Goal: Task Accomplishment & Management: Complete application form

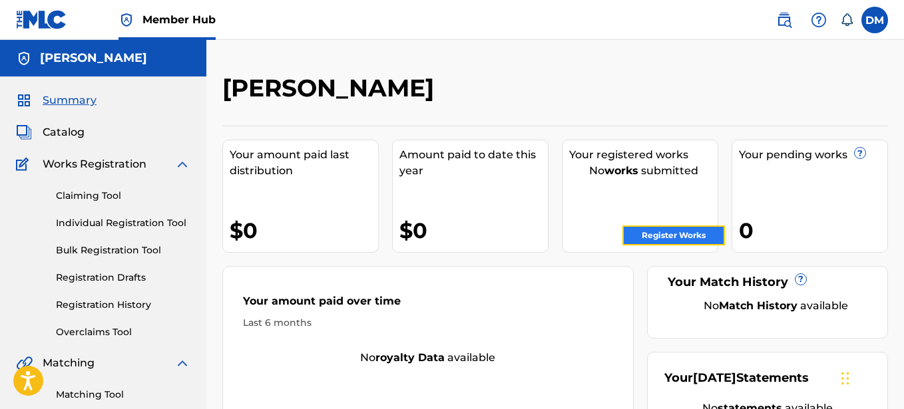
click at [674, 232] on link "Register Works" at bounding box center [673, 236] width 103 height 20
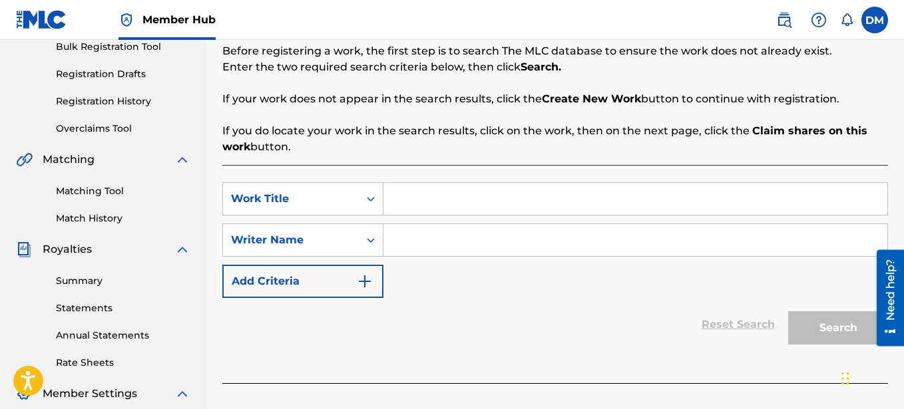
click at [400, 200] on input "Search Form" at bounding box center [635, 199] width 504 height 32
type input "THE OLD ME"
click at [407, 241] on input "Search Form" at bounding box center [635, 240] width 504 height 32
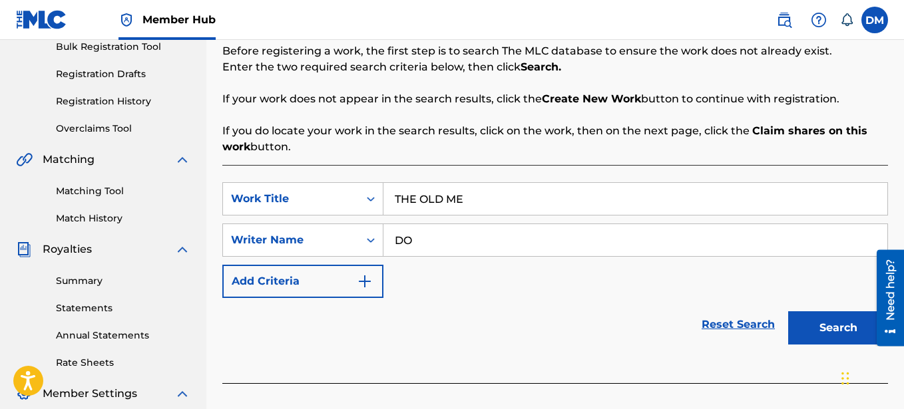
type input "D"
type input "[PERSON_NAME]"
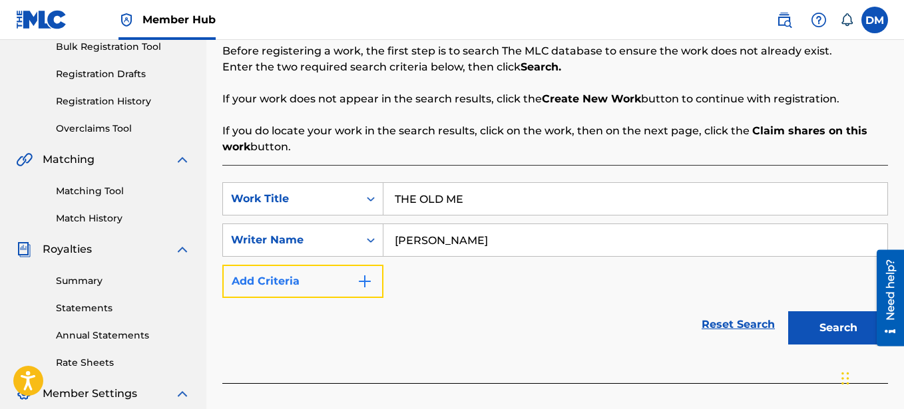
click at [334, 279] on button "Add Criteria" at bounding box center [302, 281] width 161 height 33
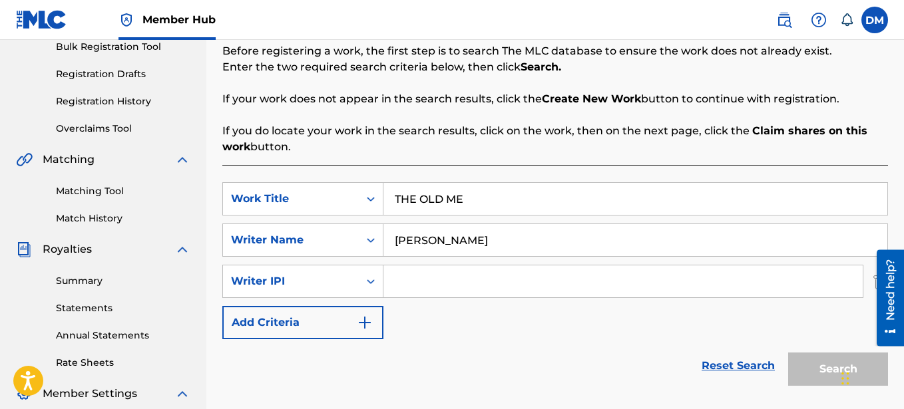
click at [416, 268] on input "Search Form" at bounding box center [622, 282] width 479 height 32
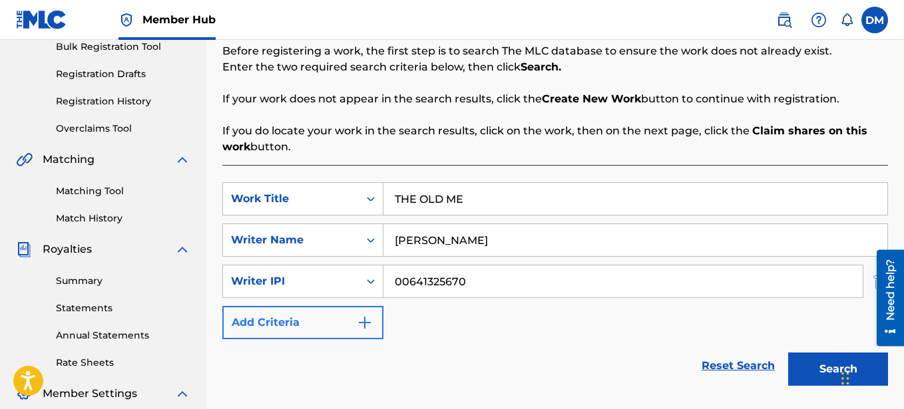
type input "00641325670"
click at [337, 324] on button "Add Criteria" at bounding box center [302, 322] width 161 height 33
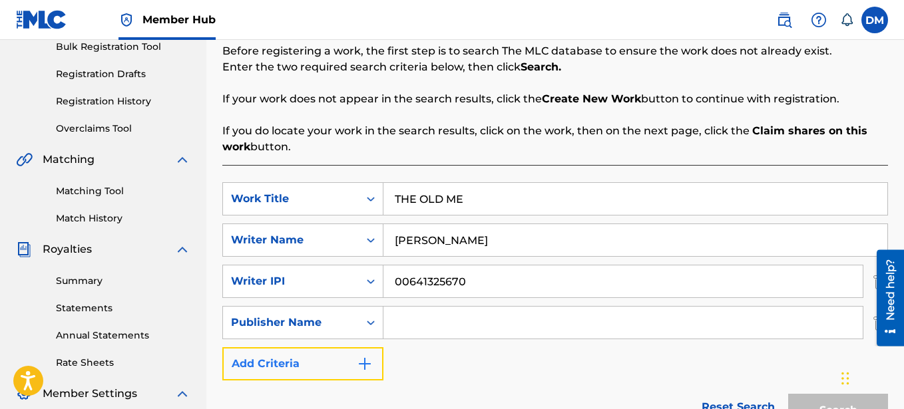
click at [371, 359] on img "Search Form" at bounding box center [365, 364] width 16 height 16
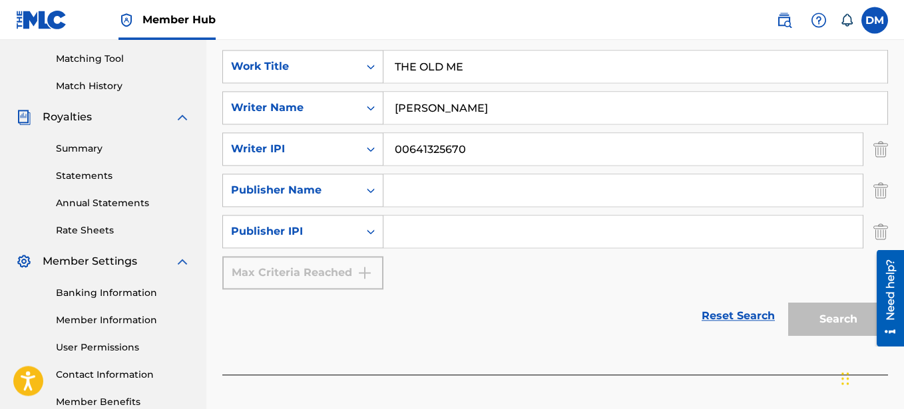
scroll to position [340, 0]
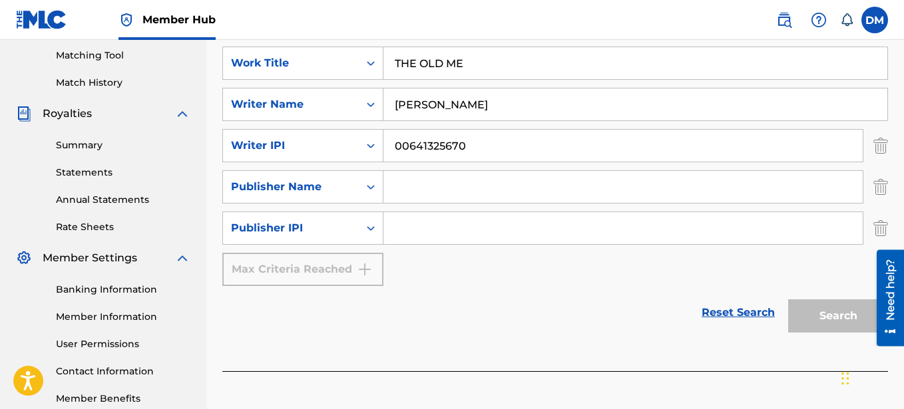
click at [367, 276] on div "Max Criteria Reached" at bounding box center [302, 269] width 161 height 33
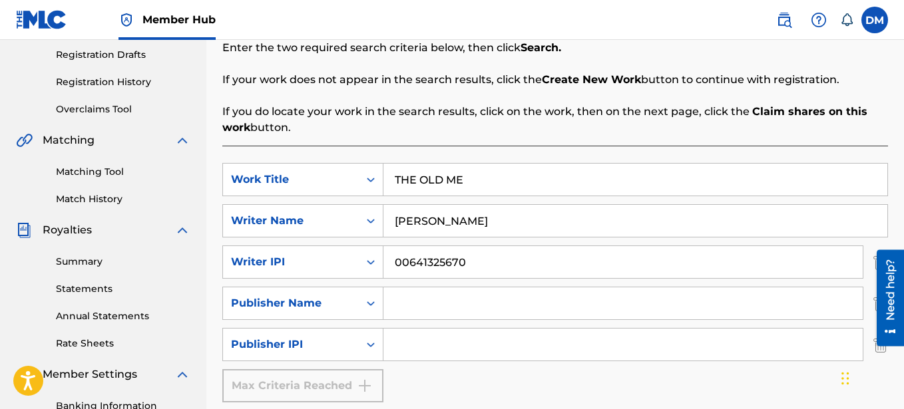
scroll to position [204, 0]
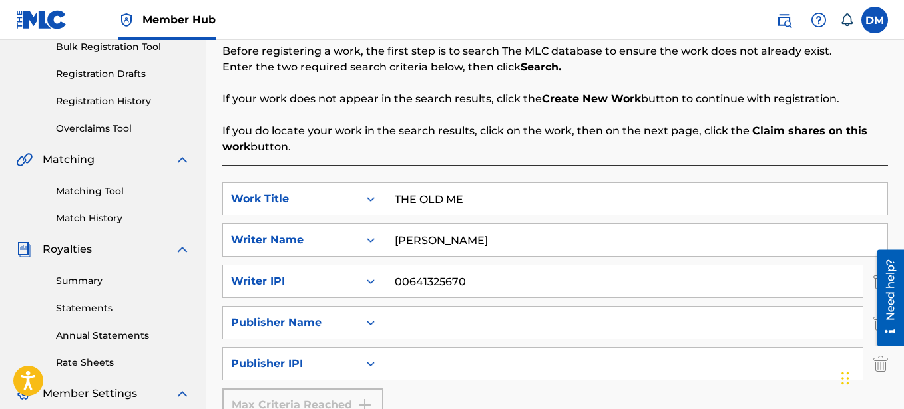
click at [436, 312] on input "Search Form" at bounding box center [622, 323] width 479 height 32
click at [359, 317] on div "Search Form" at bounding box center [371, 323] width 24 height 32
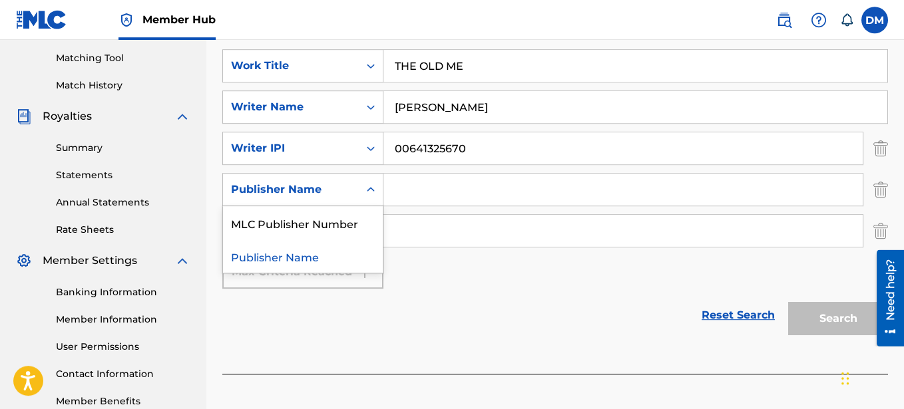
scroll to position [340, 0]
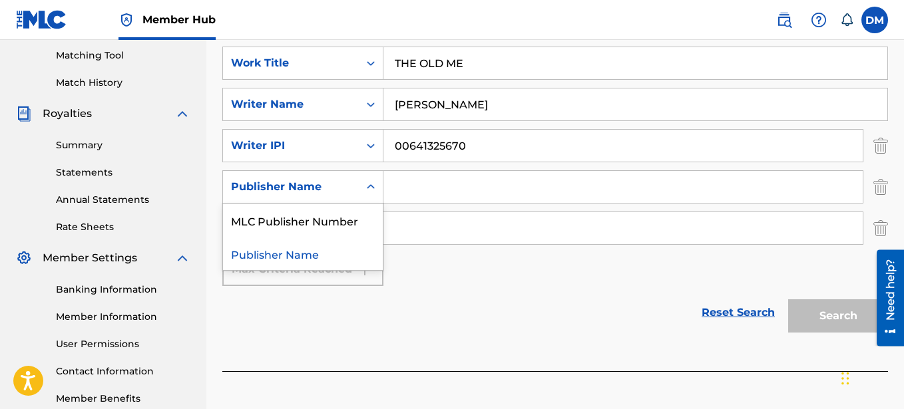
click at [330, 256] on div "Publisher Name" at bounding box center [303, 253] width 160 height 33
click at [369, 195] on div "Search Form" at bounding box center [371, 187] width 24 height 24
click at [318, 252] on div "Publisher Name" at bounding box center [303, 253] width 160 height 33
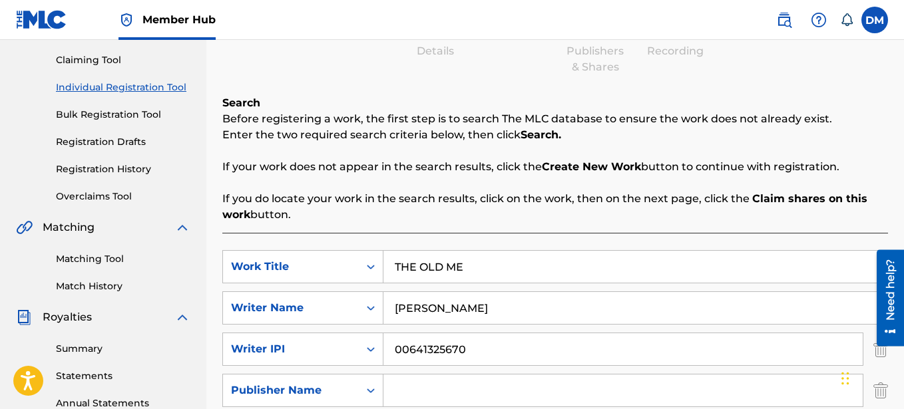
scroll to position [0, 0]
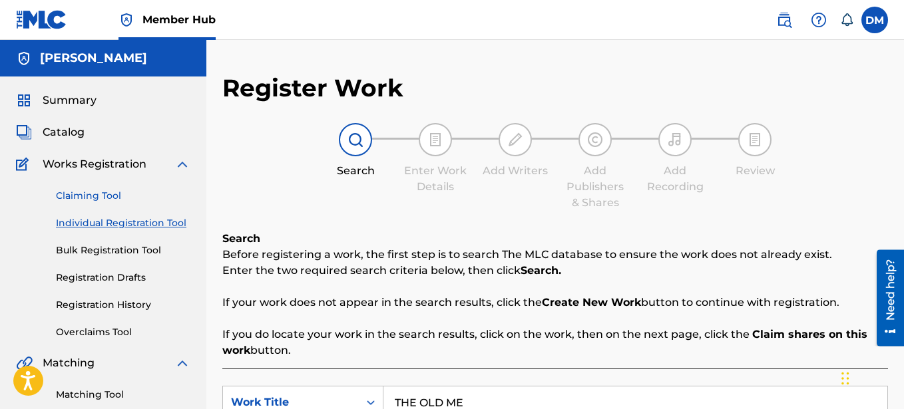
click at [107, 198] on link "Claiming Tool" at bounding box center [123, 196] width 134 height 14
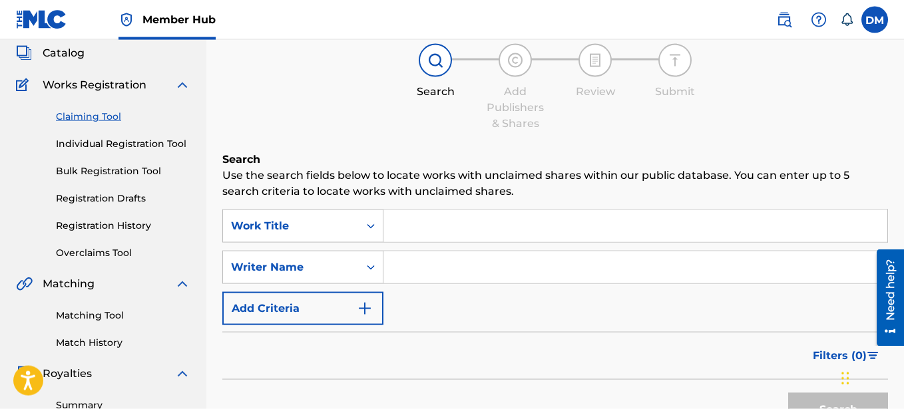
scroll to position [136, 0]
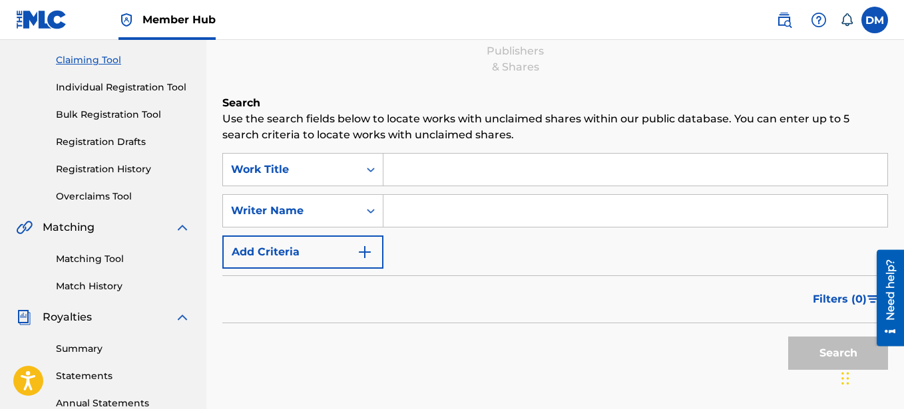
click at [409, 172] on input "Search Form" at bounding box center [635, 170] width 504 height 32
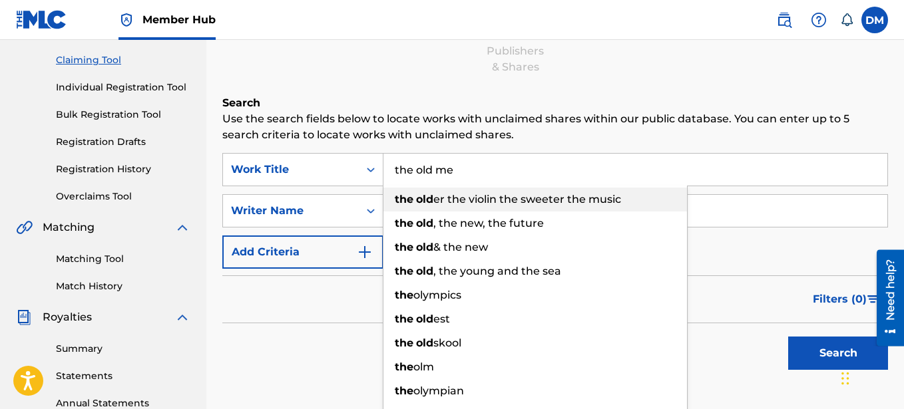
click at [433, 208] on div "the old er the violin the sweeter the music" at bounding box center [535, 200] width 304 height 24
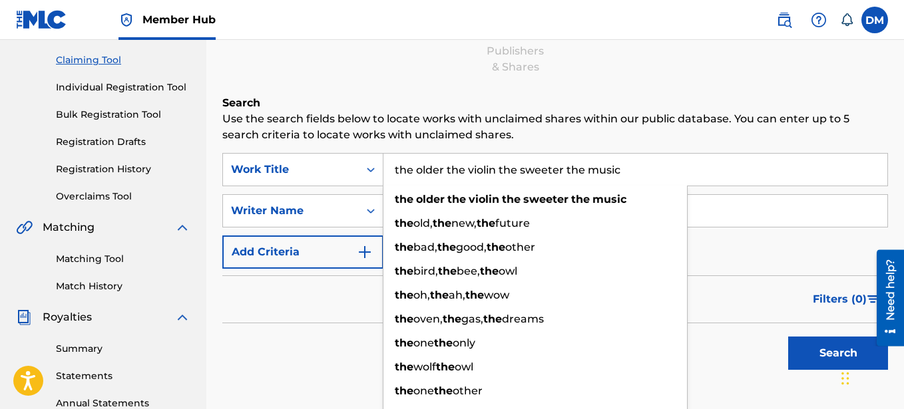
click at [489, 176] on input "the older the violin the sweeter the music" at bounding box center [635, 170] width 504 height 32
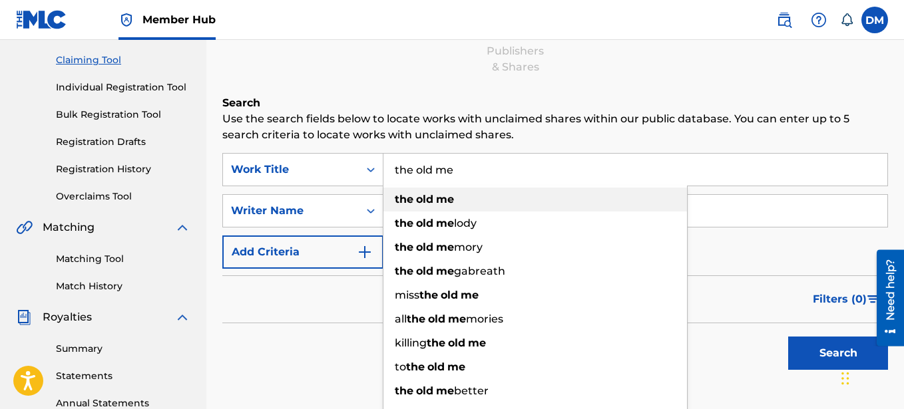
type input "the old me"
click at [487, 193] on div "the old me" at bounding box center [535, 200] width 304 height 24
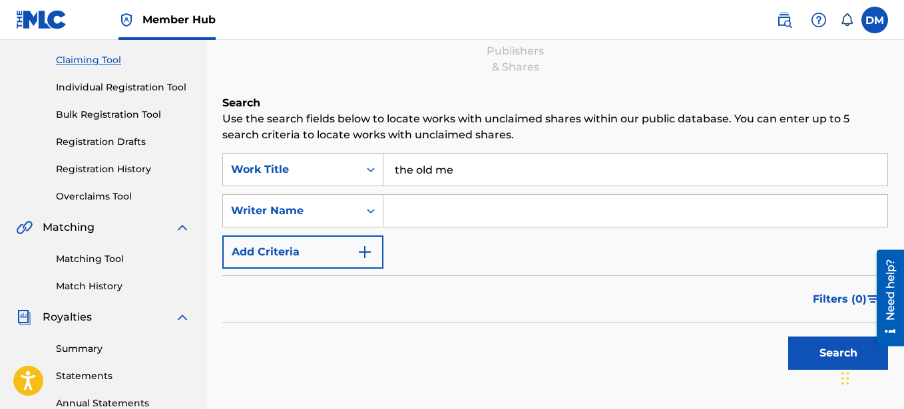
click at [485, 197] on input "Search Form" at bounding box center [635, 211] width 504 height 32
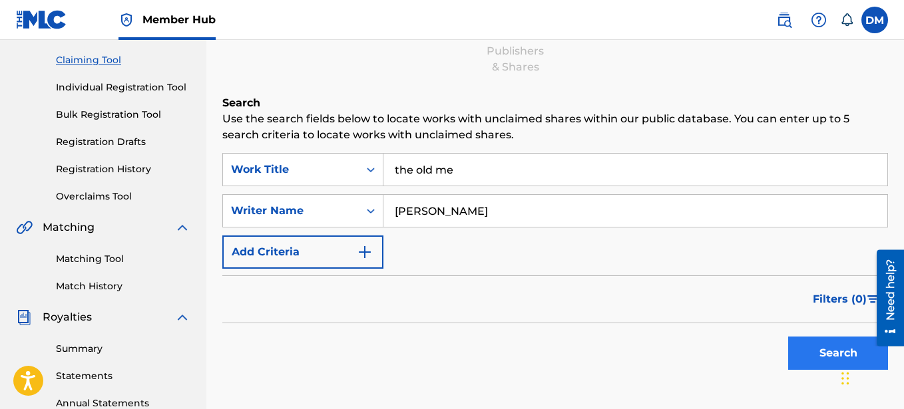
type input "[PERSON_NAME]"
click at [810, 344] on button "Search" at bounding box center [838, 353] width 100 height 33
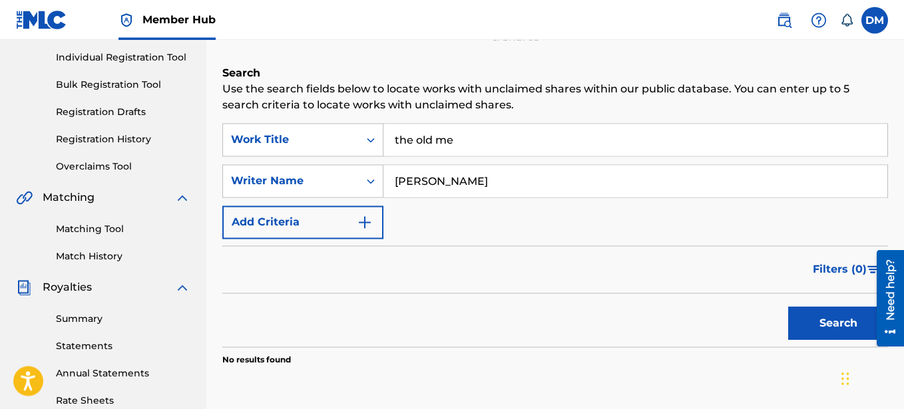
scroll to position [204, 0]
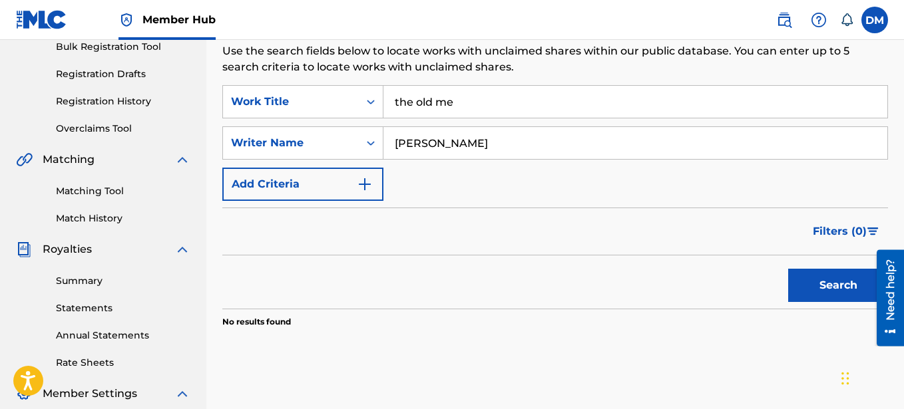
drag, startPoint x: 469, startPoint y: 102, endPoint x: 350, endPoint y: 101, distance: 119.2
click at [383, 101] on input "the old me" at bounding box center [635, 102] width 504 height 32
type input "new year sleaze"
click at [788, 269] on button "Search" at bounding box center [838, 285] width 100 height 33
click at [434, 142] on input "[PERSON_NAME]" at bounding box center [635, 143] width 504 height 32
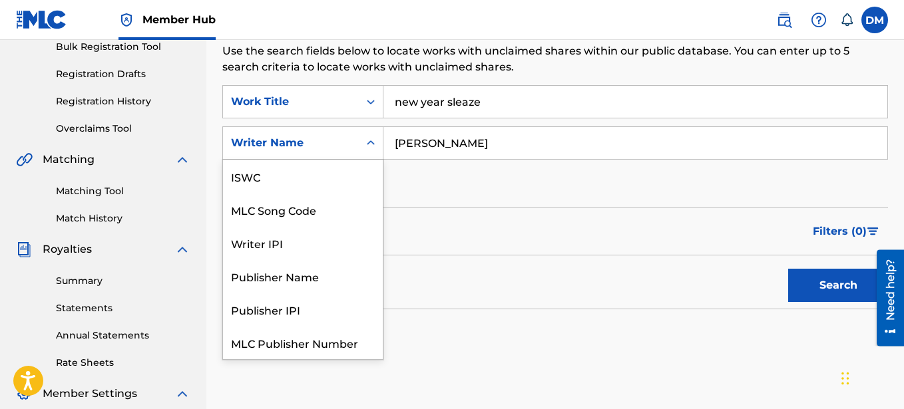
click at [362, 146] on div "Search Form" at bounding box center [371, 143] width 24 height 24
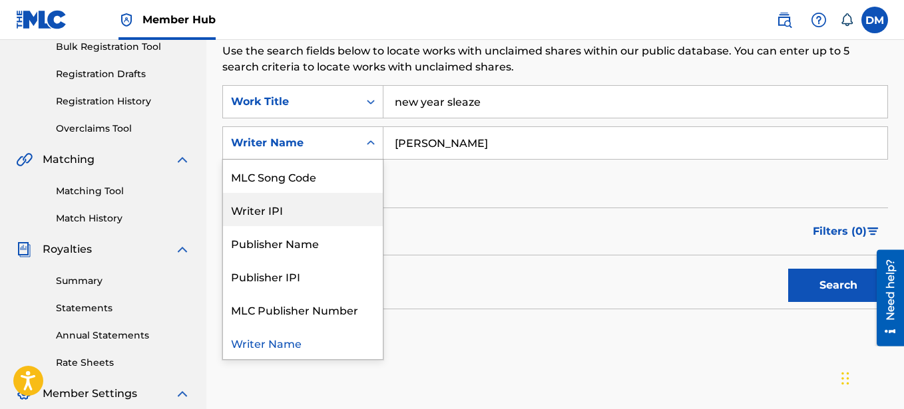
click at [316, 204] on div "Writer IPI" at bounding box center [303, 209] width 160 height 33
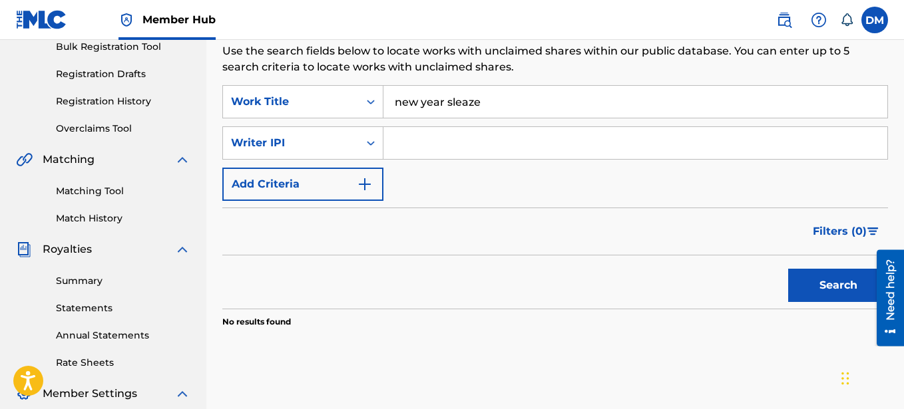
click at [452, 152] on input "Search Form" at bounding box center [635, 143] width 504 height 32
type input "00641325670"
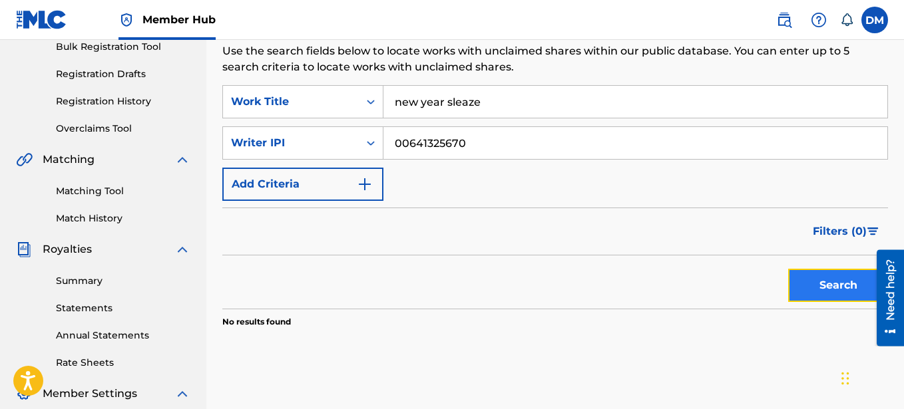
click at [835, 286] on button "Search" at bounding box center [838, 285] width 100 height 33
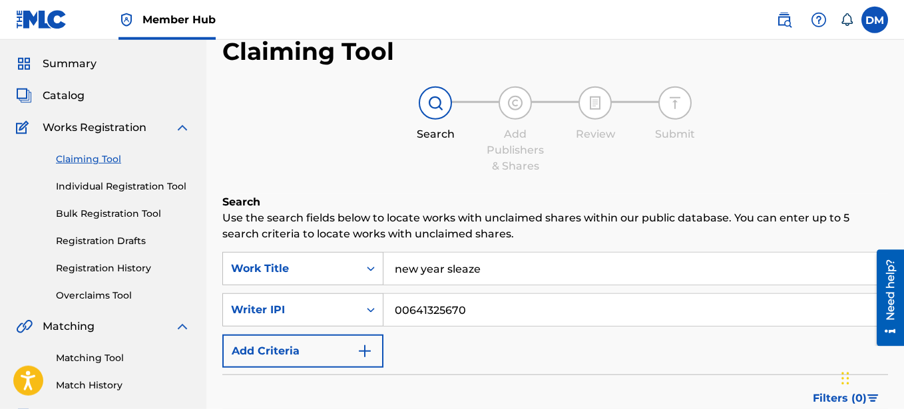
scroll to position [0, 0]
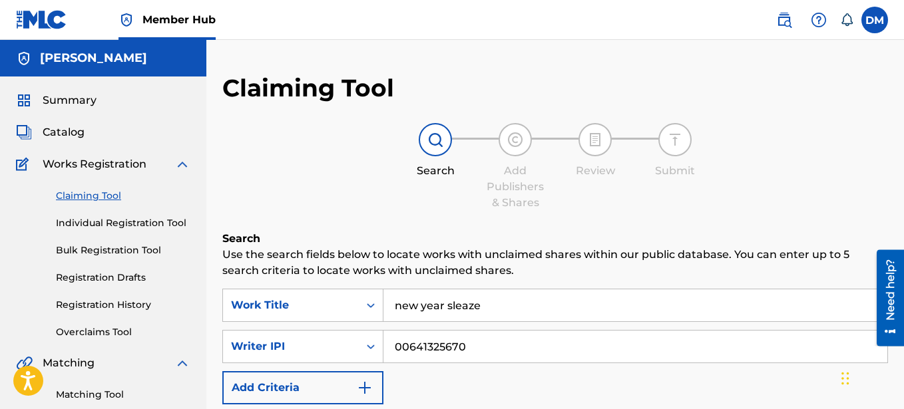
click at [165, 17] on span "Member Hub" at bounding box center [178, 19] width 73 height 15
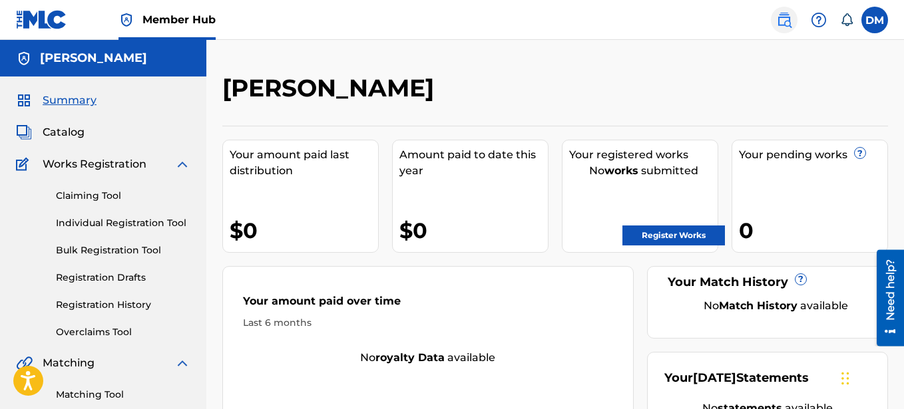
click at [783, 14] on img at bounding box center [784, 20] width 16 height 16
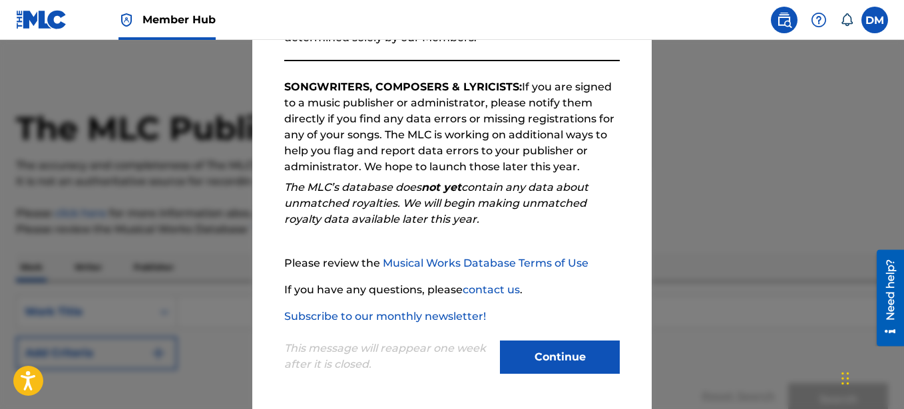
scroll to position [127, 0]
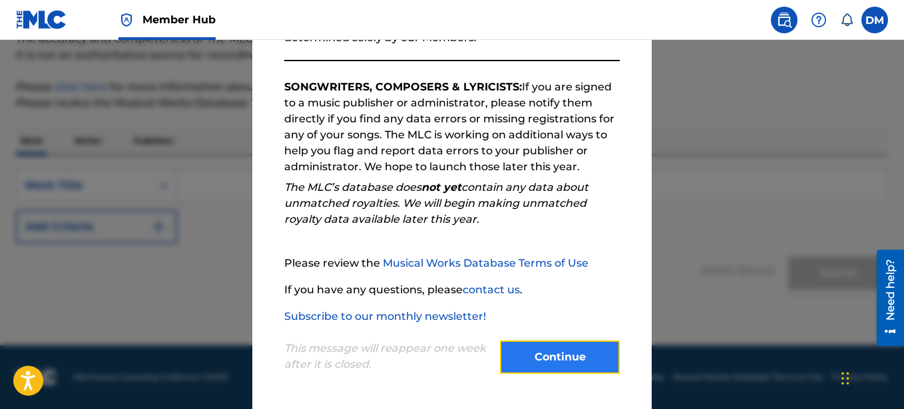
click at [542, 350] on button "Continue" at bounding box center [560, 357] width 120 height 33
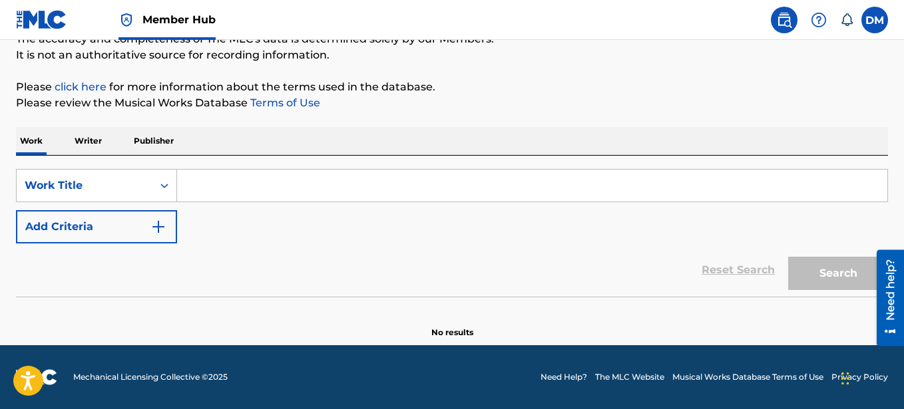
click at [93, 138] on p "Writer" at bounding box center [88, 141] width 35 height 28
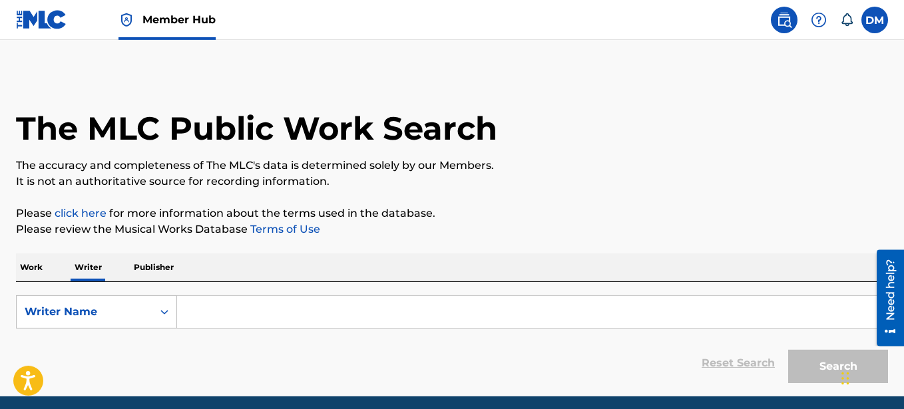
scroll to position [52, 0]
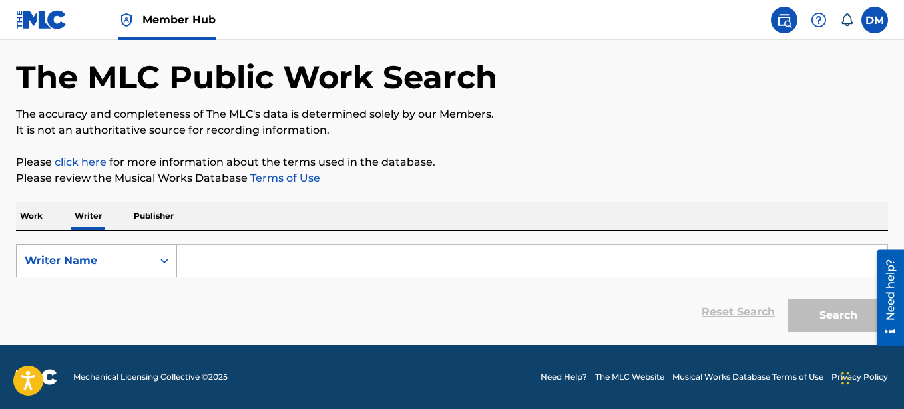
click at [164, 264] on icon "Search Form" at bounding box center [164, 260] width 13 height 13
click at [162, 210] on p "Publisher" at bounding box center [154, 216] width 48 height 28
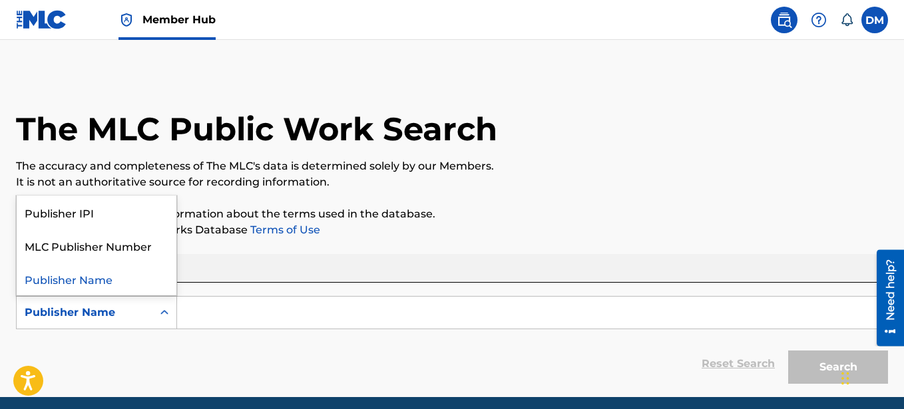
click at [148, 300] on div "Publisher Name" at bounding box center [96, 312] width 161 height 33
click at [342, 162] on p "The accuracy and completeness of The MLC's data is determined solely by our Mem…" at bounding box center [452, 166] width 872 height 16
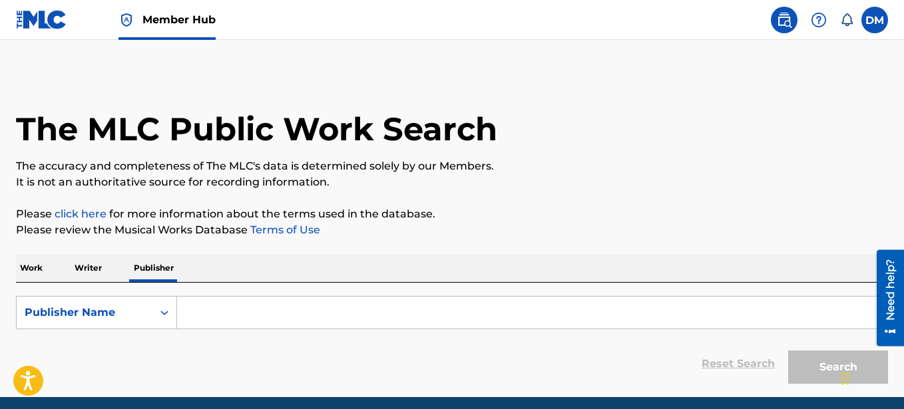
click at [173, 31] on link "Member Hub" at bounding box center [166, 19] width 97 height 39
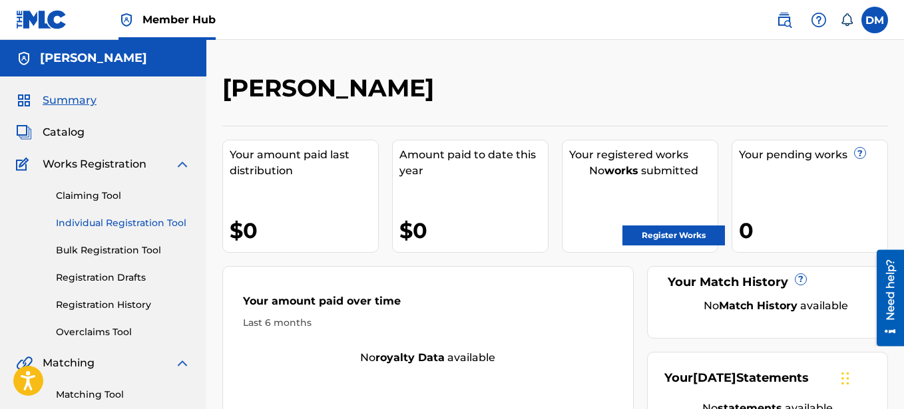
click at [107, 225] on link "Individual Registration Tool" at bounding box center [123, 223] width 134 height 14
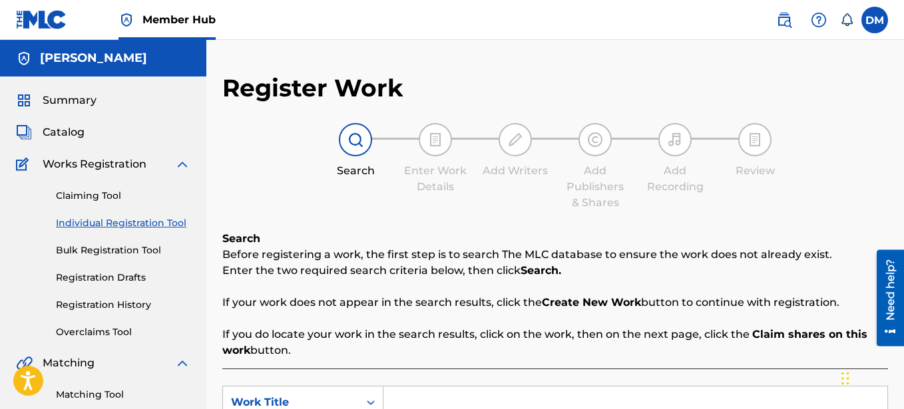
scroll to position [204, 0]
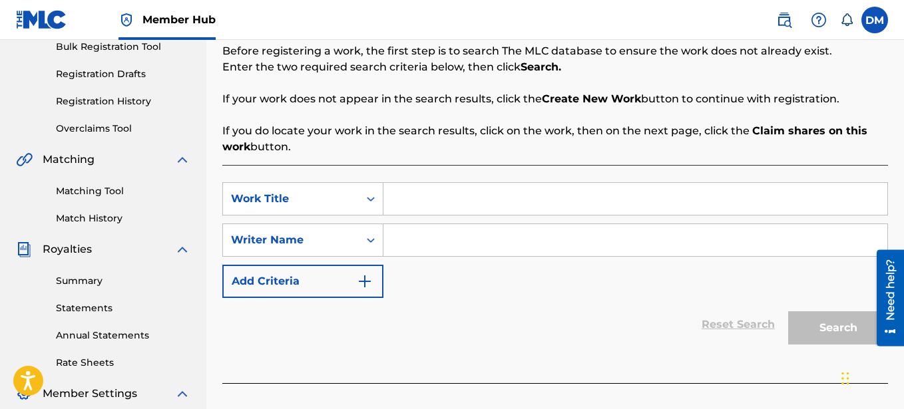
click at [405, 198] on input "Search Form" at bounding box center [635, 199] width 504 height 32
type input "THE OLD ME"
click at [419, 236] on input "Search Form" at bounding box center [635, 240] width 504 height 32
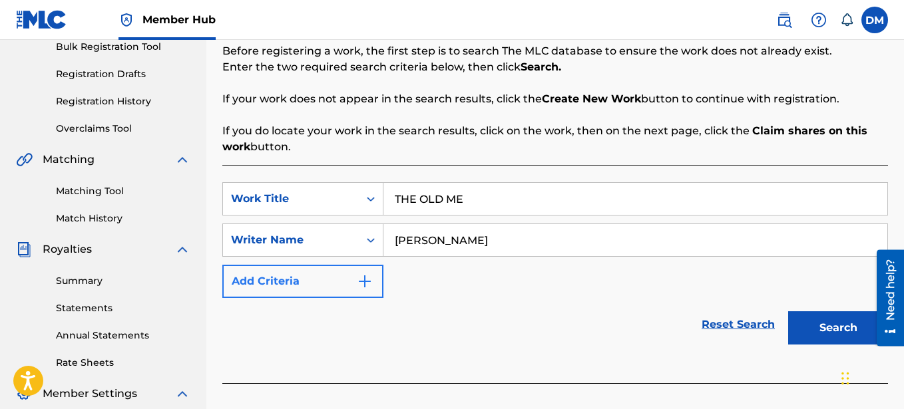
type input "[PERSON_NAME]"
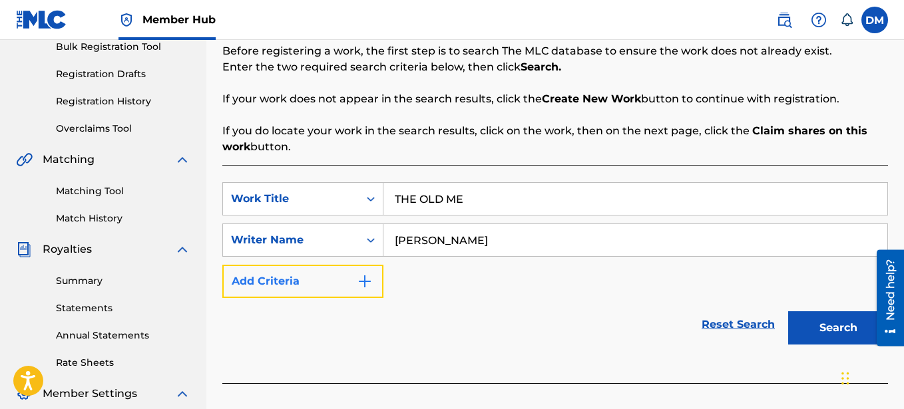
click at [361, 276] on img "Search Form" at bounding box center [365, 282] width 16 height 16
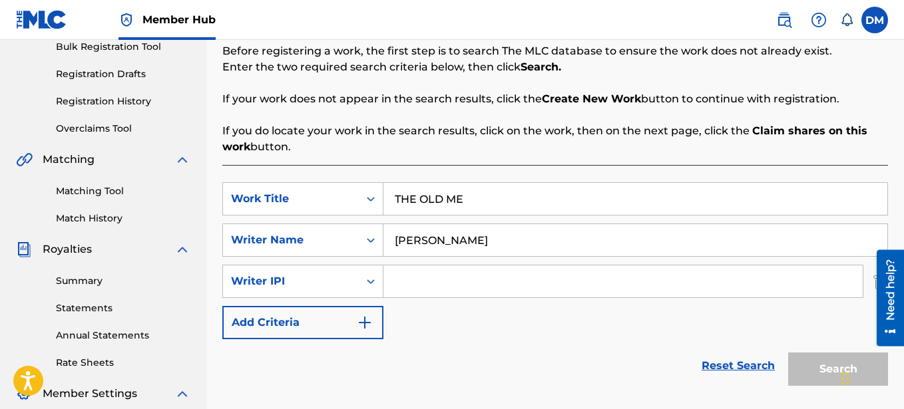
click at [406, 278] on input "Search Form" at bounding box center [622, 282] width 479 height 32
click at [428, 288] on input "Search Form" at bounding box center [622, 282] width 479 height 32
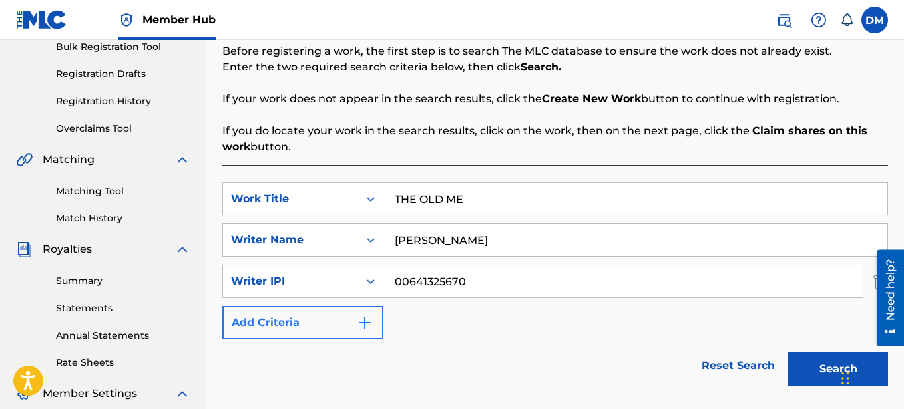
type input "00641325670"
click at [365, 325] on img "Search Form" at bounding box center [365, 323] width 16 height 16
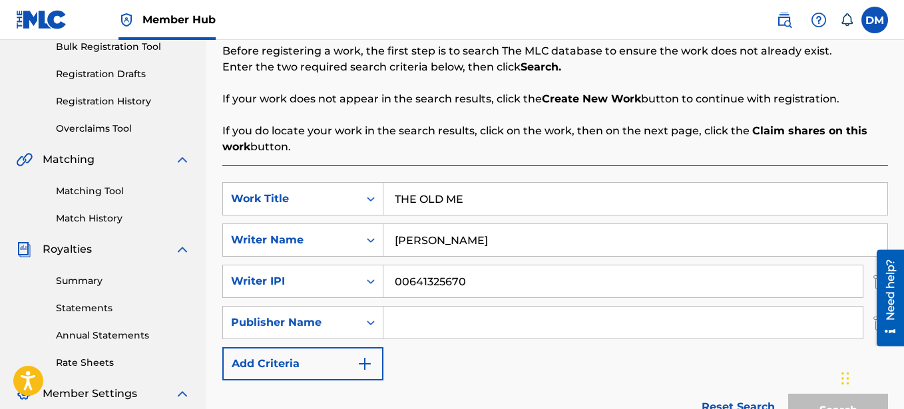
click at [414, 326] on input "Search Form" at bounding box center [622, 323] width 479 height 32
drag, startPoint x: 517, startPoint y: 325, endPoint x: 378, endPoint y: 320, distance: 139.2
click at [383, 320] on input "SELF PUBLISHED" at bounding box center [622, 323] width 479 height 32
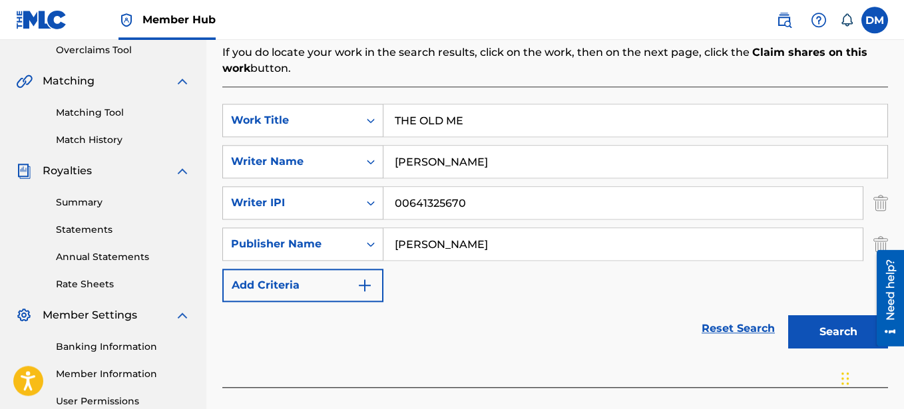
scroll to position [340, 0]
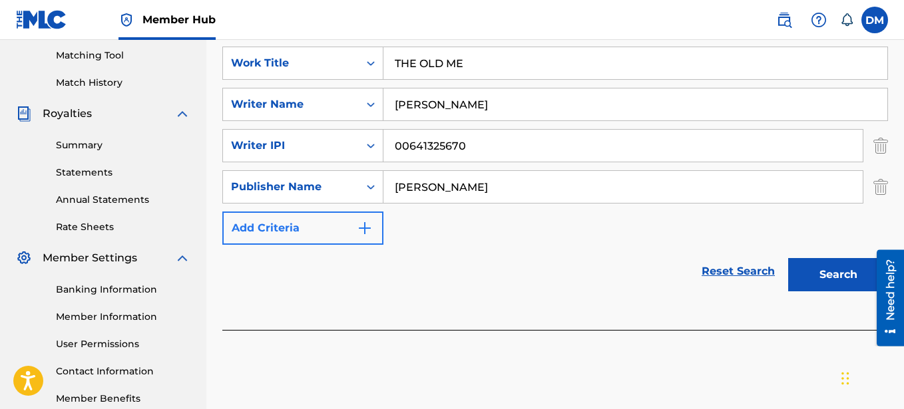
type input "[PERSON_NAME]"
click at [361, 224] on img "Search Form" at bounding box center [365, 228] width 16 height 16
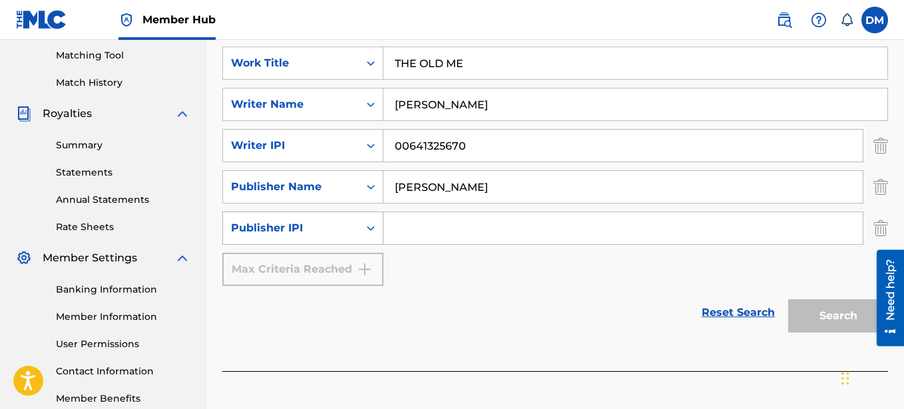
click at [358, 231] on div "Publisher IPI" at bounding box center [291, 228] width 136 height 25
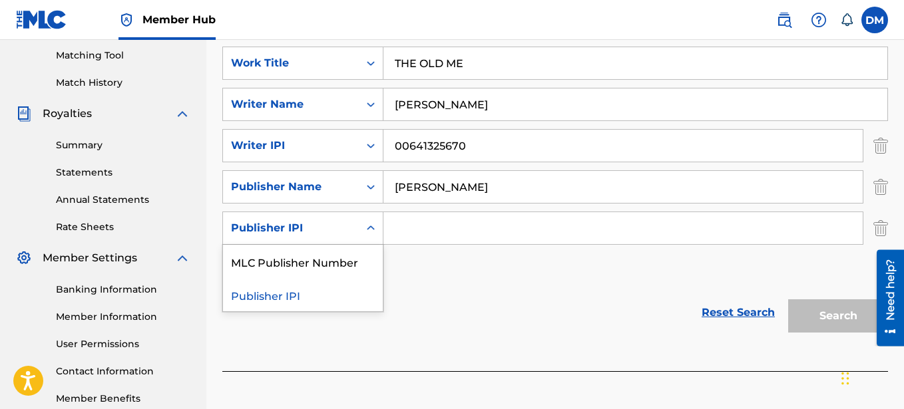
click at [446, 294] on div "Reset Search Search" at bounding box center [555, 312] width 666 height 53
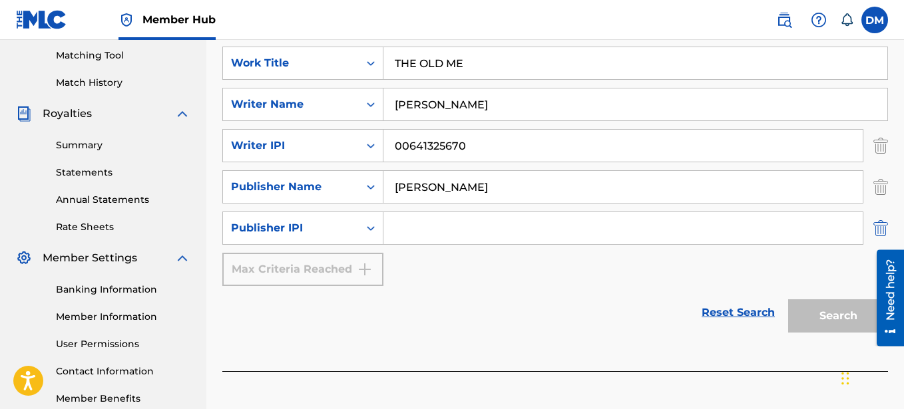
click at [881, 224] on img "Search Form" at bounding box center [880, 228] width 15 height 33
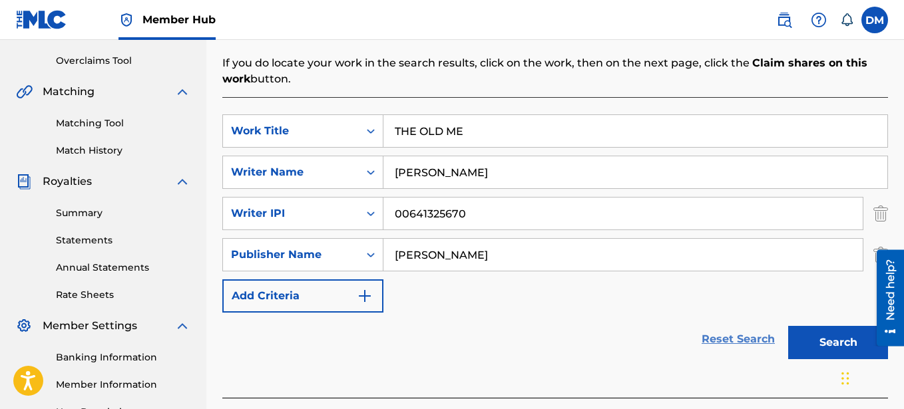
scroll to position [407, 0]
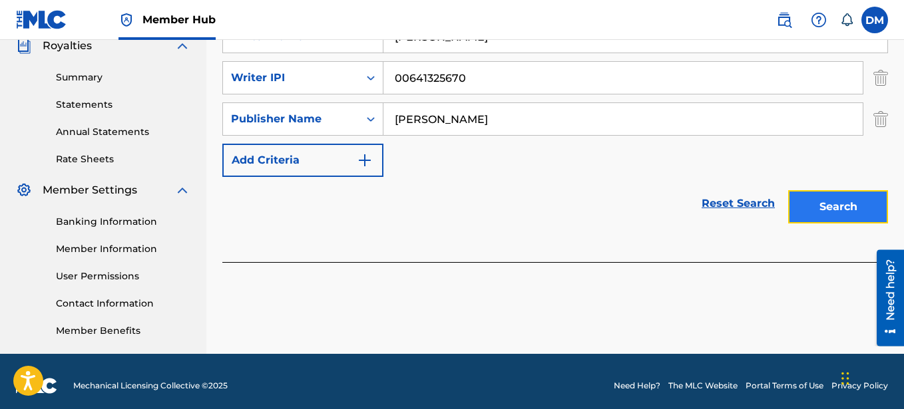
click at [838, 216] on button "Search" at bounding box center [838, 206] width 100 height 33
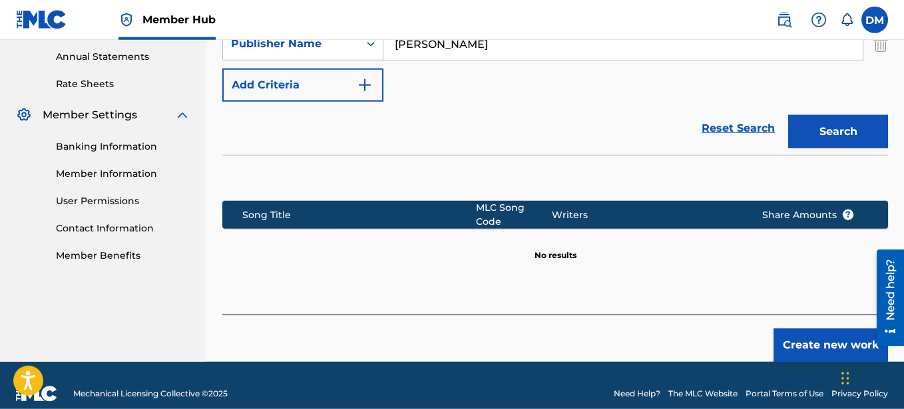
scroll to position [491, 0]
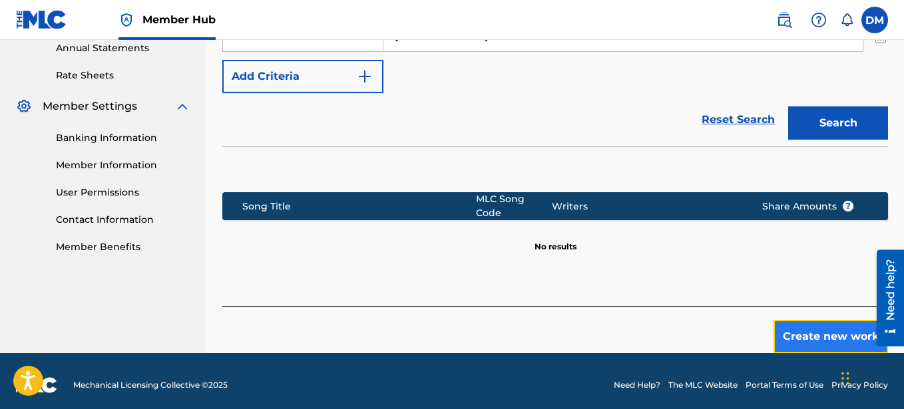
click at [803, 324] on button "Create new work" at bounding box center [831, 336] width 115 height 33
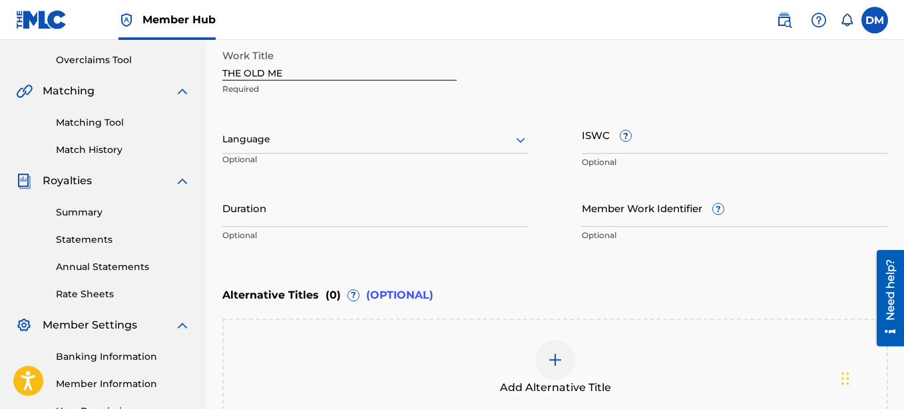
scroll to position [289, 0]
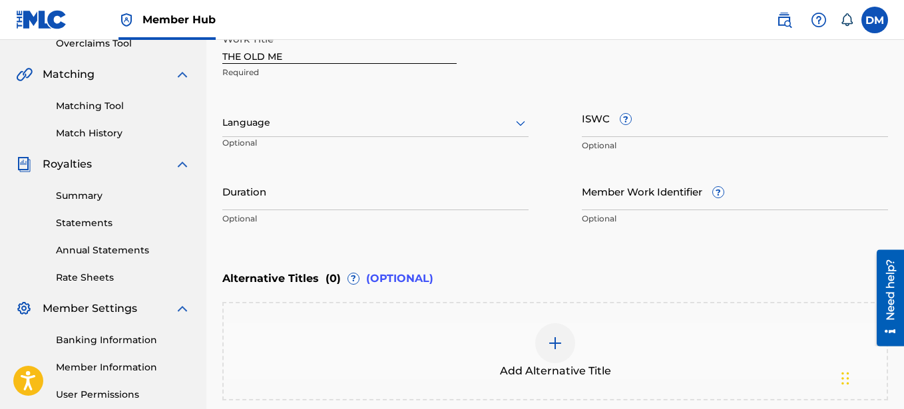
click at [724, 194] on span "?" at bounding box center [718, 192] width 11 height 11
click at [724, 194] on input "Member Work Identifier ?" at bounding box center [735, 191] width 306 height 38
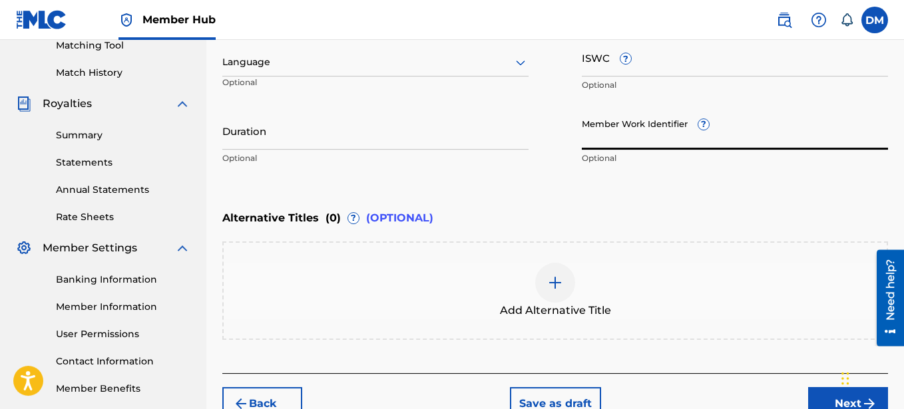
scroll to position [221, 0]
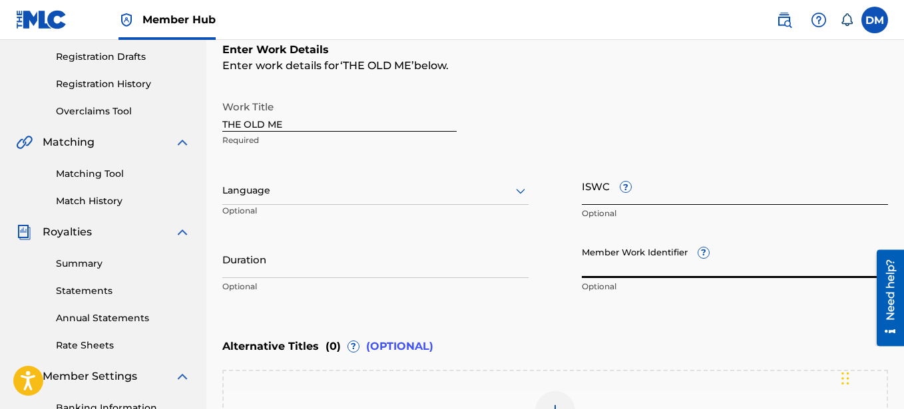
click at [609, 185] on input "ISWC ?" at bounding box center [735, 186] width 306 height 38
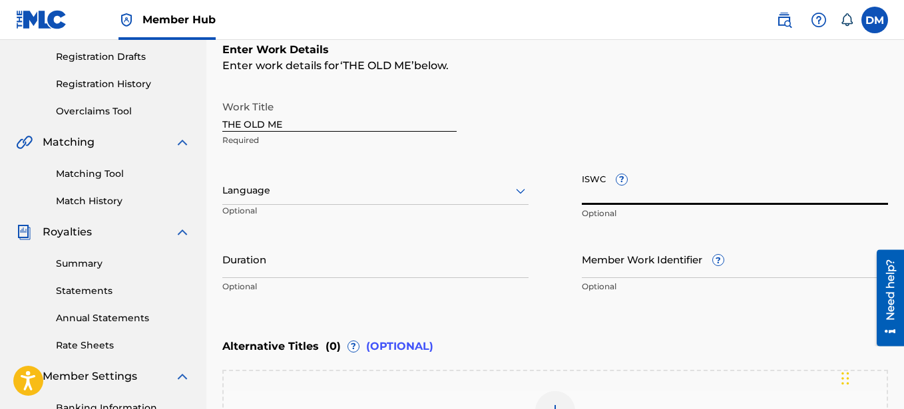
type input "t"
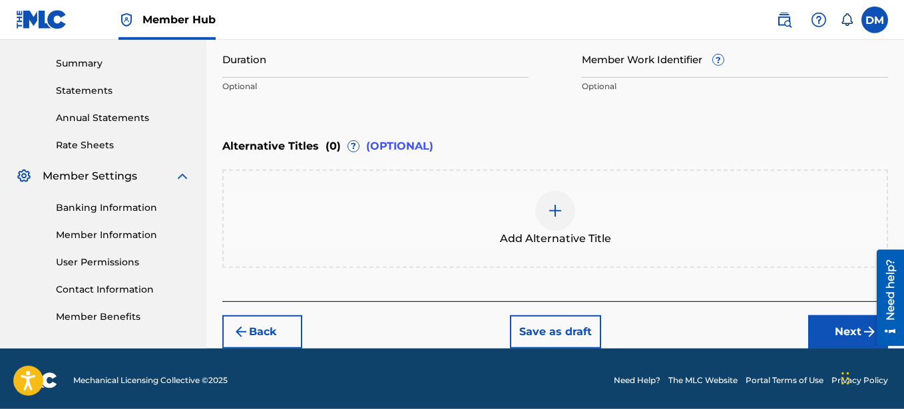
scroll to position [425, 0]
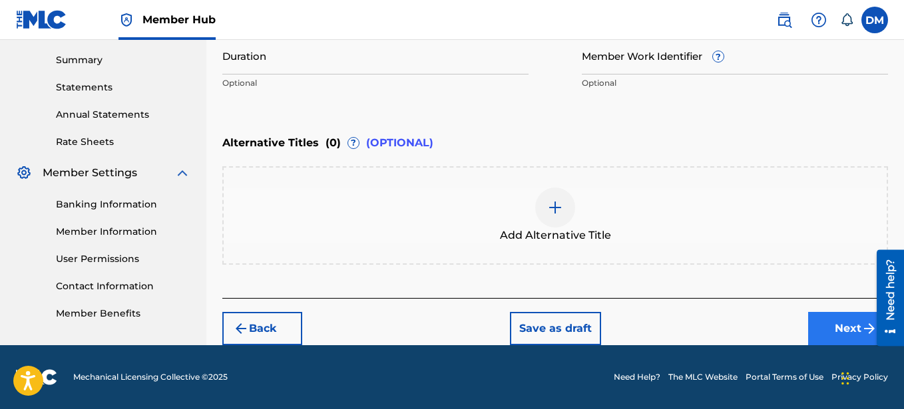
type input "T-335.158.779-2"
click at [847, 319] on button "Next" at bounding box center [848, 328] width 80 height 33
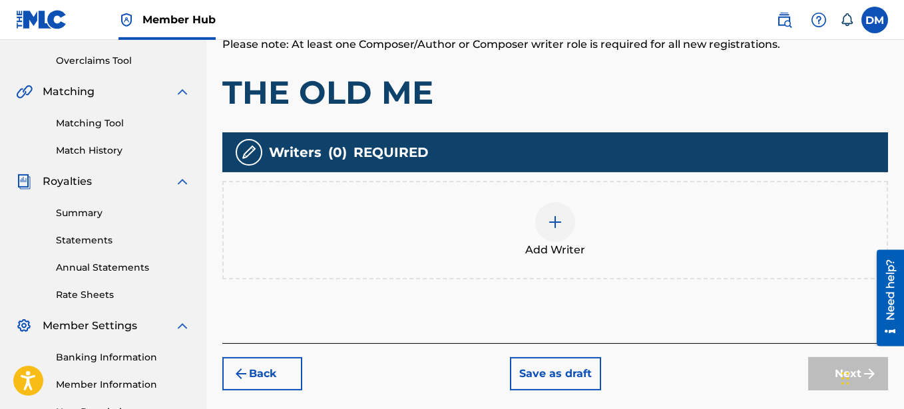
scroll to position [280, 0]
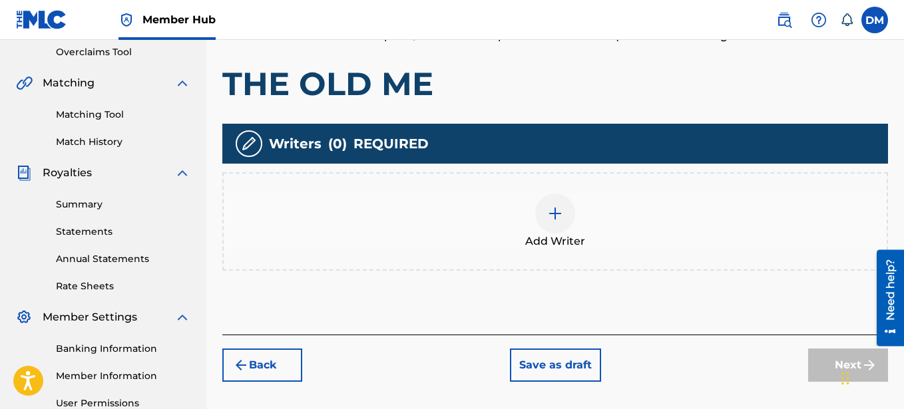
click at [551, 212] on img at bounding box center [555, 214] width 16 height 16
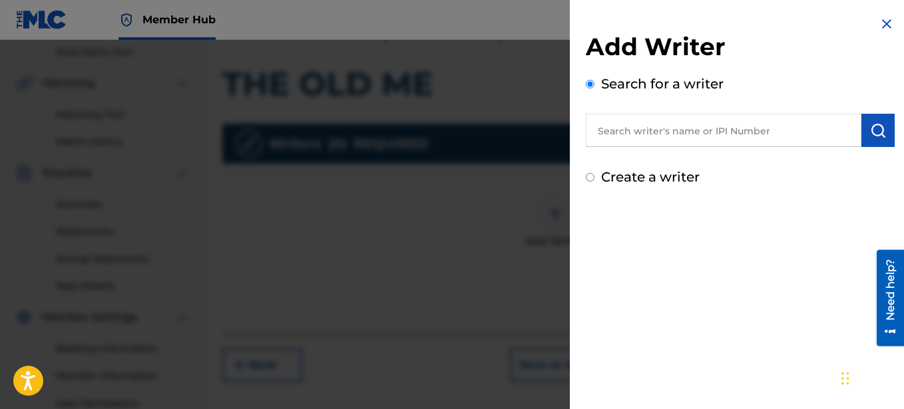
click at [614, 136] on input "text" at bounding box center [724, 130] width 276 height 33
type input "00641325670"
click at [873, 136] on img "submit" at bounding box center [878, 130] width 16 height 16
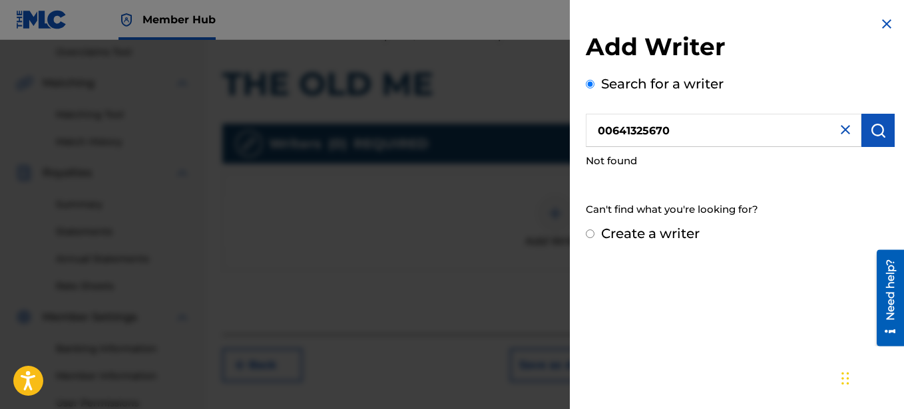
click at [659, 240] on label "Create a writer" at bounding box center [650, 234] width 99 height 16
click at [594, 238] on input "Create a writer" at bounding box center [590, 234] width 9 height 9
radio input "false"
radio input "true"
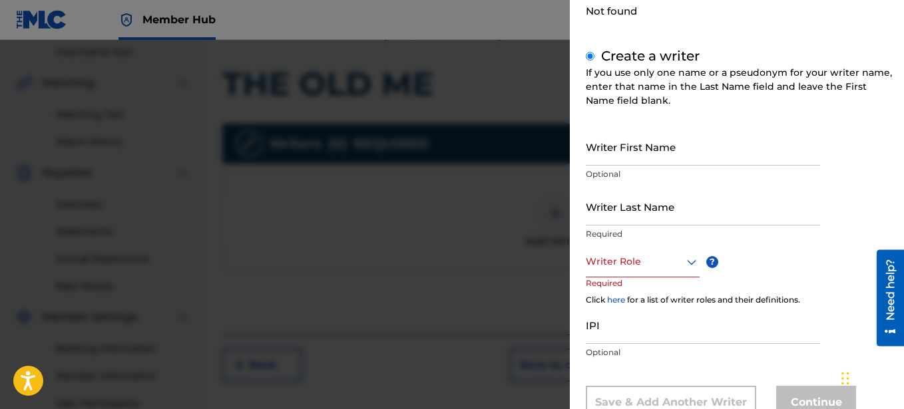
scroll to position [152, 0]
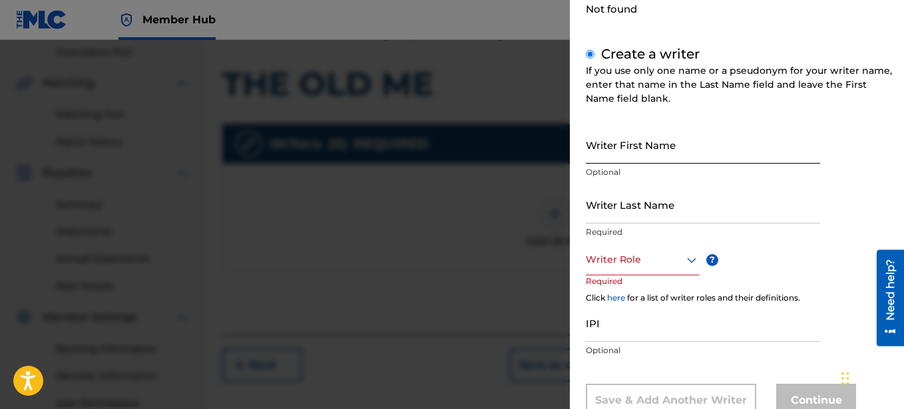
click at [624, 157] on input "Writer First Name" at bounding box center [703, 145] width 234 height 38
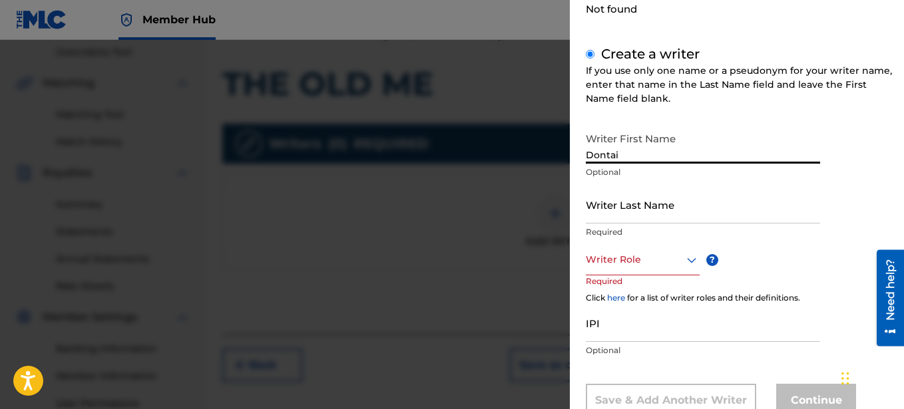
type input "Dontai"
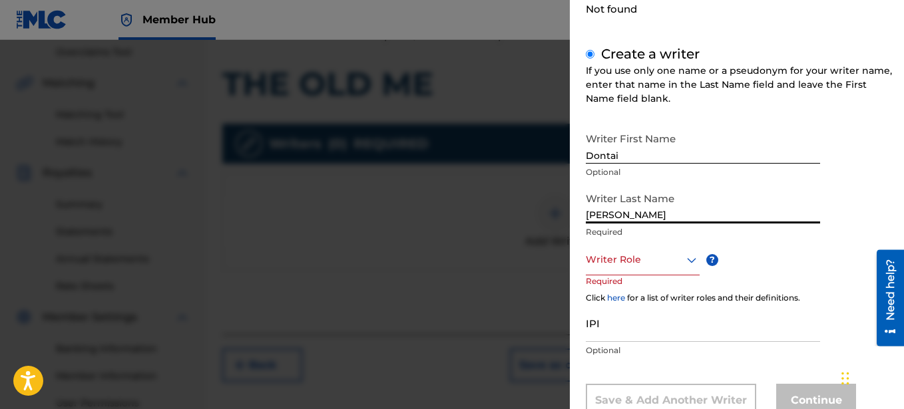
type input "[PERSON_NAME]"
click at [663, 264] on div at bounding box center [643, 260] width 114 height 17
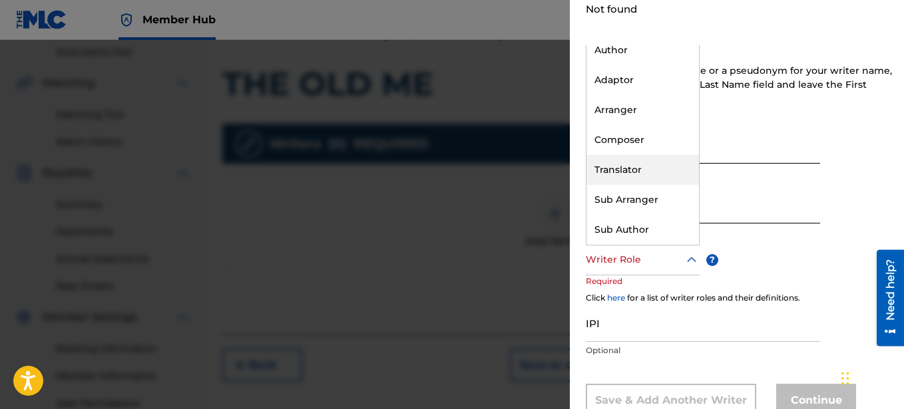
scroll to position [0, 0]
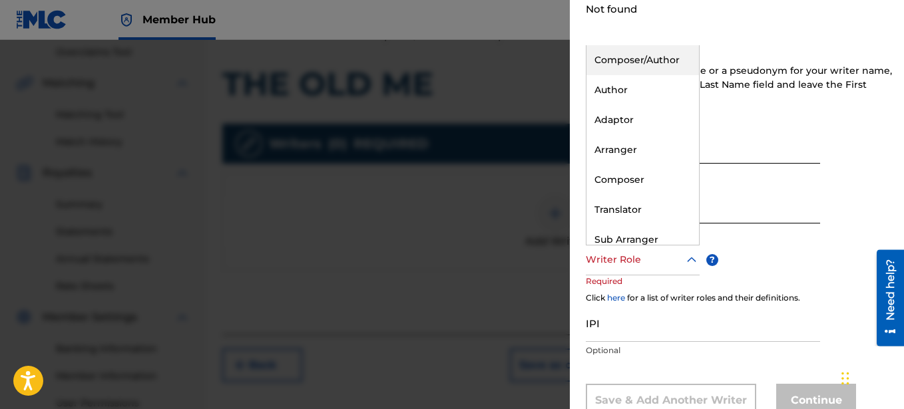
click at [640, 63] on div "Composer/Author" at bounding box center [643, 60] width 113 height 30
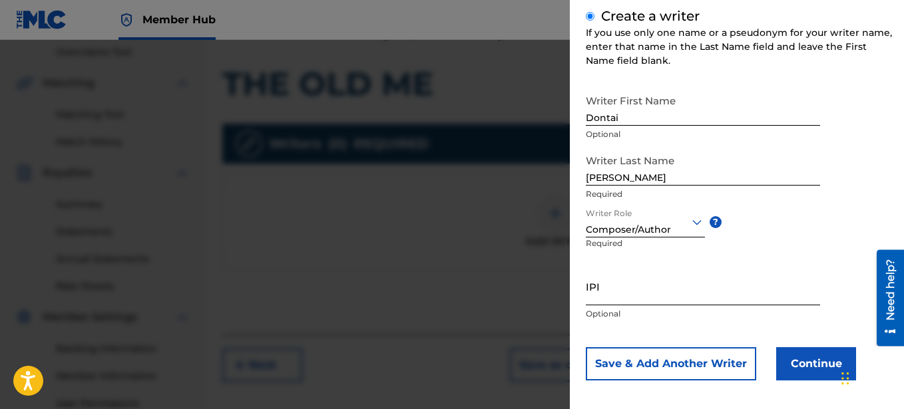
scroll to position [197, 0]
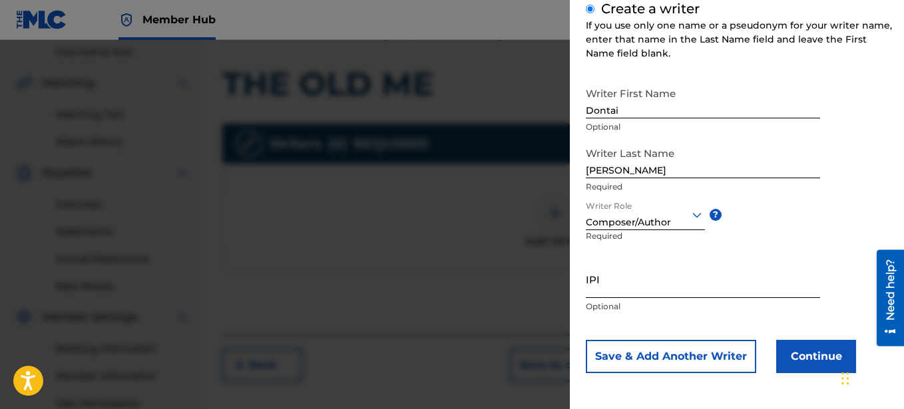
click at [622, 284] on input "IPI" at bounding box center [703, 279] width 234 height 38
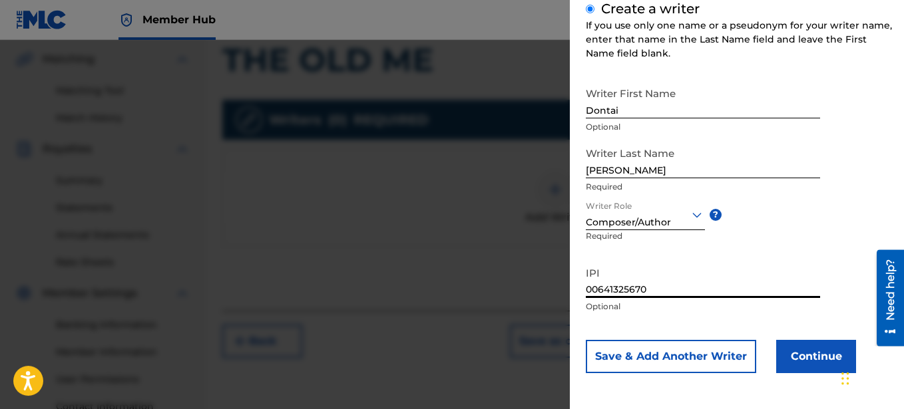
scroll to position [416, 0]
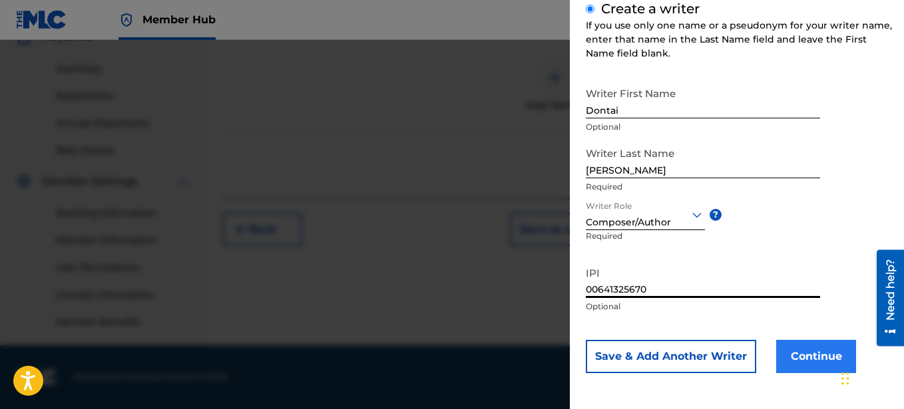
type input "00641325670"
click at [806, 354] on button "Continue" at bounding box center [816, 356] width 80 height 33
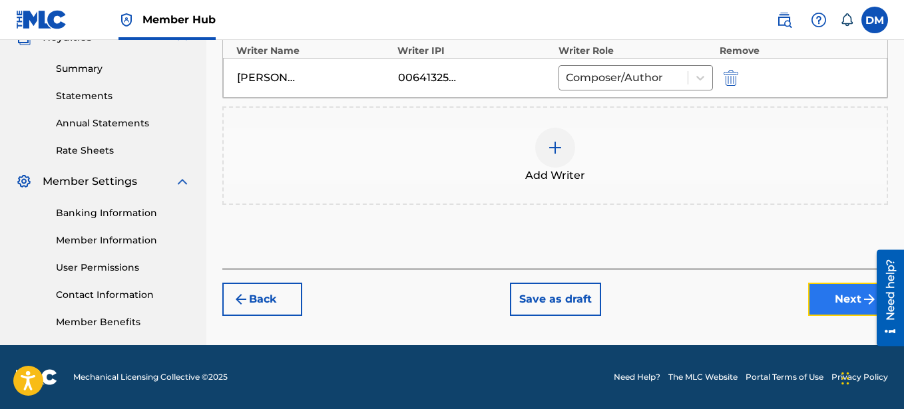
click at [836, 292] on button "Next" at bounding box center [848, 299] width 80 height 33
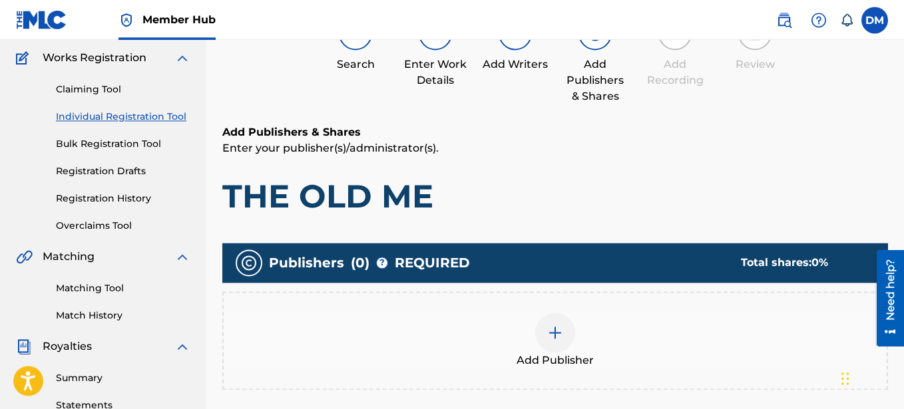
scroll to position [196, 0]
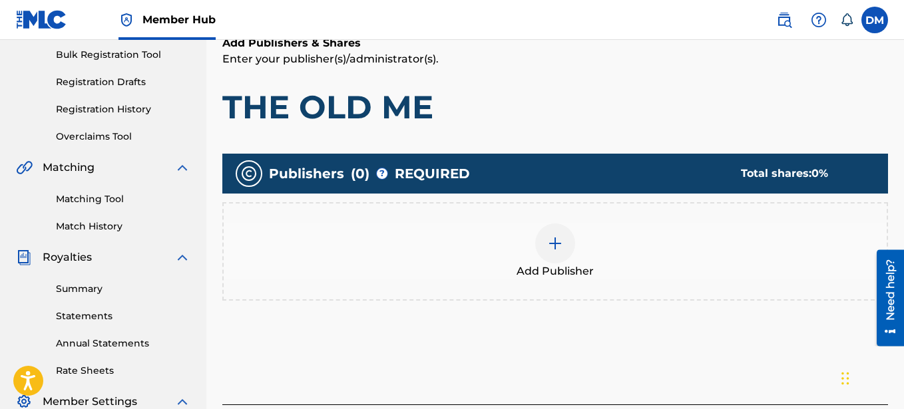
click at [554, 244] on img at bounding box center [555, 244] width 16 height 16
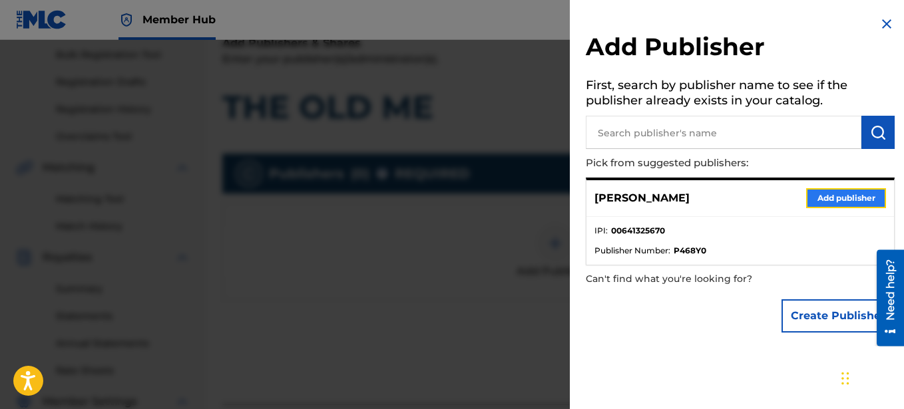
click at [827, 199] on button "Add publisher" at bounding box center [846, 198] width 80 height 20
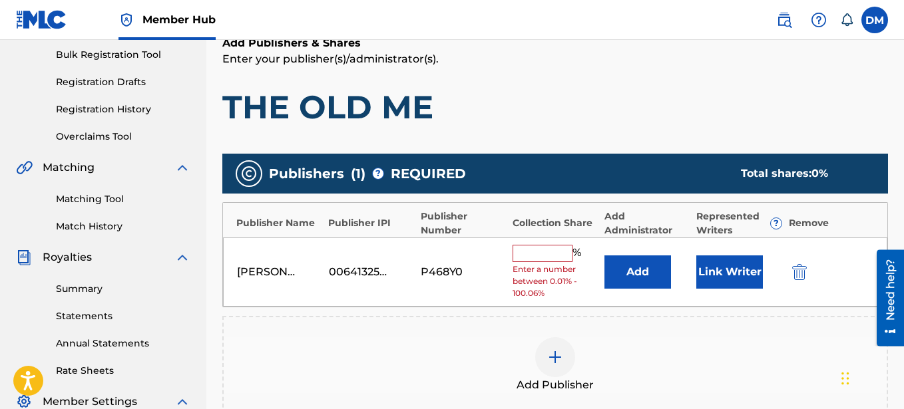
click at [529, 249] on input "text" at bounding box center [543, 253] width 60 height 17
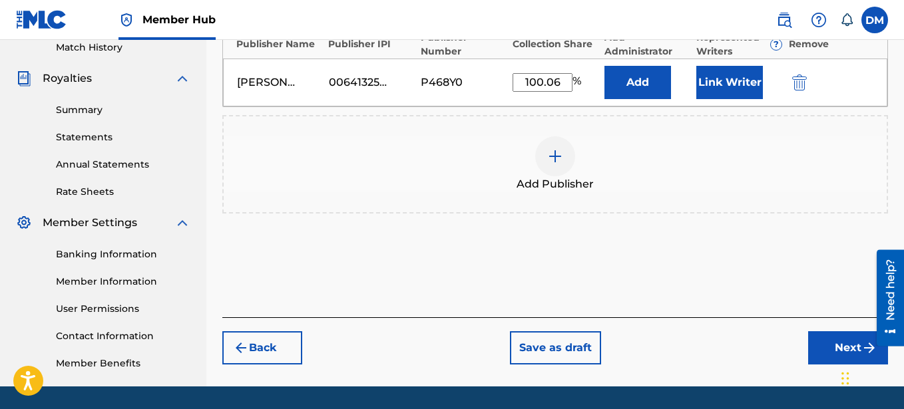
scroll to position [399, 0]
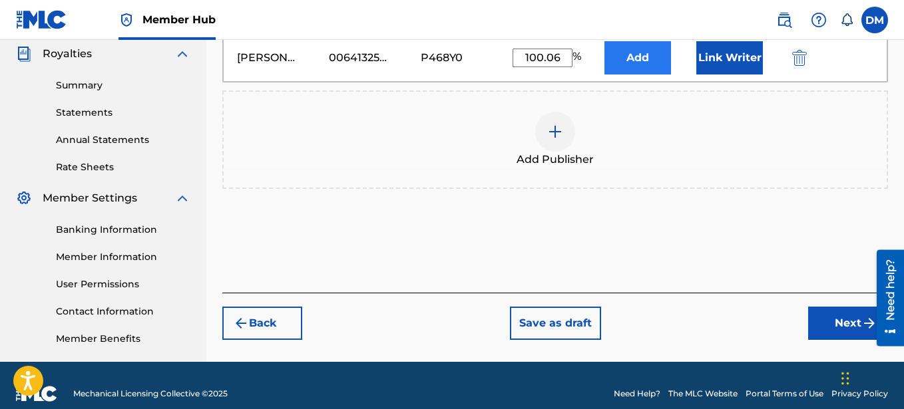
type input "100.06"
click at [637, 65] on button "Add" at bounding box center [637, 57] width 67 height 33
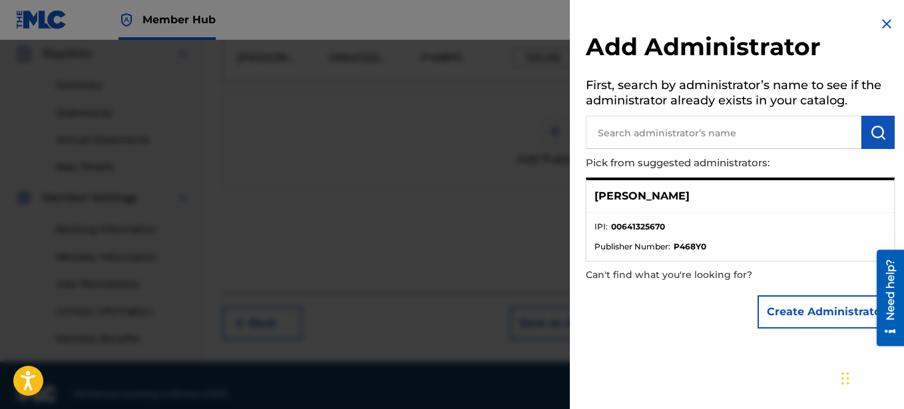
click at [879, 25] on img at bounding box center [887, 24] width 16 height 16
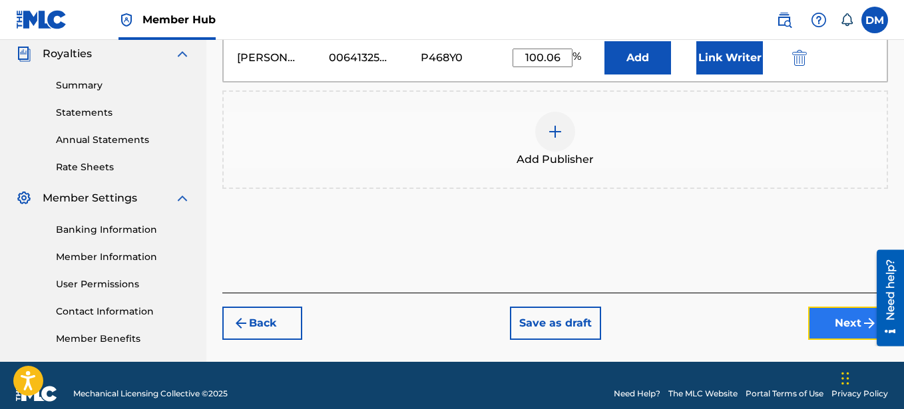
click at [839, 321] on button "Next" at bounding box center [848, 323] width 80 height 33
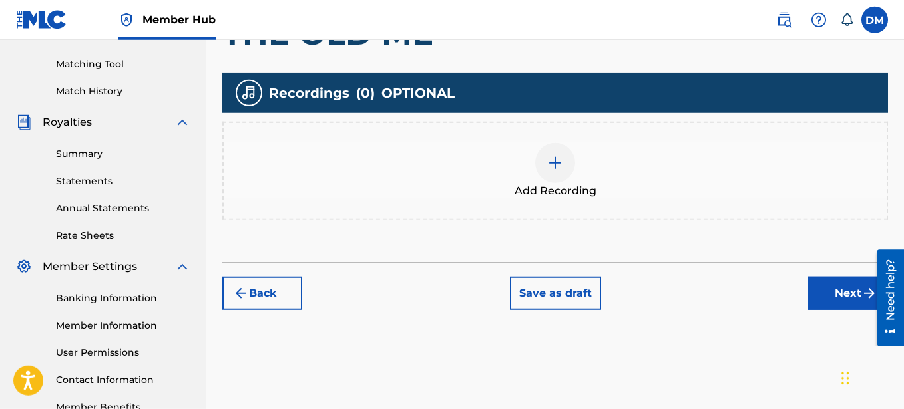
scroll to position [332, 0]
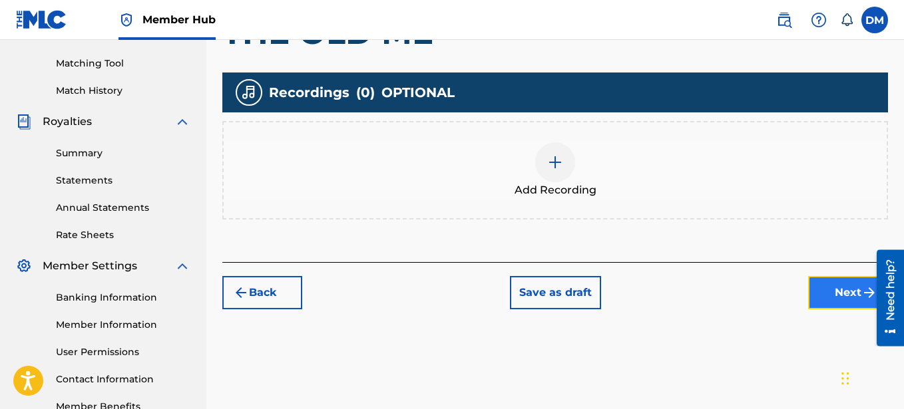
click at [828, 290] on button "Next" at bounding box center [848, 292] width 80 height 33
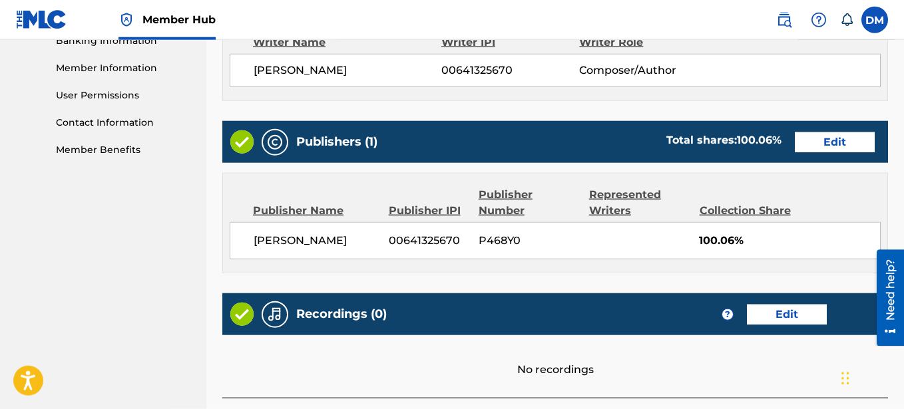
scroll to position [688, 0]
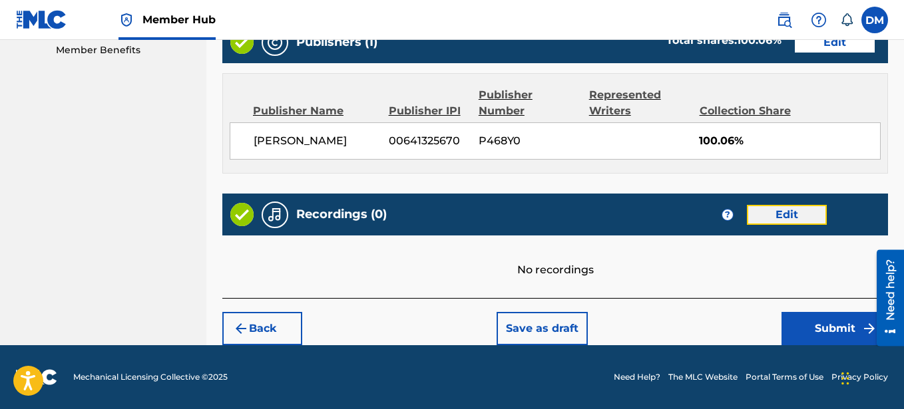
click at [804, 219] on button "Edit" at bounding box center [787, 215] width 80 height 20
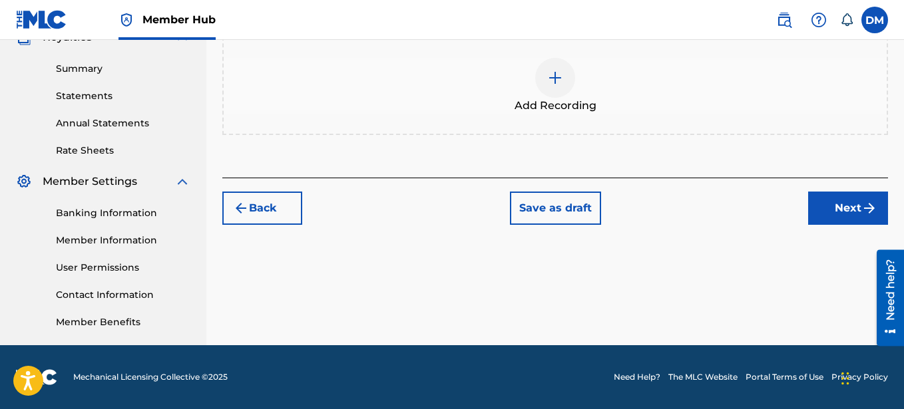
click at [567, 83] on div at bounding box center [555, 78] width 40 height 40
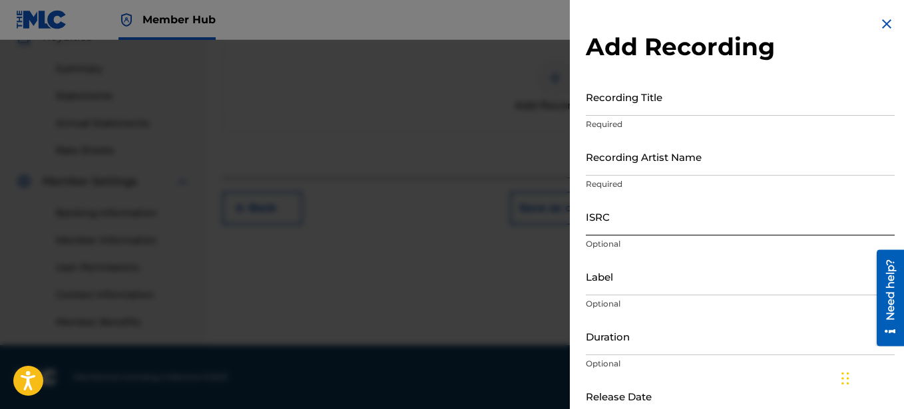
click at [629, 220] on input "ISRC" at bounding box center [740, 217] width 309 height 38
paste input "SE6SA2550194"
type input "SE6SA2550194"
click at [654, 101] on input "Recording Title" at bounding box center [740, 97] width 309 height 38
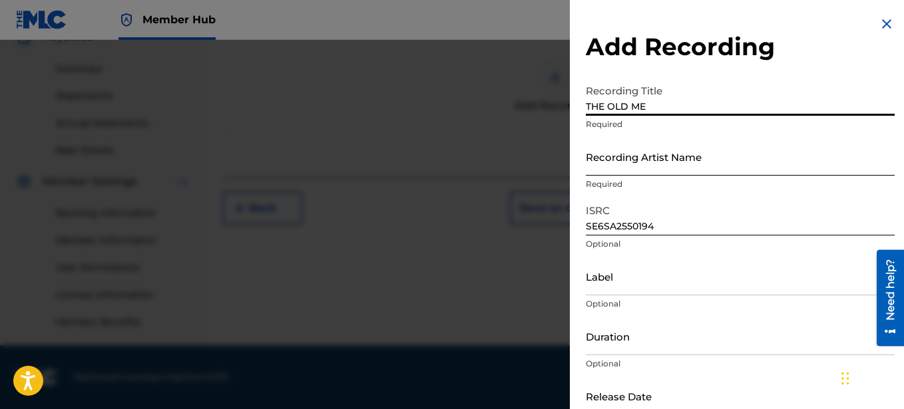
type input "THE OLD ME"
click at [695, 160] on input "Recording Artist Name" at bounding box center [740, 157] width 309 height 38
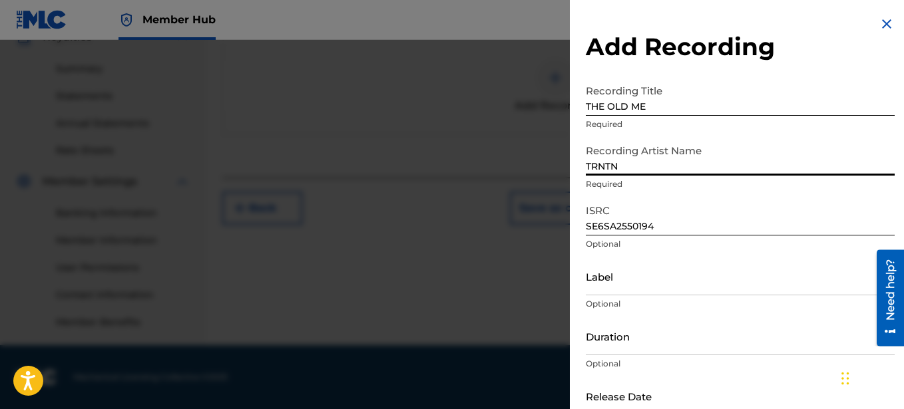
type input "TRNTNO"
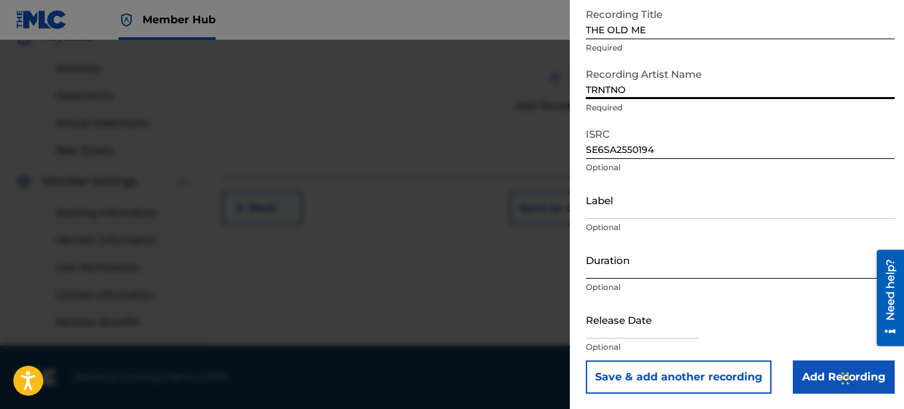
scroll to position [77, 0]
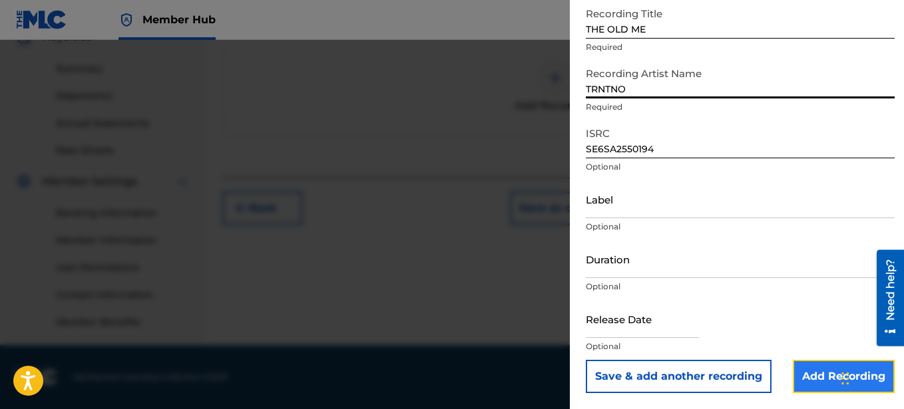
click at [821, 375] on input "Add Recording" at bounding box center [844, 376] width 102 height 33
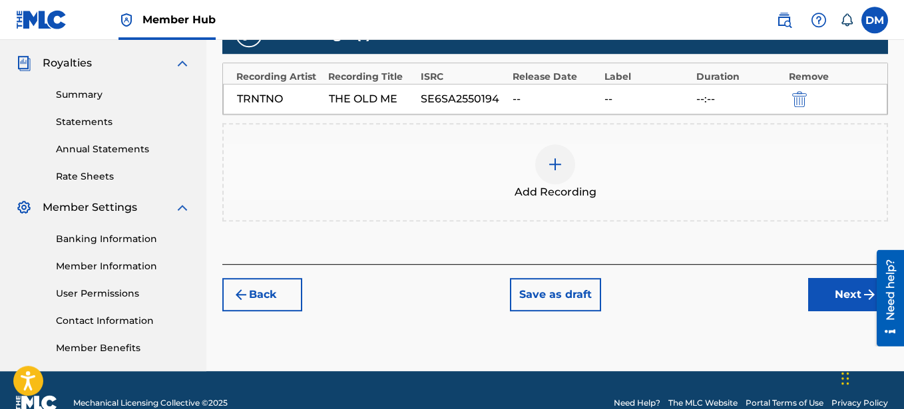
scroll to position [416, 0]
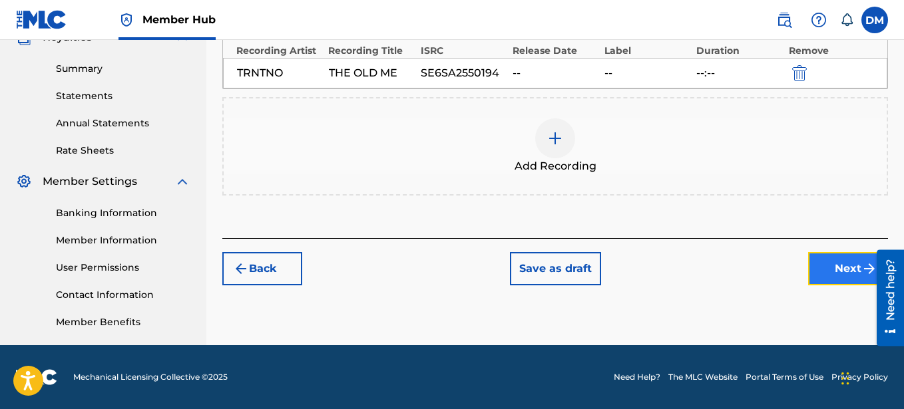
click at [824, 271] on button "Next" at bounding box center [848, 268] width 80 height 33
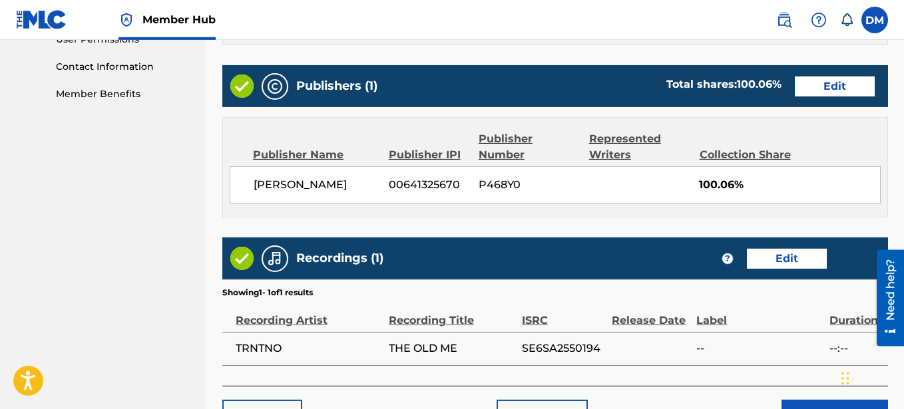
scroll to position [732, 0]
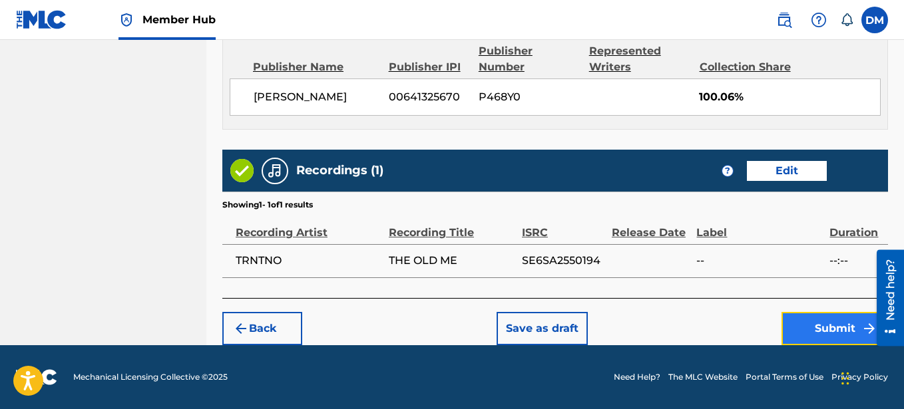
click at [807, 324] on button "Submit" at bounding box center [835, 328] width 107 height 33
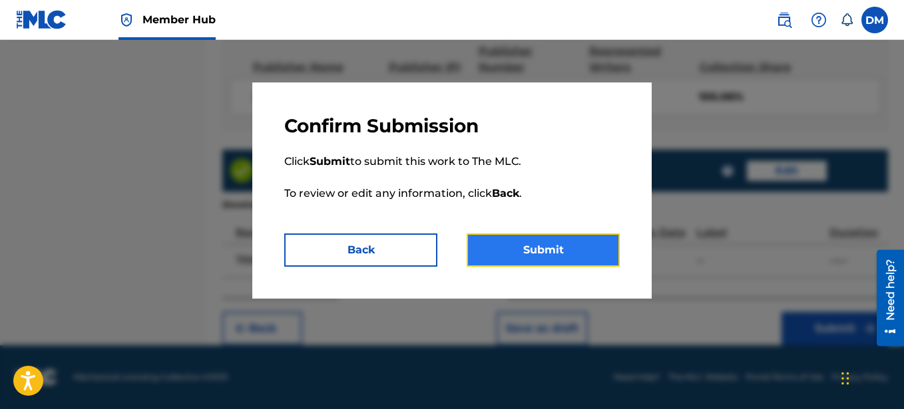
click at [551, 245] on button "Submit" at bounding box center [543, 250] width 153 height 33
click at [505, 243] on button "Submit" at bounding box center [543, 250] width 153 height 33
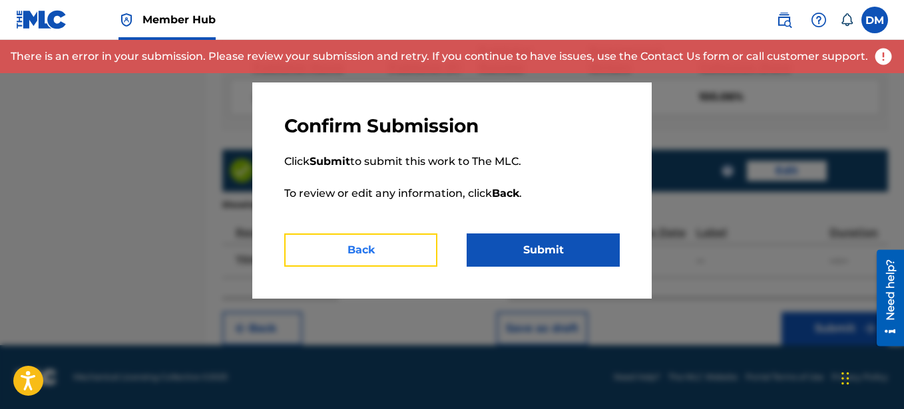
click at [410, 255] on button "Back" at bounding box center [360, 250] width 153 height 33
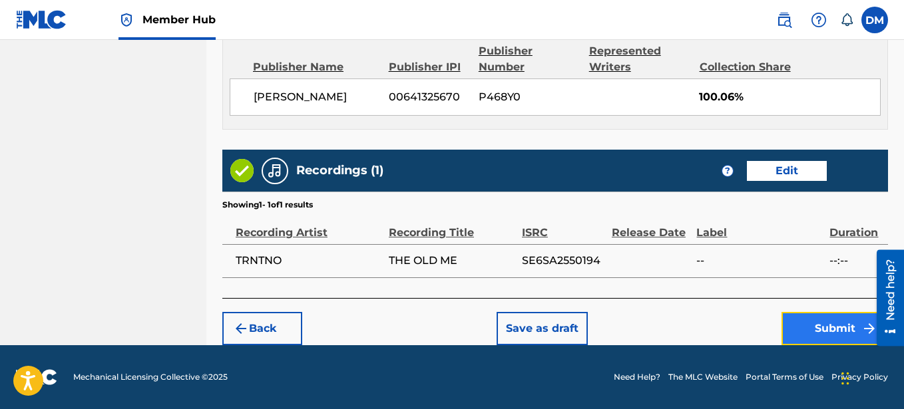
click at [822, 327] on button "Submit" at bounding box center [835, 328] width 107 height 33
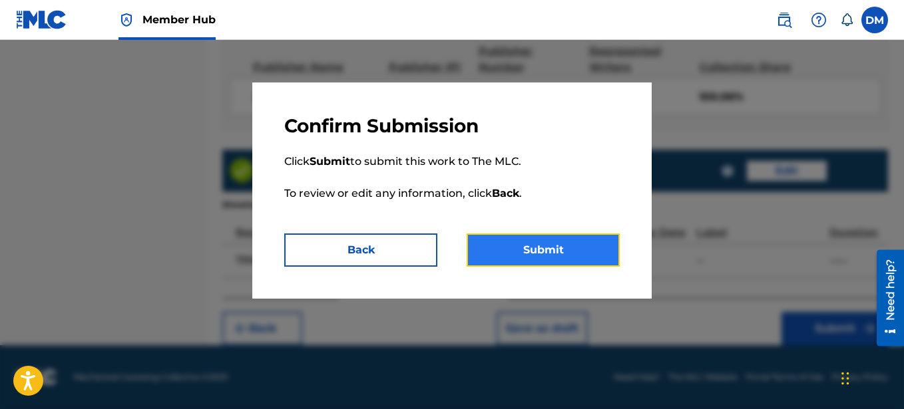
click at [548, 245] on button "Submit" at bounding box center [543, 250] width 153 height 33
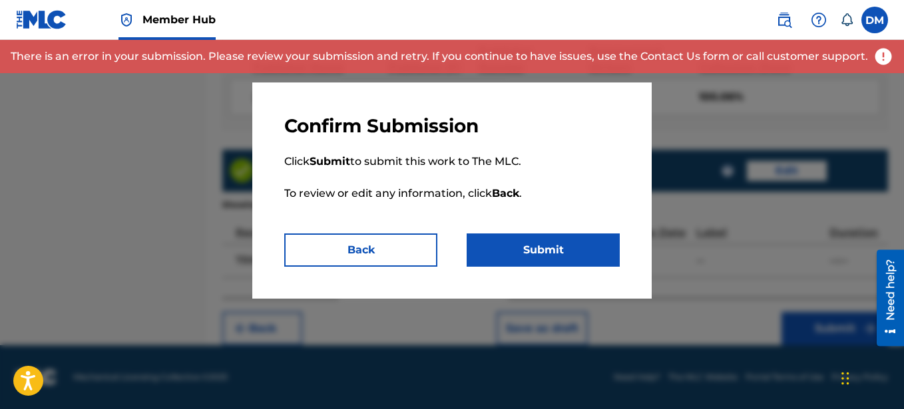
click at [878, 57] on img at bounding box center [883, 57] width 20 height 20
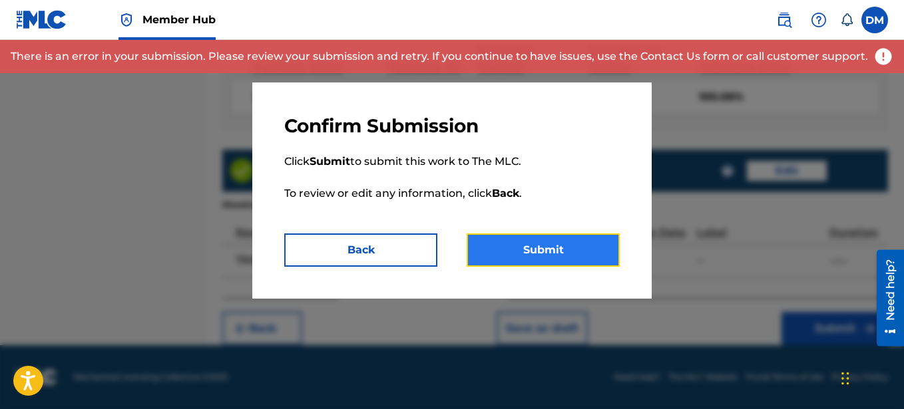
click at [527, 248] on button "Submit" at bounding box center [543, 250] width 153 height 33
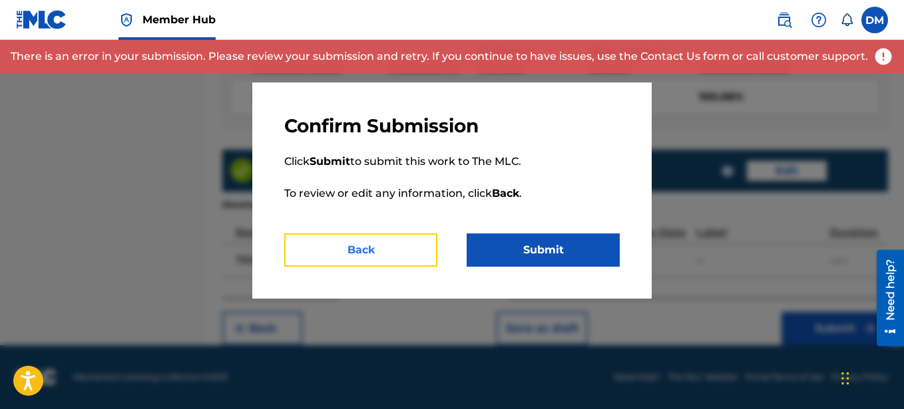
click at [387, 248] on button "Back" at bounding box center [360, 250] width 153 height 33
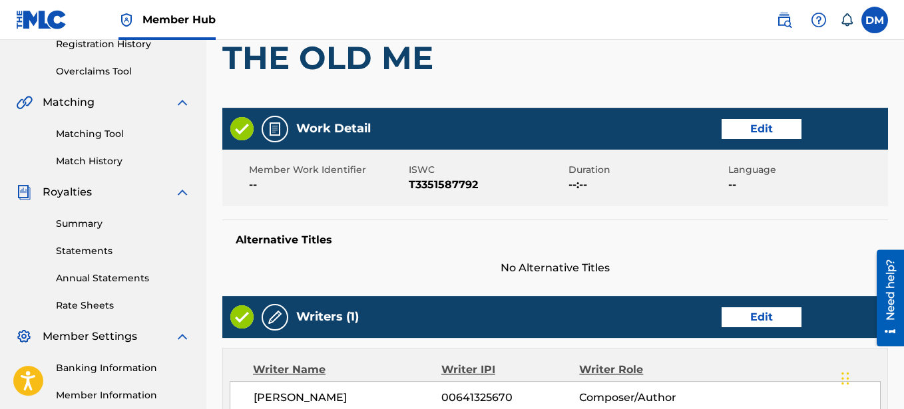
scroll to position [257, 0]
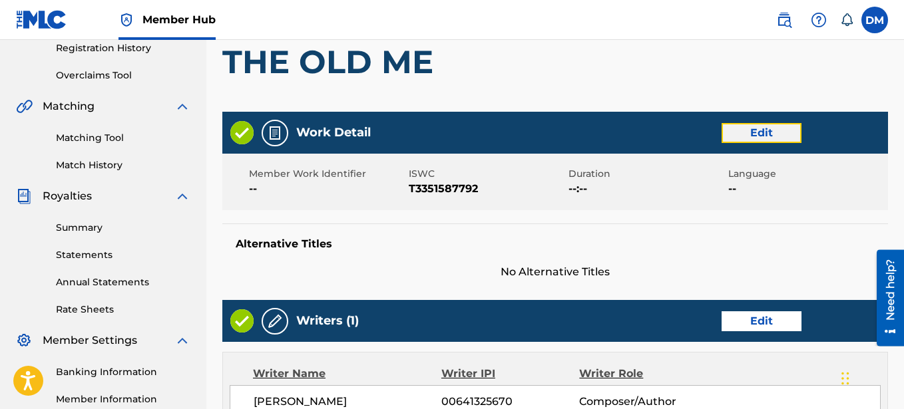
click at [780, 137] on button "Edit" at bounding box center [762, 133] width 80 height 20
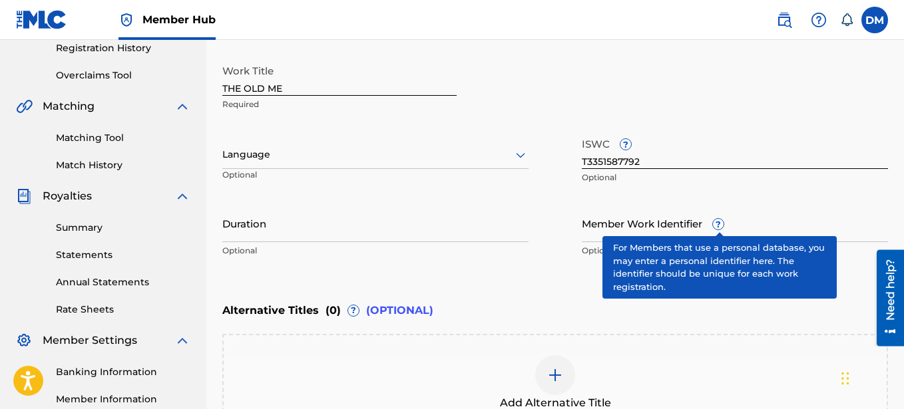
click at [723, 230] on span "?" at bounding box center [718, 224] width 12 height 12
click at [723, 230] on input "Member Work Identifier ?" at bounding box center [735, 223] width 306 height 38
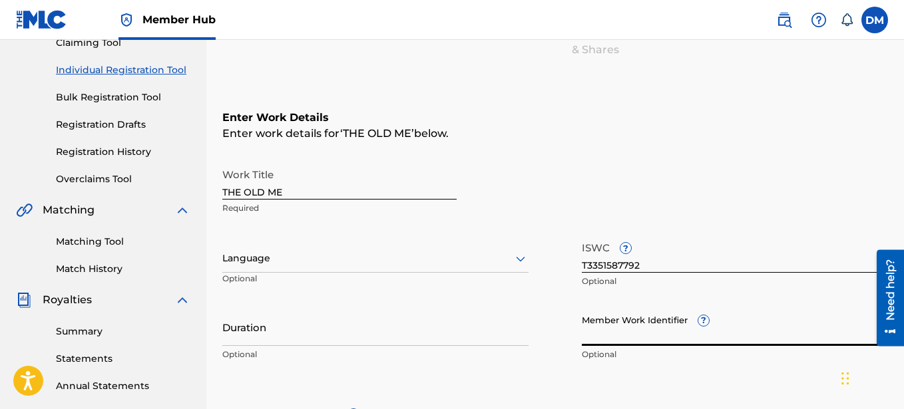
scroll to position [221, 0]
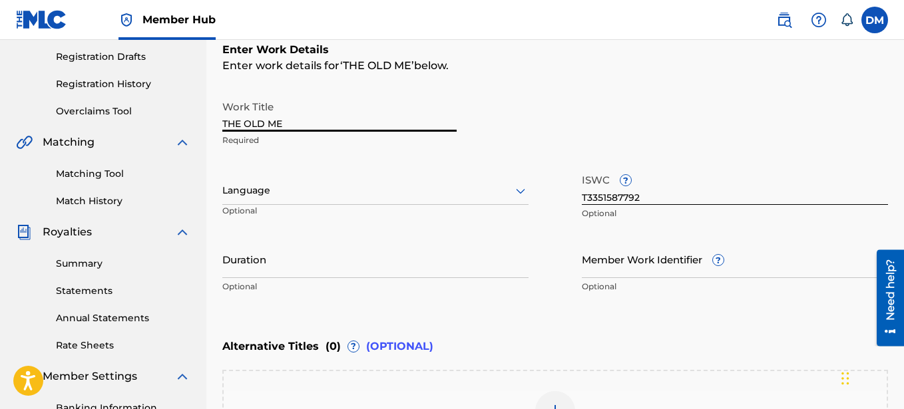
drag, startPoint x: 246, startPoint y: 123, endPoint x: 182, endPoint y: 121, distance: 63.3
click at [222, 121] on input "THE OLD ME" at bounding box center [339, 113] width 234 height 38
click at [295, 195] on div at bounding box center [375, 190] width 306 height 17
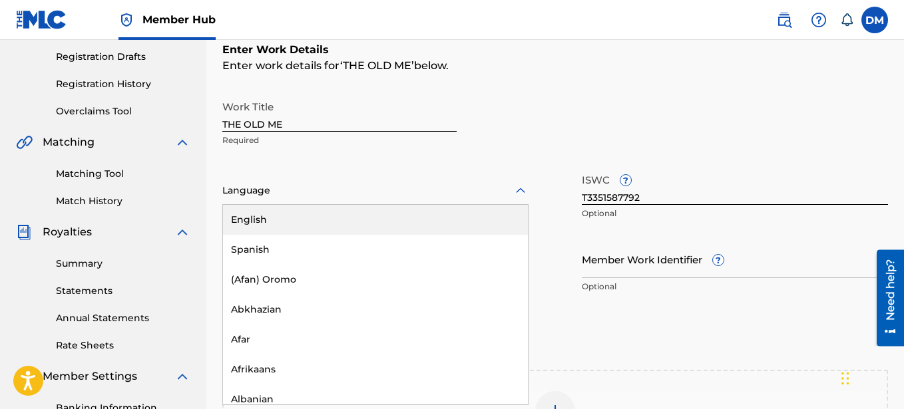
click at [294, 212] on div "English" at bounding box center [375, 220] width 305 height 30
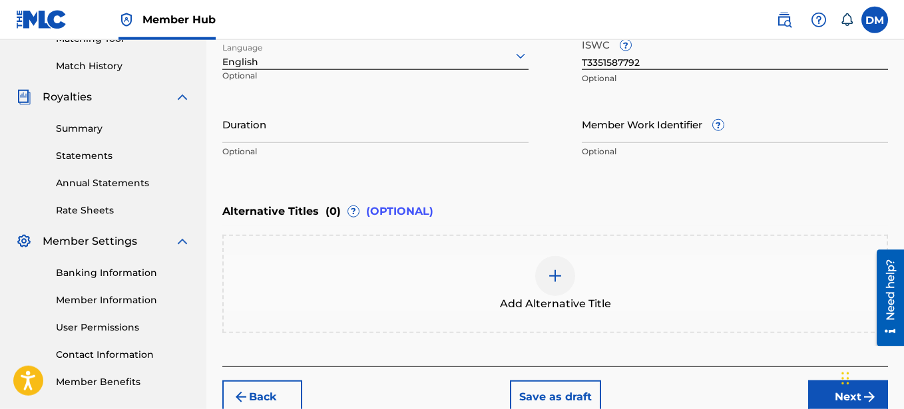
scroll to position [357, 0]
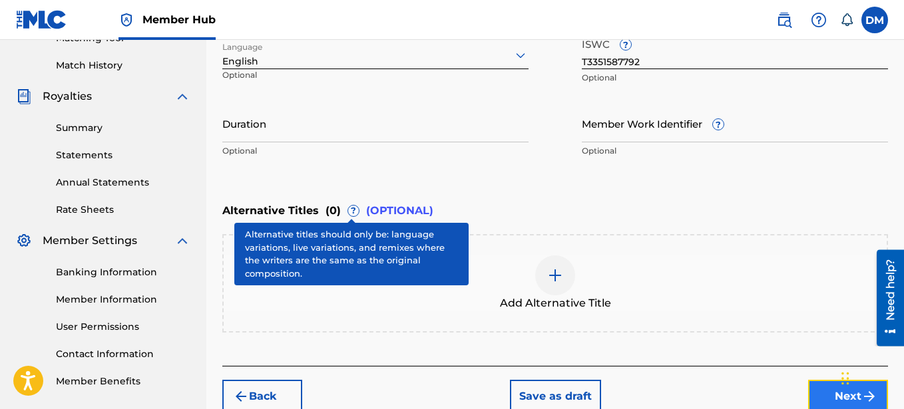
click at [832, 376] on button "Next" at bounding box center [848, 396] width 80 height 33
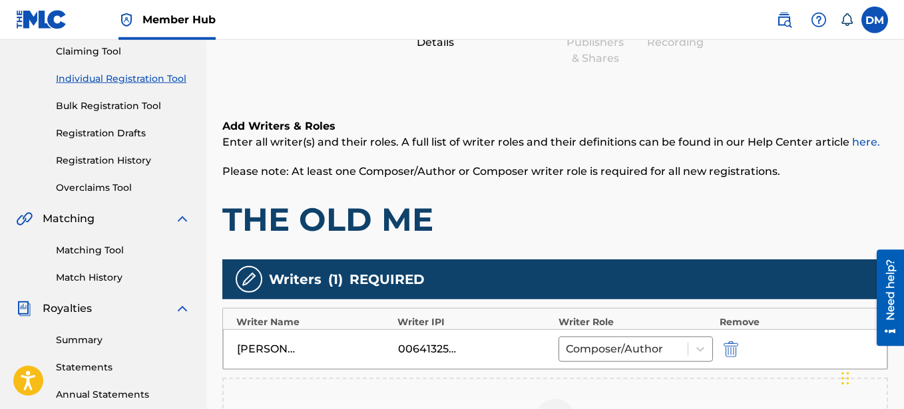
scroll to position [332, 0]
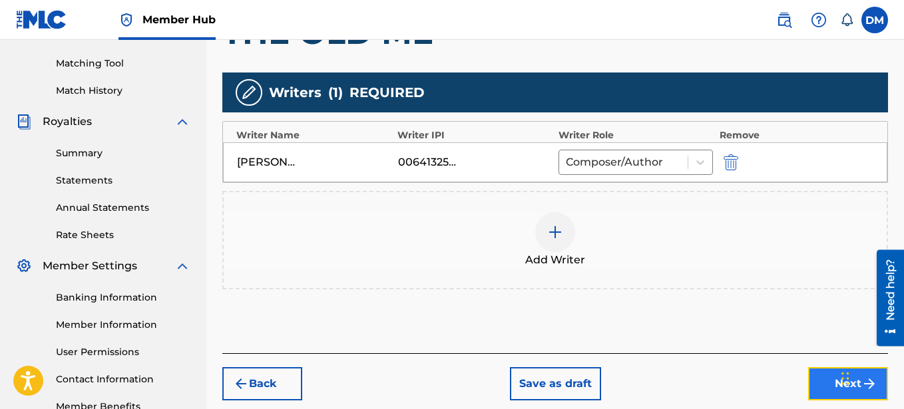
click at [830, 376] on button "Next" at bounding box center [848, 383] width 80 height 33
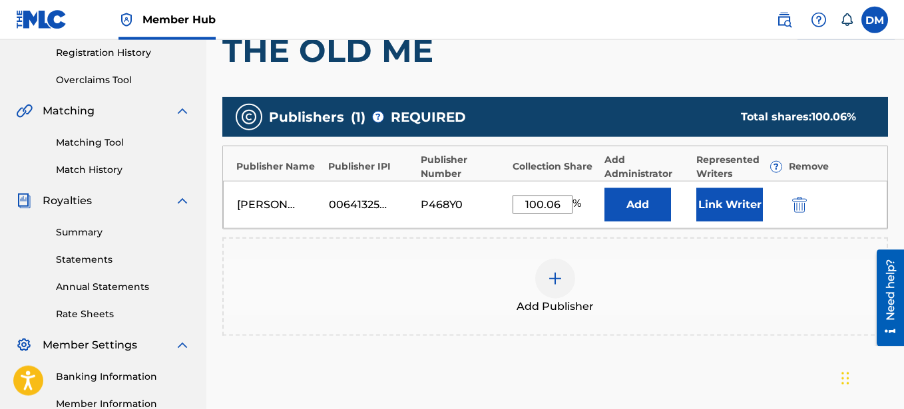
scroll to position [264, 0]
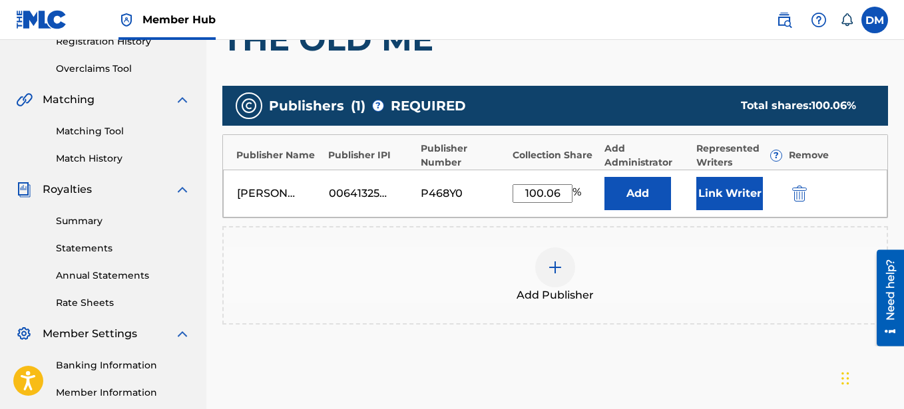
click at [560, 194] on input "100.06" at bounding box center [543, 193] width 60 height 19
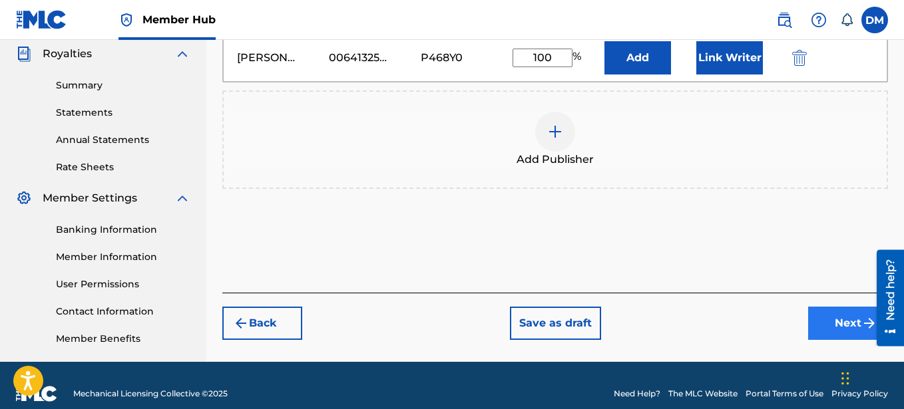
type input "100"
click at [843, 332] on button "Next" at bounding box center [848, 323] width 80 height 33
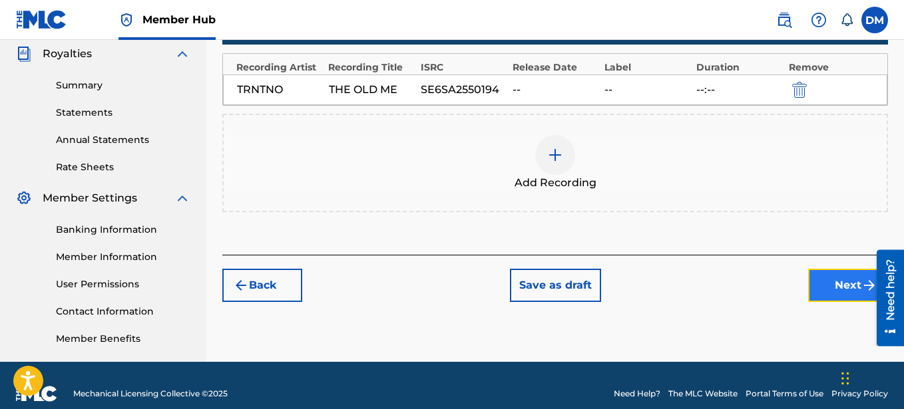
click at [840, 291] on button "Next" at bounding box center [848, 285] width 80 height 33
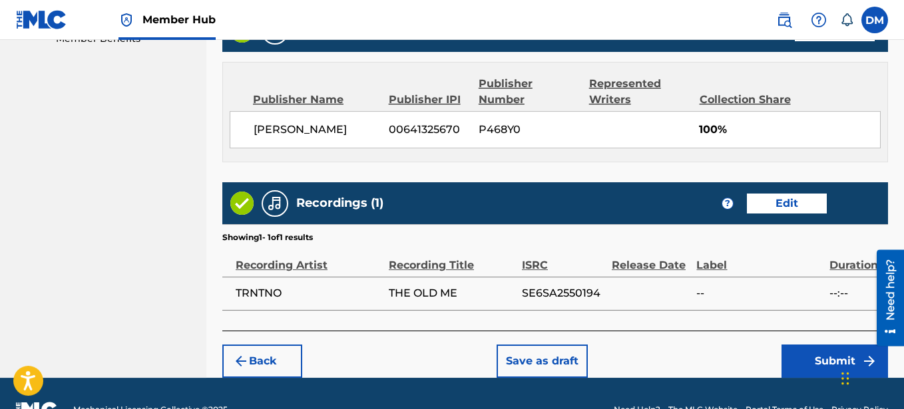
scroll to position [732, 0]
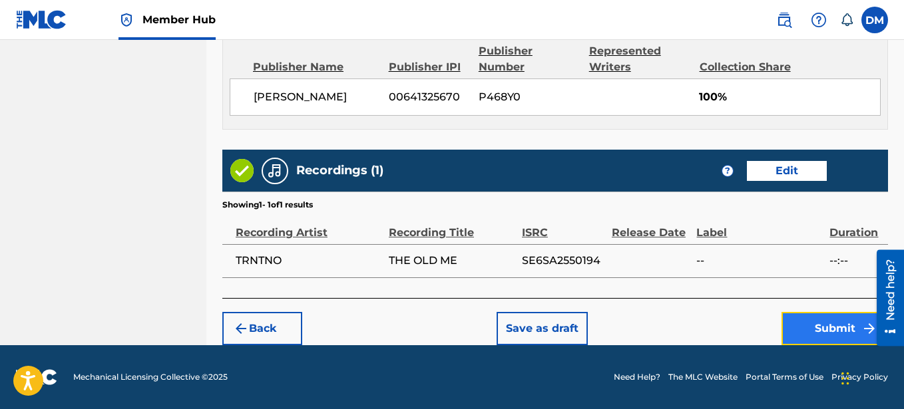
click at [809, 321] on button "Submit" at bounding box center [835, 328] width 107 height 33
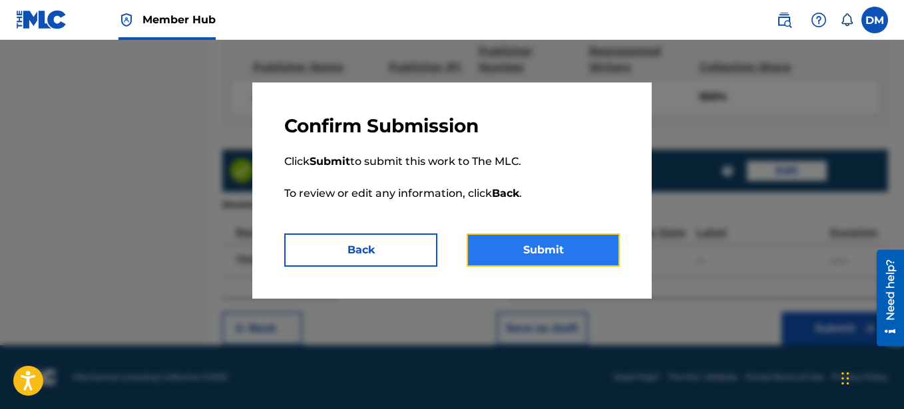
click at [555, 255] on button "Submit" at bounding box center [543, 250] width 153 height 33
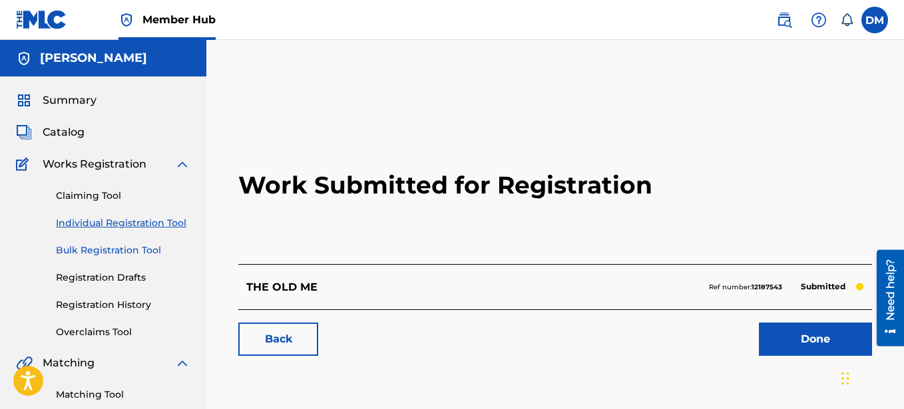
click at [133, 246] on link "Bulk Registration Tool" at bounding box center [123, 251] width 134 height 14
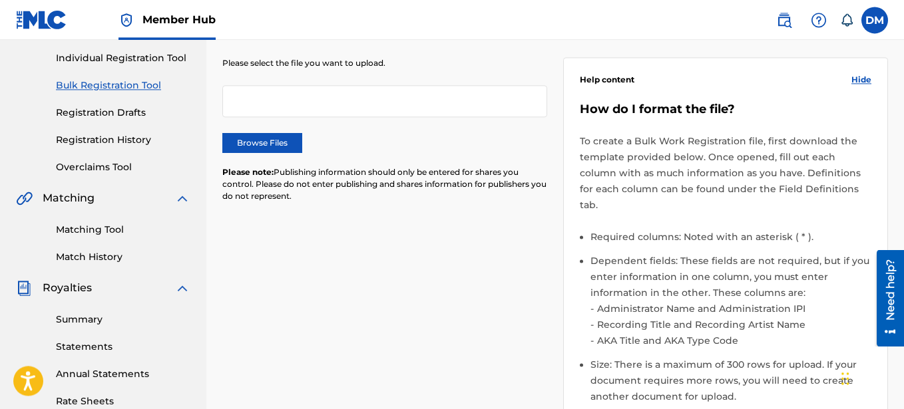
scroll to position [68, 0]
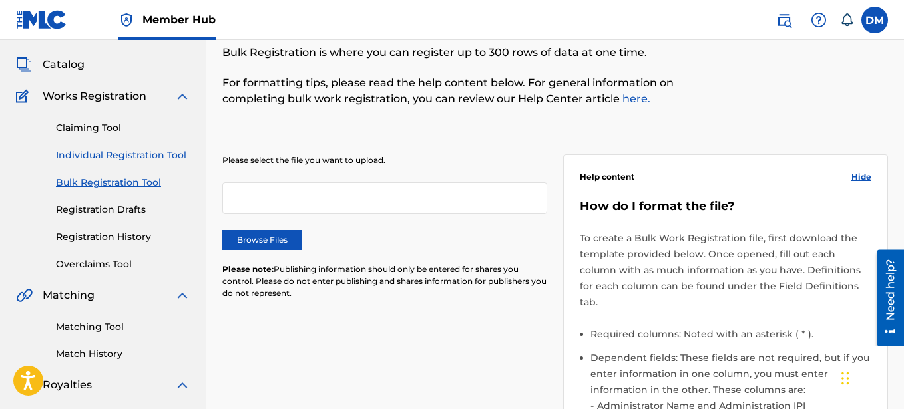
click at [144, 156] on link "Individual Registration Tool" at bounding box center [123, 155] width 134 height 14
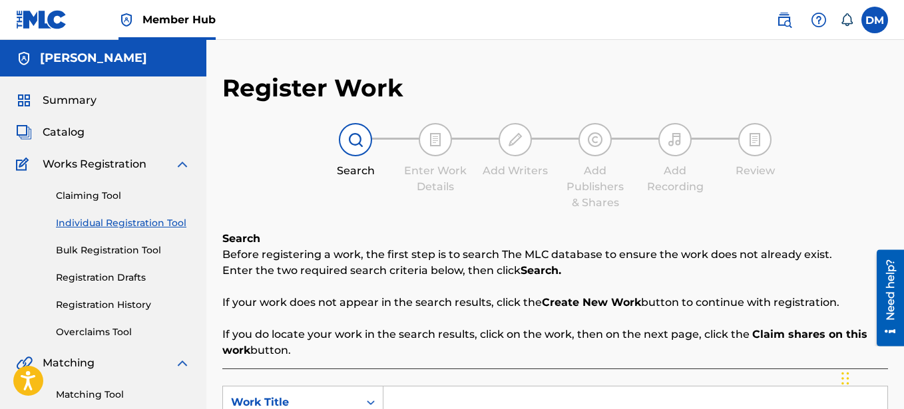
scroll to position [204, 0]
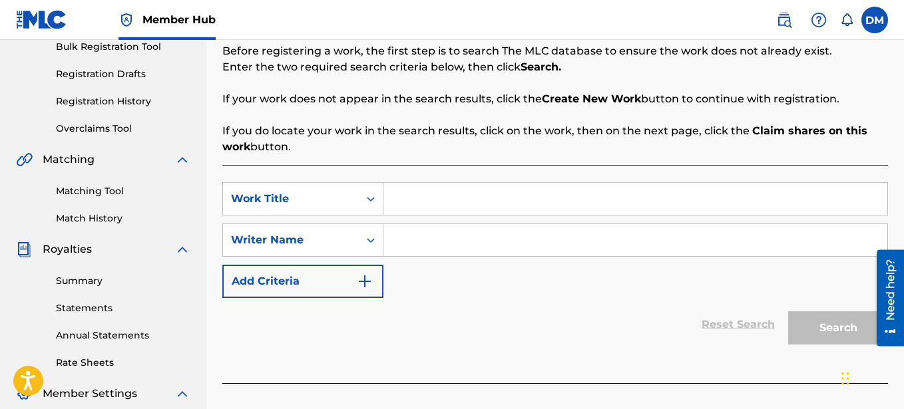
click at [419, 205] on input "Search Form" at bounding box center [635, 199] width 504 height 32
type input "BRAND NEW (GOSSIP)"
click at [417, 240] on input "Search Form" at bounding box center [635, 240] width 504 height 32
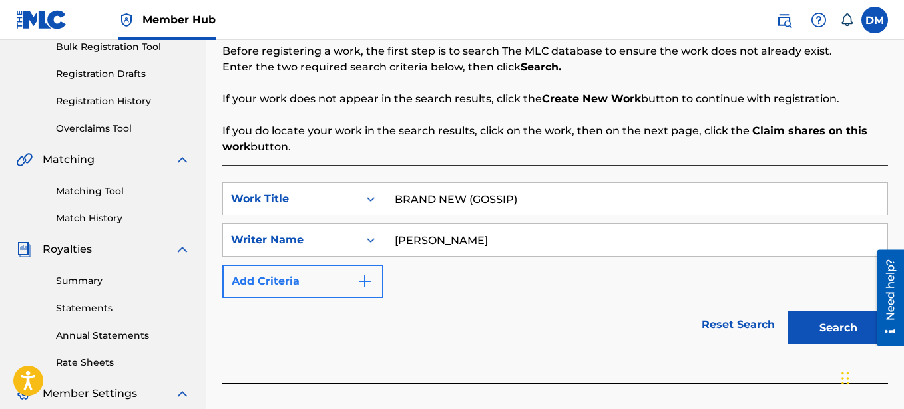
type input "[PERSON_NAME]"
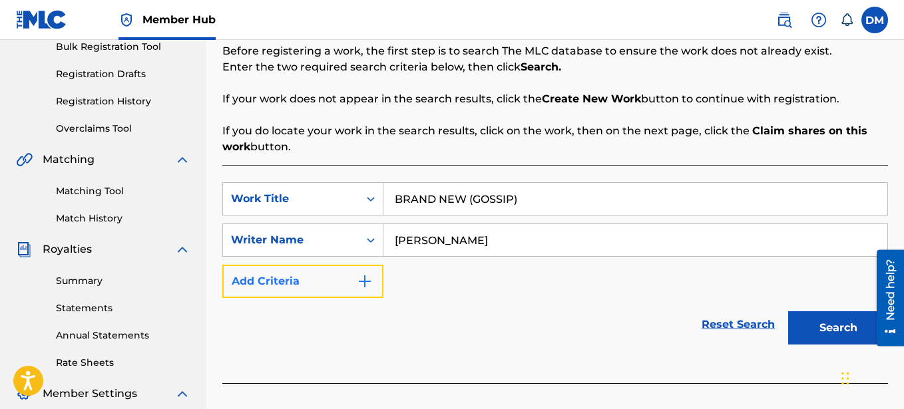
click at [368, 284] on img "Search Form" at bounding box center [365, 282] width 16 height 16
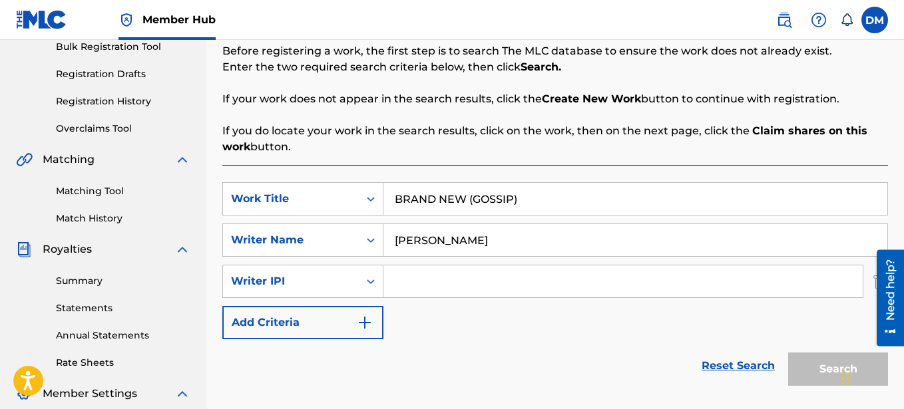
click at [425, 278] on input "Search Form" at bounding box center [622, 282] width 479 height 32
click at [426, 290] on input "Search Form" at bounding box center [622, 282] width 479 height 32
paste input "00641325670"
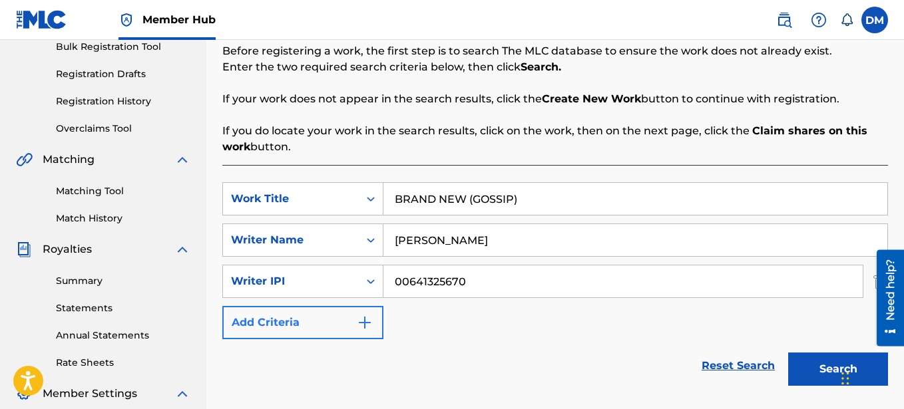
type input "00641325670"
click at [348, 319] on button "Add Criteria" at bounding box center [302, 322] width 161 height 33
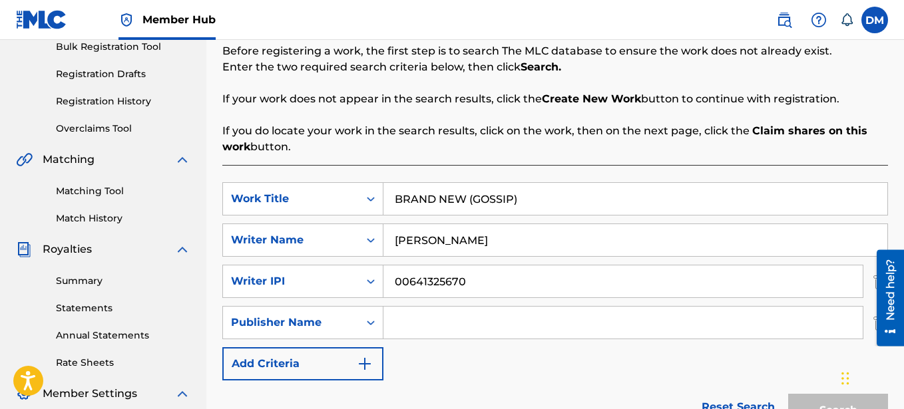
click at [409, 320] on input "Search Form" at bounding box center [622, 323] width 479 height 32
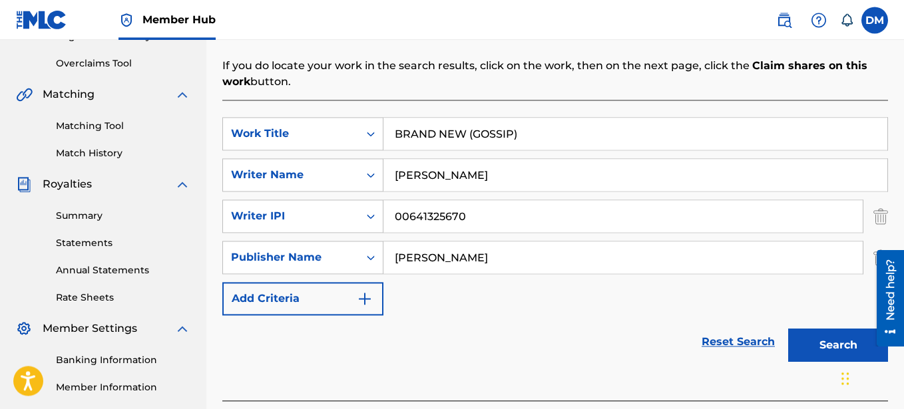
scroll to position [340, 0]
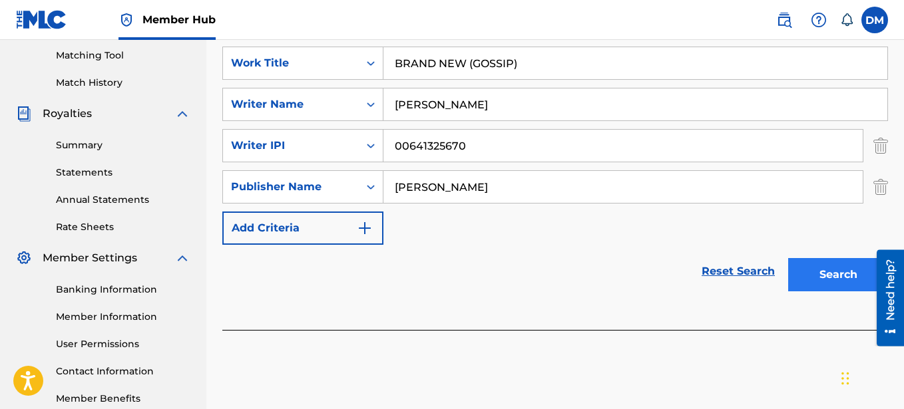
type input "[PERSON_NAME]"
click at [845, 265] on button "Search" at bounding box center [838, 274] width 100 height 33
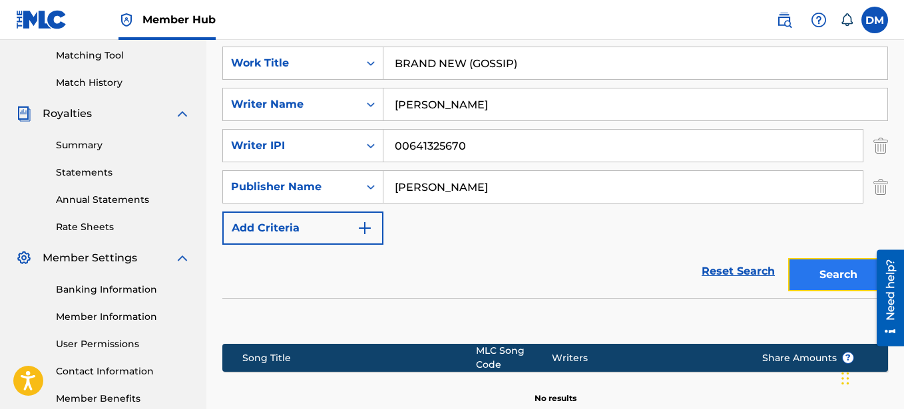
click at [822, 272] on button "Search" at bounding box center [838, 274] width 100 height 33
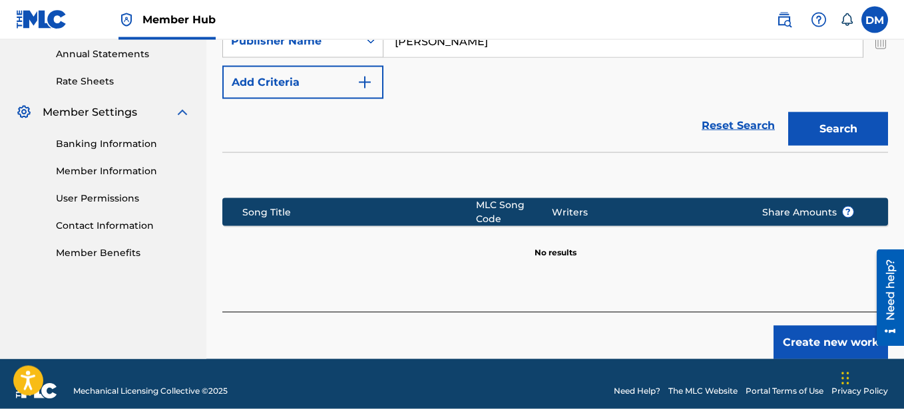
scroll to position [491, 0]
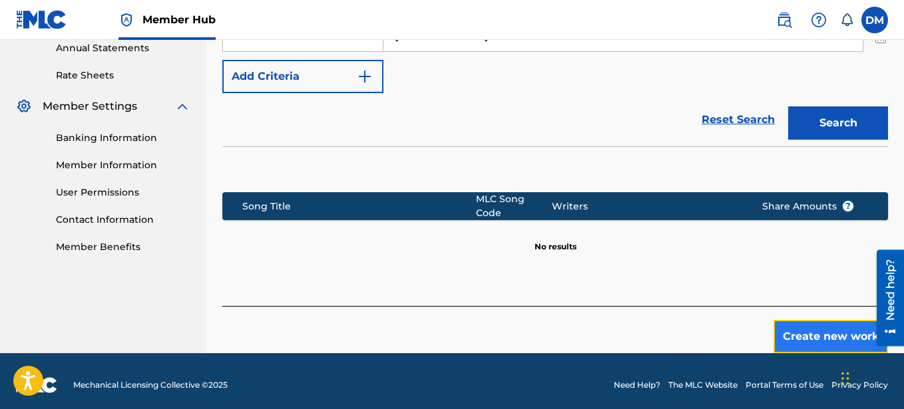
click at [818, 322] on button "Create new work" at bounding box center [831, 336] width 115 height 33
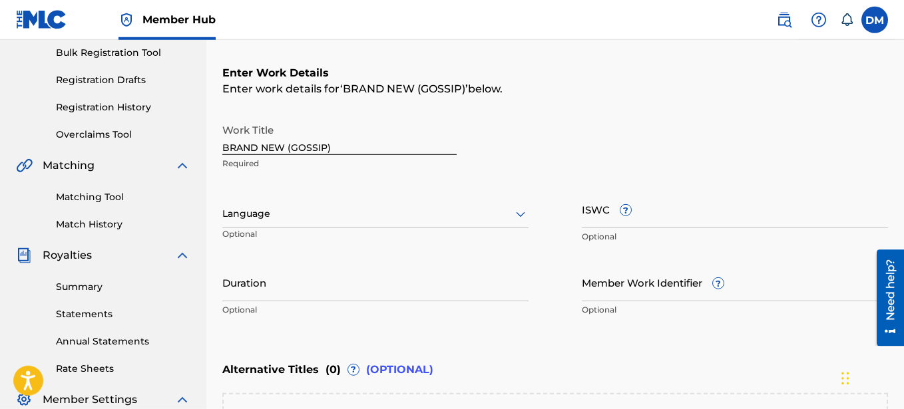
scroll to position [221, 0]
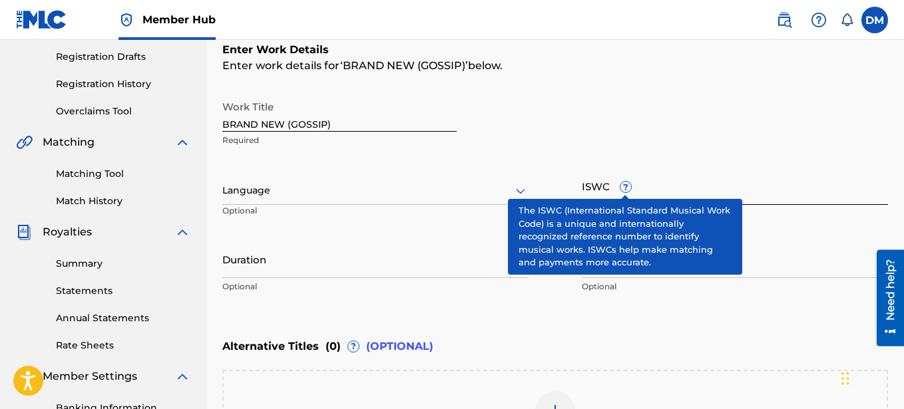
click at [652, 193] on input "ISWC ?" at bounding box center [735, 186] width 306 height 38
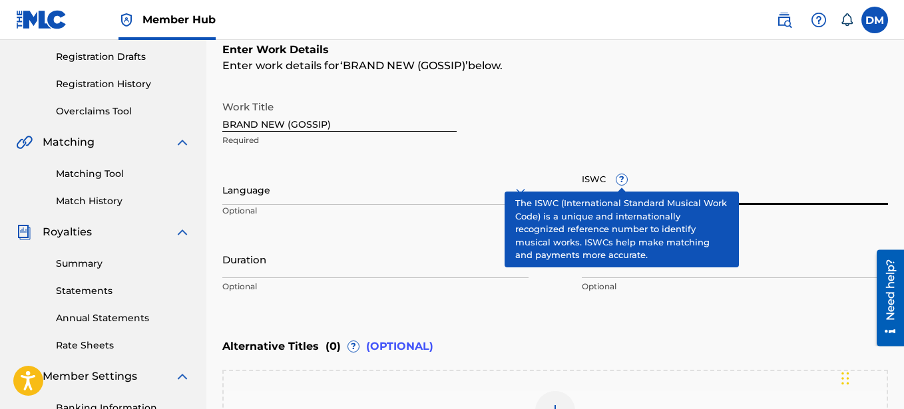
paste input "T-335.158.768-9"
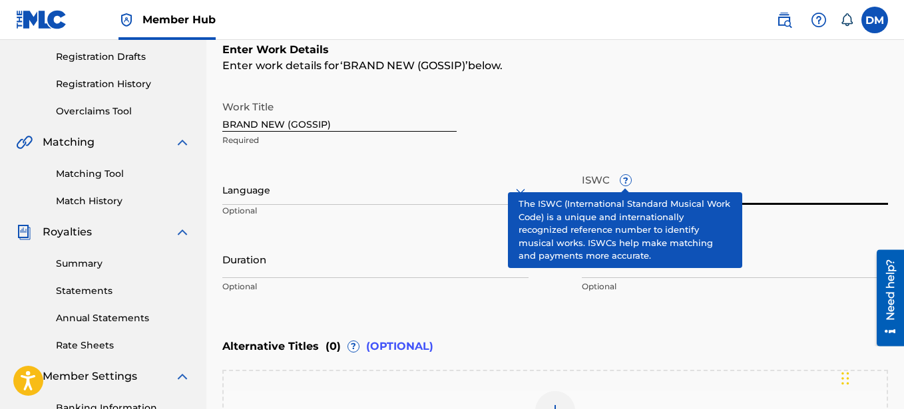
click at [748, 187] on input "T-335.158.768-9" at bounding box center [735, 186] width 306 height 38
type input "T-335.158.768-9"
click at [542, 320] on div "Enter Work Details Enter work details for ‘ BRAND NEW (GOSSIP) ’ below. Work Ti…" at bounding box center [555, 171] width 666 height 322
click at [627, 182] on span "?" at bounding box center [625, 180] width 11 height 11
click at [627, 182] on input "T-335.158.768-9" at bounding box center [735, 186] width 306 height 38
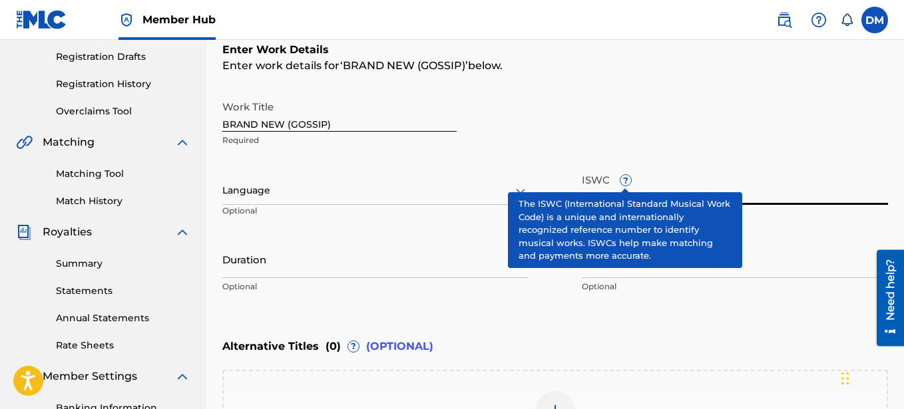
click at [722, 188] on input "T-335.158.768-9" at bounding box center [735, 186] width 306 height 38
click at [344, 124] on input "BRAND NEW (GOSSIP)" at bounding box center [339, 113] width 234 height 38
type input "BRAND NEW"
click at [321, 192] on div at bounding box center [375, 190] width 306 height 17
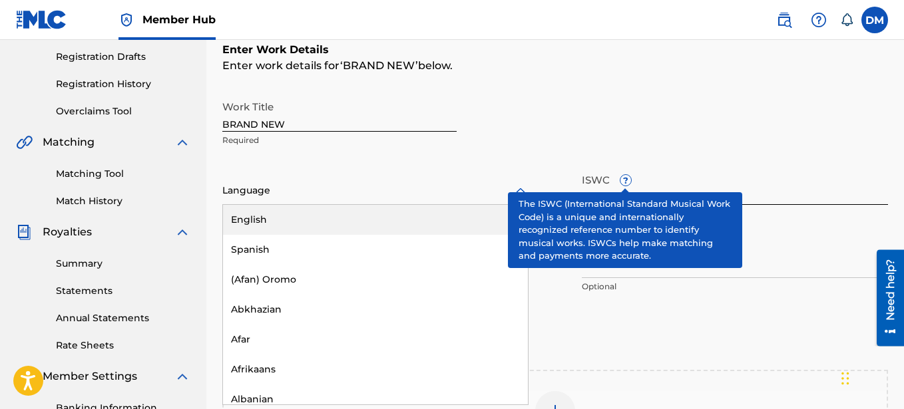
click at [562, 122] on div "Work Title BRAND NEW Required" at bounding box center [555, 124] width 666 height 60
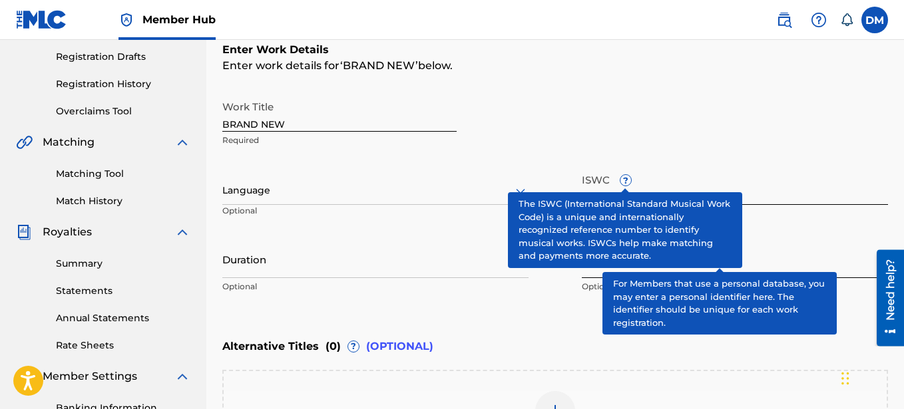
click at [753, 272] on input "Member Work Identifier ?" at bounding box center [735, 259] width 306 height 38
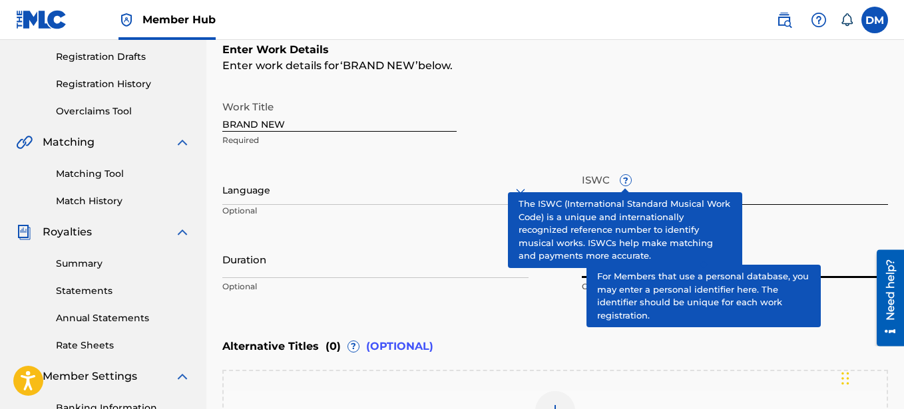
click at [631, 186] on span "?" at bounding box center [626, 180] width 12 height 12
click at [631, 186] on input "T-335.158.768-9" at bounding box center [735, 186] width 306 height 38
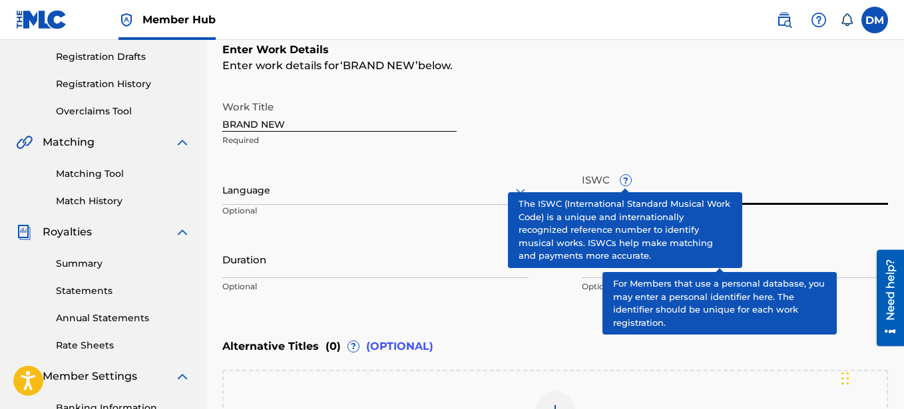
click at [786, 200] on input "T-335.158.768-9" at bounding box center [735, 186] width 306 height 38
click at [630, 184] on span "?" at bounding box center [625, 180] width 11 height 11
click at [630, 184] on input "T-335.158.768-" at bounding box center [735, 186] width 306 height 38
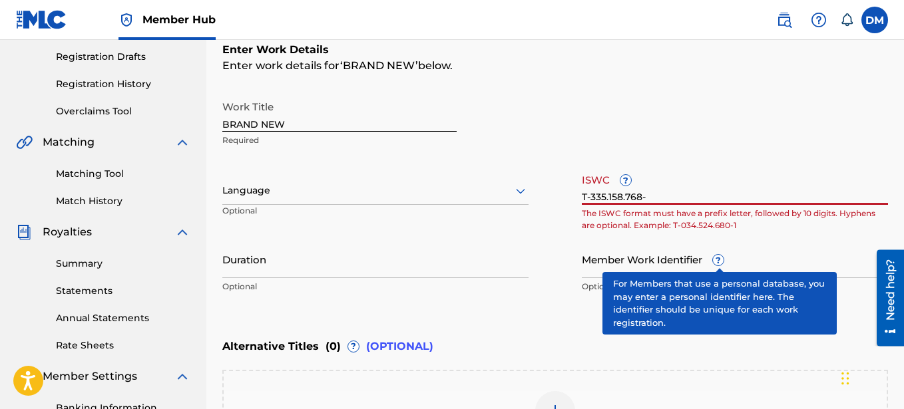
click at [686, 196] on input "T-335.158.768-" at bounding box center [735, 186] width 306 height 38
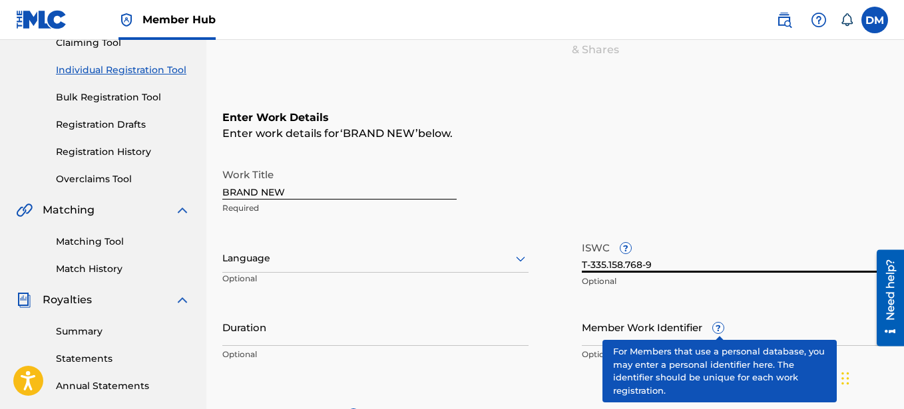
scroll to position [357, 0]
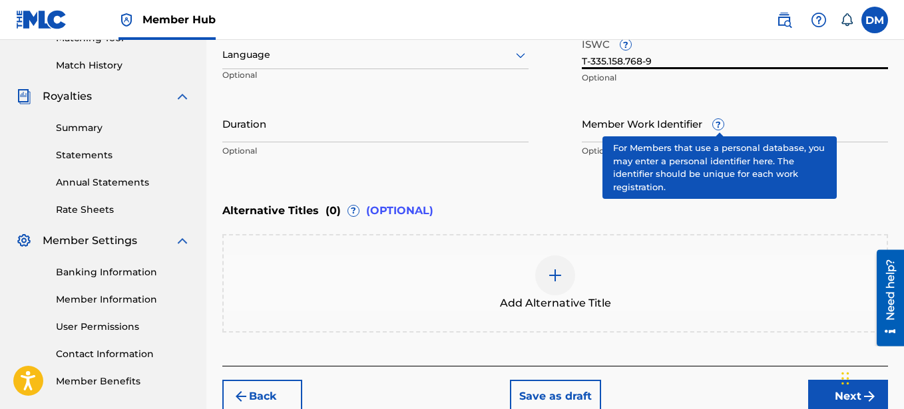
type input "T-335.158.768-9"
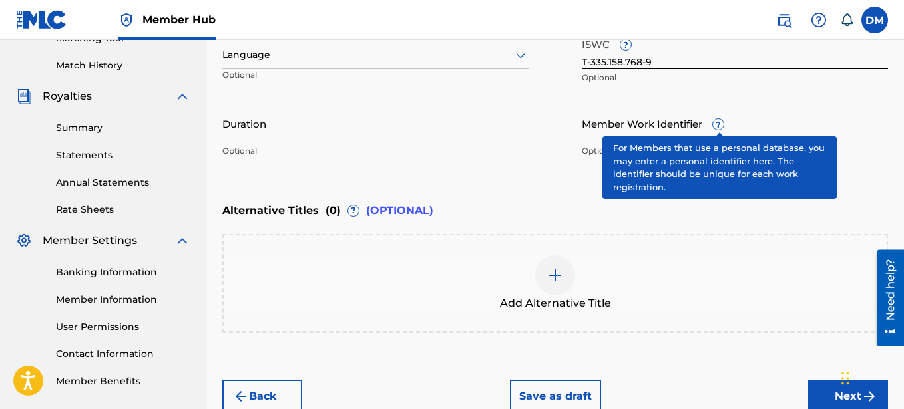
click at [553, 276] on img at bounding box center [555, 276] width 16 height 16
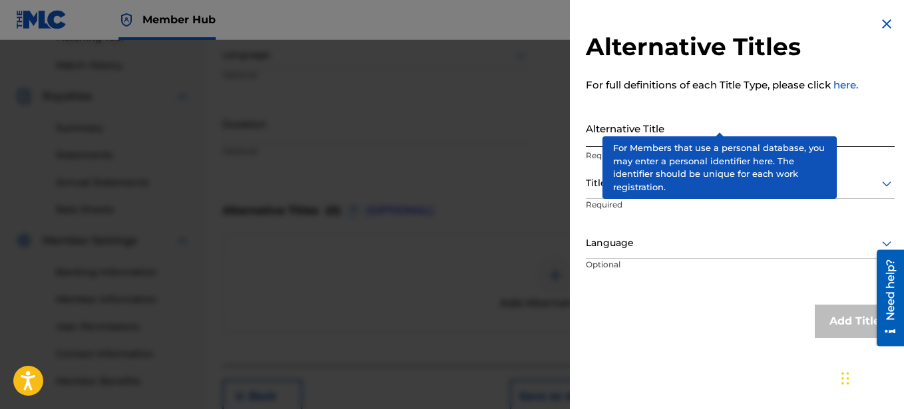
click at [637, 130] on input "Alternative Title" at bounding box center [740, 128] width 309 height 38
type input "GOSSIP"
click at [728, 106] on div "Alternative Titles For full definitions of each Title Type, please click here. …" at bounding box center [740, 177] width 341 height 354
click at [594, 188] on div at bounding box center [740, 183] width 309 height 17
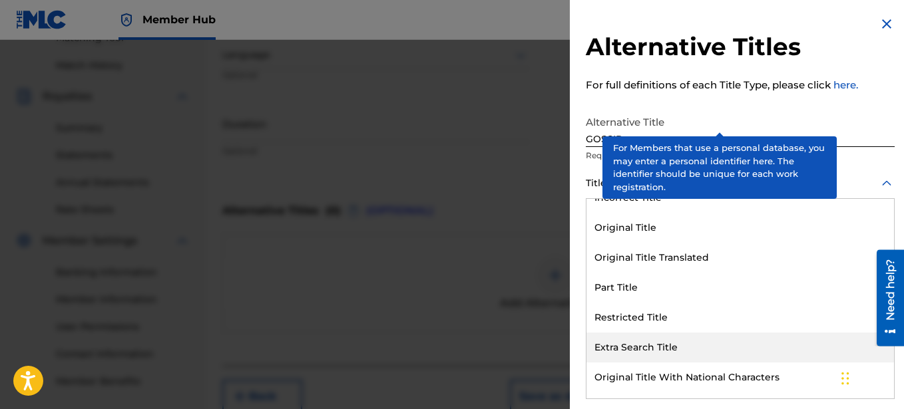
scroll to position [130, 0]
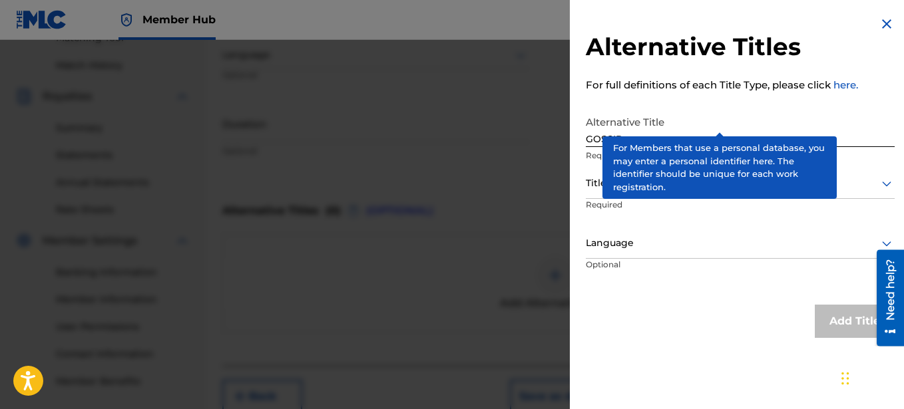
click at [883, 21] on img at bounding box center [887, 24] width 16 height 16
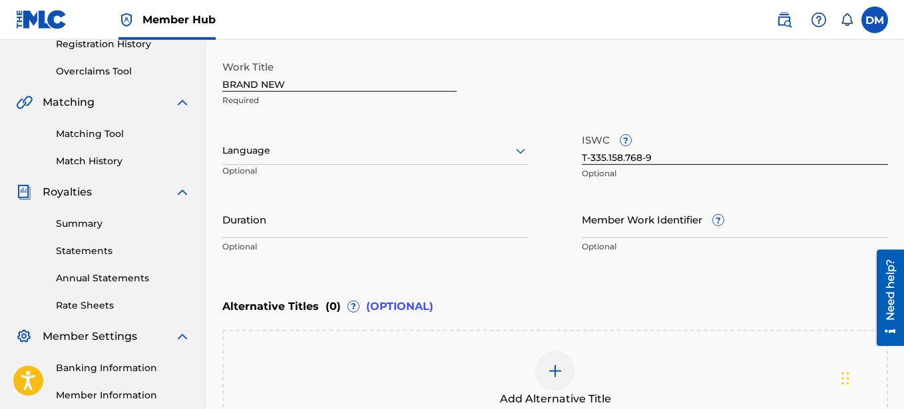
scroll to position [221, 0]
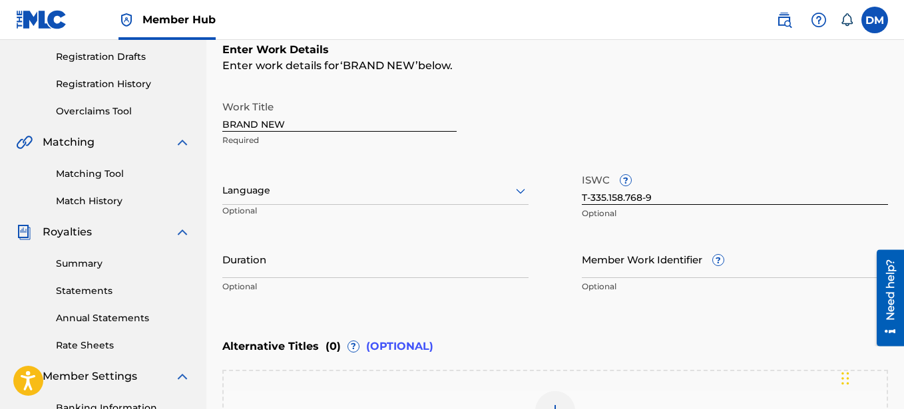
click at [348, 125] on input "BRAND NEW" at bounding box center [339, 113] width 234 height 38
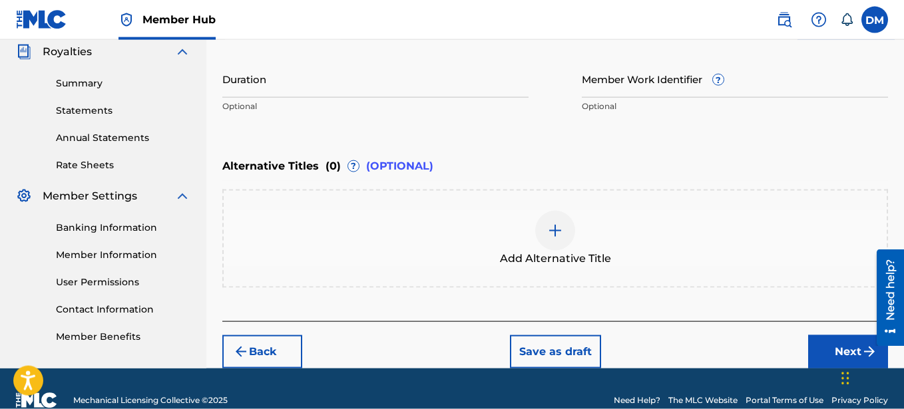
scroll to position [425, 0]
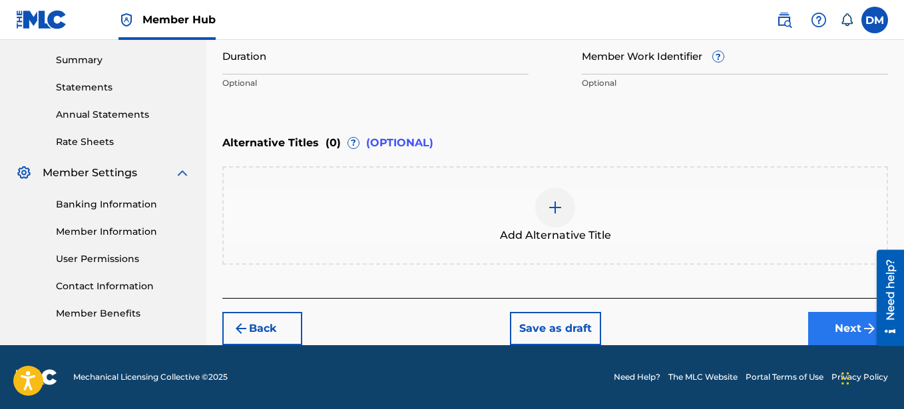
type input "BRAND NEW (GOSSIP)"
click at [829, 333] on button "Next" at bounding box center [848, 328] width 80 height 33
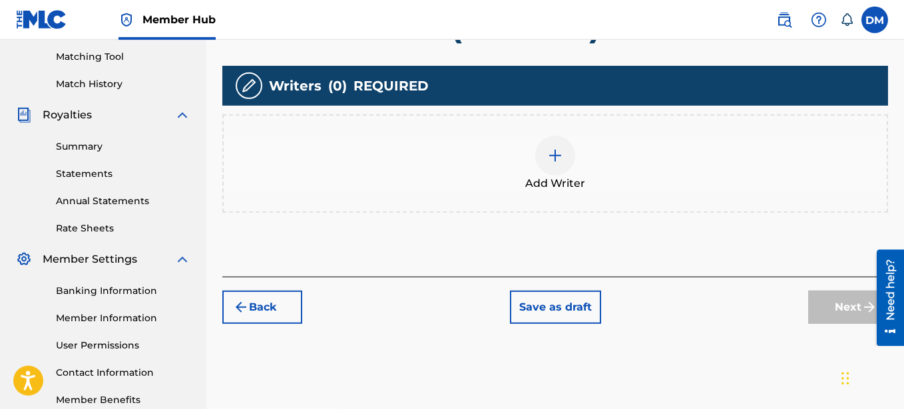
scroll to position [348, 0]
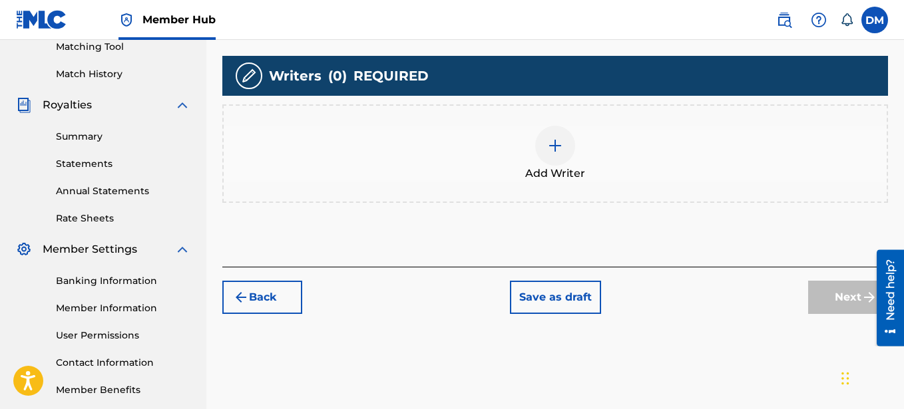
click at [554, 150] on img at bounding box center [555, 146] width 16 height 16
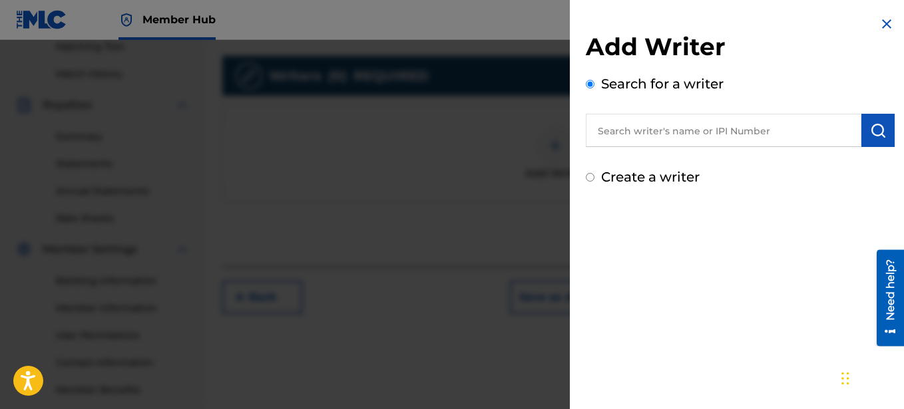
click at [654, 134] on input "text" at bounding box center [724, 130] width 276 height 33
type input "[PERSON_NAME]"
click at [605, 180] on label "Create a writer" at bounding box center [650, 177] width 99 height 16
click at [594, 180] on input "Create a writer" at bounding box center [590, 177] width 9 height 9
radio input "false"
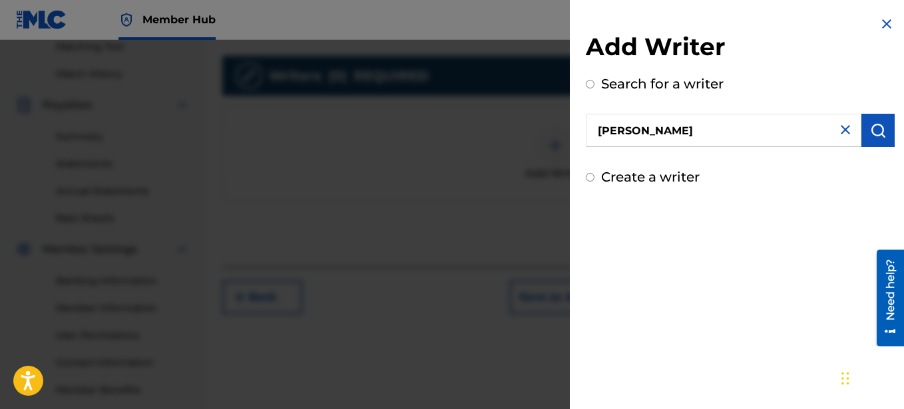
radio input "false"
radio input "true"
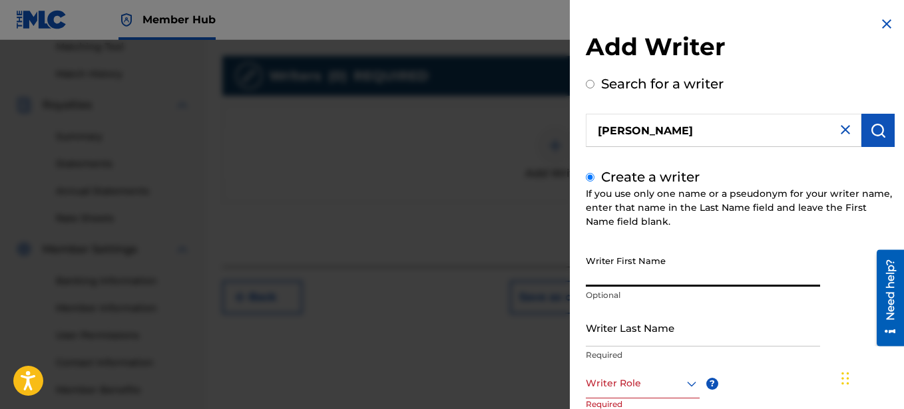
click at [628, 269] on input "Writer First Name" at bounding box center [703, 268] width 234 height 38
type input "Dontai"
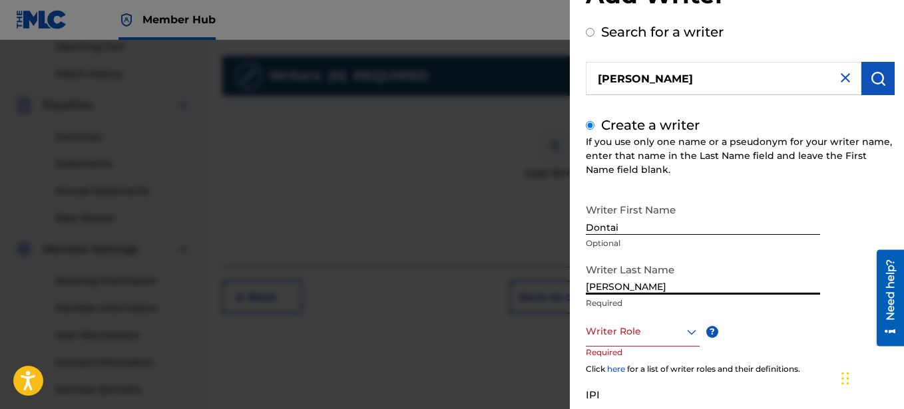
scroll to position [152, 0]
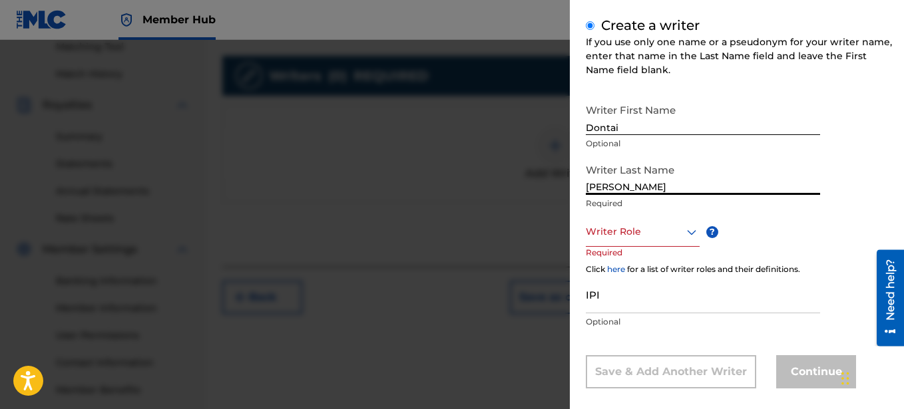
type input "[PERSON_NAME]"
click at [675, 237] on div at bounding box center [643, 232] width 114 height 17
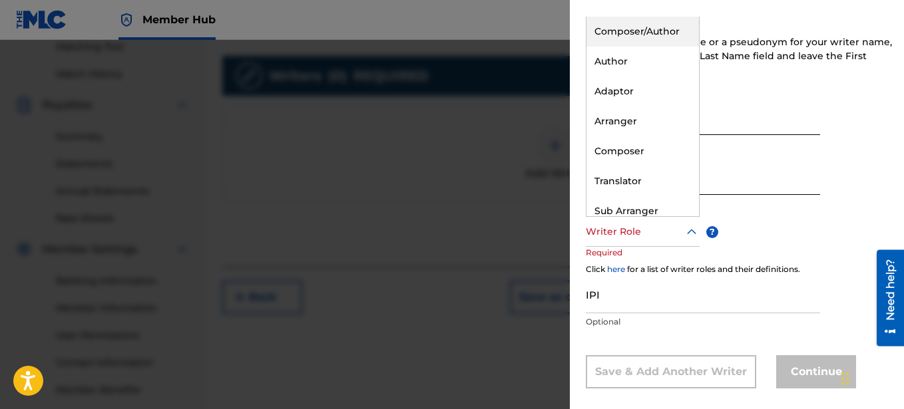
click at [643, 29] on div "Composer/Author" at bounding box center [643, 32] width 113 height 30
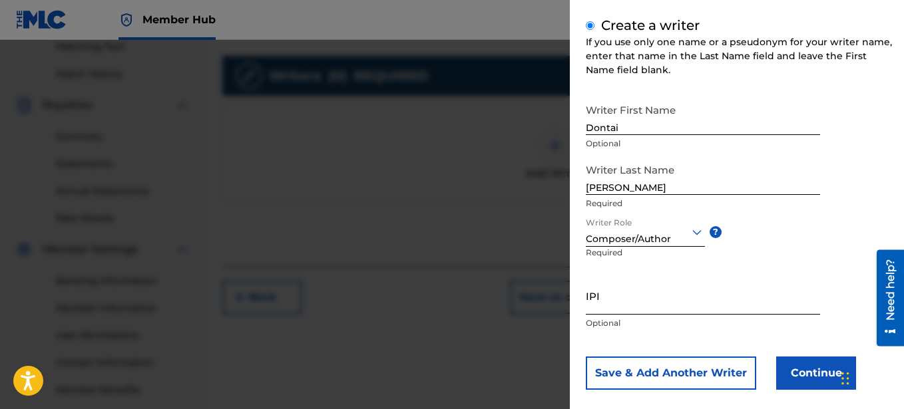
click at [636, 304] on input "IPI" at bounding box center [703, 296] width 234 height 38
paste input "00641325670"
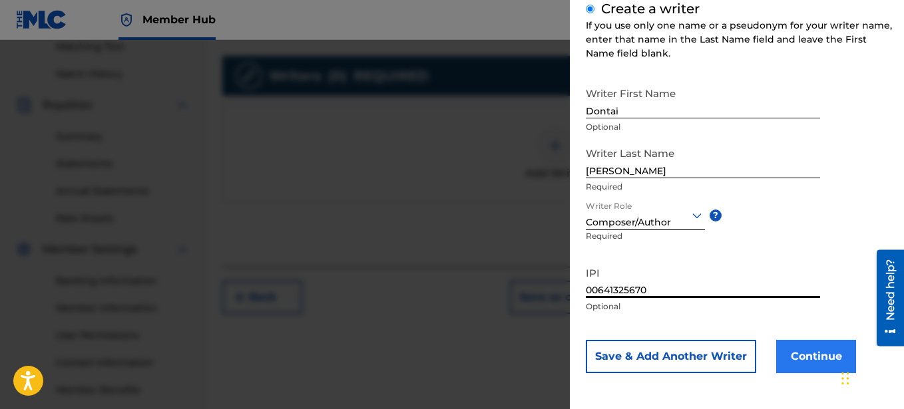
type input "00641325670"
click at [804, 352] on button "Continue" at bounding box center [816, 356] width 80 height 33
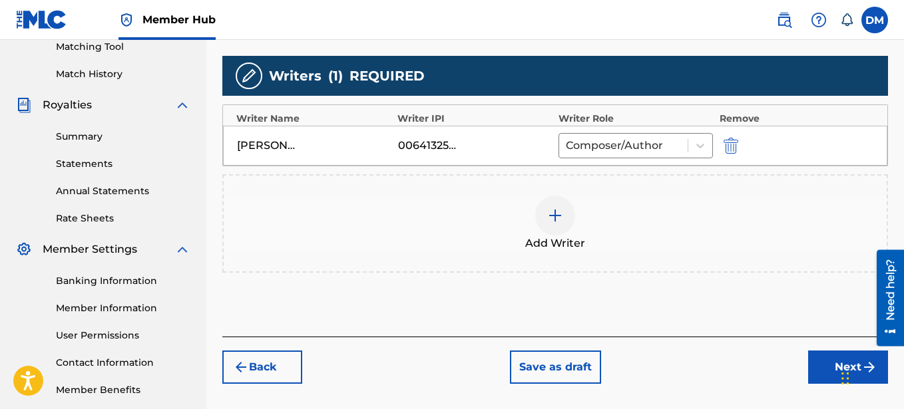
scroll to position [416, 0]
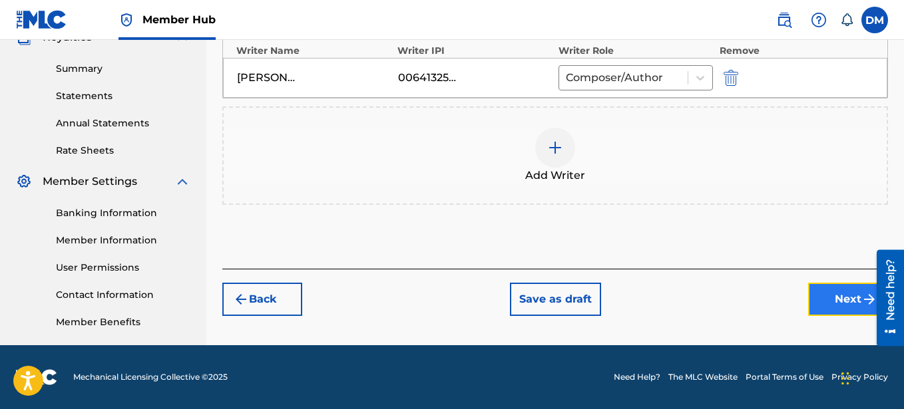
click at [850, 294] on button "Next" at bounding box center [848, 299] width 80 height 33
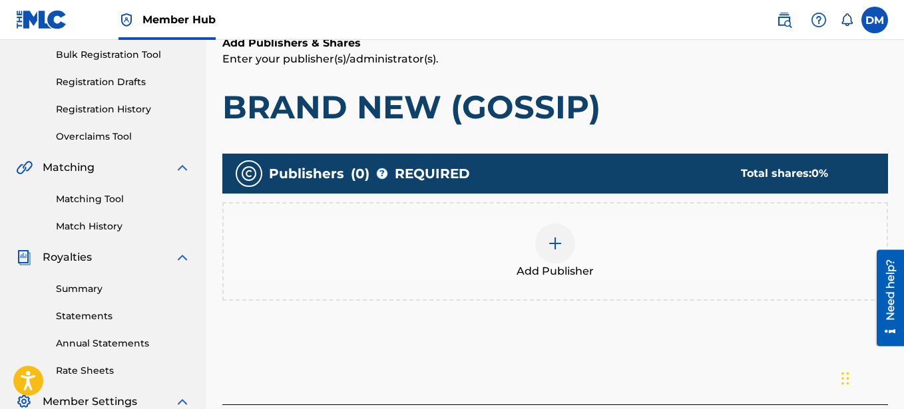
scroll to position [264, 0]
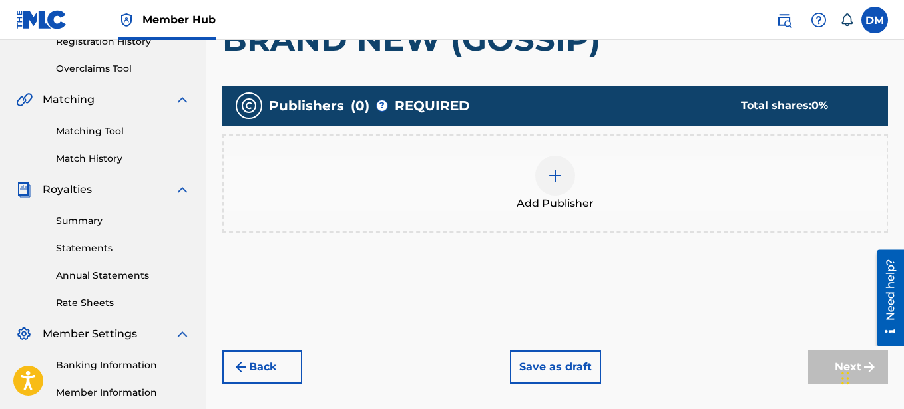
click at [548, 172] on img at bounding box center [555, 176] width 16 height 16
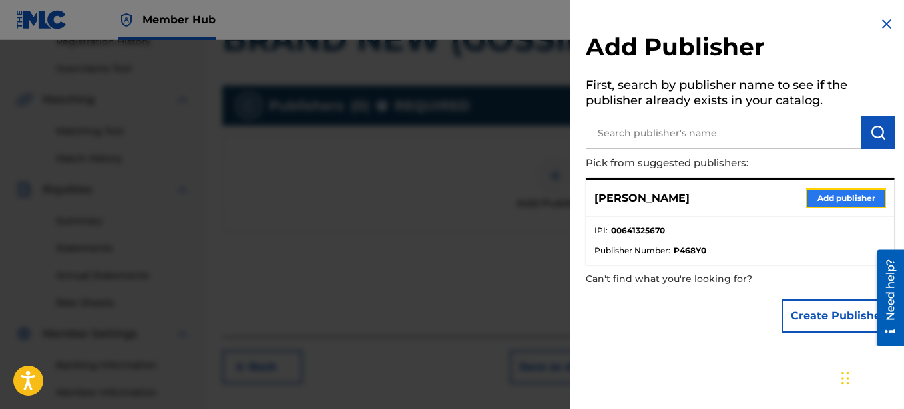
click at [849, 196] on button "Add publisher" at bounding box center [846, 198] width 80 height 20
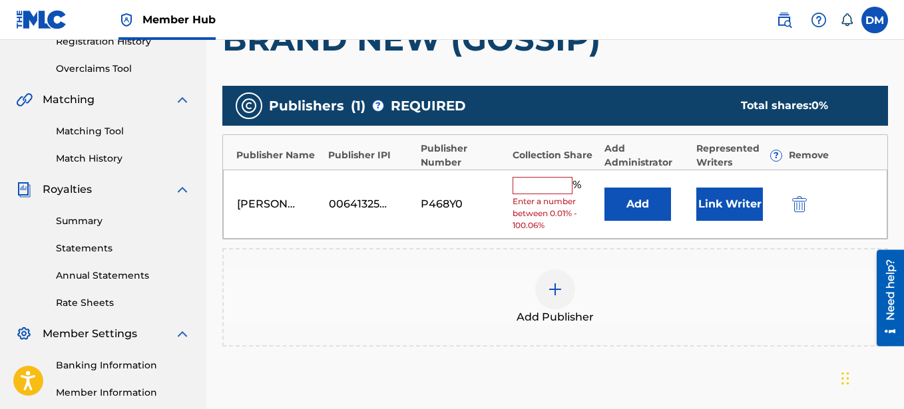
click at [546, 186] on input "text" at bounding box center [543, 185] width 60 height 17
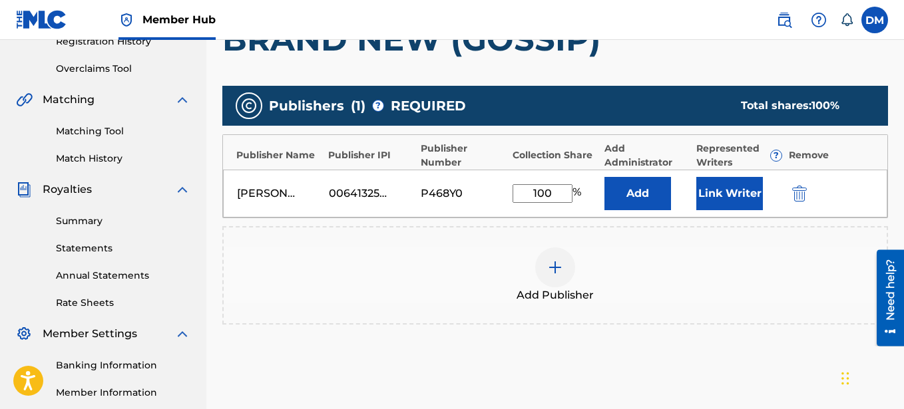
type input "100"
click at [650, 261] on div "Add Publisher" at bounding box center [555, 276] width 663 height 56
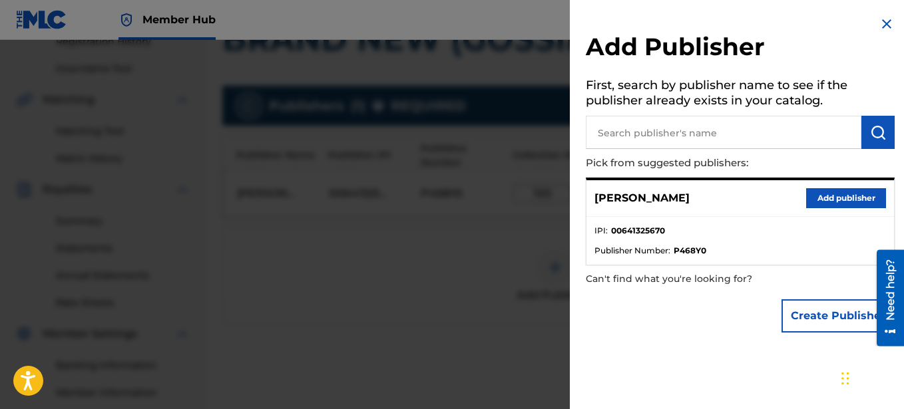
click at [879, 23] on img at bounding box center [887, 24] width 16 height 16
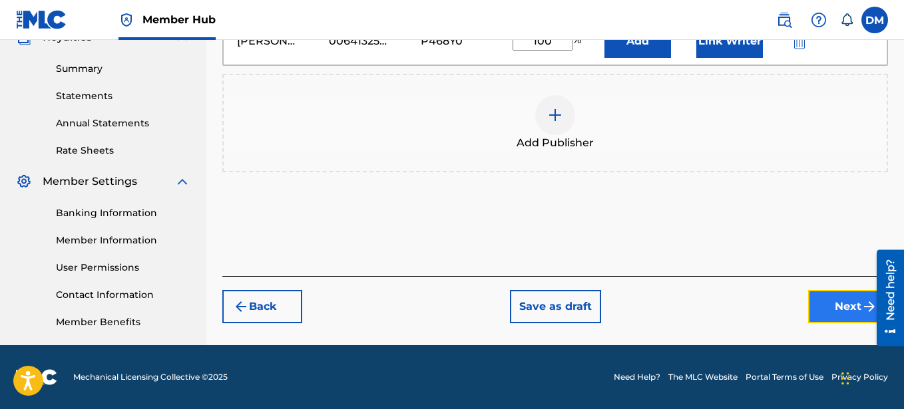
click at [839, 307] on button "Next" at bounding box center [848, 306] width 80 height 33
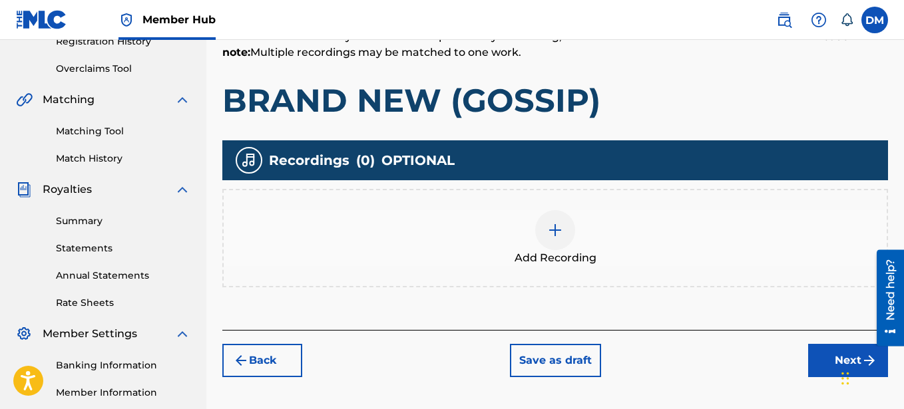
click at [565, 231] on div at bounding box center [555, 230] width 40 height 40
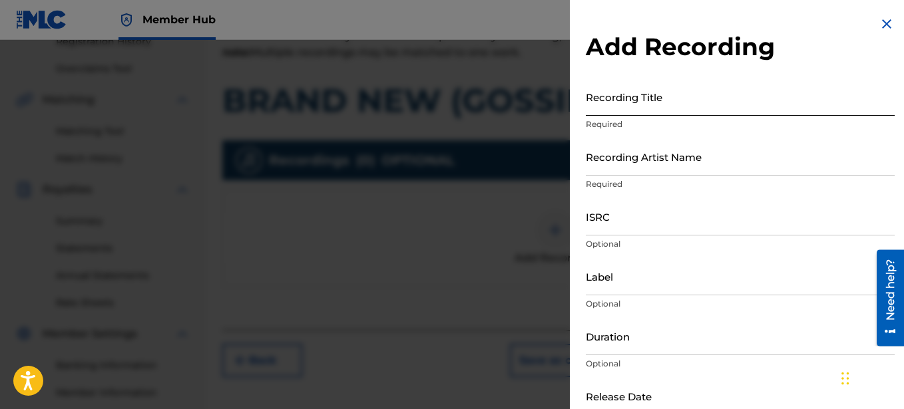
click at [643, 109] on input "Recording Title" at bounding box center [740, 97] width 309 height 38
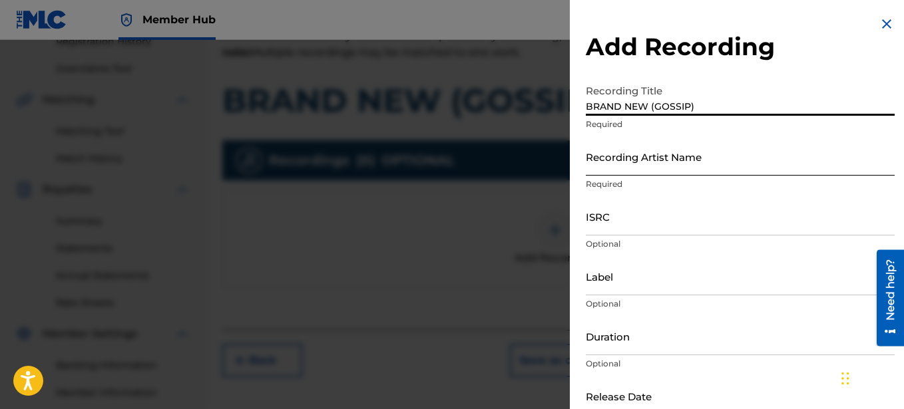
type input "BRAND NEW (GOSSIP)"
click at [643, 159] on input "Recording Artist Name" at bounding box center [740, 157] width 309 height 38
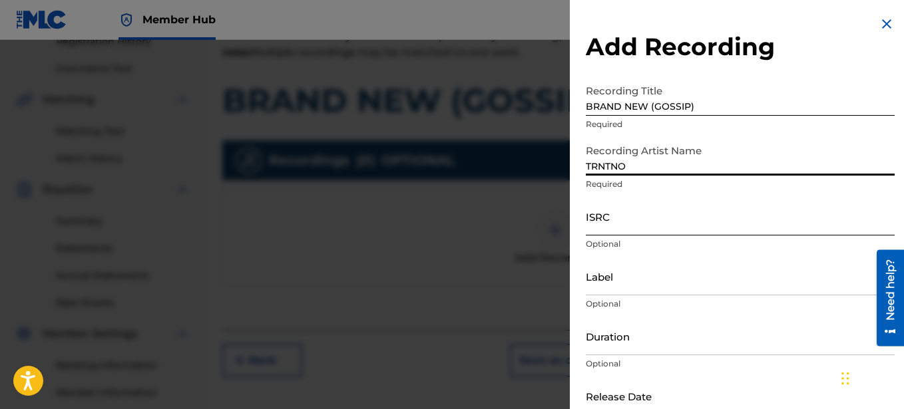
type input "TRNTNO"
click at [634, 219] on input "ISRC" at bounding box center [740, 217] width 309 height 38
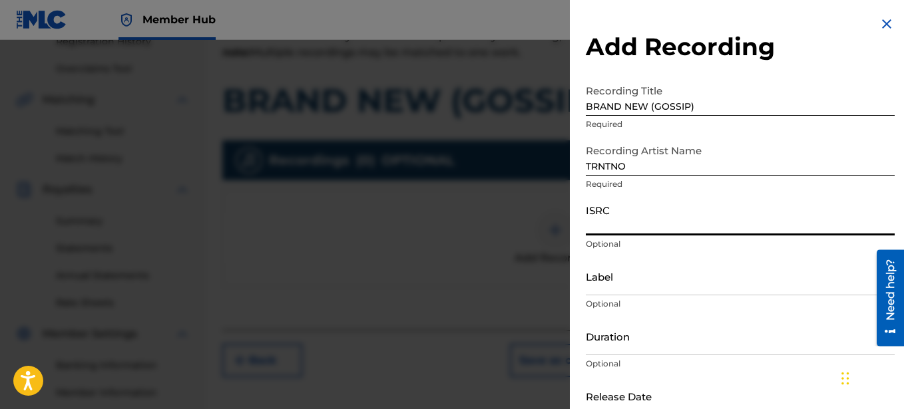
click at [618, 222] on input "ISRC" at bounding box center [740, 217] width 309 height 38
paste input "SE6SA2550195"
type input "SE6SA2550195"
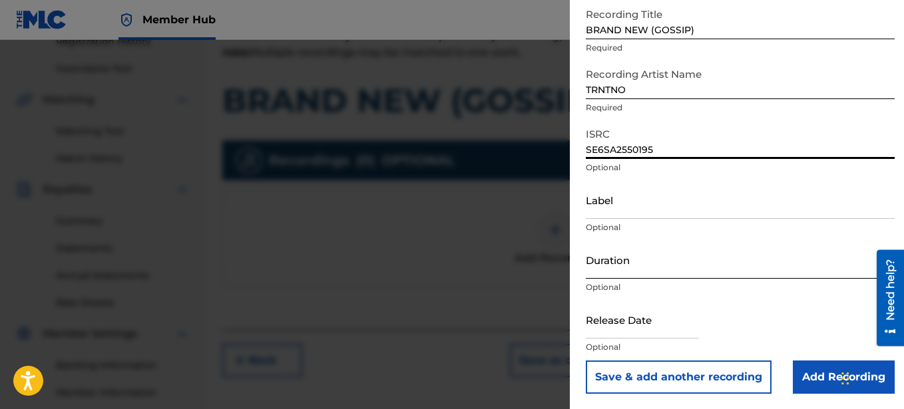
scroll to position [77, 0]
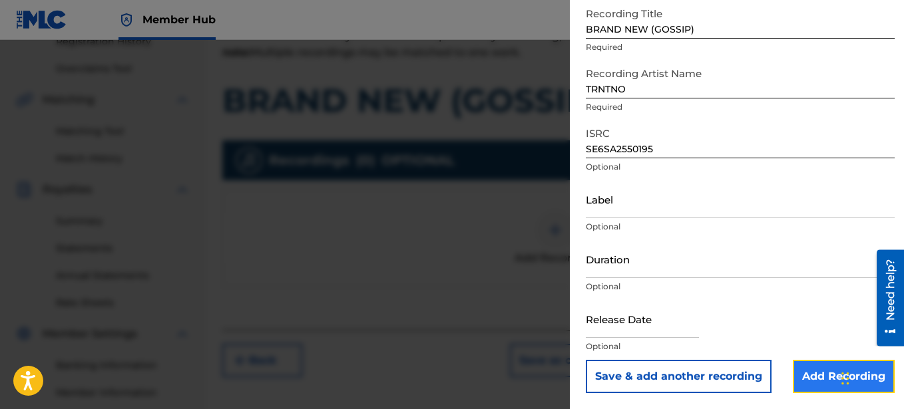
click at [835, 371] on input "Add Recording" at bounding box center [844, 376] width 102 height 33
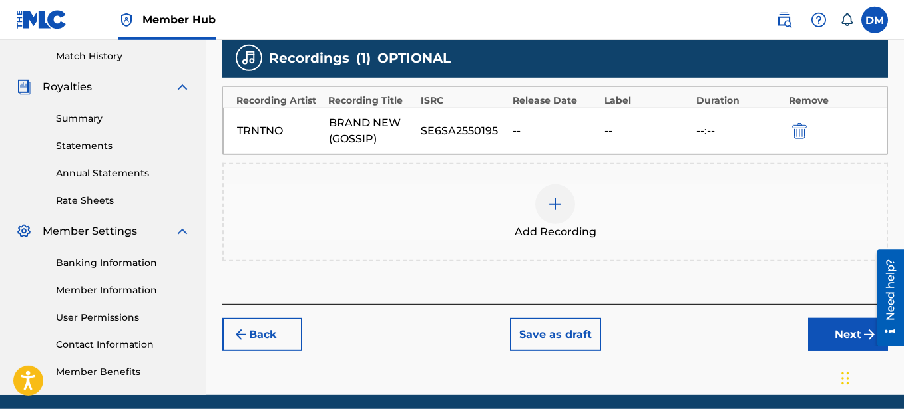
scroll to position [416, 0]
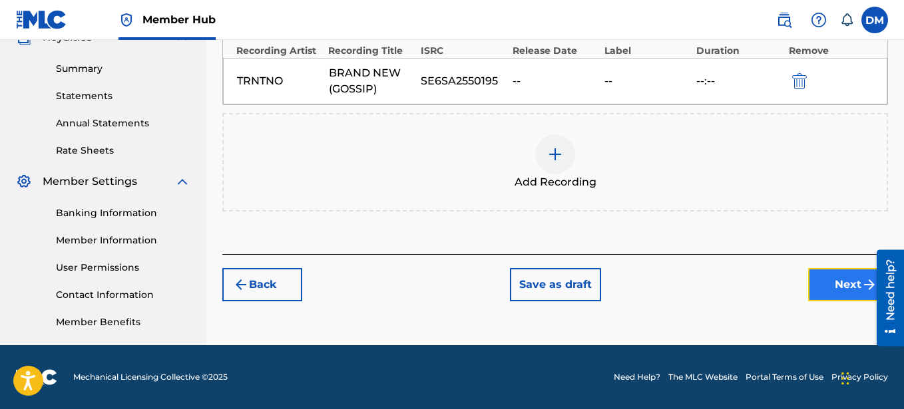
click at [826, 276] on button "Next" at bounding box center [848, 284] width 80 height 33
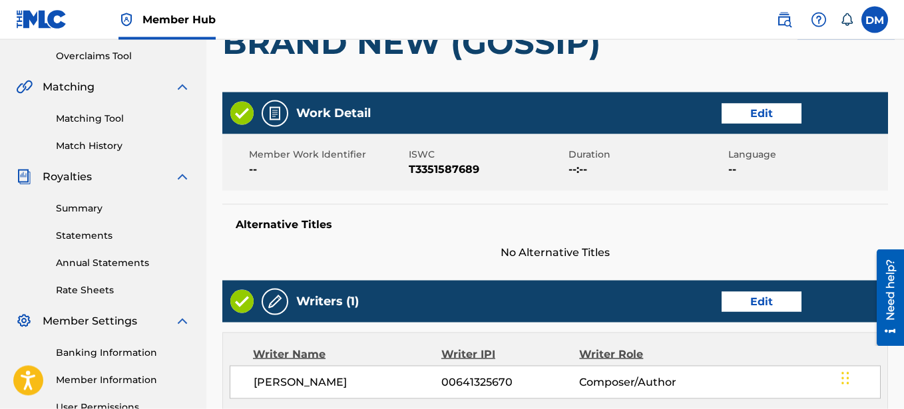
scroll to position [264, 0]
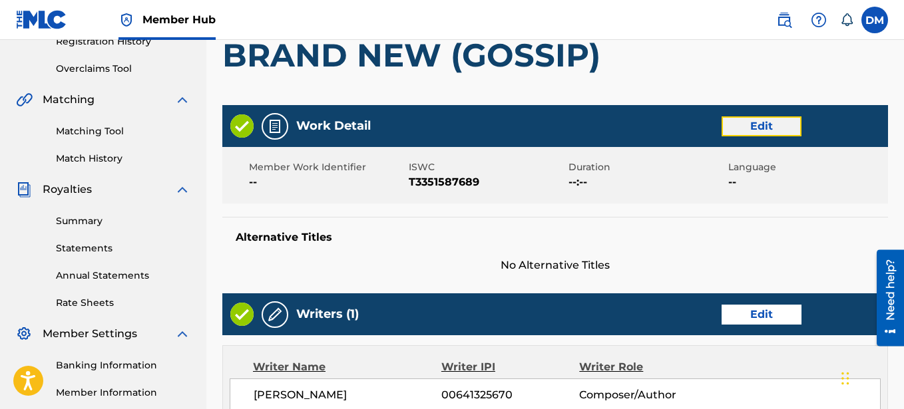
click at [746, 130] on button "Edit" at bounding box center [762, 127] width 80 height 20
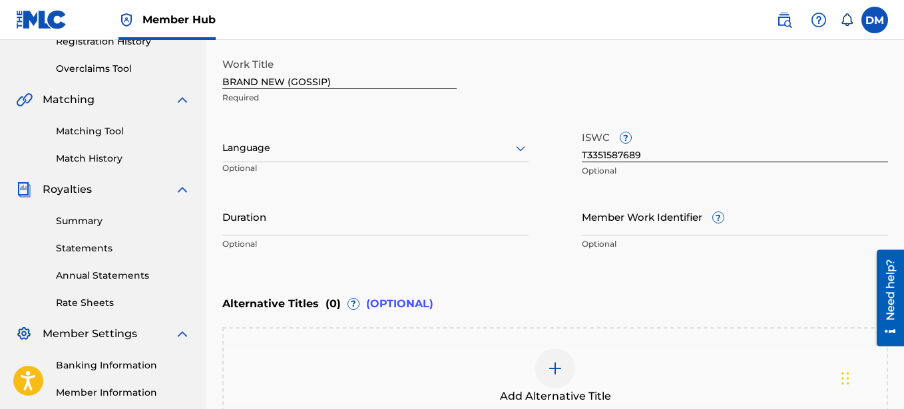
click at [374, 79] on input "BRAND NEW (GOSSIP)" at bounding box center [339, 70] width 234 height 38
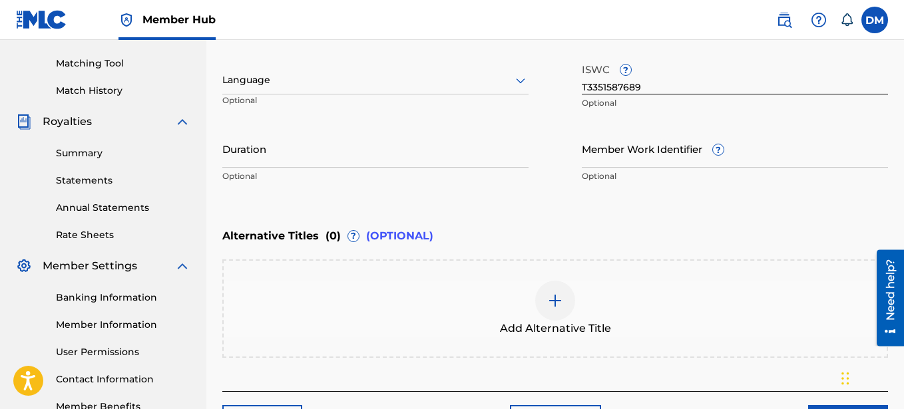
scroll to position [399, 0]
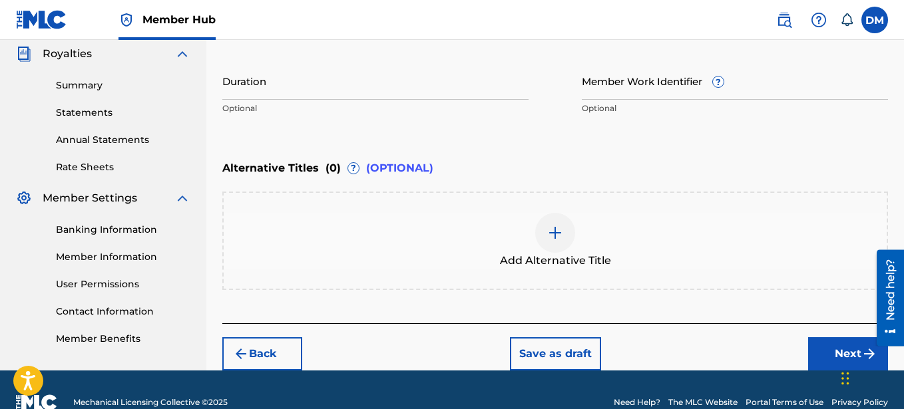
type input "BRAND NEW"
click at [551, 238] on img at bounding box center [555, 233] width 16 height 16
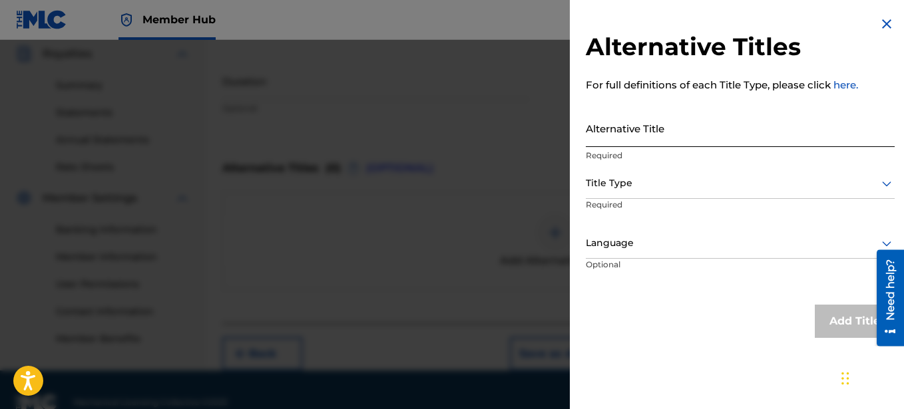
click at [635, 134] on input "Alternative Title" at bounding box center [740, 128] width 309 height 38
type input "GOSSIP"
click at [648, 189] on div at bounding box center [740, 183] width 309 height 17
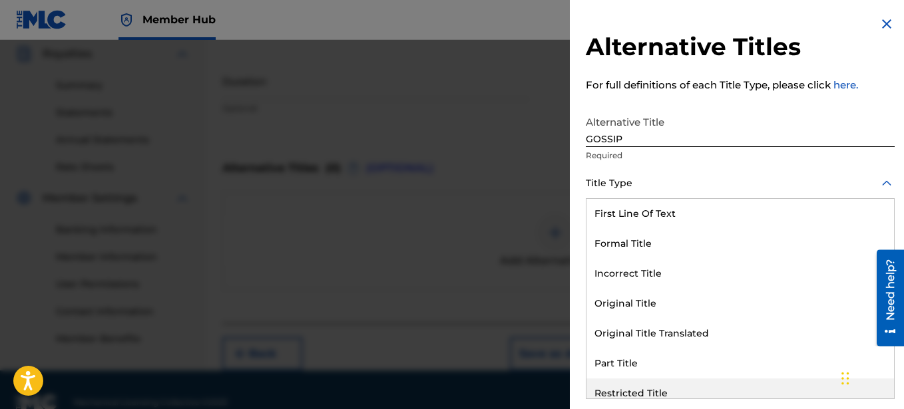
scroll to position [130, 0]
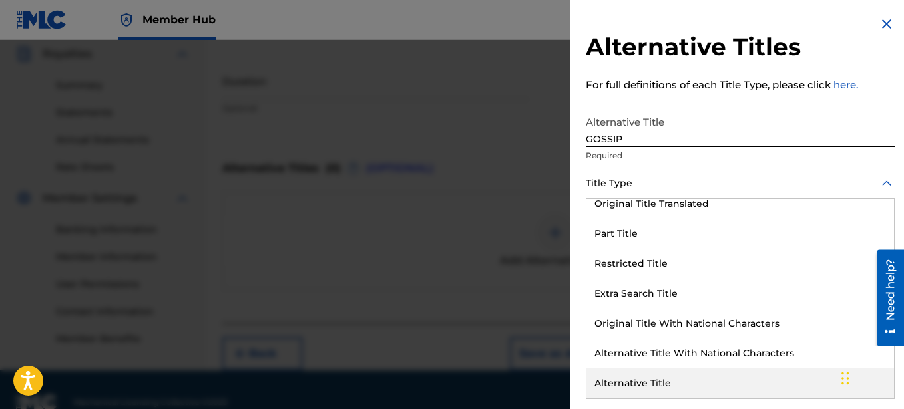
click at [648, 376] on div "Alternative Title" at bounding box center [741, 384] width 308 height 30
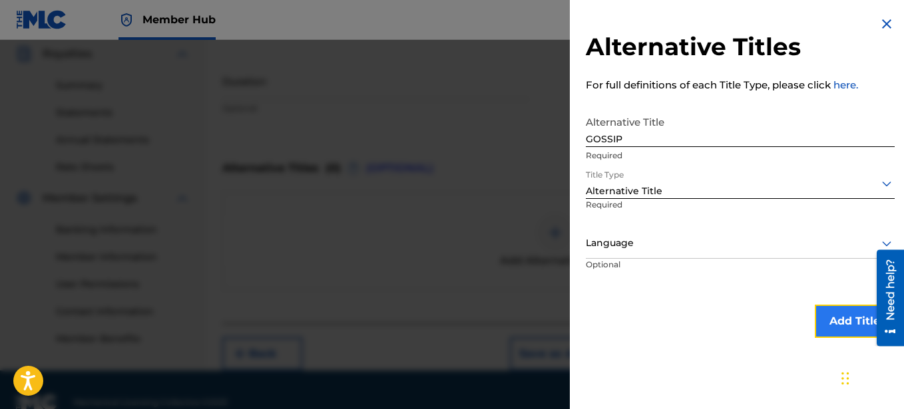
click at [857, 323] on button "Add Title" at bounding box center [855, 321] width 80 height 33
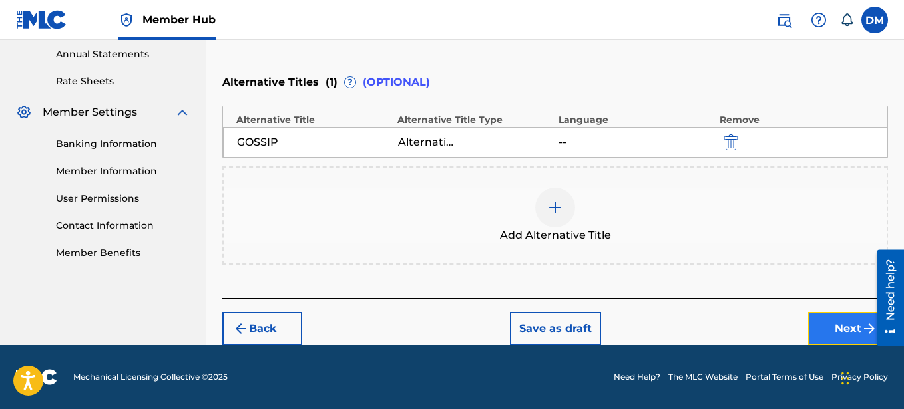
click at [856, 320] on button "Next" at bounding box center [848, 328] width 80 height 33
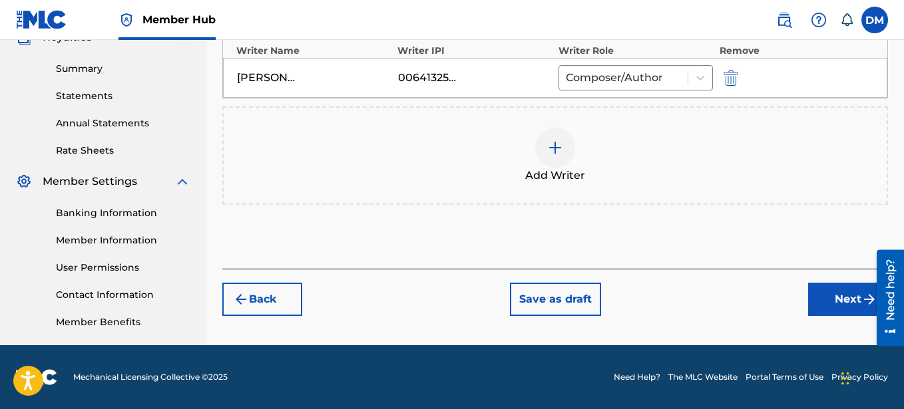
scroll to position [416, 0]
click at [838, 296] on button "Next" at bounding box center [848, 299] width 80 height 33
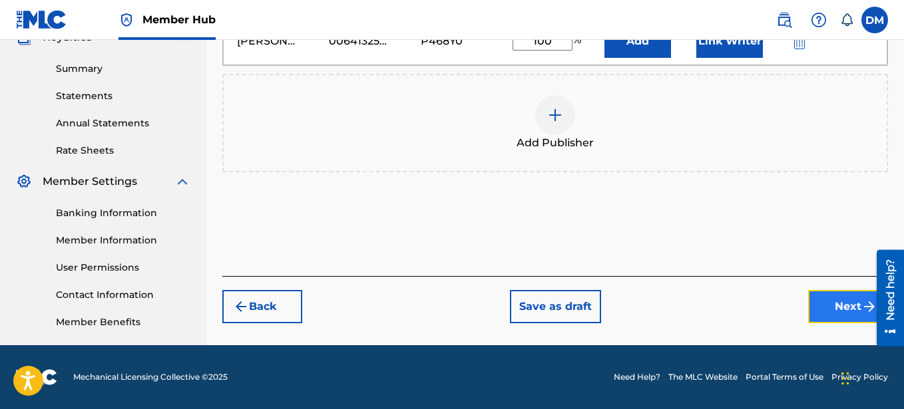
click at [841, 310] on button "Next" at bounding box center [848, 306] width 80 height 33
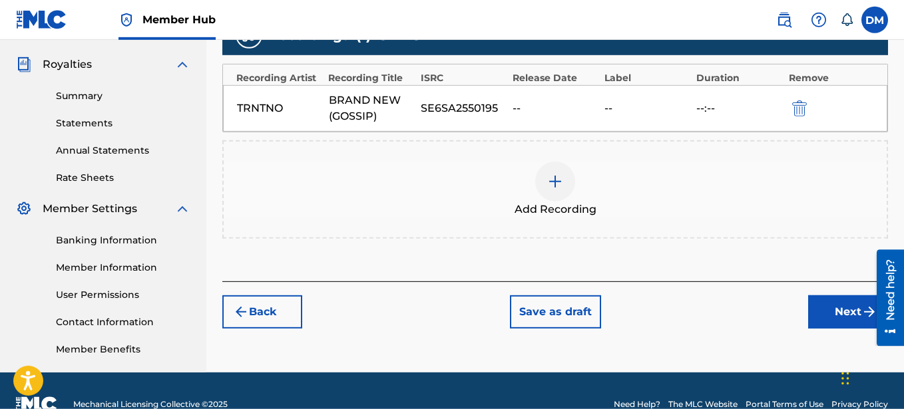
scroll to position [399, 0]
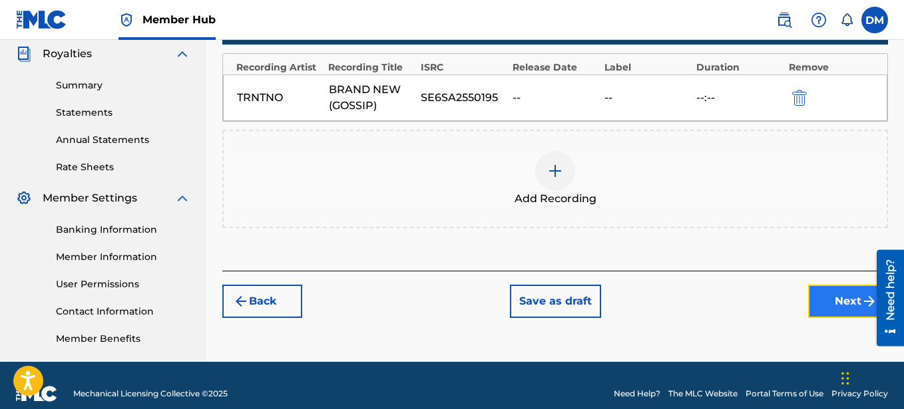
click at [843, 292] on button "Next" at bounding box center [848, 301] width 80 height 33
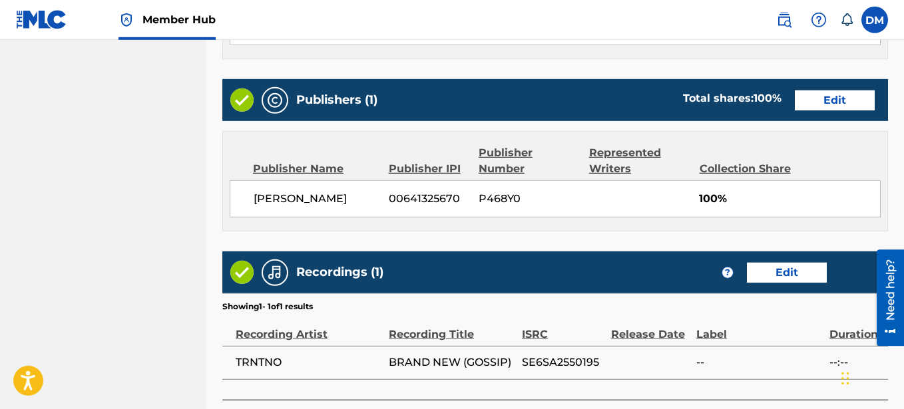
scroll to position [806, 0]
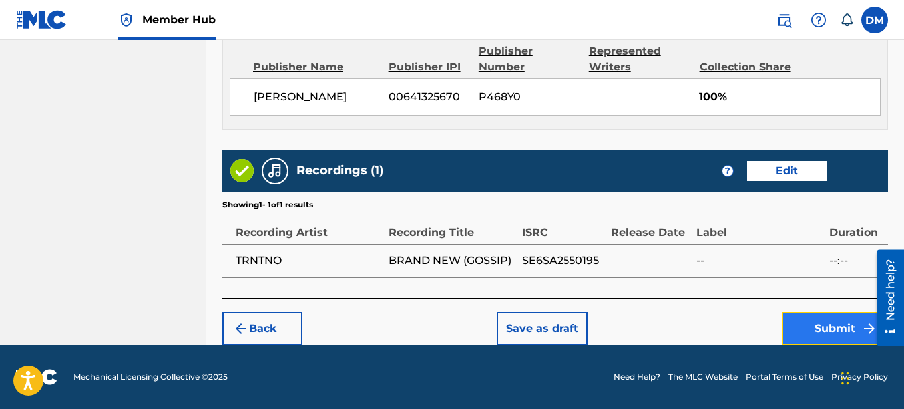
click at [816, 322] on button "Submit" at bounding box center [835, 328] width 107 height 33
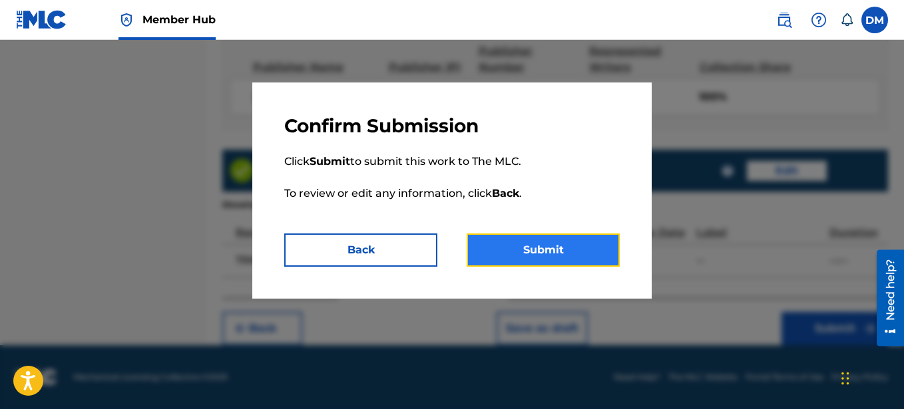
click at [536, 250] on button "Submit" at bounding box center [543, 250] width 153 height 33
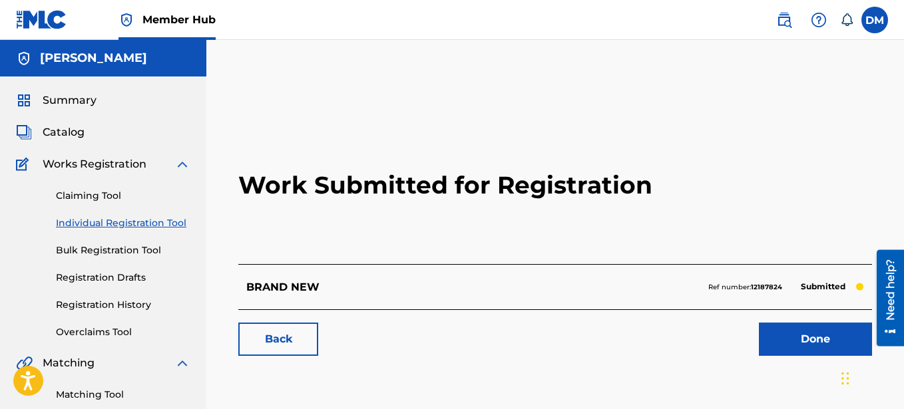
click at [143, 224] on link "Individual Registration Tool" at bounding box center [123, 223] width 134 height 14
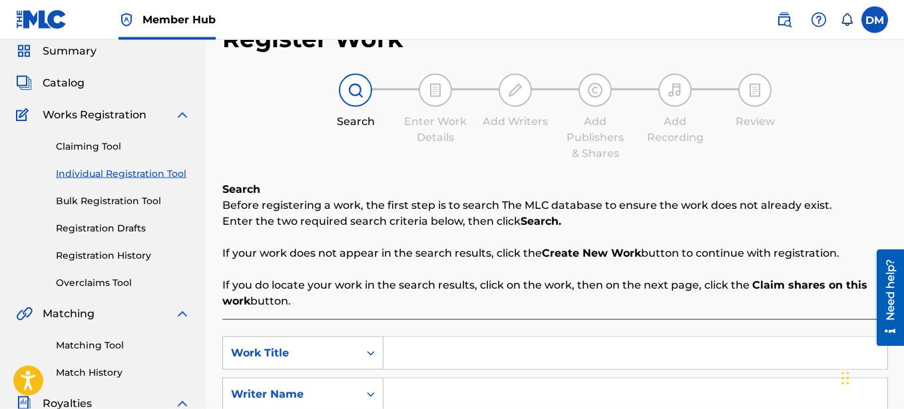
scroll to position [272, 0]
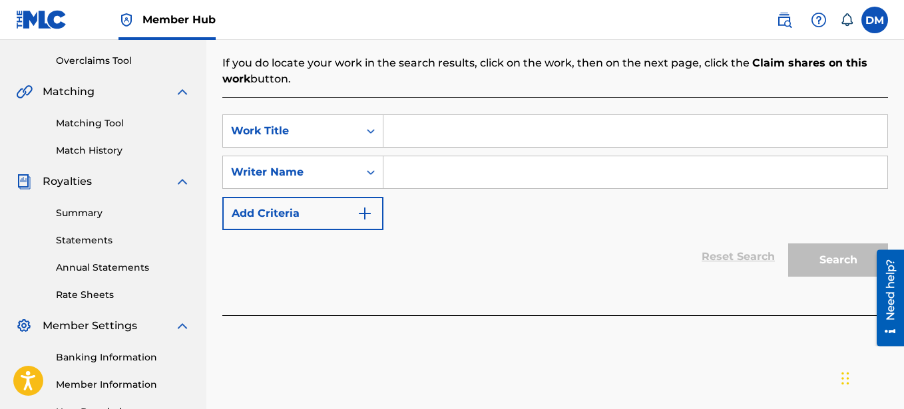
click at [404, 128] on input "Search Form" at bounding box center [635, 131] width 504 height 32
click at [412, 134] on input "Search Form" at bounding box center [635, 131] width 504 height 32
type input "SMOKE SOME"
click at [451, 182] on input "Search Form" at bounding box center [635, 172] width 504 height 32
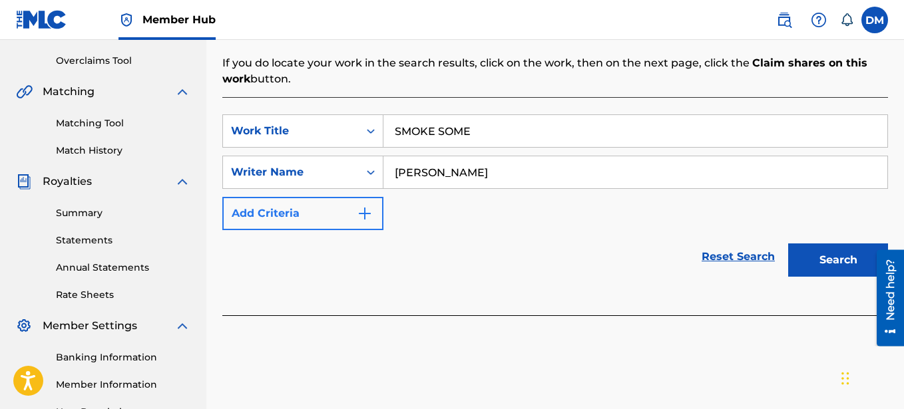
type input "[PERSON_NAME]"
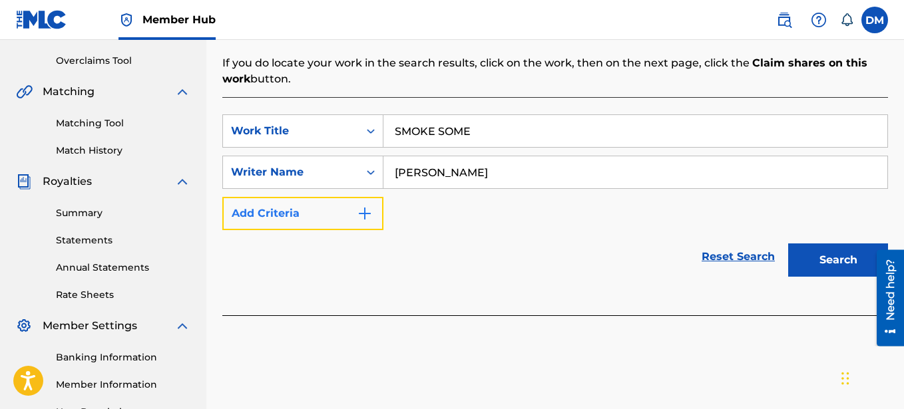
click at [355, 209] on button "Add Criteria" at bounding box center [302, 213] width 161 height 33
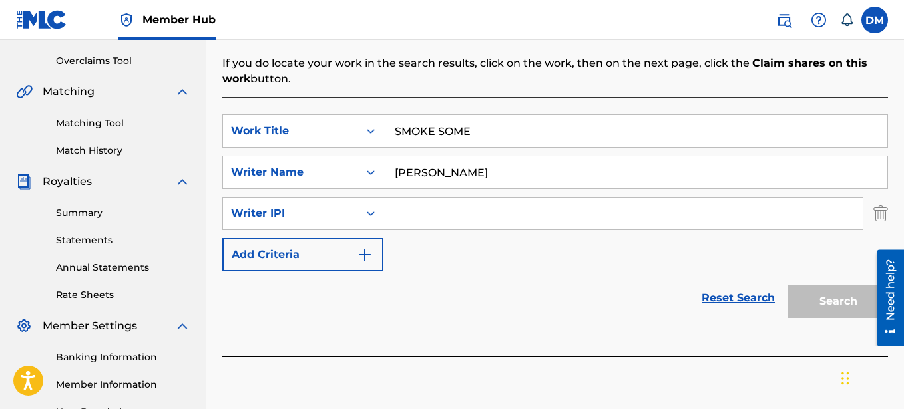
click at [415, 219] on input "Search Form" at bounding box center [622, 214] width 479 height 32
click at [417, 220] on input "Search Form" at bounding box center [622, 214] width 479 height 32
paste input "00641325670"
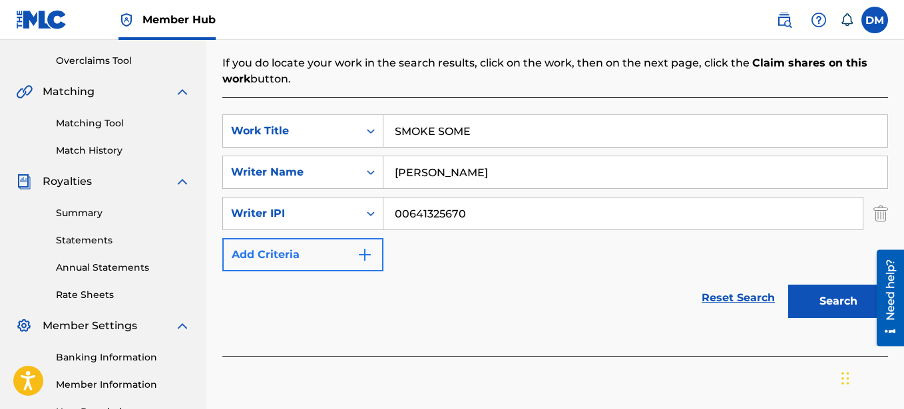
type input "00641325670"
click at [338, 250] on button "Add Criteria" at bounding box center [302, 254] width 161 height 33
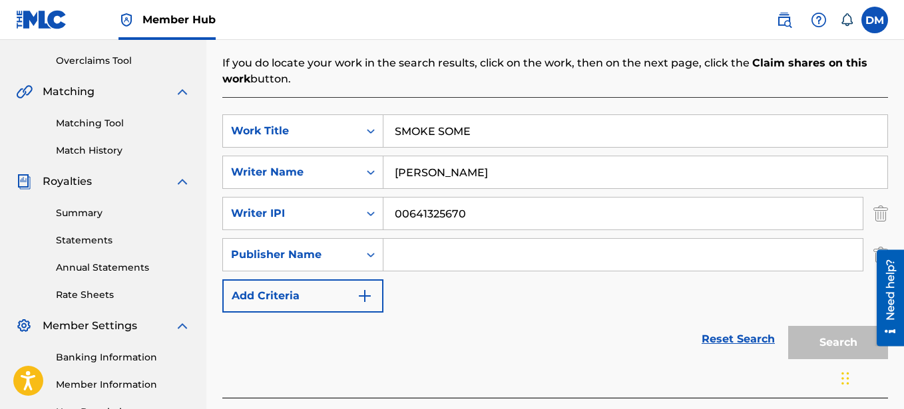
click at [401, 254] on input "Search Form" at bounding box center [622, 255] width 479 height 32
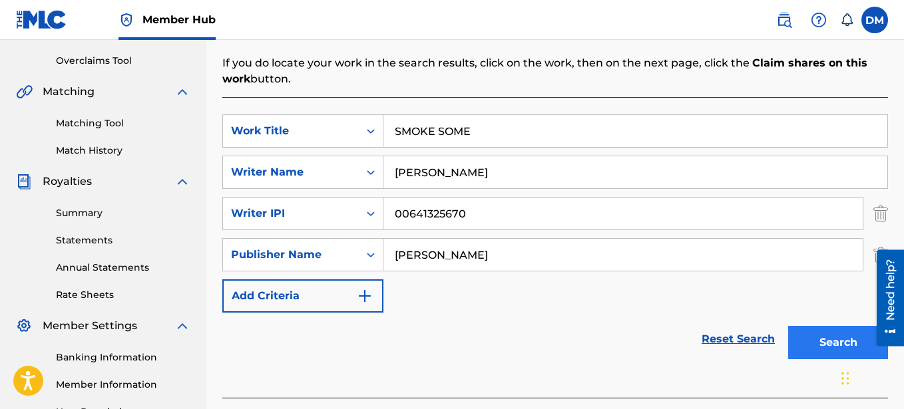
type input "[PERSON_NAME]"
click at [828, 335] on button "Search" at bounding box center [838, 342] width 100 height 33
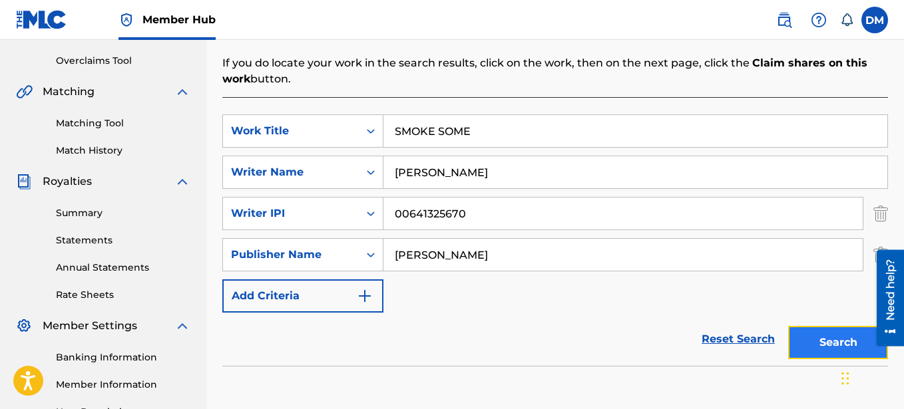
click at [829, 337] on button "Search" at bounding box center [838, 342] width 100 height 33
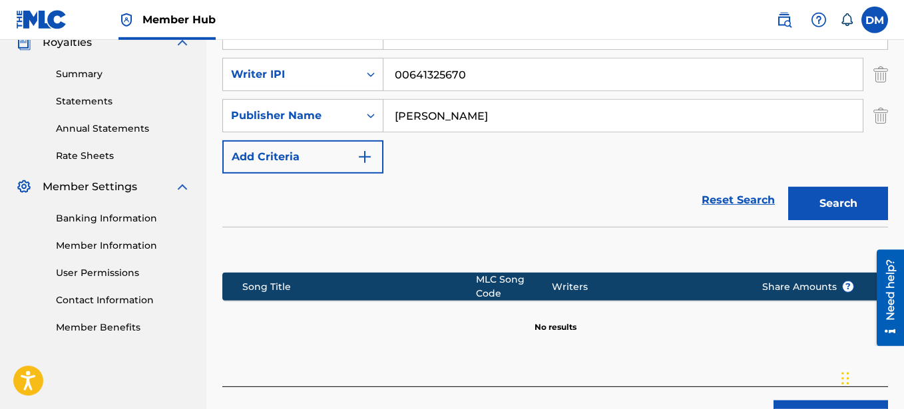
scroll to position [475, 0]
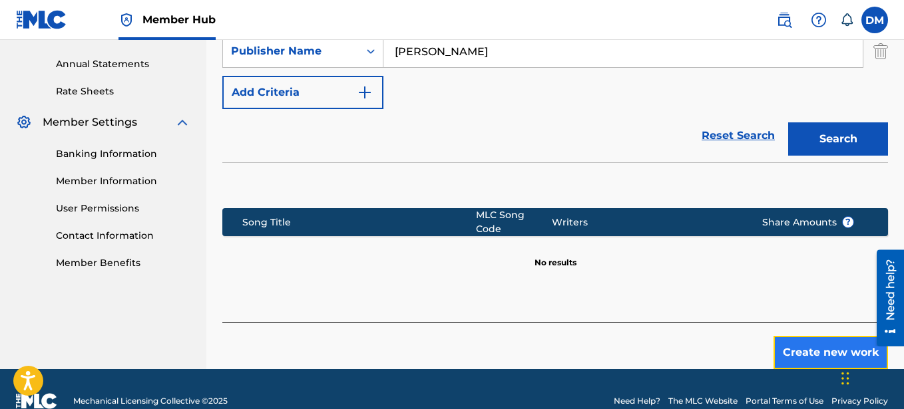
click at [810, 338] on button "Create new work" at bounding box center [831, 352] width 115 height 33
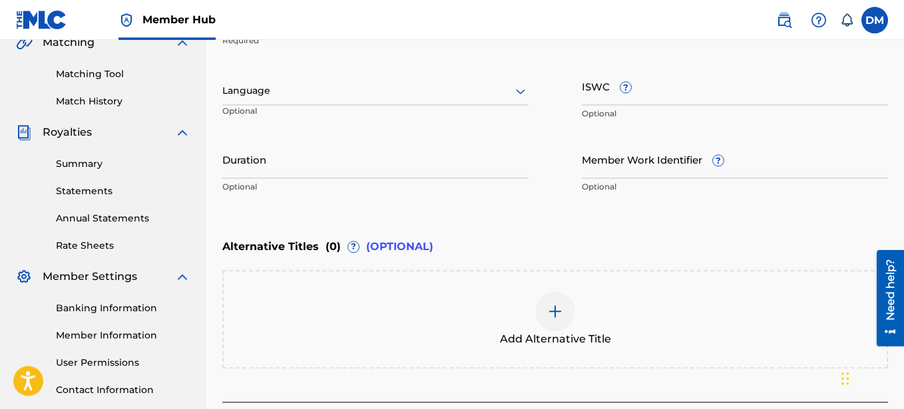
scroll to position [221, 0]
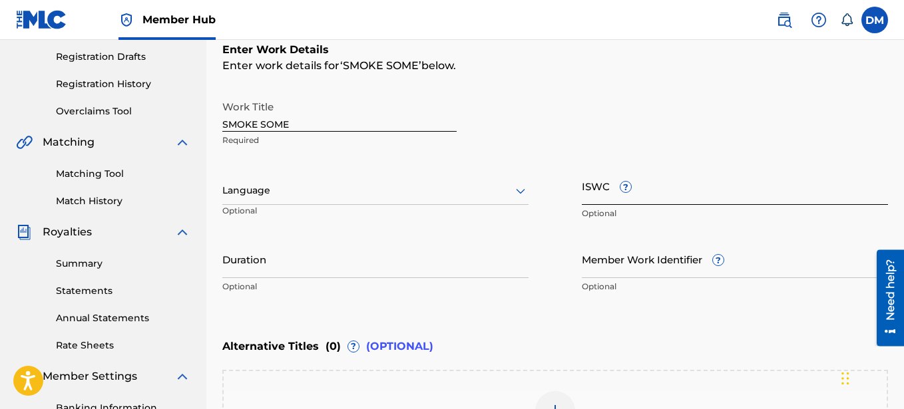
click at [600, 191] on input "ISWC ?" at bounding box center [735, 186] width 306 height 38
paste input "T-335.158.772-5"
type input "T-335.158.772-5"
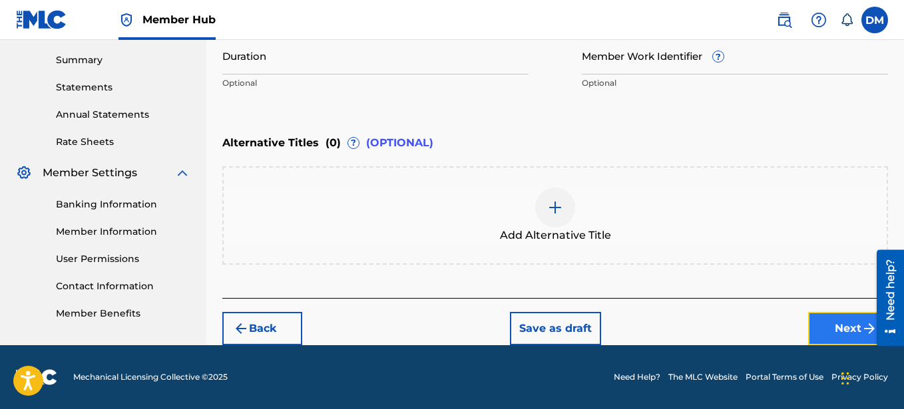
click at [837, 324] on button "Next" at bounding box center [848, 328] width 80 height 33
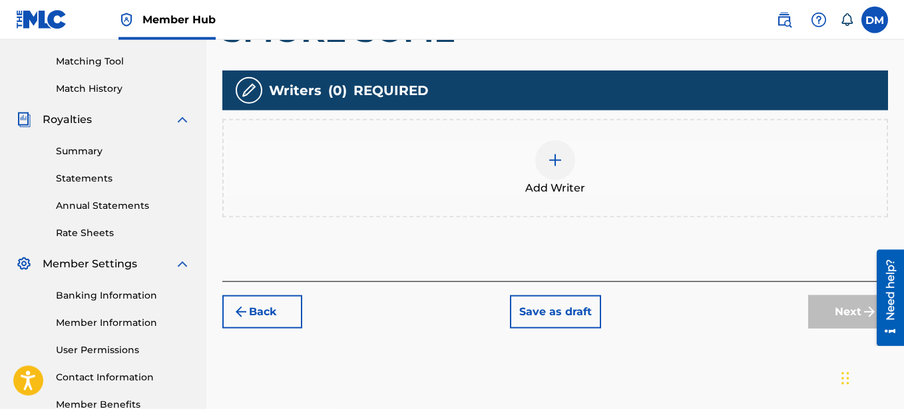
scroll to position [348, 0]
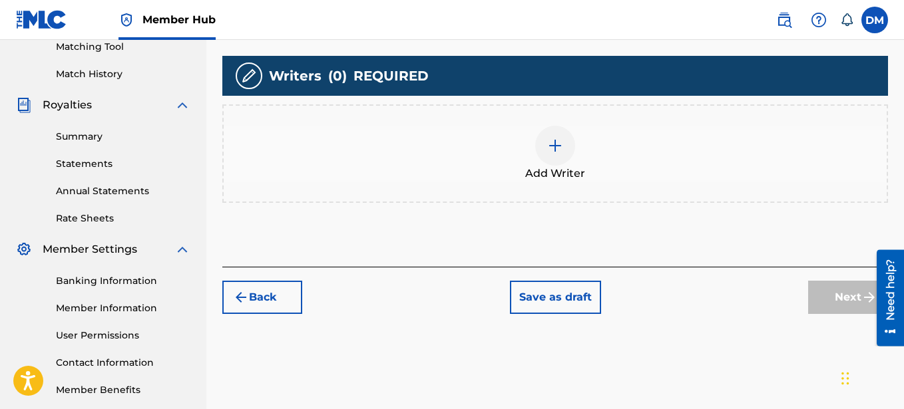
click at [557, 147] on img at bounding box center [555, 146] width 16 height 16
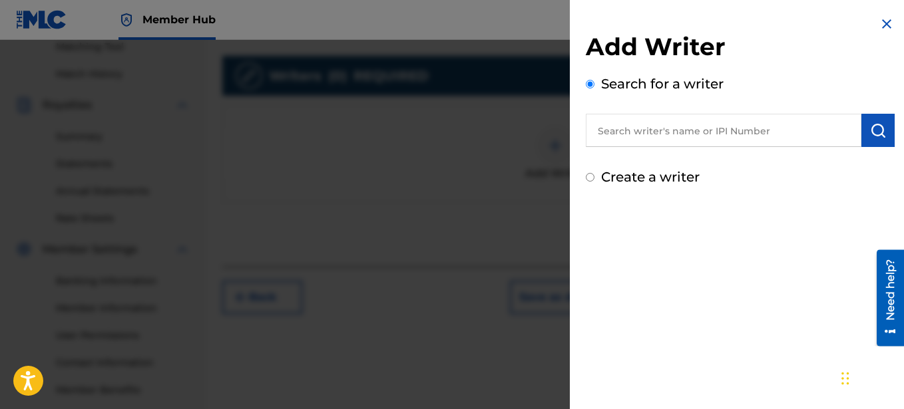
click at [649, 178] on label "Create a writer" at bounding box center [650, 177] width 99 height 16
click at [594, 178] on input "Create a writer" at bounding box center [590, 177] width 9 height 9
radio input "false"
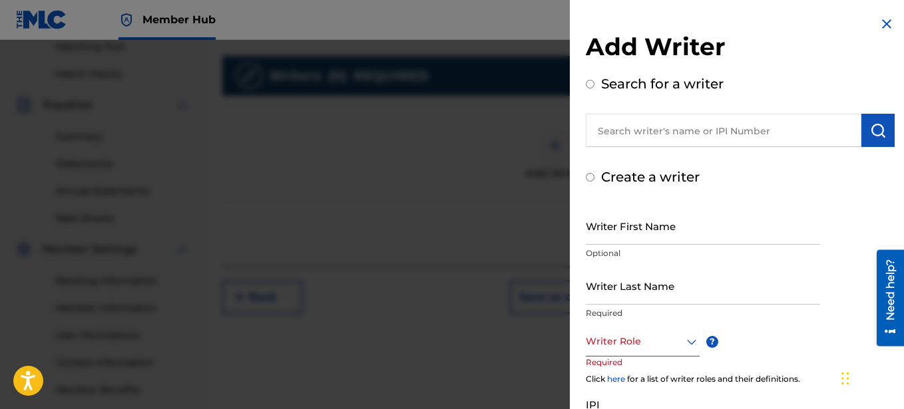
radio input "false"
radio input "true"
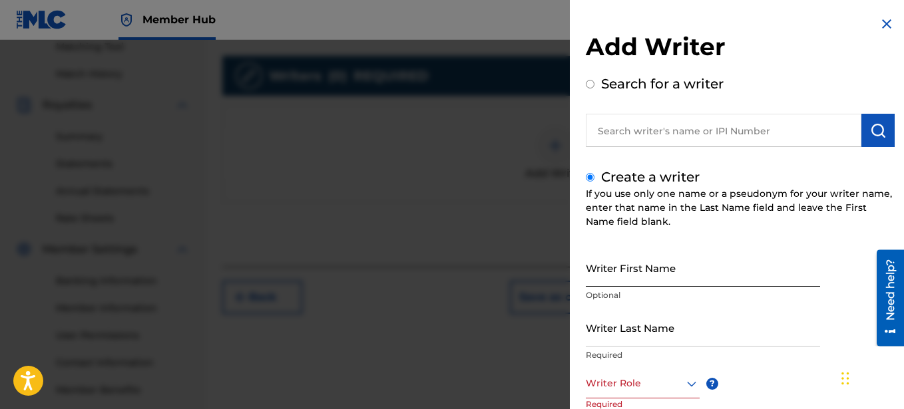
click at [628, 279] on input "Writer First Name" at bounding box center [703, 268] width 234 height 38
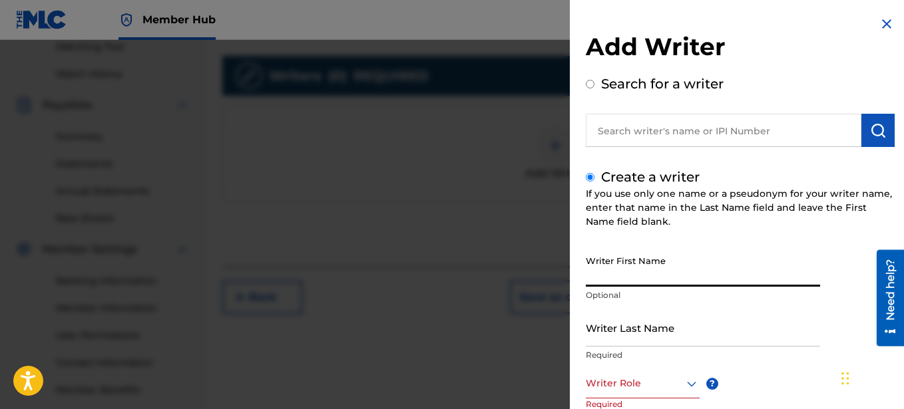
click at [630, 134] on input "text" at bounding box center [724, 130] width 276 height 33
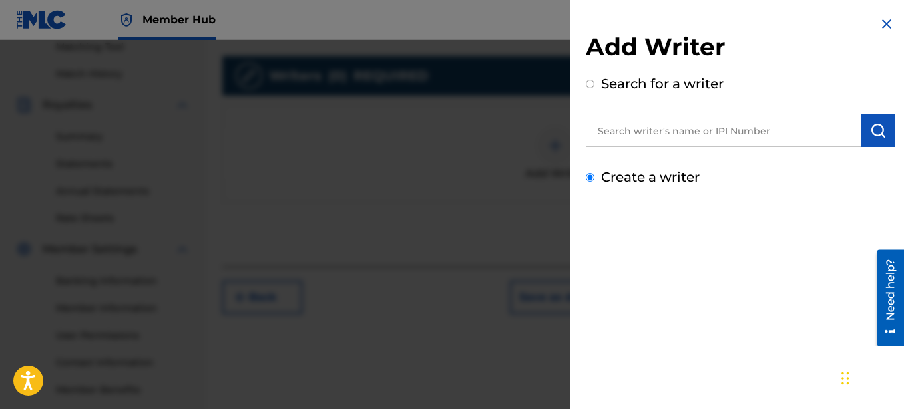
radio input "true"
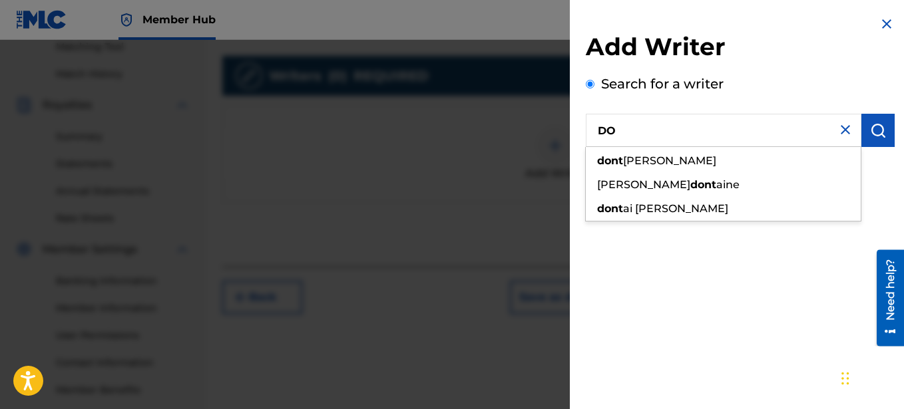
type input "D"
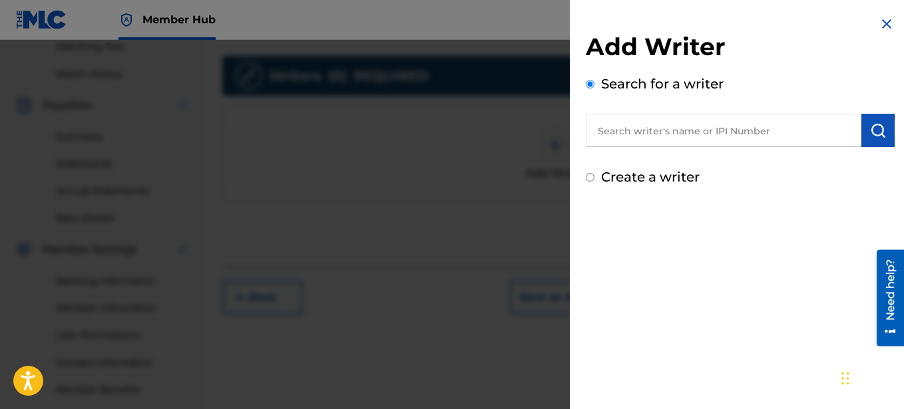
click at [633, 176] on label "Create a writer" at bounding box center [650, 177] width 99 height 16
click at [594, 176] on input "Create a writer" at bounding box center [590, 177] width 9 height 9
radio input "false"
radio input "true"
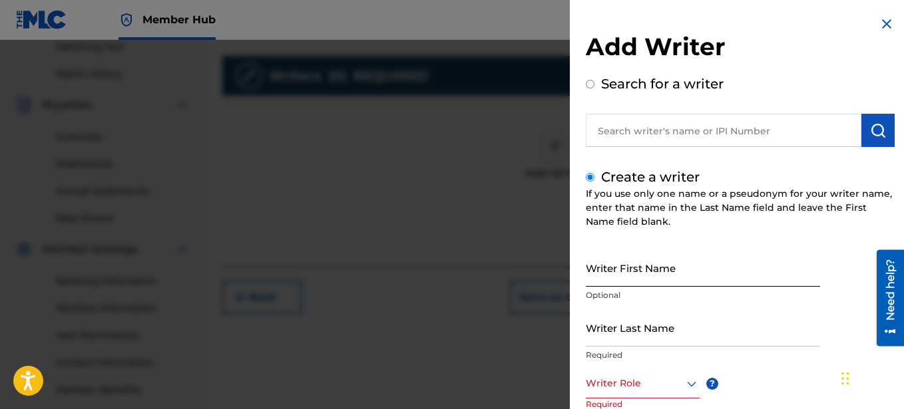
click at [613, 271] on input "Writer First Name" at bounding box center [703, 268] width 234 height 38
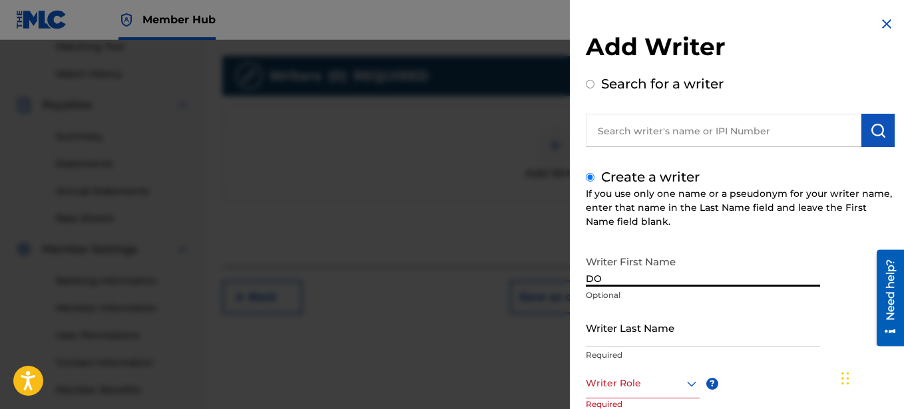
type input "D"
type input "Dontai"
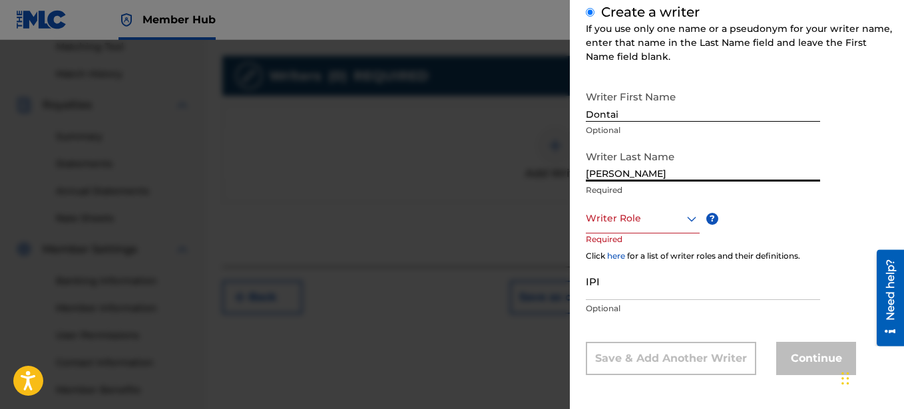
scroll to position [167, 0]
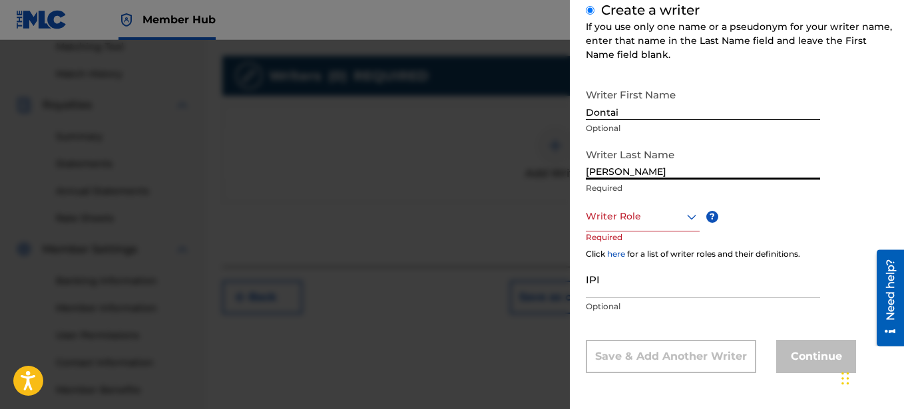
type input "[PERSON_NAME]"
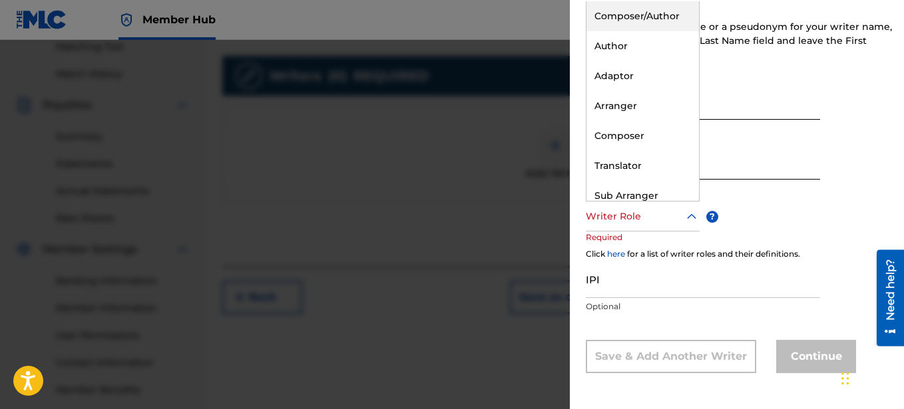
click at [664, 216] on div at bounding box center [643, 216] width 114 height 17
click at [652, 17] on div "Composer/Author" at bounding box center [643, 16] width 113 height 30
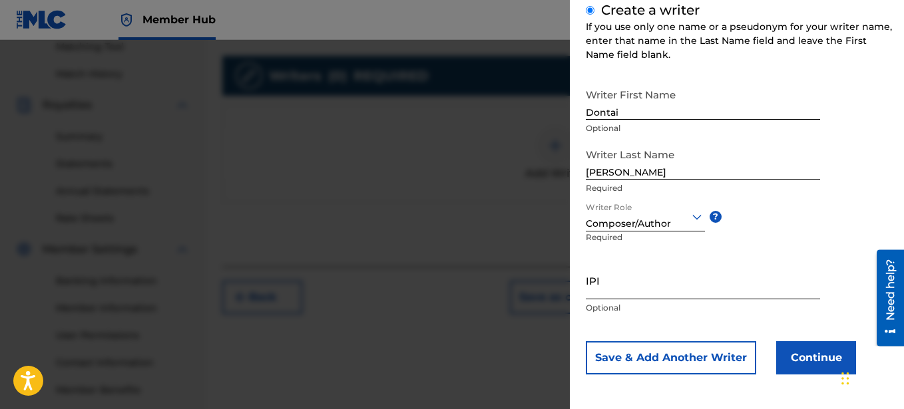
click at [606, 285] on input "IPI" at bounding box center [703, 281] width 234 height 38
paste input "00641325670"
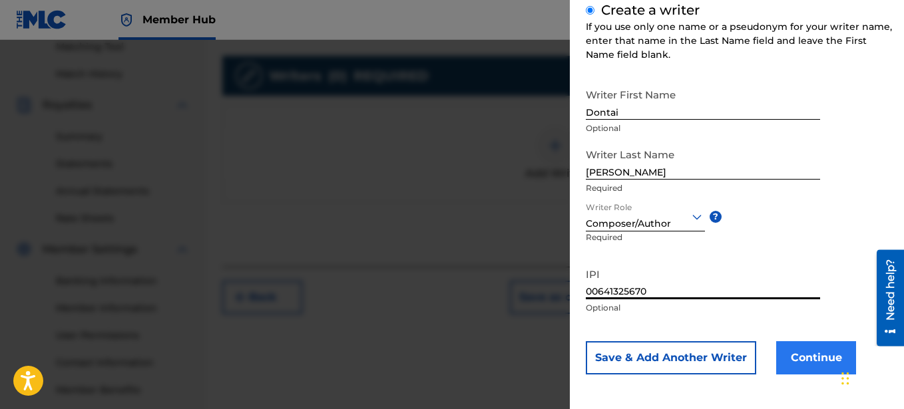
type input "00641325670"
click at [801, 352] on button "Continue" at bounding box center [816, 358] width 80 height 33
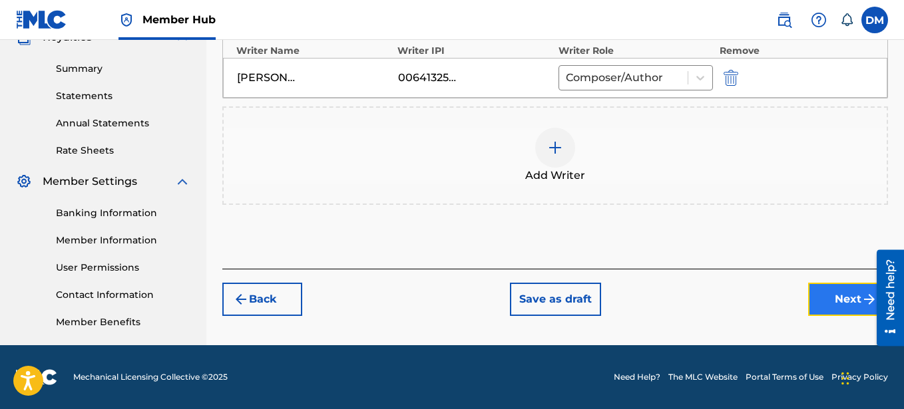
click at [853, 292] on button "Next" at bounding box center [848, 299] width 80 height 33
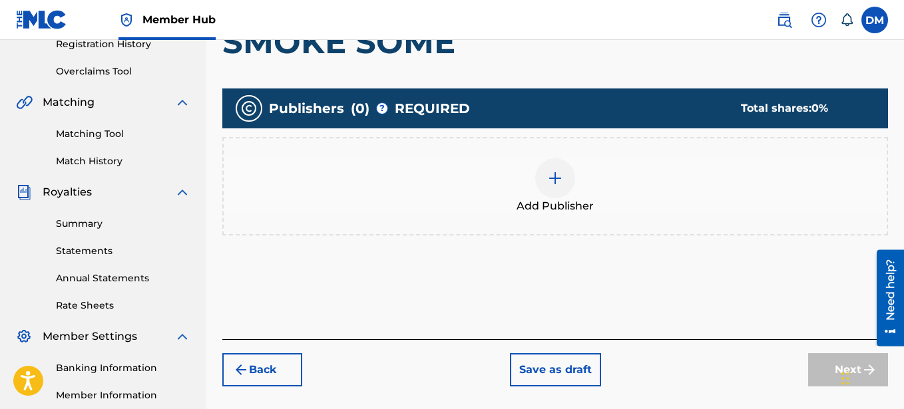
scroll to position [264, 0]
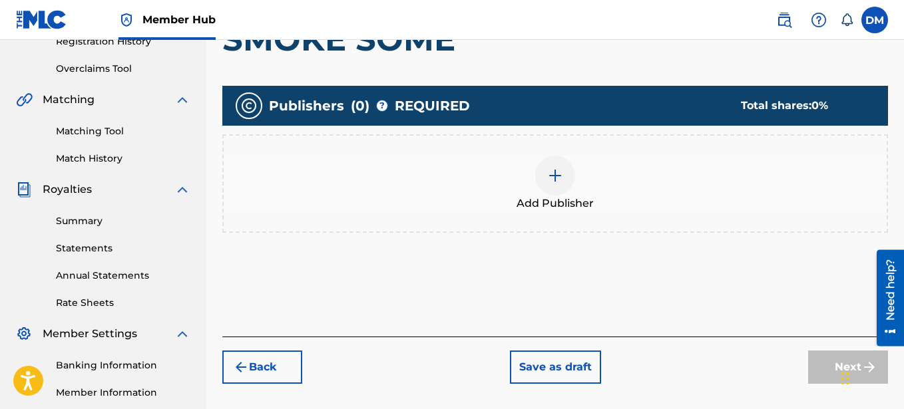
click at [548, 179] on img at bounding box center [555, 176] width 16 height 16
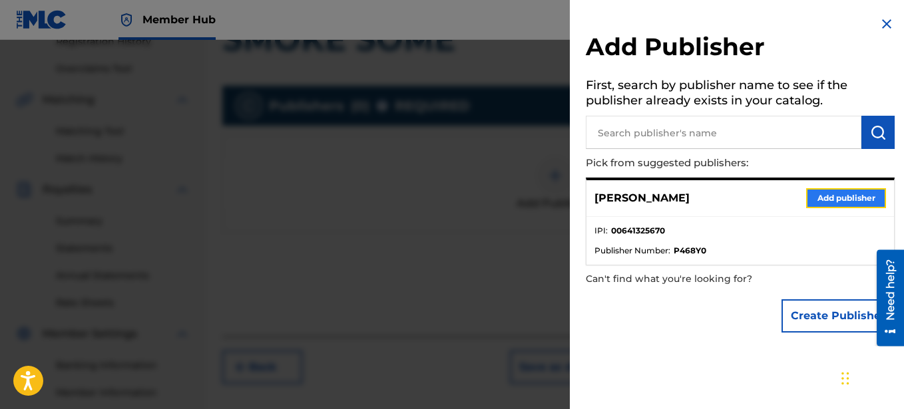
click at [837, 198] on button "Add publisher" at bounding box center [846, 198] width 80 height 20
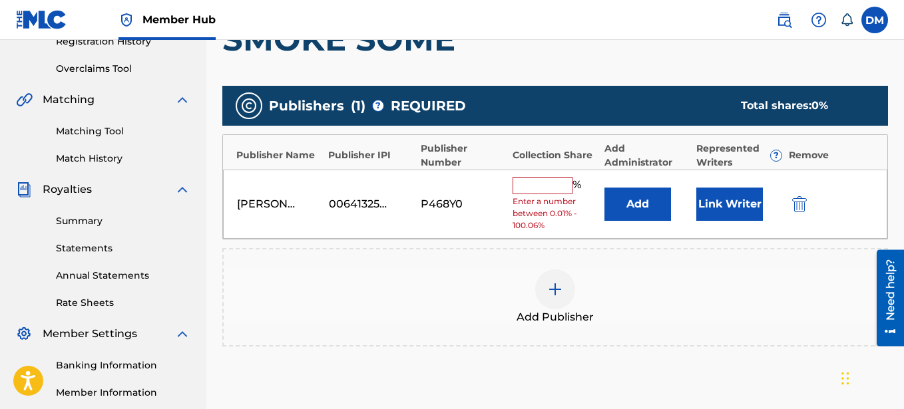
click at [537, 184] on input "text" at bounding box center [543, 185] width 60 height 17
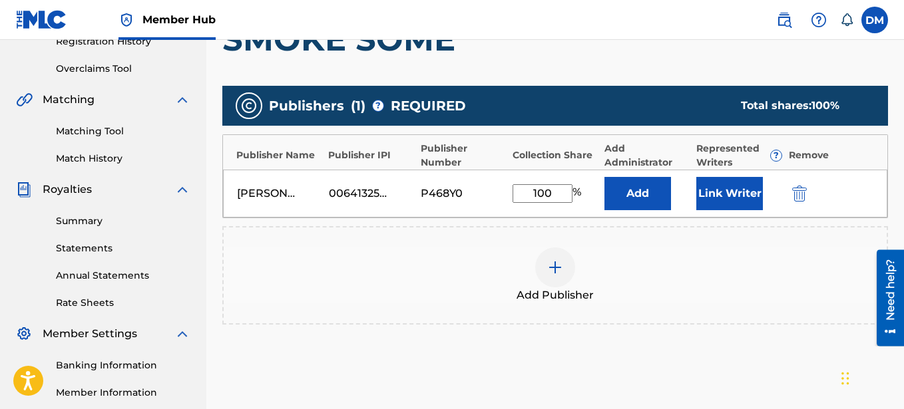
type input "100"
click at [683, 266] on div "Add Publisher" at bounding box center [555, 276] width 663 height 56
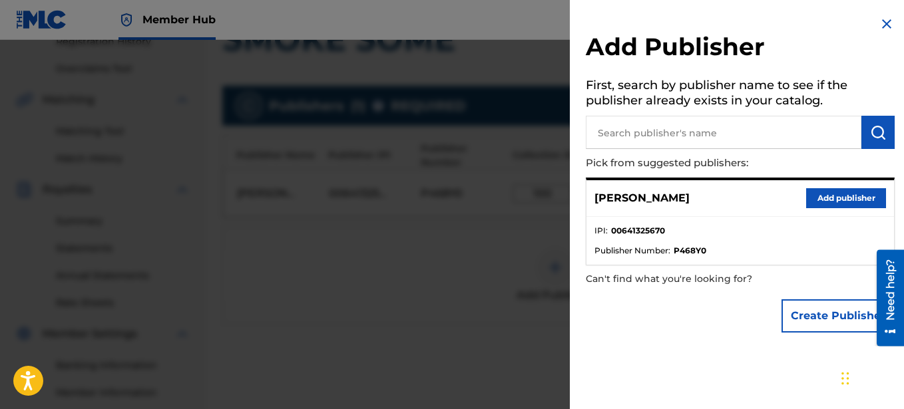
click at [880, 21] on img at bounding box center [887, 24] width 16 height 16
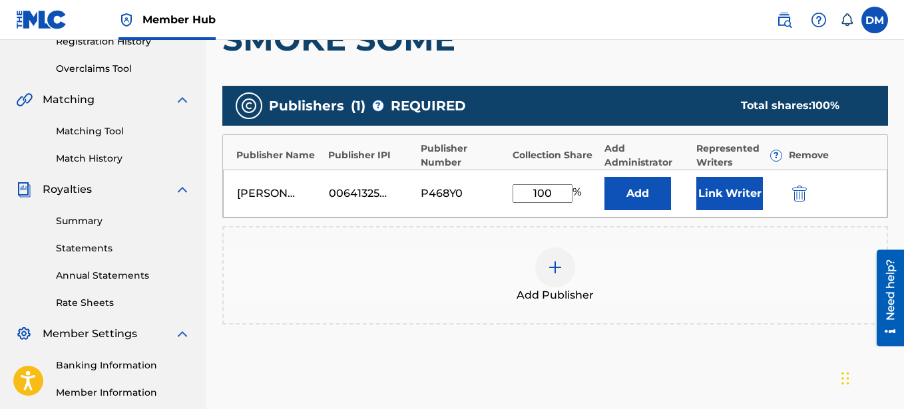
scroll to position [416, 0]
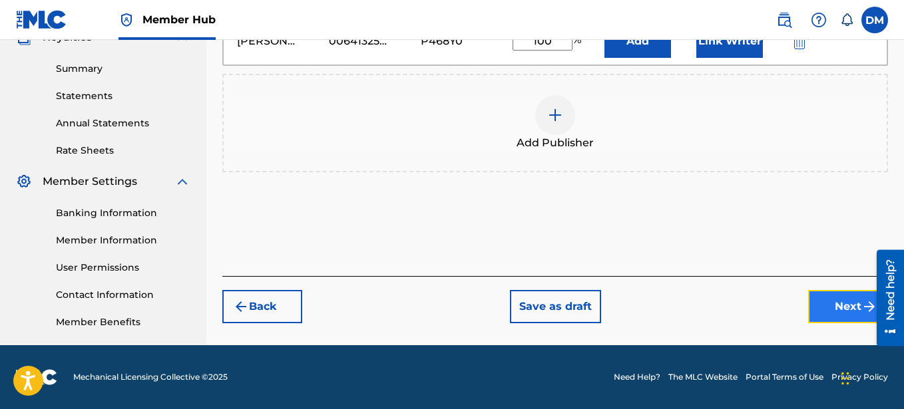
click at [846, 310] on button "Next" at bounding box center [848, 306] width 80 height 33
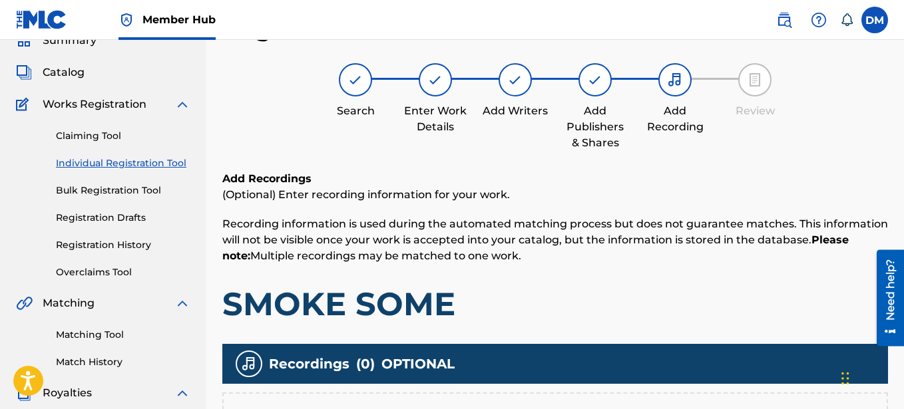
scroll to position [264, 0]
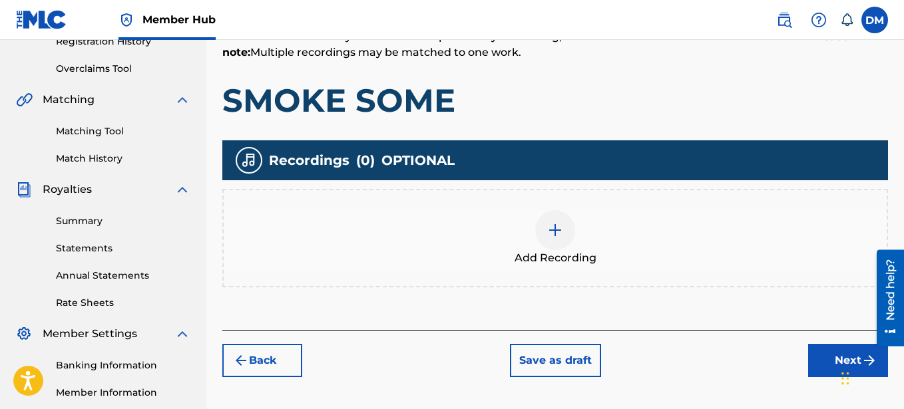
click at [560, 235] on img at bounding box center [555, 230] width 16 height 16
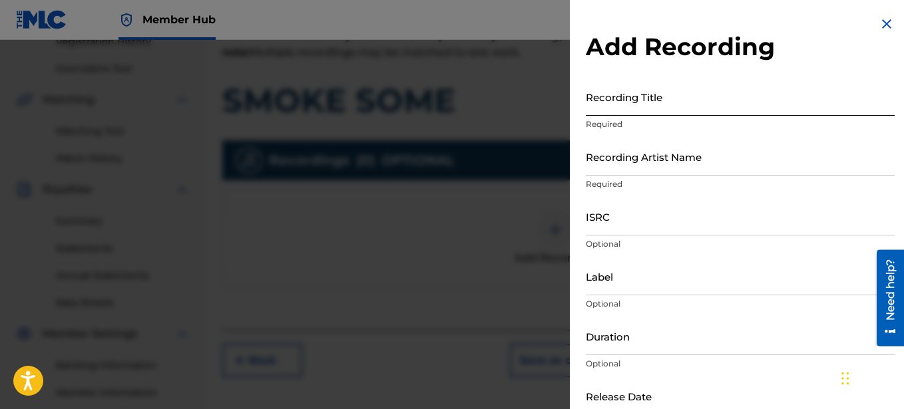
click at [659, 104] on input "Recording Title" at bounding box center [740, 97] width 309 height 38
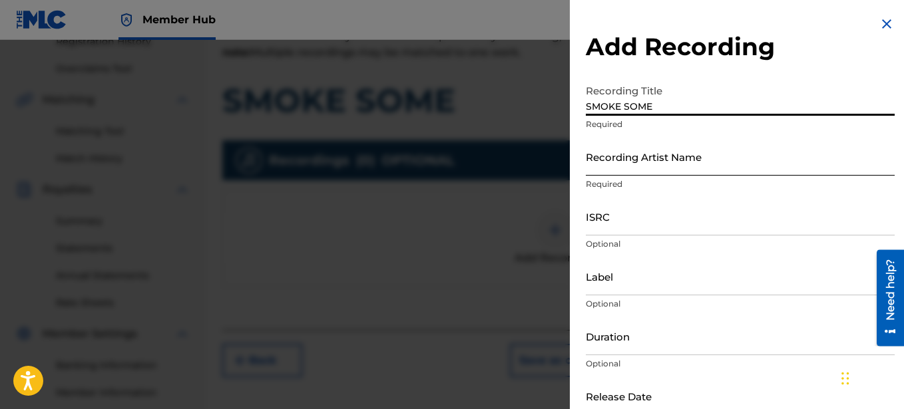
type input "SMOKE SOME"
click at [675, 163] on input "Recording Artist Name" at bounding box center [740, 157] width 309 height 38
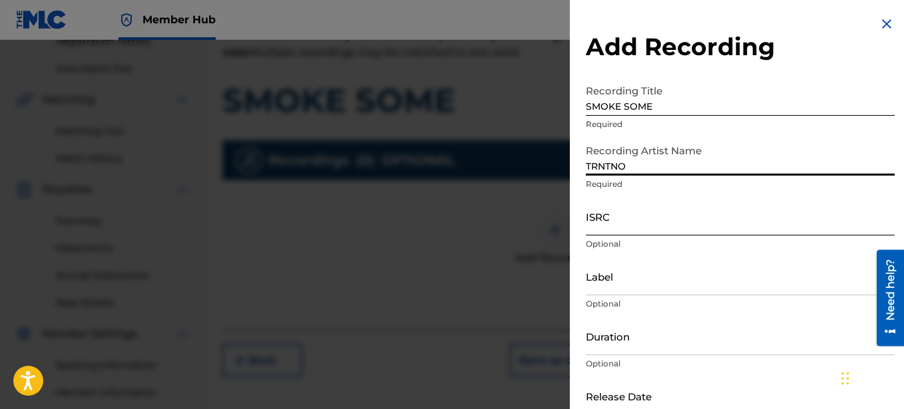
type input "TRNTNO"
click at [644, 210] on input "ISRC" at bounding box center [740, 217] width 309 height 38
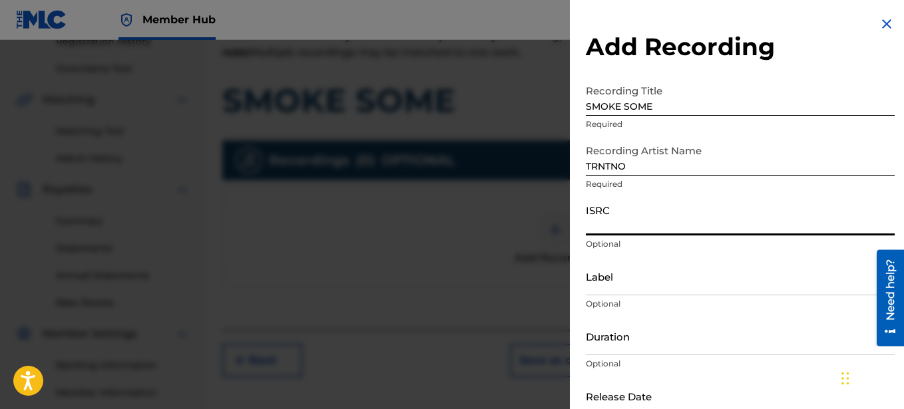
click at [658, 230] on input "ISRC" at bounding box center [740, 217] width 309 height 38
paste input "SE6SA2550196"
type input "SE6SA2550196"
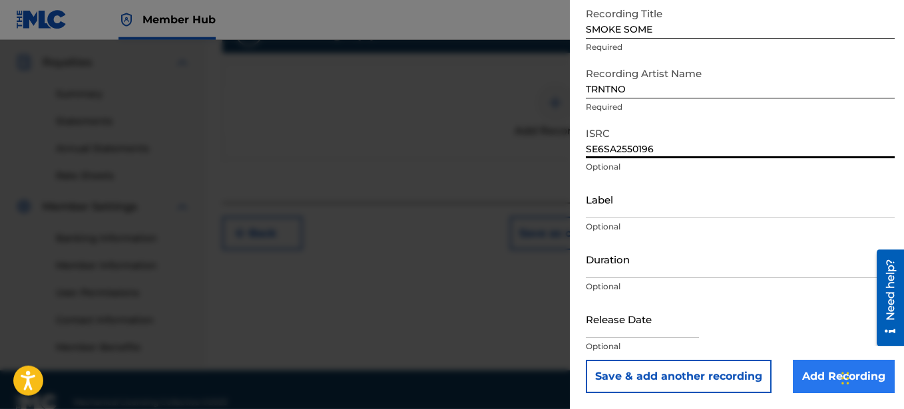
scroll to position [416, 0]
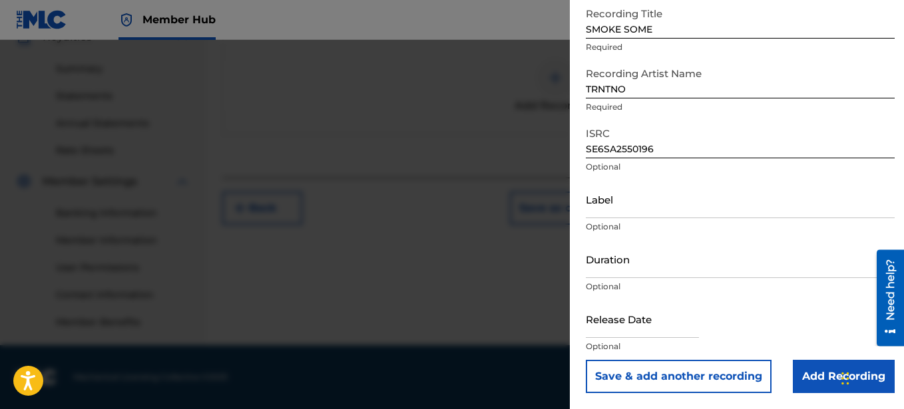
click at [847, 367] on div "Chat Widget" at bounding box center [870, 378] width 67 height 64
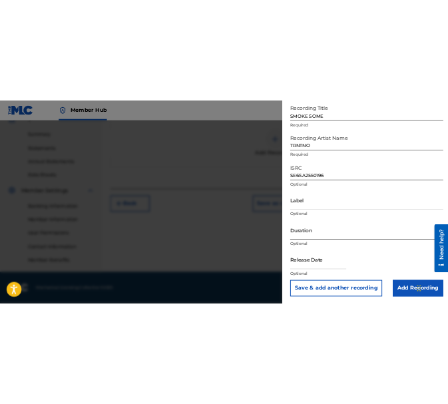
scroll to position [77, 0]
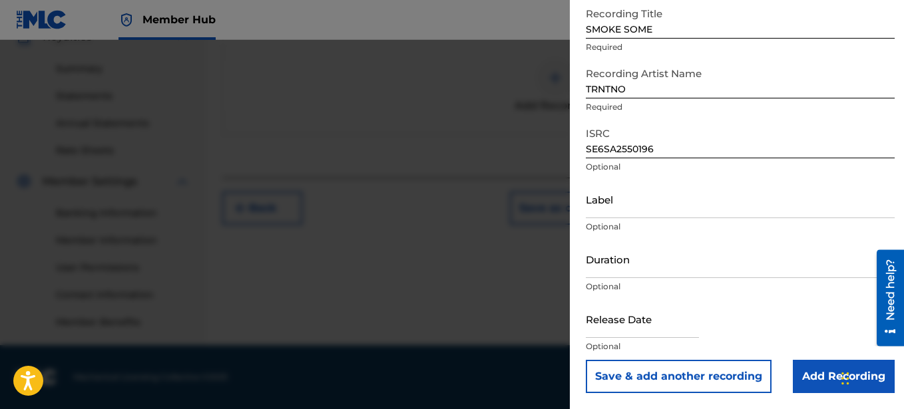
click at [846, 371] on div "Chat Widget" at bounding box center [870, 378] width 67 height 64
click at [835, 366] on input "Add Recording" at bounding box center [844, 376] width 102 height 33
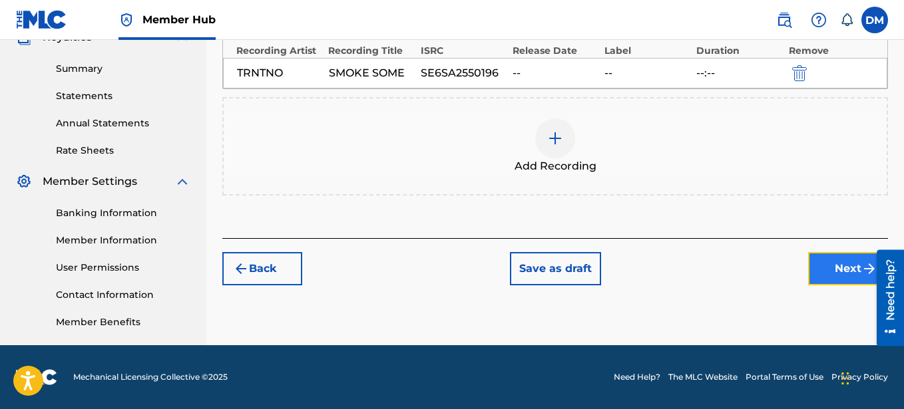
click at [845, 263] on button "Next" at bounding box center [848, 268] width 80 height 33
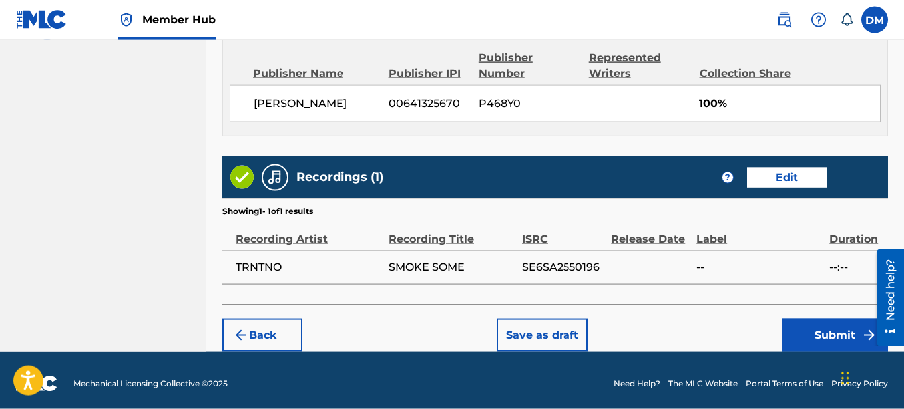
scroll to position [732, 0]
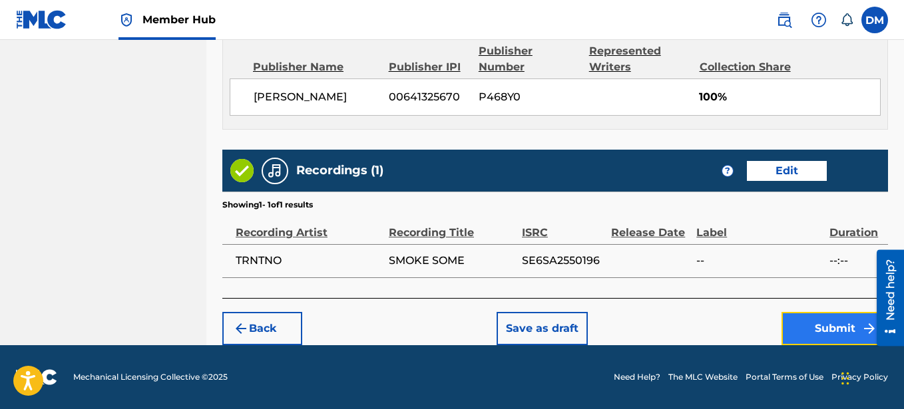
click at [824, 328] on button "Submit" at bounding box center [835, 328] width 107 height 33
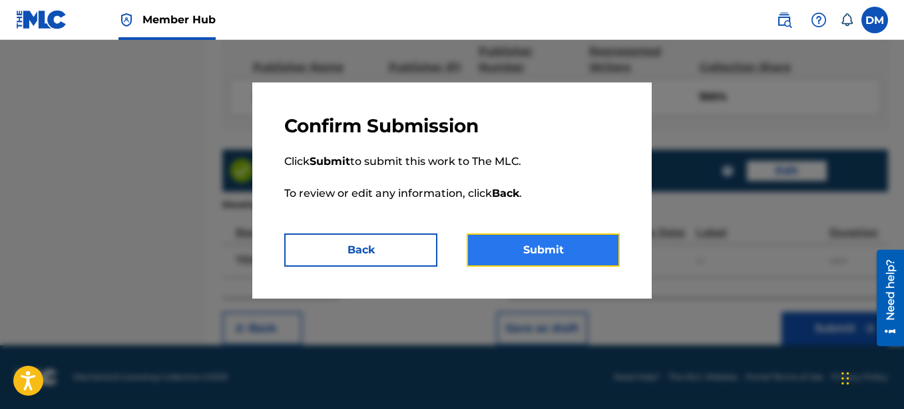
click at [551, 248] on button "Submit" at bounding box center [543, 250] width 153 height 33
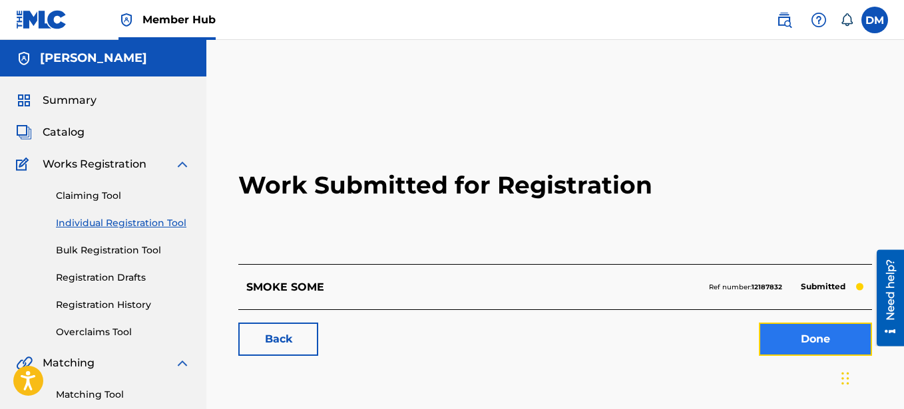
click at [800, 340] on link "Done" at bounding box center [815, 339] width 113 height 33
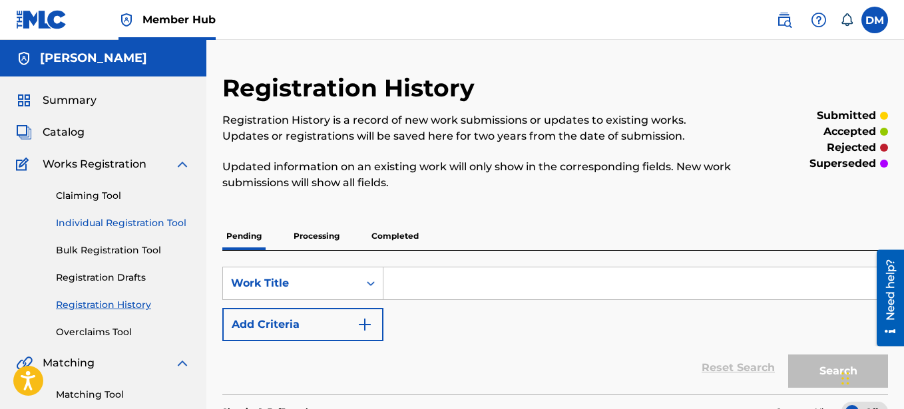
click at [153, 223] on link "Individual Registration Tool" at bounding box center [123, 223] width 134 height 14
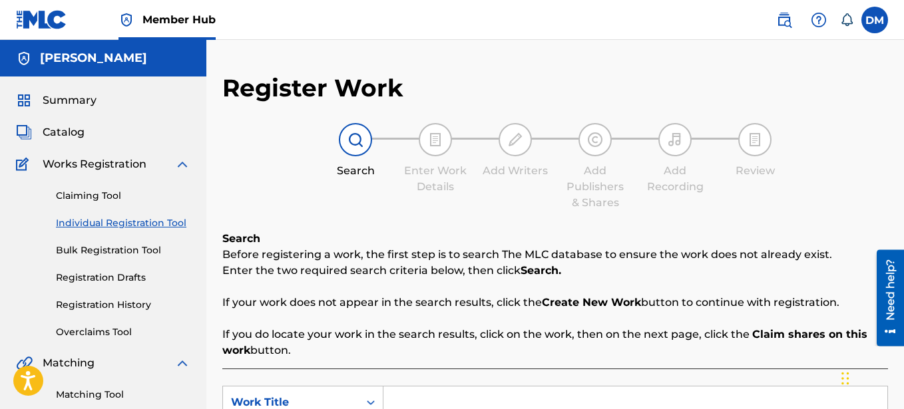
scroll to position [204, 0]
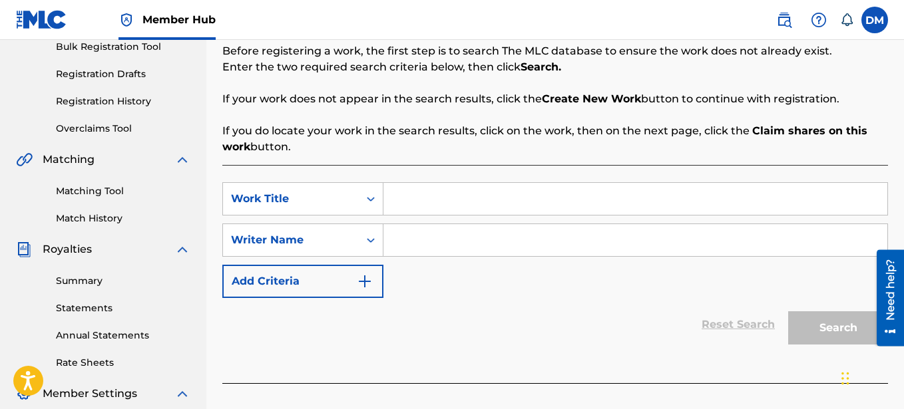
click at [403, 204] on input "Search Form" at bounding box center [635, 199] width 504 height 32
type input "NO ROMANCE"
click at [440, 240] on input "Search Form" at bounding box center [635, 240] width 504 height 32
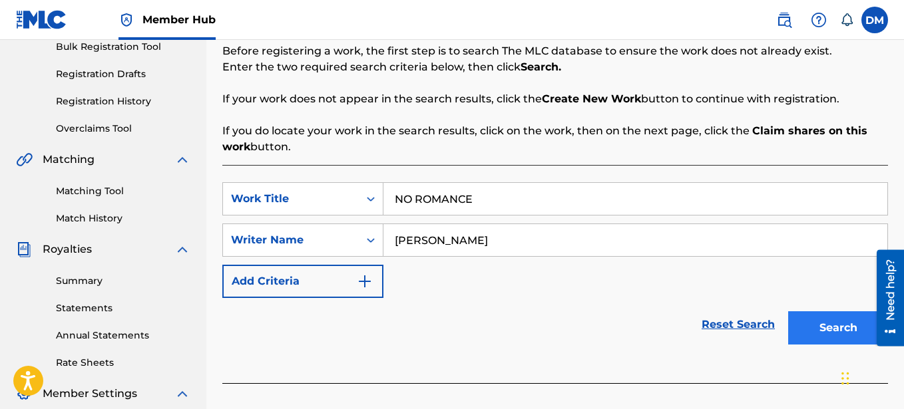
type input "[PERSON_NAME]"
click at [810, 312] on button "Search" at bounding box center [838, 328] width 100 height 33
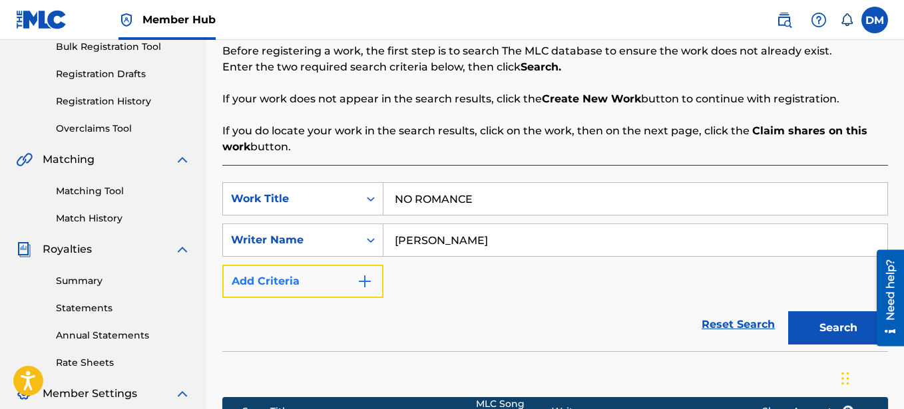
click at [373, 279] on button "Add Criteria" at bounding box center [302, 281] width 161 height 33
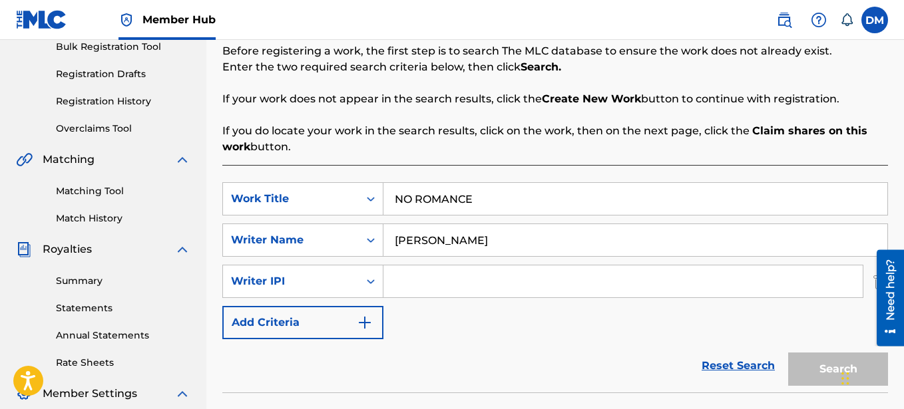
click at [487, 275] on input "Search Form" at bounding box center [622, 282] width 479 height 32
paste input "00641325670"
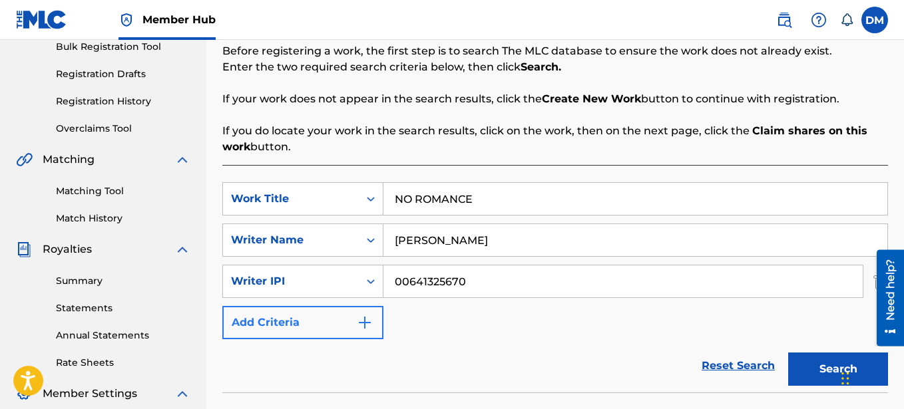
type input "00641325670"
click at [359, 322] on img "Search Form" at bounding box center [365, 323] width 16 height 16
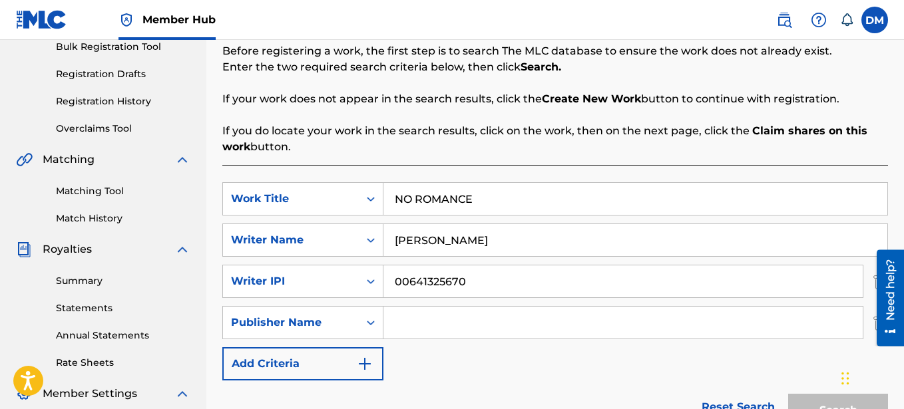
click at [439, 310] on input "Search Form" at bounding box center [622, 323] width 479 height 32
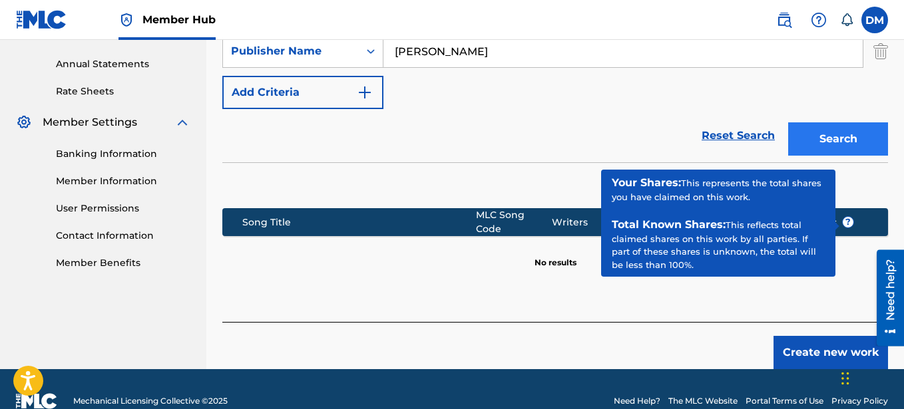
type input "[PERSON_NAME]"
click at [831, 140] on button "Search" at bounding box center [838, 138] width 100 height 33
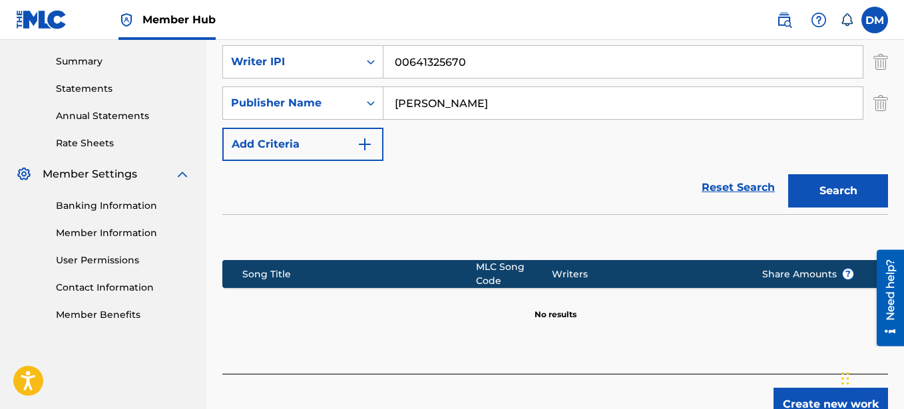
scroll to position [491, 0]
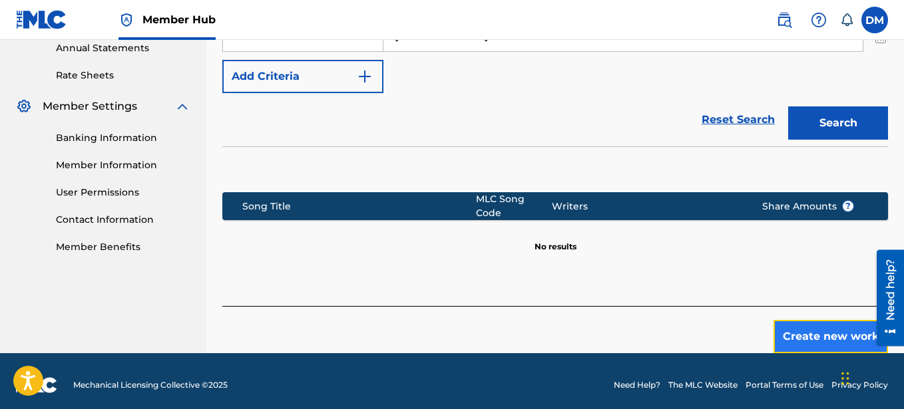
click at [814, 320] on button "Create new work" at bounding box center [831, 336] width 115 height 33
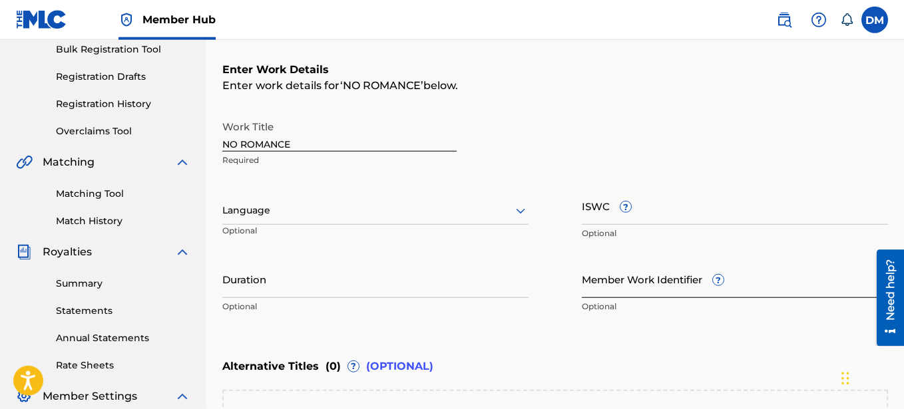
scroll to position [289, 0]
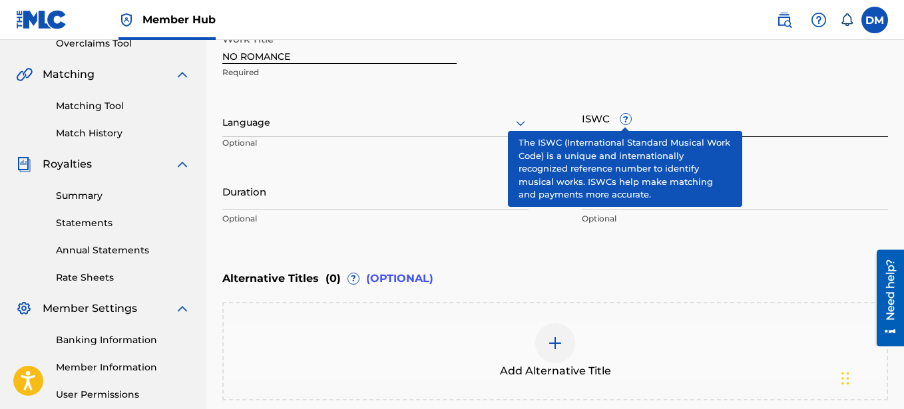
click at [640, 113] on input "ISWC ?" at bounding box center [735, 118] width 306 height 38
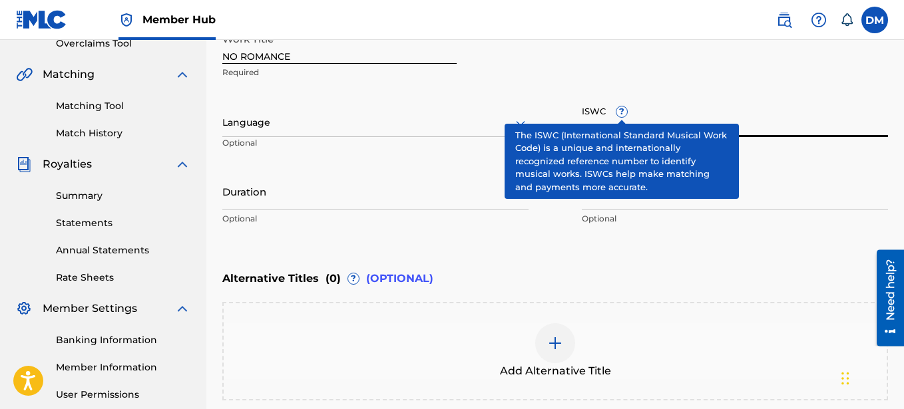
click at [626, 110] on span "?" at bounding box center [621, 112] width 11 height 11
click at [626, 110] on input "ISWC ?" at bounding box center [735, 118] width 306 height 38
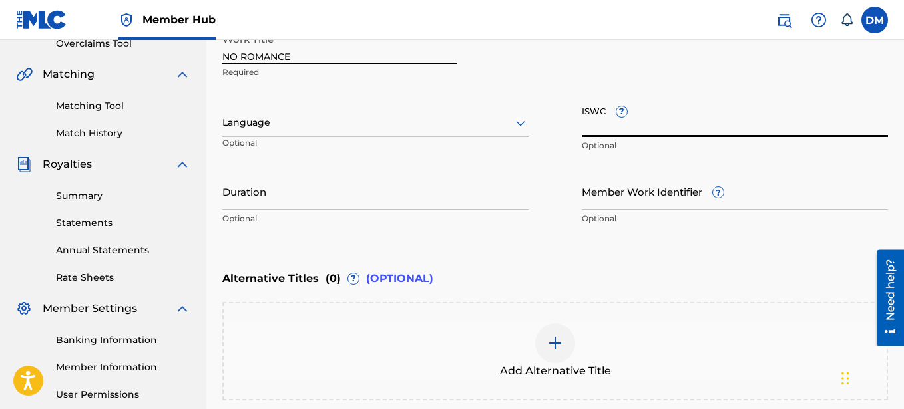
click at [606, 130] on input "ISWC ?" at bounding box center [735, 118] width 306 height 38
paste input "T-335.158.775-8"
type input "T-335.158.775-8"
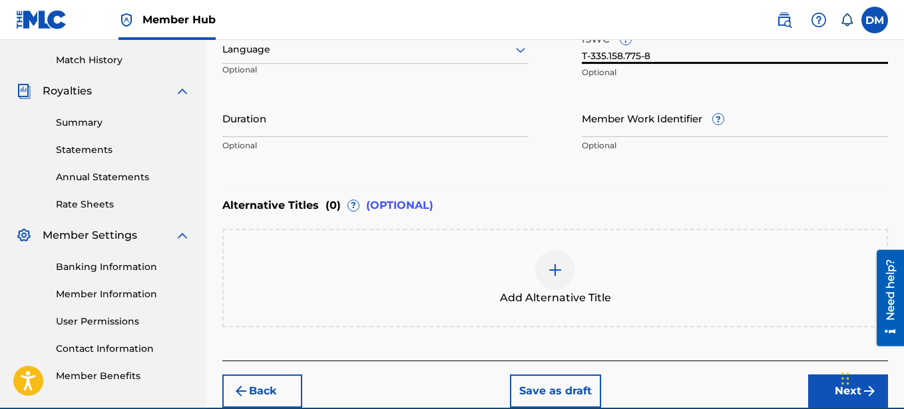
scroll to position [425, 0]
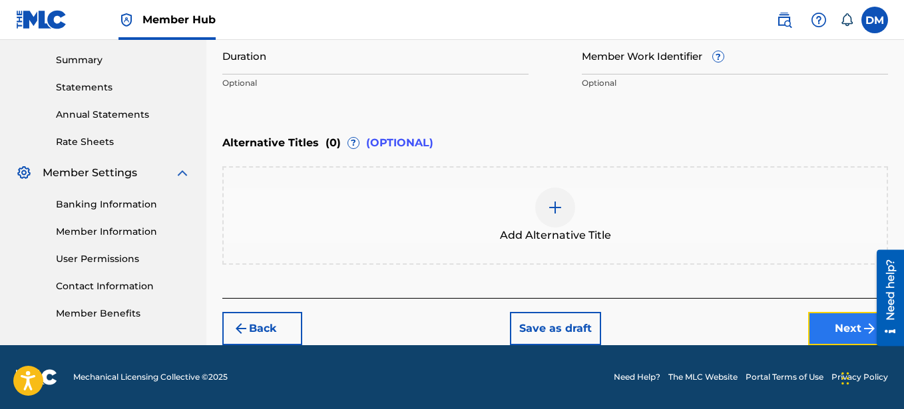
click at [837, 327] on button "Next" at bounding box center [848, 328] width 80 height 33
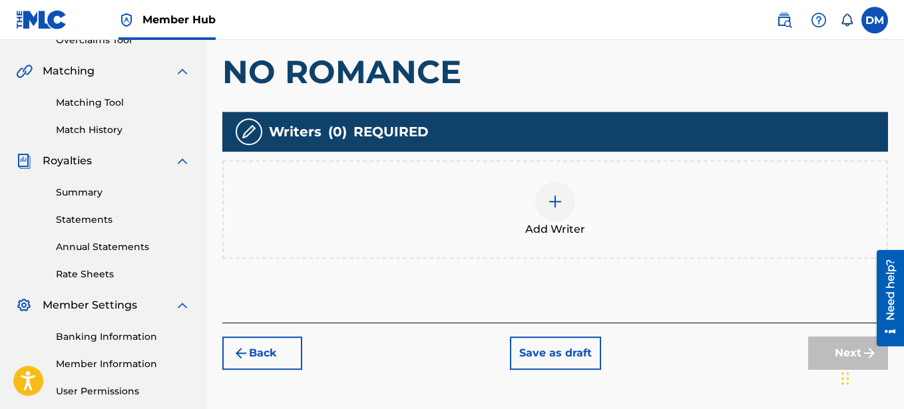
scroll to position [280, 0]
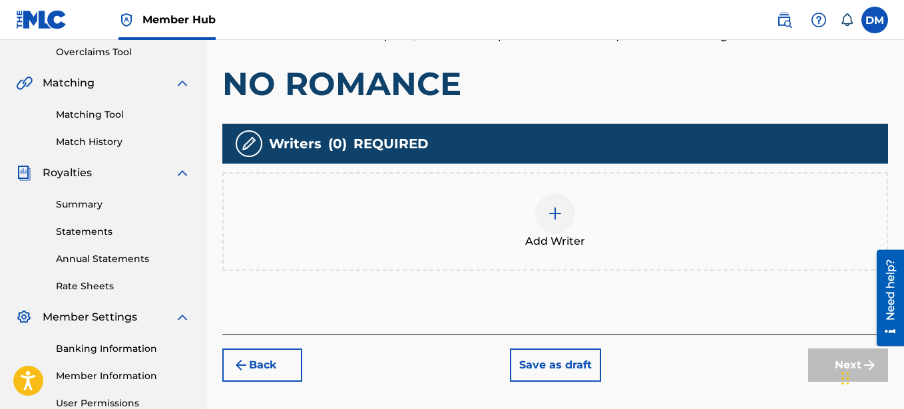
click at [561, 222] on div at bounding box center [555, 214] width 40 height 40
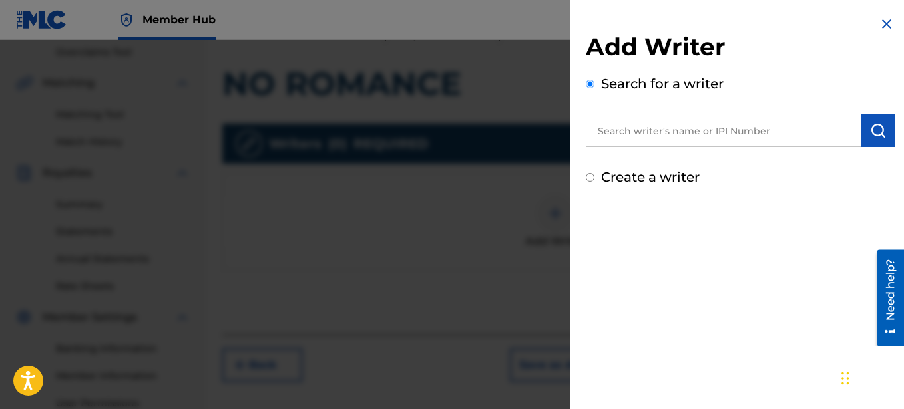
click at [638, 182] on label "Create a writer" at bounding box center [650, 177] width 99 height 16
click at [594, 182] on input "Create a writer" at bounding box center [590, 177] width 9 height 9
radio input "false"
radio input "true"
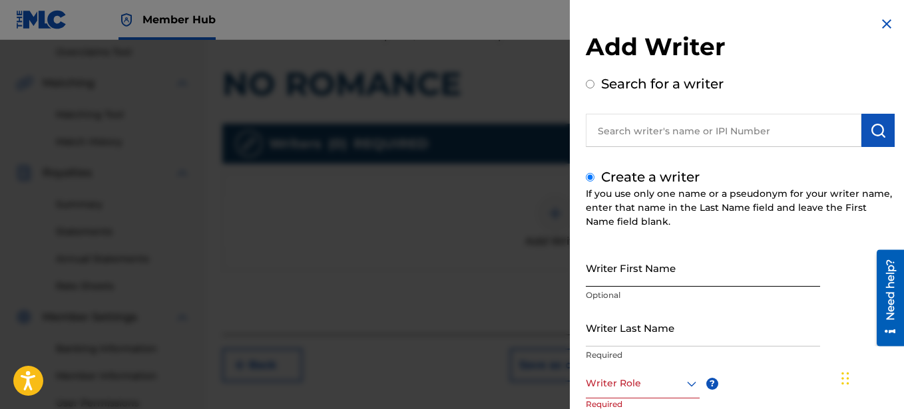
click at [615, 280] on input "Writer First Name" at bounding box center [703, 268] width 234 height 38
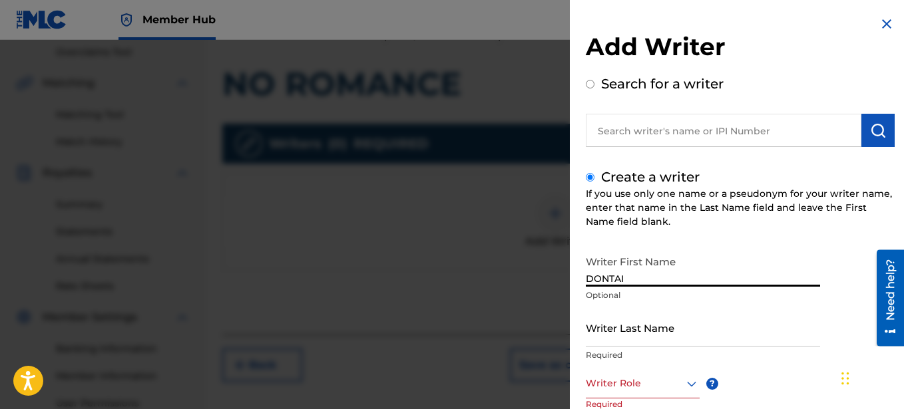
type input "DONTAI"
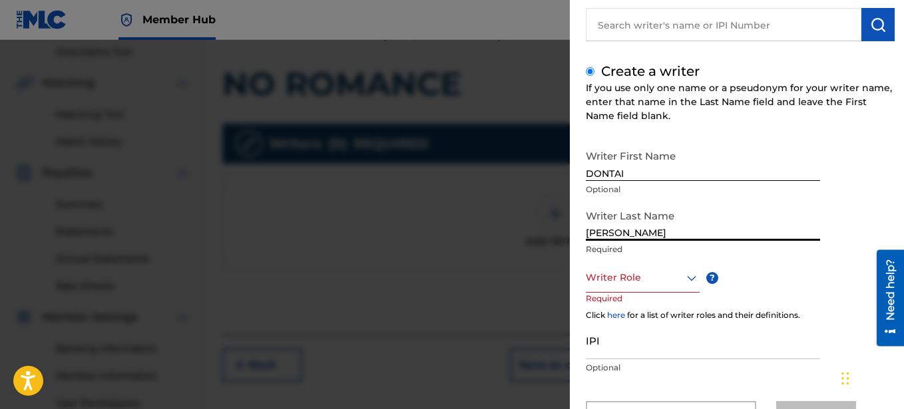
scroll to position [152, 0]
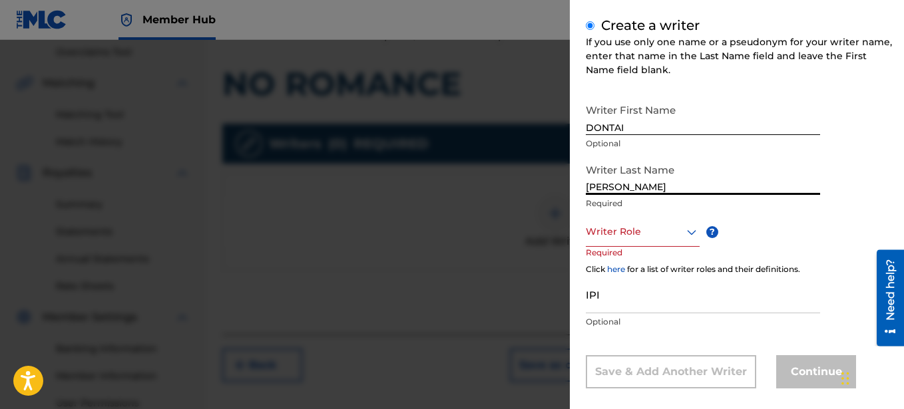
type input "[PERSON_NAME]"
click at [653, 231] on div at bounding box center [643, 232] width 114 height 17
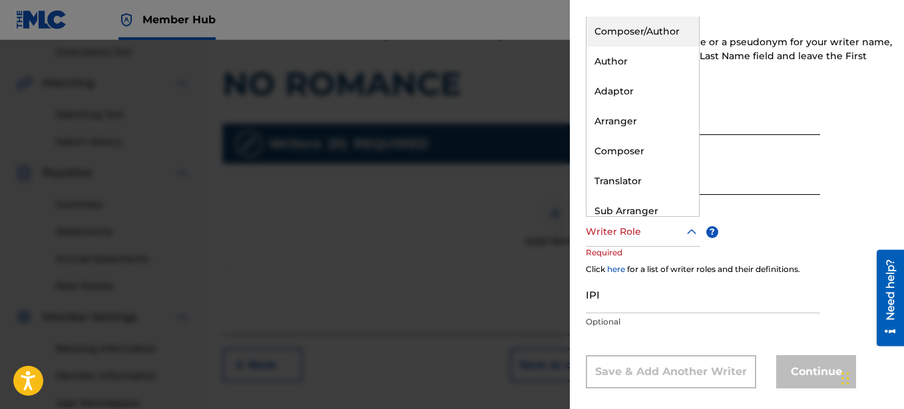
click at [640, 35] on div "Composer/Author" at bounding box center [643, 32] width 113 height 30
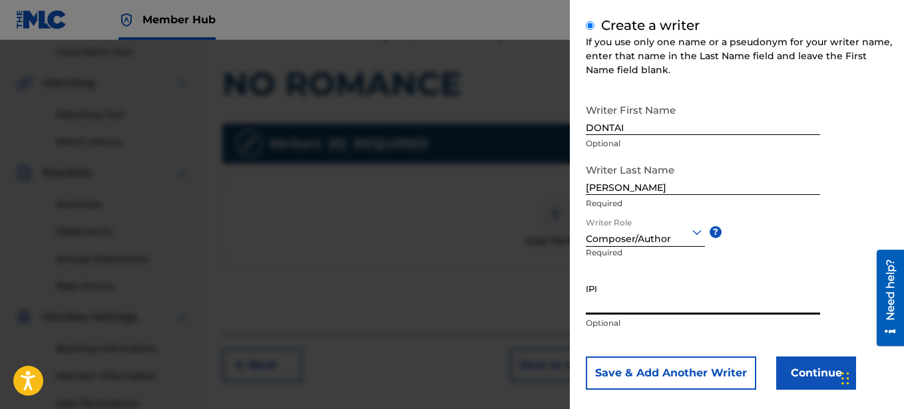
click at [613, 296] on input "IPI" at bounding box center [703, 296] width 234 height 38
paste input "00641325670"
type input "00641325670"
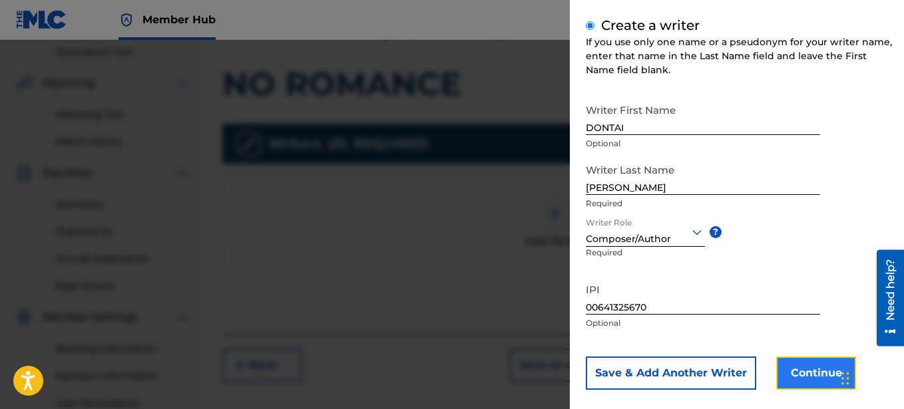
click at [824, 365] on button "Continue" at bounding box center [816, 373] width 80 height 33
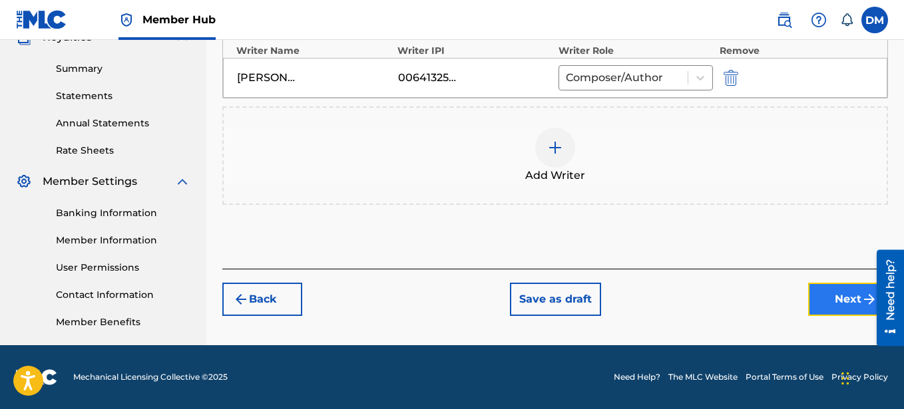
click at [841, 289] on button "Next" at bounding box center [848, 299] width 80 height 33
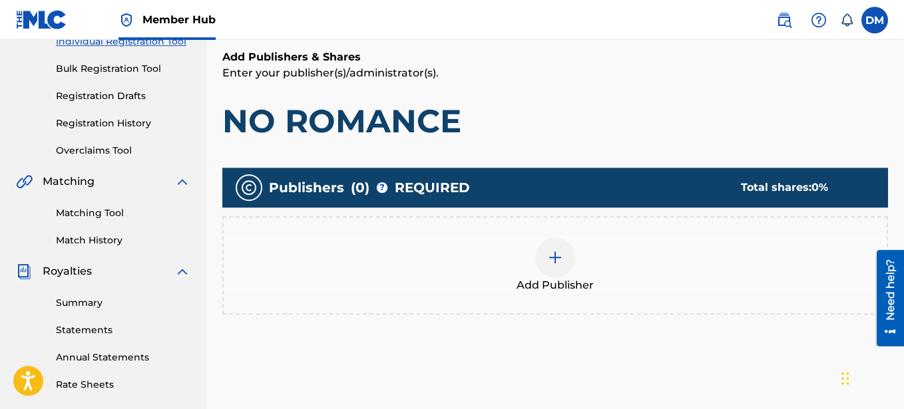
scroll to position [264, 0]
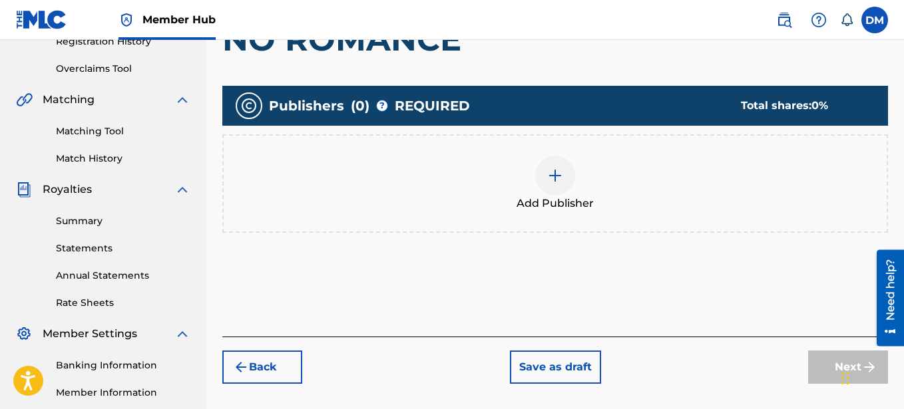
click at [562, 182] on img at bounding box center [555, 176] width 16 height 16
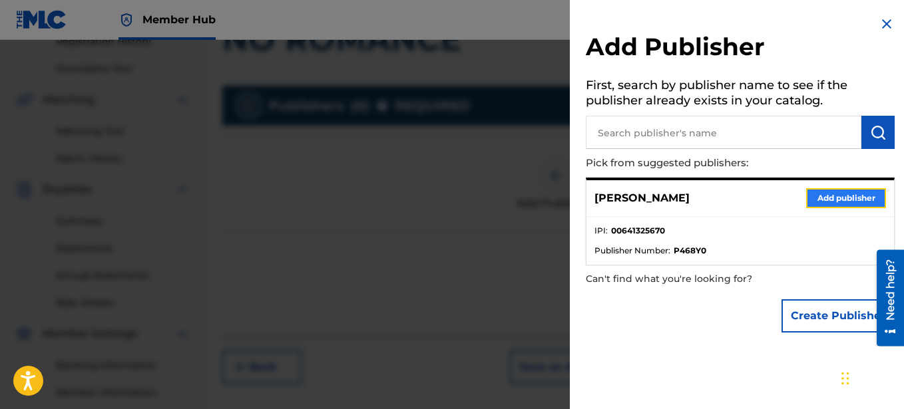
click at [841, 198] on button "Add publisher" at bounding box center [846, 198] width 80 height 20
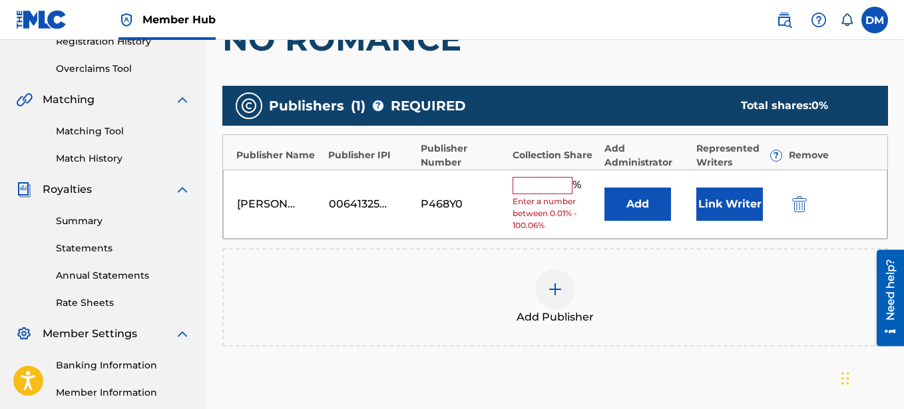
click at [542, 186] on input "text" at bounding box center [543, 185] width 60 height 17
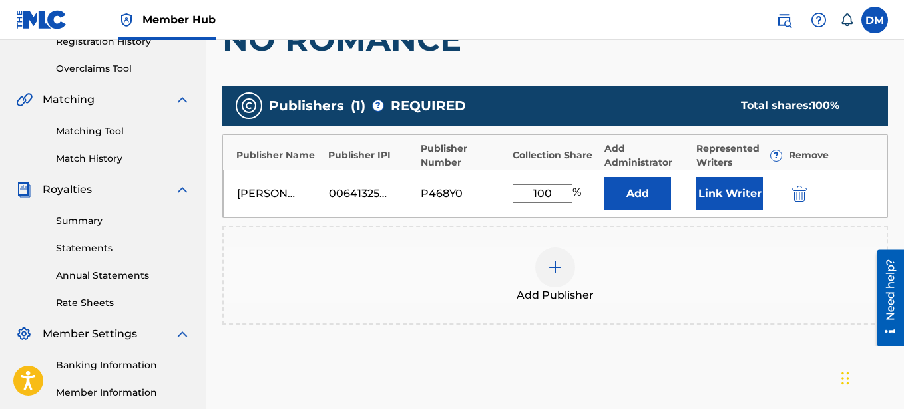
type input "100"
click at [678, 259] on div "Add Publisher" at bounding box center [555, 276] width 663 height 56
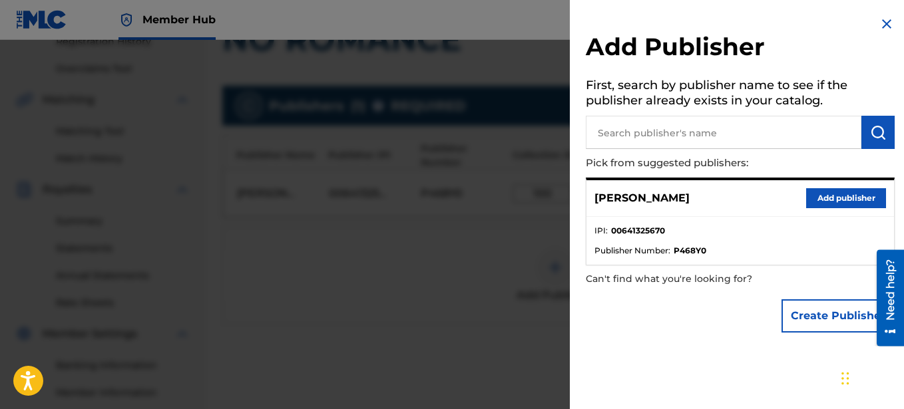
click at [883, 21] on img at bounding box center [887, 24] width 16 height 16
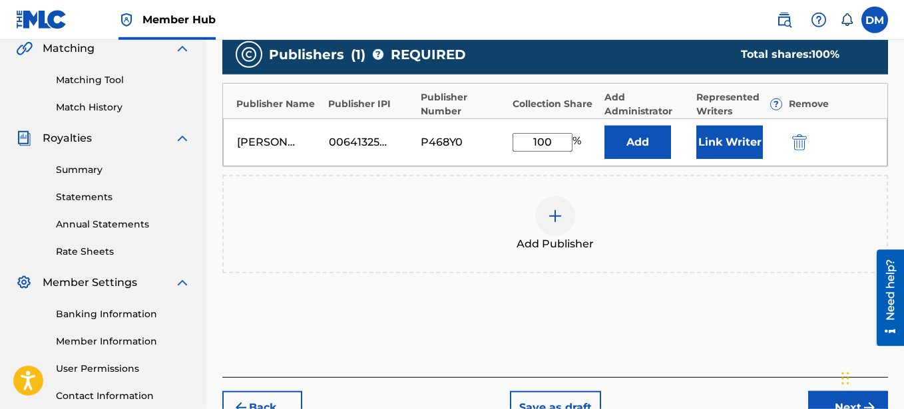
scroll to position [416, 0]
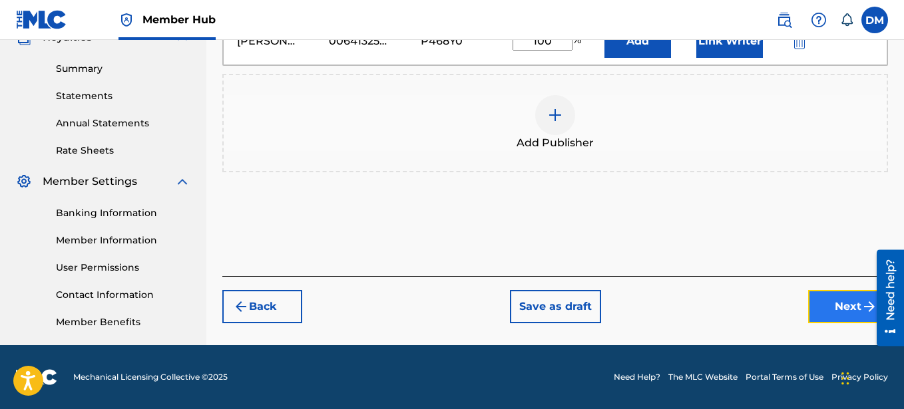
click at [832, 298] on button "Next" at bounding box center [848, 306] width 80 height 33
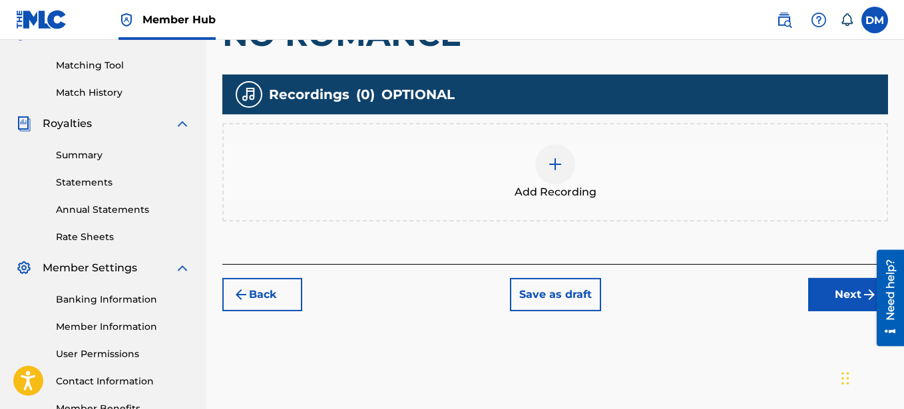
scroll to position [332, 0]
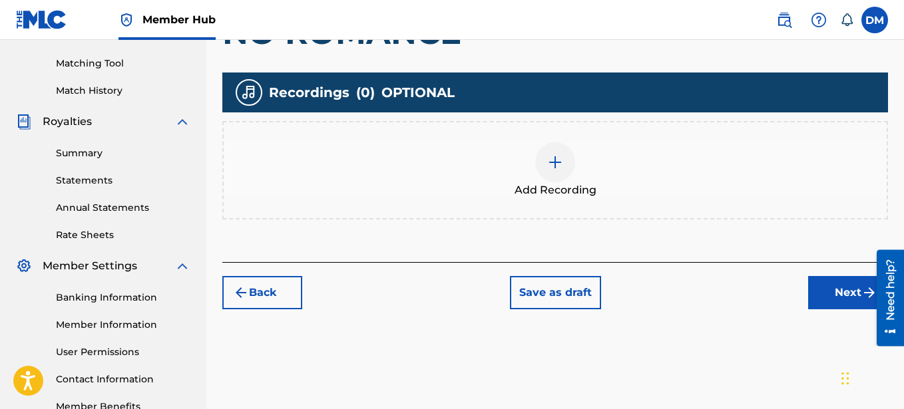
click at [547, 166] on img at bounding box center [555, 162] width 16 height 16
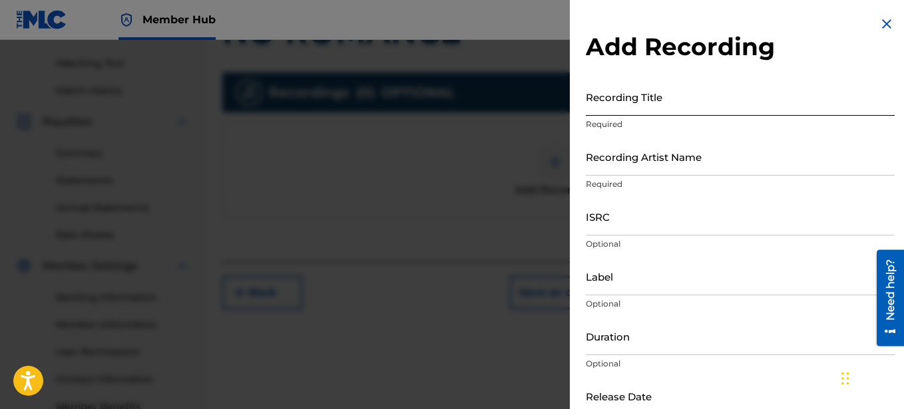
click at [656, 103] on input "Recording Title" at bounding box center [740, 97] width 309 height 38
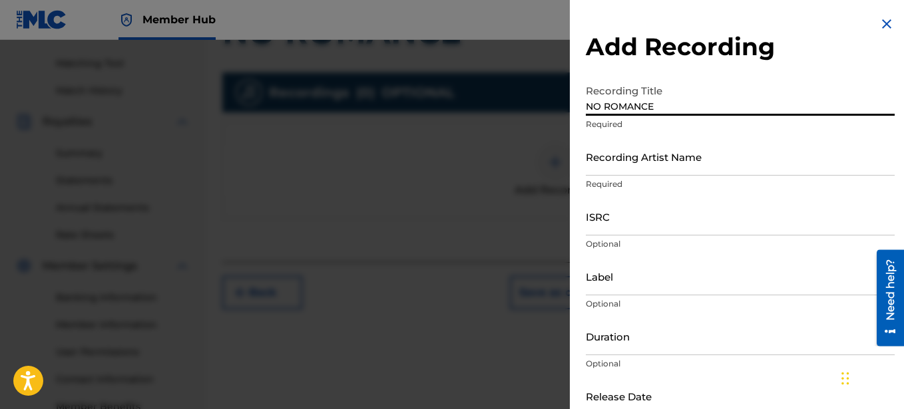
type input "NO ROMANCE"
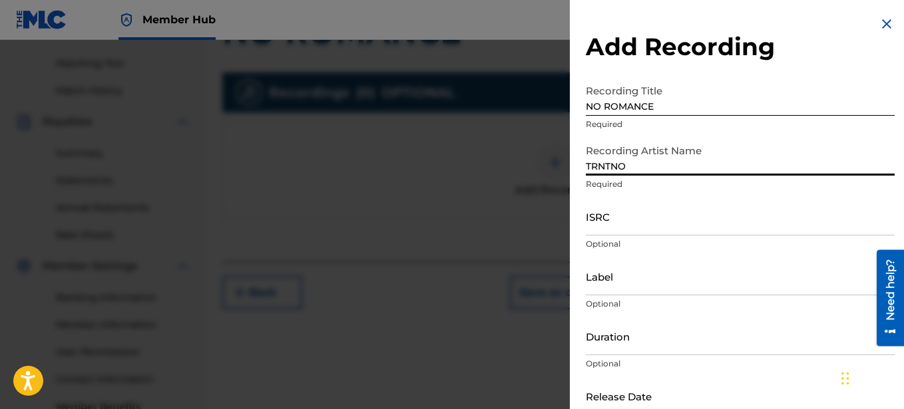
type input "TRNTNO"
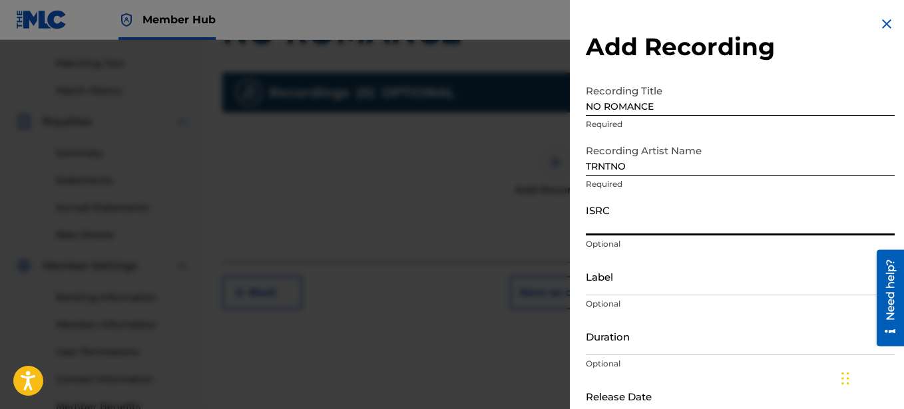
click at [630, 224] on input "ISRC" at bounding box center [740, 217] width 309 height 38
paste input "SE6SA2550197"
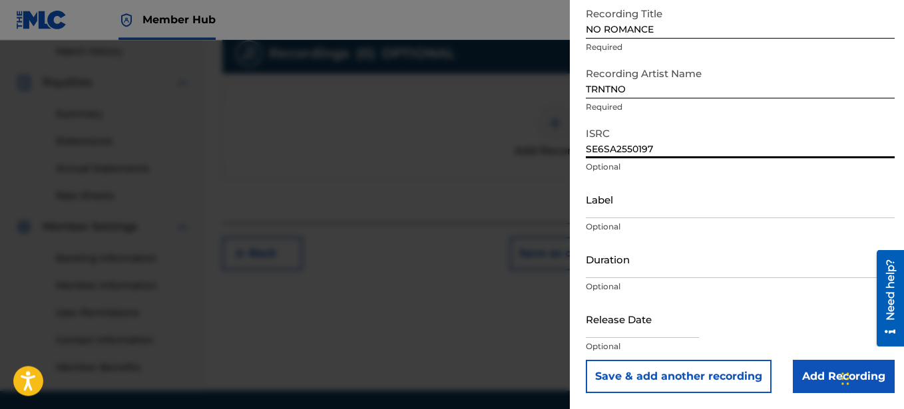
scroll to position [416, 0]
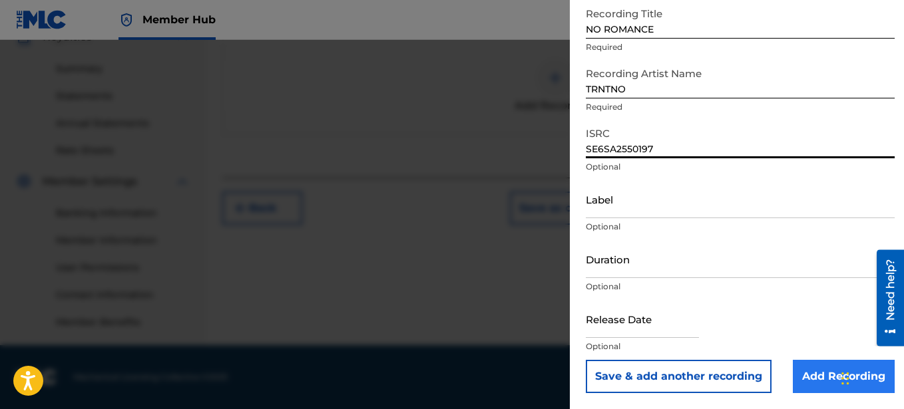
type input "SE6SA2550197"
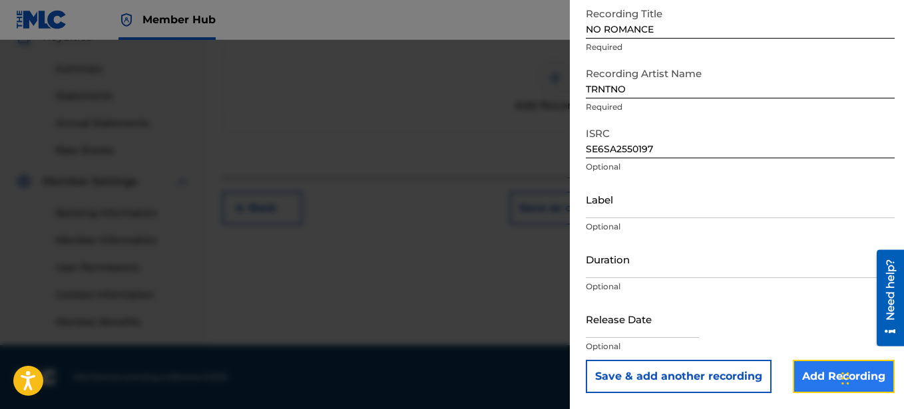
click at [831, 371] on input "Add Recording" at bounding box center [844, 376] width 102 height 33
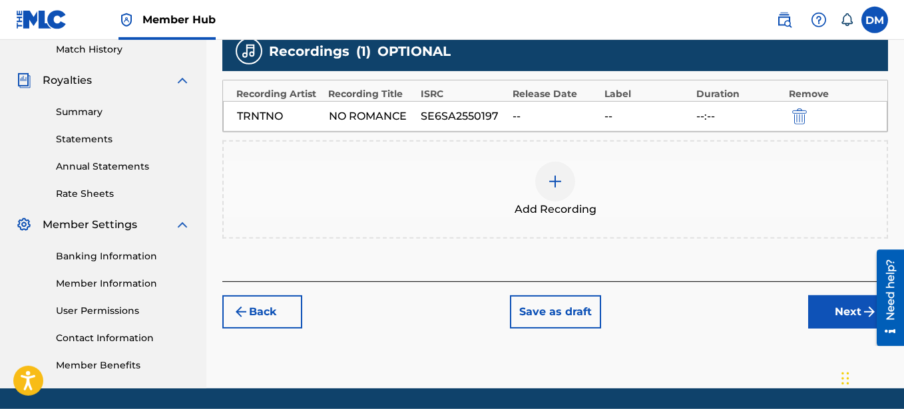
scroll to position [348, 0]
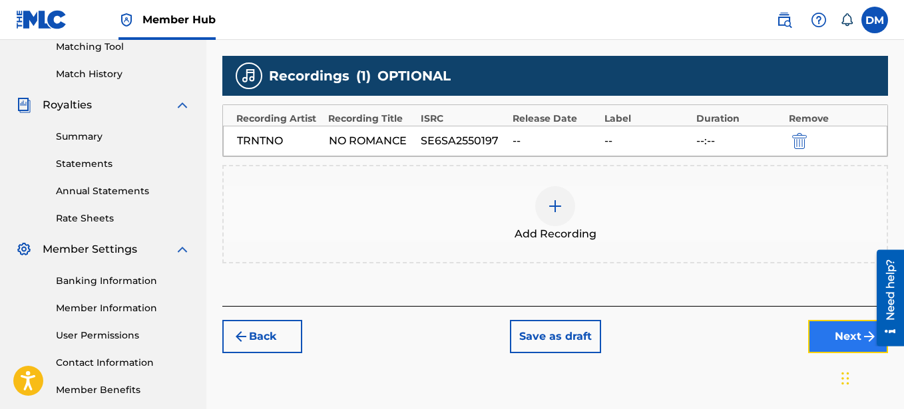
click at [831, 336] on button "Next" at bounding box center [848, 336] width 80 height 33
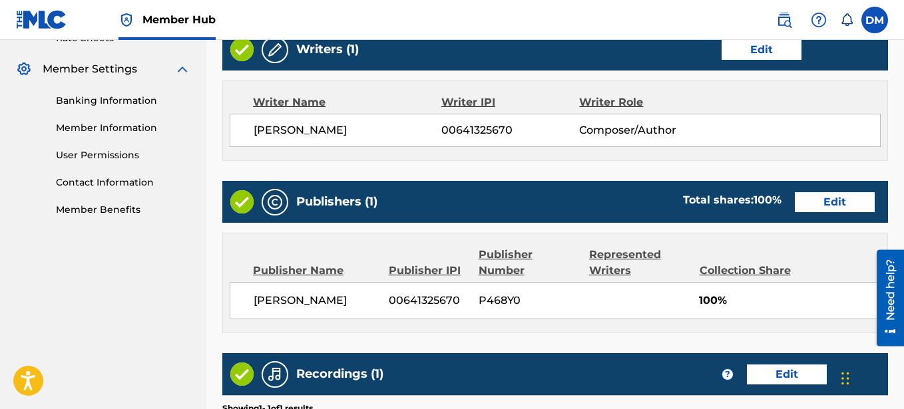
scroll to position [732, 0]
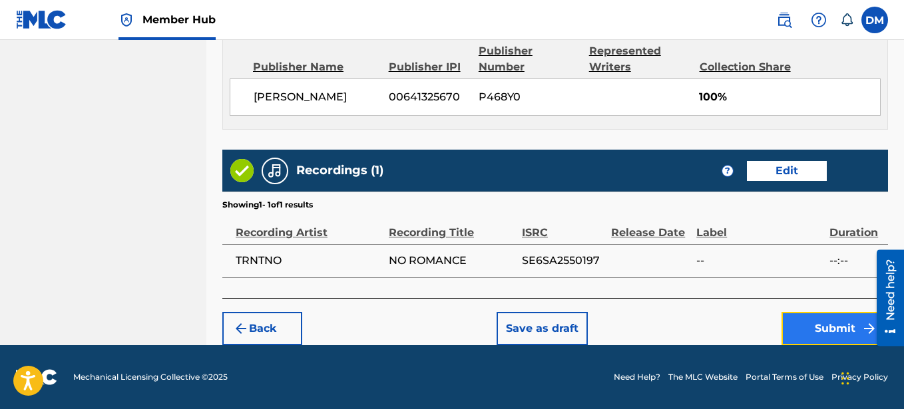
click at [825, 336] on button "Submit" at bounding box center [835, 328] width 107 height 33
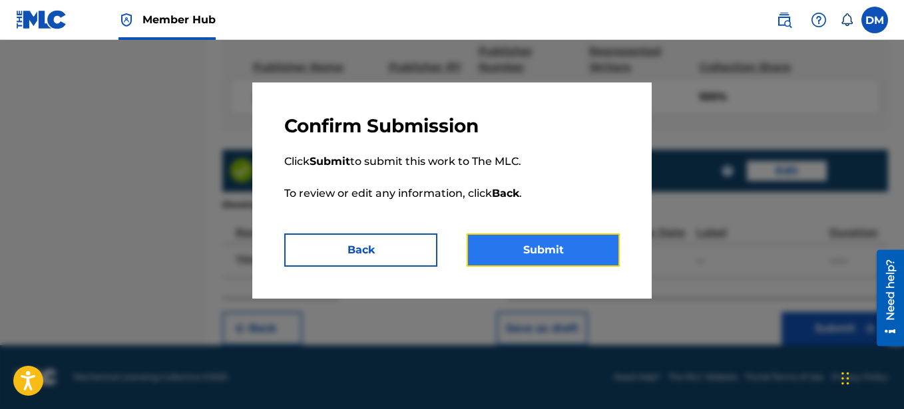
click at [564, 255] on button "Submit" at bounding box center [543, 250] width 153 height 33
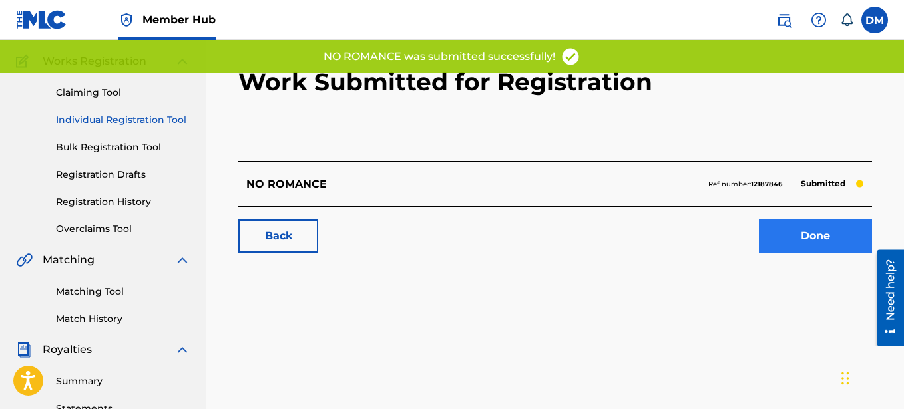
scroll to position [136, 0]
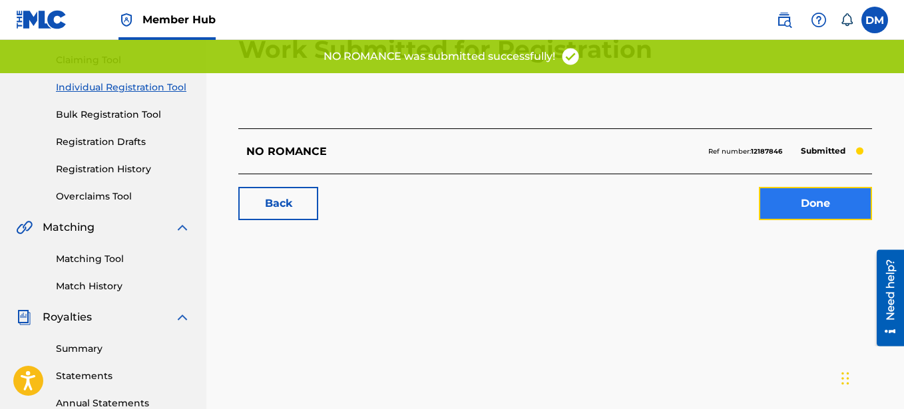
click at [817, 205] on link "Done" at bounding box center [815, 203] width 113 height 33
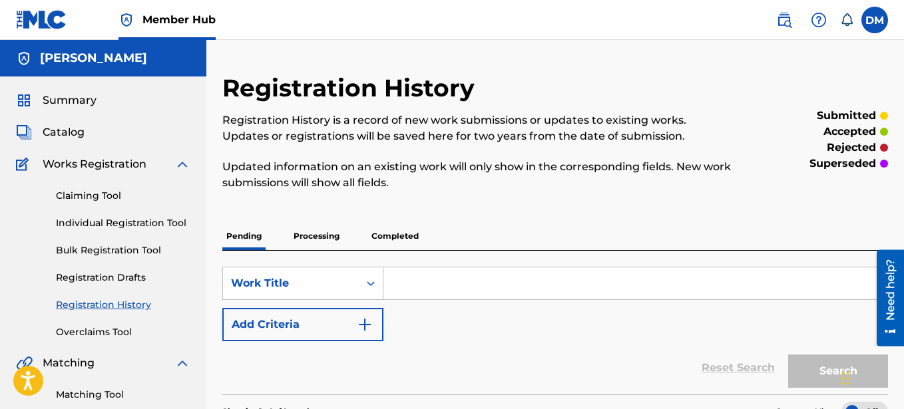
click at [431, 285] on input "Search Form" at bounding box center [635, 284] width 504 height 32
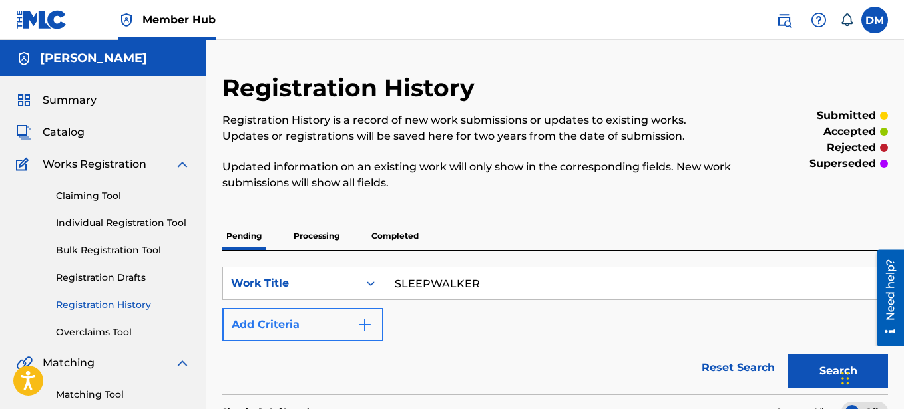
type input "SLEEPWALKER"
click at [352, 323] on button "Add Criteria" at bounding box center [302, 324] width 161 height 33
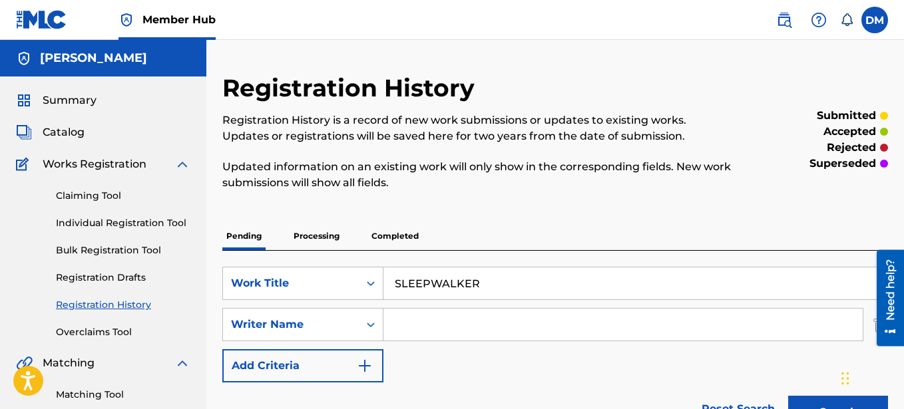
click at [405, 322] on input "Search Form" at bounding box center [622, 325] width 479 height 32
type input "[PERSON_NAME]"
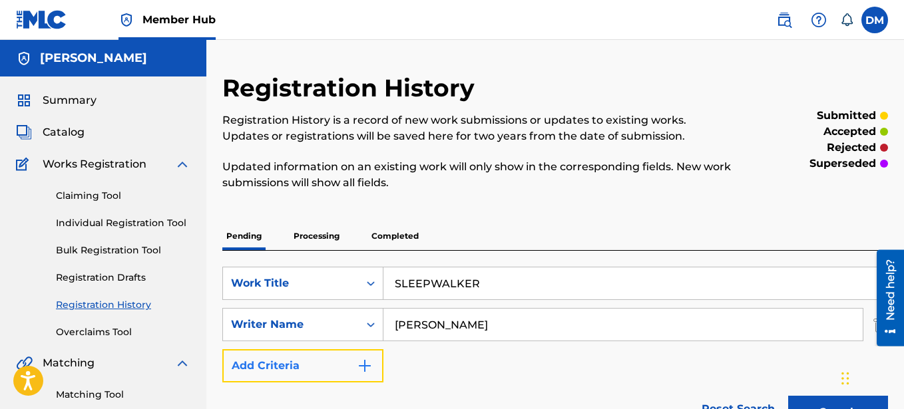
click at [344, 362] on button "Add Criteria" at bounding box center [302, 366] width 161 height 33
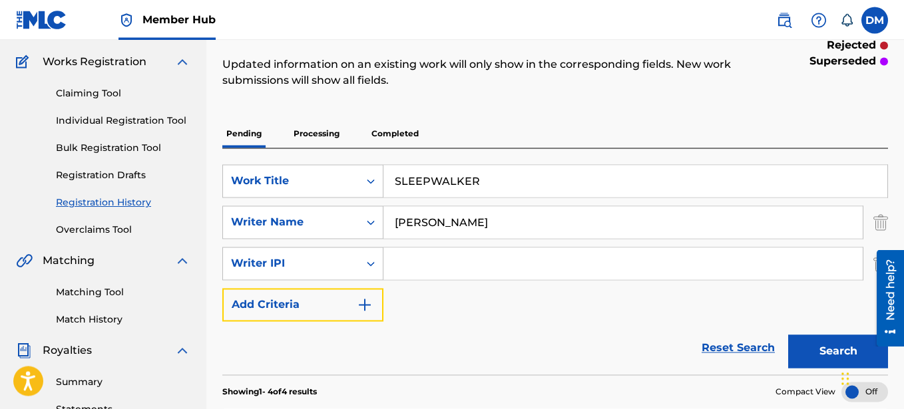
scroll to position [136, 0]
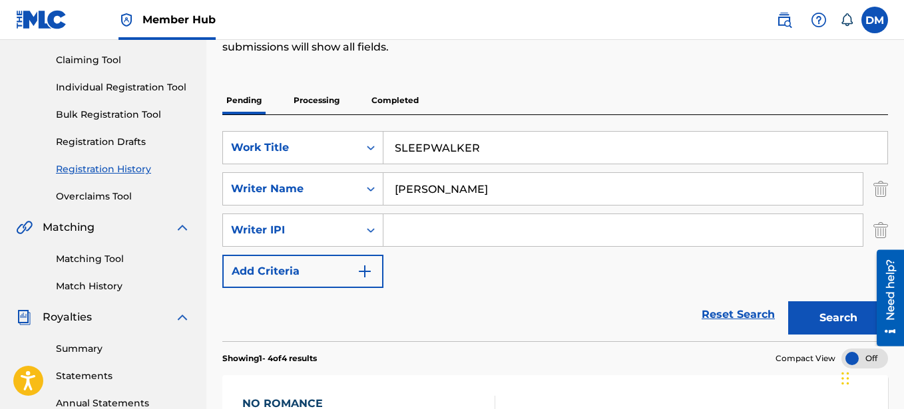
click at [400, 230] on input "Search Form" at bounding box center [622, 230] width 479 height 32
paste input "00641325670"
type input "00641325670"
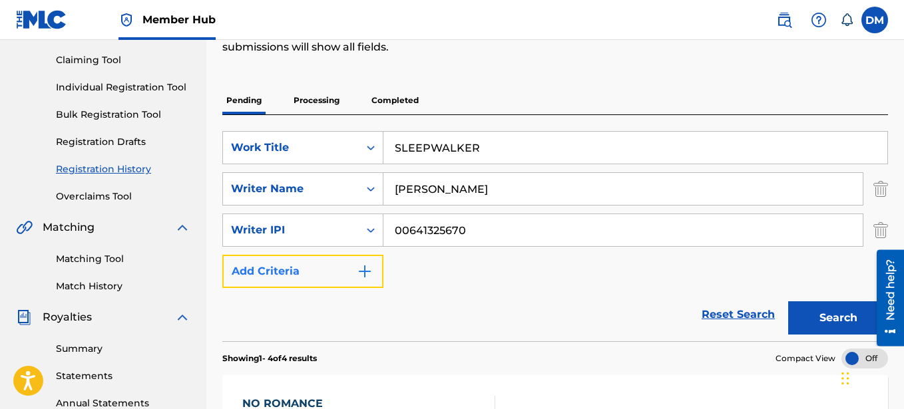
click at [335, 266] on button "Add Criteria" at bounding box center [302, 271] width 161 height 33
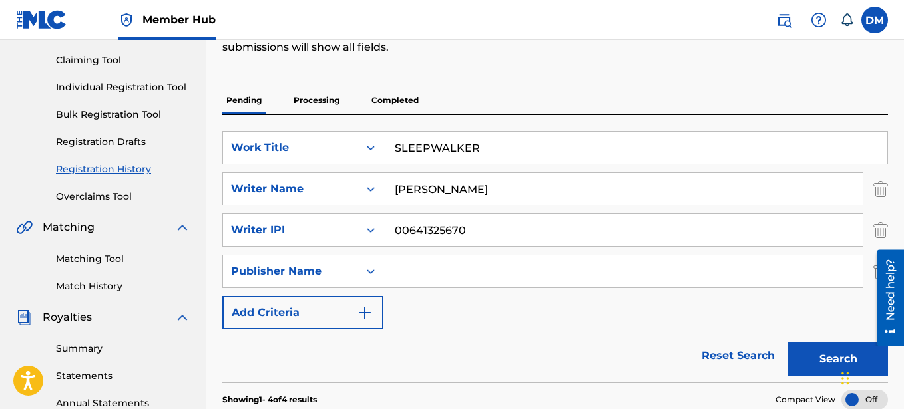
click at [400, 266] on input "Search Form" at bounding box center [622, 272] width 479 height 32
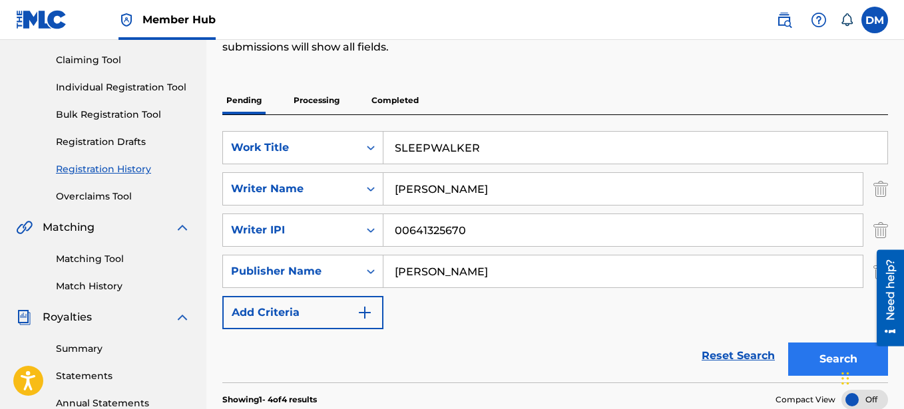
type input "[PERSON_NAME]"
click at [834, 357] on button "Search" at bounding box center [838, 359] width 100 height 33
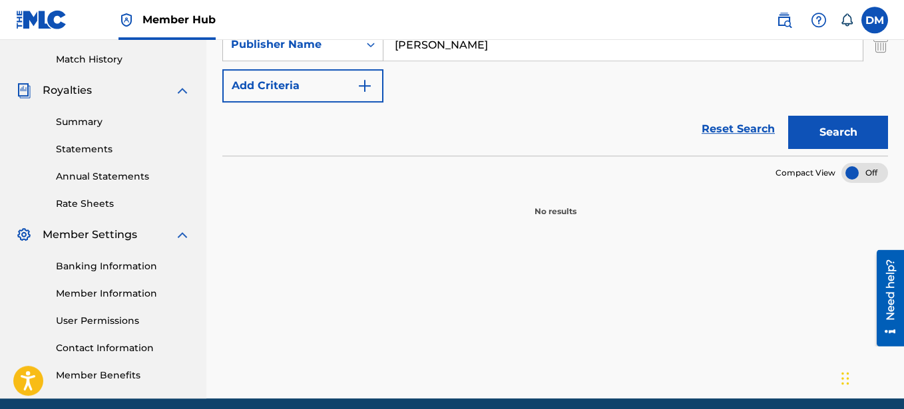
scroll to position [340, 0]
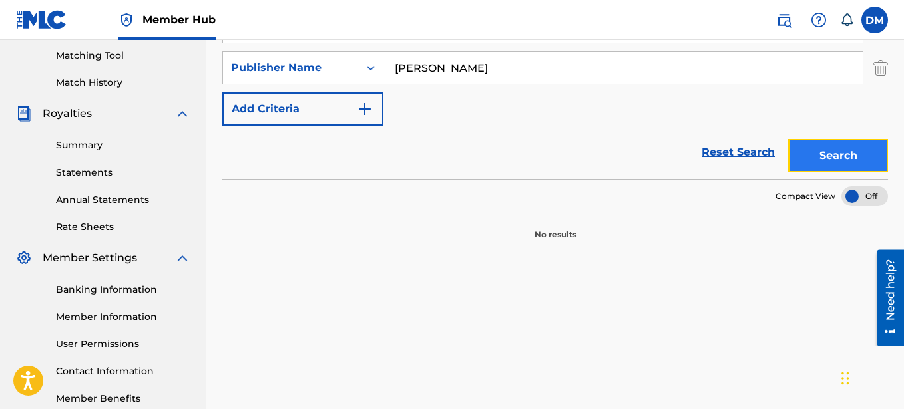
drag, startPoint x: 827, startPoint y: 152, endPoint x: 820, endPoint y: 163, distance: 12.9
click at [827, 152] on button "Search" at bounding box center [838, 155] width 100 height 33
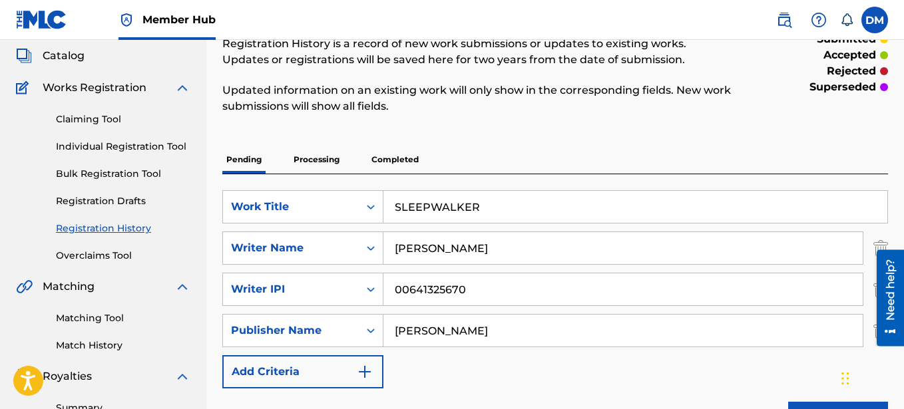
scroll to position [9, 0]
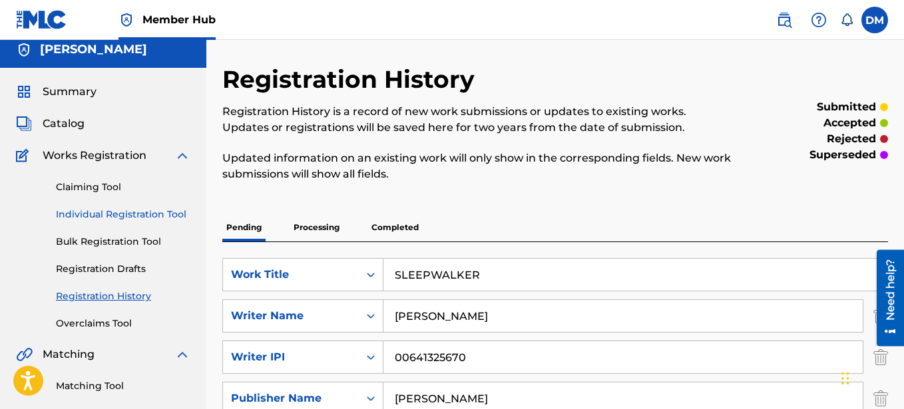
click at [107, 212] on link "Individual Registration Tool" at bounding box center [123, 215] width 134 height 14
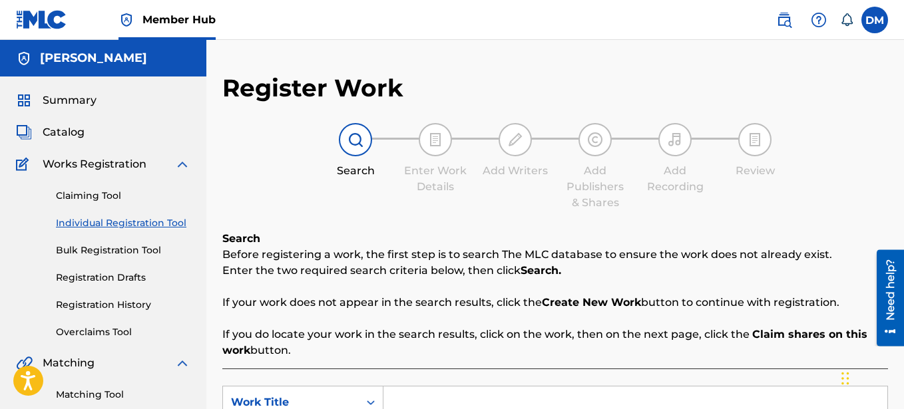
scroll to position [204, 0]
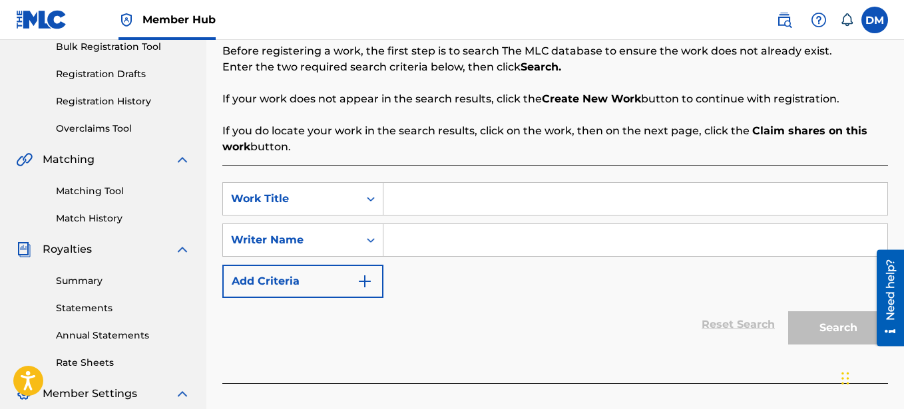
click at [459, 192] on input "Search Form" at bounding box center [635, 199] width 504 height 32
type input "SLEEPWALKER"
click at [436, 244] on input "Search Form" at bounding box center [635, 240] width 504 height 32
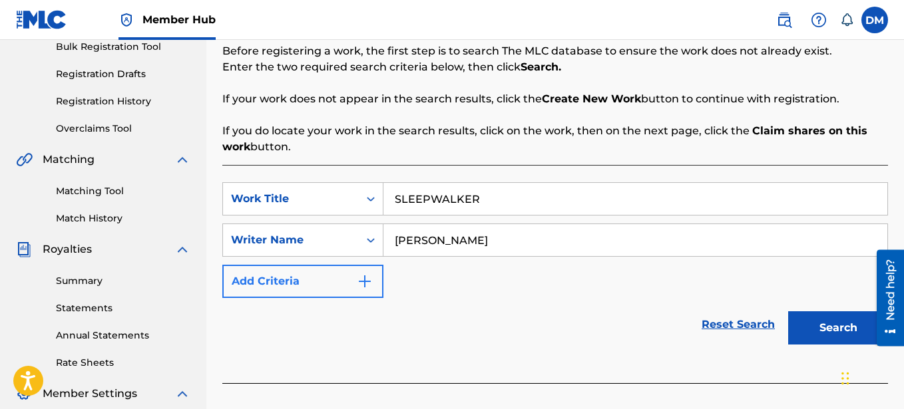
type input "[PERSON_NAME]"
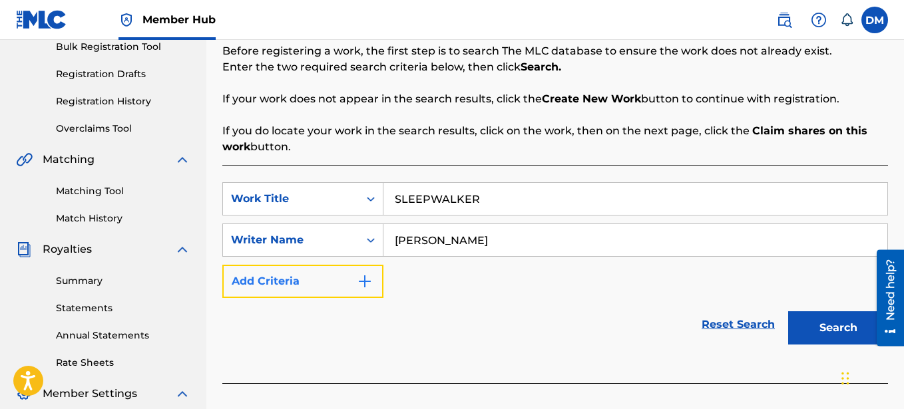
click at [344, 278] on button "Add Criteria" at bounding box center [302, 281] width 161 height 33
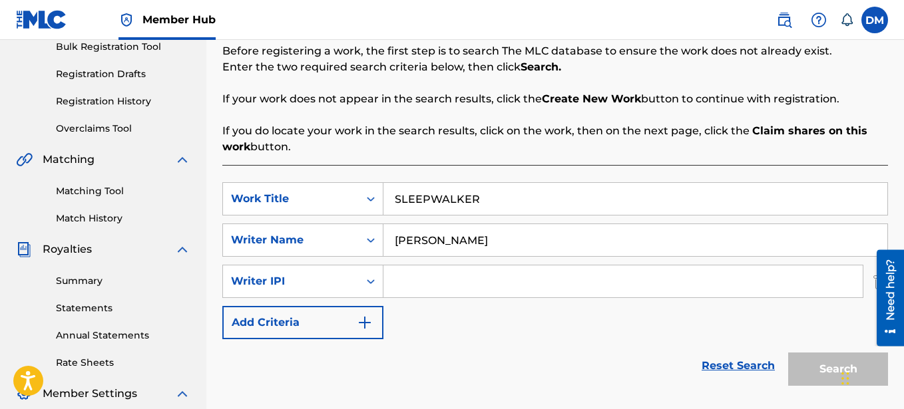
click at [421, 276] on input "Search Form" at bounding box center [622, 282] width 479 height 32
paste input "00641325670"
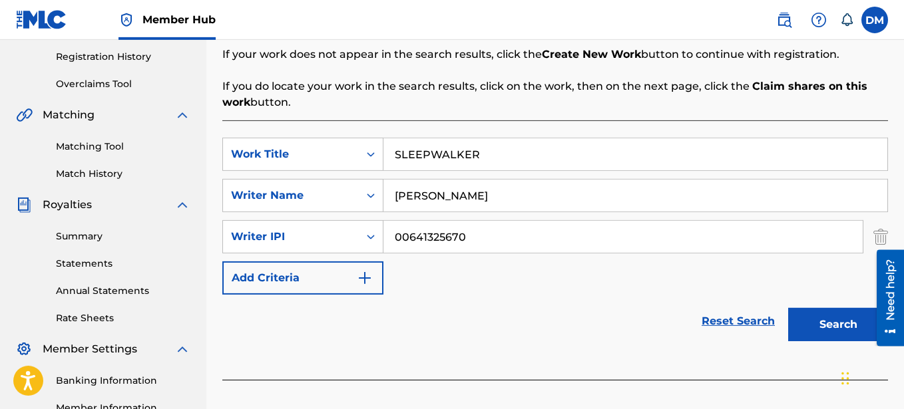
scroll to position [272, 0]
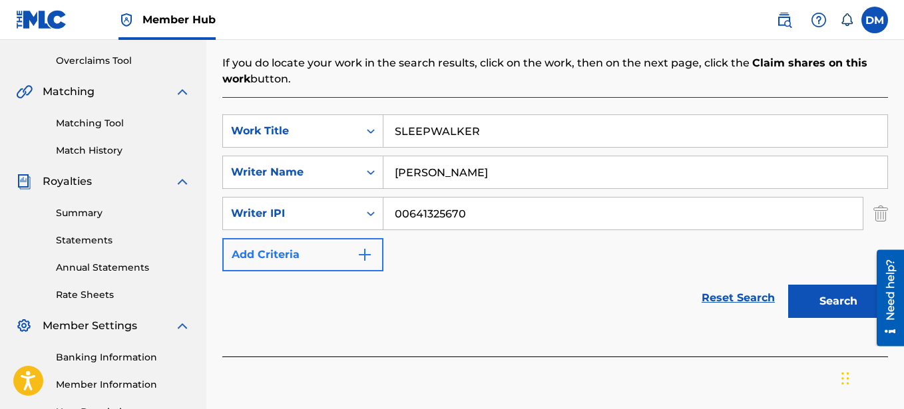
type input "00641325670"
click at [367, 257] on img "Search Form" at bounding box center [365, 255] width 16 height 16
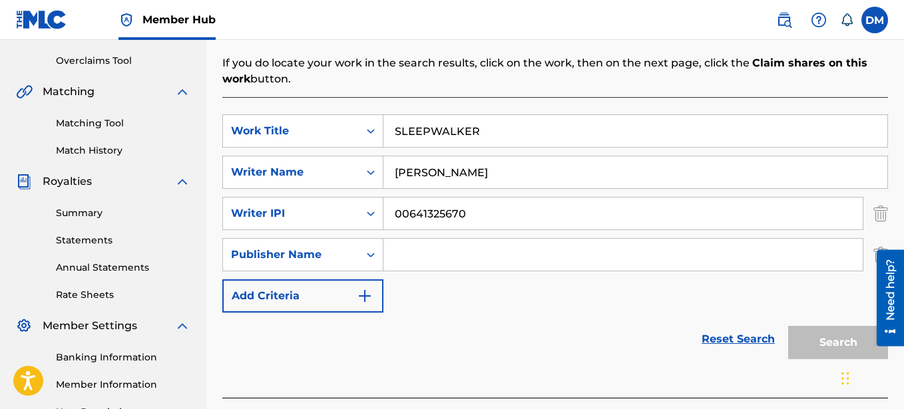
click at [415, 260] on input "Search Form" at bounding box center [622, 255] width 479 height 32
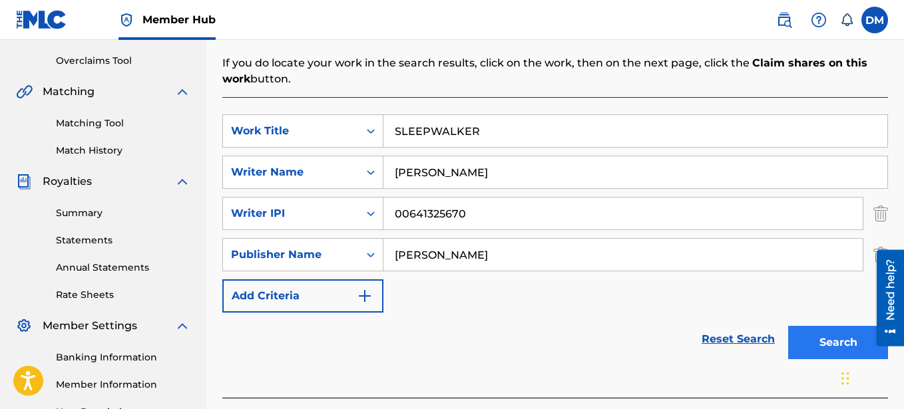
type input "[PERSON_NAME]"
click at [830, 334] on button "Search" at bounding box center [838, 342] width 100 height 33
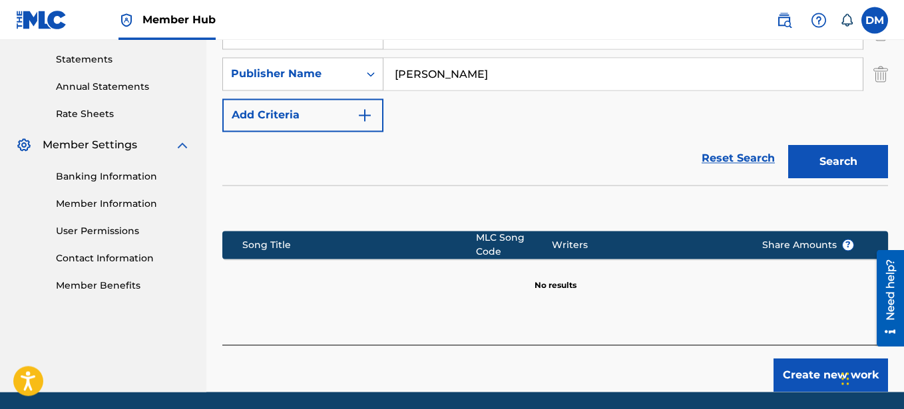
scroll to position [491, 0]
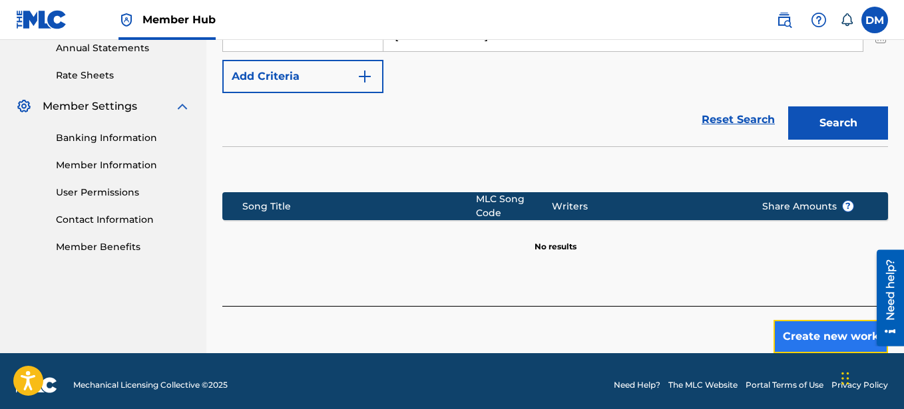
click at [844, 320] on button "Create new work" at bounding box center [831, 336] width 115 height 33
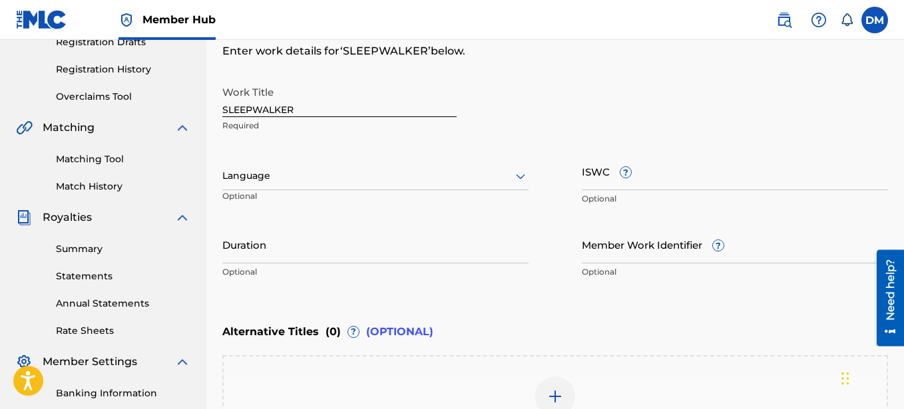
scroll to position [221, 0]
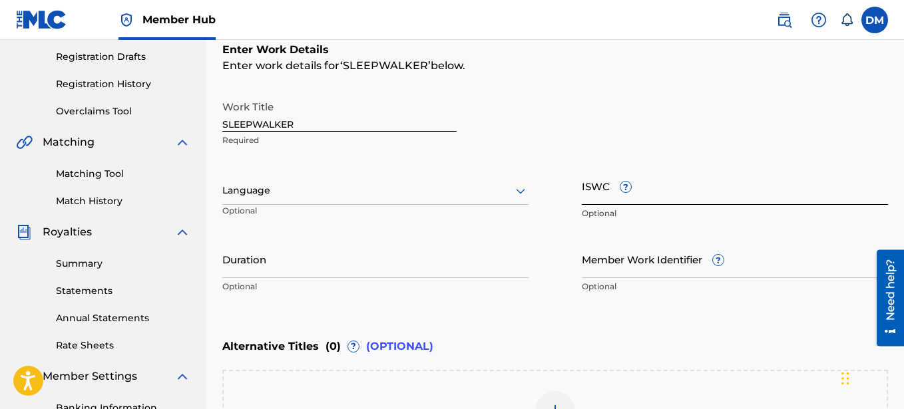
click at [607, 192] on input "ISWC ?" at bounding box center [735, 186] width 306 height 38
paste input "T-335.158.792-9"
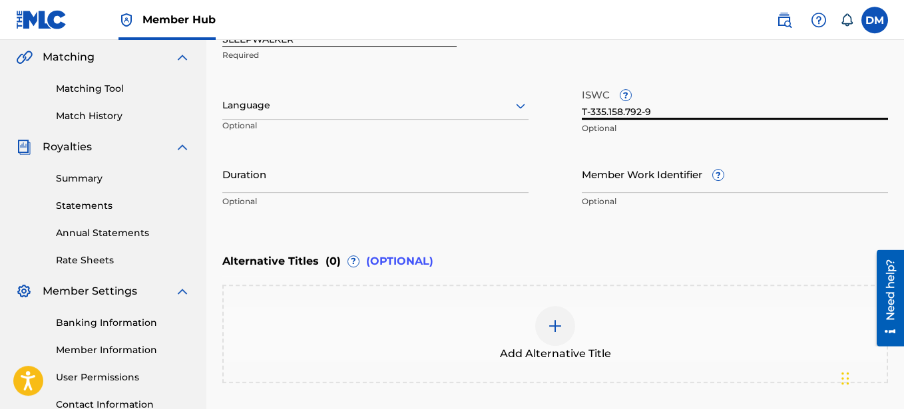
scroll to position [289, 0]
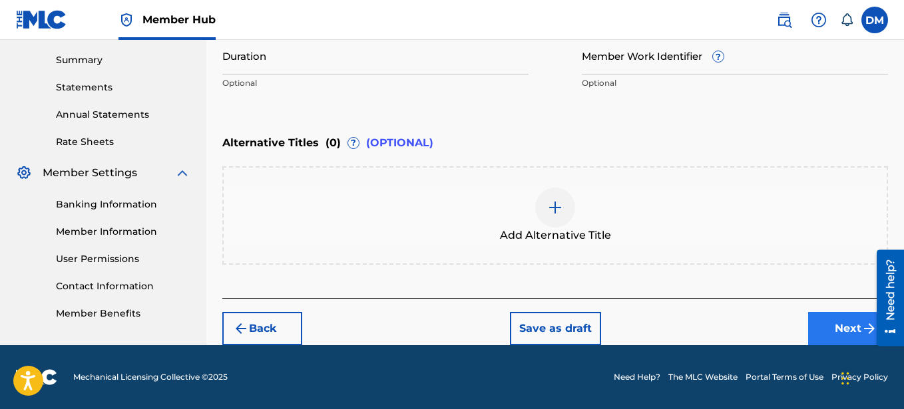
type input "T-335.158.792-9"
click at [837, 318] on button "Next" at bounding box center [848, 328] width 80 height 33
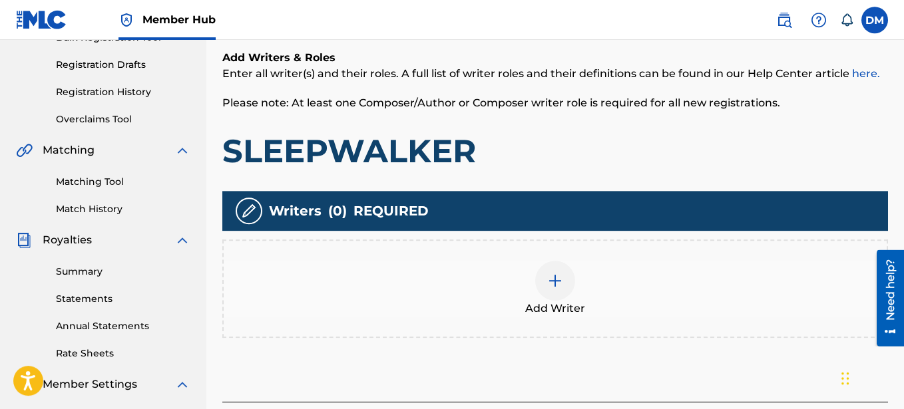
scroll to position [212, 0]
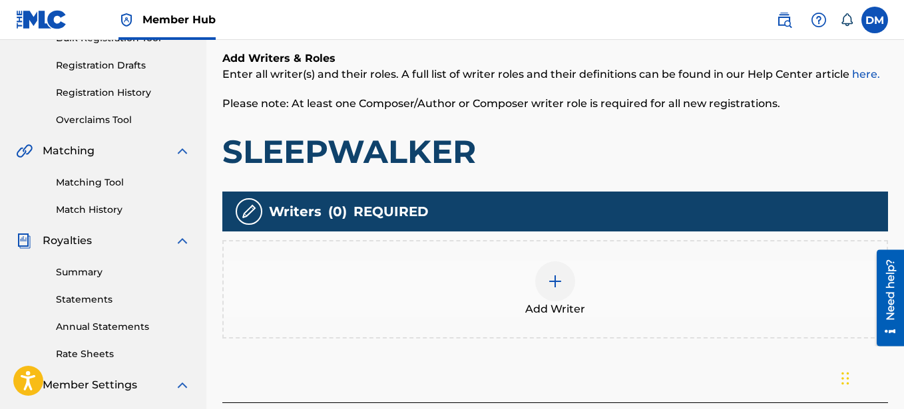
click at [558, 281] on img at bounding box center [555, 282] width 16 height 16
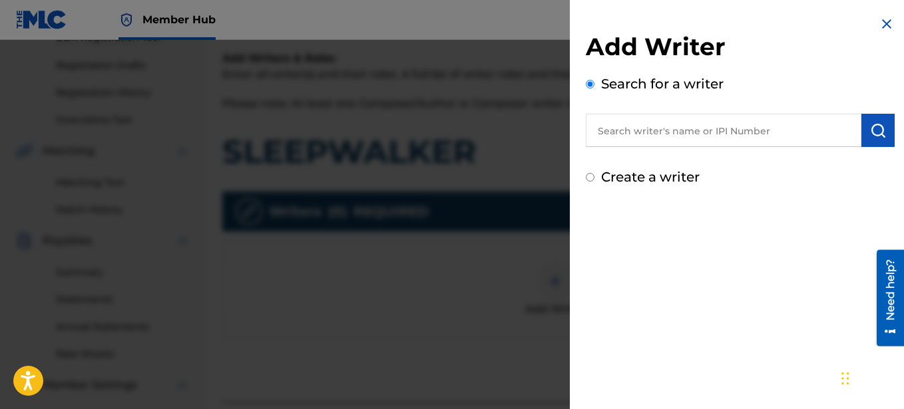
click at [590, 178] on input "Create a writer" at bounding box center [590, 177] width 9 height 9
radio input "false"
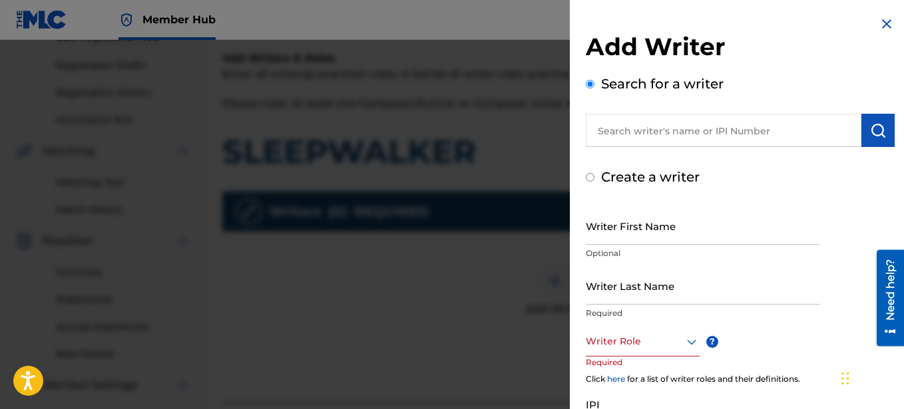
radio input "false"
radio input "true"
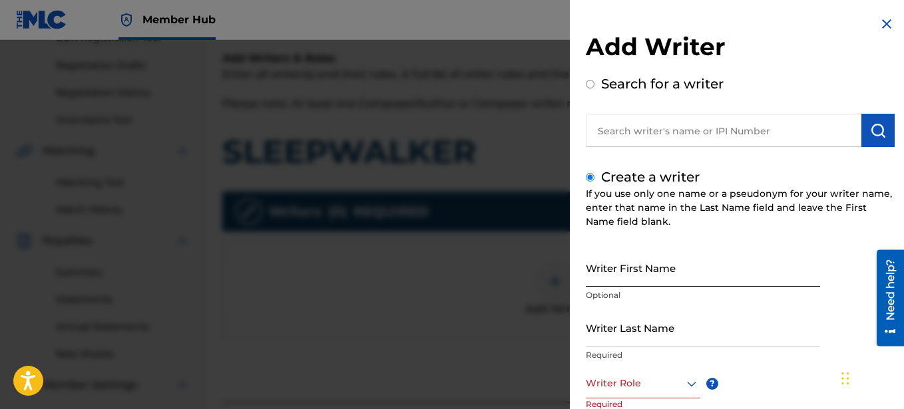
click at [612, 262] on input "Writer First Name" at bounding box center [703, 268] width 234 height 38
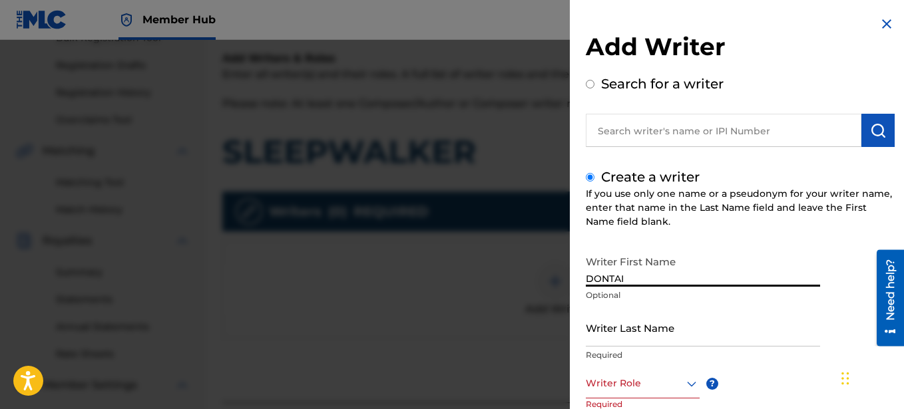
type input "DONTAI"
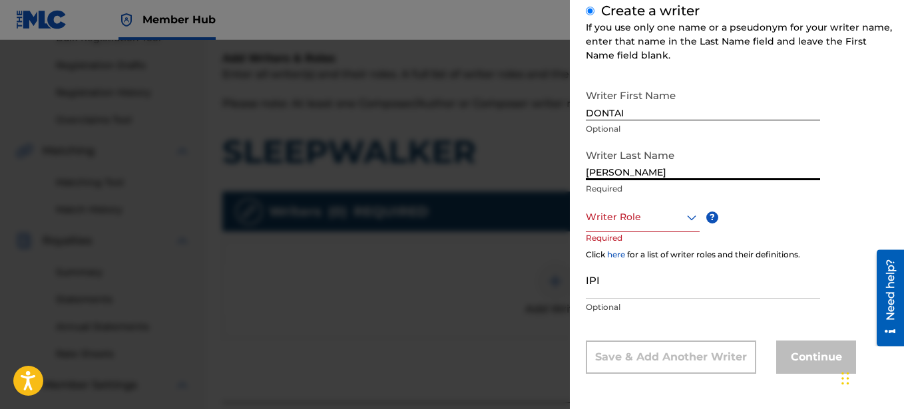
scroll to position [167, 0]
type input "[PERSON_NAME]"
click at [657, 221] on div at bounding box center [643, 216] width 114 height 17
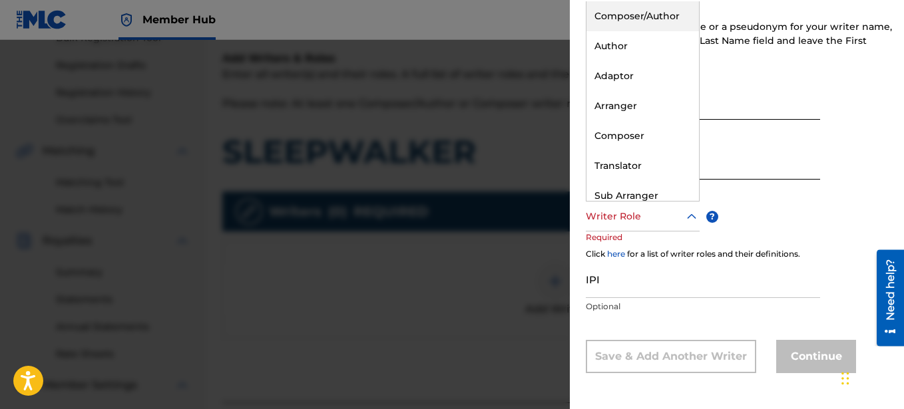
click at [644, 11] on div "Composer/Author" at bounding box center [643, 16] width 113 height 30
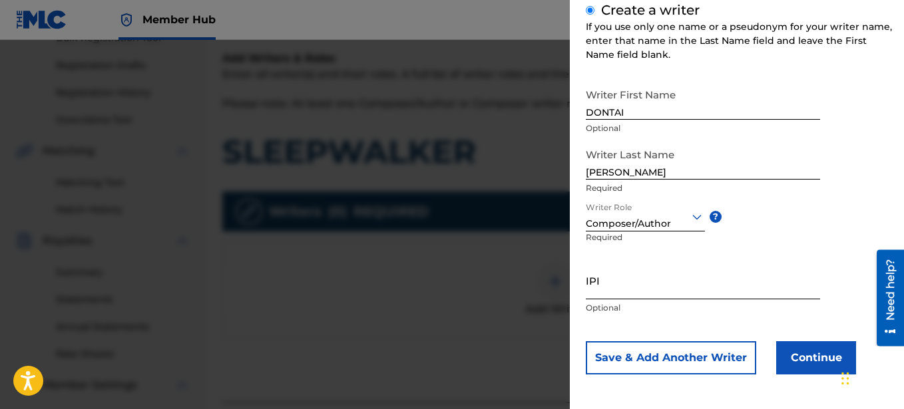
click at [646, 288] on input "IPI" at bounding box center [703, 281] width 234 height 38
paste input "T-335.158.792-9"
type input "T-335.158.792-9"
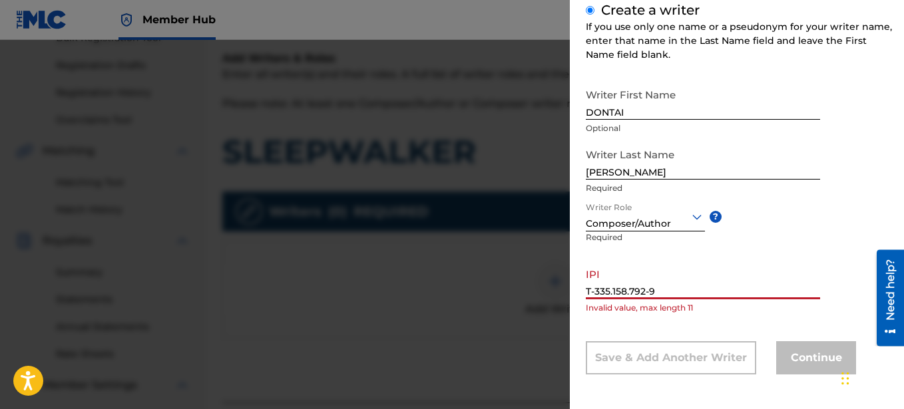
drag, startPoint x: 660, startPoint y: 292, endPoint x: 551, endPoint y: 291, distance: 109.8
click at [586, 291] on input "T-335.158.792-9" at bounding box center [703, 281] width 234 height 38
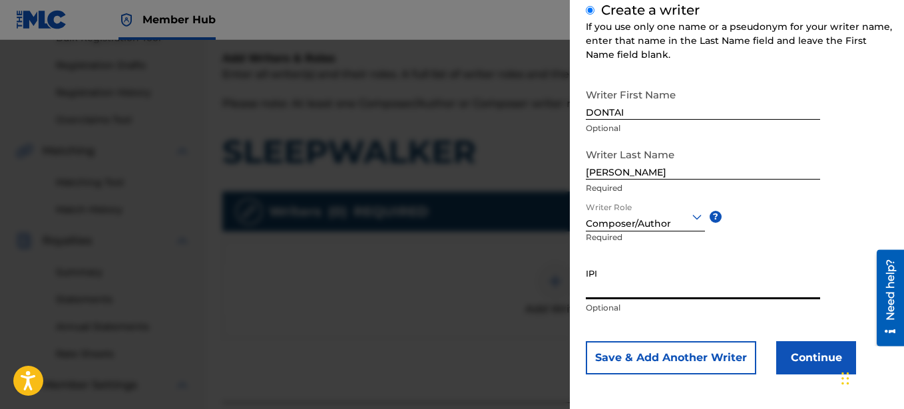
paste input "00641325670"
type input "00641325670"
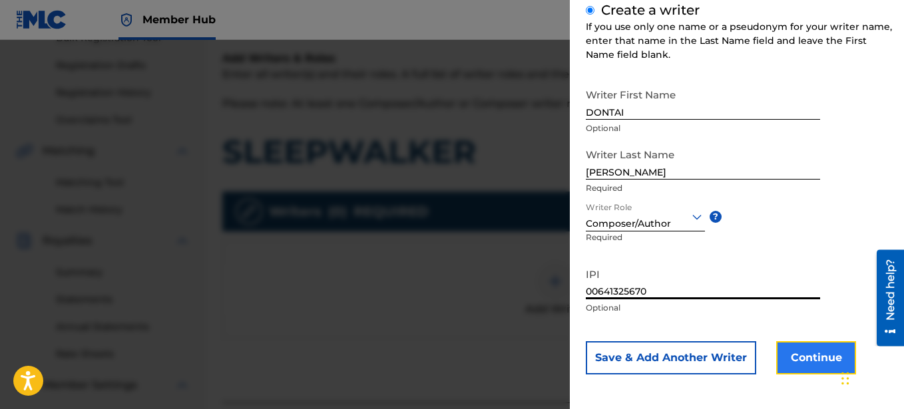
click at [809, 355] on button "Continue" at bounding box center [816, 358] width 80 height 33
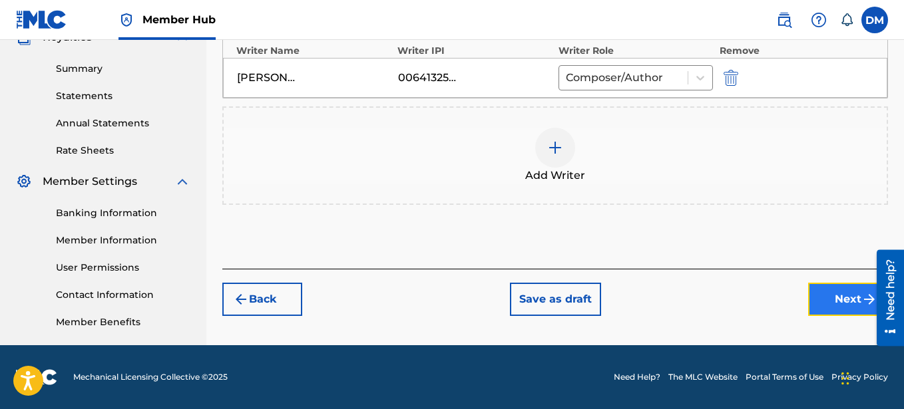
click at [829, 296] on button "Next" at bounding box center [848, 299] width 80 height 33
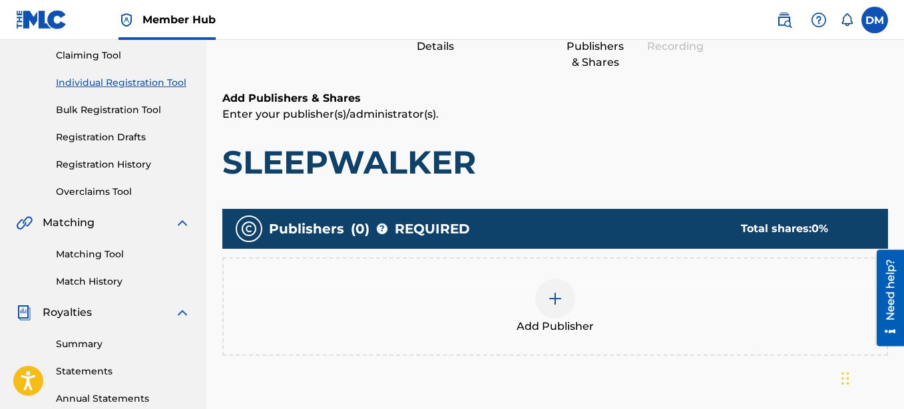
scroll to position [196, 0]
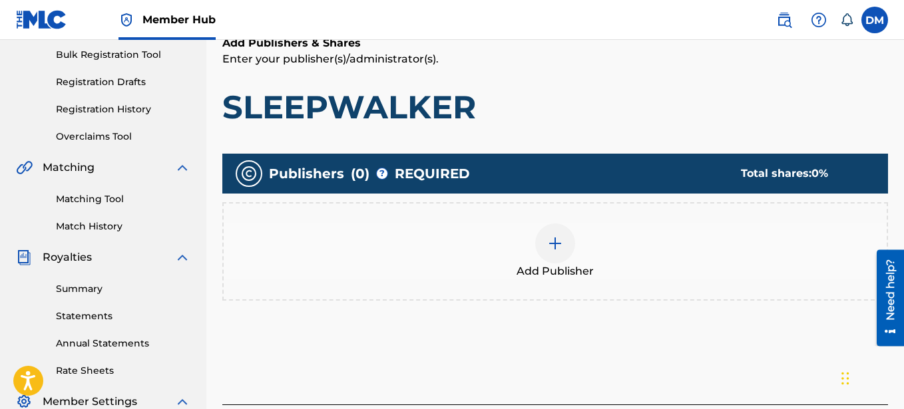
click at [553, 242] on img at bounding box center [555, 244] width 16 height 16
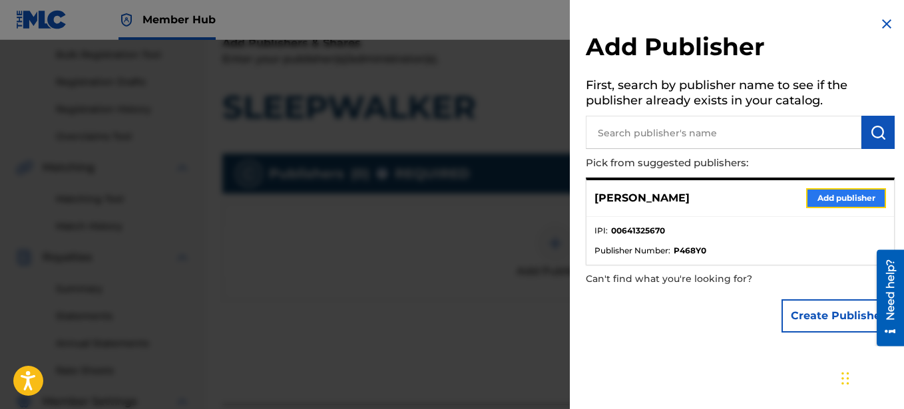
click at [820, 196] on button "Add publisher" at bounding box center [846, 198] width 80 height 20
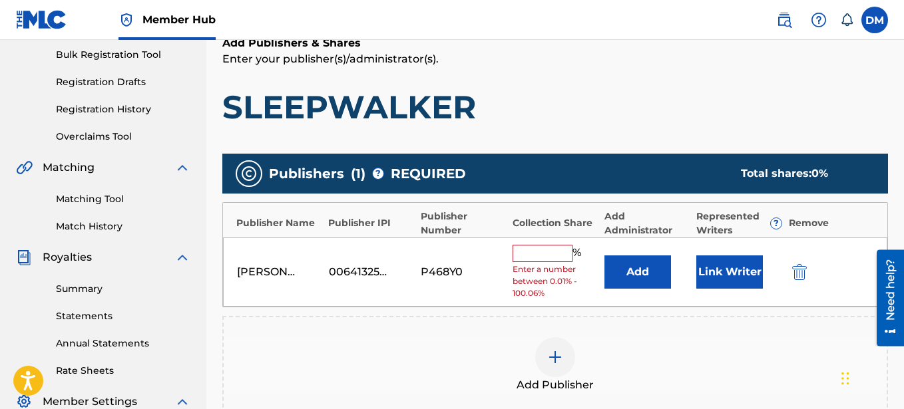
click at [531, 254] on input "text" at bounding box center [543, 253] width 60 height 17
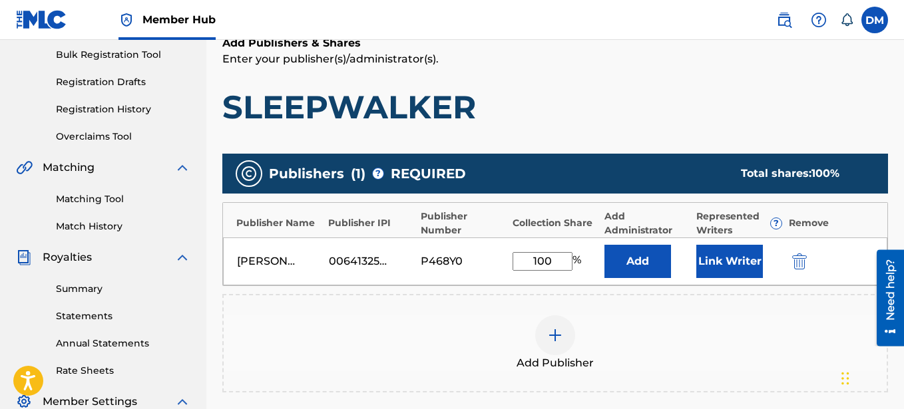
scroll to position [332, 0]
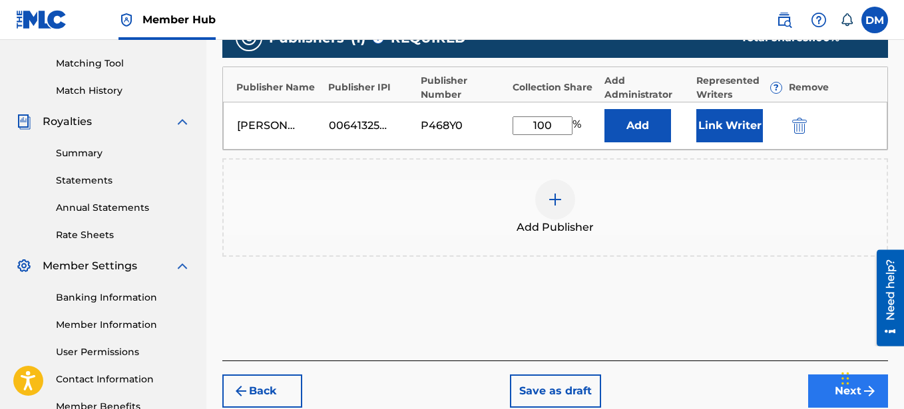
type input "100"
click at [824, 376] on button "Next" at bounding box center [848, 391] width 80 height 33
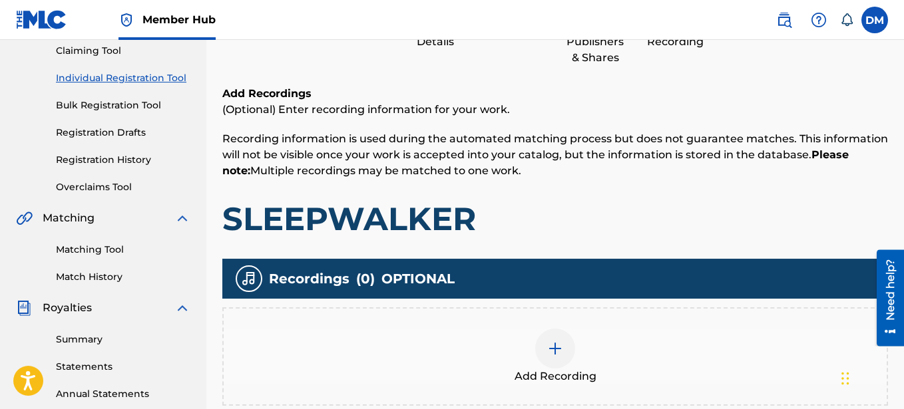
scroll to position [264, 0]
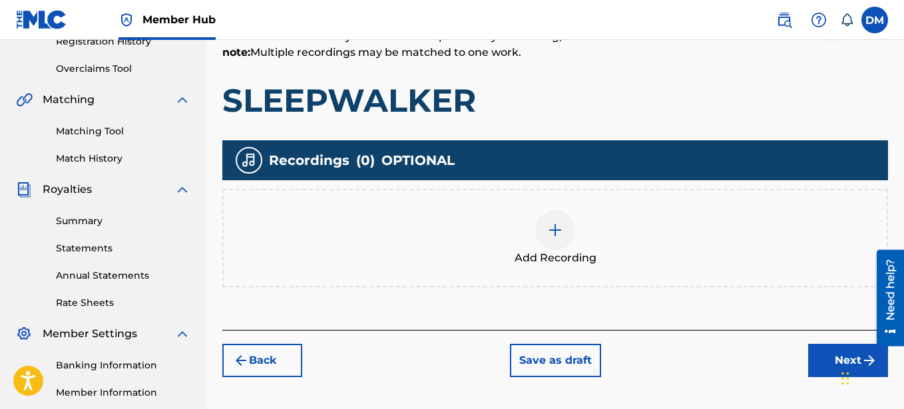
click at [559, 232] on img at bounding box center [555, 230] width 16 height 16
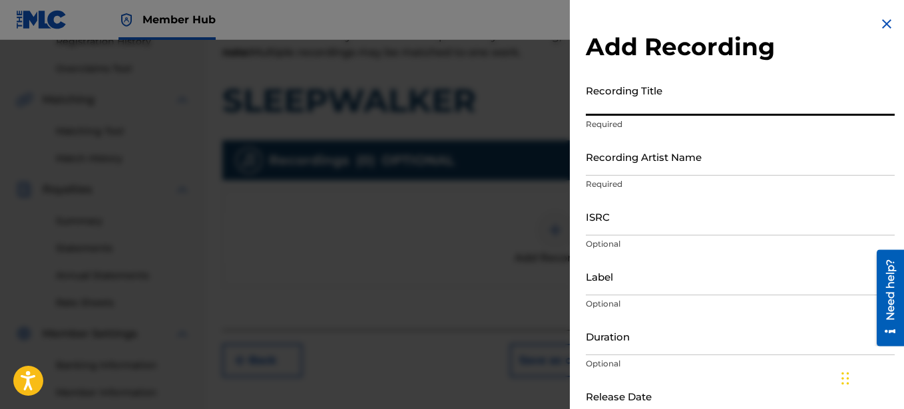
click at [646, 89] on input "Recording Title" at bounding box center [740, 97] width 309 height 38
type input "SLEEPWALKER"
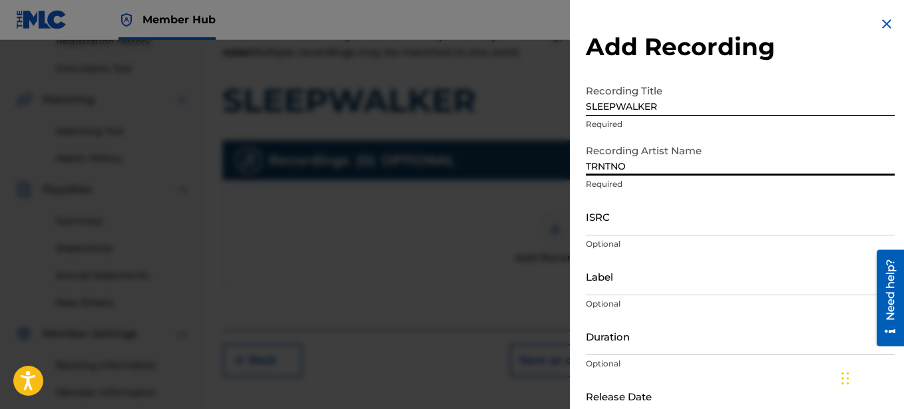
type input "TRNTNO"
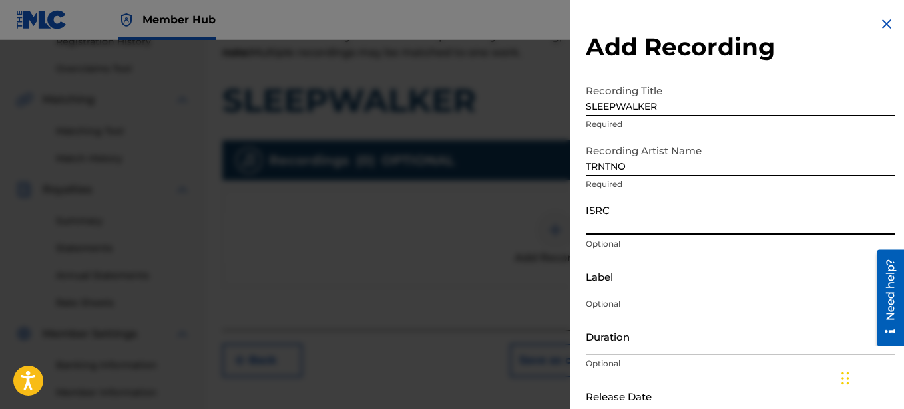
click at [605, 220] on input "ISRC" at bounding box center [740, 217] width 309 height 38
paste input "SE6SA2550198"
type input "SE6SA2550198"
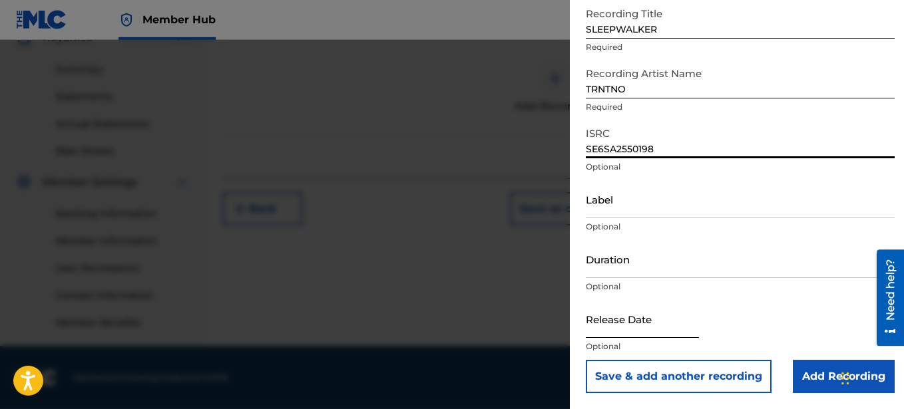
scroll to position [416, 0]
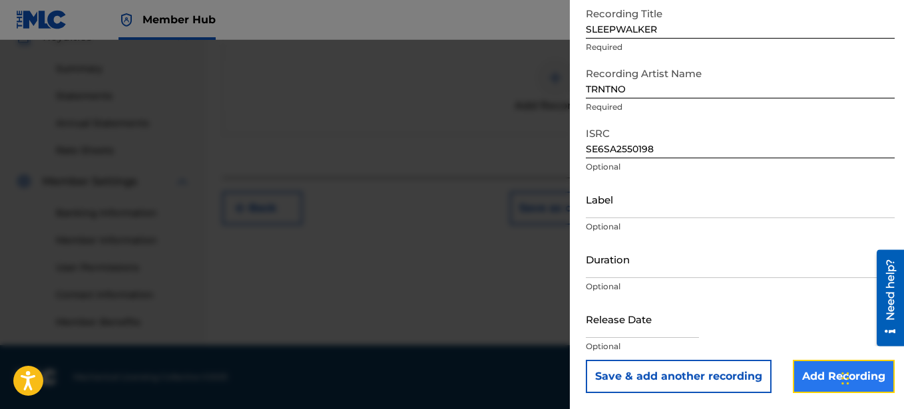
click at [835, 371] on input "Add Recording" at bounding box center [844, 376] width 102 height 33
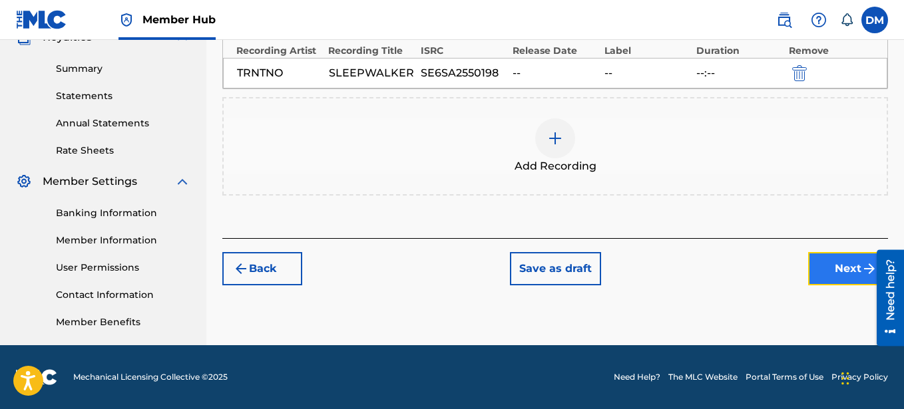
click at [848, 265] on button "Next" at bounding box center [848, 268] width 80 height 33
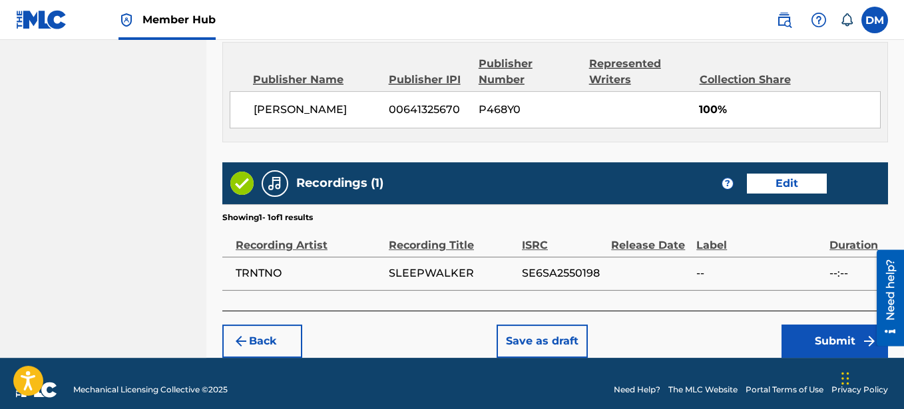
scroll to position [732, 0]
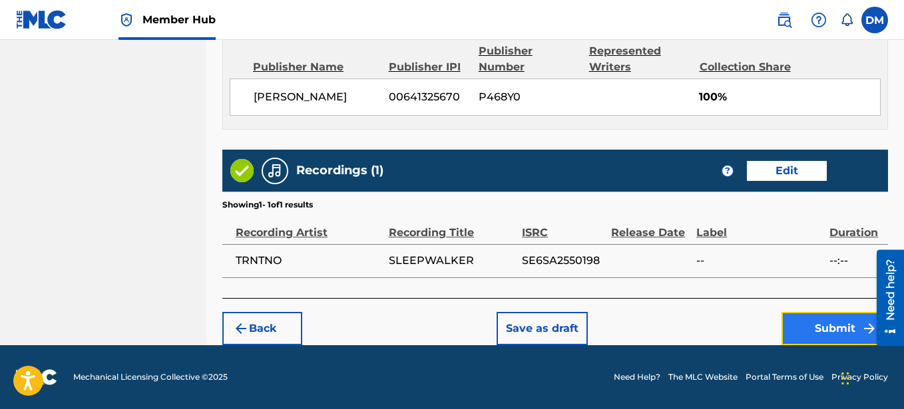
click at [812, 323] on button "Submit" at bounding box center [835, 328] width 107 height 33
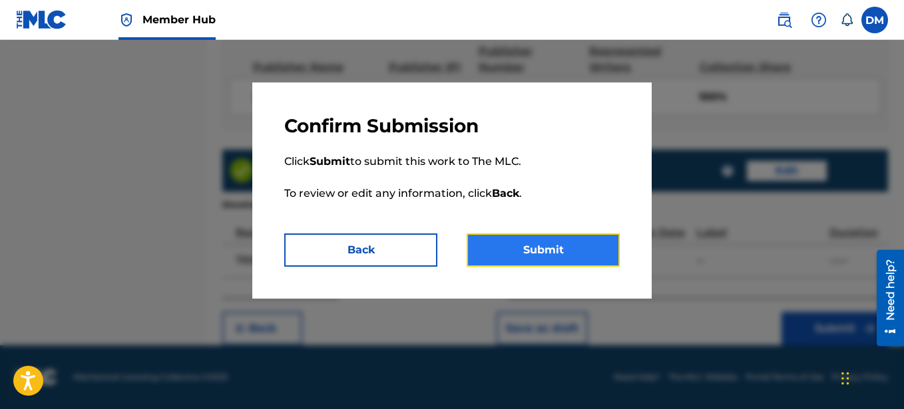
click at [550, 241] on button "Submit" at bounding box center [543, 250] width 153 height 33
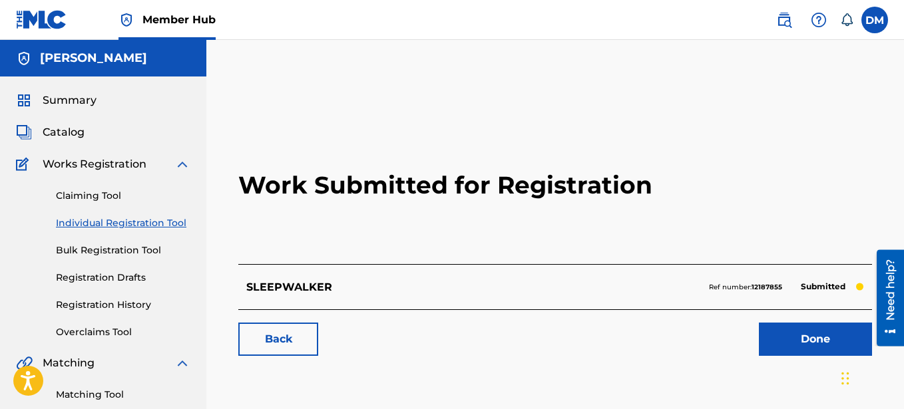
click at [118, 224] on link "Individual Registration Tool" at bounding box center [123, 223] width 134 height 14
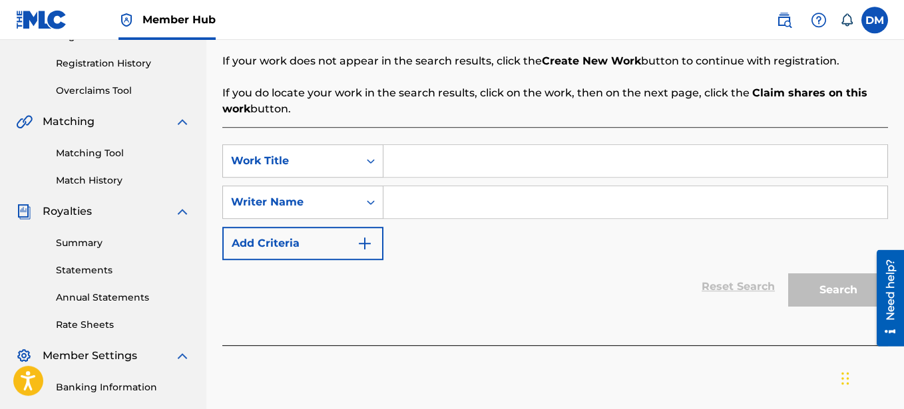
scroll to position [272, 0]
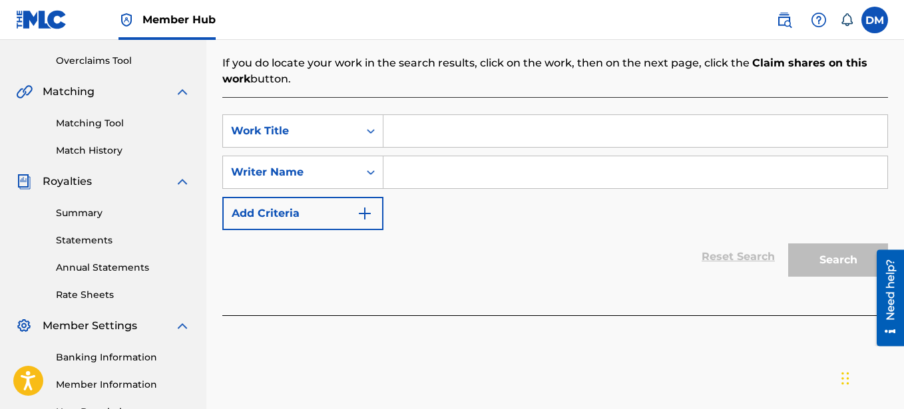
click at [454, 137] on input "Search Form" at bounding box center [635, 131] width 504 height 32
type input "NEVER CHANGE"
click at [421, 172] on input "Search Form" at bounding box center [635, 172] width 504 height 32
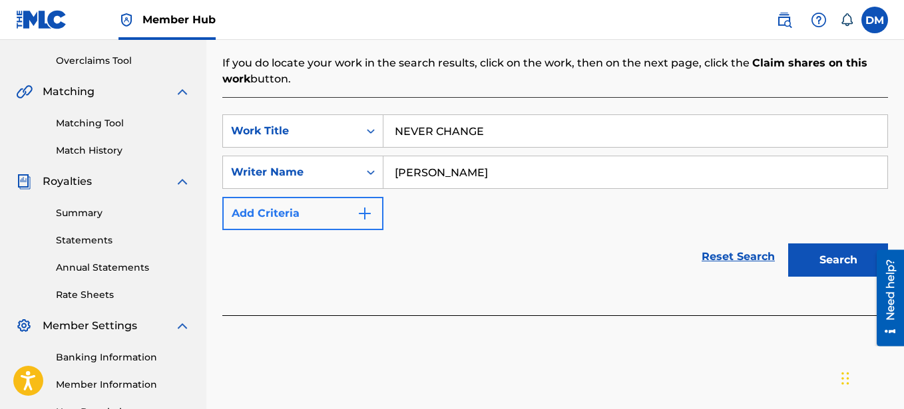
type input "[PERSON_NAME]"
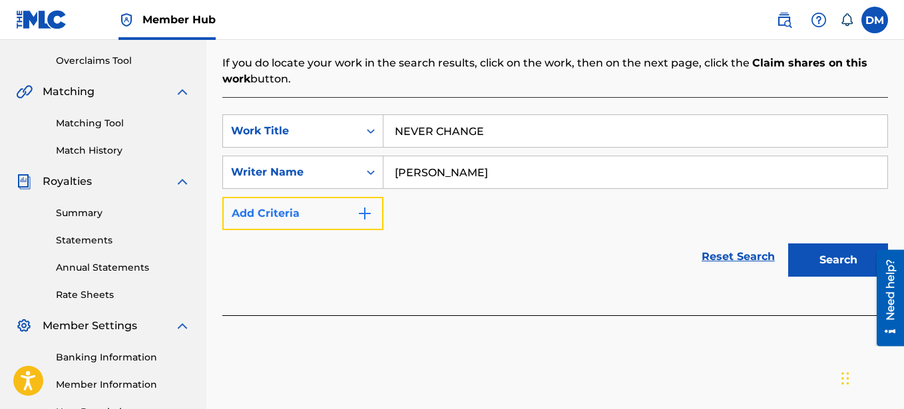
click at [356, 218] on button "Add Criteria" at bounding box center [302, 213] width 161 height 33
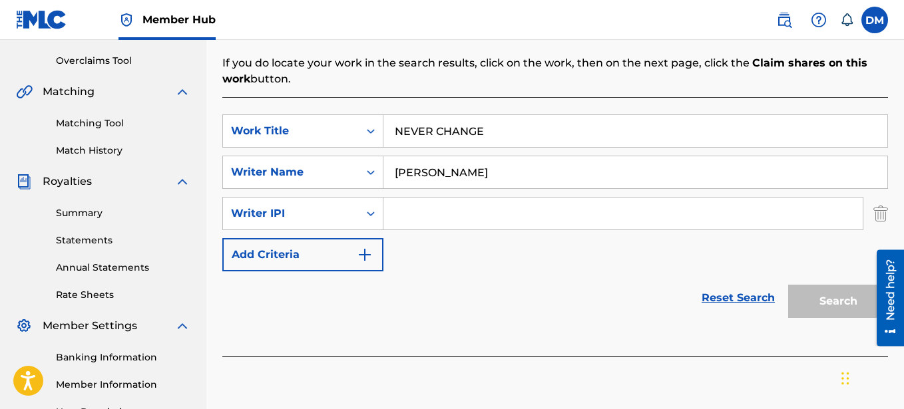
click at [406, 212] on input "Search Form" at bounding box center [622, 214] width 479 height 32
click at [425, 213] on input "Search Form" at bounding box center [622, 214] width 479 height 32
paste input "00641325670"
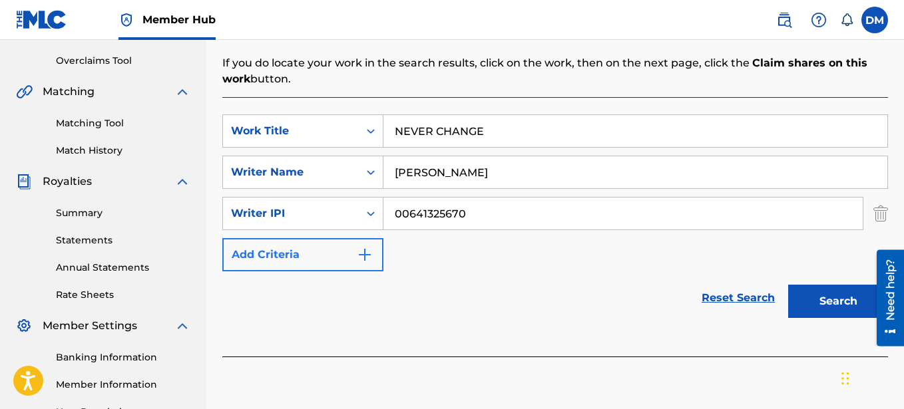
type input "00641325670"
click at [341, 260] on button "Add Criteria" at bounding box center [302, 254] width 161 height 33
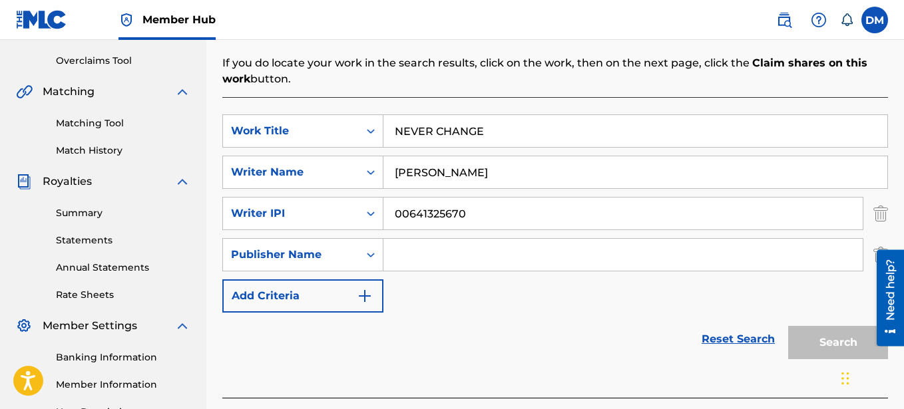
click at [408, 263] on input "Search Form" at bounding box center [622, 255] width 479 height 32
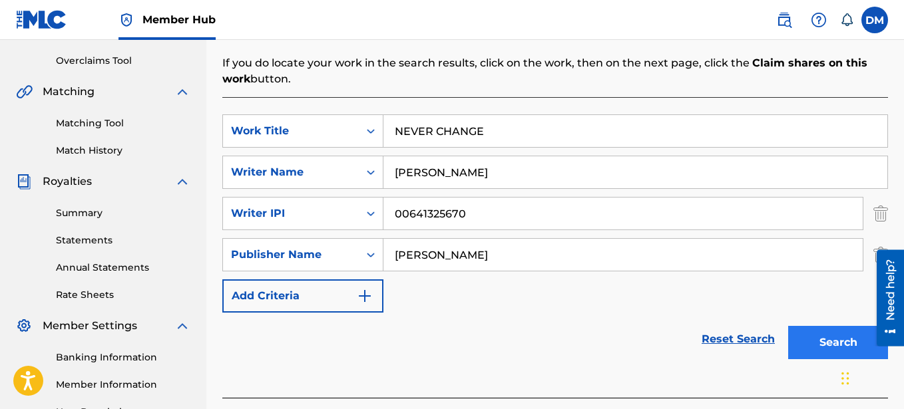
type input "[PERSON_NAME]"
click at [845, 338] on button "Search" at bounding box center [838, 342] width 100 height 33
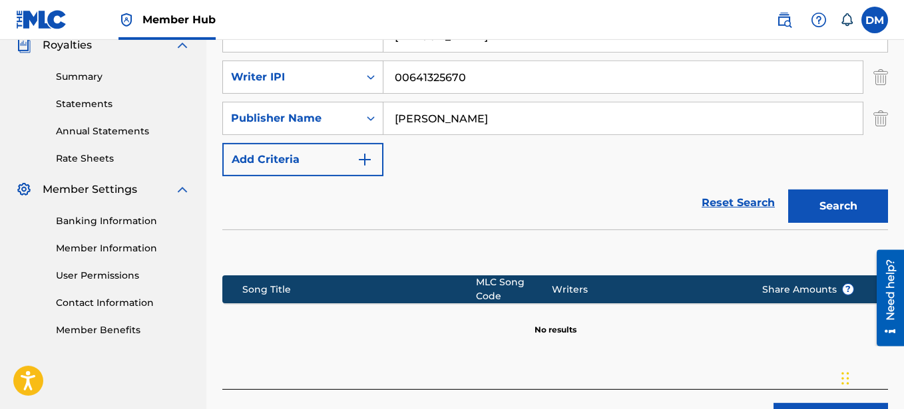
scroll to position [475, 0]
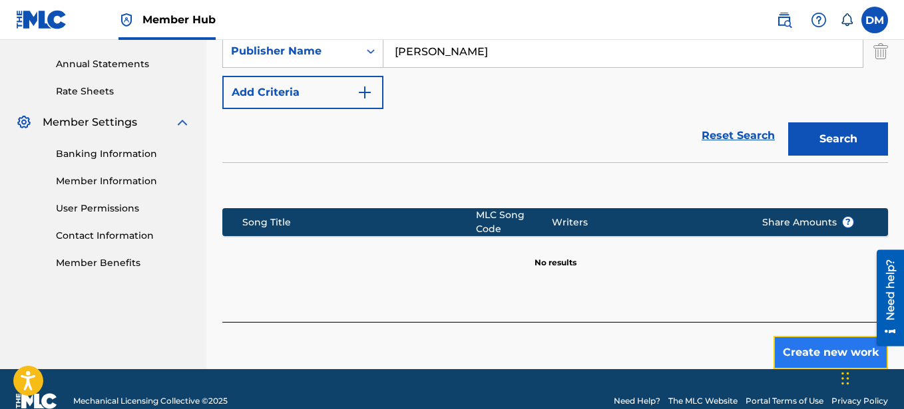
click at [828, 337] on button "Create new work" at bounding box center [831, 352] width 115 height 33
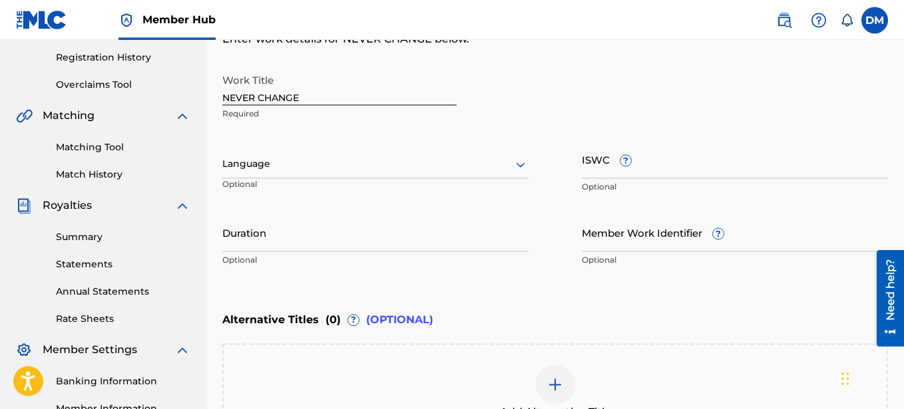
scroll to position [221, 0]
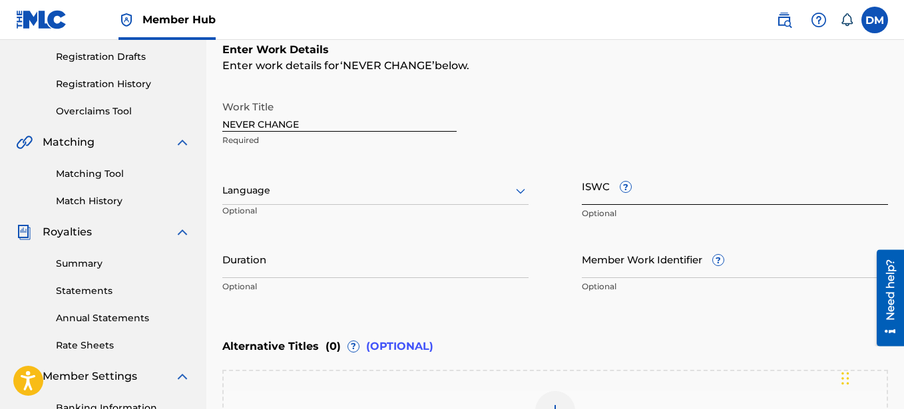
click at [603, 189] on input "ISWC ?" at bounding box center [735, 186] width 306 height 38
paste input "T-335.158.864-8"
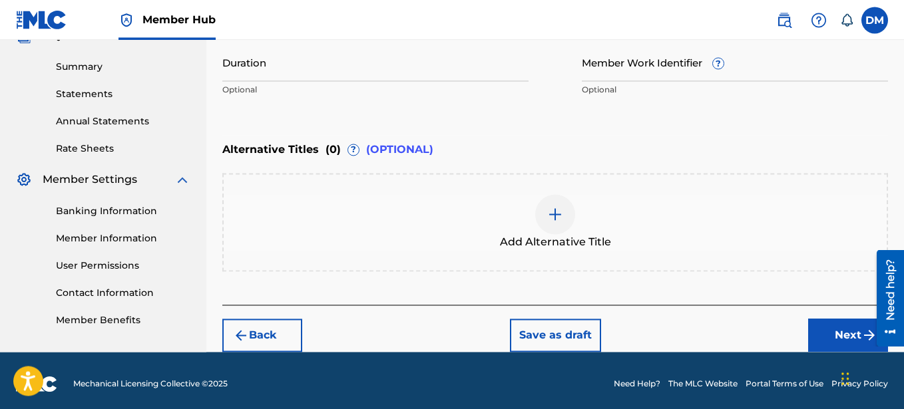
scroll to position [425, 0]
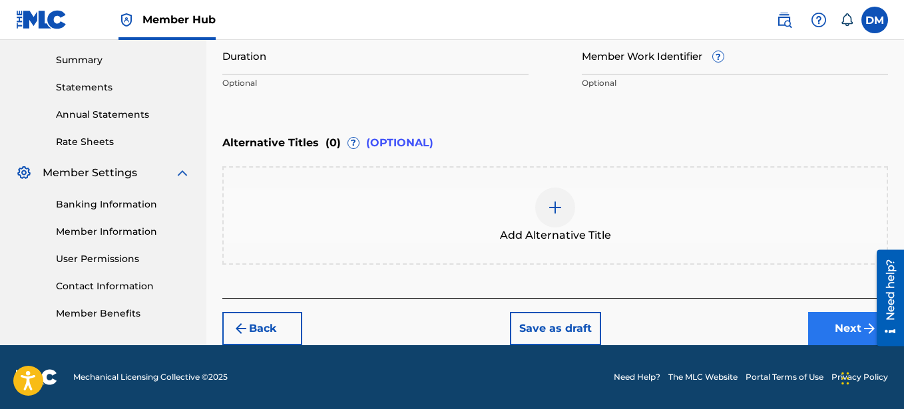
type input "T-335.158.864-8"
click at [851, 336] on button "Next" at bounding box center [848, 328] width 80 height 33
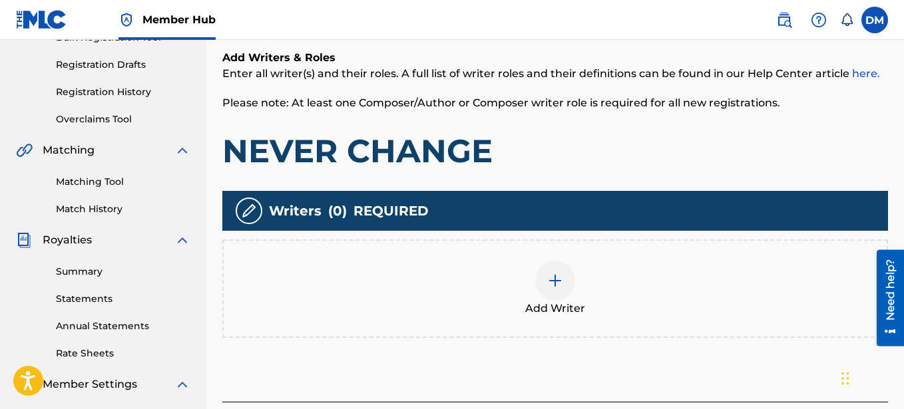
scroll to position [212, 0]
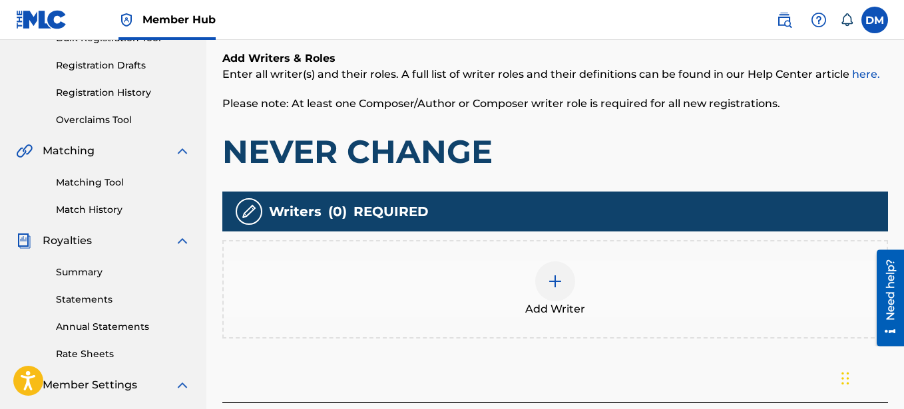
click at [560, 285] on img at bounding box center [555, 282] width 16 height 16
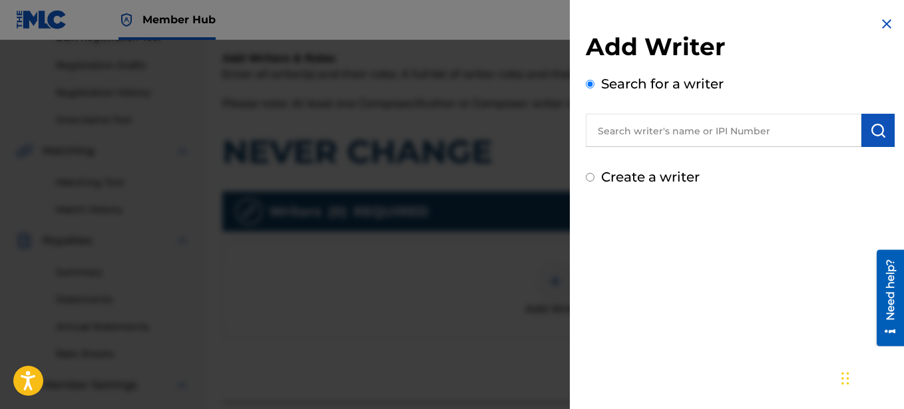
click at [616, 173] on label "Create a writer" at bounding box center [650, 177] width 99 height 16
click at [594, 173] on input "Create a writer" at bounding box center [590, 177] width 9 height 9
radio input "false"
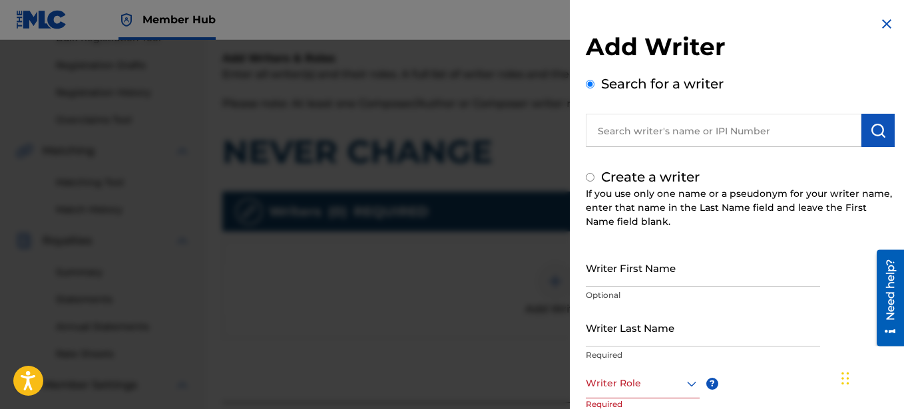
radio input "false"
radio input "true"
click at [620, 276] on input "Writer First Name" at bounding box center [703, 268] width 234 height 38
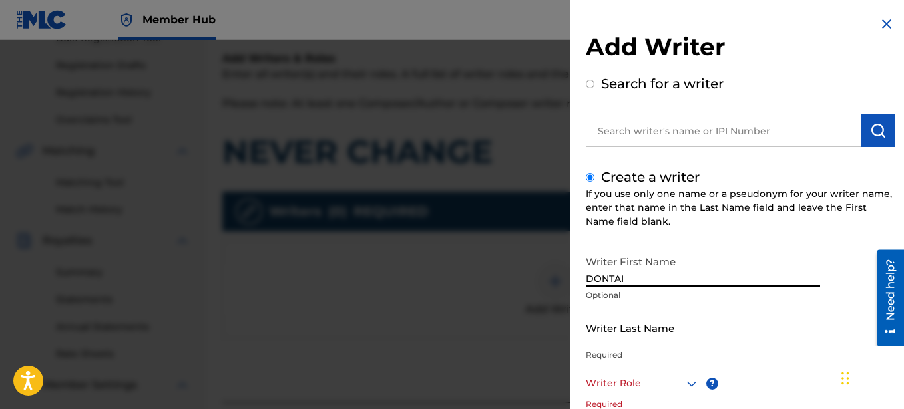
type input "DONTAI"
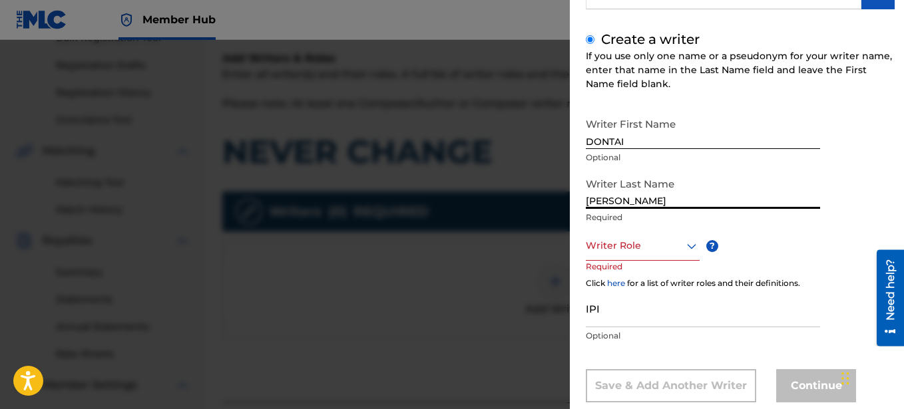
scroll to position [167, 0]
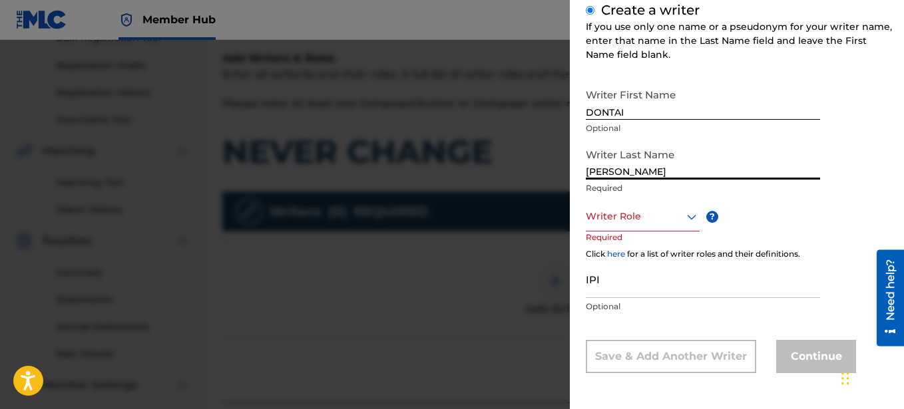
type input "[PERSON_NAME]"
click at [670, 223] on div at bounding box center [643, 216] width 114 height 17
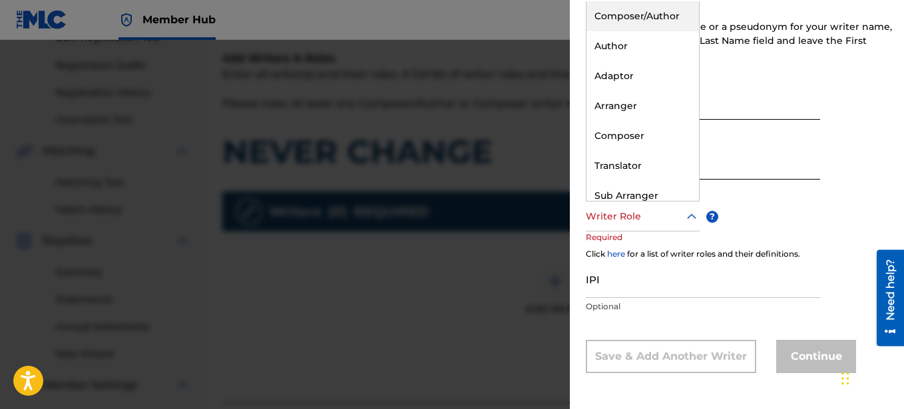
click at [639, 19] on div "Composer/Author" at bounding box center [643, 16] width 113 height 30
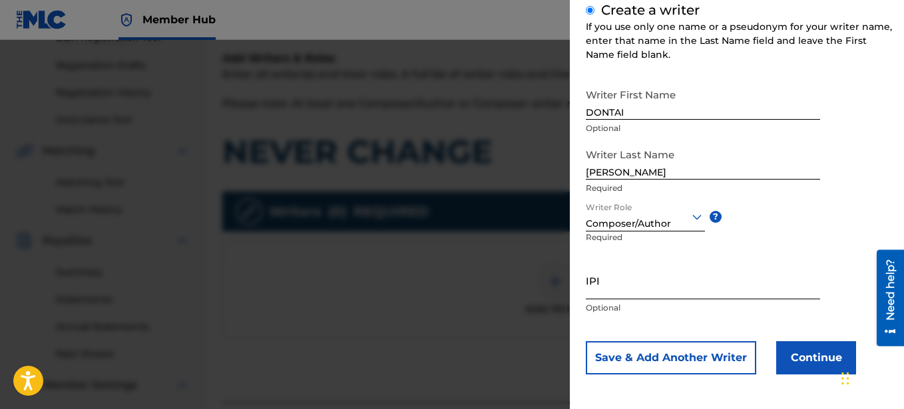
click at [625, 290] on input "IPI" at bounding box center [703, 281] width 234 height 38
paste input "00641325670"
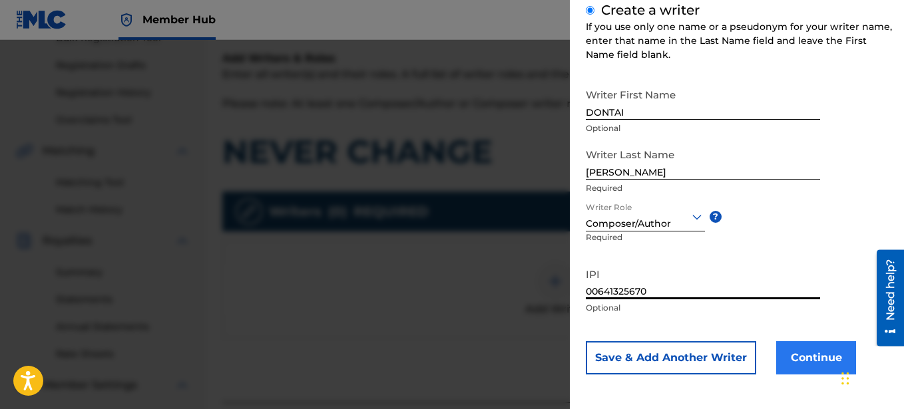
type input "00641325670"
click at [808, 359] on button "Continue" at bounding box center [816, 358] width 80 height 33
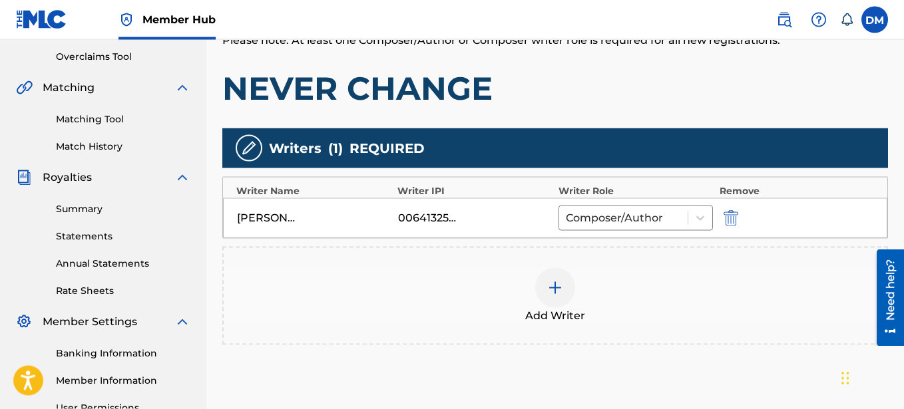
scroll to position [348, 0]
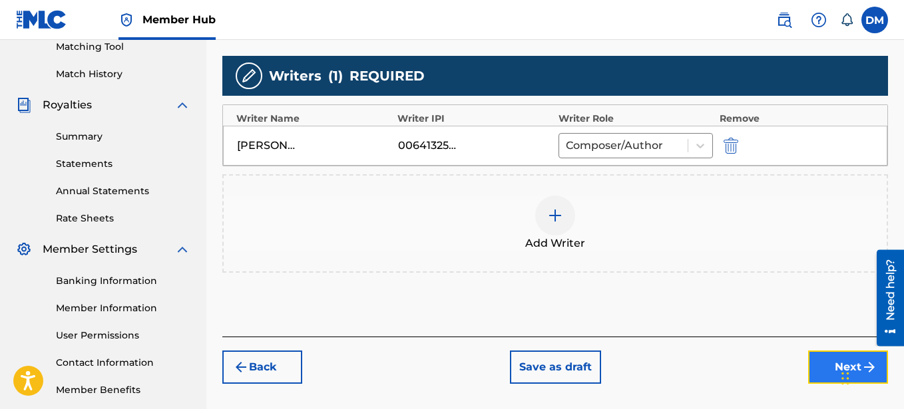
click at [833, 355] on button "Next" at bounding box center [848, 367] width 80 height 33
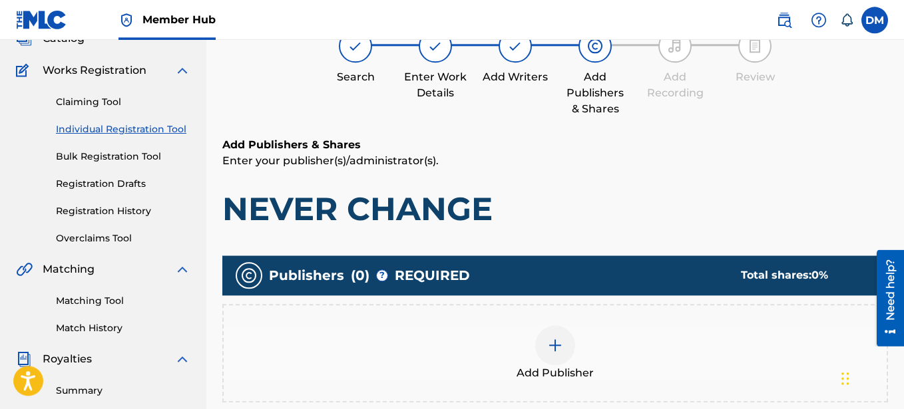
scroll to position [264, 0]
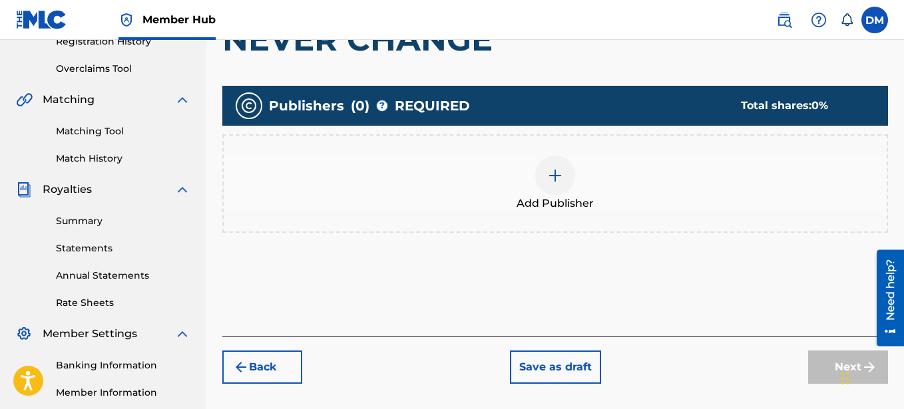
click at [555, 180] on img at bounding box center [555, 176] width 16 height 16
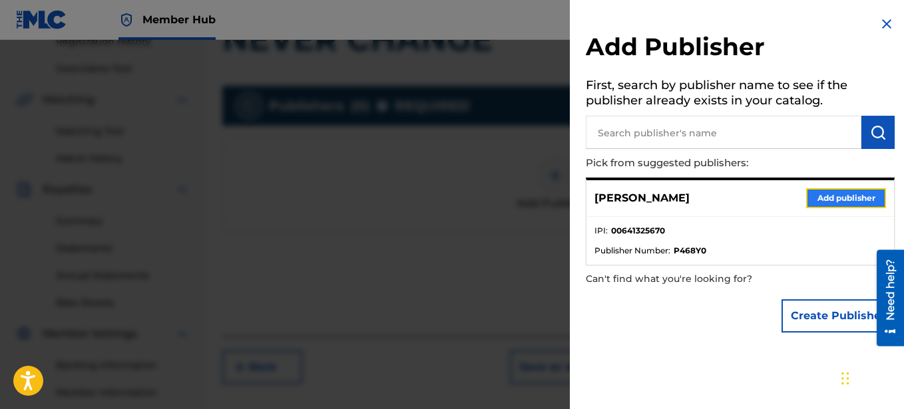
click at [828, 203] on button "Add publisher" at bounding box center [846, 198] width 80 height 20
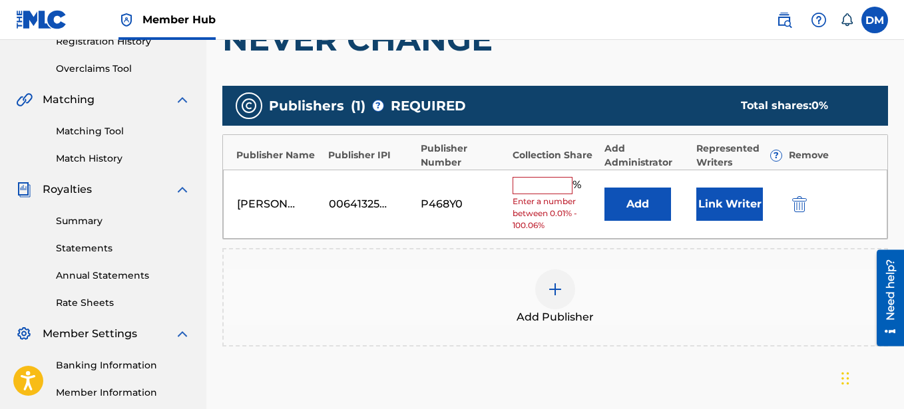
click at [545, 184] on input "text" at bounding box center [543, 185] width 60 height 17
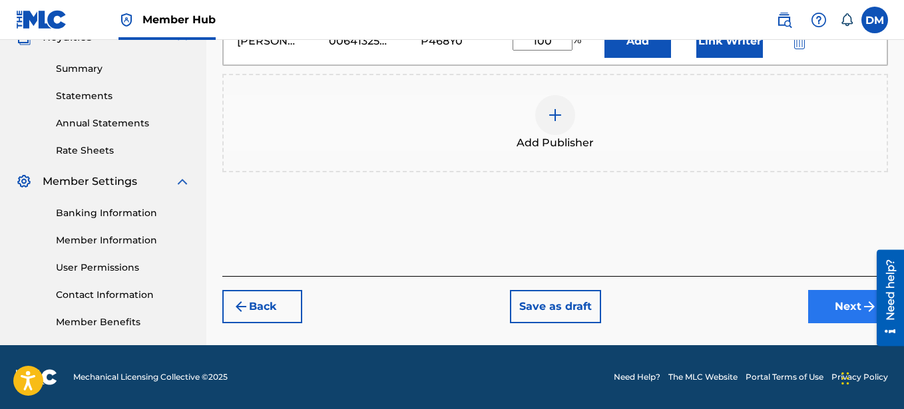
type input "100"
click at [827, 310] on button "Next" at bounding box center [848, 306] width 80 height 33
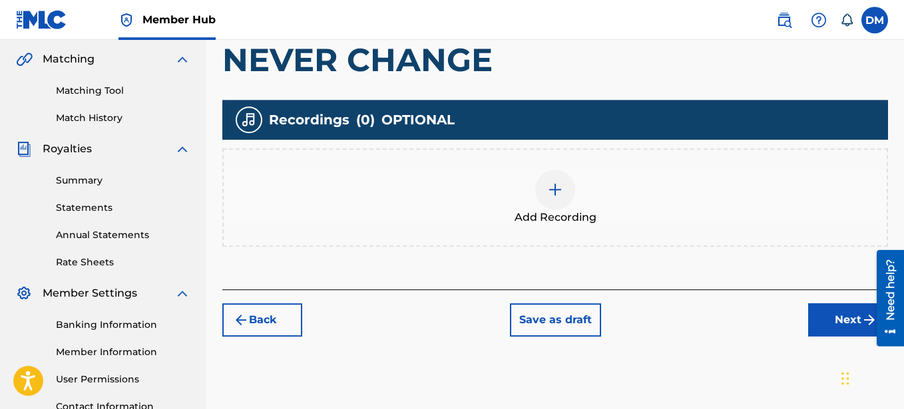
scroll to position [332, 0]
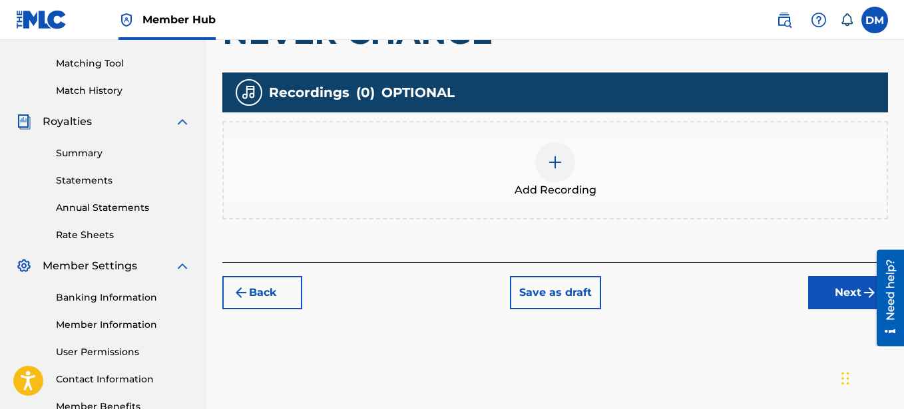
click at [567, 163] on div at bounding box center [555, 162] width 40 height 40
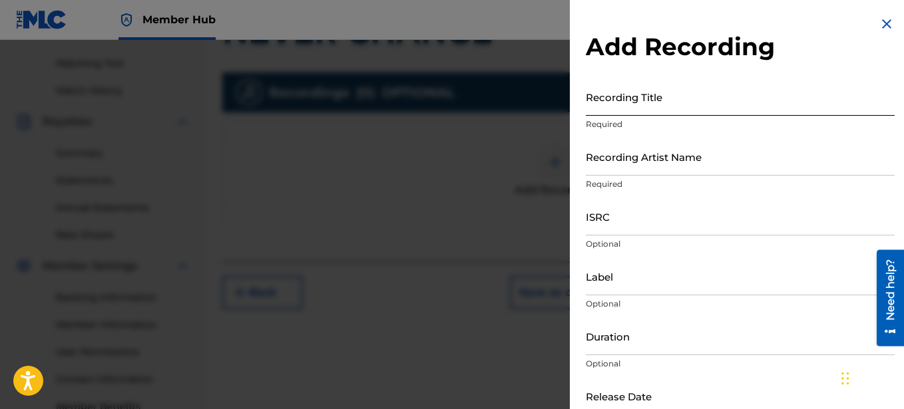
click at [638, 101] on input "Recording Title" at bounding box center [740, 97] width 309 height 38
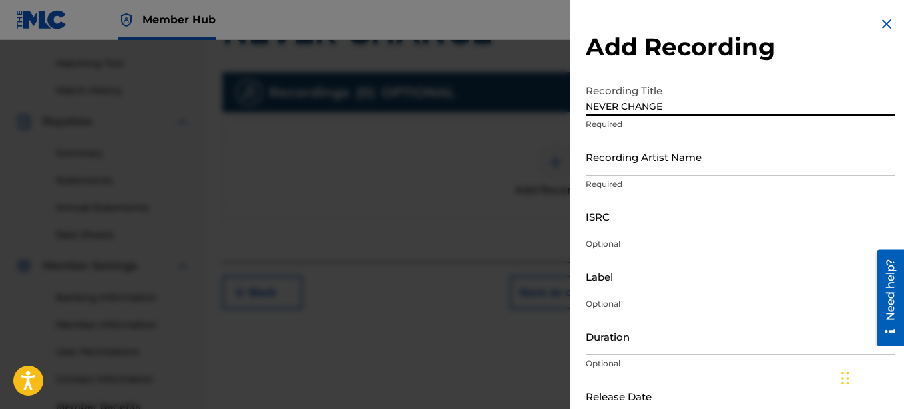
type input "NEVER CHANGE"
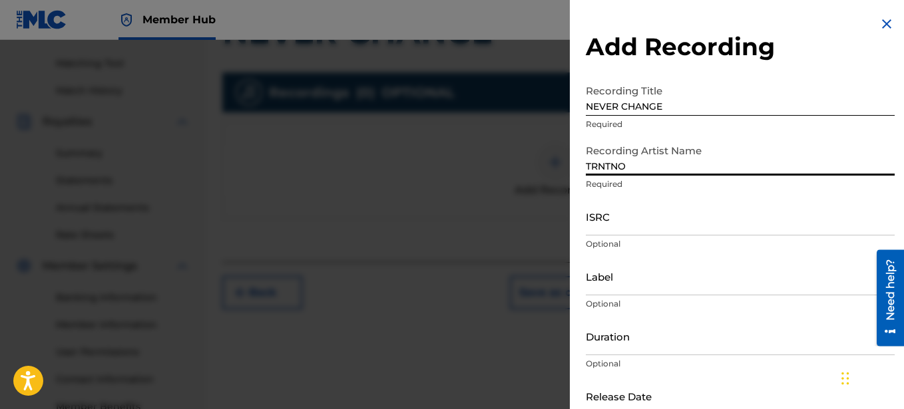
type input "TRNTNO"
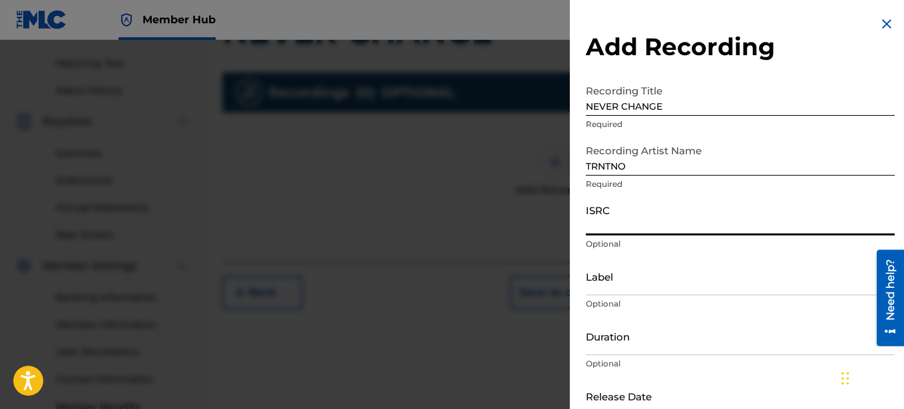
click at [626, 224] on input "ISRC" at bounding box center [740, 217] width 309 height 38
paste input "SE6SA2550199"
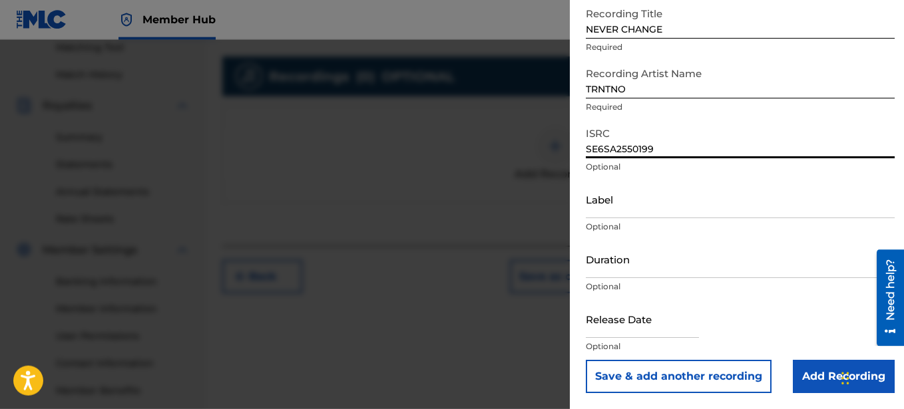
scroll to position [416, 0]
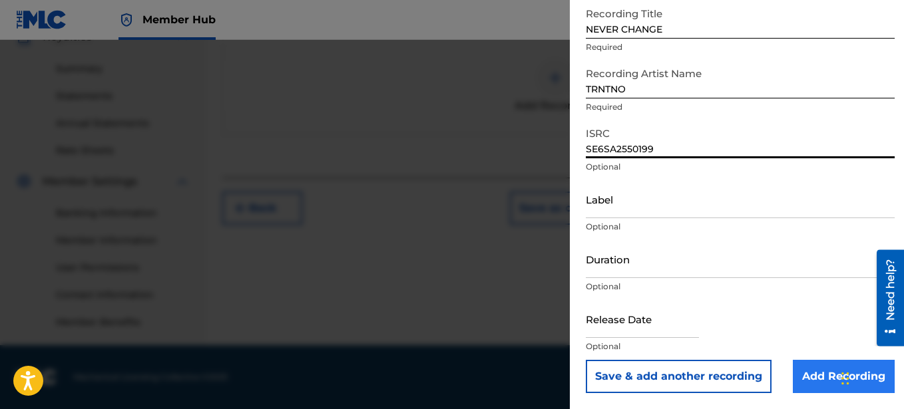
type input "SE6SA2550199"
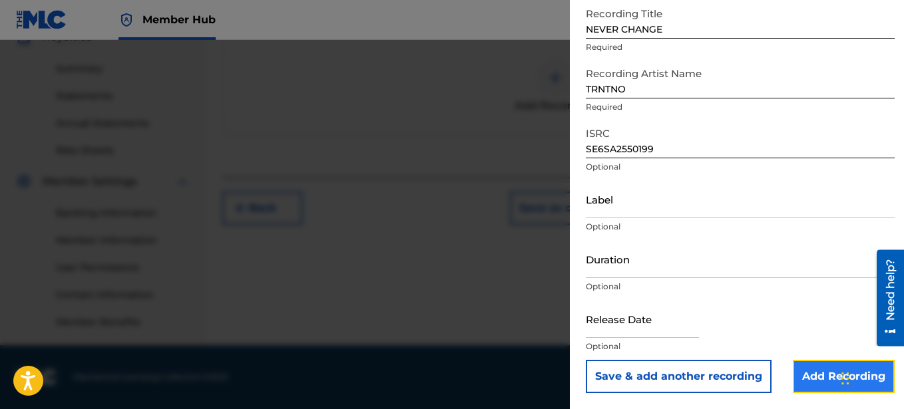
click at [829, 369] on input "Add Recording" at bounding box center [844, 376] width 102 height 33
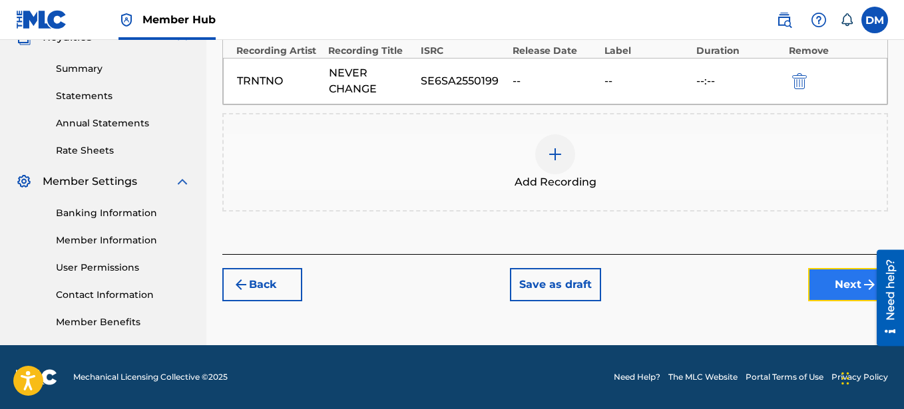
click at [829, 284] on button "Next" at bounding box center [848, 284] width 80 height 33
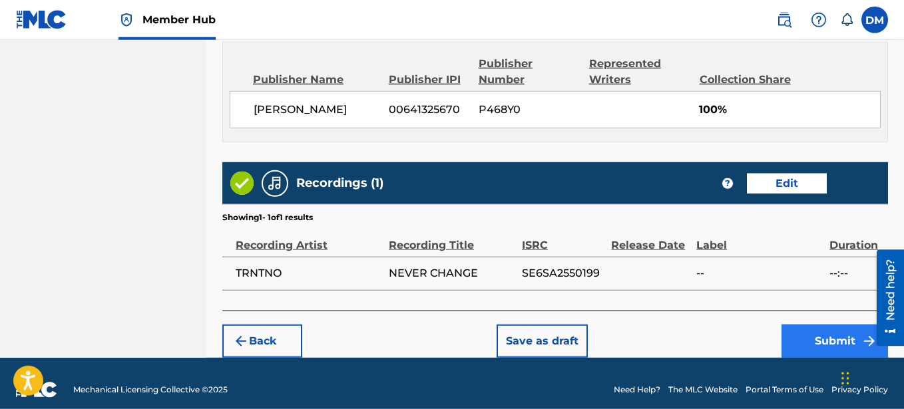
scroll to position [732, 0]
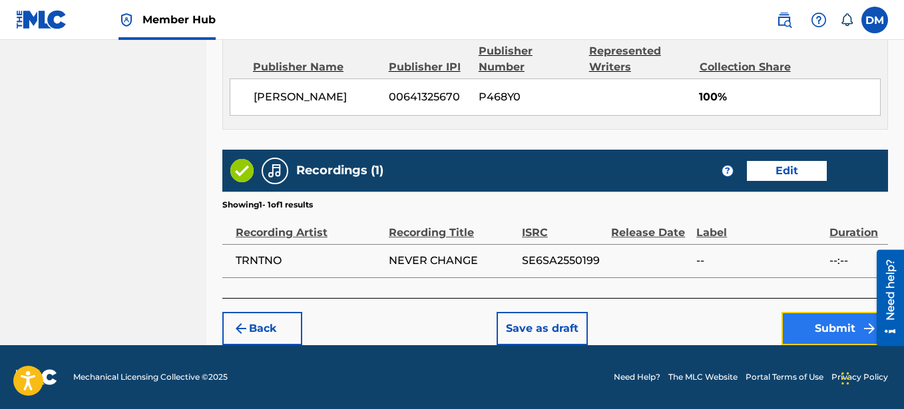
click at [835, 334] on button "Submit" at bounding box center [835, 328] width 107 height 33
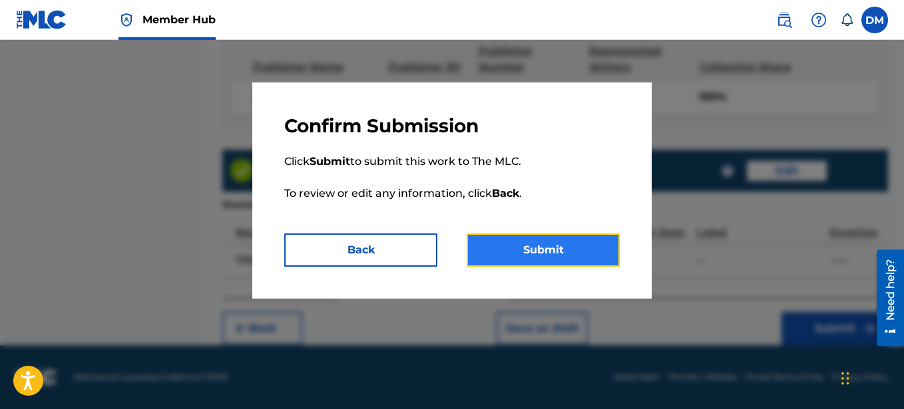
click at [563, 261] on button "Submit" at bounding box center [543, 250] width 153 height 33
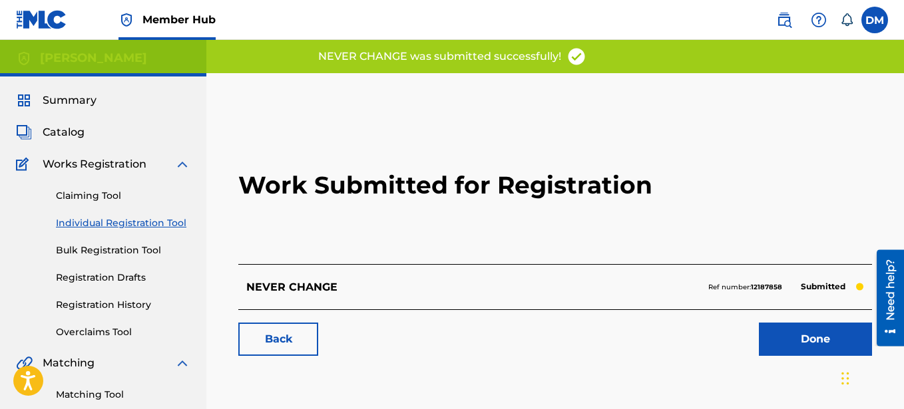
click at [130, 218] on link "Individual Registration Tool" at bounding box center [123, 223] width 134 height 14
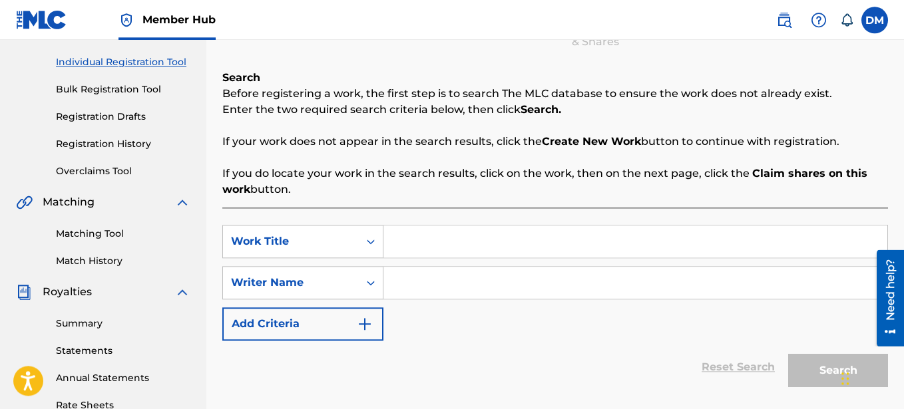
scroll to position [136, 0]
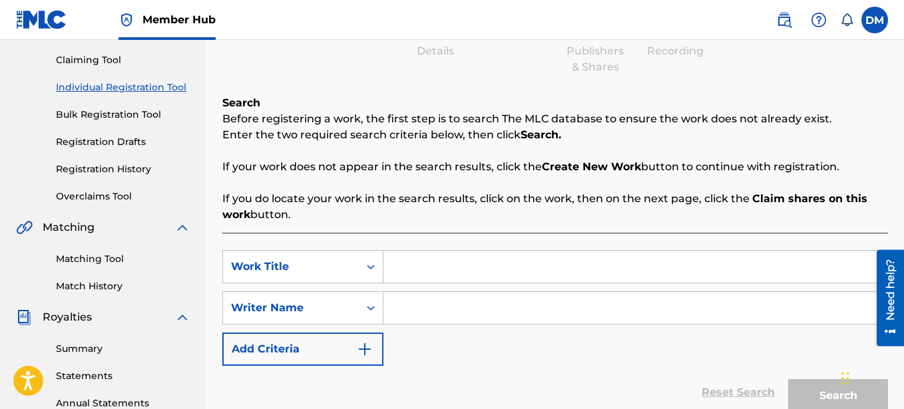
click at [430, 256] on input "Search Form" at bounding box center [635, 267] width 504 height 32
type input "TIME ZONES"
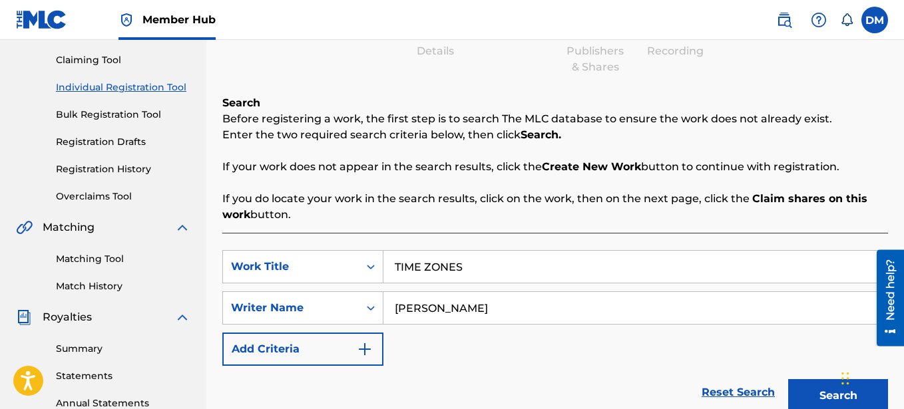
type input "[PERSON_NAME]"
click at [231, 71] on div "Search Enter Work Details Add Writers Add Publishers & Shares Add Recording Rev…" at bounding box center [555, 31] width 666 height 88
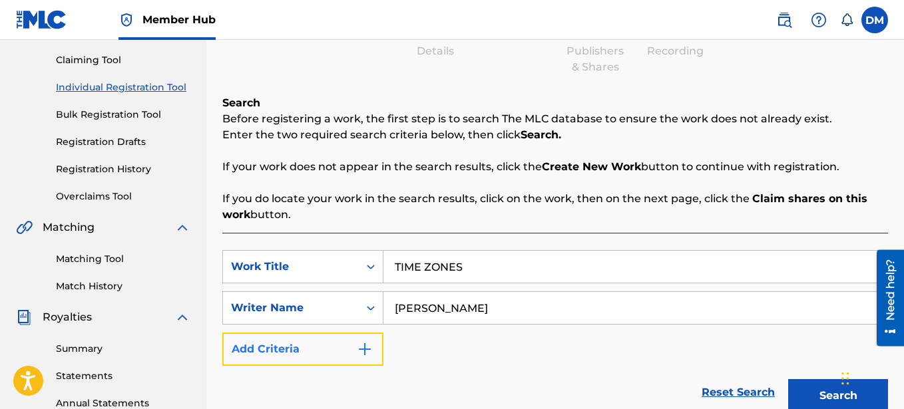
click at [367, 347] on img "Search Form" at bounding box center [365, 350] width 16 height 16
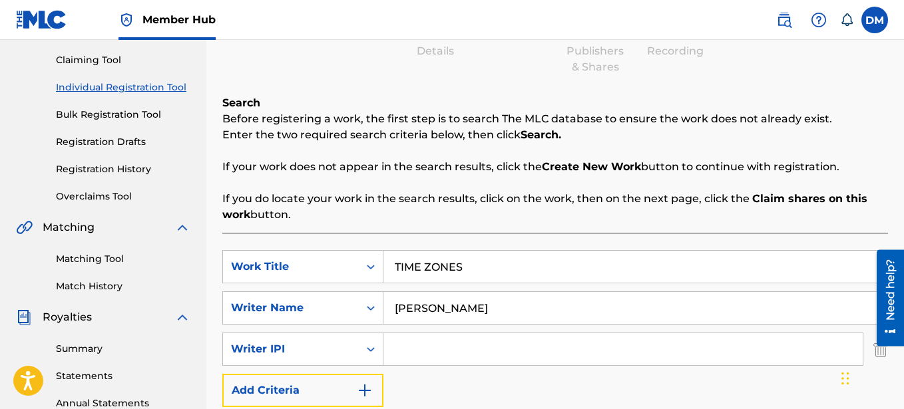
scroll to position [272, 0]
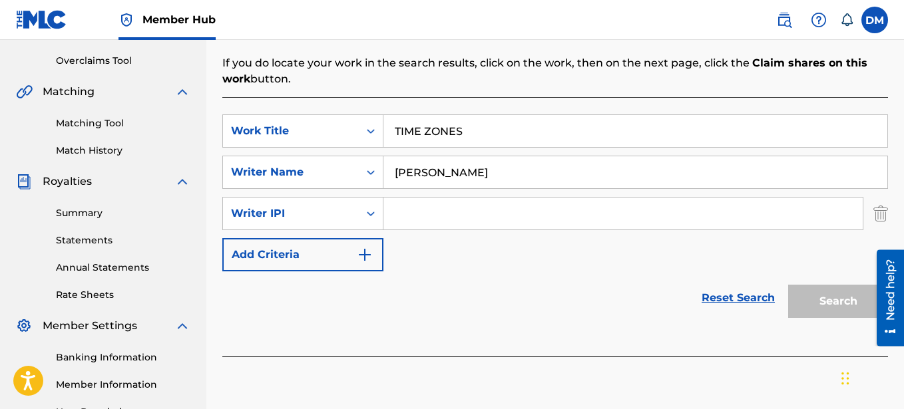
click at [409, 222] on input "Search Form" at bounding box center [622, 214] width 479 height 32
paste input "00641325670"
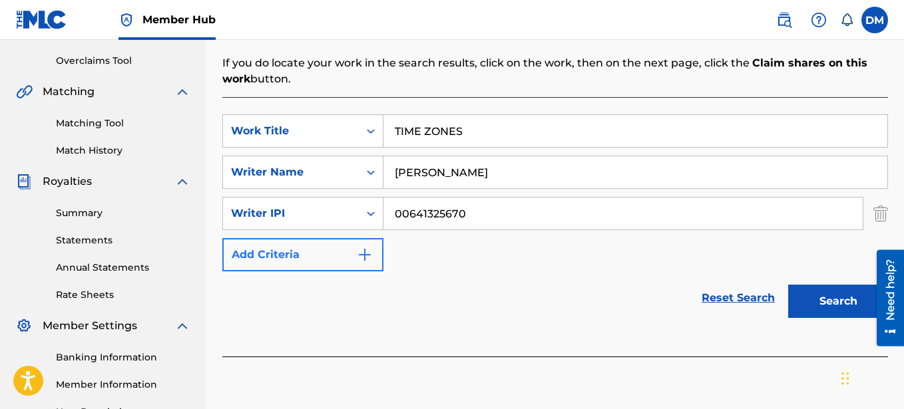
type input "00641325670"
click at [369, 254] on img "Search Form" at bounding box center [365, 255] width 16 height 16
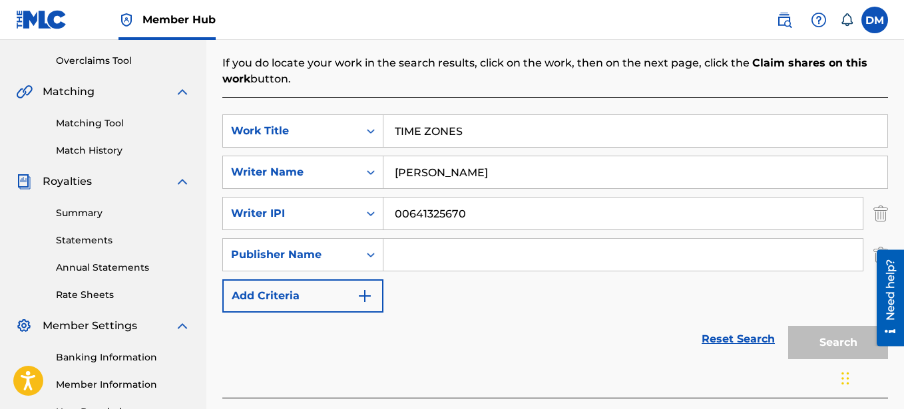
click at [403, 257] on input "Search Form" at bounding box center [622, 255] width 479 height 32
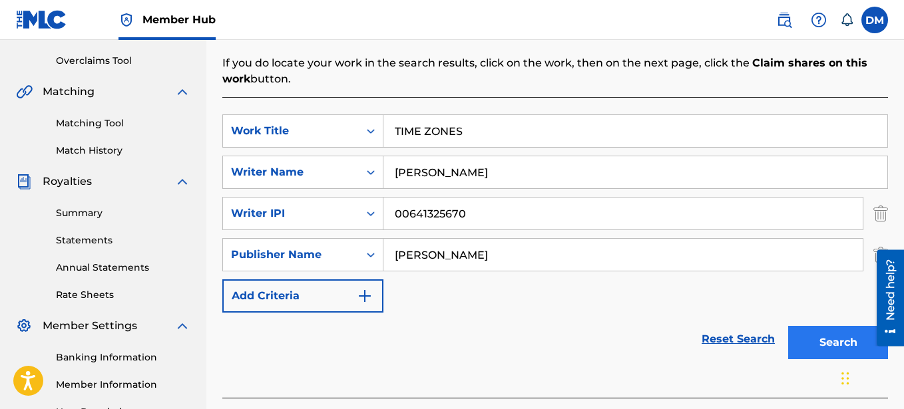
type input "[PERSON_NAME]"
click at [843, 341] on button "Search" at bounding box center [838, 342] width 100 height 33
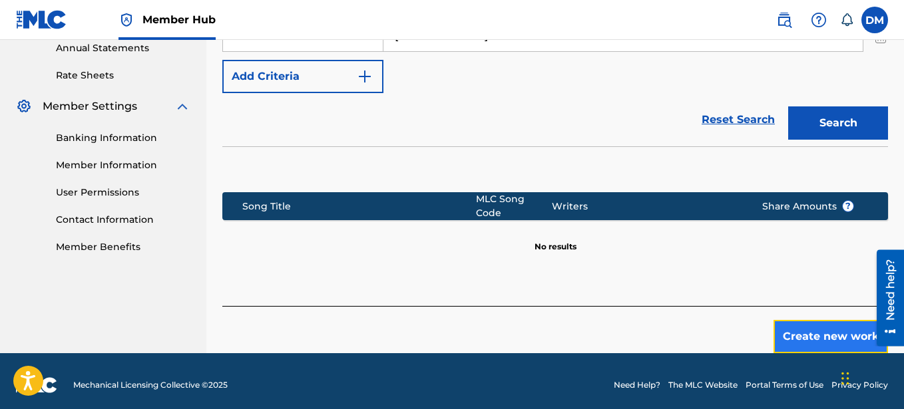
click at [798, 321] on button "Create new work" at bounding box center [831, 336] width 115 height 33
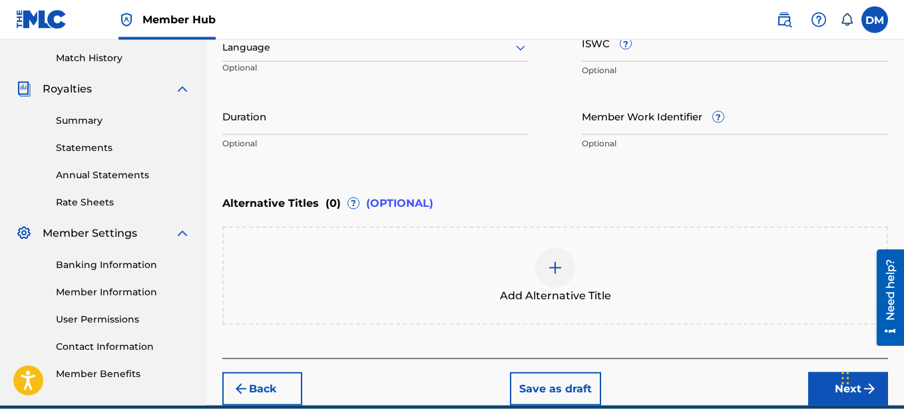
scroll to position [289, 0]
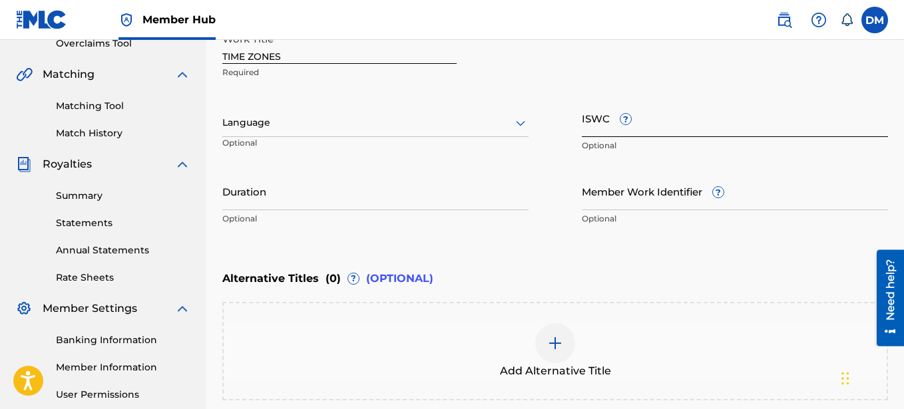
click at [592, 120] on input "ISWC ?" at bounding box center [735, 118] width 306 height 38
paste input "T-335.158.694-8"
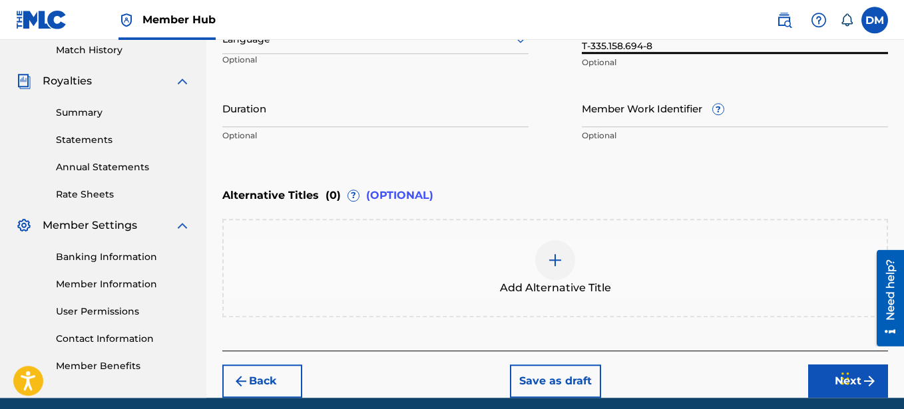
scroll to position [425, 0]
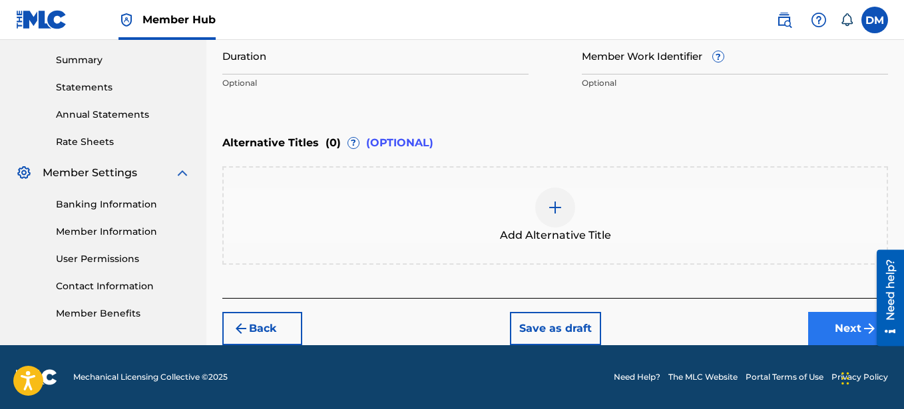
type input "T-335.158.694-8"
click at [835, 320] on button "Next" at bounding box center [848, 328] width 80 height 33
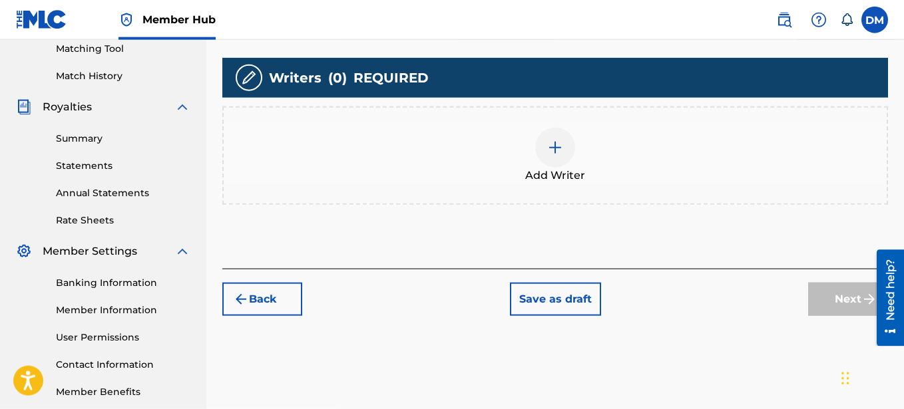
scroll to position [280, 0]
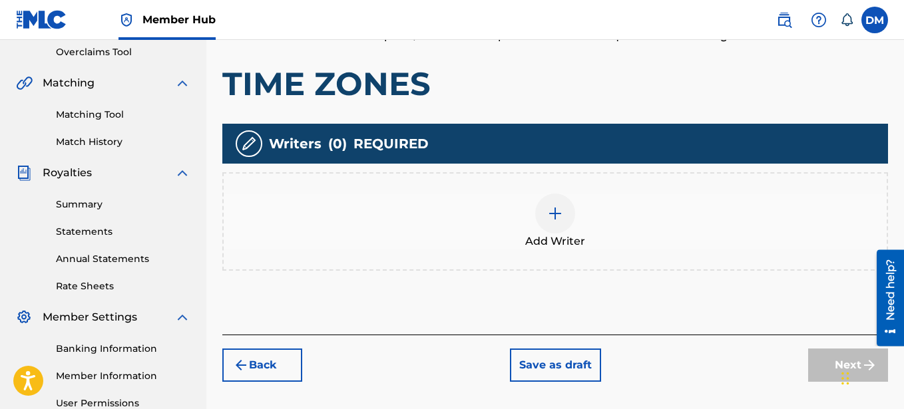
click at [555, 216] on img at bounding box center [555, 214] width 16 height 16
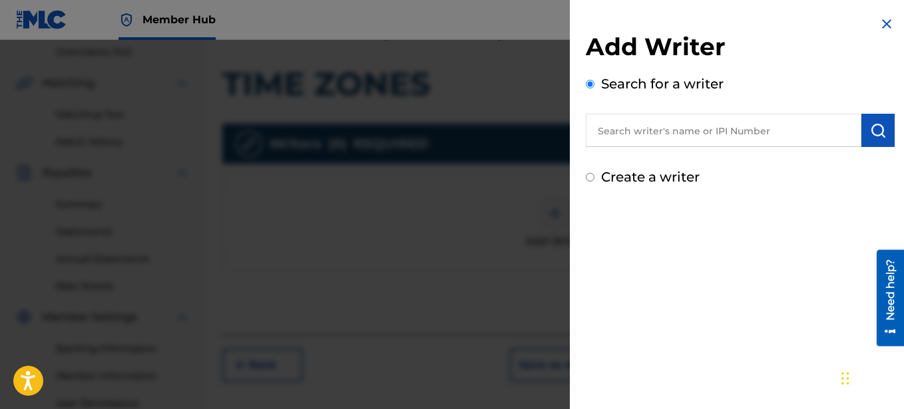
drag, startPoint x: 602, startPoint y: 173, endPoint x: 597, endPoint y: 184, distance: 12.2
click at [602, 174] on label "Create a writer" at bounding box center [650, 177] width 99 height 16
click at [594, 174] on input "Create a writer" at bounding box center [590, 177] width 9 height 9
radio input "false"
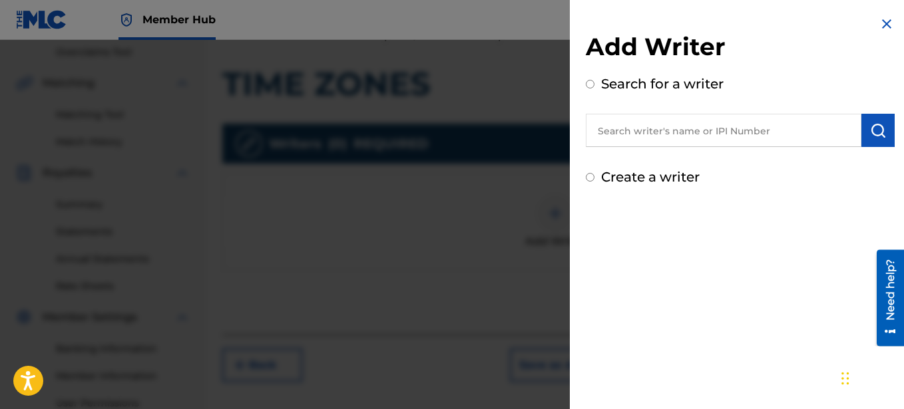
radio input "true"
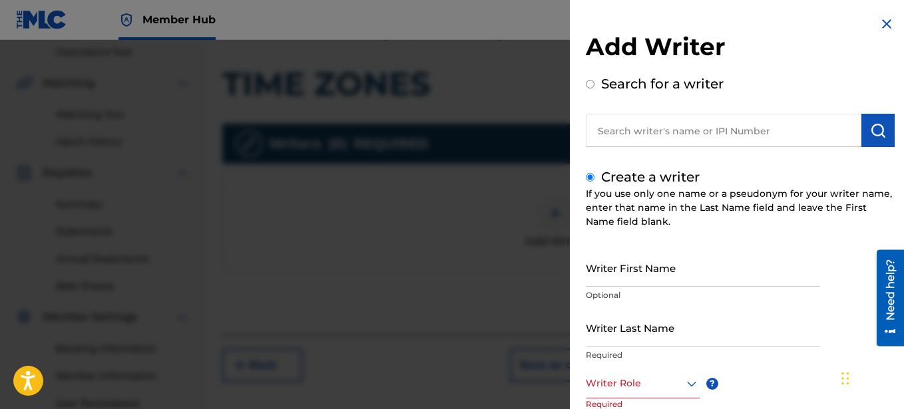
click at [590, 178] on input "Create a writer" at bounding box center [590, 177] width 9 height 9
click at [623, 272] on input "Writer First Name" at bounding box center [703, 268] width 234 height 38
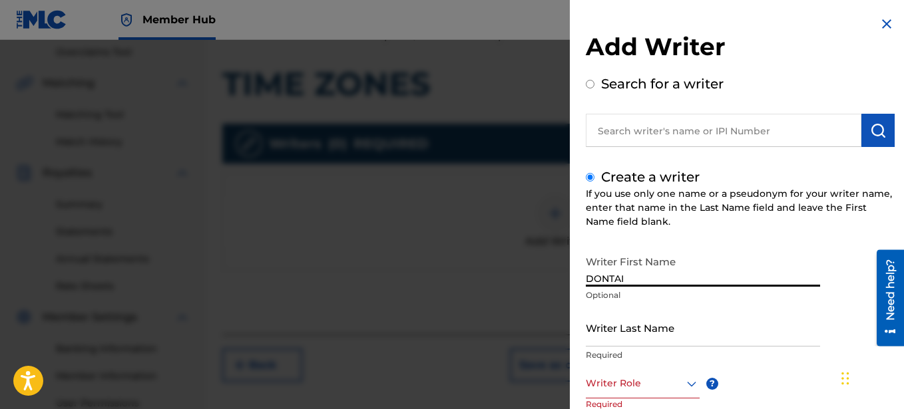
type input "DONTAI"
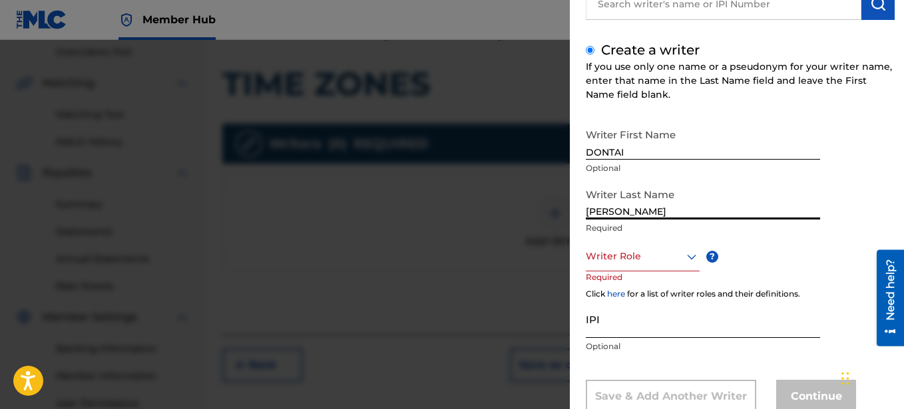
scroll to position [167, 0]
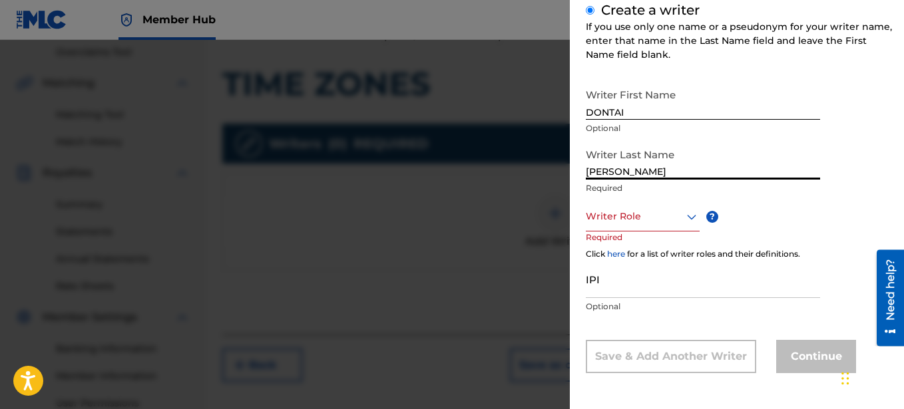
type input "[PERSON_NAME]"
click at [653, 219] on div at bounding box center [643, 216] width 114 height 17
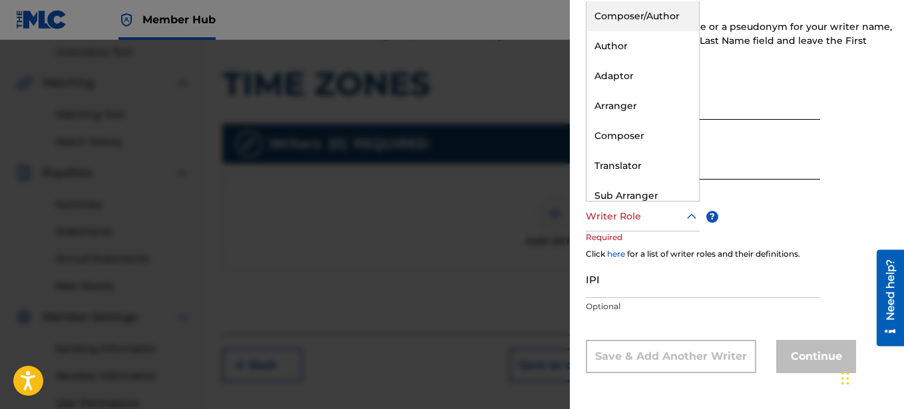
click at [636, 17] on div "Composer/Author" at bounding box center [643, 16] width 113 height 30
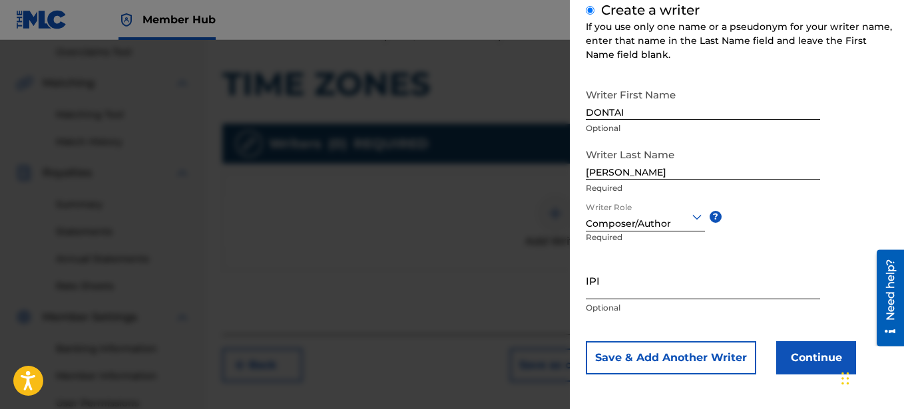
click at [628, 280] on input "IPI" at bounding box center [703, 281] width 234 height 38
click at [604, 286] on input "IPI" at bounding box center [703, 281] width 234 height 38
paste input "00641325670"
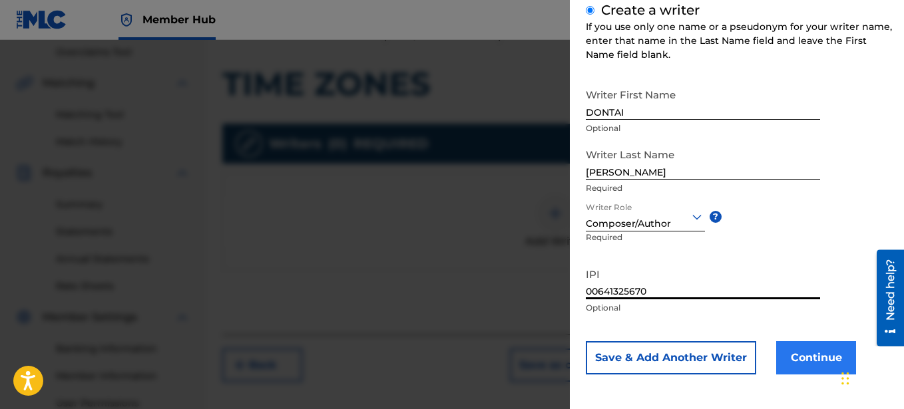
type input "00641325670"
click at [804, 359] on button "Continue" at bounding box center [816, 358] width 80 height 33
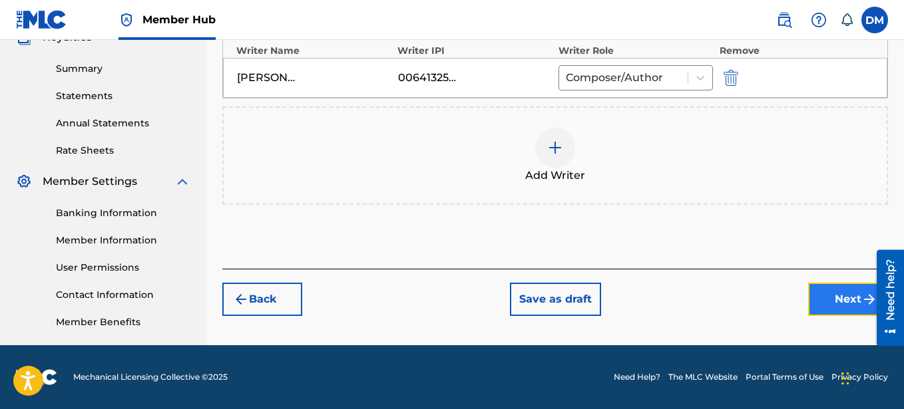
click at [827, 299] on button "Next" at bounding box center [848, 299] width 80 height 33
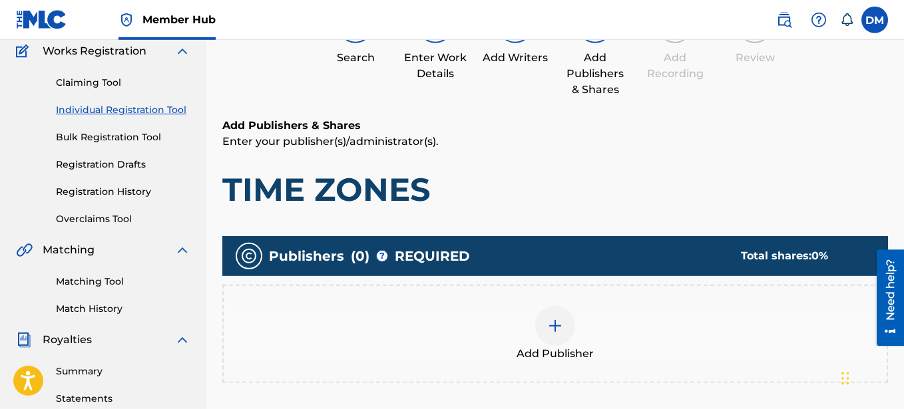
scroll to position [196, 0]
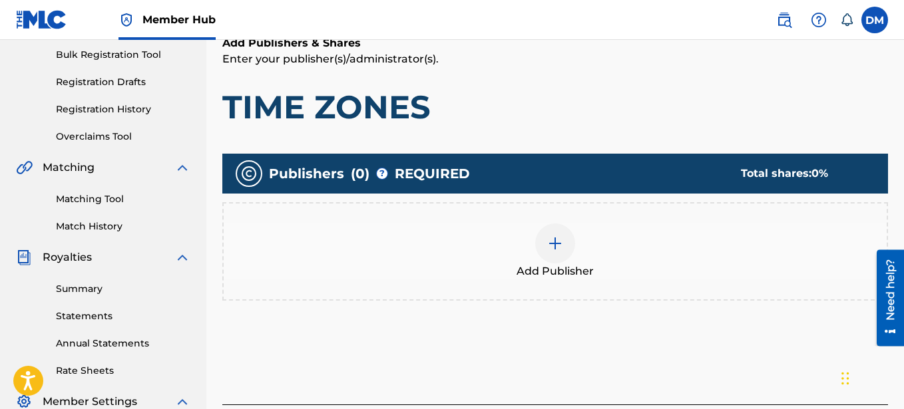
click at [556, 244] on img at bounding box center [555, 244] width 16 height 16
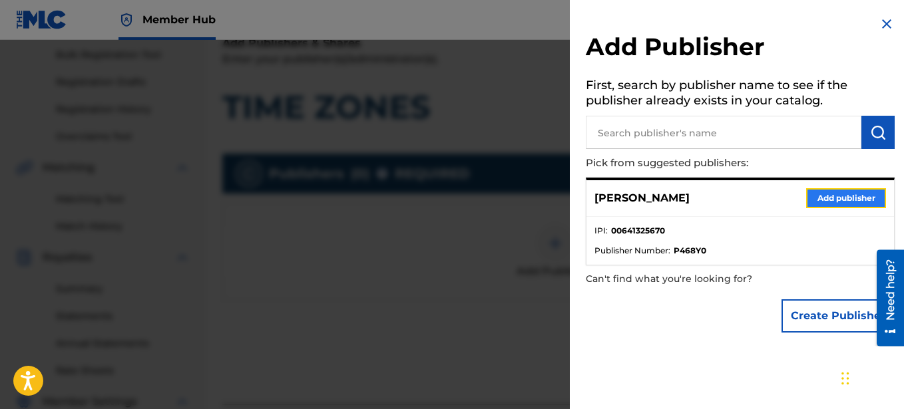
click at [843, 204] on button "Add publisher" at bounding box center [846, 198] width 80 height 20
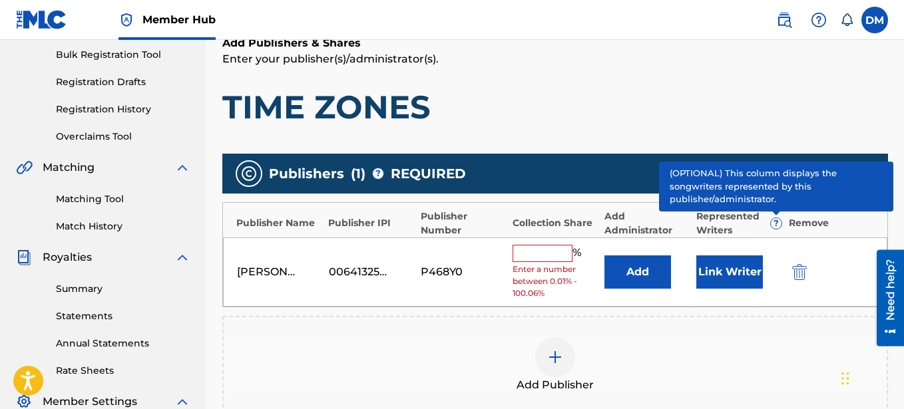
click at [568, 254] on input "text" at bounding box center [543, 253] width 60 height 17
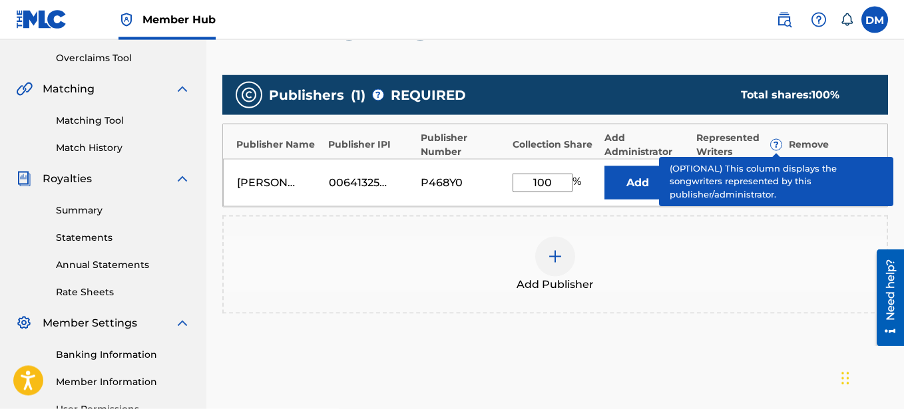
scroll to position [264, 0]
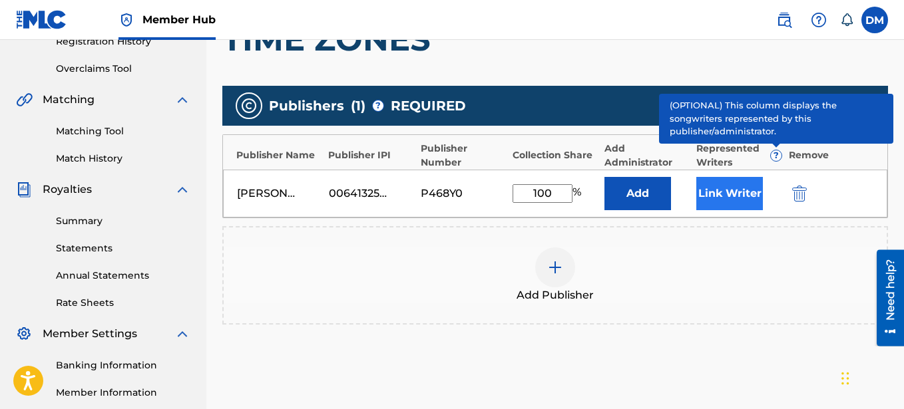
type input "100"
click at [730, 195] on button "Link Writer" at bounding box center [729, 193] width 67 height 33
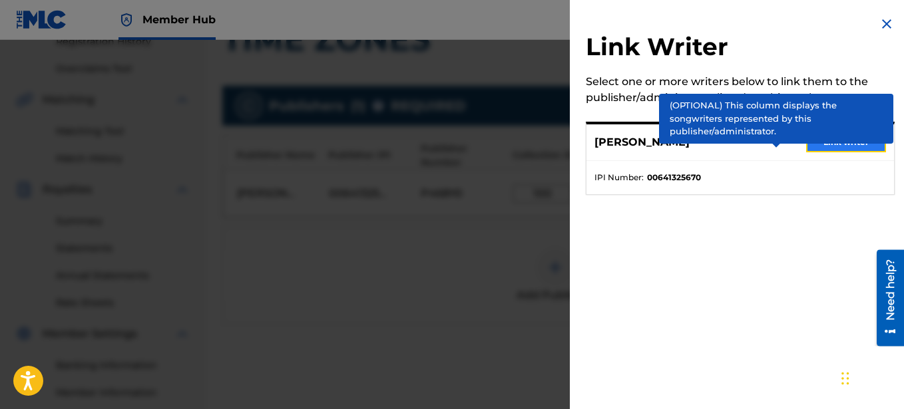
click at [850, 146] on button "Link writer" at bounding box center [846, 142] width 80 height 20
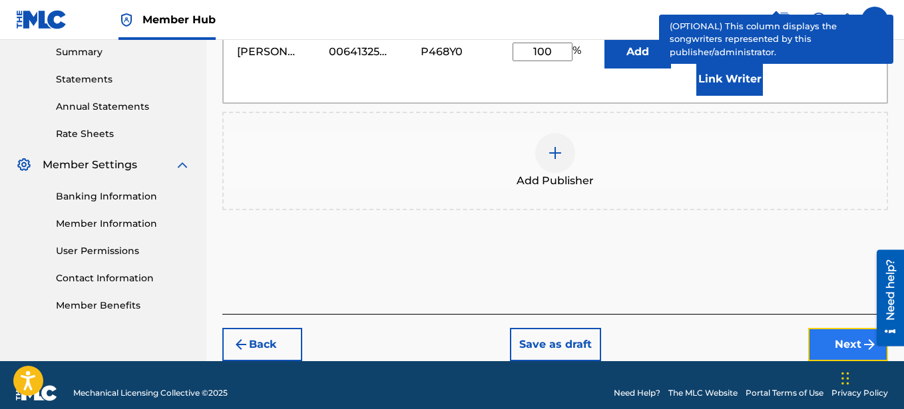
click at [847, 328] on button "Next" at bounding box center [848, 344] width 80 height 33
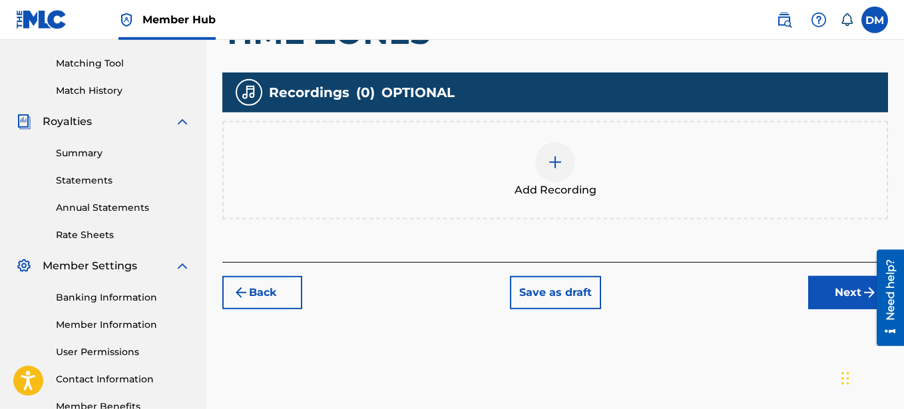
scroll to position [280, 0]
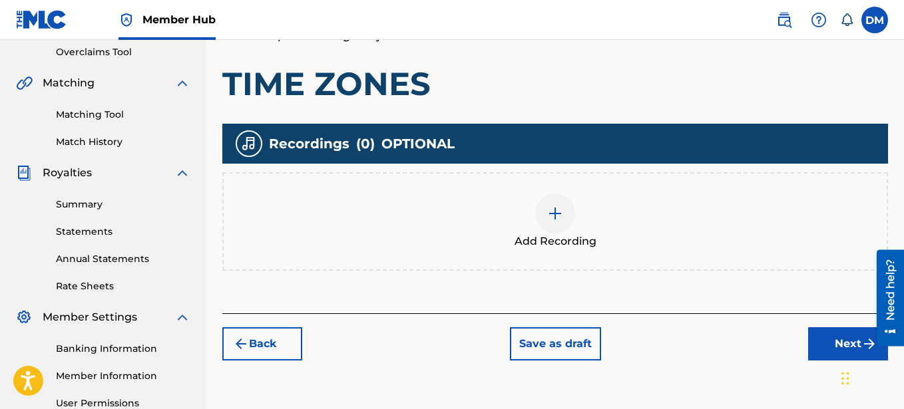
click at [559, 219] on img at bounding box center [555, 214] width 16 height 16
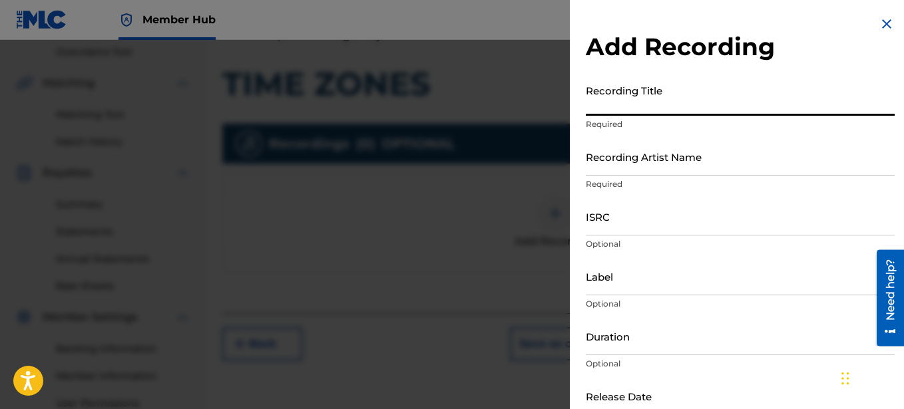
click at [626, 108] on input "Recording Title" at bounding box center [740, 97] width 309 height 38
type input "TIME ZONES"
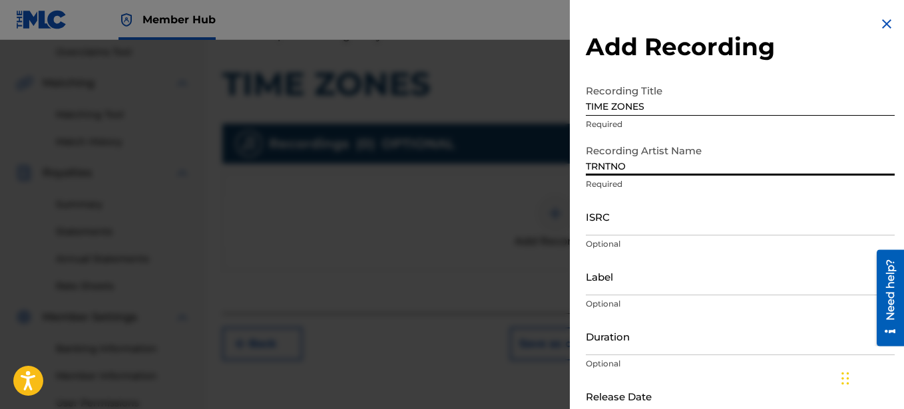
type input "TRNTNO"
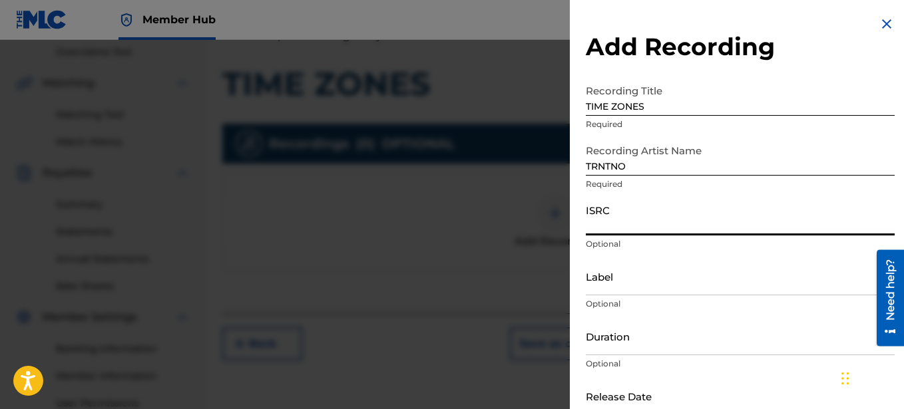
click at [629, 223] on input "ISRC" at bounding box center [740, 217] width 309 height 38
paste input "SE6SA2550200"
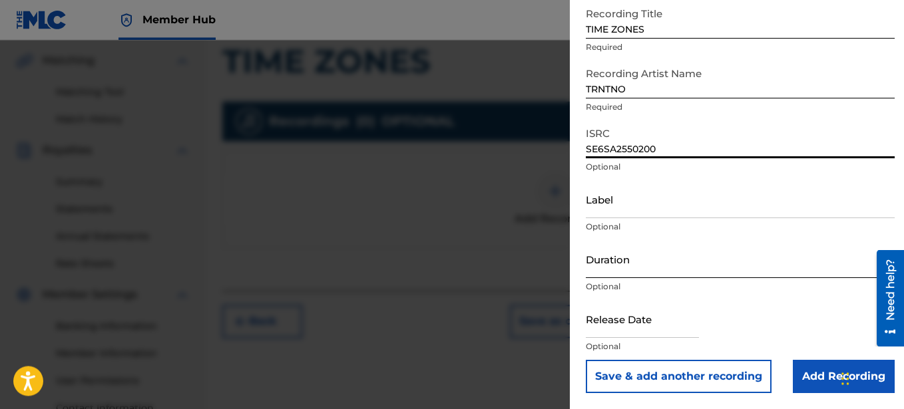
scroll to position [416, 0]
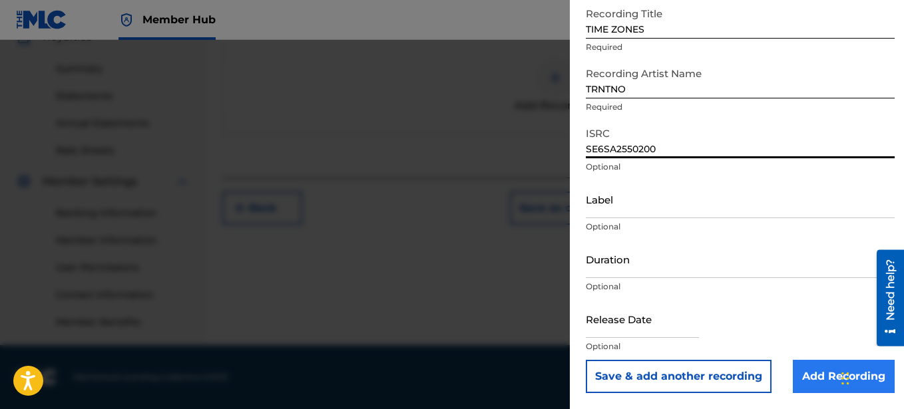
type input "SE6SA2550200"
click at [825, 371] on input "Add Recording" at bounding box center [844, 376] width 102 height 33
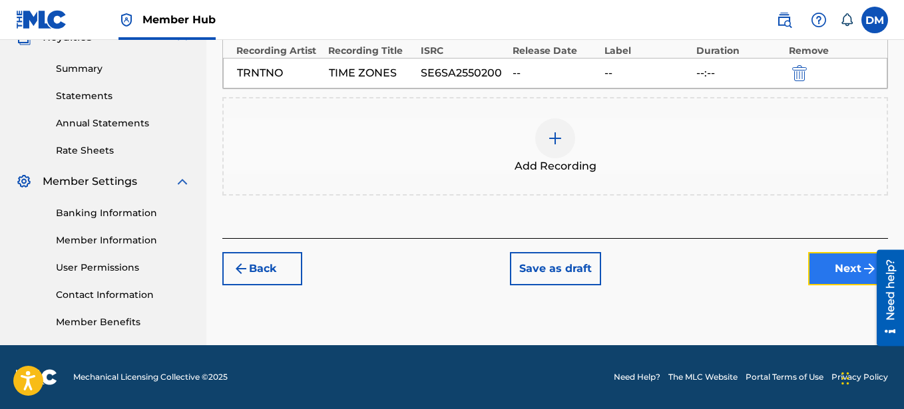
click at [826, 268] on button "Next" at bounding box center [848, 268] width 80 height 33
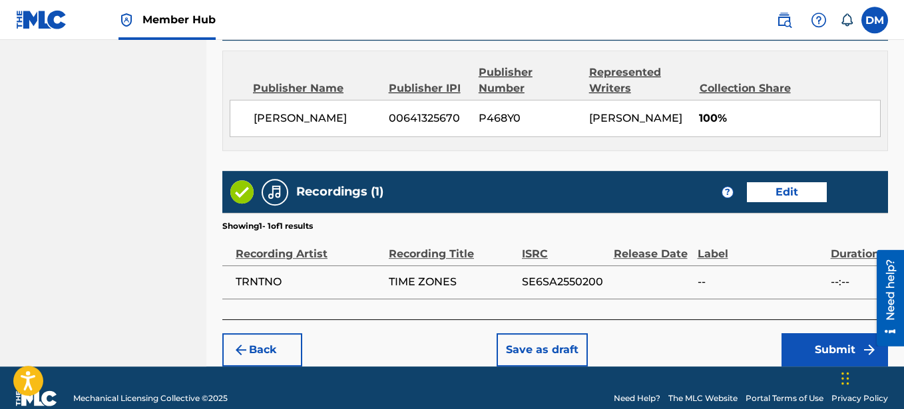
scroll to position [732, 0]
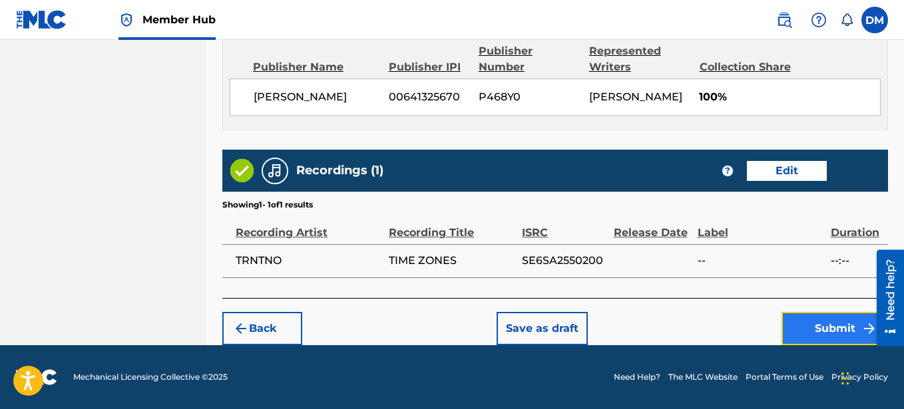
click at [831, 325] on button "Submit" at bounding box center [835, 328] width 107 height 33
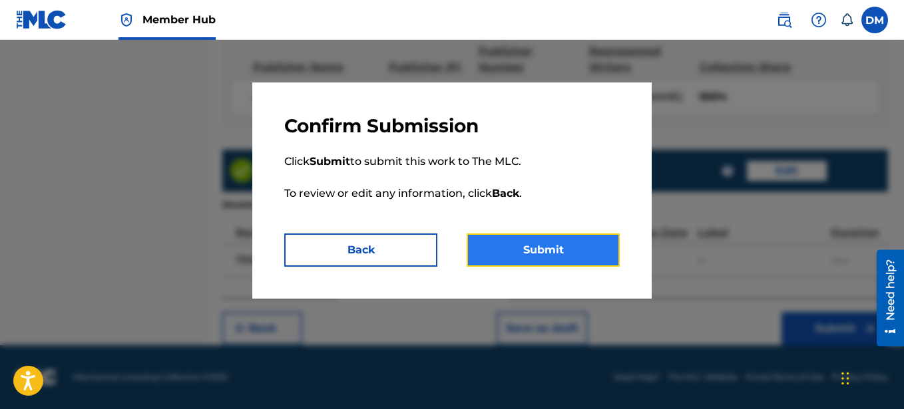
click at [608, 256] on button "Submit" at bounding box center [543, 250] width 153 height 33
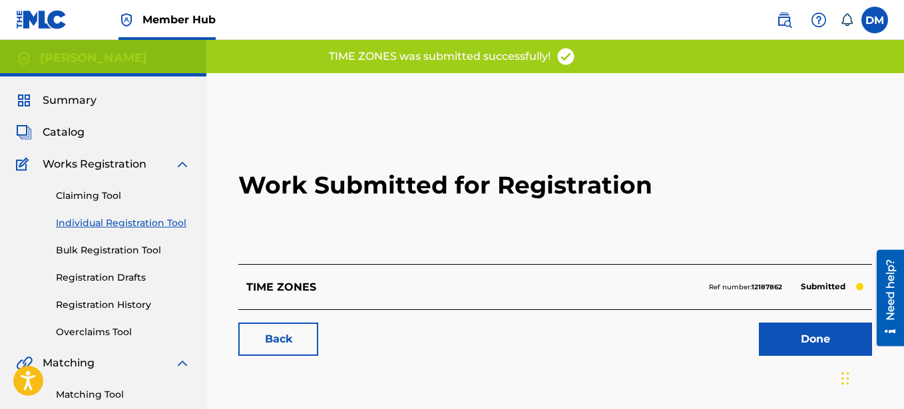
click at [143, 224] on link "Individual Registration Tool" at bounding box center [123, 223] width 134 height 14
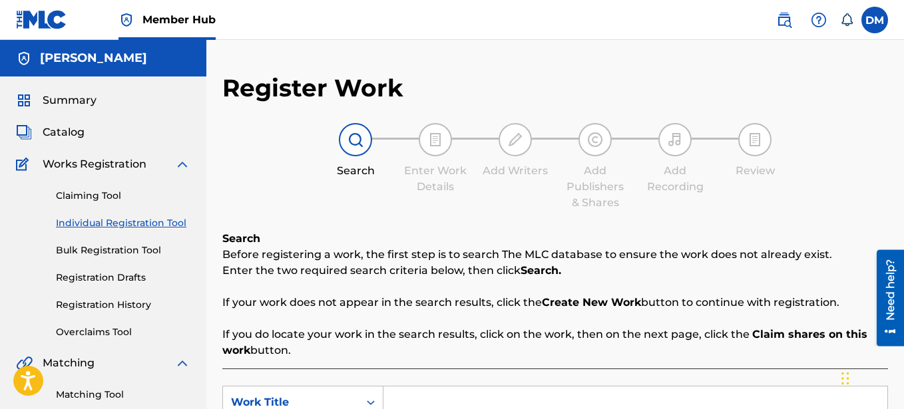
scroll to position [272, 0]
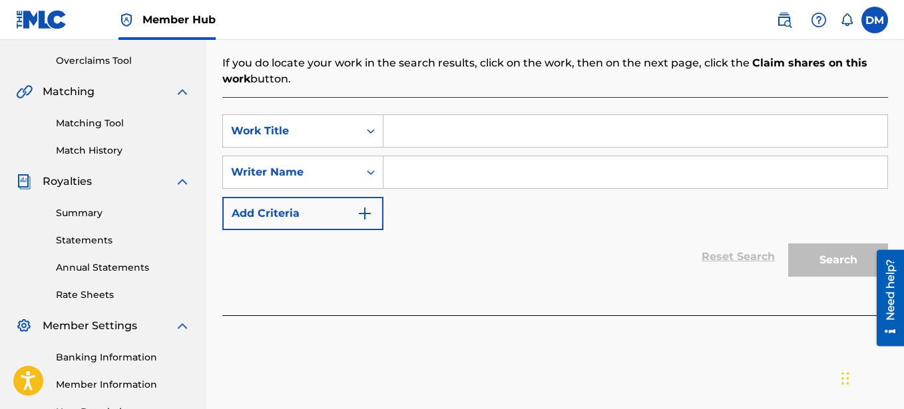
click at [410, 135] on input "Search Form" at bounding box center [635, 131] width 504 height 32
type input "GONE"
click at [413, 177] on input "Search Form" at bounding box center [635, 172] width 504 height 32
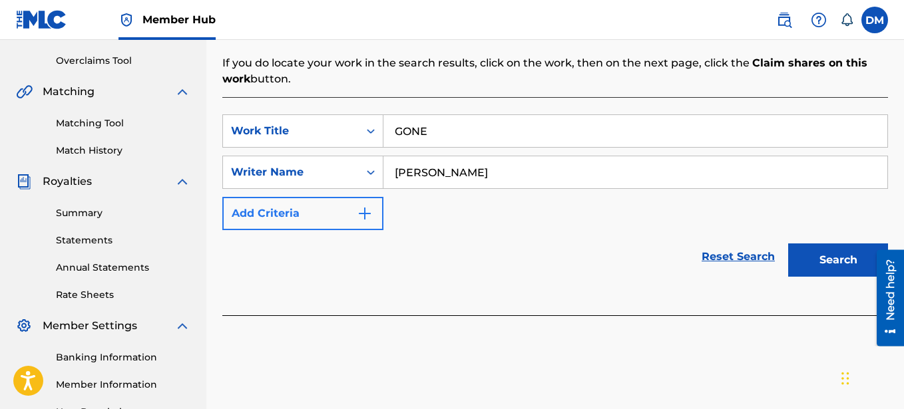
type input "[PERSON_NAME]"
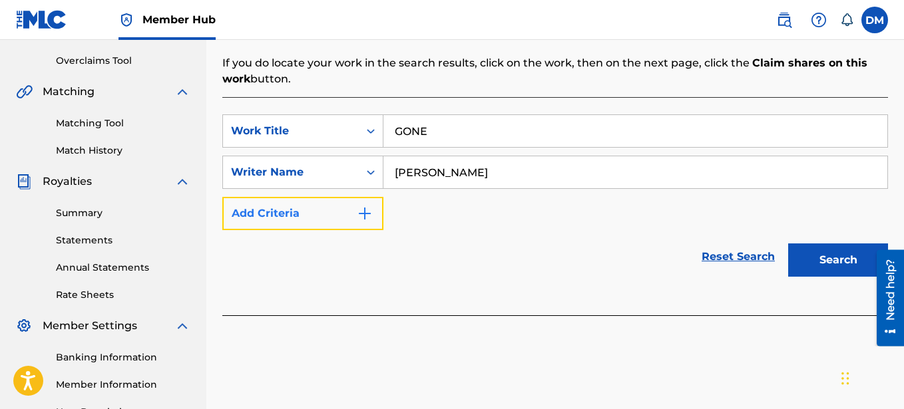
click at [357, 207] on img "Search Form" at bounding box center [365, 214] width 16 height 16
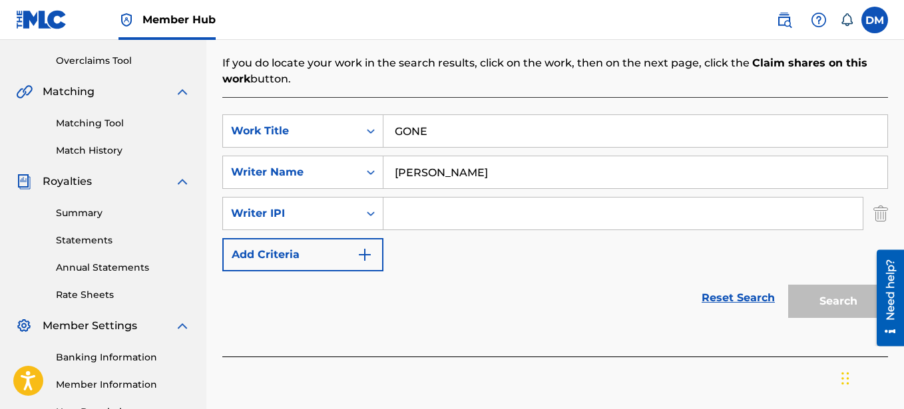
click at [407, 220] on input "Search Form" at bounding box center [622, 214] width 479 height 32
click at [425, 210] on input "Search Form" at bounding box center [622, 214] width 479 height 32
paste input "00641325670"
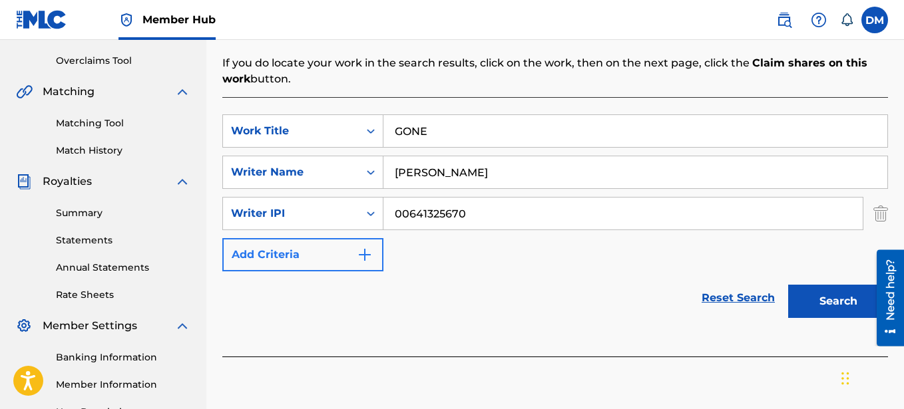
type input "00641325670"
click at [342, 258] on button "Add Criteria" at bounding box center [302, 254] width 161 height 33
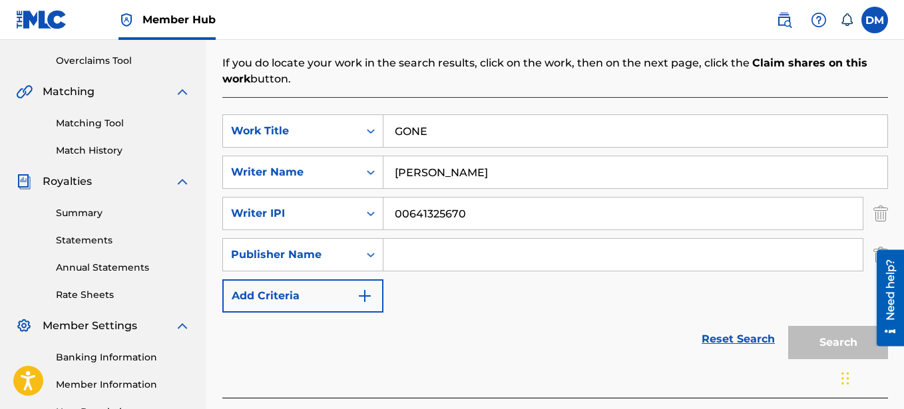
click at [413, 252] on input "Search Form" at bounding box center [622, 255] width 479 height 32
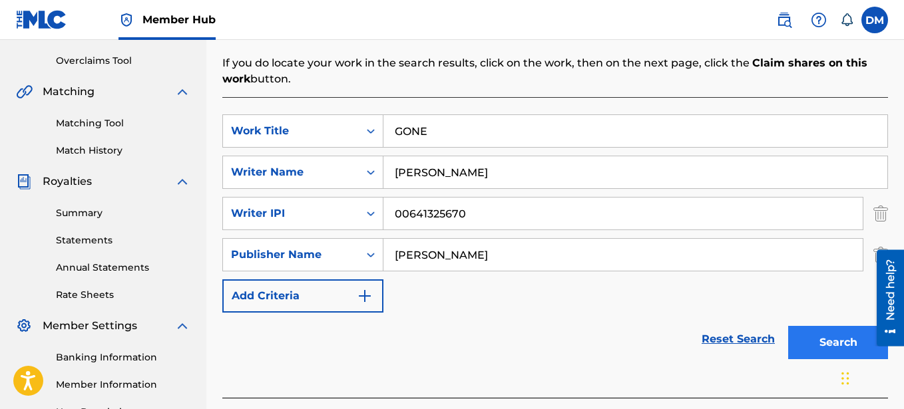
type input "[PERSON_NAME]"
click at [816, 344] on button "Search" at bounding box center [838, 342] width 100 height 33
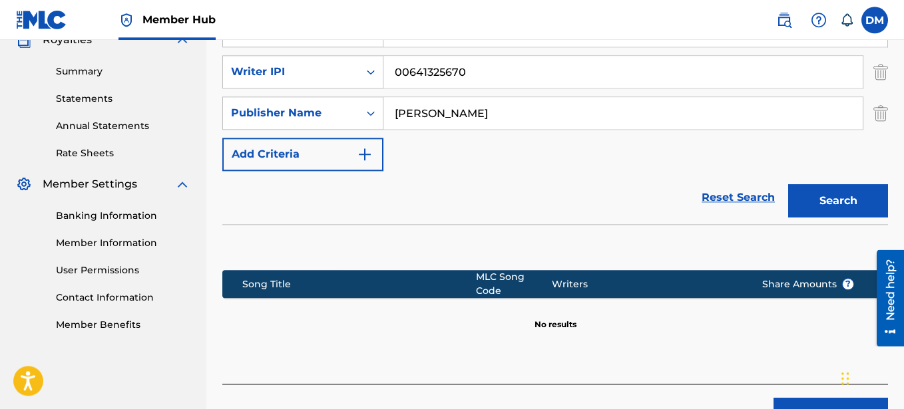
scroll to position [475, 0]
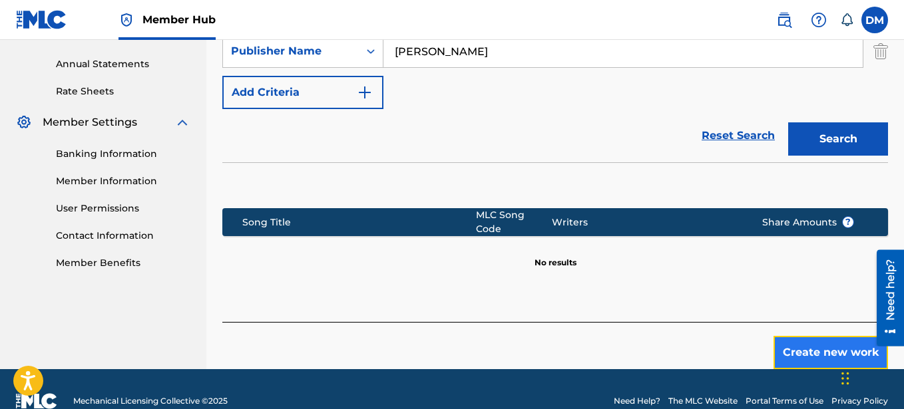
click at [819, 342] on button "Create new work" at bounding box center [831, 352] width 115 height 33
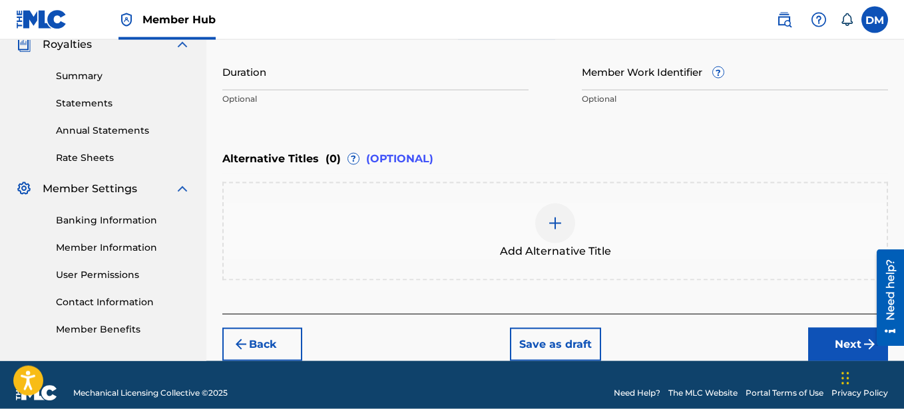
scroll to position [425, 0]
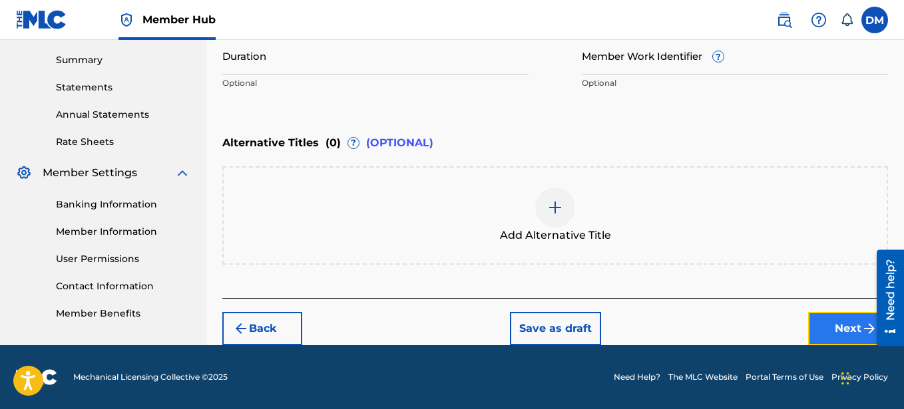
click at [844, 331] on button "Next" at bounding box center [848, 328] width 80 height 33
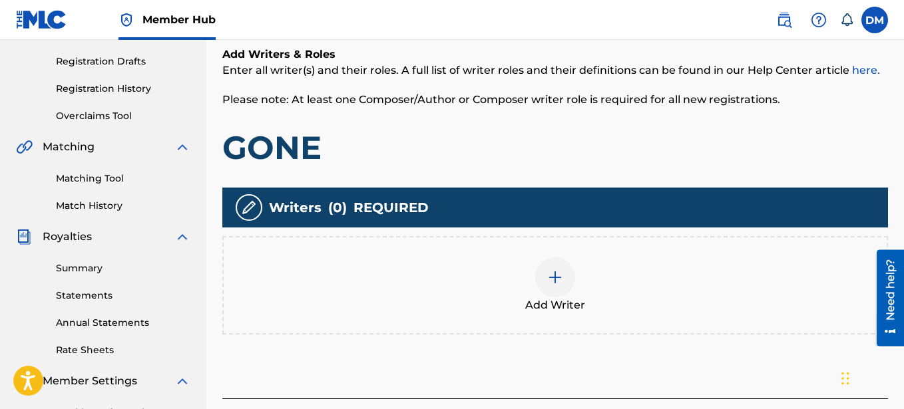
scroll to position [212, 0]
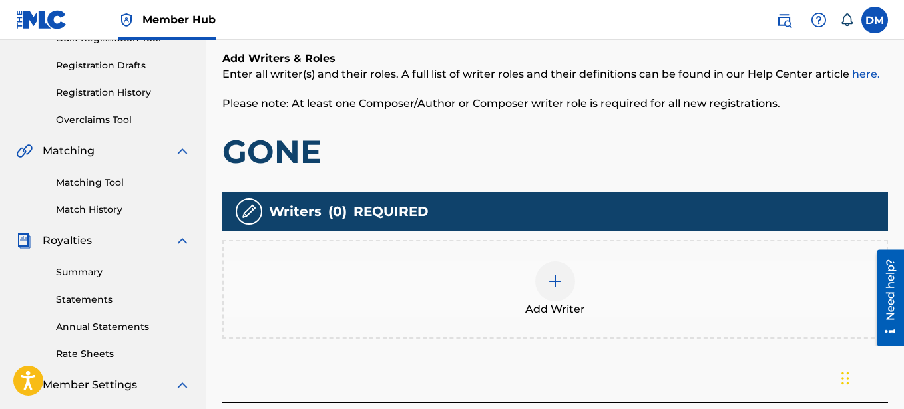
click at [551, 286] on img at bounding box center [555, 282] width 16 height 16
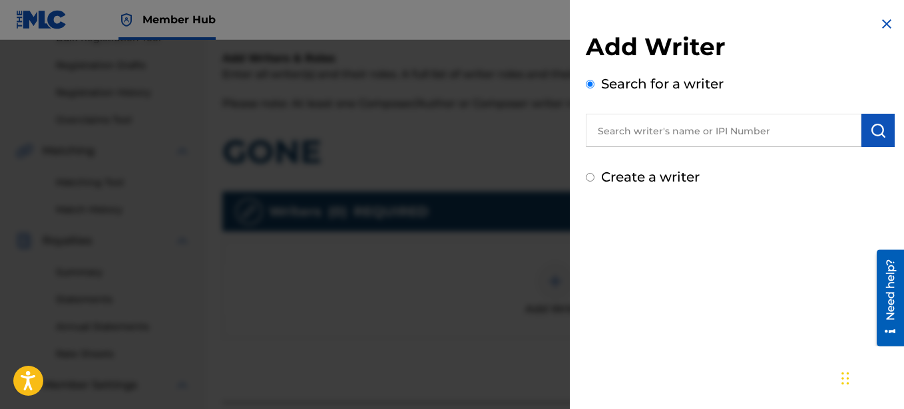
click at [651, 182] on label "Create a writer" at bounding box center [650, 177] width 99 height 16
click at [594, 182] on input "Create a writer" at bounding box center [590, 177] width 9 height 9
radio input "false"
radio input "true"
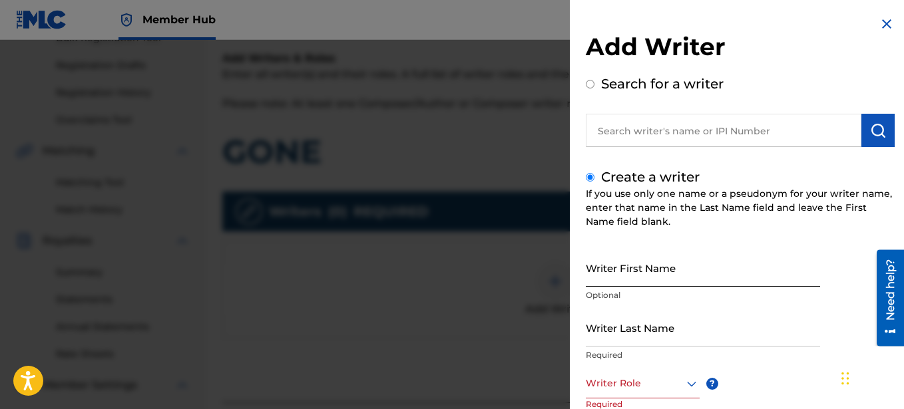
click at [625, 266] on input "Writer First Name" at bounding box center [703, 268] width 234 height 38
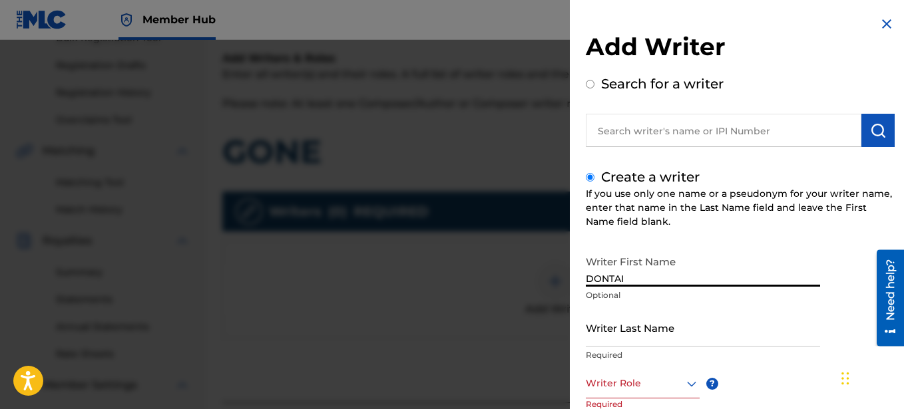
type input "DONTAI"
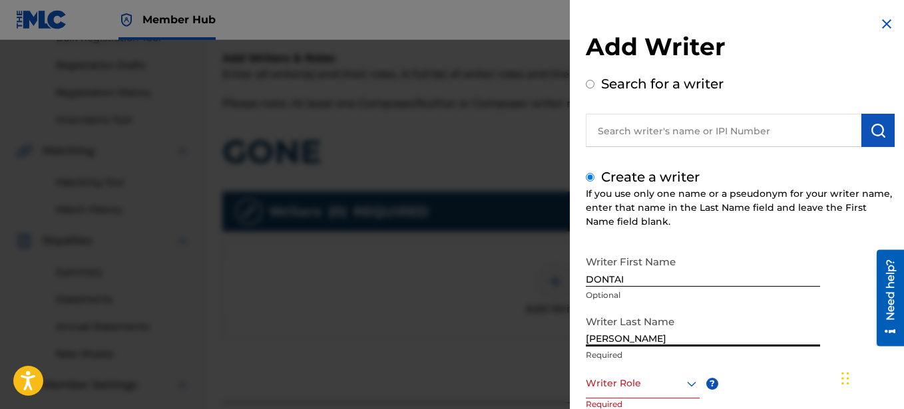
type input "[PERSON_NAME]"
click at [657, 376] on div at bounding box center [643, 383] width 114 height 17
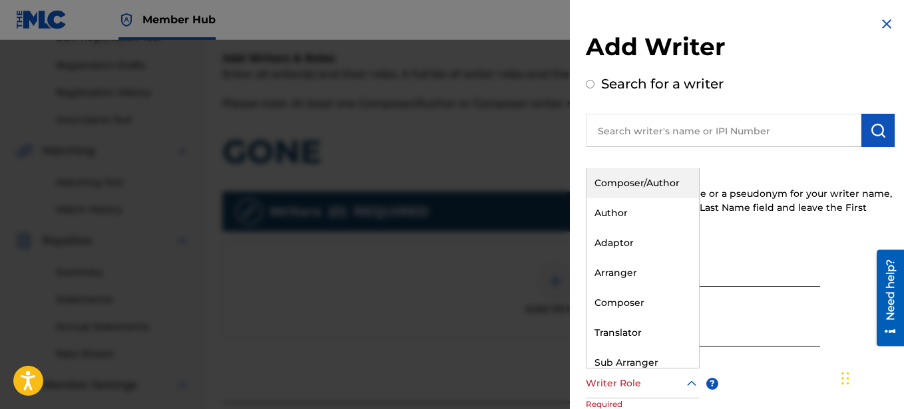
click at [652, 187] on div "Composer/Author" at bounding box center [643, 183] width 113 height 30
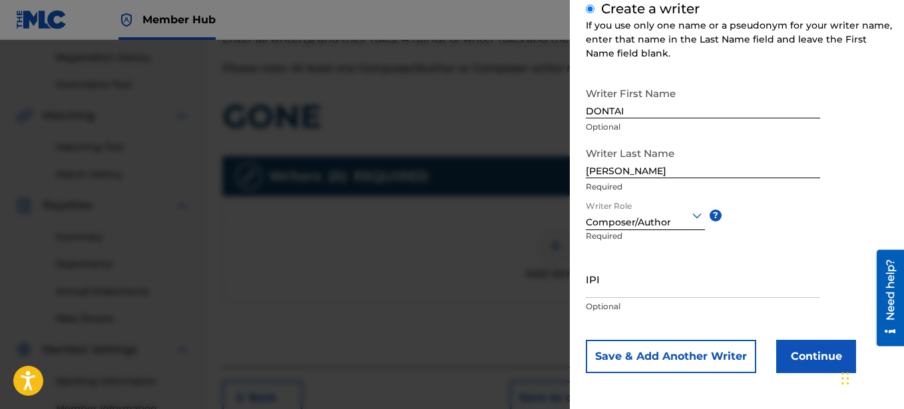
scroll to position [416, 0]
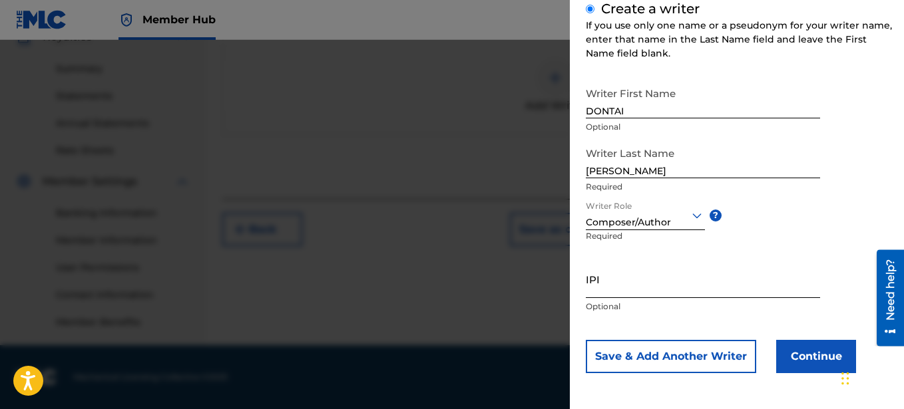
click at [626, 275] on input "IPI" at bounding box center [703, 279] width 234 height 38
paste input "00641325670"
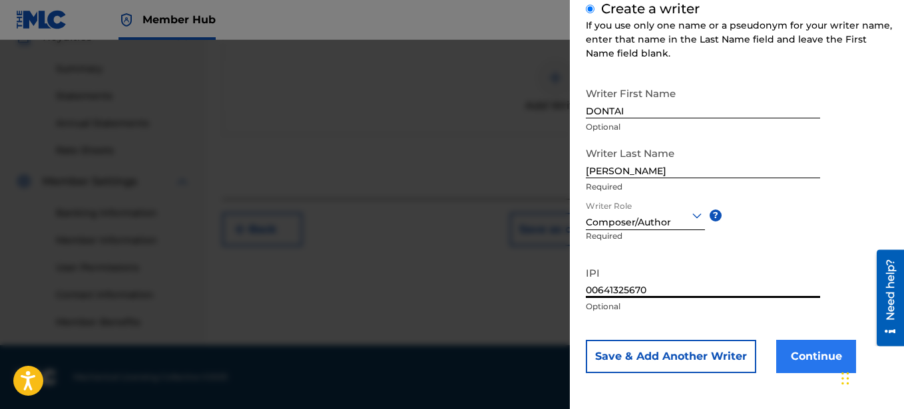
type input "00641325670"
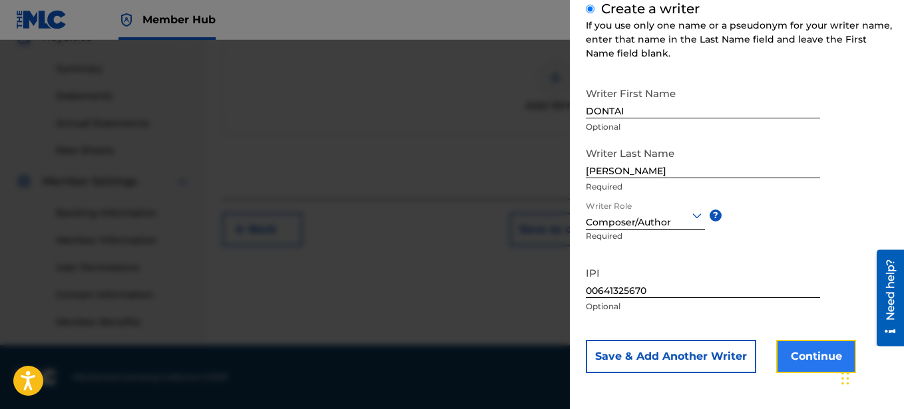
click at [810, 352] on button "Continue" at bounding box center [816, 356] width 80 height 33
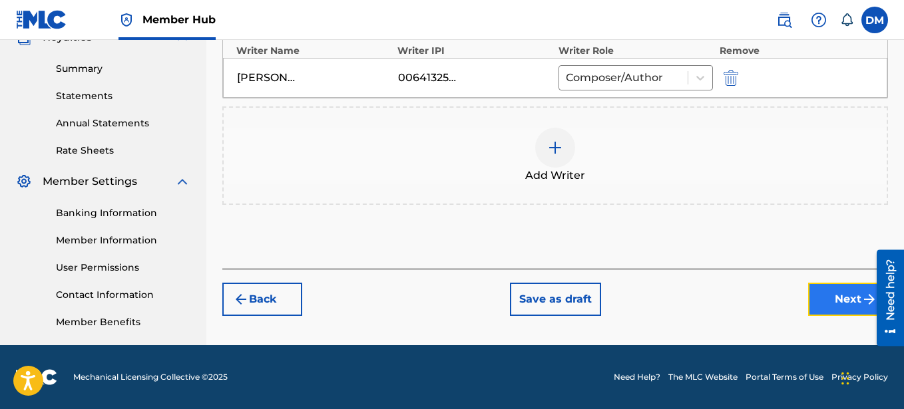
click at [839, 298] on button "Next" at bounding box center [848, 299] width 80 height 33
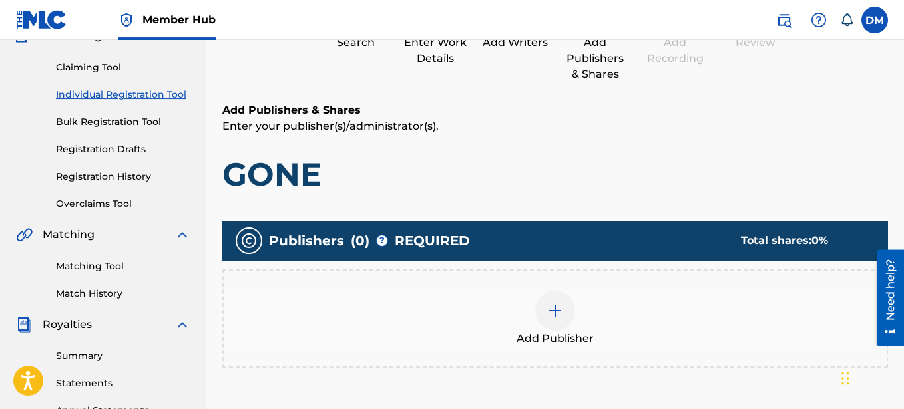
scroll to position [264, 0]
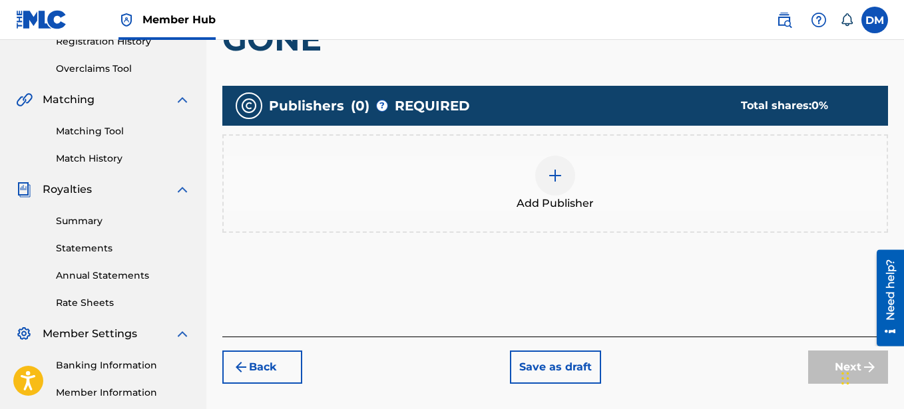
click at [555, 183] on img at bounding box center [555, 176] width 16 height 16
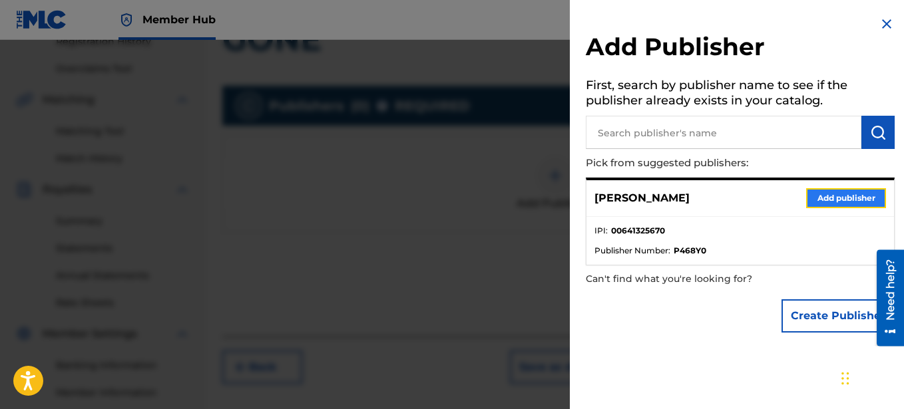
click at [828, 203] on button "Add publisher" at bounding box center [846, 198] width 80 height 20
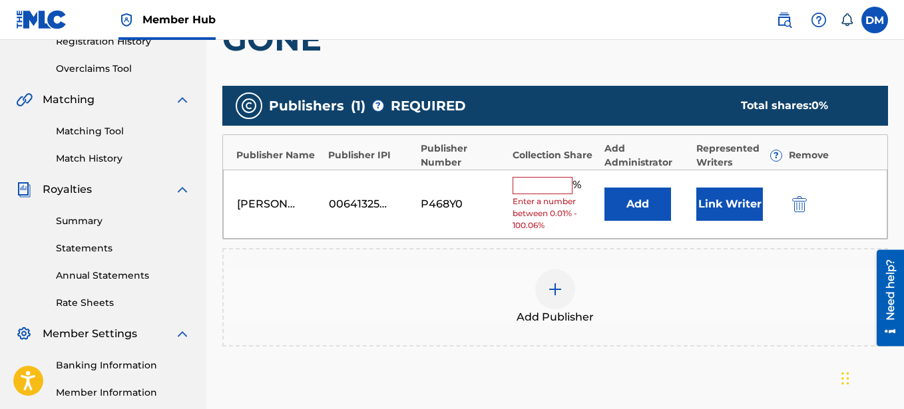
click at [547, 184] on input "text" at bounding box center [543, 185] width 60 height 17
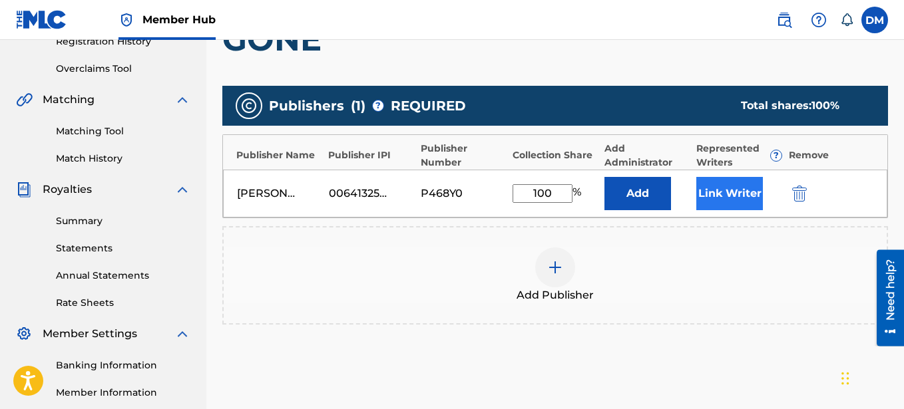
type input "100"
click at [743, 197] on button "Link Writer" at bounding box center [729, 193] width 67 height 33
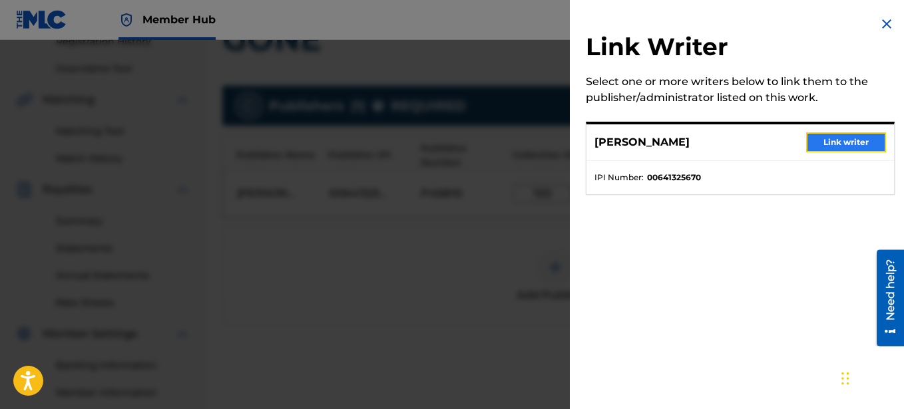
click at [833, 140] on button "Link writer" at bounding box center [846, 142] width 80 height 20
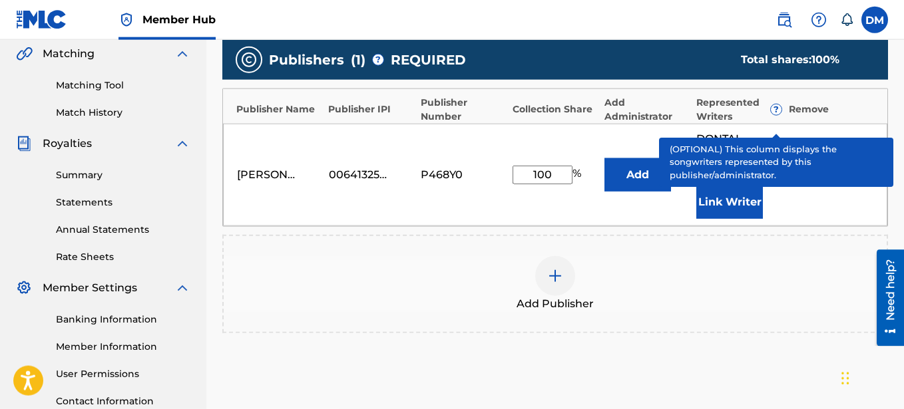
scroll to position [399, 0]
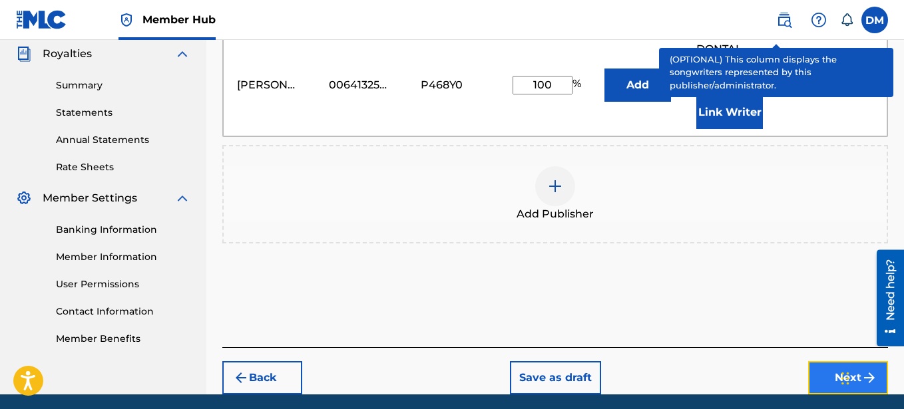
click at [835, 361] on button "Next" at bounding box center [848, 377] width 80 height 33
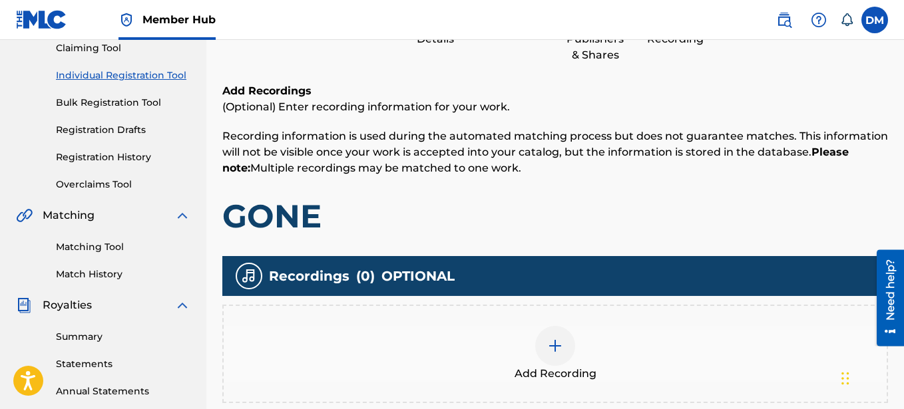
scroll to position [264, 0]
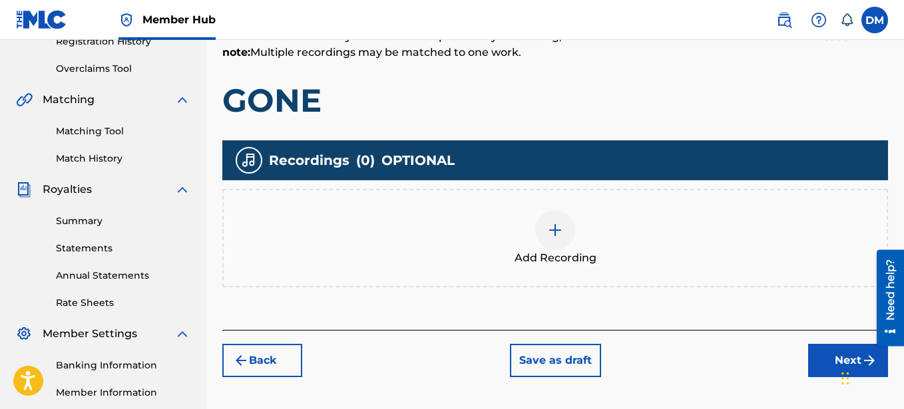
click at [554, 232] on img at bounding box center [555, 230] width 16 height 16
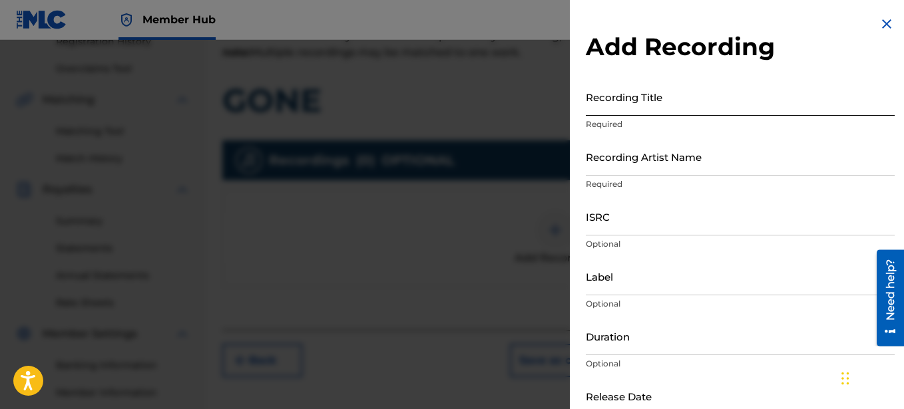
click at [660, 100] on input "Recording Title" at bounding box center [740, 97] width 309 height 38
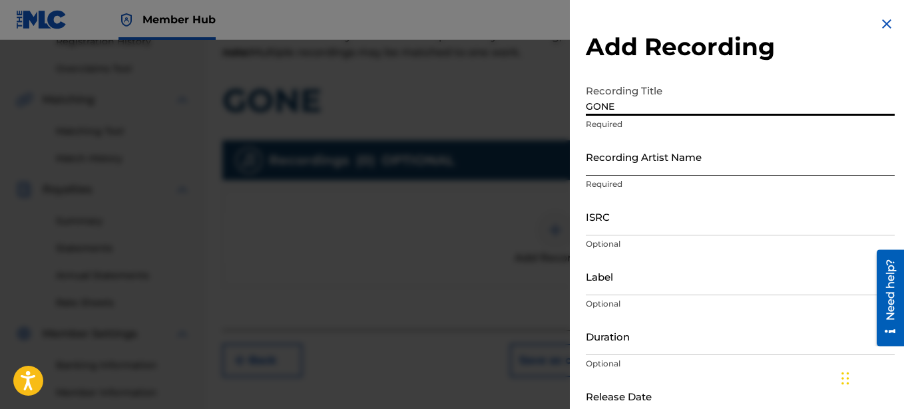
type input "GONE"
click at [679, 162] on input "Recording Artist Name" at bounding box center [740, 157] width 309 height 38
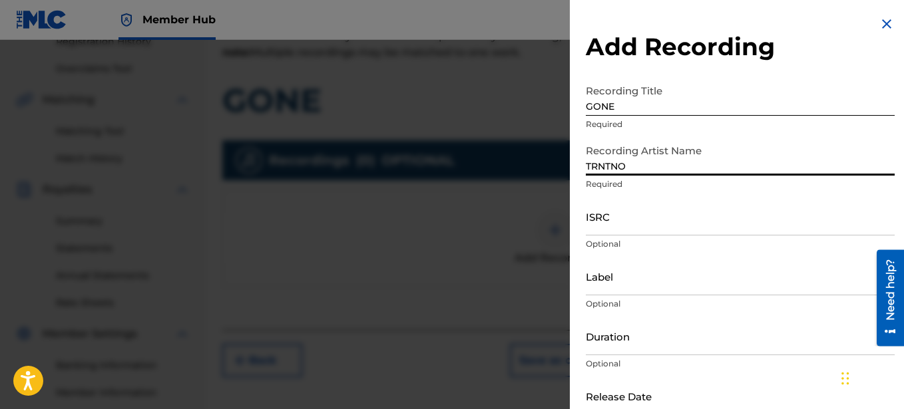
type input "TRNTNO"
click at [629, 217] on input "ISRC" at bounding box center [740, 217] width 309 height 38
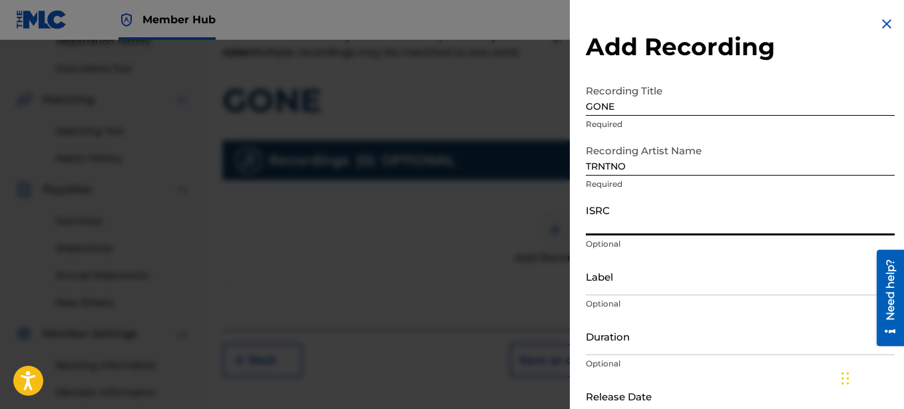
paste input "SE6SA2550201"
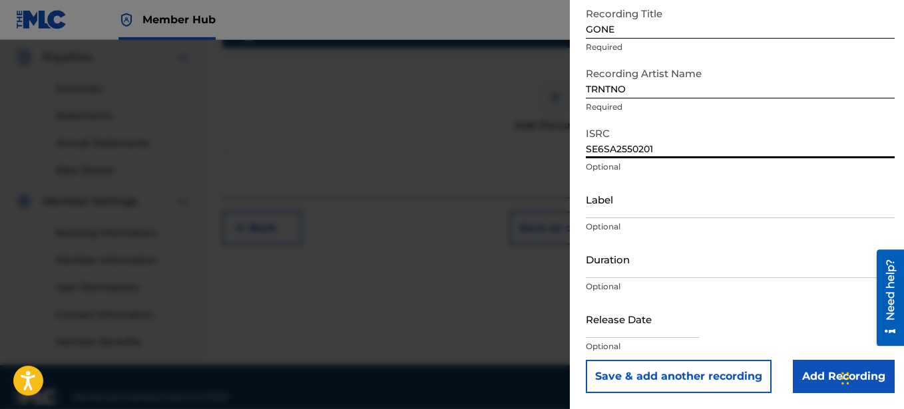
scroll to position [416, 0]
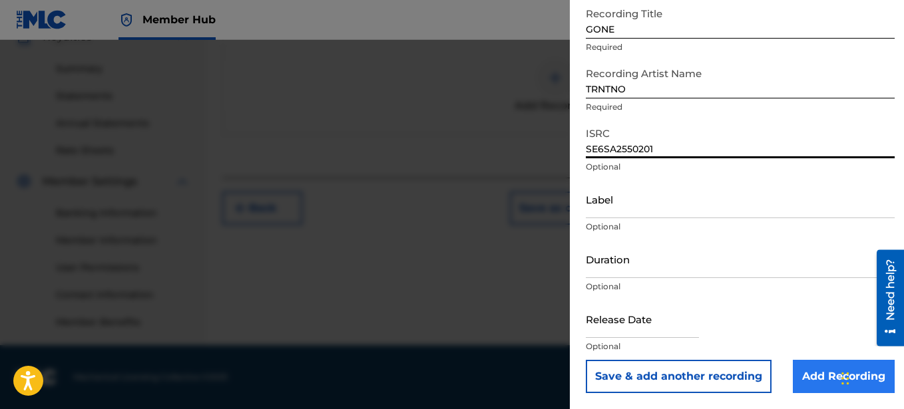
type input "SE6SA2550201"
click at [826, 372] on input "Add Recording" at bounding box center [844, 376] width 102 height 33
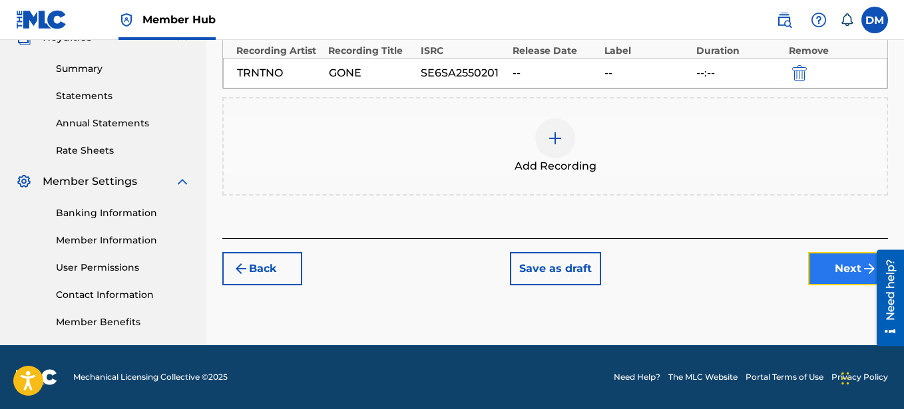
click at [832, 268] on button "Next" at bounding box center [848, 268] width 80 height 33
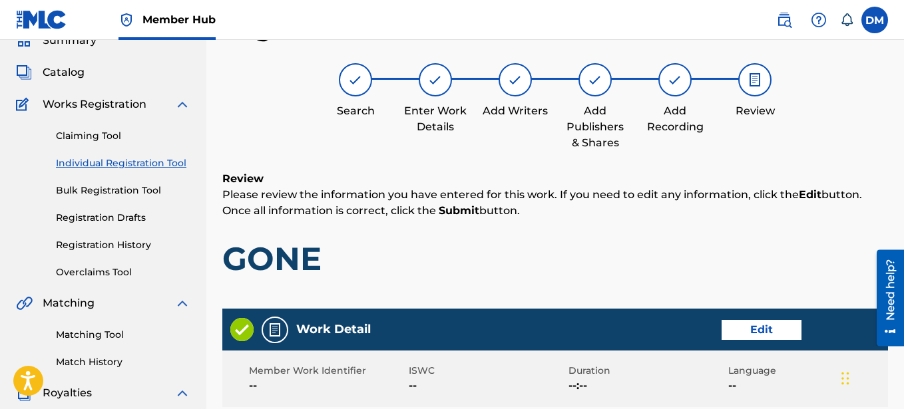
scroll to position [196, 0]
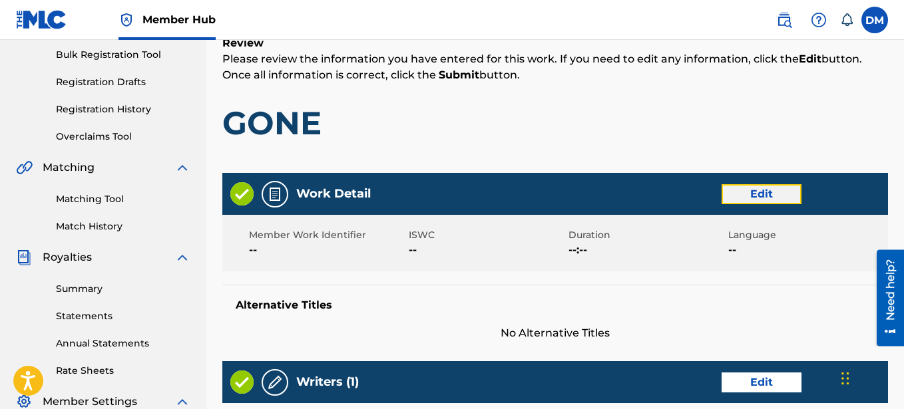
click at [744, 192] on button "Edit" at bounding box center [762, 194] width 80 height 20
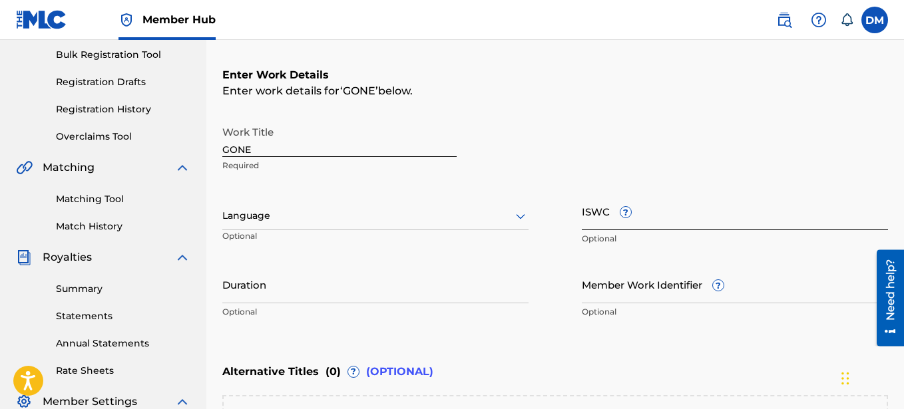
click at [641, 216] on input "ISWC ?" at bounding box center [735, 211] width 306 height 38
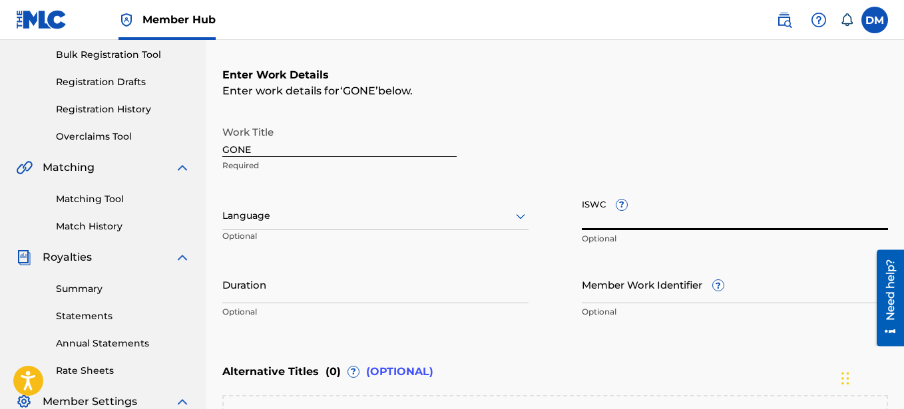
paste input "T-335.158.744-1"
type input "T-335.158.744-1"
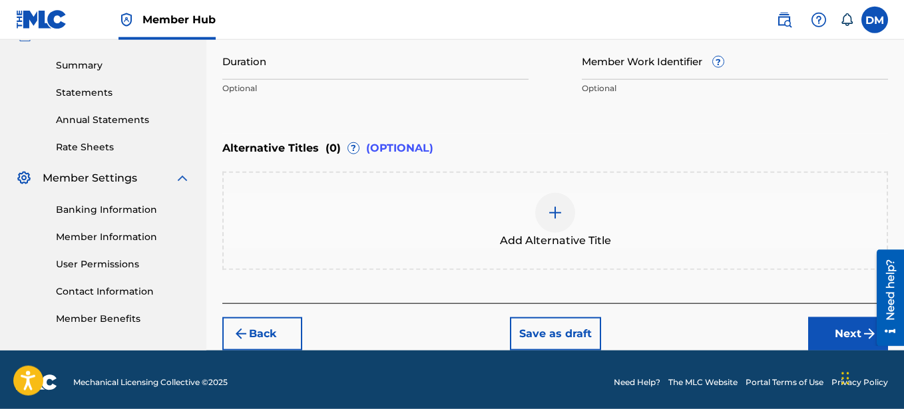
scroll to position [425, 0]
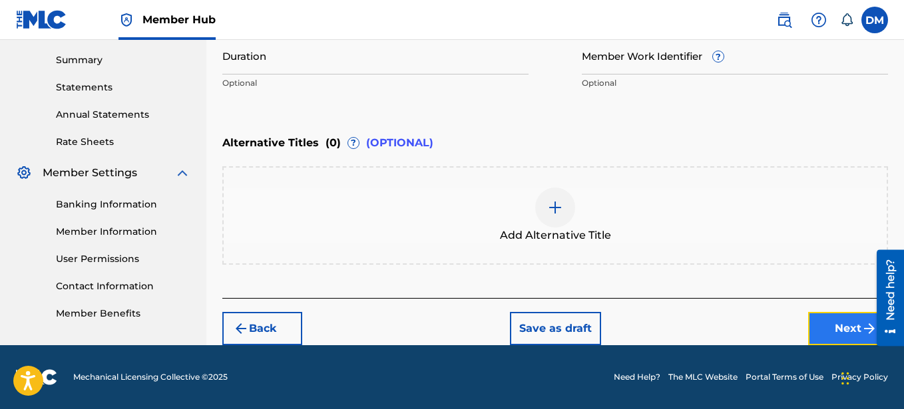
click at [824, 316] on button "Next" at bounding box center [848, 328] width 80 height 33
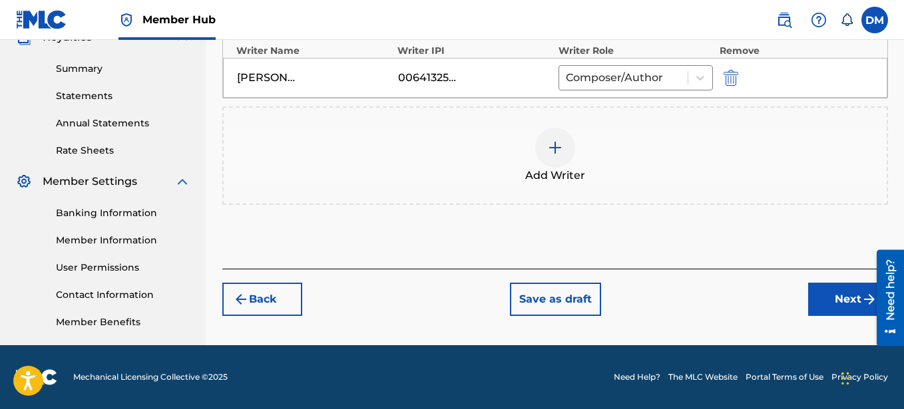
scroll to position [416, 0]
click at [830, 298] on button "Next" at bounding box center [848, 299] width 80 height 33
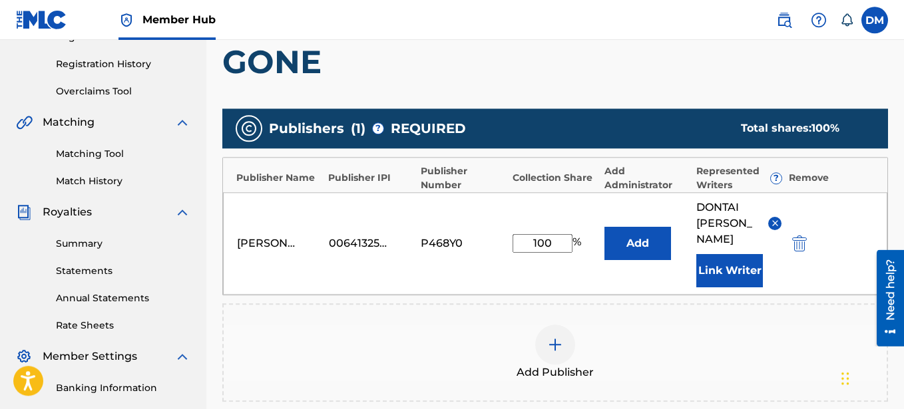
scroll to position [399, 0]
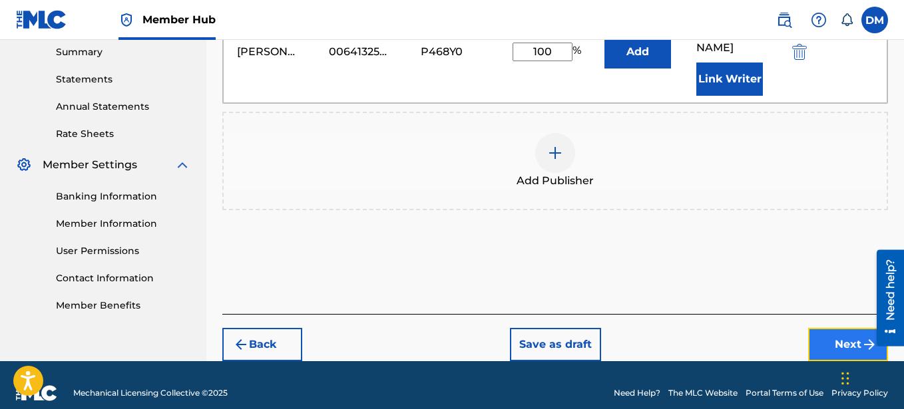
click at [839, 332] on button "Next" at bounding box center [848, 344] width 80 height 33
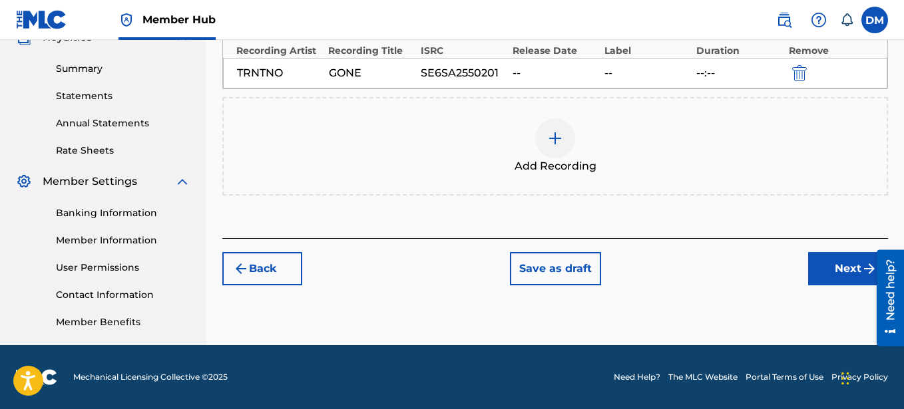
scroll to position [416, 0]
click at [827, 270] on button "Next" at bounding box center [848, 268] width 80 height 33
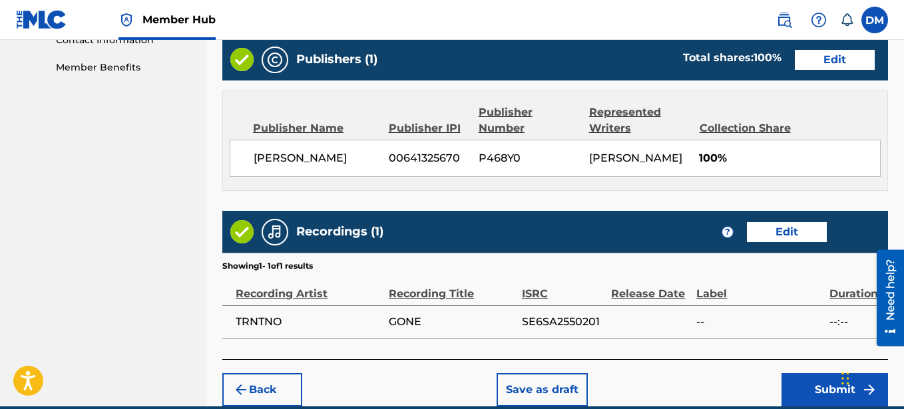
scroll to position [732, 0]
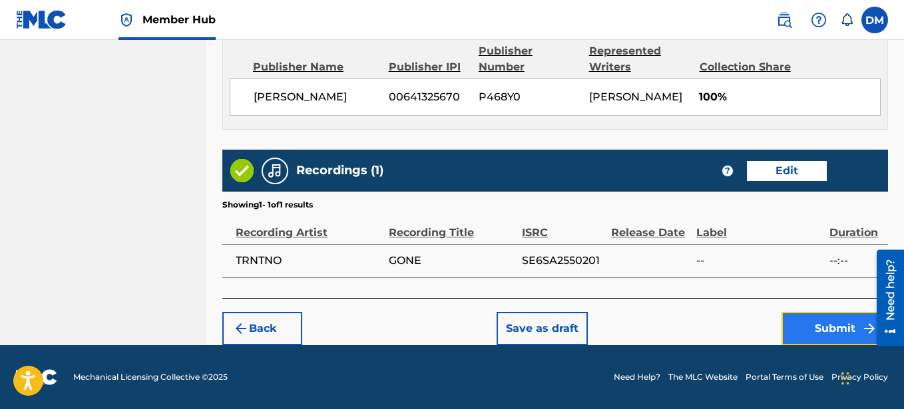
click at [833, 328] on button "Submit" at bounding box center [835, 328] width 107 height 33
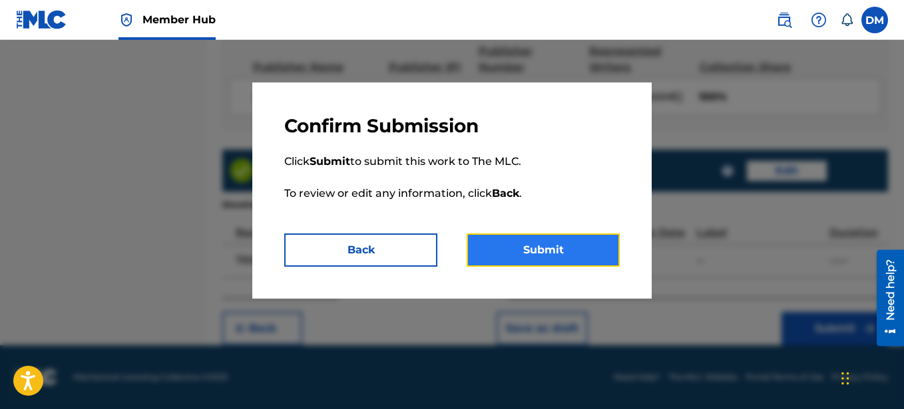
click at [579, 250] on button "Submit" at bounding box center [543, 250] width 153 height 33
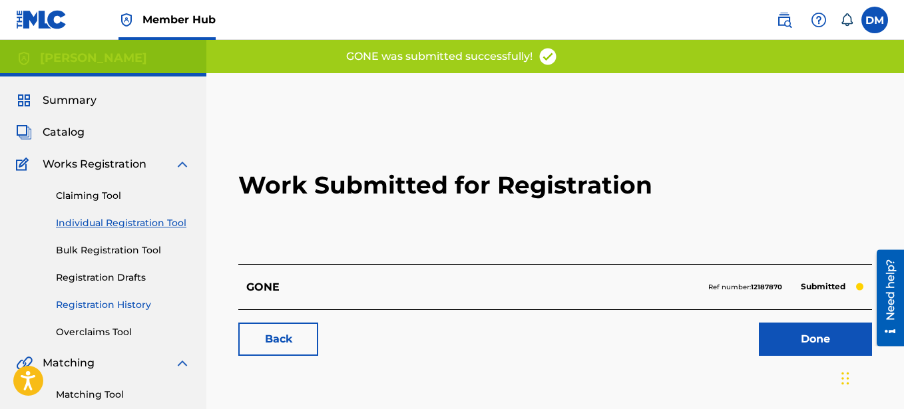
click at [124, 302] on link "Registration History" at bounding box center [123, 305] width 134 height 14
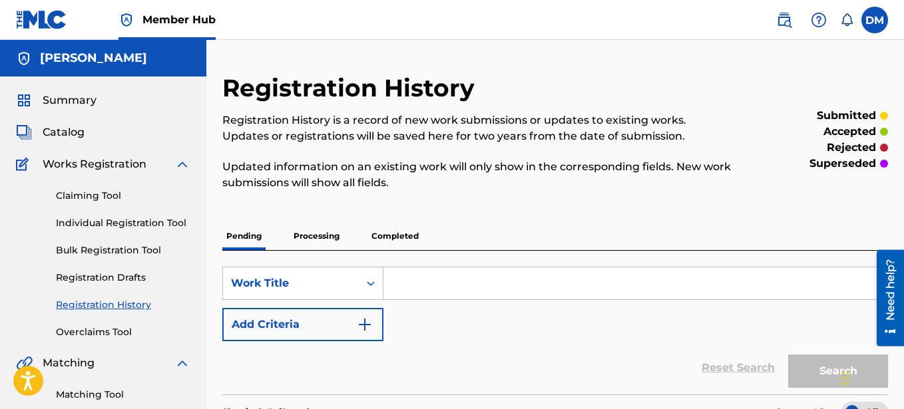
click at [312, 238] on p "Processing" at bounding box center [317, 236] width 54 height 28
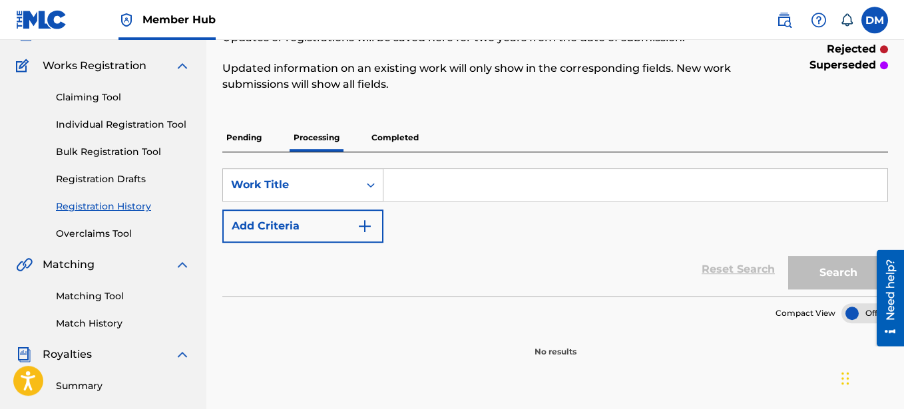
scroll to position [77, 0]
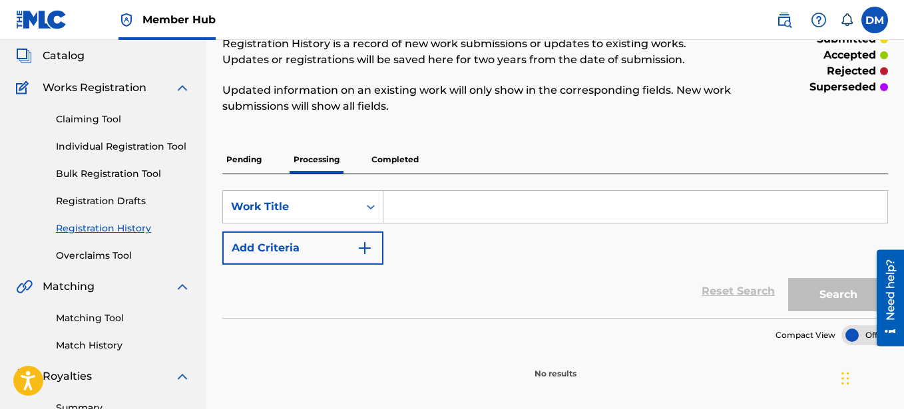
click at [403, 214] on input "Search Form" at bounding box center [635, 207] width 504 height 32
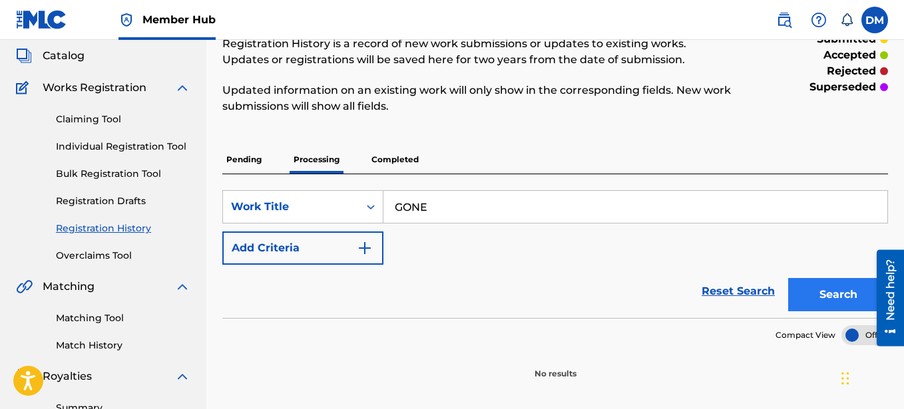
type input "GONE"
click at [823, 290] on button "Search" at bounding box center [838, 294] width 100 height 33
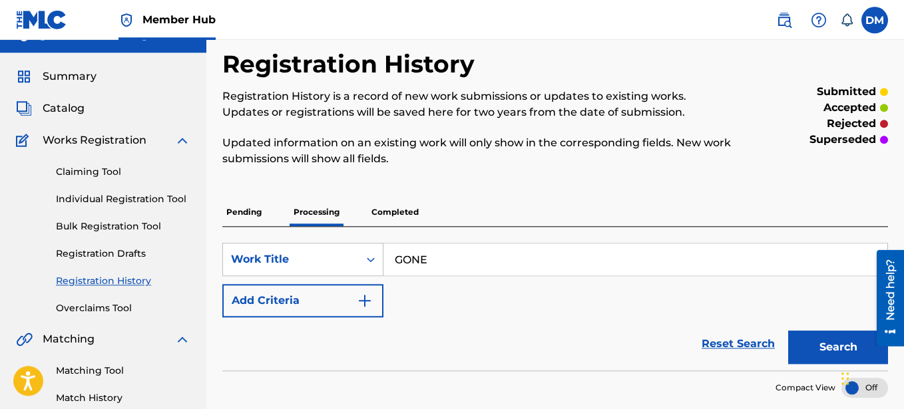
scroll to position [9, 0]
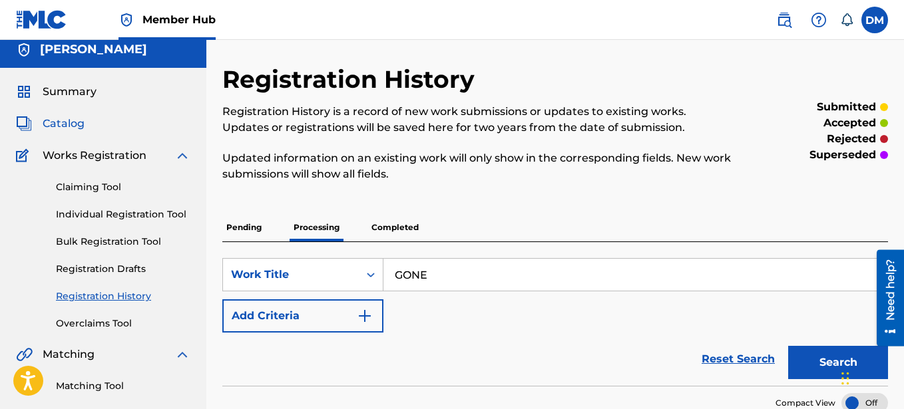
click at [73, 126] on span "Catalog" at bounding box center [64, 124] width 42 height 16
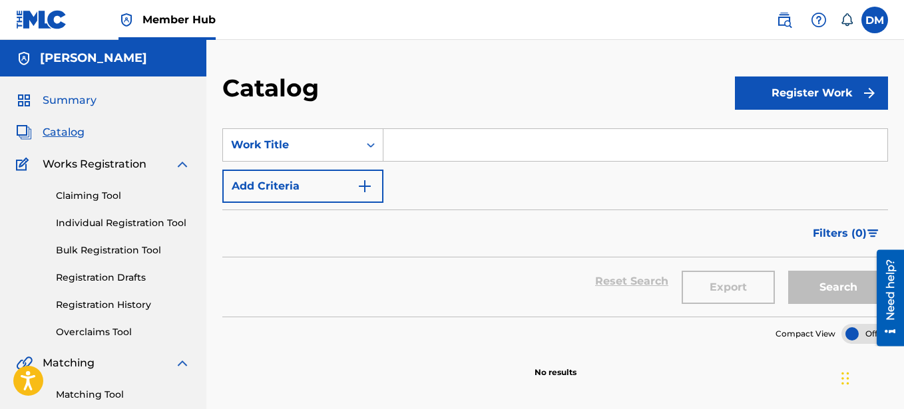
click at [87, 99] on span "Summary" at bounding box center [70, 101] width 54 height 16
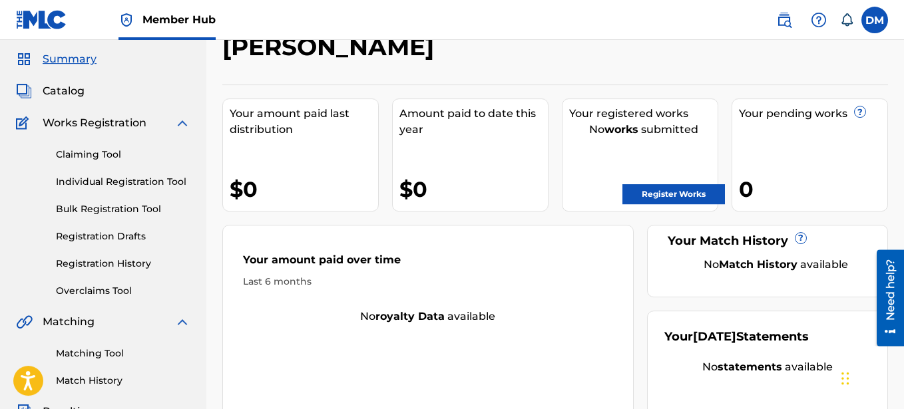
scroll to position [68, 0]
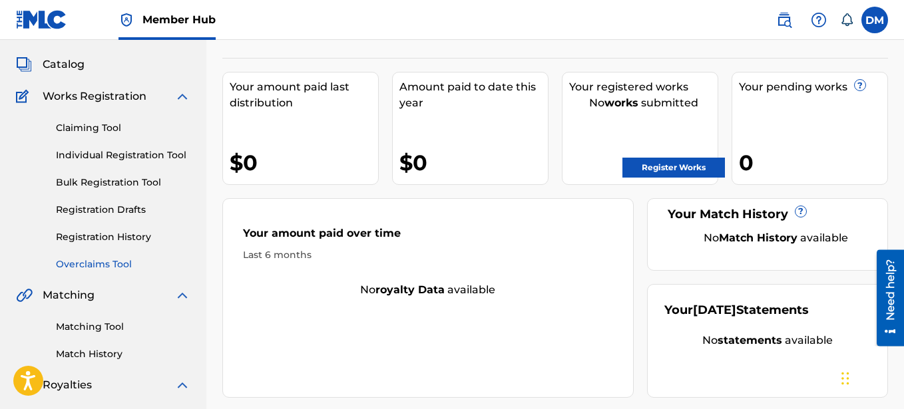
click at [108, 262] on link "Overclaims Tool" at bounding box center [123, 265] width 134 height 14
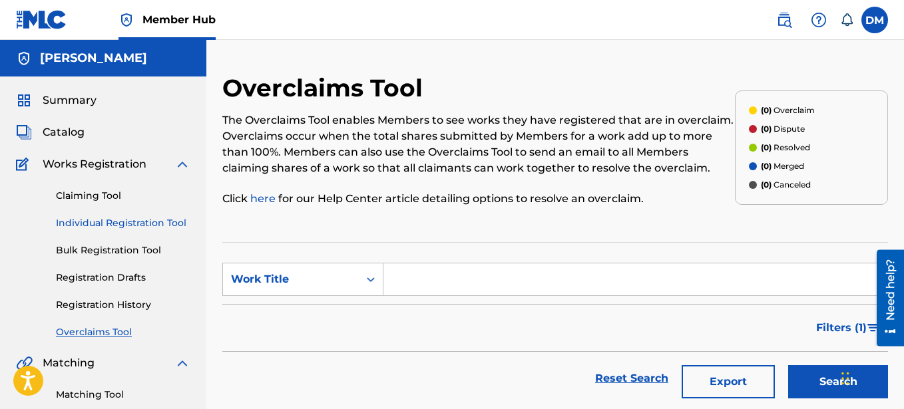
click at [125, 224] on link "Individual Registration Tool" at bounding box center [123, 223] width 134 height 14
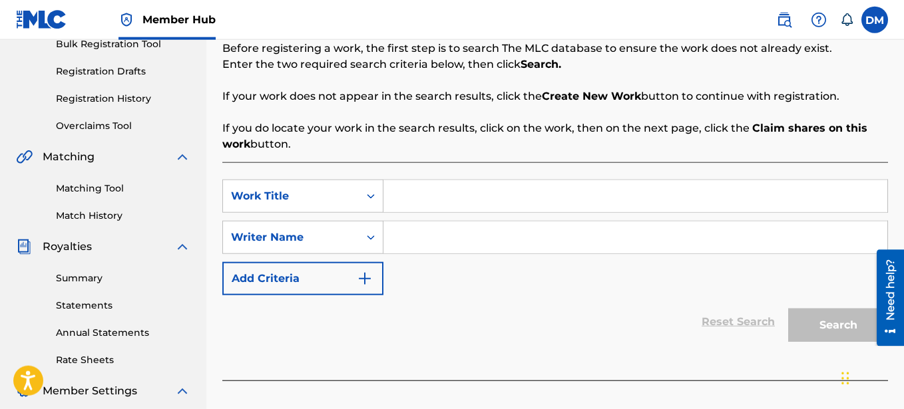
scroll to position [272, 0]
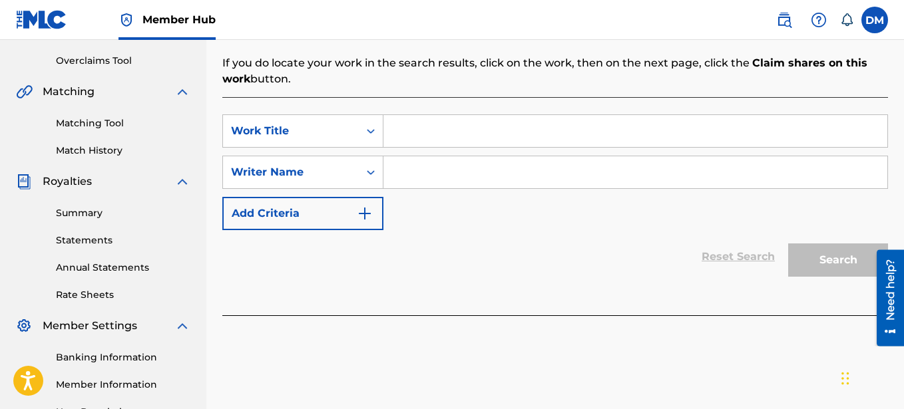
click at [411, 137] on input "Search Form" at bounding box center [635, 131] width 504 height 32
type input "THE WARMUP"
click at [451, 180] on input "Search Form" at bounding box center [635, 172] width 504 height 32
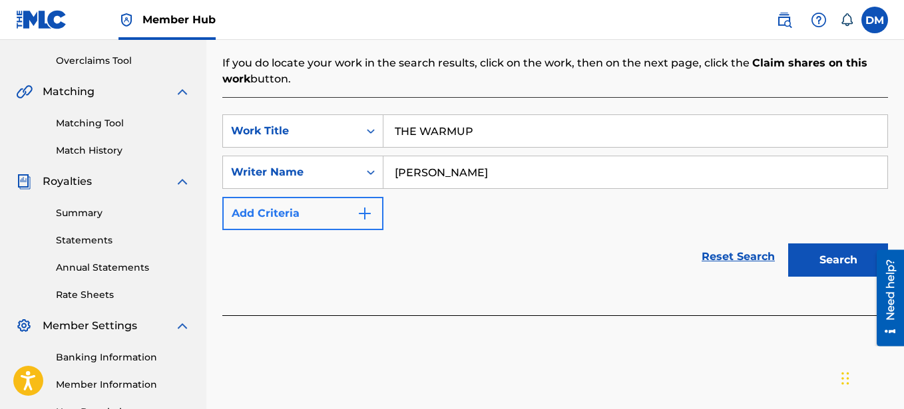
type input "[PERSON_NAME]"
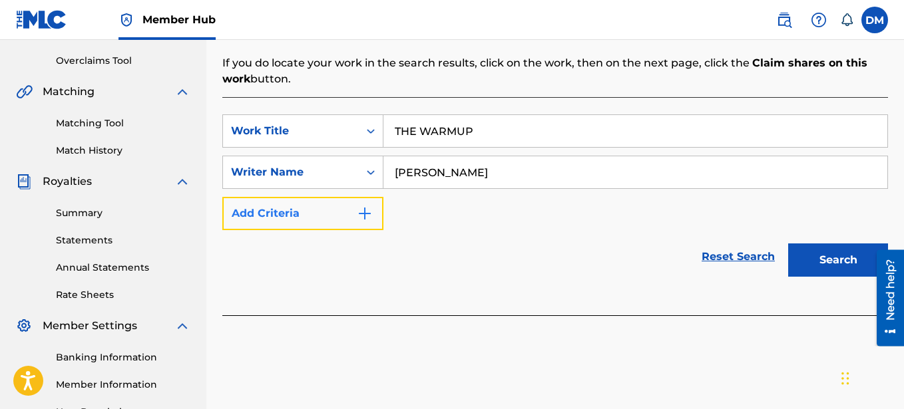
click at [374, 214] on button "Add Criteria" at bounding box center [302, 213] width 161 height 33
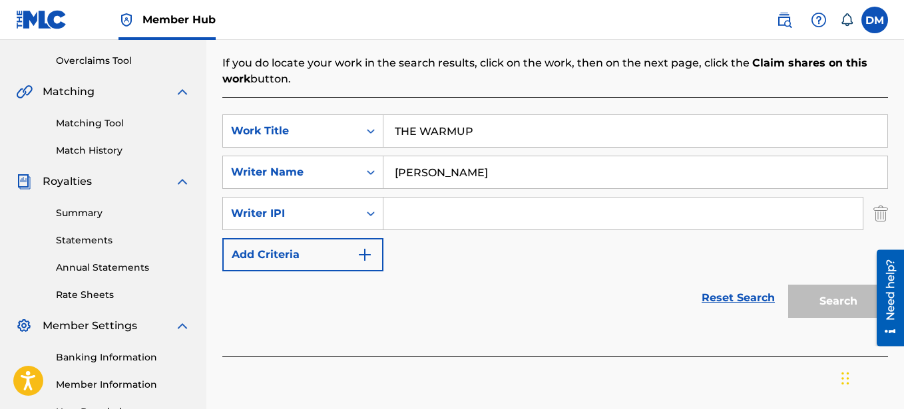
click at [423, 219] on input "Search Form" at bounding box center [622, 214] width 479 height 32
click at [419, 215] on input "Search Form" at bounding box center [622, 214] width 479 height 32
paste input "00641325670"
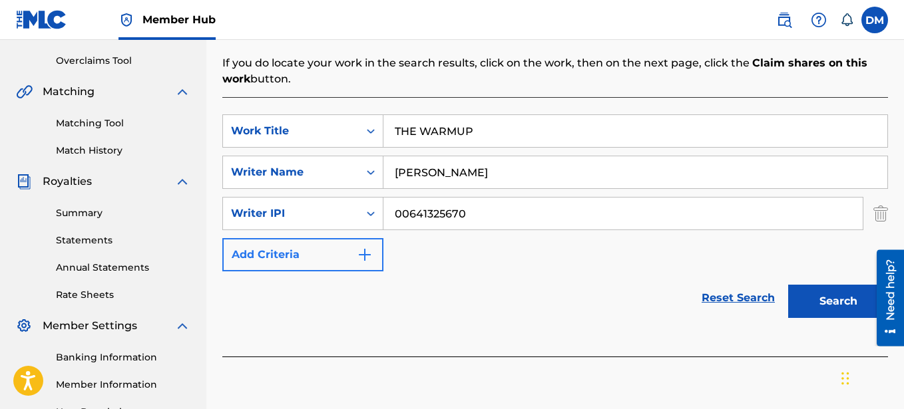
type input "00641325670"
click at [330, 254] on button "Add Criteria" at bounding box center [302, 254] width 161 height 33
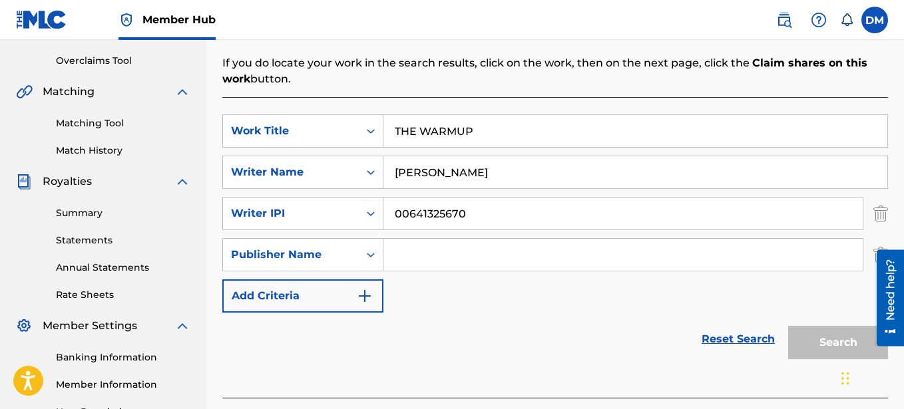
click at [427, 257] on input "Search Form" at bounding box center [622, 255] width 479 height 32
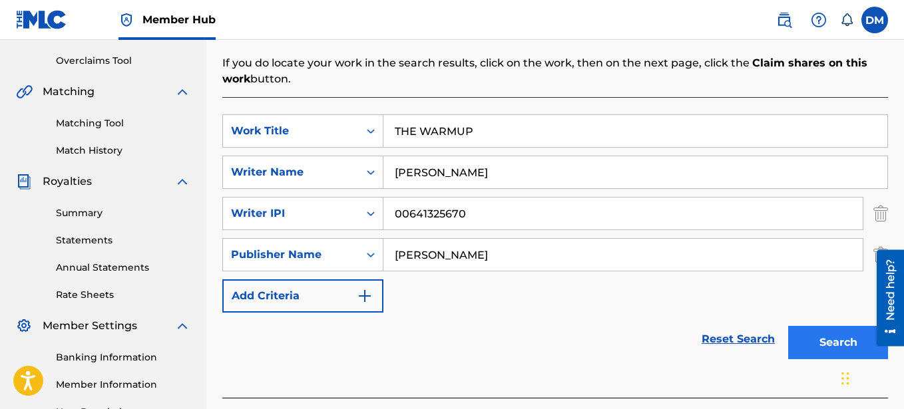
type input "[PERSON_NAME]"
click at [858, 337] on button "Search" at bounding box center [838, 342] width 100 height 33
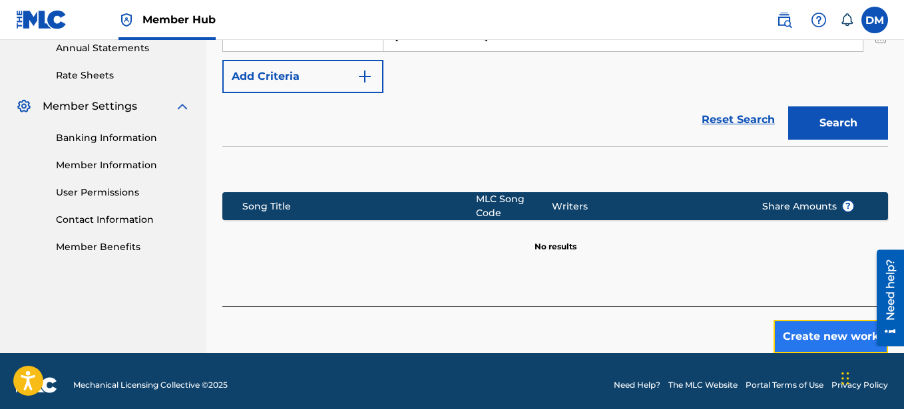
click at [821, 334] on button "Create new work" at bounding box center [831, 336] width 115 height 33
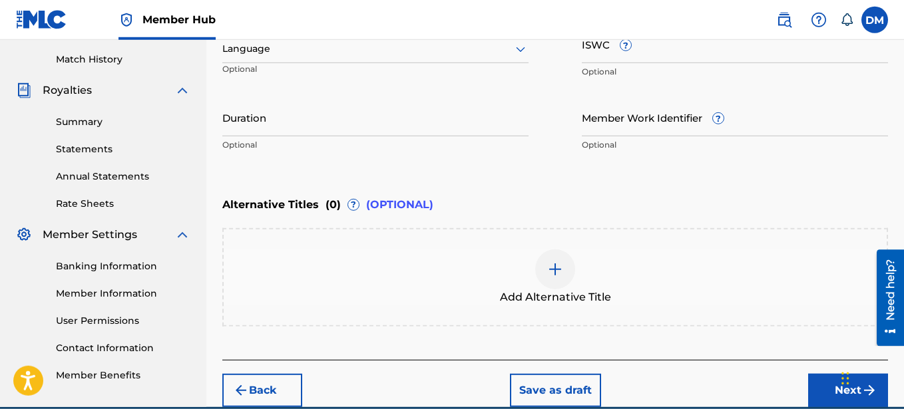
scroll to position [289, 0]
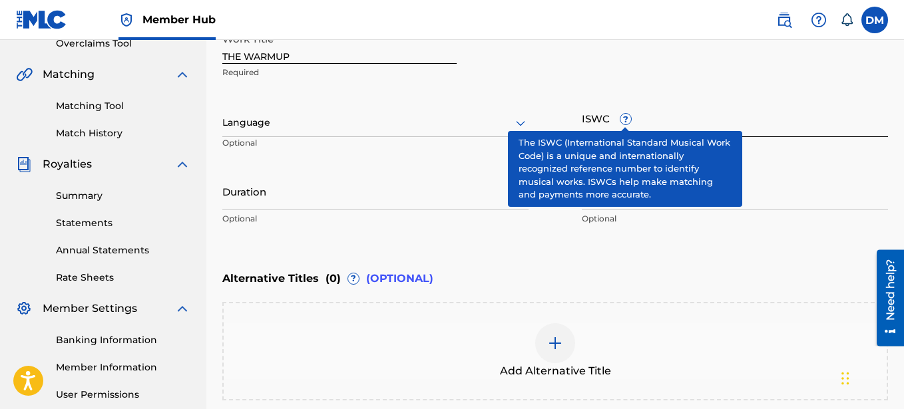
click at [602, 120] on input "ISWC ?" at bounding box center [735, 118] width 306 height 38
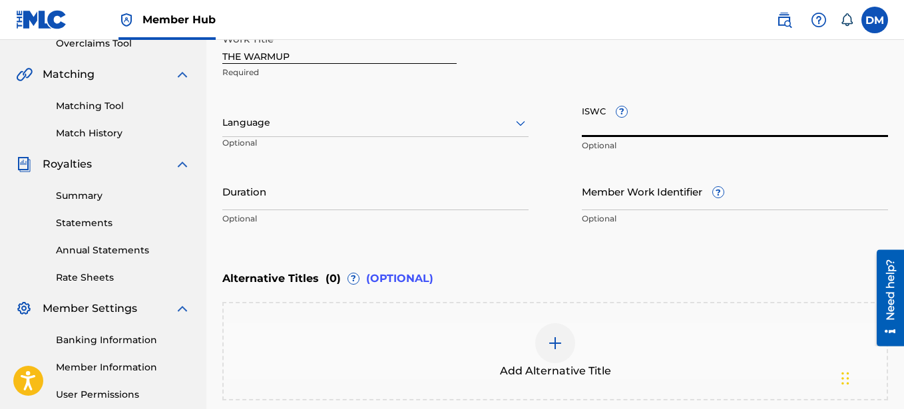
paste input "T-333.990.062-4"
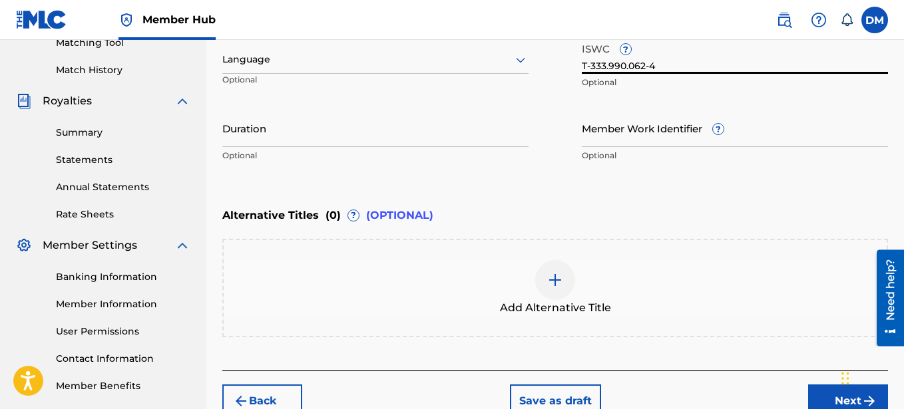
scroll to position [425, 0]
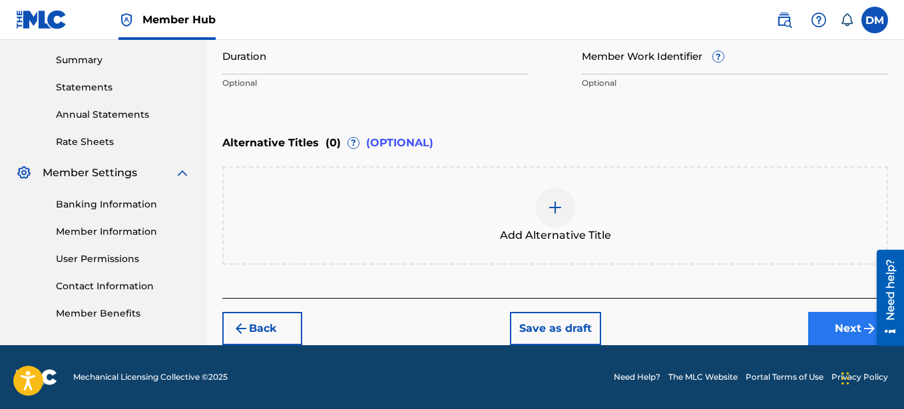
type input "T-333.990.062-4"
click at [849, 332] on button "Next" at bounding box center [848, 328] width 80 height 33
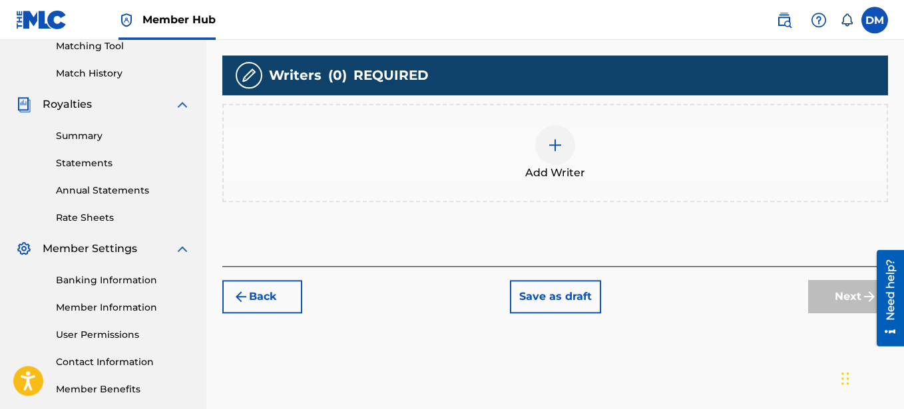
scroll to position [280, 0]
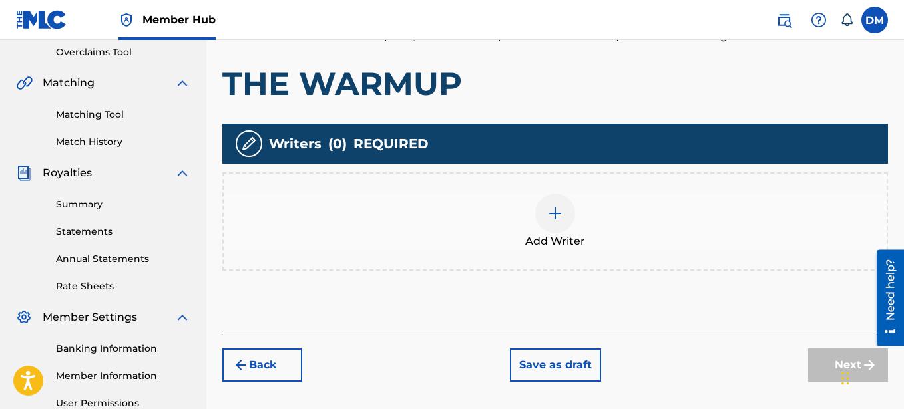
click at [560, 223] on div at bounding box center [555, 214] width 40 height 40
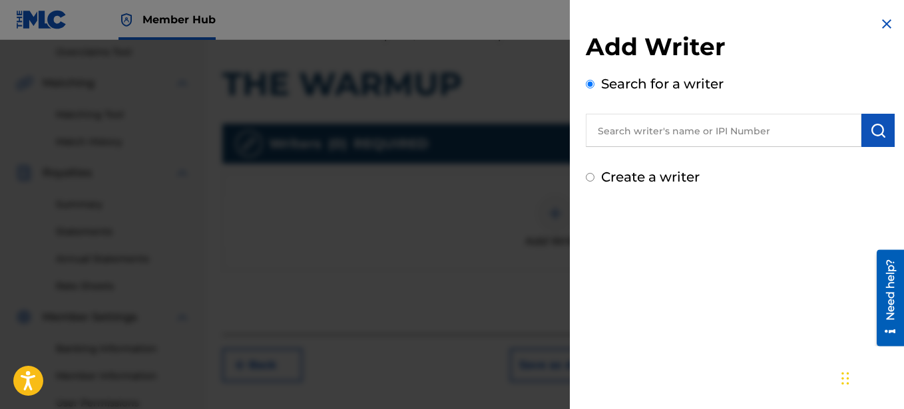
drag, startPoint x: 627, startPoint y: 131, endPoint x: 619, endPoint y: 134, distance: 8.4
click at [627, 132] on input "text" at bounding box center [724, 130] width 276 height 33
type input "[PERSON_NAME]"
click at [606, 177] on label "Create a writer" at bounding box center [650, 177] width 99 height 16
click at [594, 177] on input "Create a writer" at bounding box center [590, 177] width 9 height 9
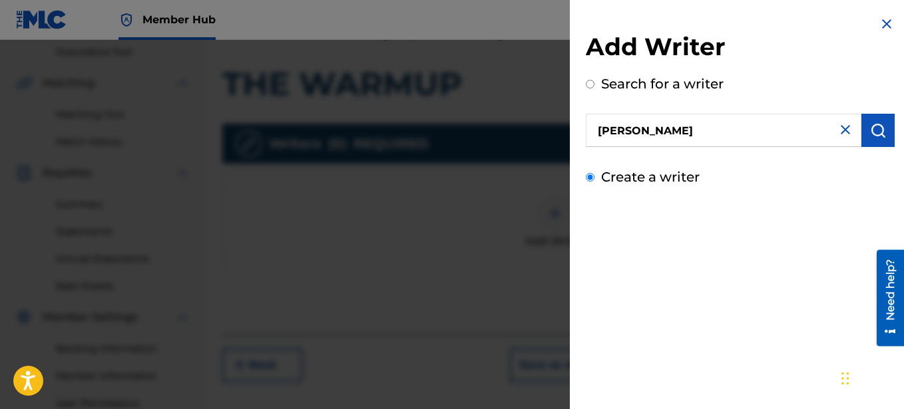
radio input "false"
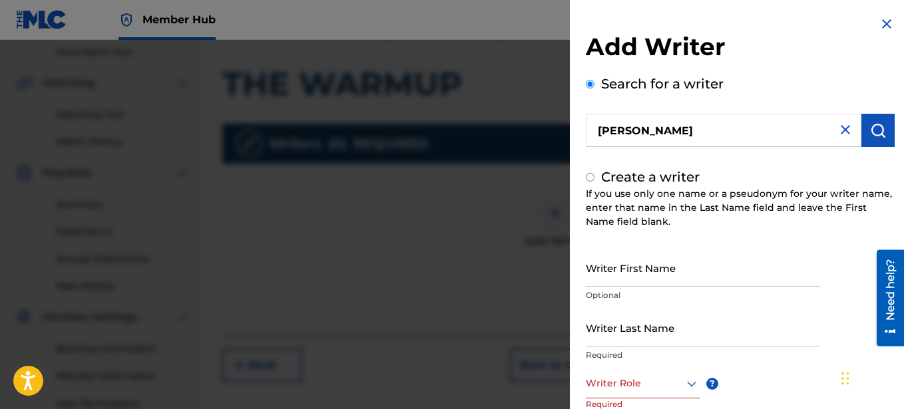
radio input "false"
radio input "true"
click at [612, 276] on input "Writer First Name" at bounding box center [703, 268] width 234 height 38
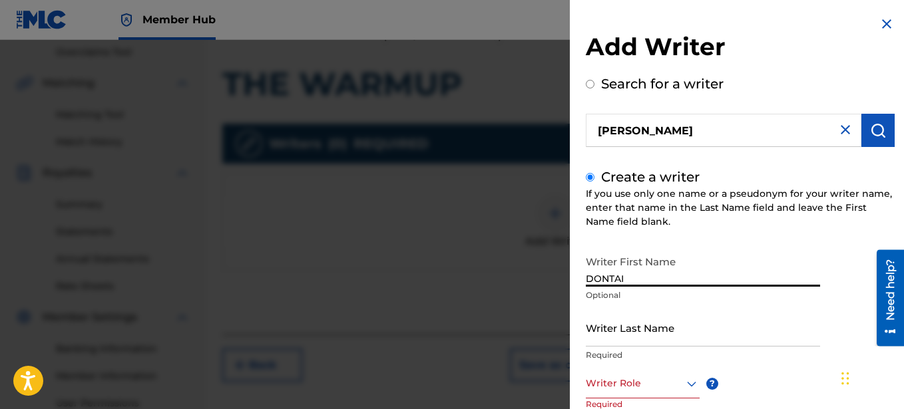
type input "DONTAI"
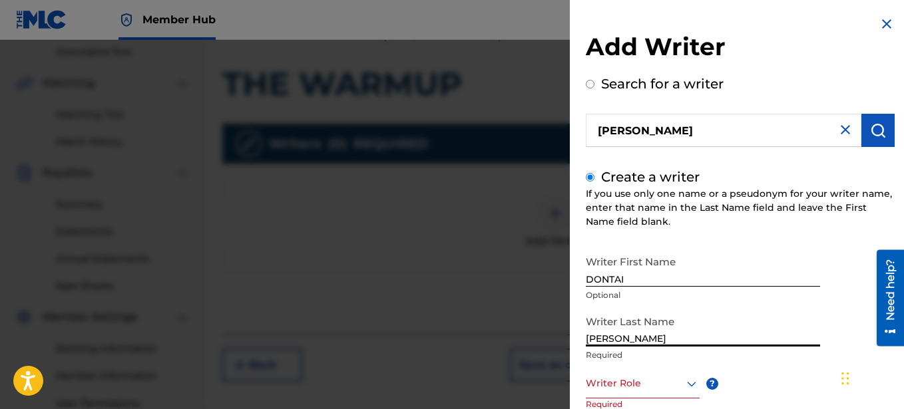
scroll to position [167, 0]
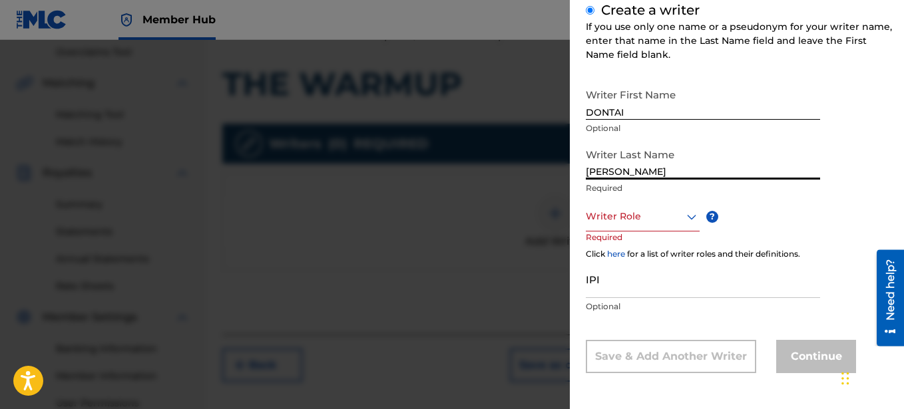
type input "[PERSON_NAME]"
click at [670, 211] on div at bounding box center [643, 216] width 114 height 17
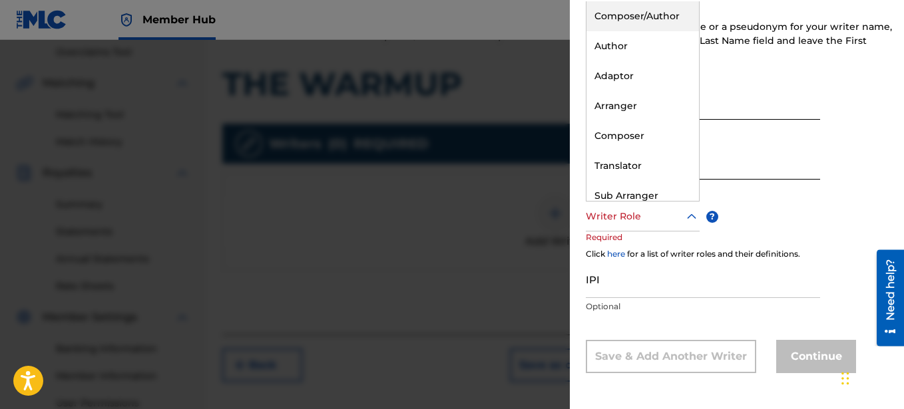
click at [645, 20] on div "Composer/Author" at bounding box center [643, 16] width 113 height 30
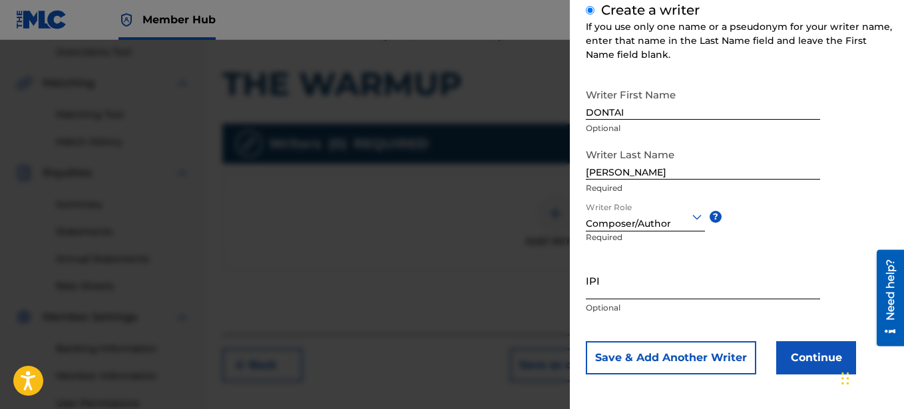
click at [647, 288] on input "IPI" at bounding box center [703, 281] width 234 height 38
click at [660, 289] on input "IPI" at bounding box center [703, 281] width 234 height 38
paste input "00641325670"
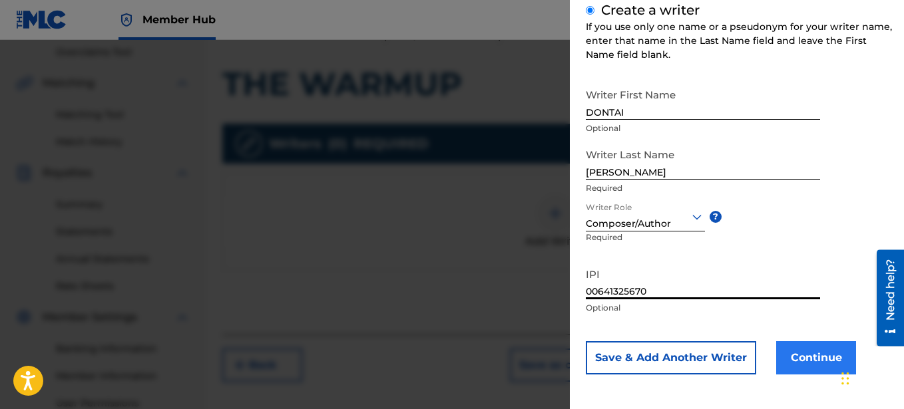
type input "00641325670"
click at [821, 355] on button "Continue" at bounding box center [816, 358] width 80 height 33
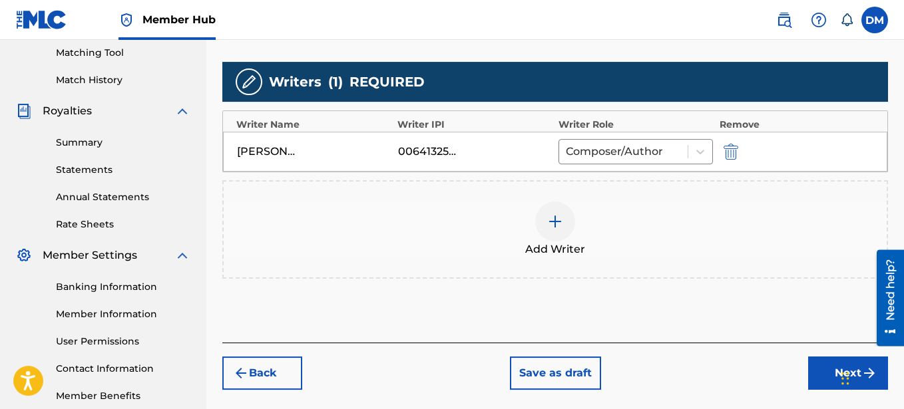
scroll to position [416, 0]
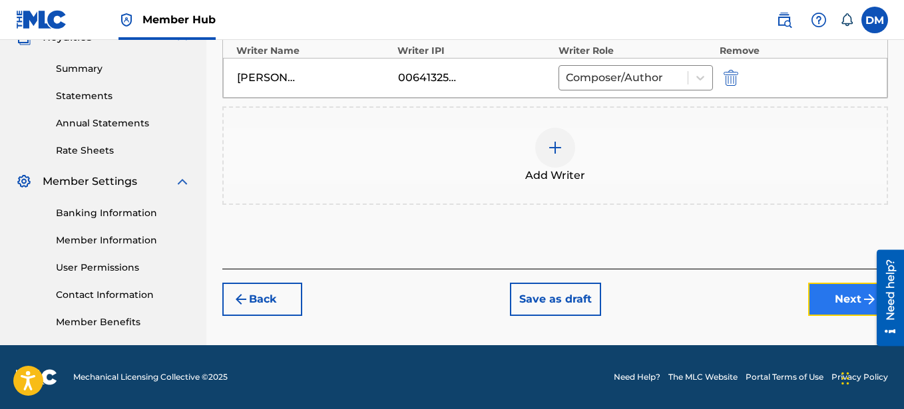
click at [840, 299] on button "Next" at bounding box center [848, 299] width 80 height 33
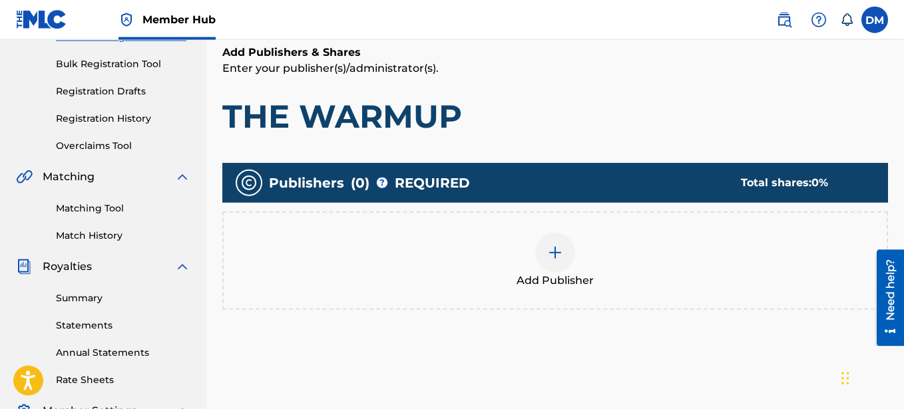
scroll to position [196, 0]
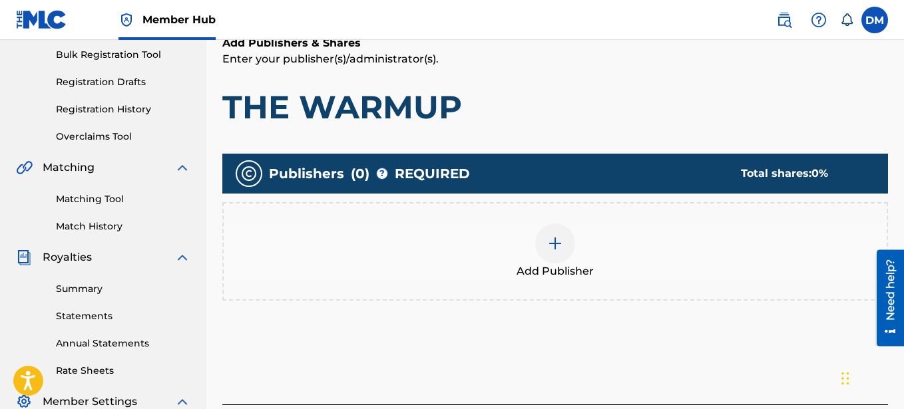
click at [566, 242] on div at bounding box center [555, 244] width 40 height 40
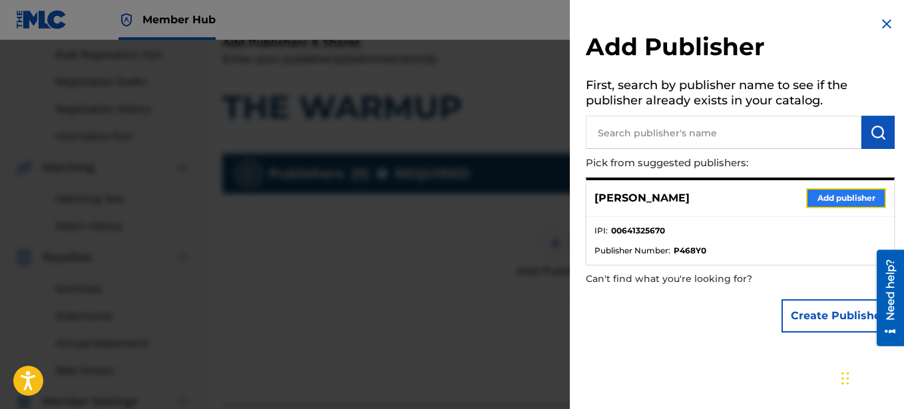
click at [817, 200] on button "Add publisher" at bounding box center [846, 198] width 80 height 20
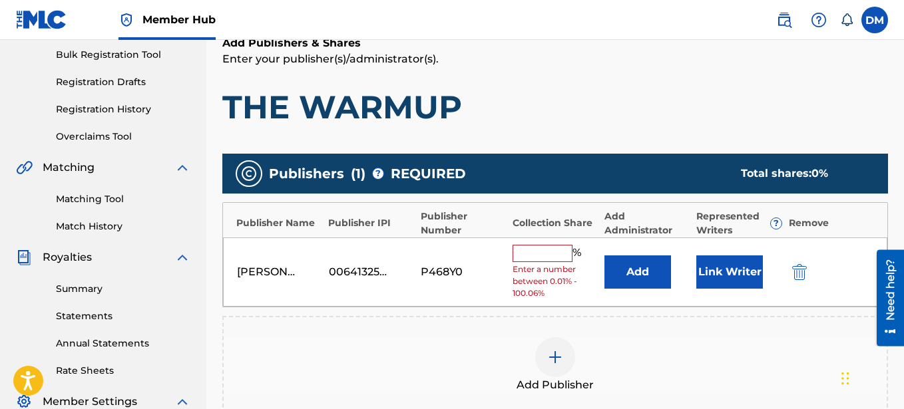
click at [532, 253] on input "text" at bounding box center [543, 253] width 60 height 17
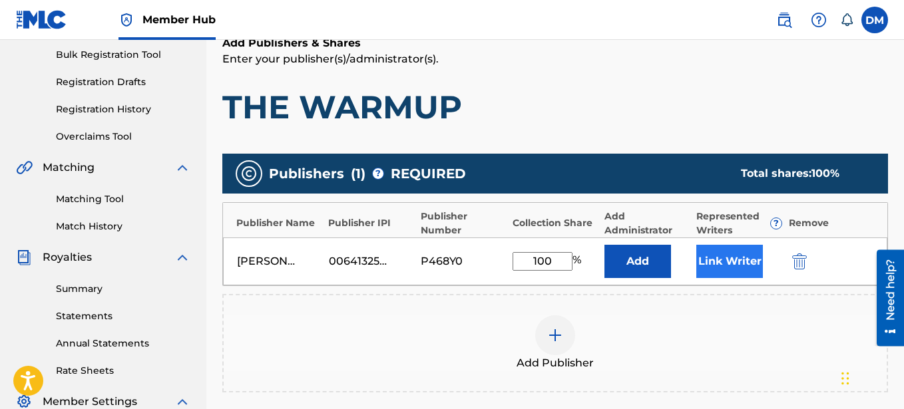
type input "100"
click at [728, 267] on button "Link Writer" at bounding box center [729, 261] width 67 height 33
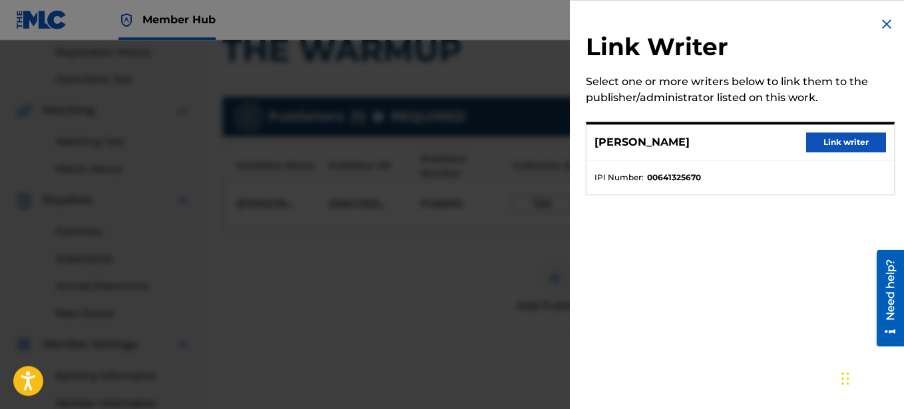
scroll to position [264, 0]
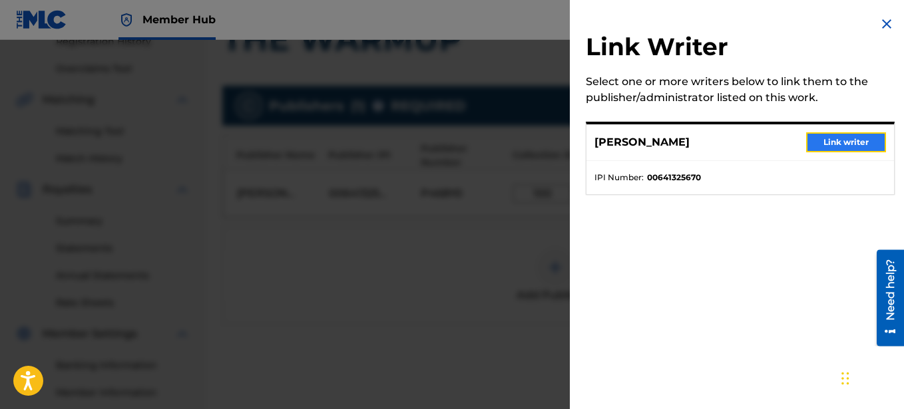
click at [837, 146] on button "Link writer" at bounding box center [846, 142] width 80 height 20
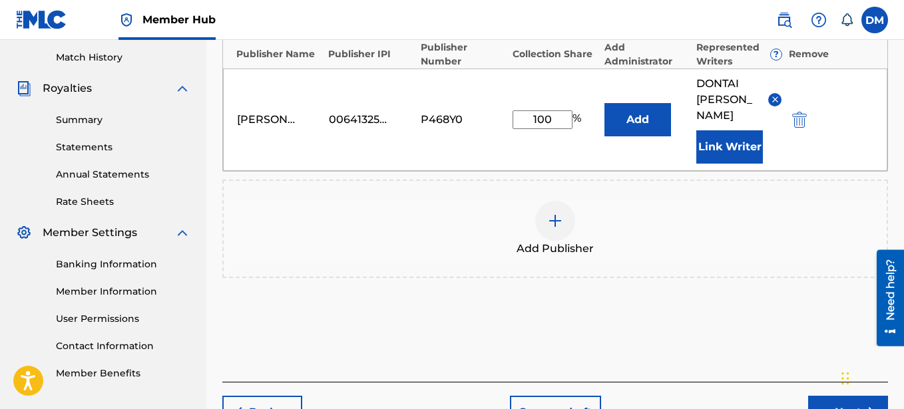
scroll to position [433, 0]
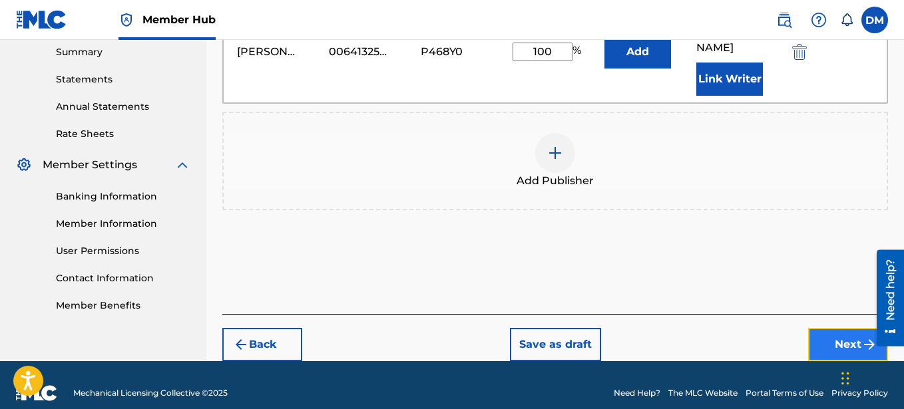
click at [842, 332] on button "Next" at bounding box center [848, 344] width 80 height 33
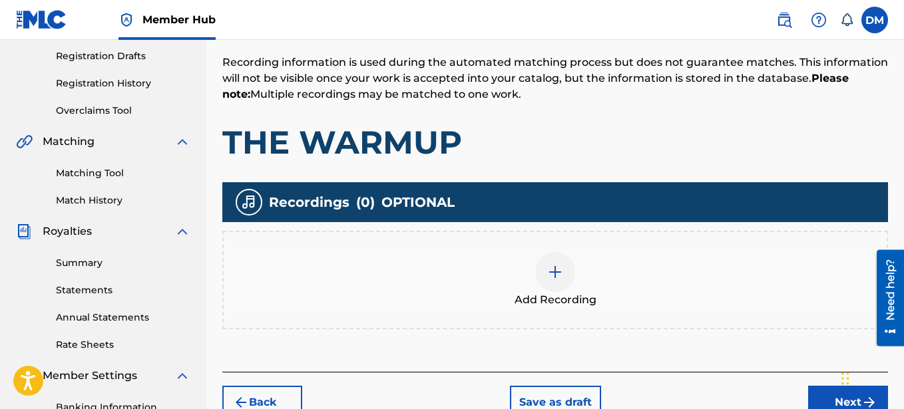
scroll to position [212, 0]
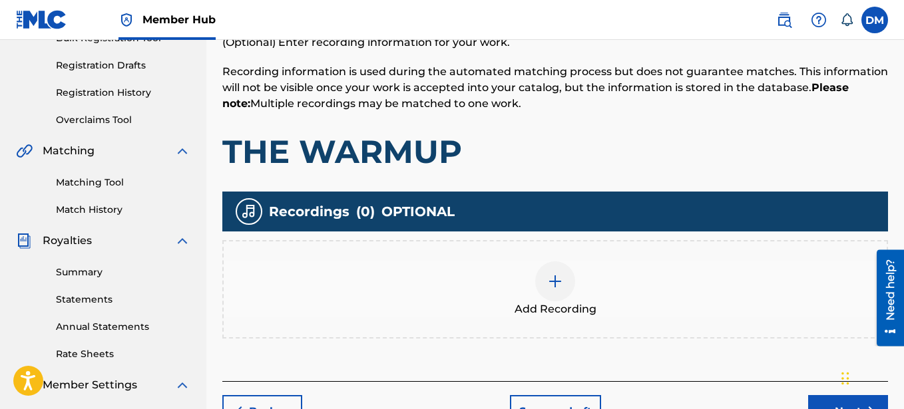
click at [553, 286] on img at bounding box center [555, 282] width 16 height 16
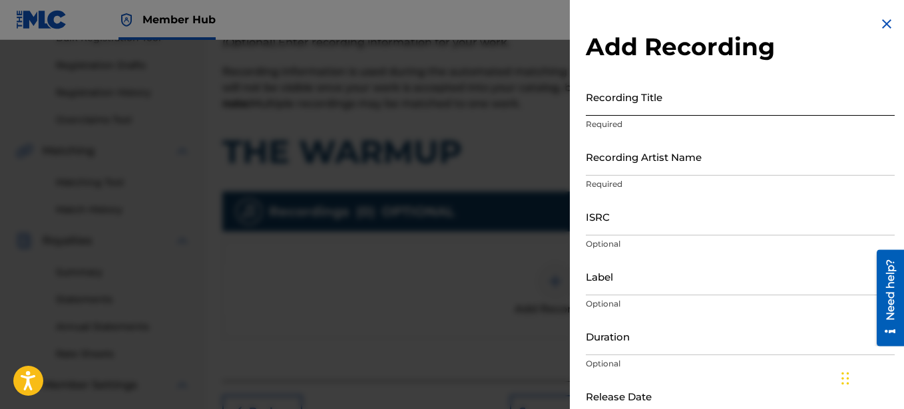
click at [630, 105] on input "Recording Title" at bounding box center [740, 97] width 309 height 38
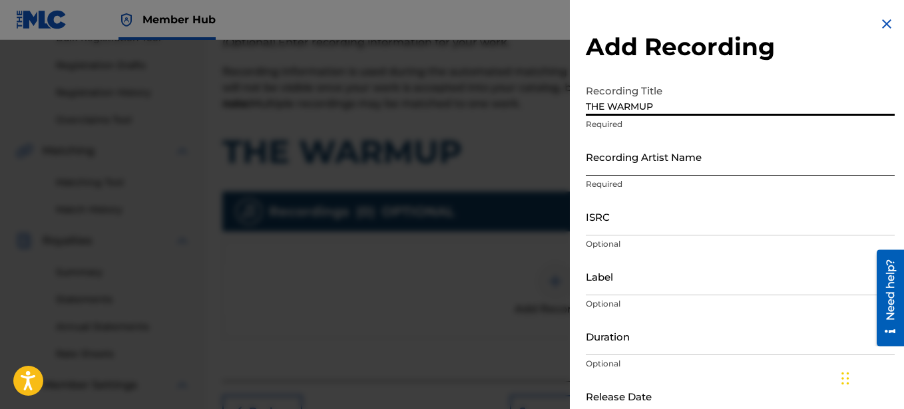
type input "THE WARMUP"
click at [645, 163] on input "Recording Artist Name" at bounding box center [740, 157] width 309 height 38
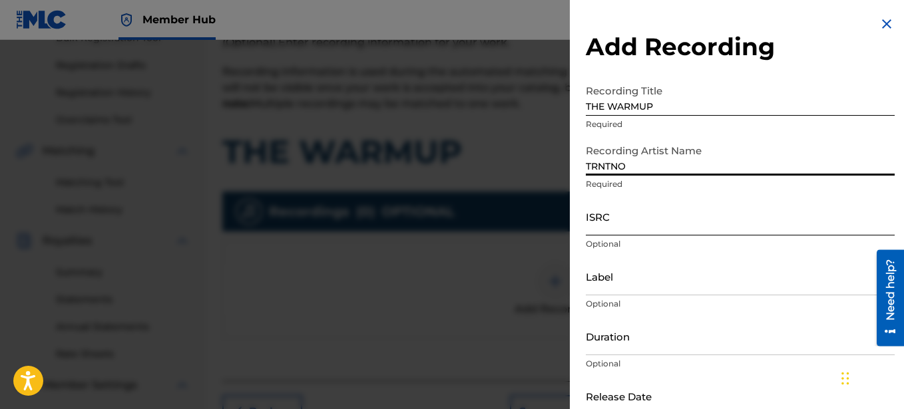
type input "TRNTNO"
click at [632, 218] on input "ISRC" at bounding box center [740, 217] width 309 height 38
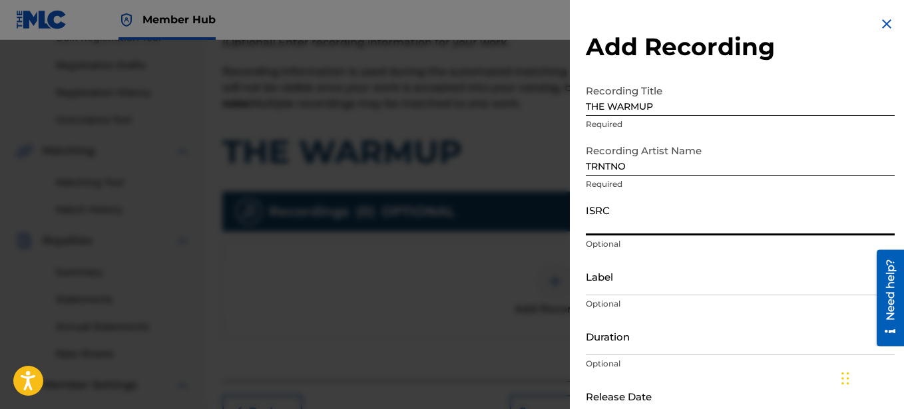
click at [635, 225] on input "ISRC" at bounding box center [740, 217] width 309 height 38
paste input "SE6XY2593648"
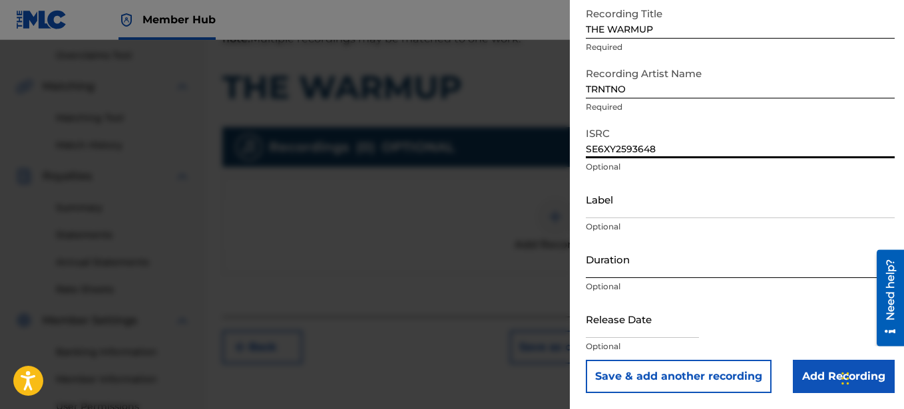
scroll to position [416, 0]
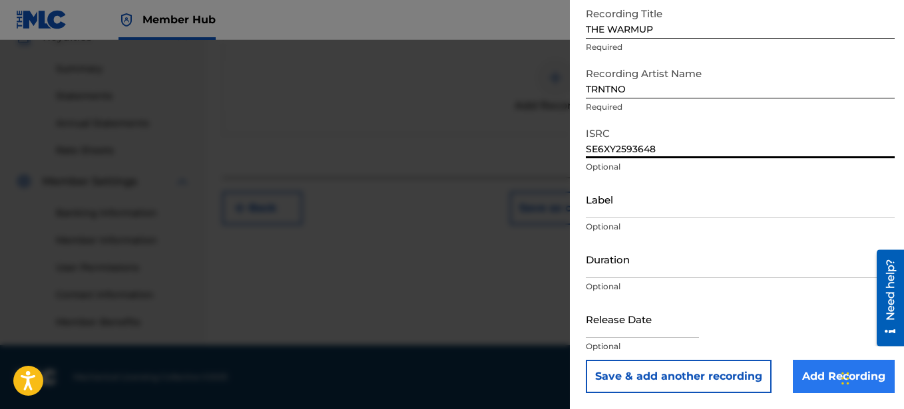
type input "SE6XY2593648"
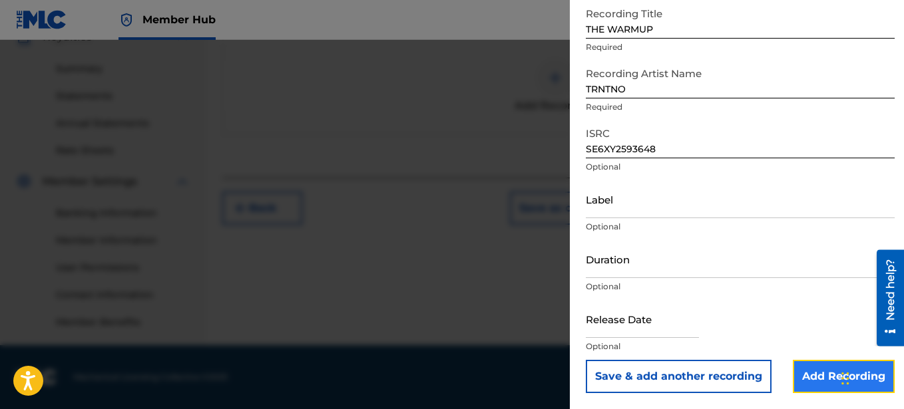
click at [833, 367] on input "Add Recording" at bounding box center [844, 376] width 102 height 33
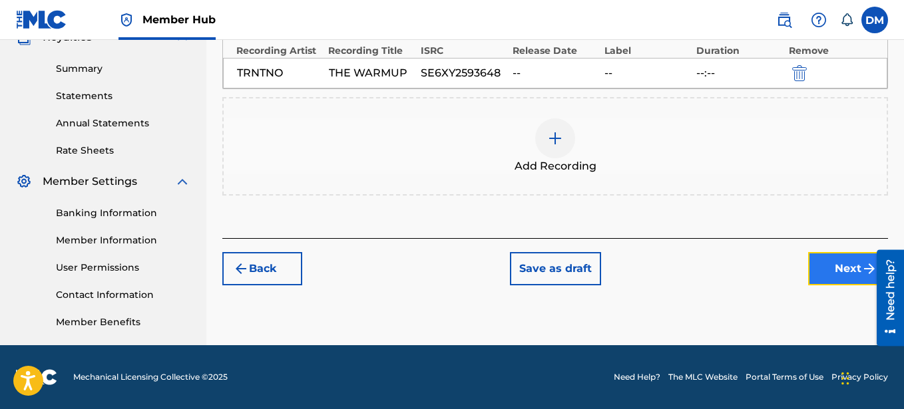
click at [853, 268] on button "Next" at bounding box center [848, 268] width 80 height 33
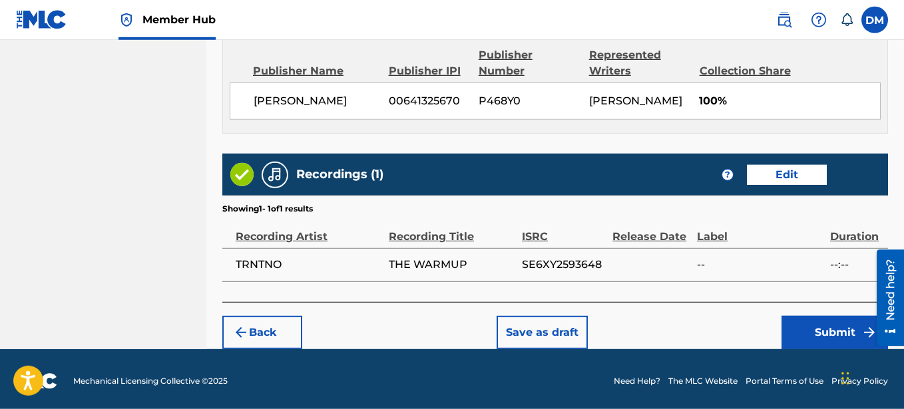
scroll to position [732, 0]
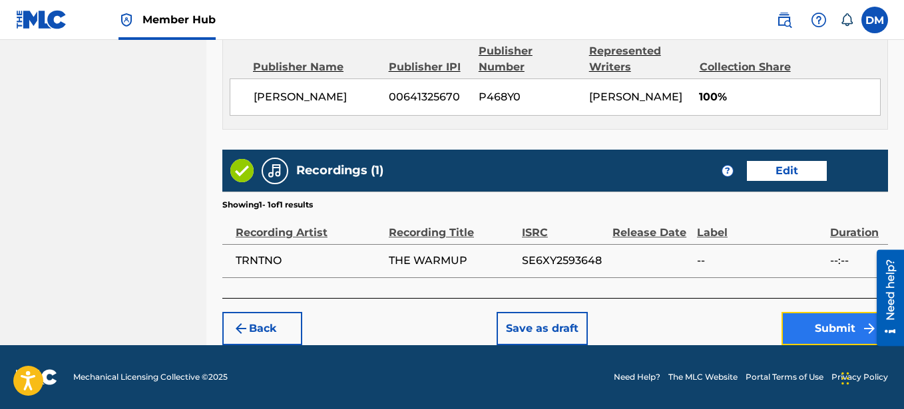
click at [803, 325] on button "Submit" at bounding box center [835, 328] width 107 height 33
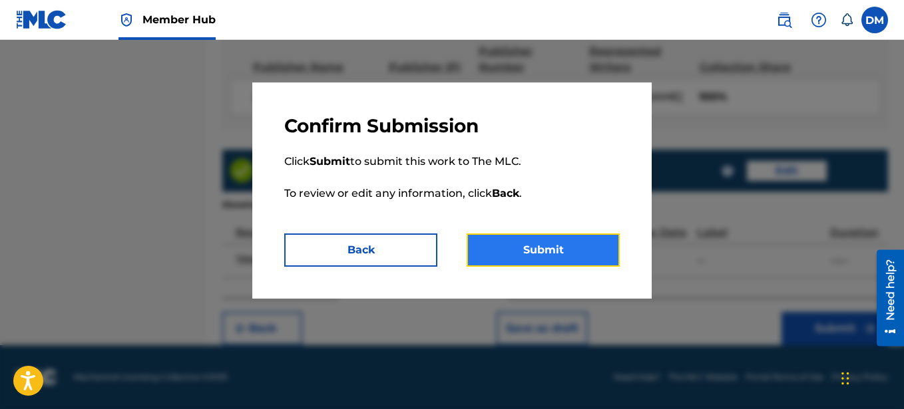
click at [485, 241] on button "Submit" at bounding box center [543, 250] width 153 height 33
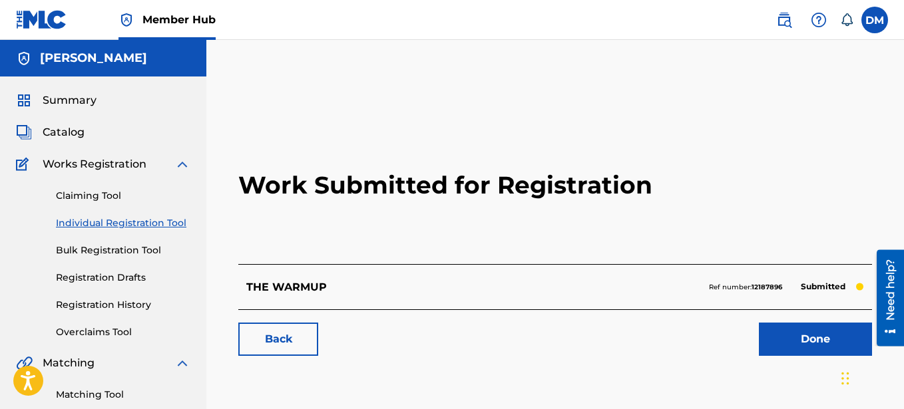
click at [143, 221] on link "Individual Registration Tool" at bounding box center [123, 223] width 134 height 14
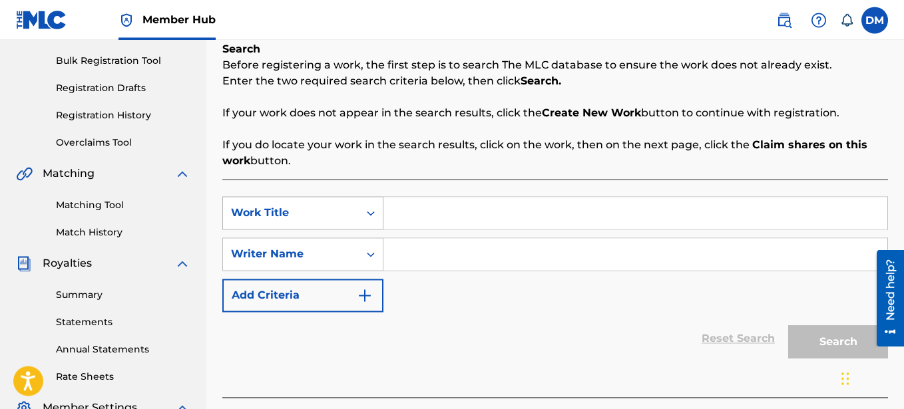
scroll to position [204, 0]
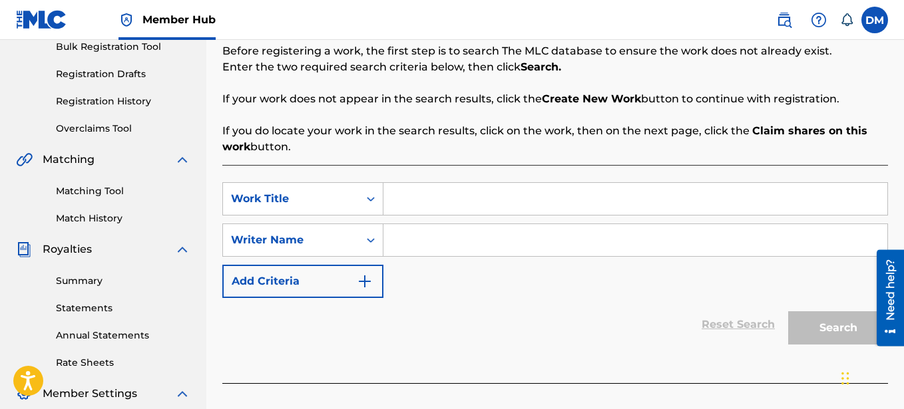
click at [451, 199] on input "Search Form" at bounding box center [635, 199] width 504 height 32
type input "CHAMPION"
click at [447, 245] on input "Search Form" at bounding box center [635, 240] width 504 height 32
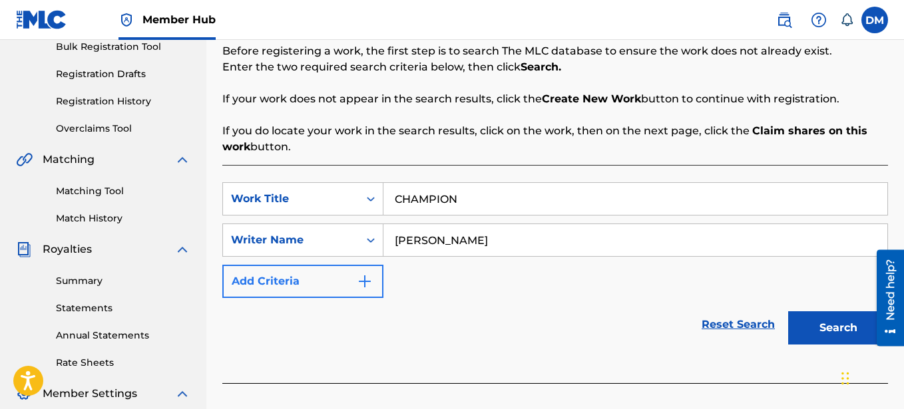
type input "[PERSON_NAME]"
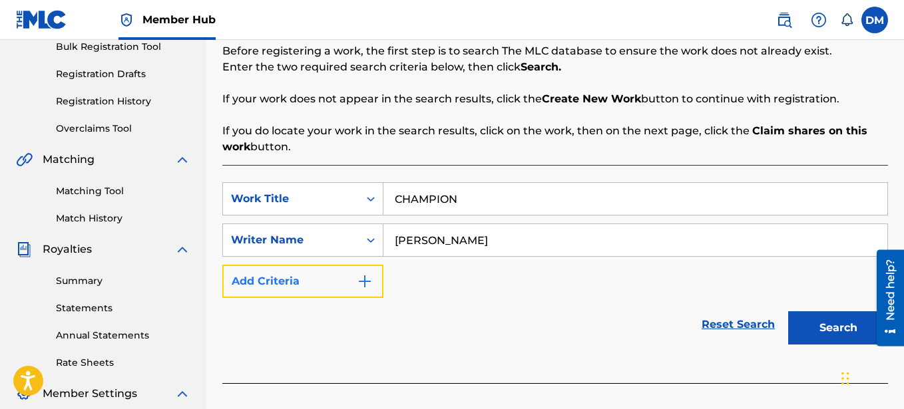
click at [332, 280] on button "Add Criteria" at bounding box center [302, 281] width 161 height 33
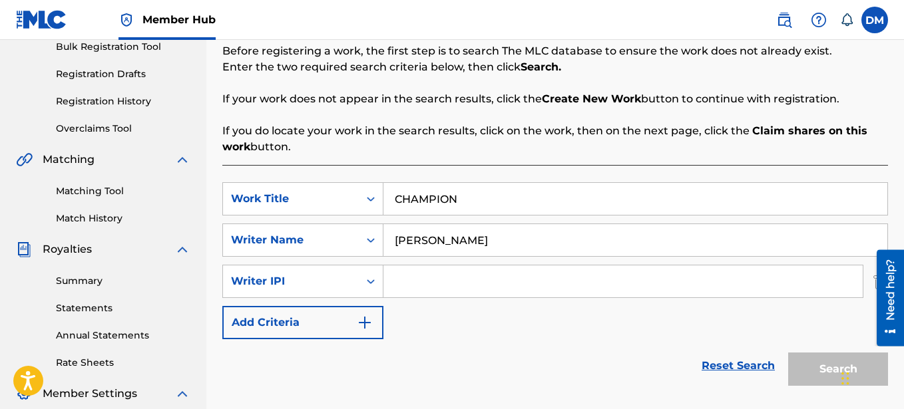
click at [425, 284] on input "Search Form" at bounding box center [622, 282] width 479 height 32
click at [408, 284] on input "Search Form" at bounding box center [622, 282] width 479 height 32
paste input "00641325670"
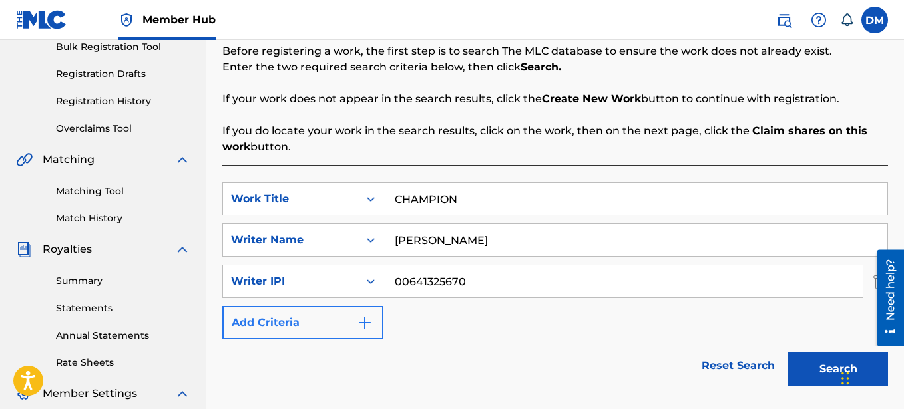
type input "00641325670"
click at [348, 328] on button "Add Criteria" at bounding box center [302, 322] width 161 height 33
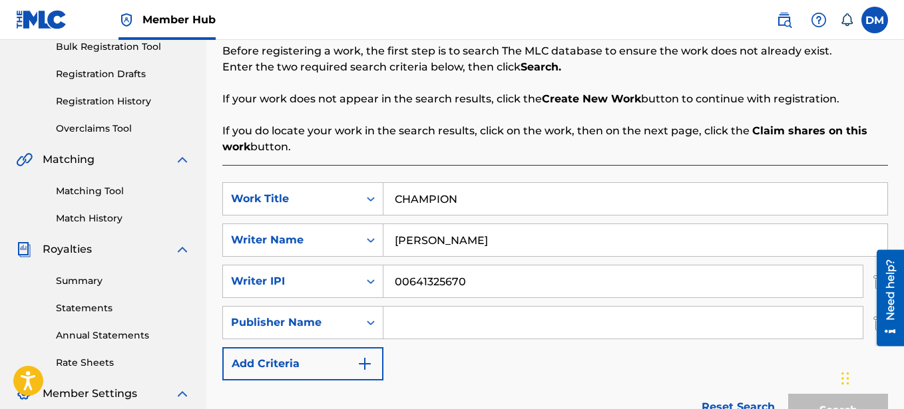
click at [408, 326] on input "Search Form" at bounding box center [622, 323] width 479 height 32
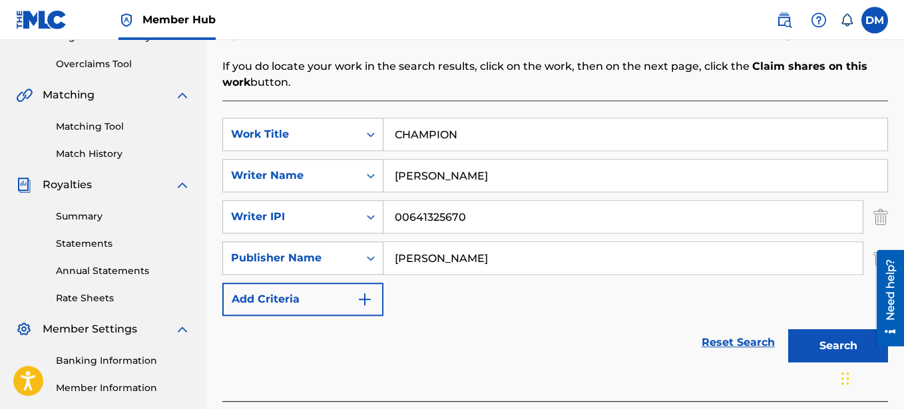
scroll to position [340, 0]
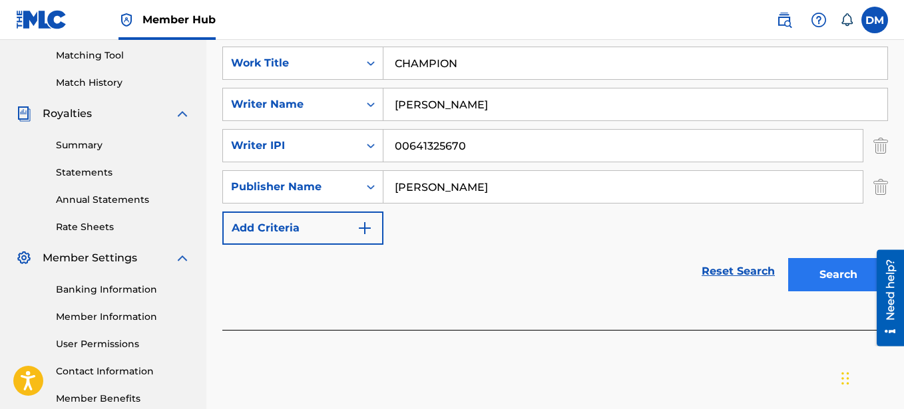
type input "[PERSON_NAME]"
click at [831, 278] on button "Search" at bounding box center [838, 274] width 100 height 33
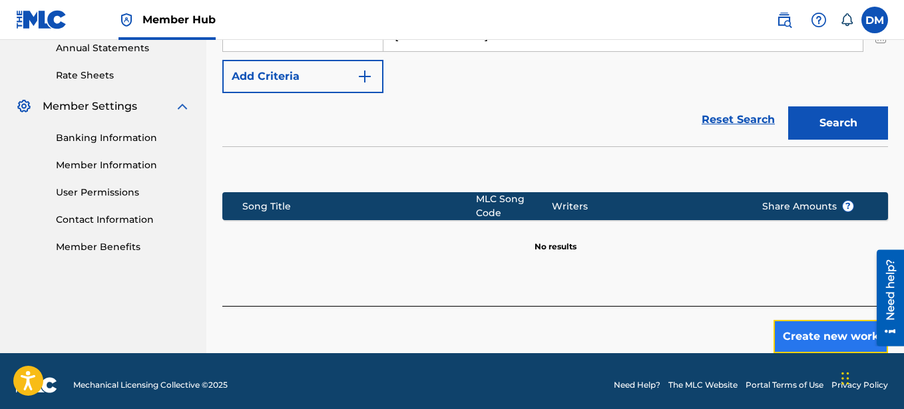
click at [816, 326] on button "Create new work" at bounding box center [831, 336] width 115 height 33
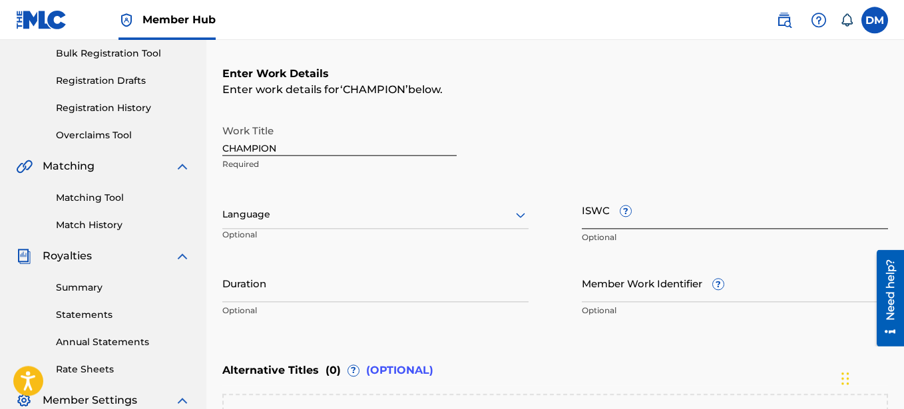
scroll to position [221, 0]
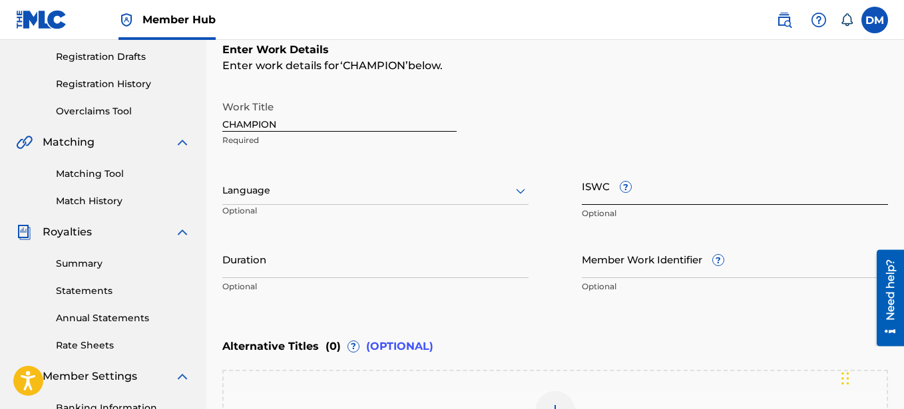
click at [651, 192] on input "ISWC ?" at bounding box center [735, 186] width 306 height 38
paste input "T-333.990.068-0"
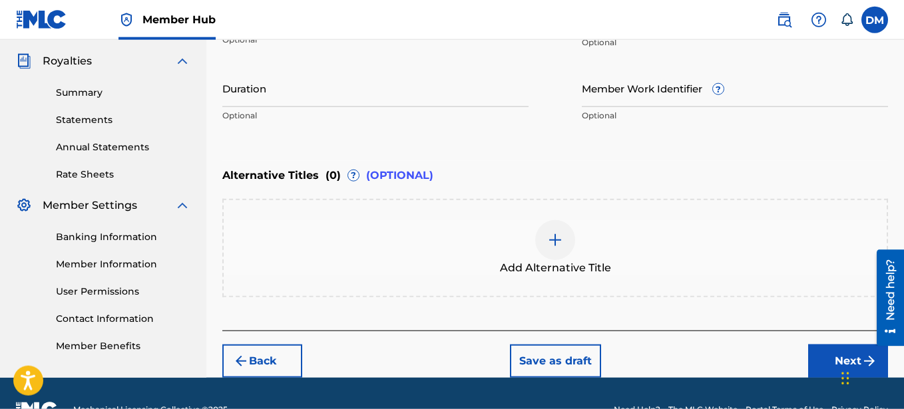
scroll to position [425, 0]
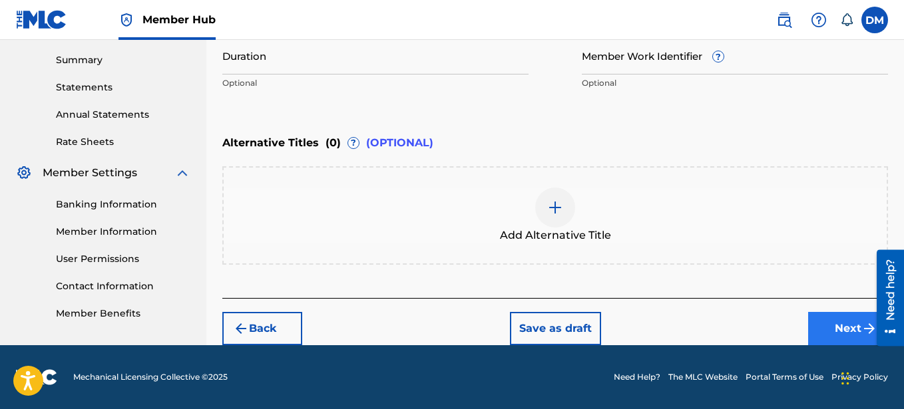
type input "T-333.990.068-0"
click at [849, 322] on button "Next" at bounding box center [848, 328] width 80 height 33
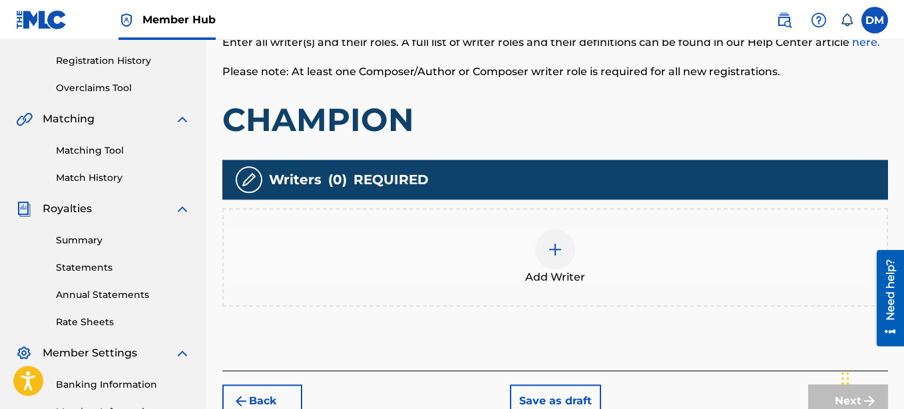
scroll to position [212, 0]
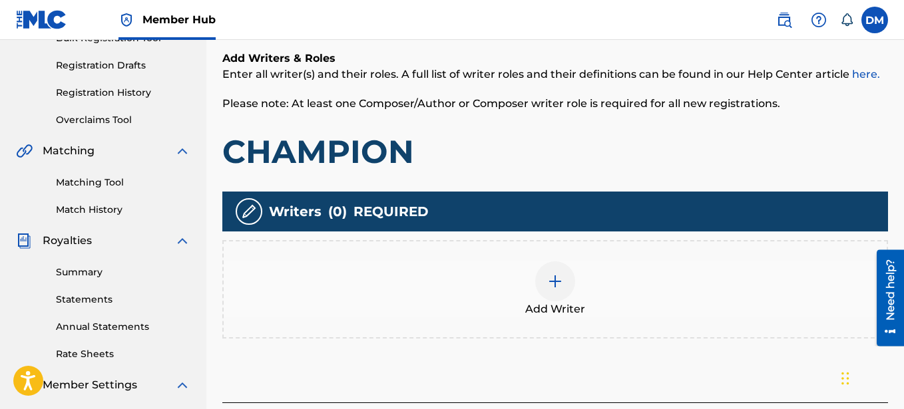
click at [562, 285] on img at bounding box center [555, 282] width 16 height 16
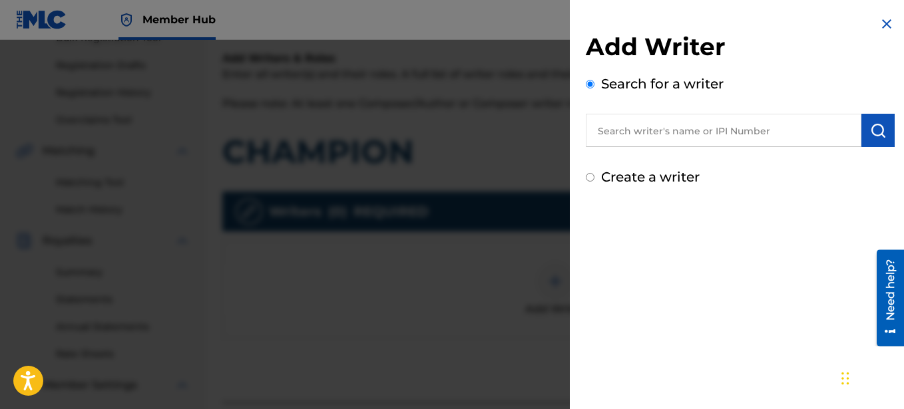
click at [628, 178] on label "Create a writer" at bounding box center [650, 177] width 99 height 16
click at [594, 178] on input "Create a writer" at bounding box center [590, 177] width 9 height 9
radio input "false"
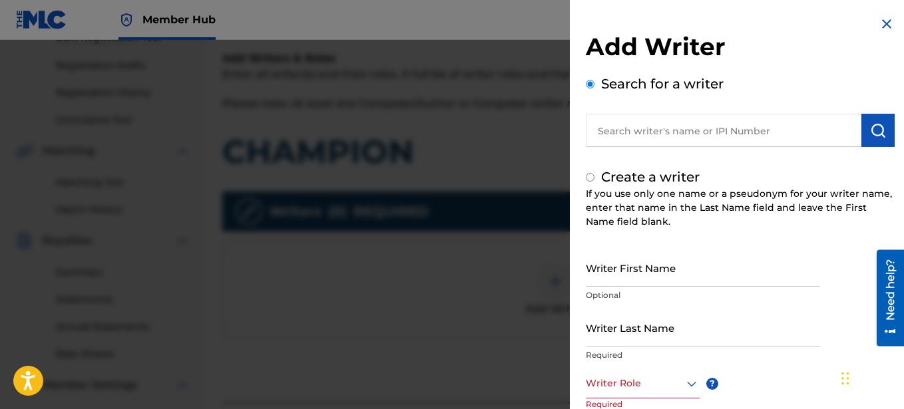
radio input "false"
radio input "true"
click at [608, 270] on input "Writer First Name" at bounding box center [703, 268] width 234 height 38
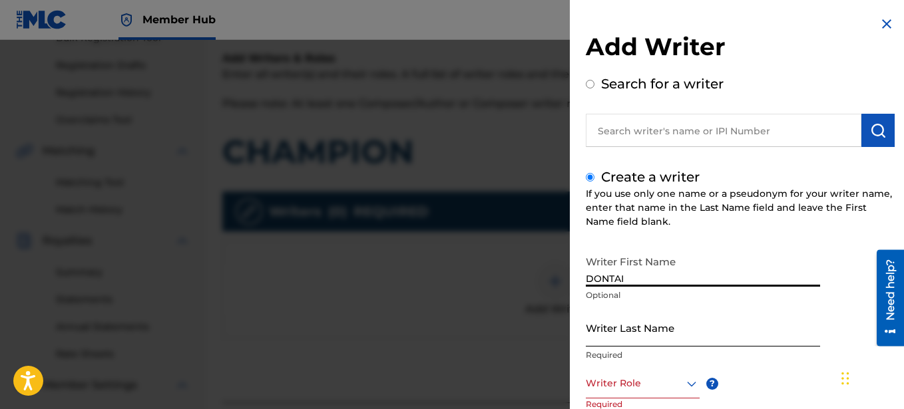
type input "DONTAI"
click at [661, 338] on input "Writer Last Name" at bounding box center [703, 328] width 234 height 38
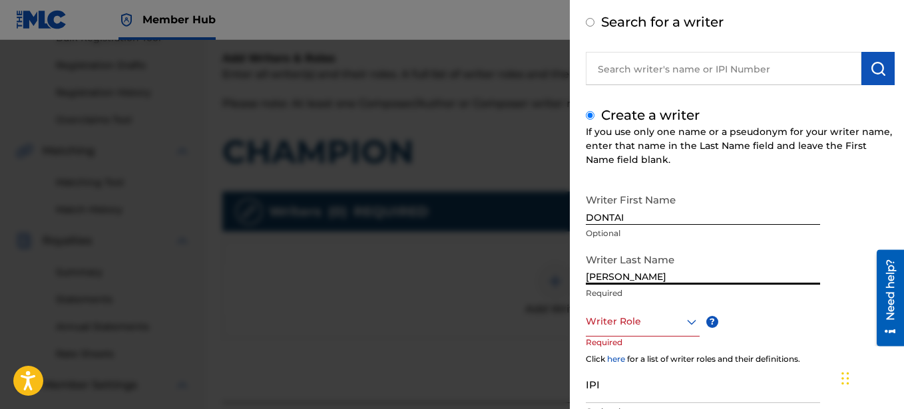
scroll to position [152, 0]
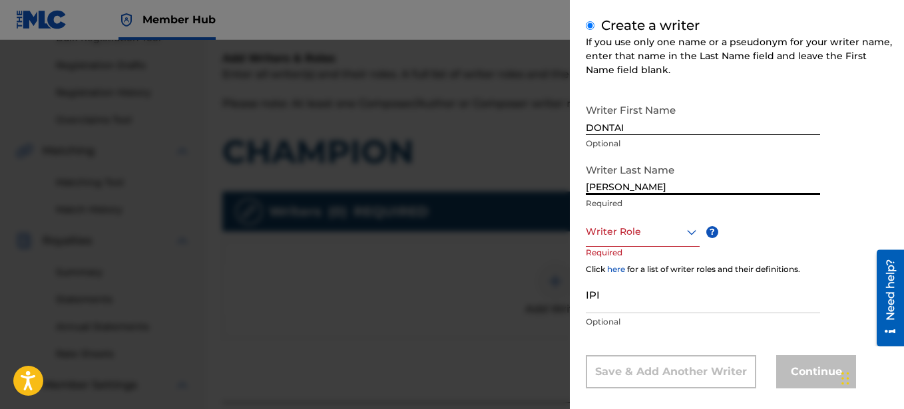
type input "[PERSON_NAME]"
click at [669, 233] on div at bounding box center [643, 232] width 114 height 17
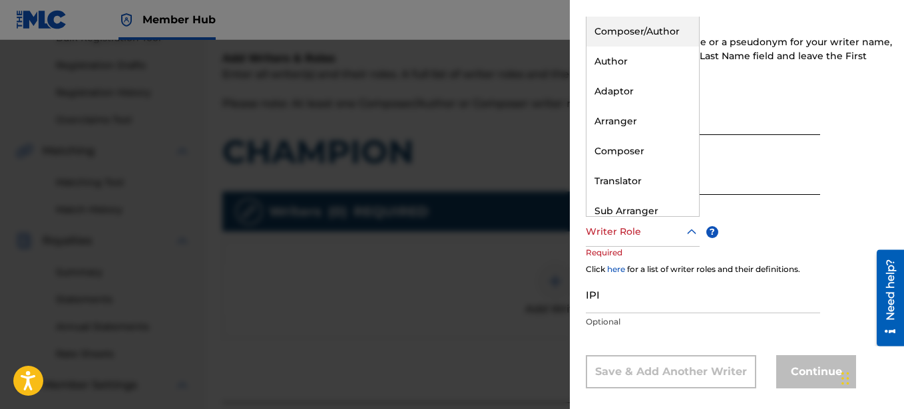
click at [651, 34] on div "Composer/Author" at bounding box center [643, 32] width 113 height 30
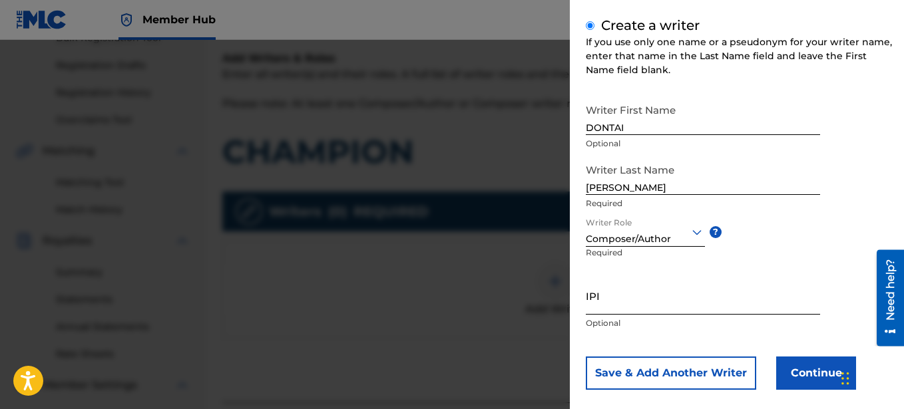
click at [660, 311] on input "IPI" at bounding box center [703, 296] width 234 height 38
paste input "00641325670"
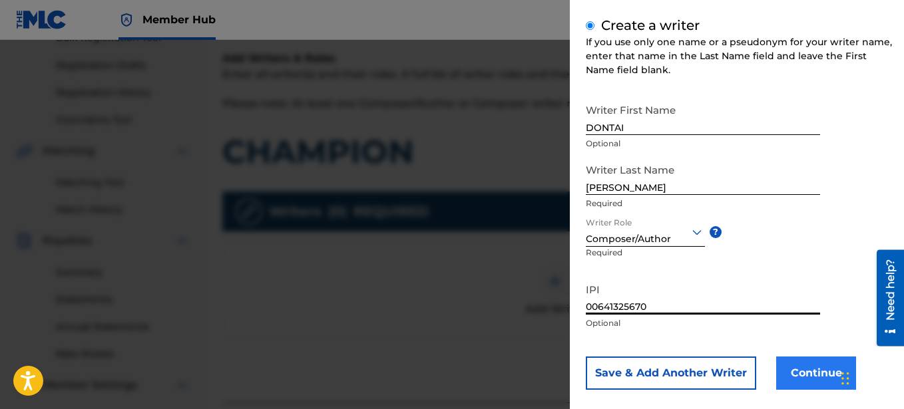
type input "00641325670"
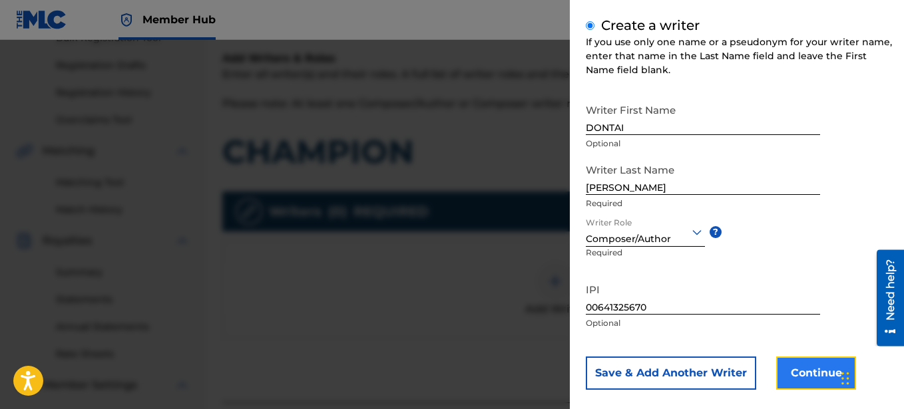
click at [810, 368] on button "Continue" at bounding box center [816, 373] width 80 height 33
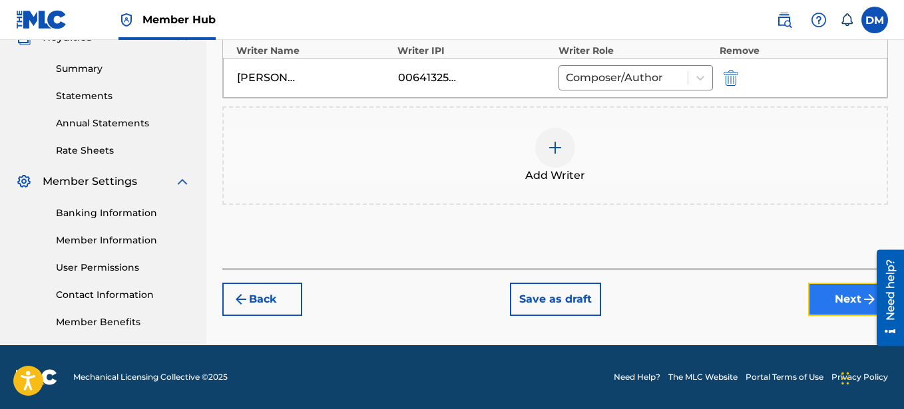
click at [829, 297] on button "Next" at bounding box center [848, 299] width 80 height 33
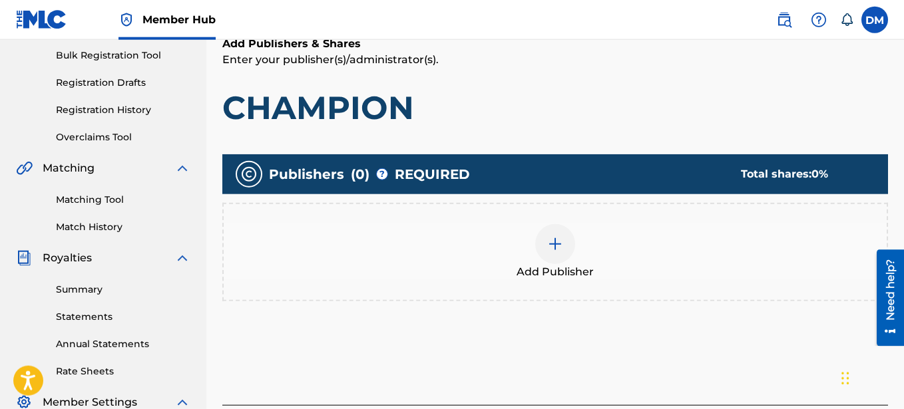
scroll to position [196, 0]
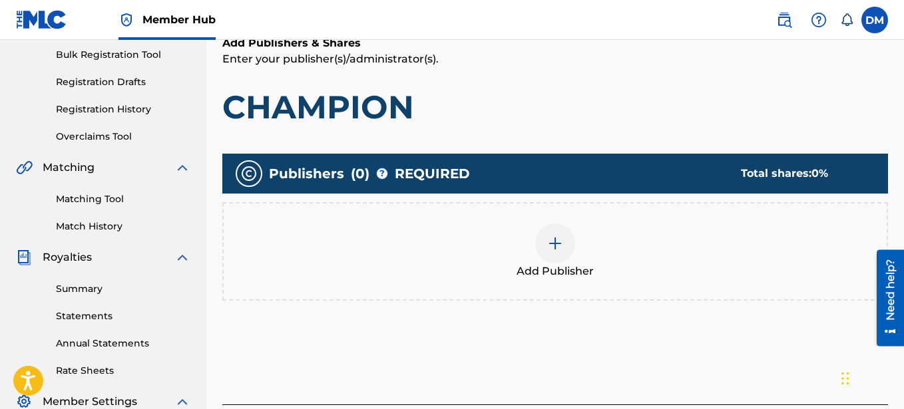
click at [553, 243] on img at bounding box center [555, 244] width 16 height 16
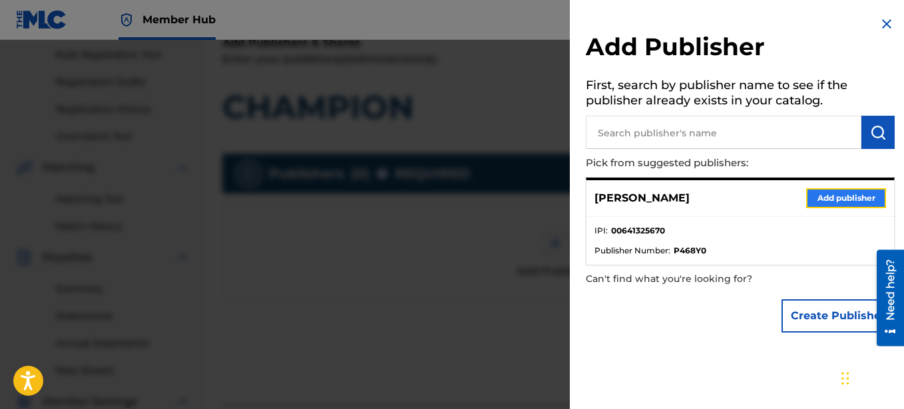
click at [846, 194] on button "Add publisher" at bounding box center [846, 198] width 80 height 20
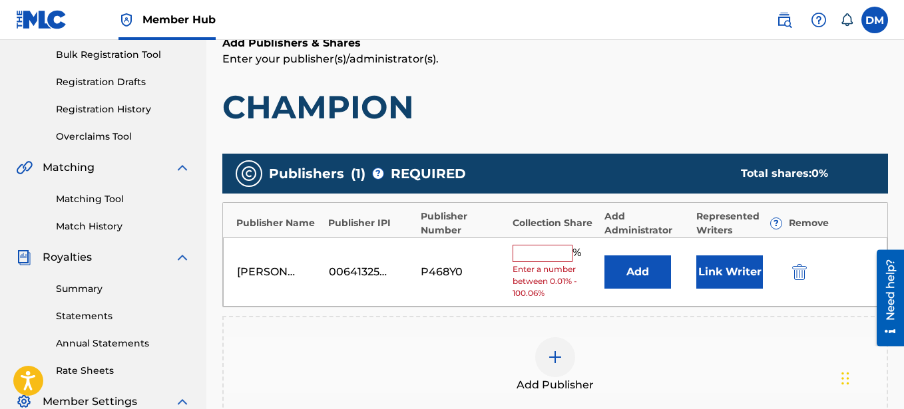
click at [541, 256] on input "text" at bounding box center [543, 253] width 60 height 17
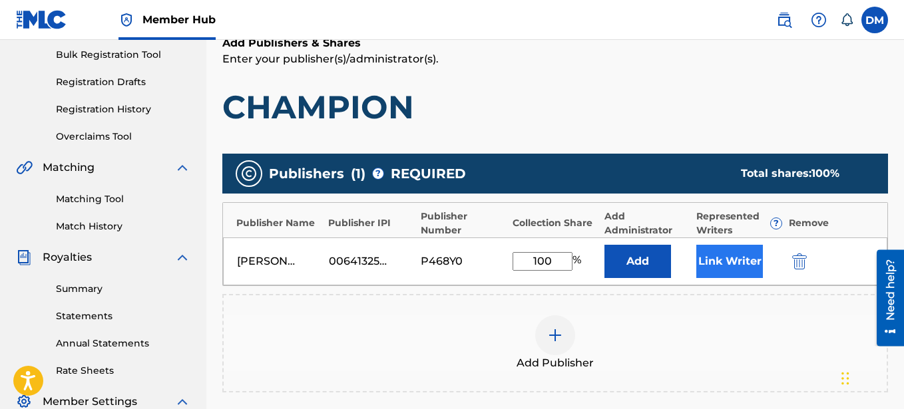
type input "100"
click at [722, 258] on button "Link Writer" at bounding box center [729, 261] width 67 height 33
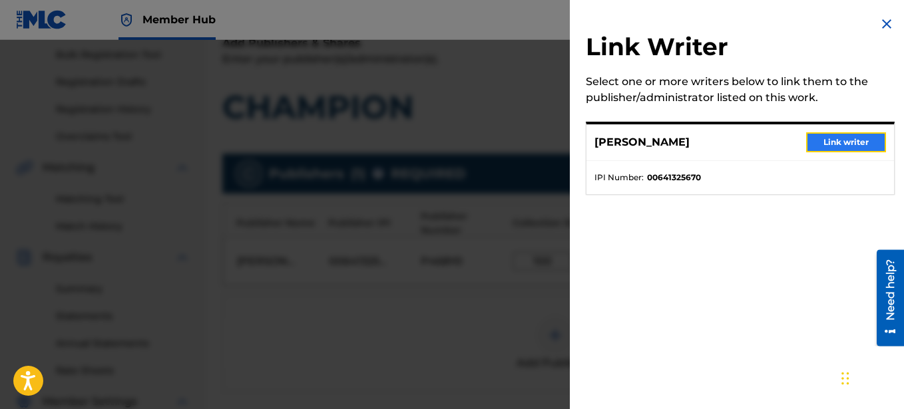
click at [816, 142] on button "Link writer" at bounding box center [846, 142] width 80 height 20
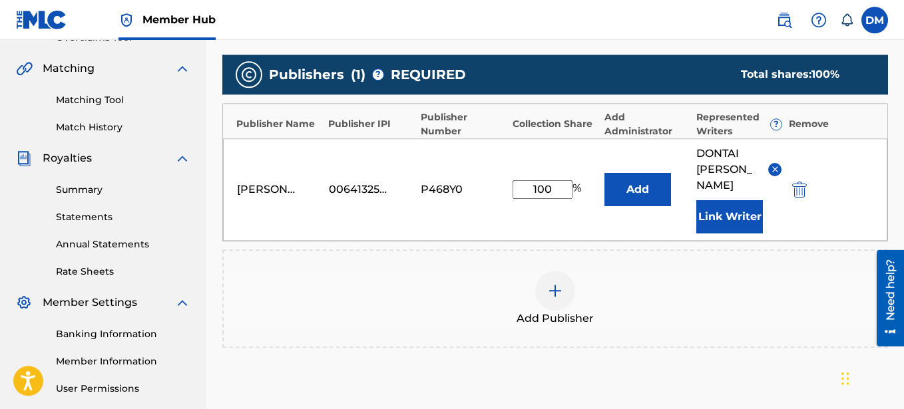
scroll to position [399, 0]
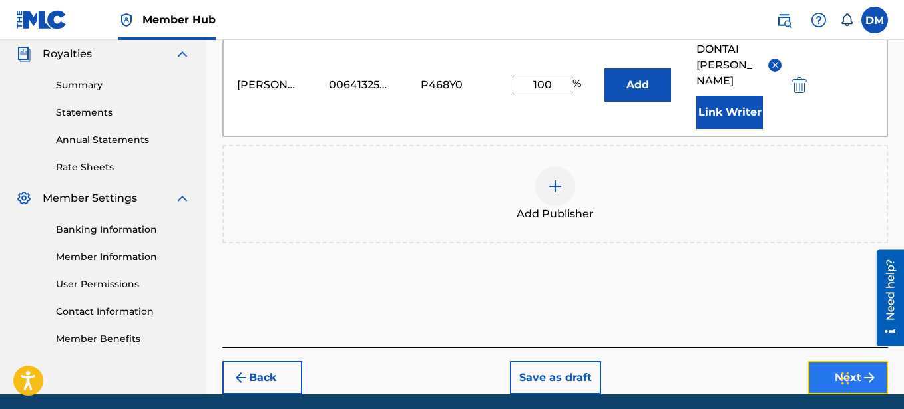
click at [836, 361] on button "Next" at bounding box center [848, 377] width 80 height 33
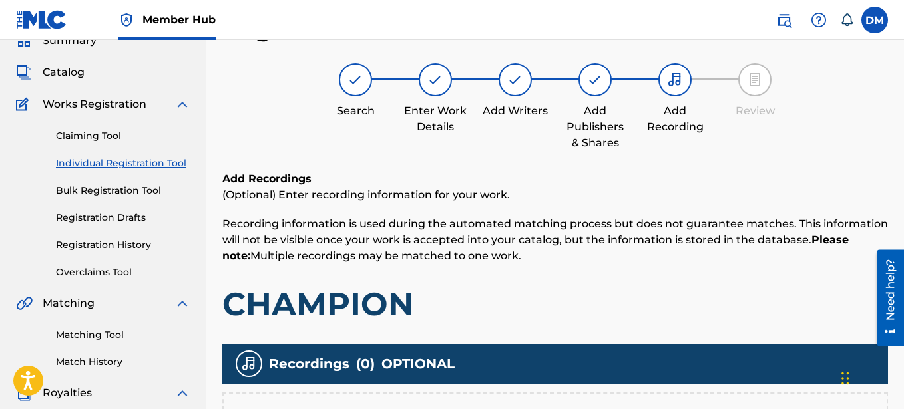
scroll to position [332, 0]
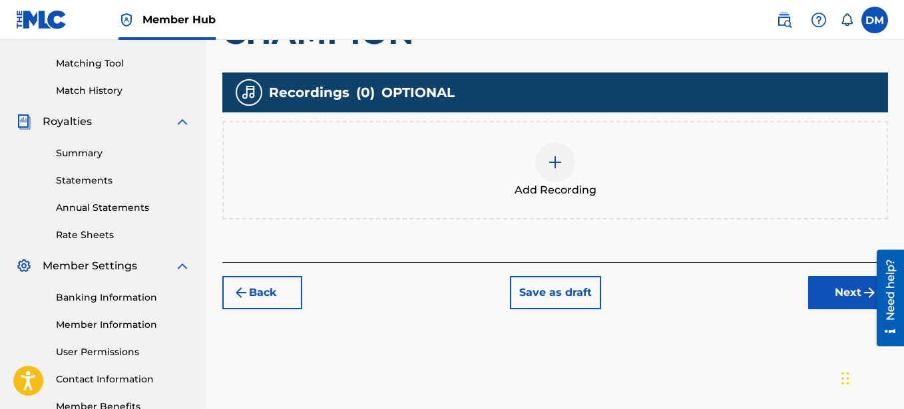
click at [554, 162] on img at bounding box center [555, 162] width 16 height 16
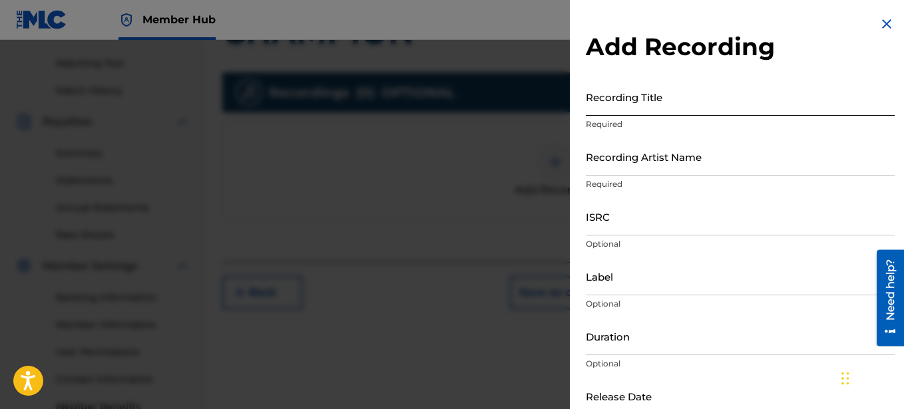
click at [654, 103] on input "Recording Title" at bounding box center [740, 97] width 309 height 38
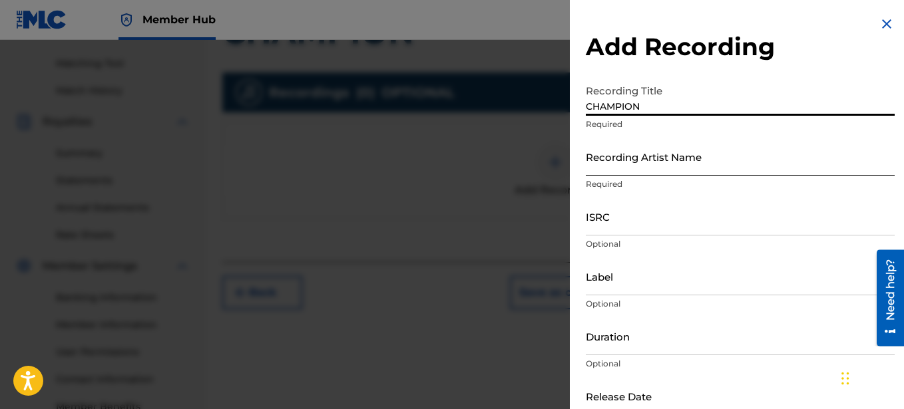
type input "CHAMPION"
click at [692, 158] on input "Recording Artist Name" at bounding box center [740, 157] width 309 height 38
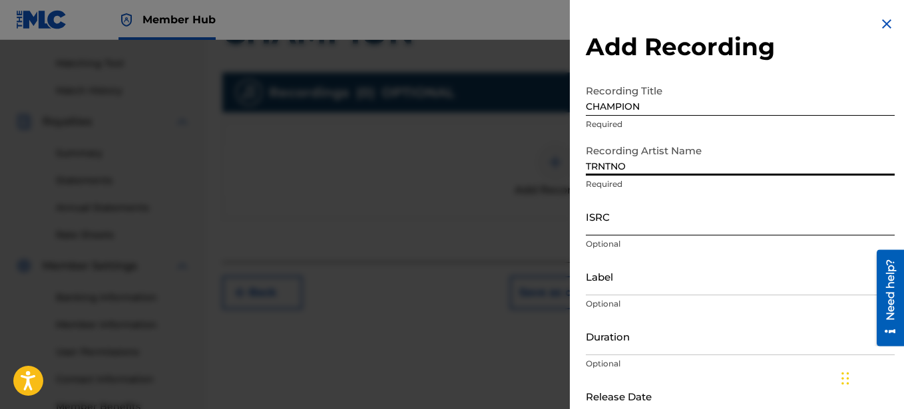
type input "TRNTNO"
click at [640, 218] on input "ISRC" at bounding box center [740, 217] width 309 height 38
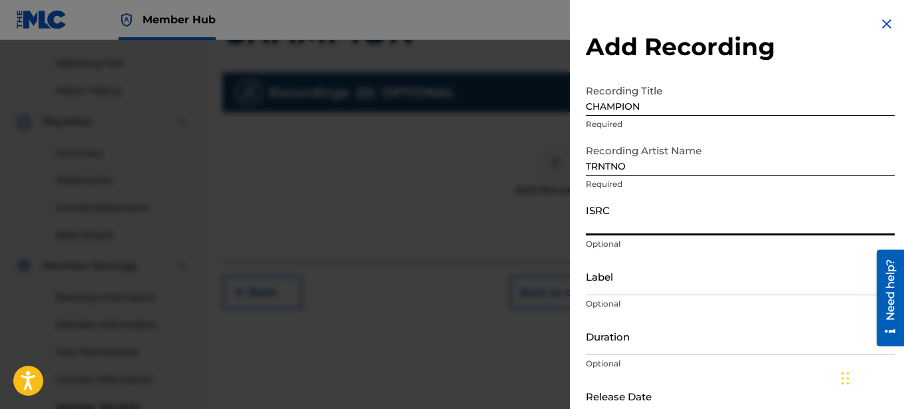
paste input "SE6XY2593649"
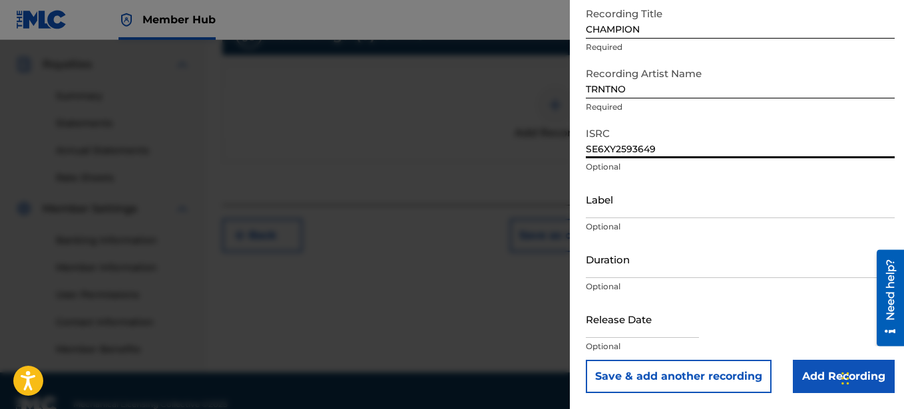
scroll to position [416, 0]
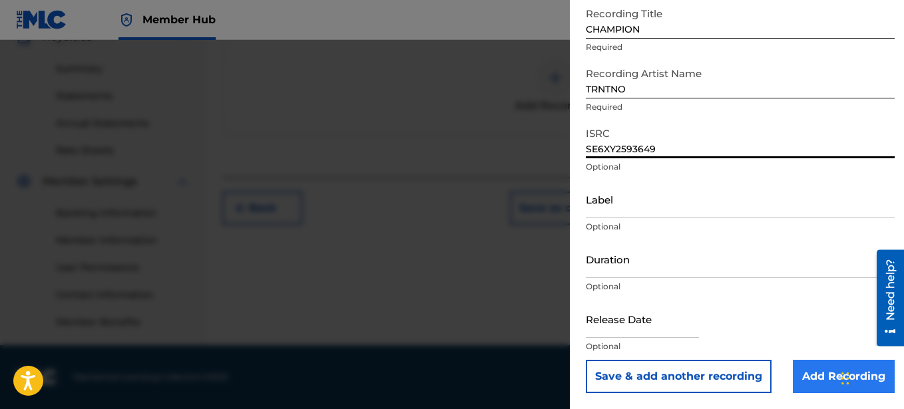
type input "SE6XY2593649"
click at [827, 367] on input "Add Recording" at bounding box center [844, 376] width 102 height 33
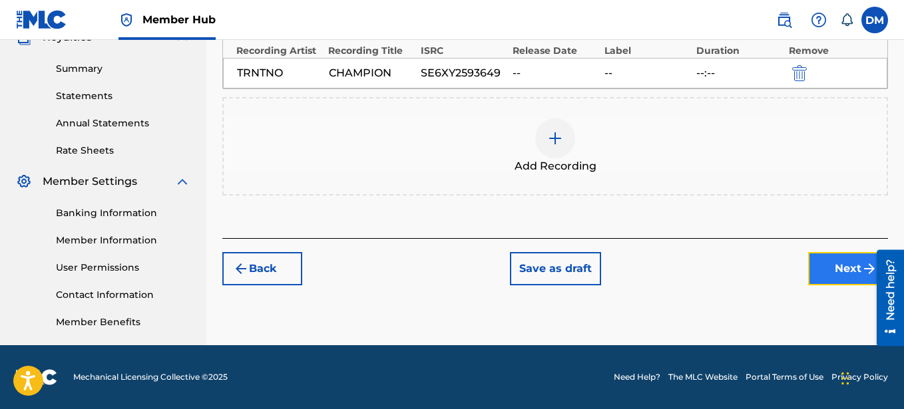
click at [822, 266] on button "Next" at bounding box center [848, 268] width 80 height 33
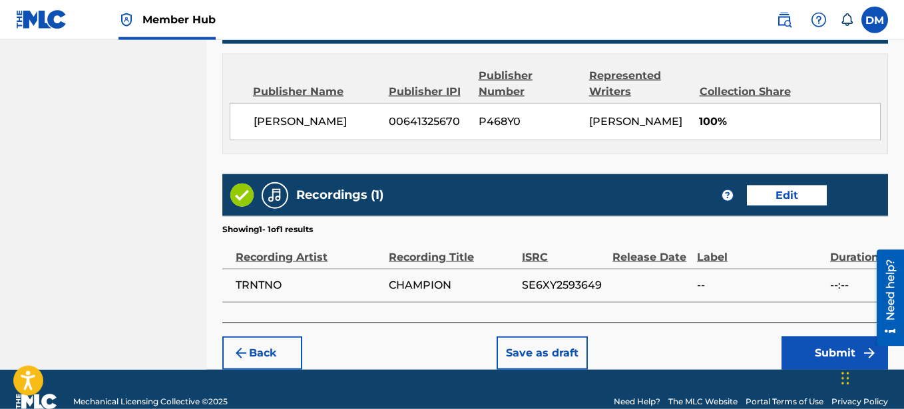
scroll to position [732, 0]
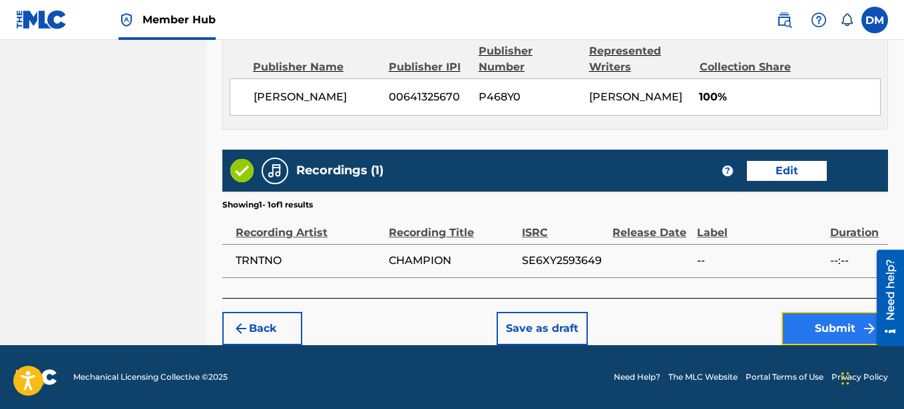
click at [829, 325] on button "Submit" at bounding box center [835, 328] width 107 height 33
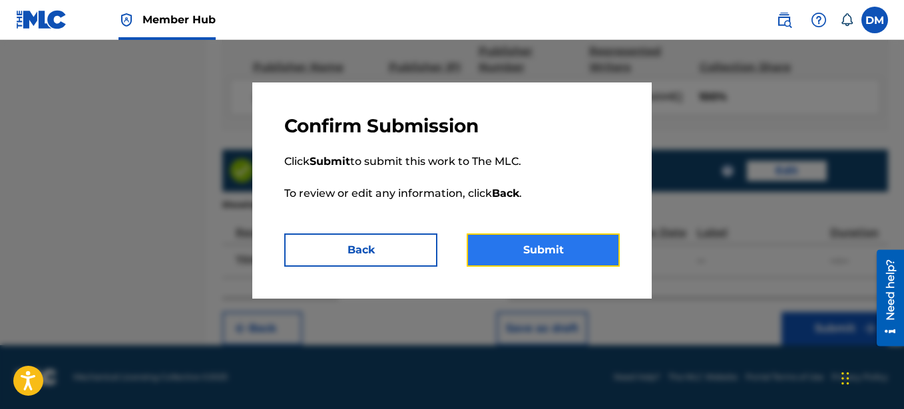
click at [580, 239] on button "Submit" at bounding box center [543, 250] width 153 height 33
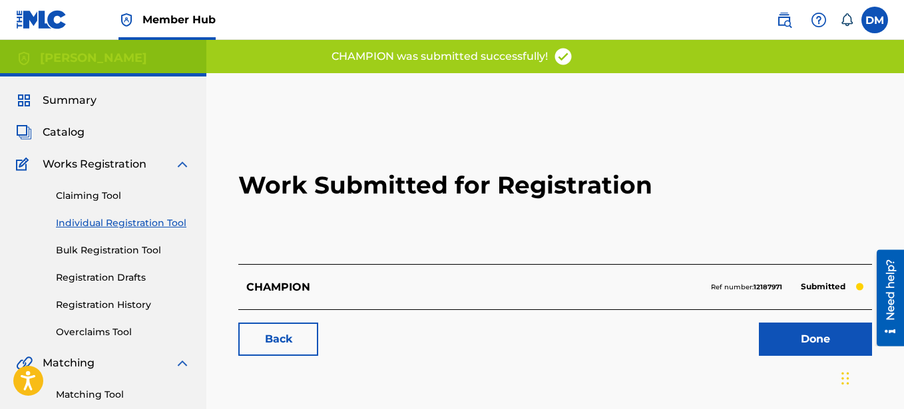
click at [109, 226] on link "Individual Registration Tool" at bounding box center [123, 223] width 134 height 14
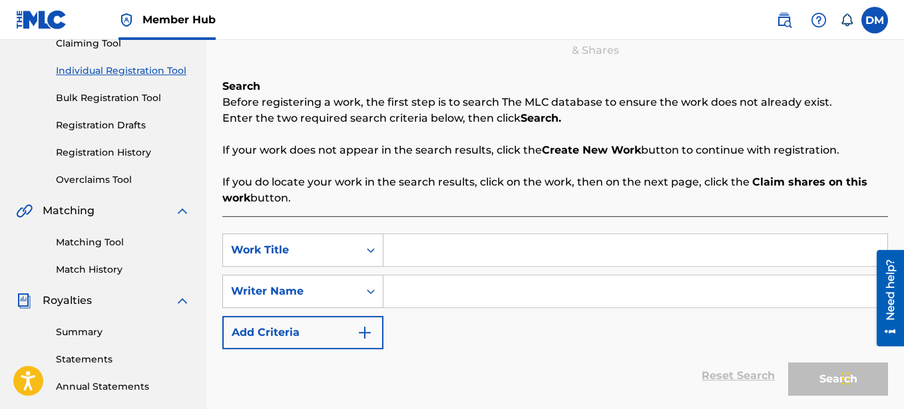
scroll to position [204, 0]
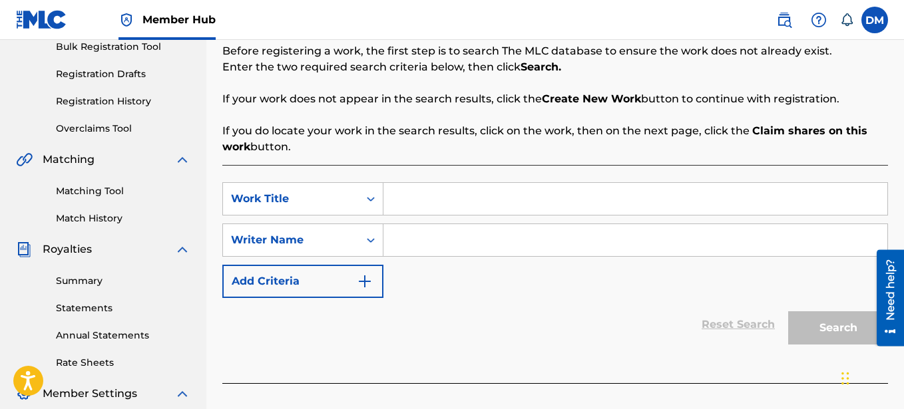
click at [424, 208] on input "Search Form" at bounding box center [635, 199] width 504 height 32
type input "GETN PAYD"
click at [458, 248] on input "Search Form" at bounding box center [635, 240] width 504 height 32
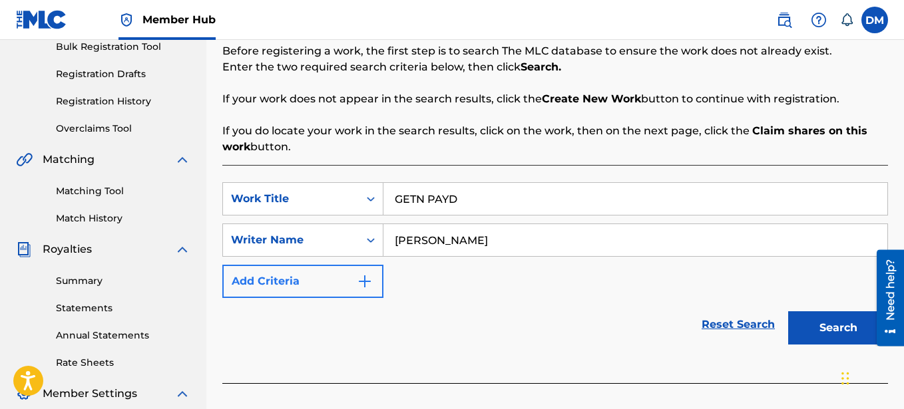
type input "[PERSON_NAME]"
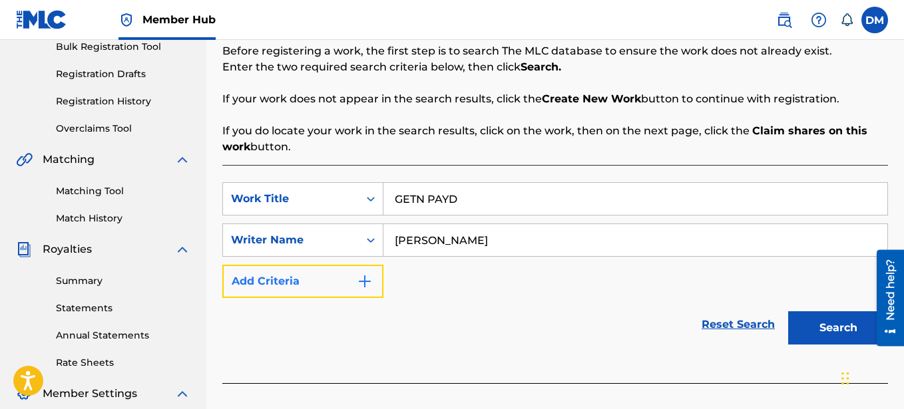
click at [361, 273] on button "Add Criteria" at bounding box center [302, 281] width 161 height 33
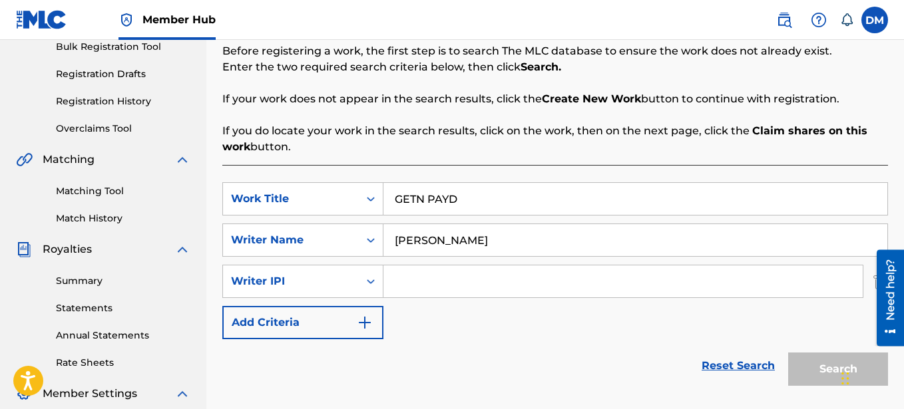
click at [417, 282] on input "Search Form" at bounding box center [622, 282] width 479 height 32
paste input "00641325670"
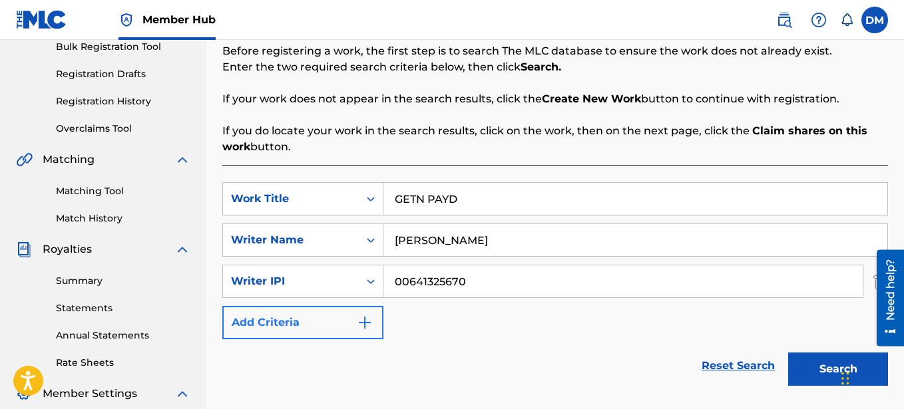
type input "00641325670"
click at [329, 327] on button "Add Criteria" at bounding box center [302, 322] width 161 height 33
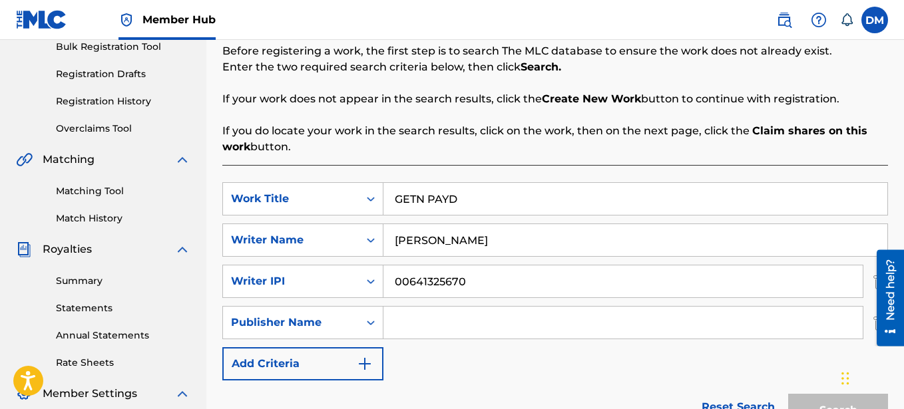
click at [417, 320] on input "Search Form" at bounding box center [622, 323] width 479 height 32
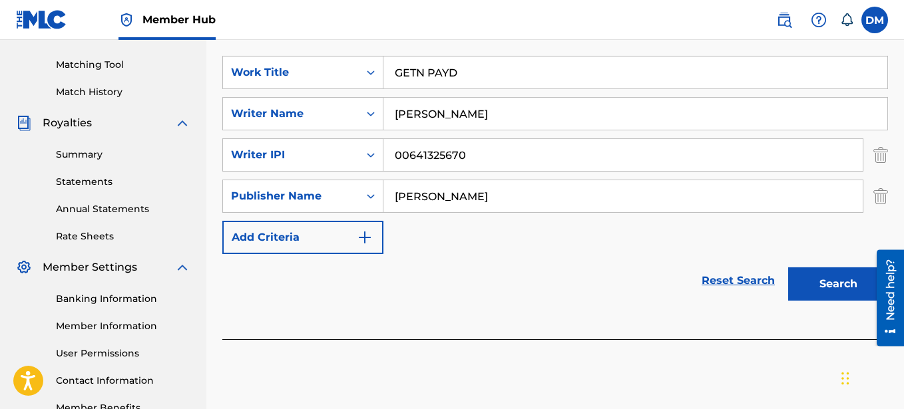
scroll to position [340, 0]
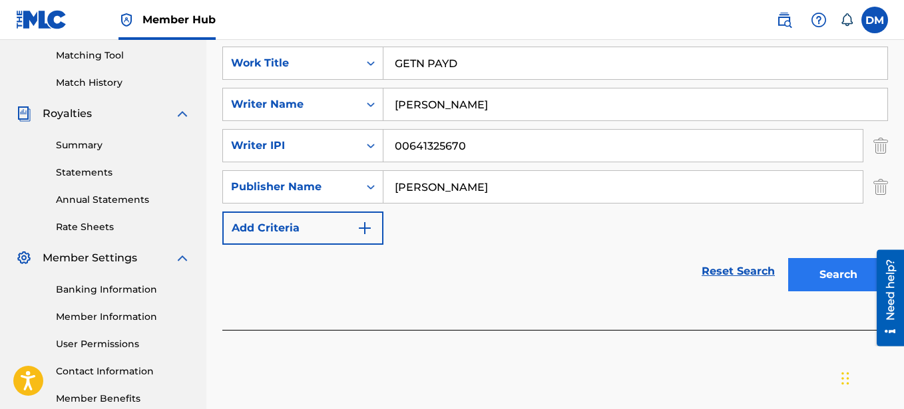
type input "[PERSON_NAME]"
click at [828, 274] on button "Search" at bounding box center [838, 274] width 100 height 33
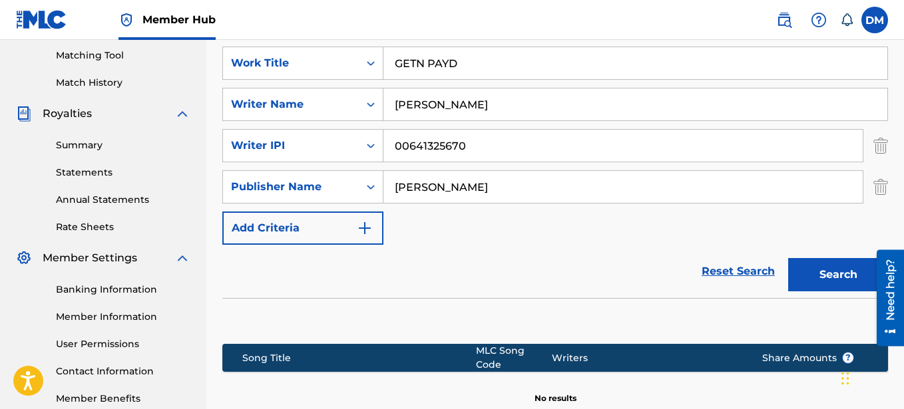
scroll to position [475, 0]
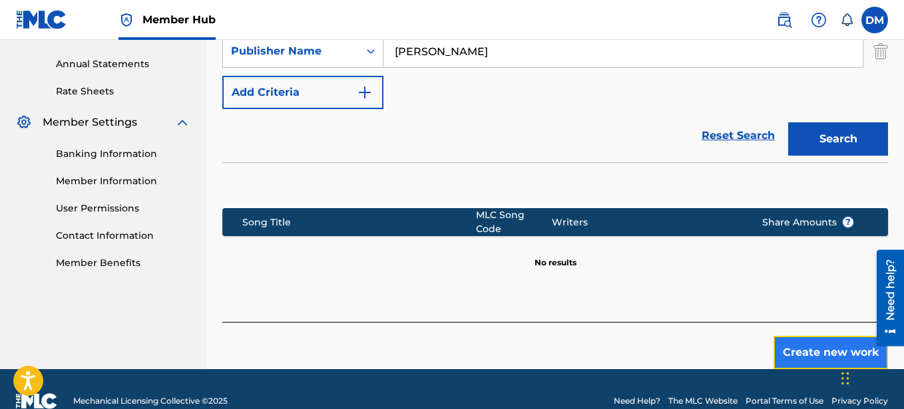
click at [816, 337] on button "Create new work" at bounding box center [831, 352] width 115 height 33
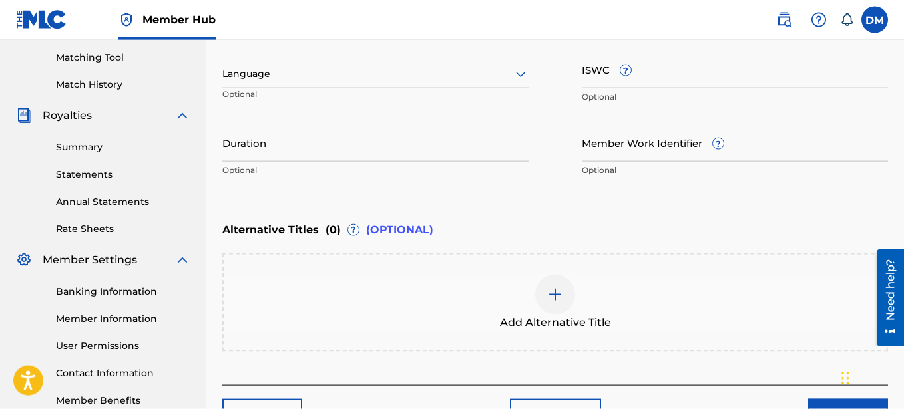
scroll to position [289, 0]
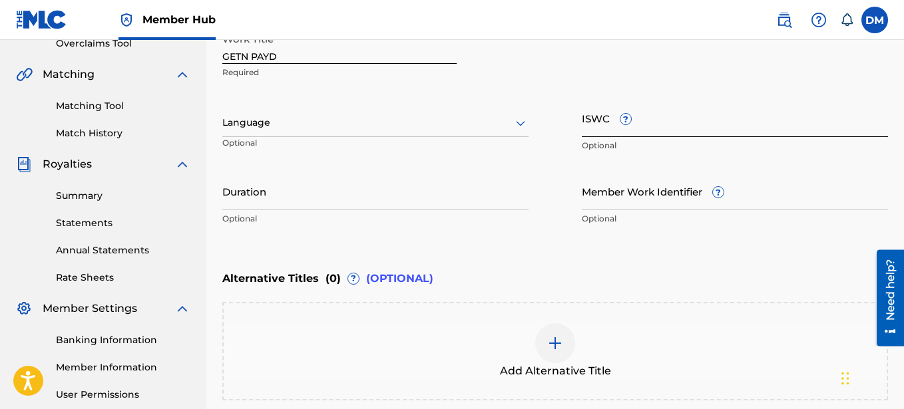
click at [600, 124] on input "ISWC ?" at bounding box center [735, 118] width 306 height 38
paste input "T-332.241.767-0"
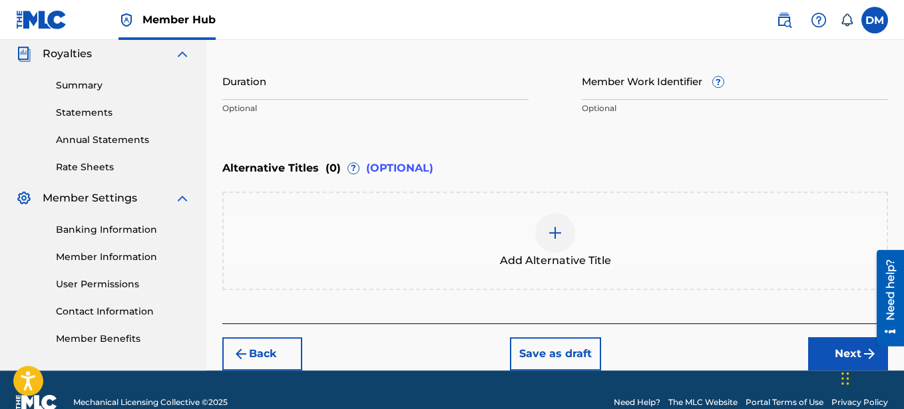
scroll to position [425, 0]
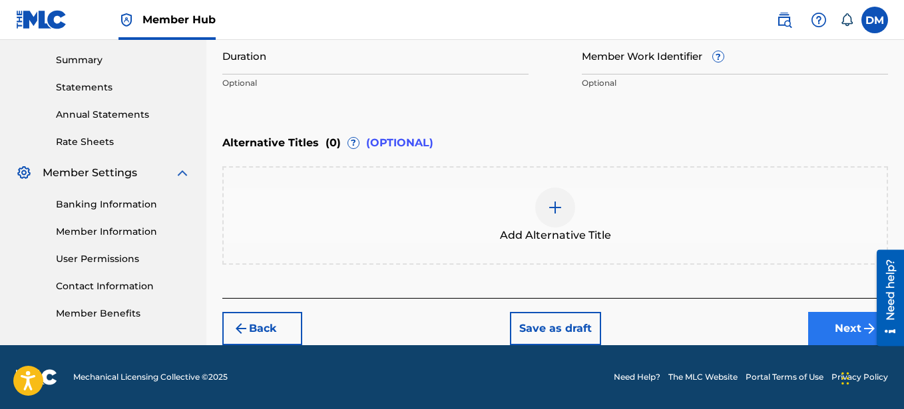
type input "T-332.241.767-0"
click at [841, 326] on button "Next" at bounding box center [848, 328] width 80 height 33
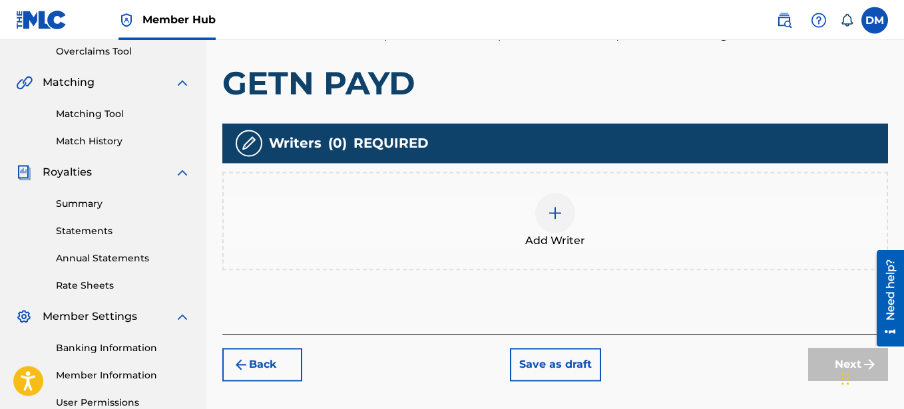
scroll to position [280, 0]
click at [547, 209] on img at bounding box center [555, 214] width 16 height 16
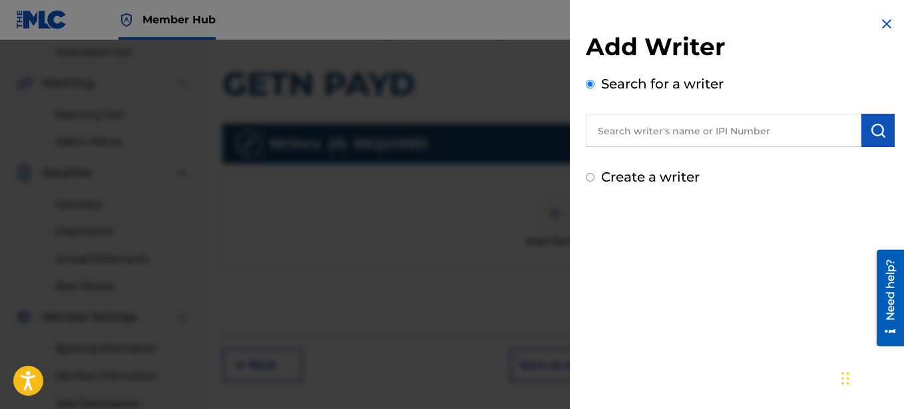
click at [596, 178] on div "Create a writer" at bounding box center [740, 177] width 309 height 20
click at [590, 177] on input "Create a writer" at bounding box center [590, 177] width 9 height 9
radio input "false"
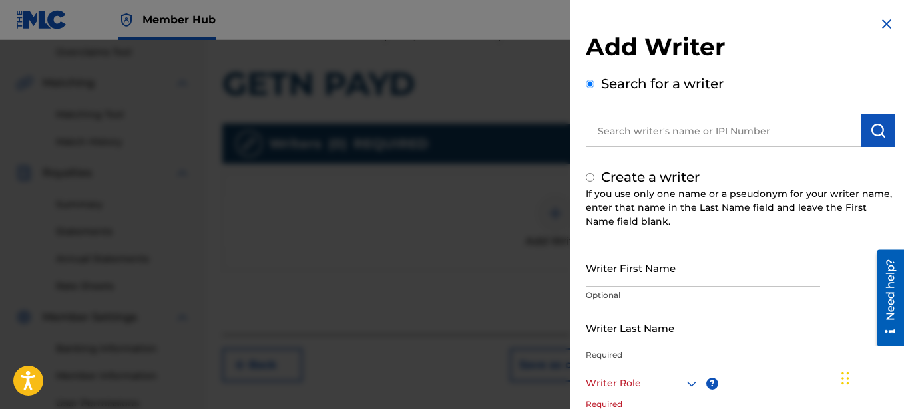
radio input "false"
radio input "true"
click at [619, 274] on input "Writer First Name" at bounding box center [703, 268] width 234 height 38
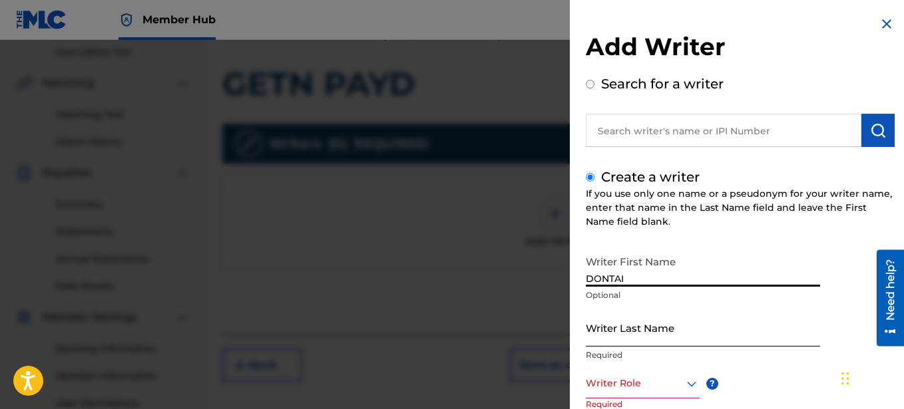
type input "DONTAI"
click at [618, 339] on input "Writer Last Name" at bounding box center [703, 328] width 234 height 38
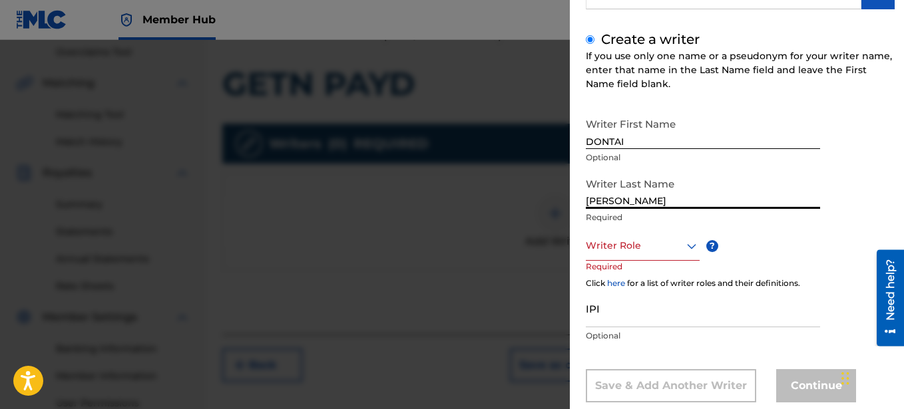
scroll to position [167, 0]
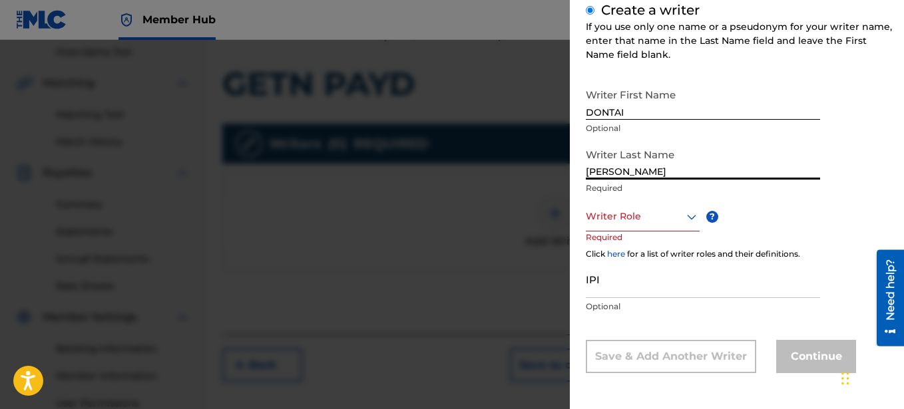
type input "[PERSON_NAME]"
click at [616, 220] on div at bounding box center [643, 216] width 114 height 17
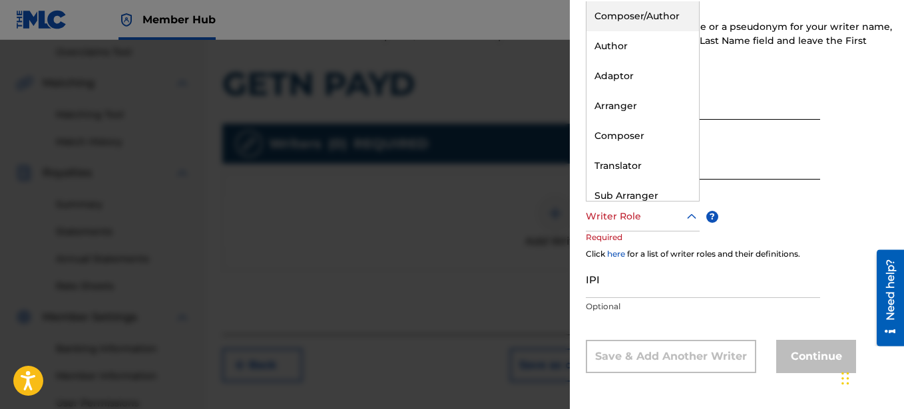
click at [630, 13] on div "Composer/Author" at bounding box center [643, 16] width 113 height 30
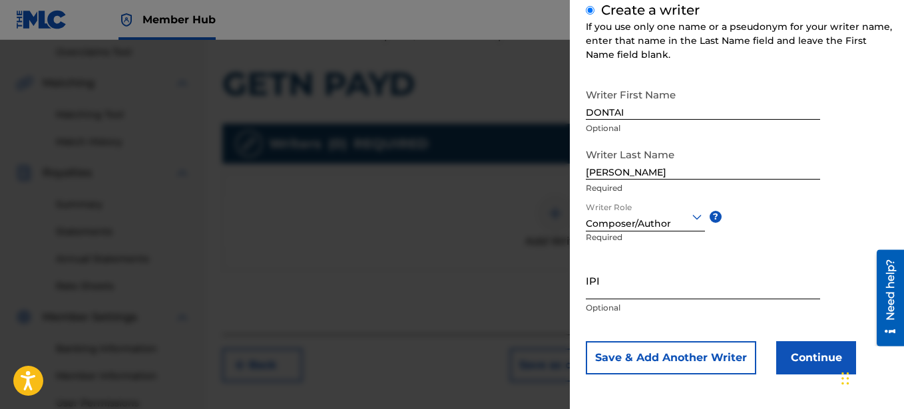
click at [626, 286] on input "IPI" at bounding box center [703, 281] width 234 height 38
paste input "00641325670"
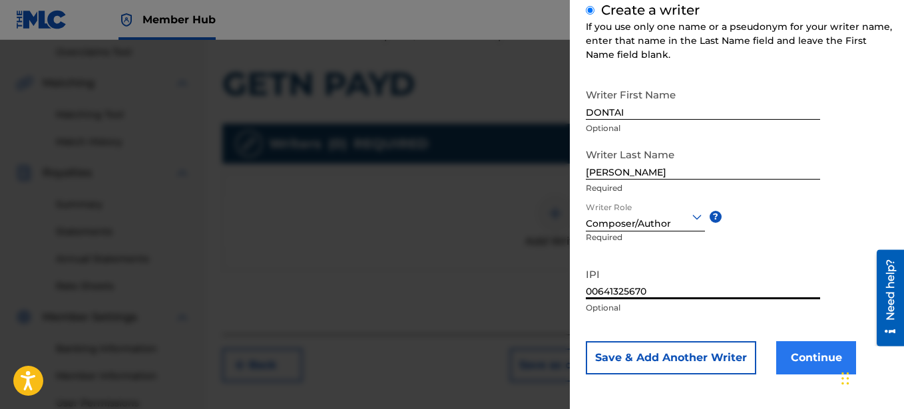
type input "00641325670"
click at [806, 358] on button "Continue" at bounding box center [816, 358] width 80 height 33
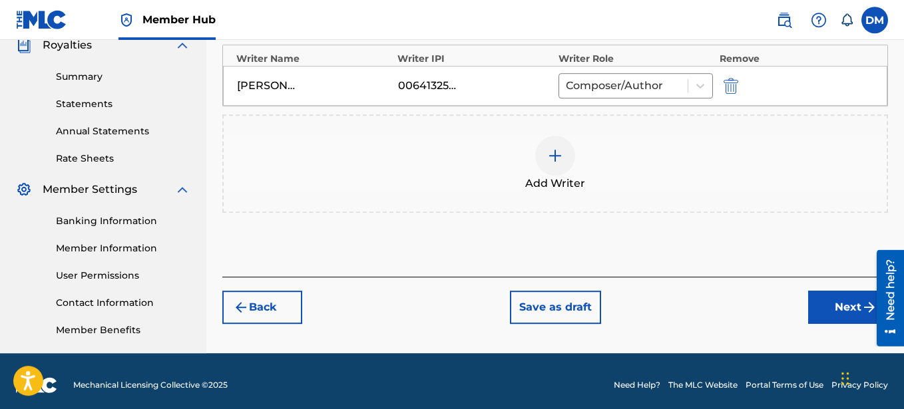
scroll to position [416, 0]
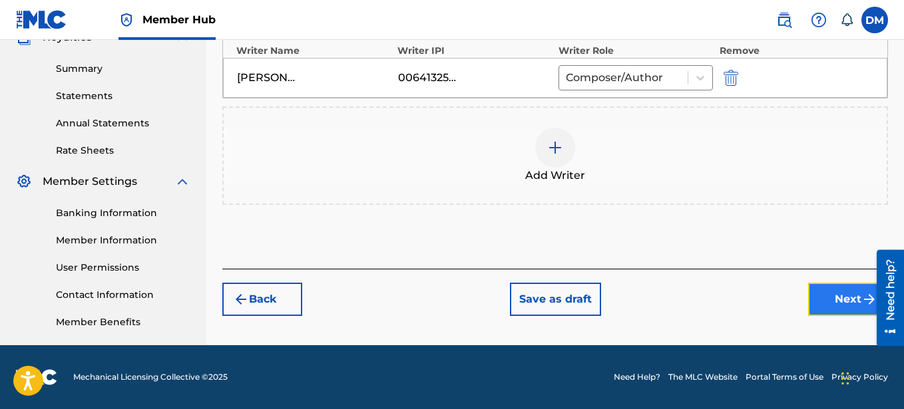
click at [835, 290] on button "Next" at bounding box center [848, 299] width 80 height 33
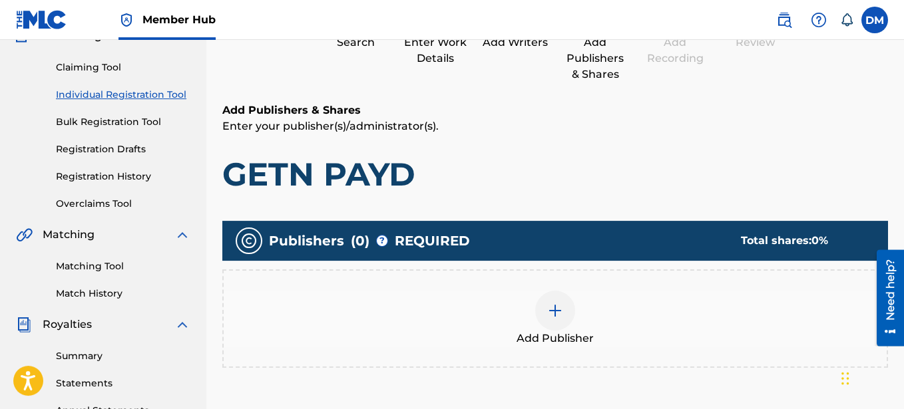
scroll to position [196, 0]
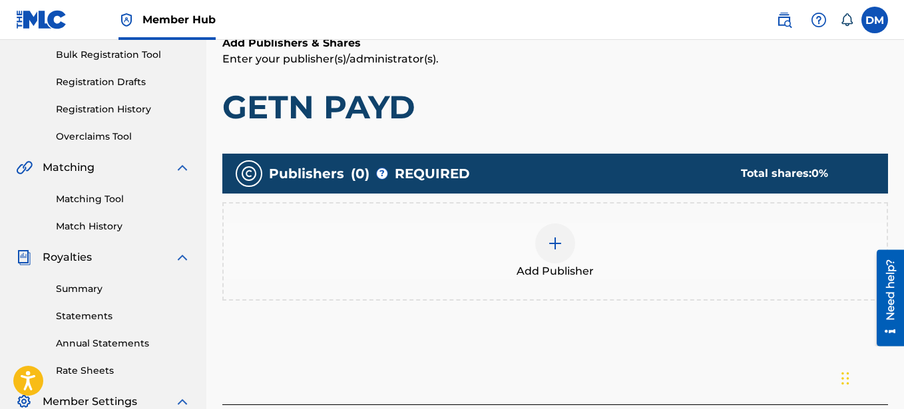
click at [559, 236] on img at bounding box center [555, 244] width 16 height 16
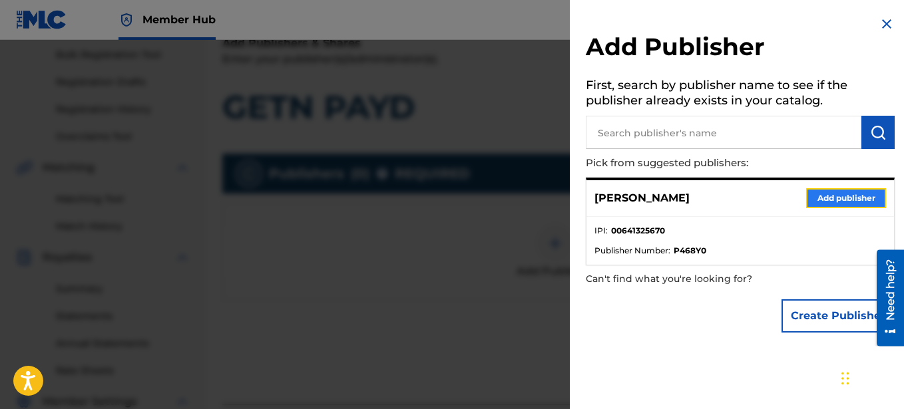
click at [847, 196] on button "Add publisher" at bounding box center [846, 198] width 80 height 20
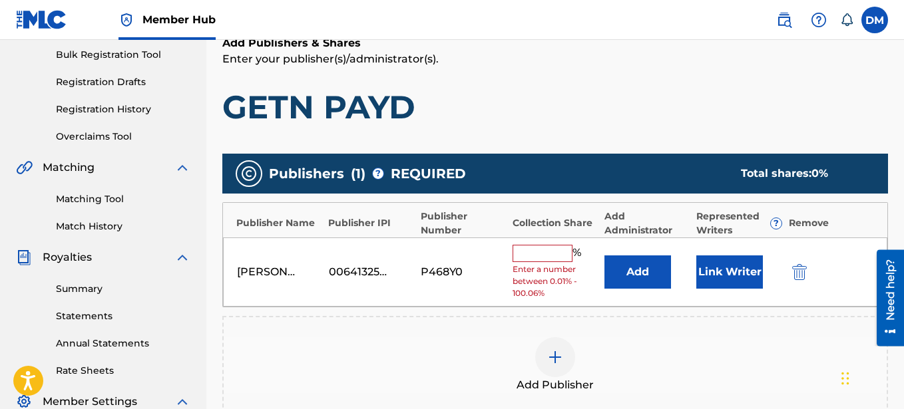
click at [547, 247] on input "text" at bounding box center [543, 253] width 60 height 17
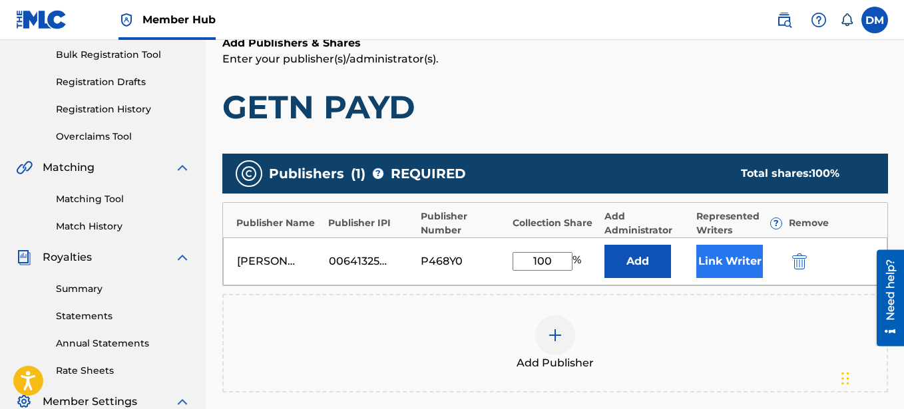
type input "100"
click at [744, 269] on button "Link Writer" at bounding box center [729, 261] width 67 height 33
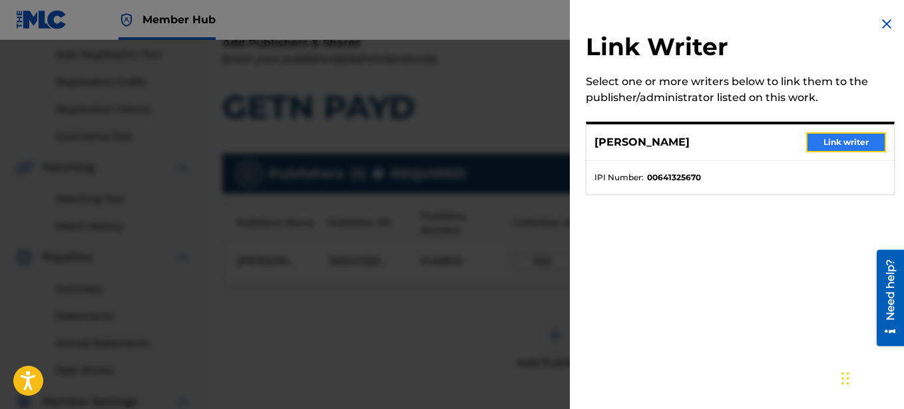
click at [822, 143] on button "Link writer" at bounding box center [846, 142] width 80 height 20
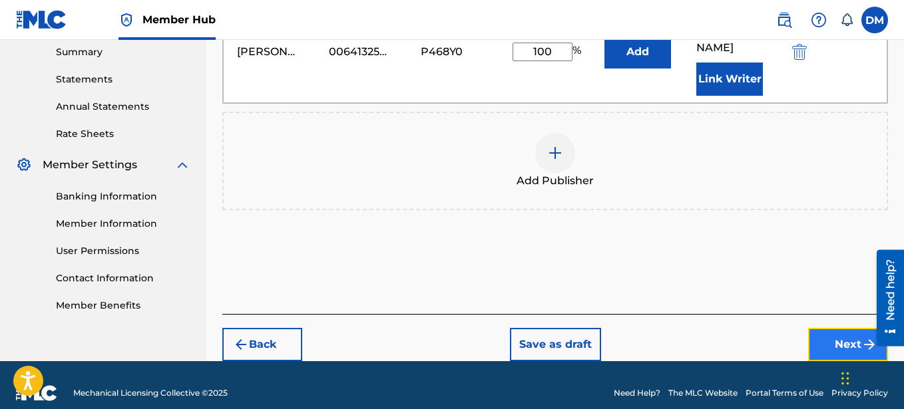
click at [851, 328] on button "Next" at bounding box center [848, 344] width 80 height 33
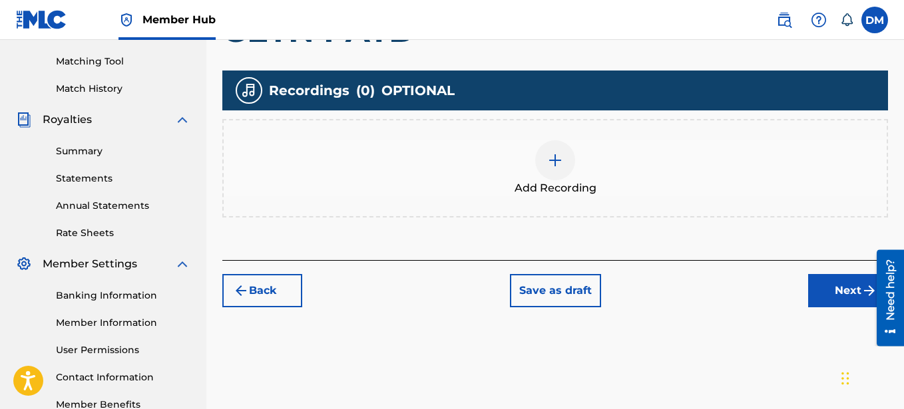
scroll to position [280, 0]
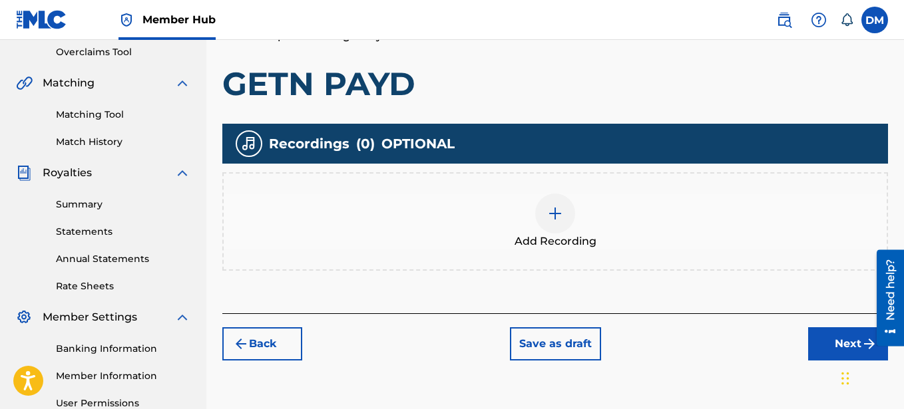
click at [551, 215] on img at bounding box center [555, 214] width 16 height 16
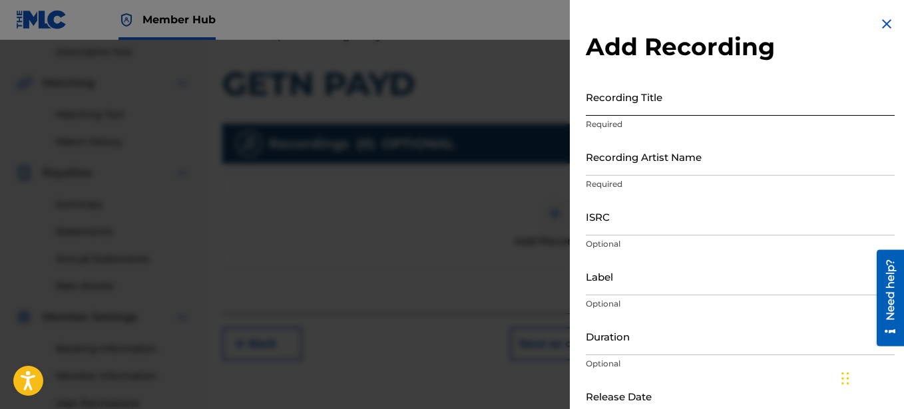
click at [654, 103] on input "Recording Title" at bounding box center [740, 97] width 309 height 38
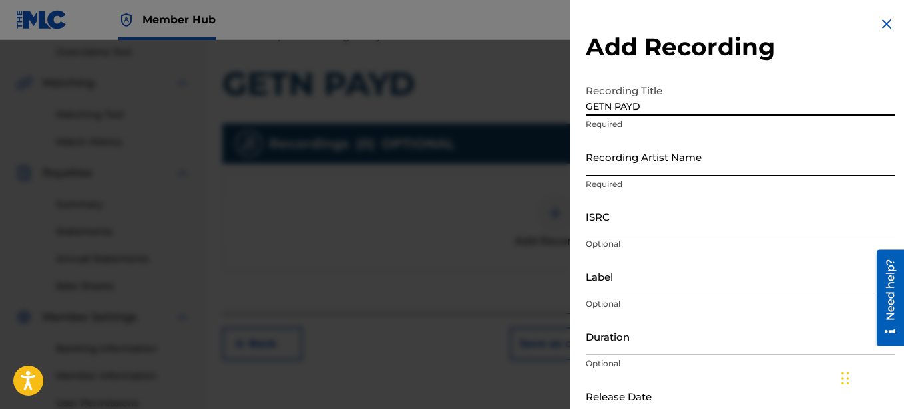
type input "GETN PAYD"
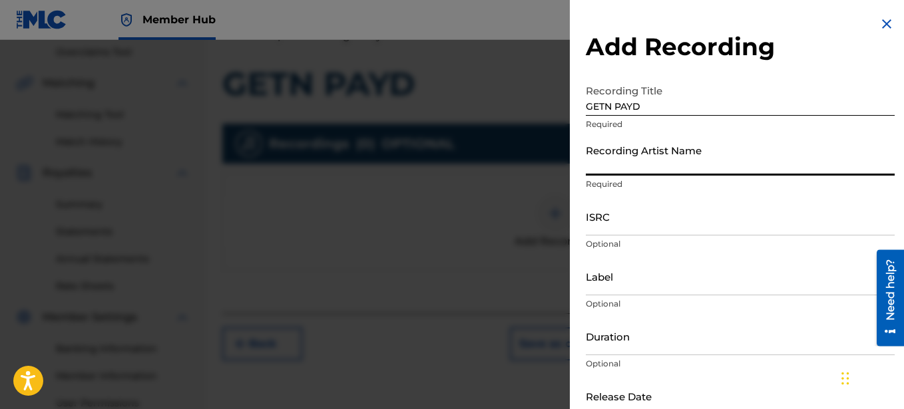
click at [645, 158] on input "Recording Artist Name" at bounding box center [740, 157] width 309 height 38
type input "TRNTNO"
click at [624, 214] on input "ISRC" at bounding box center [740, 217] width 309 height 38
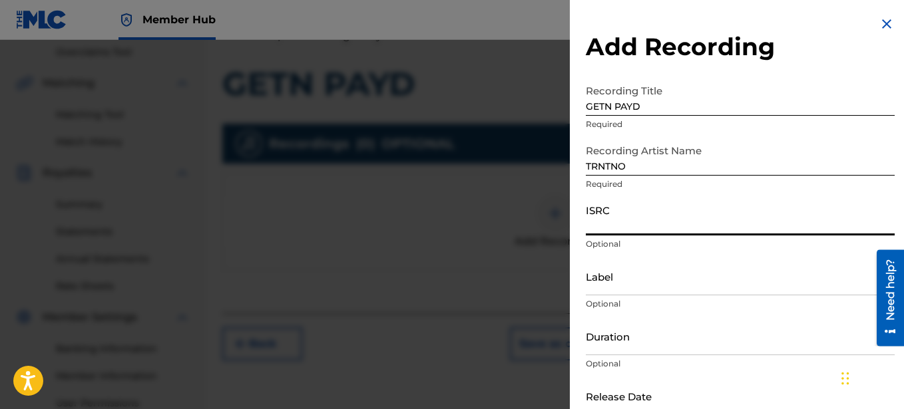
click at [659, 222] on input "ISRC" at bounding box center [740, 217] width 309 height 38
paste input "SE6XY2593650"
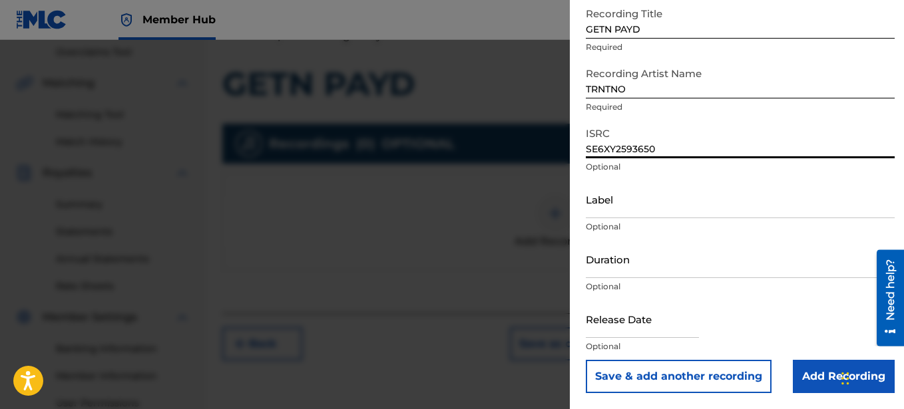
scroll to position [416, 0]
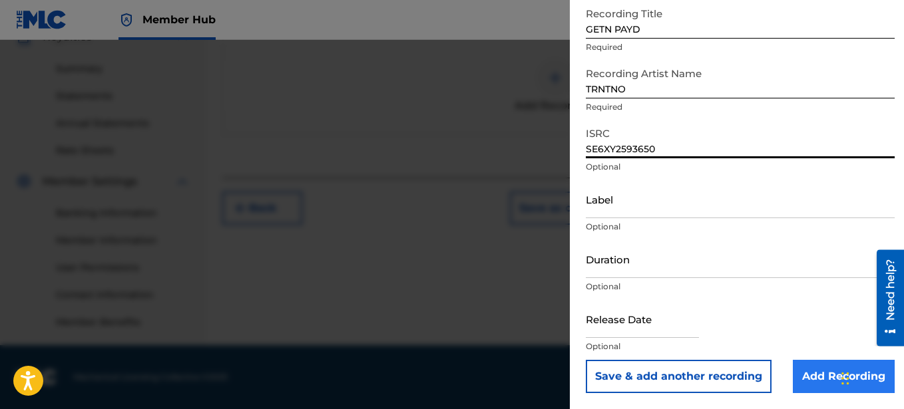
type input "SE6XY2593650"
click at [831, 369] on input "Add Recording" at bounding box center [844, 376] width 102 height 33
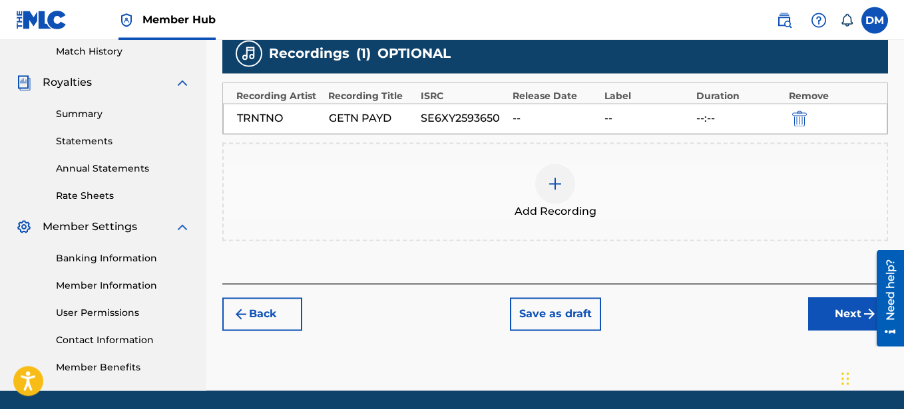
scroll to position [348, 0]
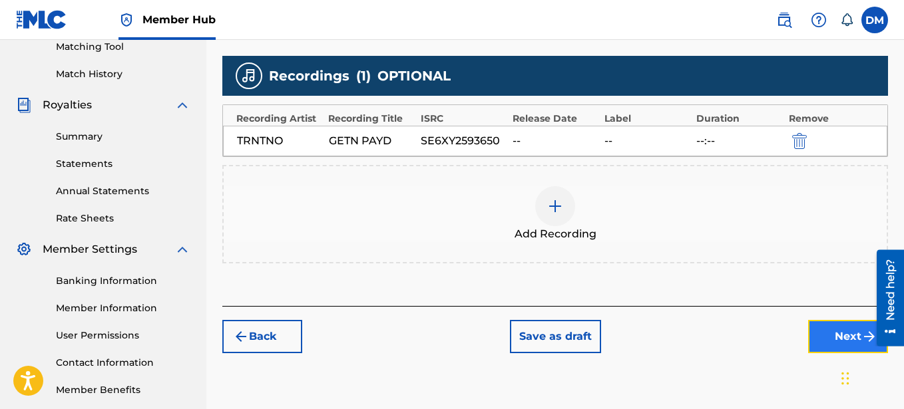
click at [841, 332] on button "Next" at bounding box center [848, 336] width 80 height 33
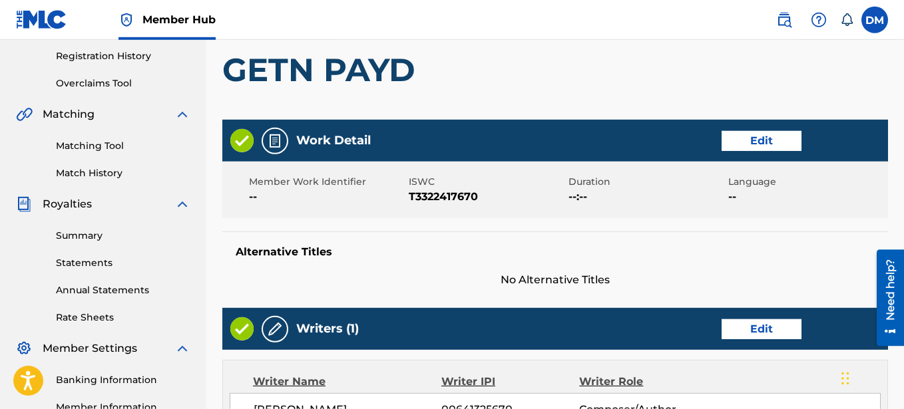
scroll to position [332, 0]
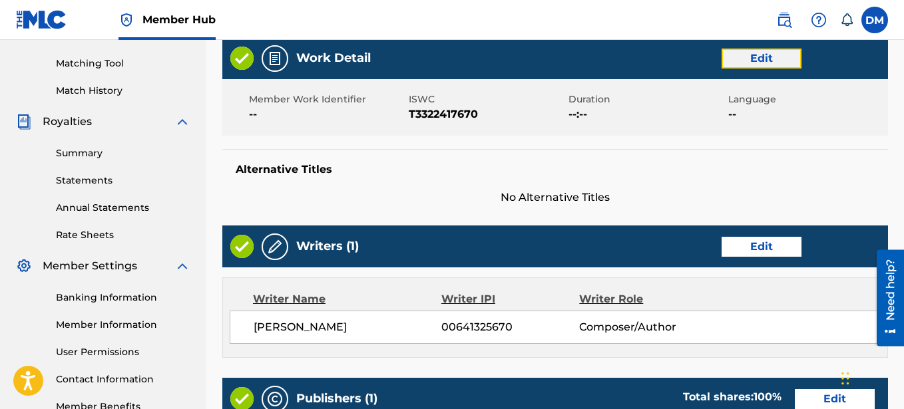
click at [752, 55] on button "Edit" at bounding box center [762, 59] width 80 height 20
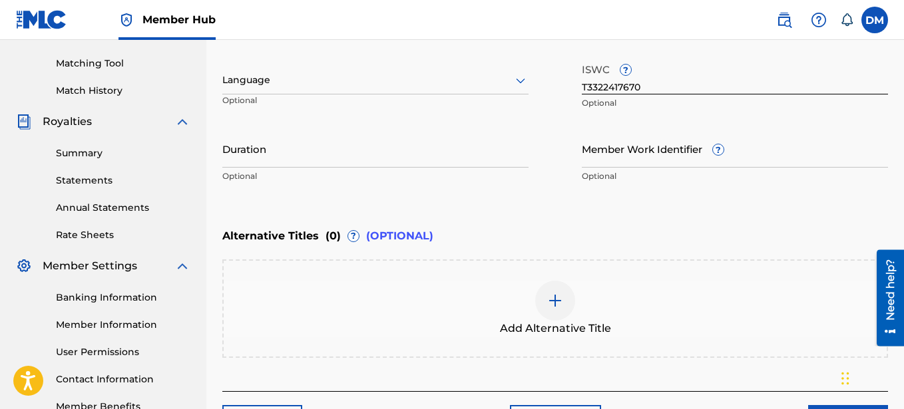
click at [558, 300] on img at bounding box center [555, 301] width 16 height 16
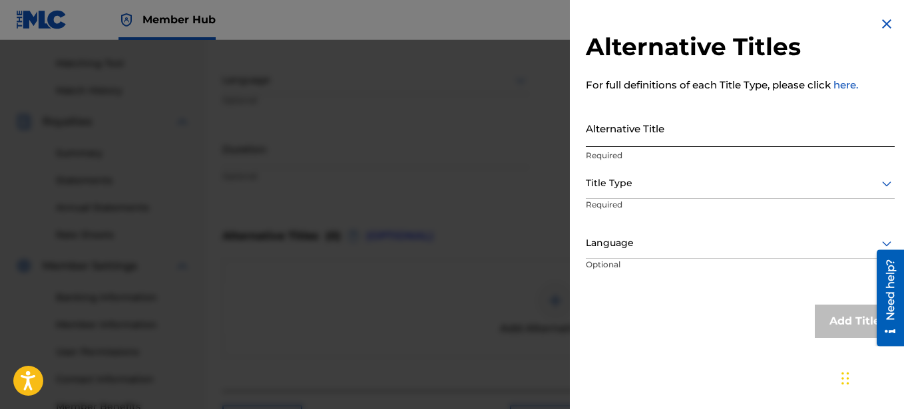
click at [610, 134] on input "Alternative Title" at bounding box center [740, 128] width 309 height 38
type input "GETTING PAID"
click at [689, 185] on div at bounding box center [740, 183] width 309 height 17
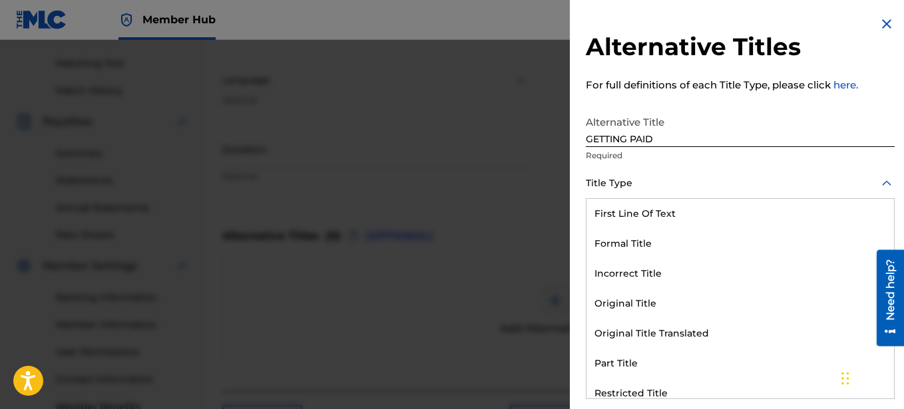
scroll to position [130, 0]
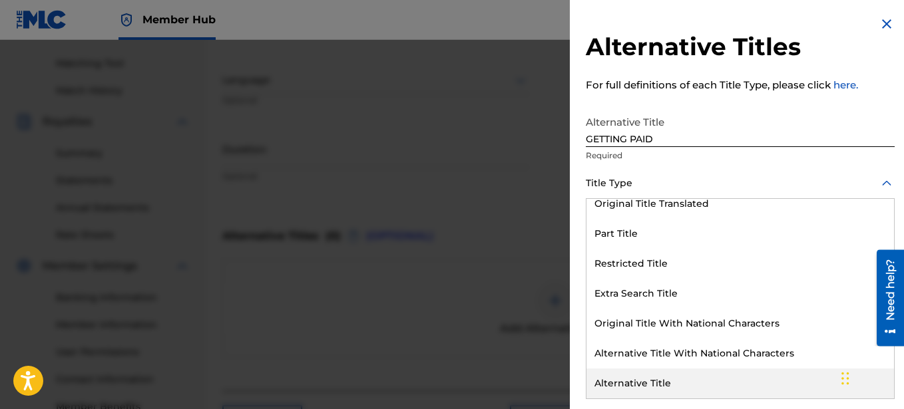
click at [658, 376] on div "Alternative Title" at bounding box center [741, 384] width 308 height 30
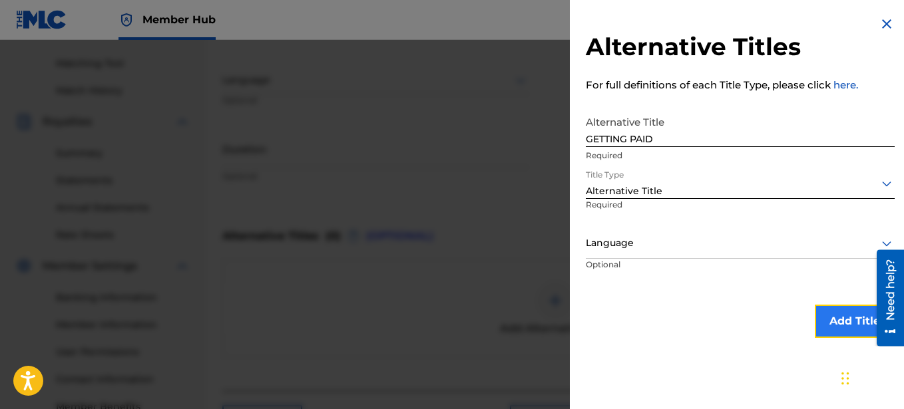
click at [829, 316] on button "Add Title" at bounding box center [855, 321] width 80 height 33
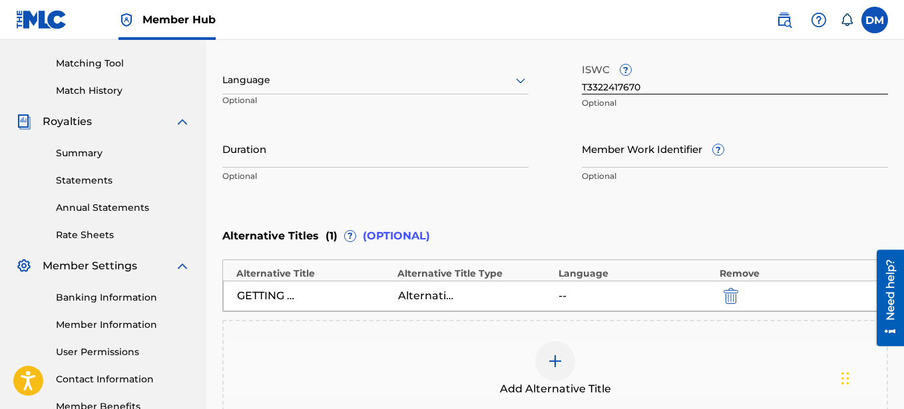
click at [551, 357] on img at bounding box center [555, 362] width 16 height 16
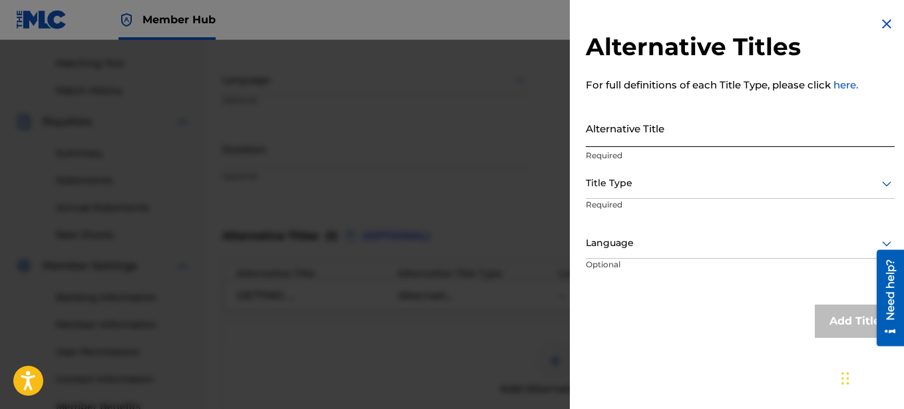
click at [618, 135] on input "Alternative Title" at bounding box center [740, 128] width 309 height 38
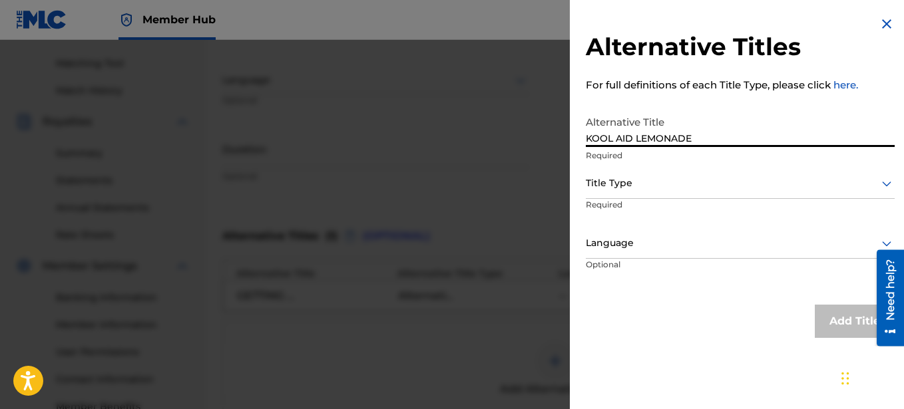
click at [660, 186] on div at bounding box center [740, 183] width 309 height 17
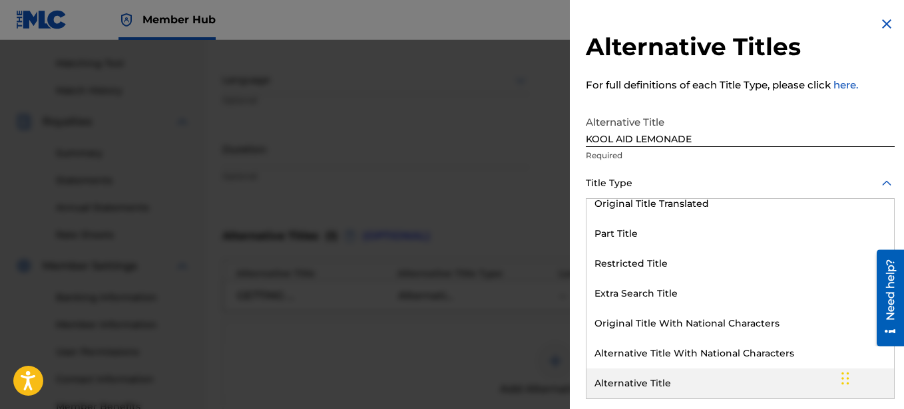
click at [652, 376] on div "Alternative Title" at bounding box center [741, 384] width 308 height 30
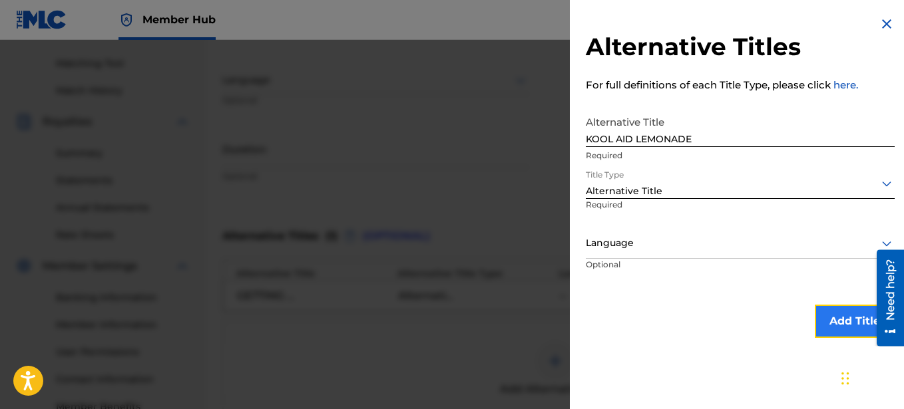
click at [850, 316] on button "Add Title" at bounding box center [855, 321] width 80 height 33
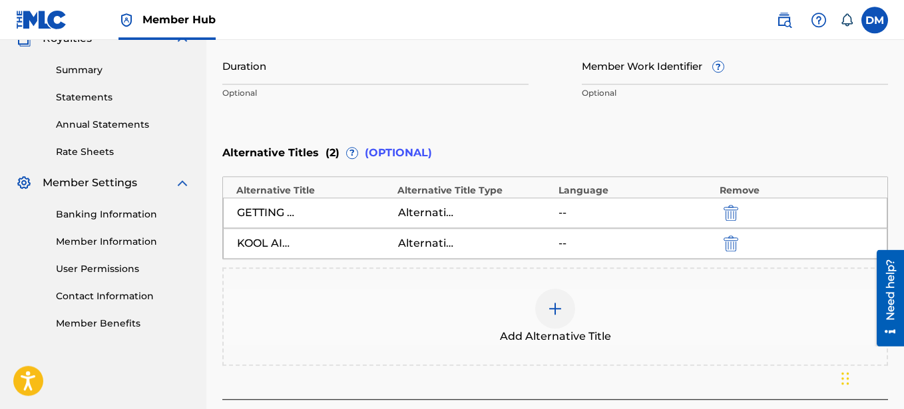
scroll to position [467, 0]
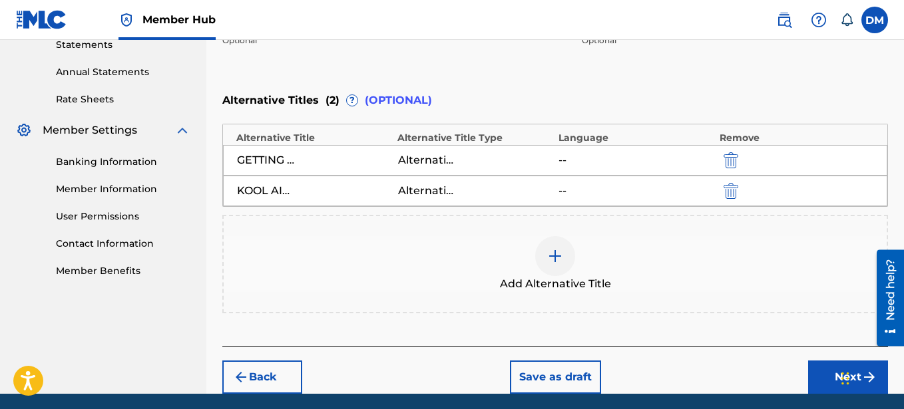
click at [559, 258] on img at bounding box center [555, 256] width 16 height 16
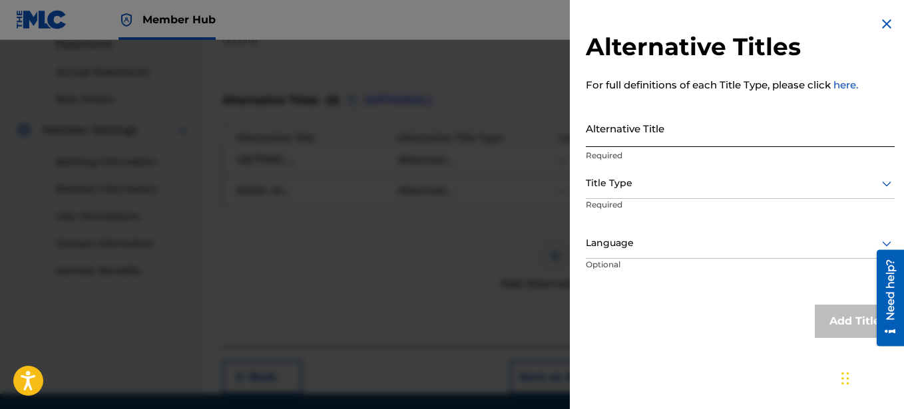
click at [640, 135] on input "Alternative Title" at bounding box center [740, 128] width 309 height 38
click at [676, 184] on div at bounding box center [740, 183] width 309 height 17
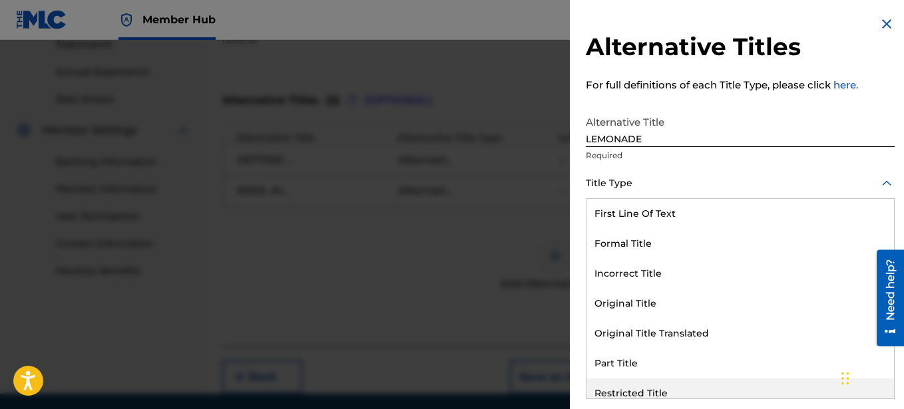
scroll to position [130, 0]
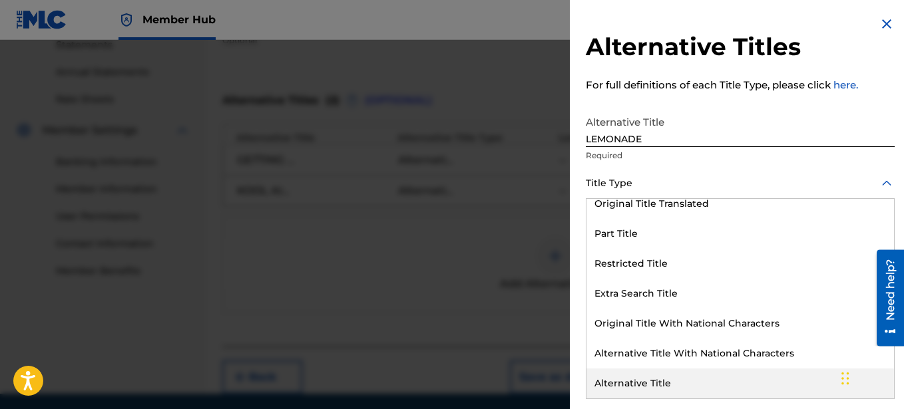
click at [656, 376] on div "Alternative Title" at bounding box center [741, 384] width 308 height 30
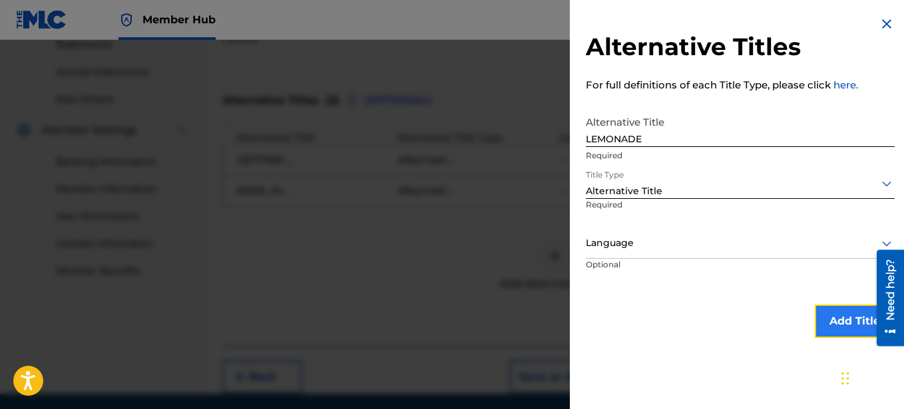
click at [835, 318] on button "Add Title" at bounding box center [855, 321] width 80 height 33
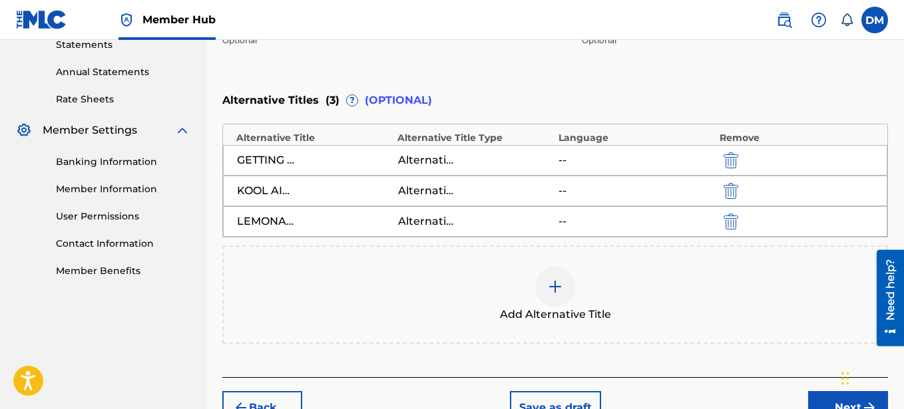
scroll to position [535, 0]
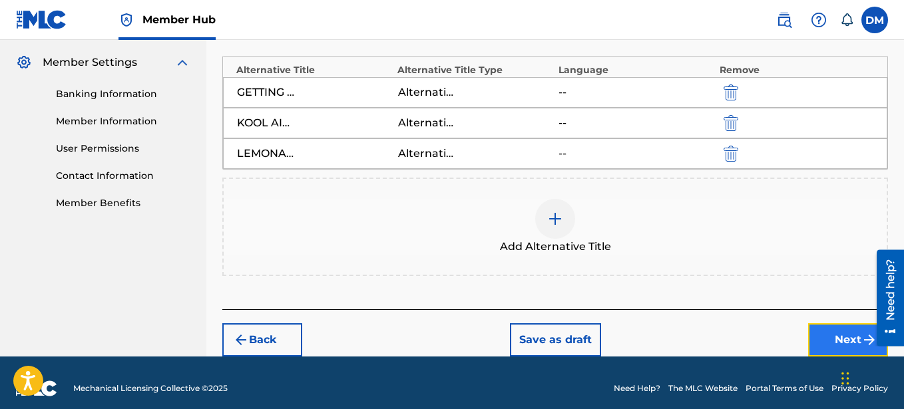
click at [843, 336] on button "Next" at bounding box center [848, 340] width 80 height 33
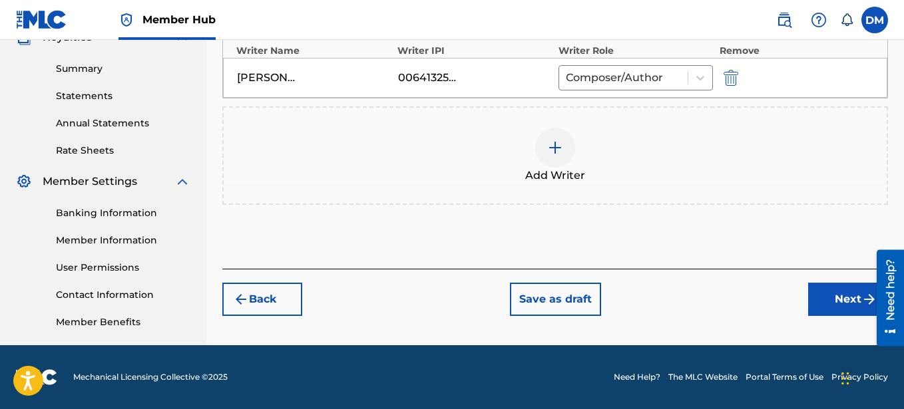
scroll to position [416, 0]
click at [841, 304] on button "Next" at bounding box center [848, 299] width 80 height 33
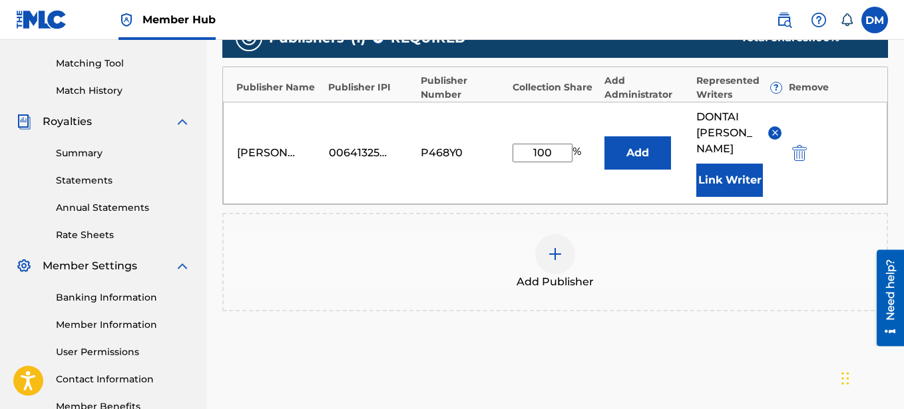
scroll to position [433, 0]
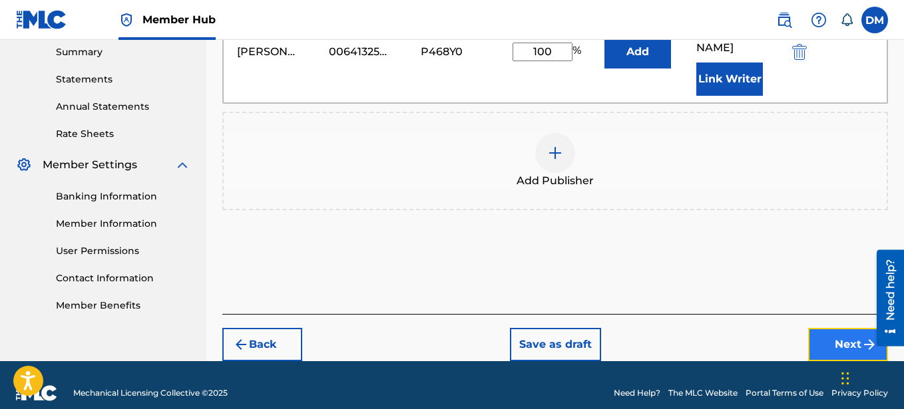
click at [837, 333] on button "Next" at bounding box center [848, 344] width 80 height 33
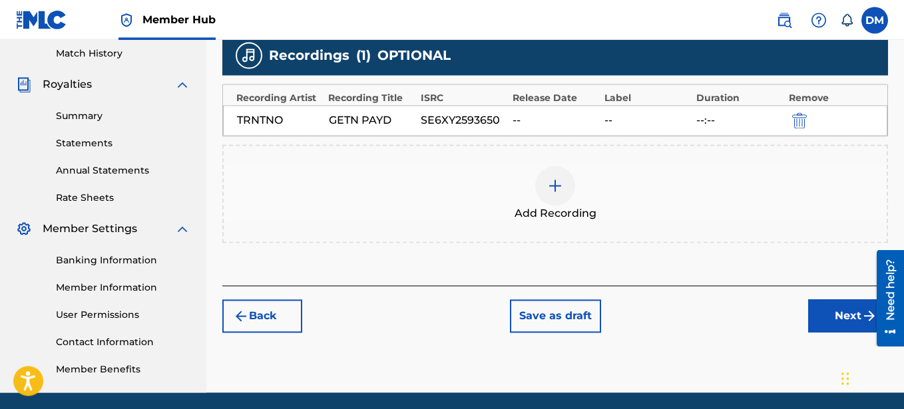
scroll to position [348, 0]
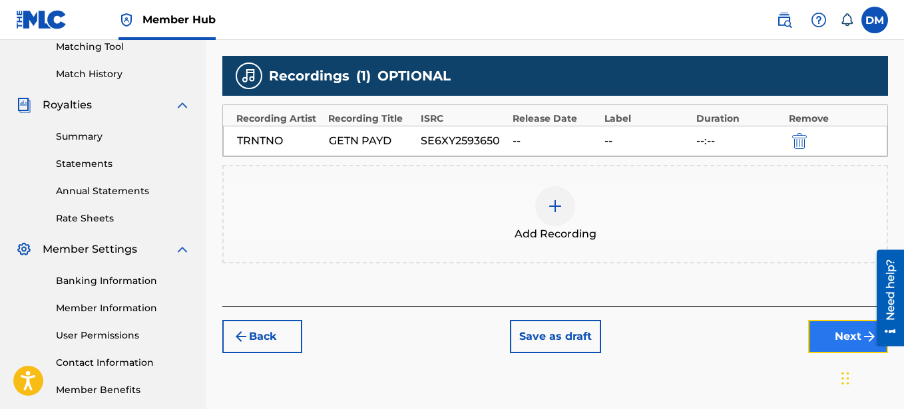
click at [853, 336] on button "Next" at bounding box center [848, 336] width 80 height 33
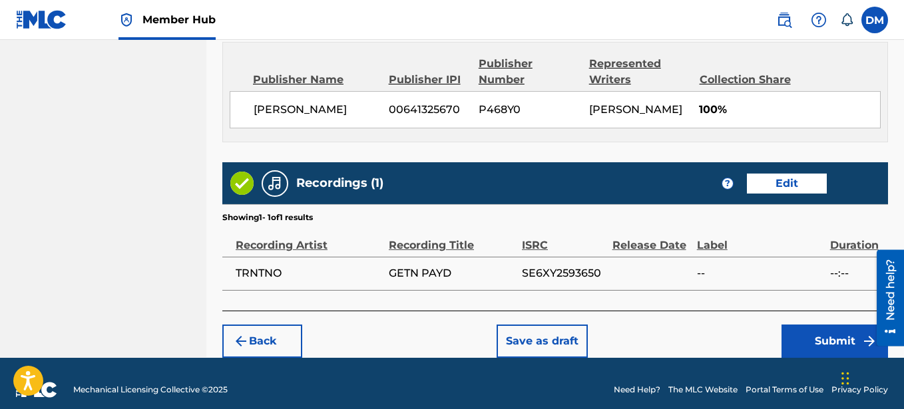
scroll to position [882, 0]
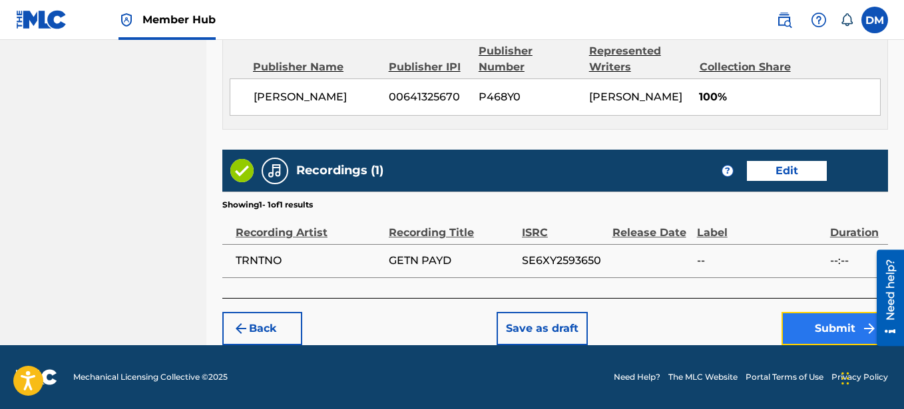
click at [826, 326] on button "Submit" at bounding box center [835, 328] width 107 height 33
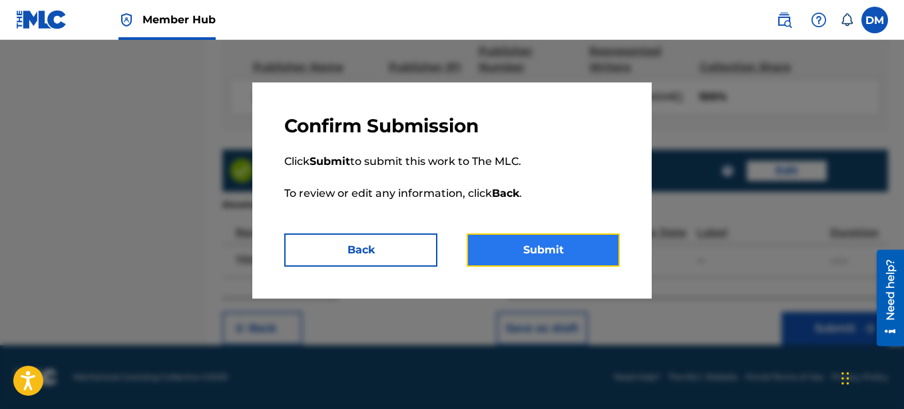
click at [608, 246] on button "Submit" at bounding box center [543, 250] width 153 height 33
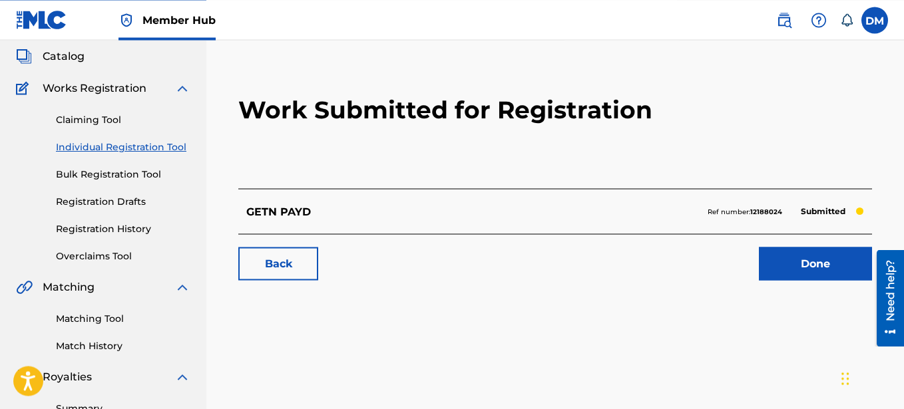
scroll to position [136, 0]
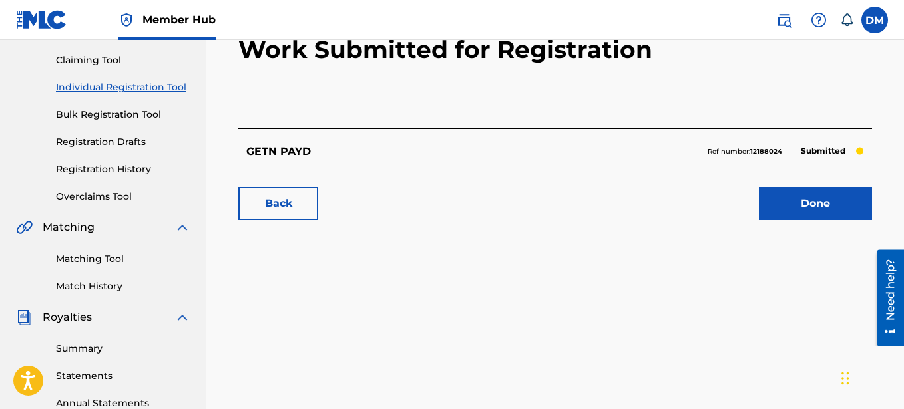
click at [166, 87] on link "Individual Registration Tool" at bounding box center [123, 88] width 134 height 14
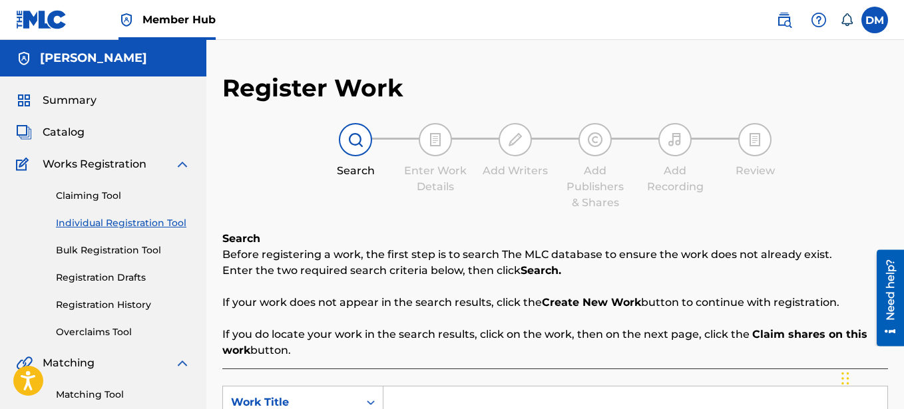
scroll to position [272, 0]
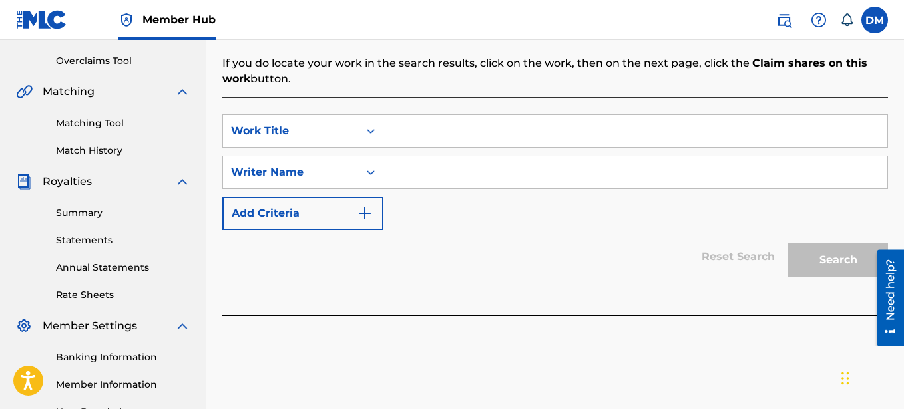
click at [429, 146] on input "Search Form" at bounding box center [635, 131] width 504 height 32
click at [461, 181] on input "Search Form" at bounding box center [635, 172] width 504 height 32
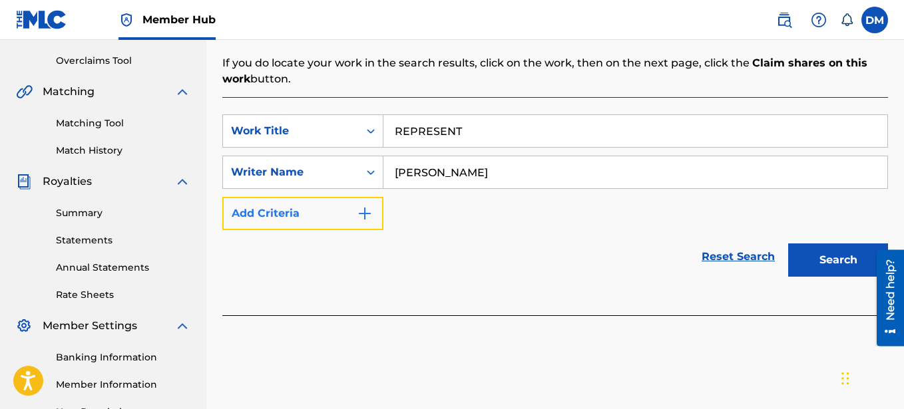
click at [341, 215] on button "Add Criteria" at bounding box center [302, 213] width 161 height 33
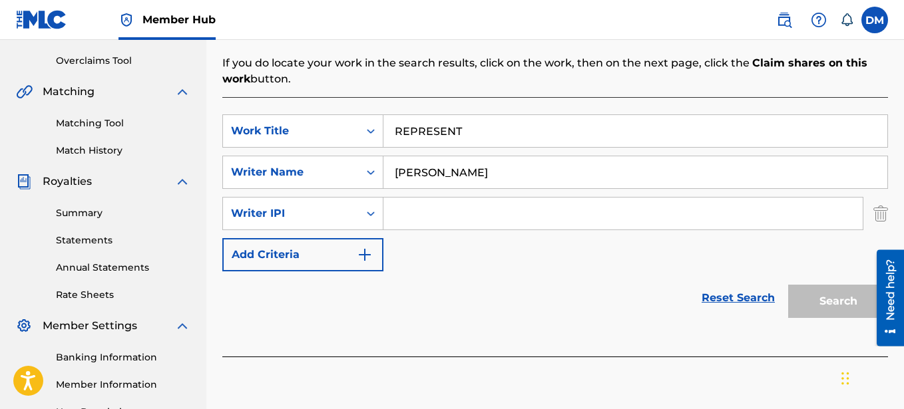
click at [419, 214] on input "Search Form" at bounding box center [622, 214] width 479 height 32
paste input "00641325670"
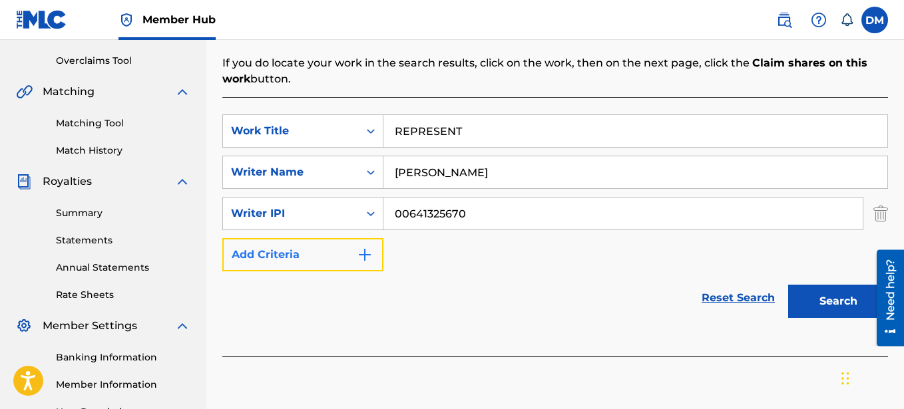
click at [345, 253] on button "Add Criteria" at bounding box center [302, 254] width 161 height 33
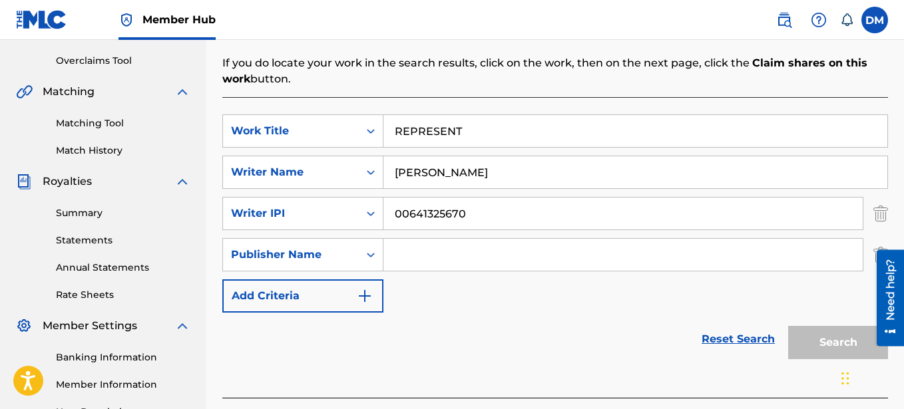
click at [410, 254] on input "Search Form" at bounding box center [622, 255] width 479 height 32
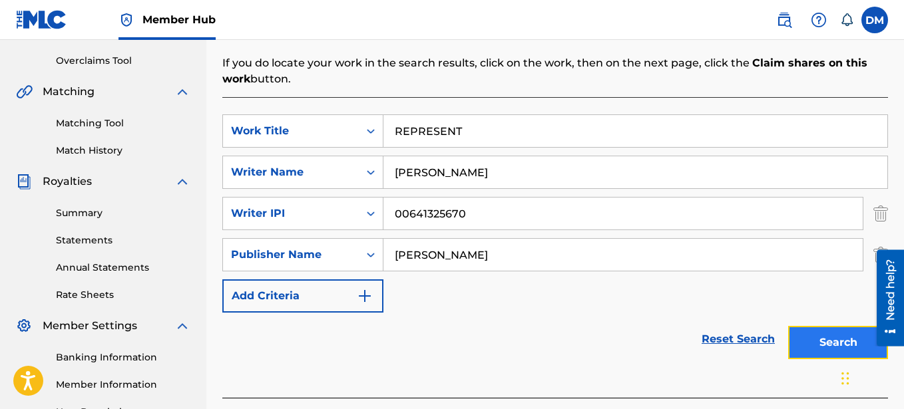
click at [835, 339] on button "Search" at bounding box center [838, 342] width 100 height 33
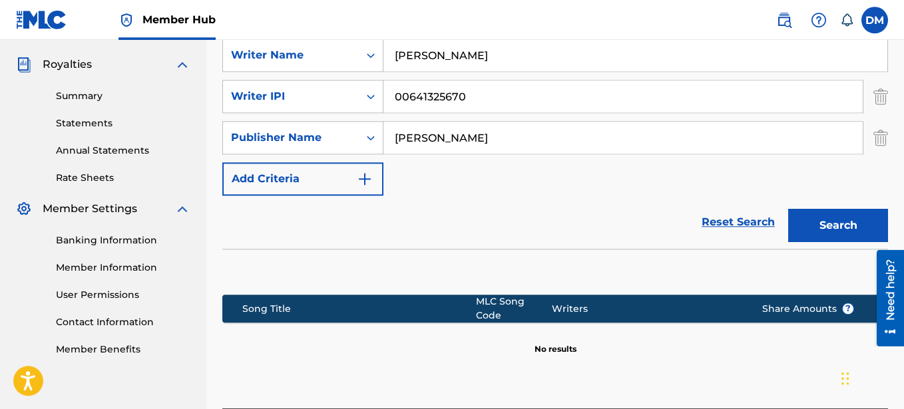
scroll to position [475, 0]
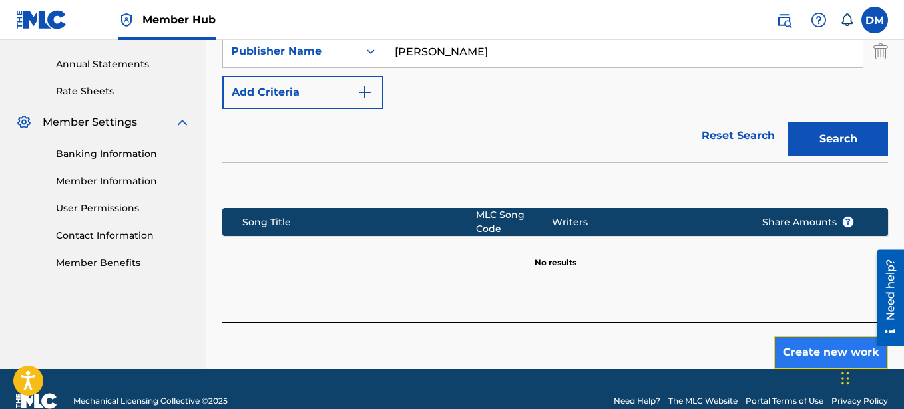
click at [820, 342] on button "Create new work" at bounding box center [831, 352] width 115 height 33
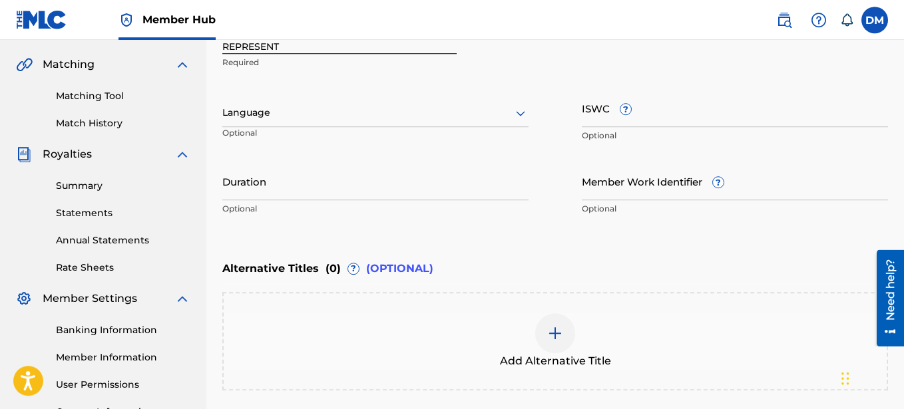
scroll to position [289, 0]
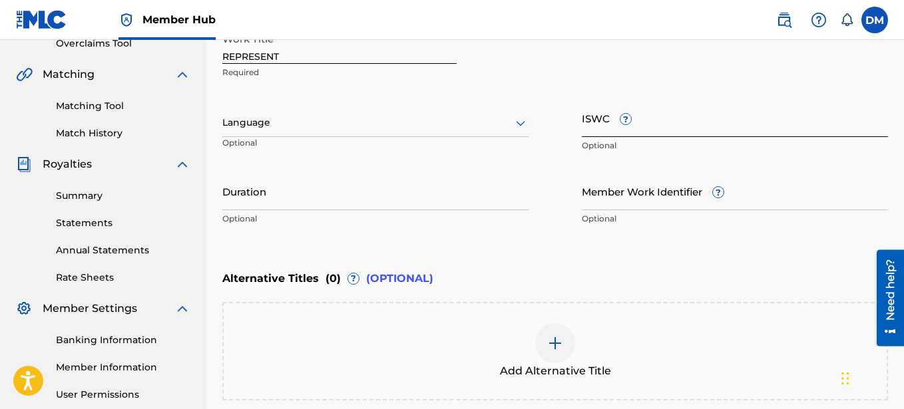
click at [598, 126] on input "ISWC ?" at bounding box center [735, 118] width 306 height 38
paste input "T-332.241.707-8"
click at [553, 340] on img at bounding box center [555, 344] width 16 height 16
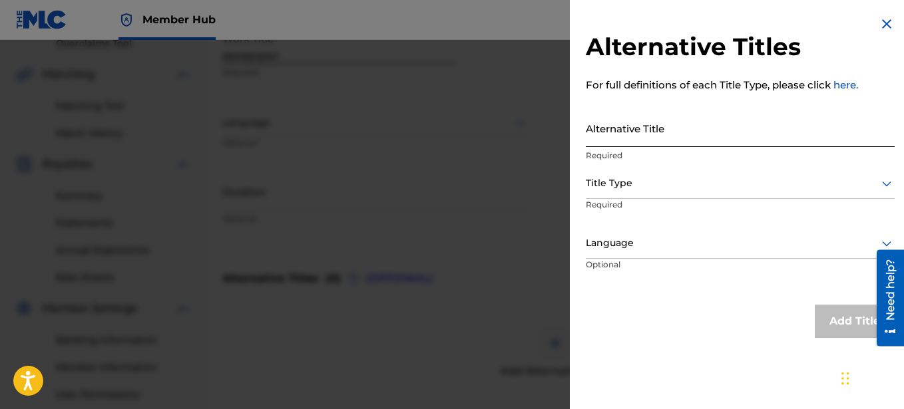
click at [610, 141] on input "Alternative Title" at bounding box center [740, 128] width 309 height 38
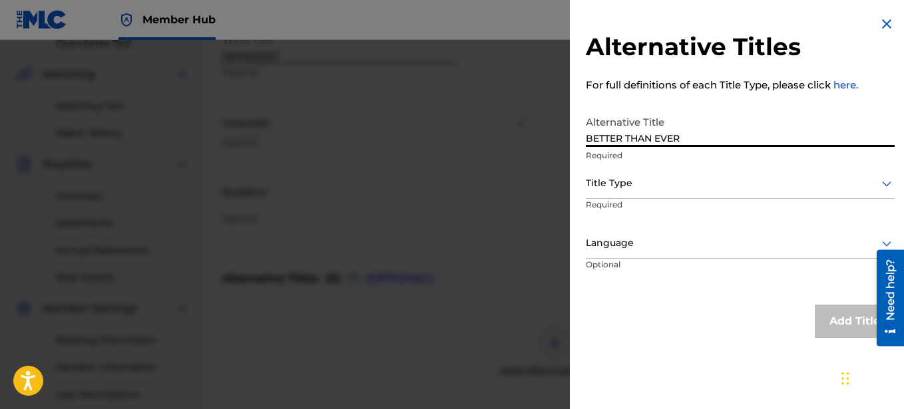
click at [637, 180] on div at bounding box center [740, 183] width 309 height 17
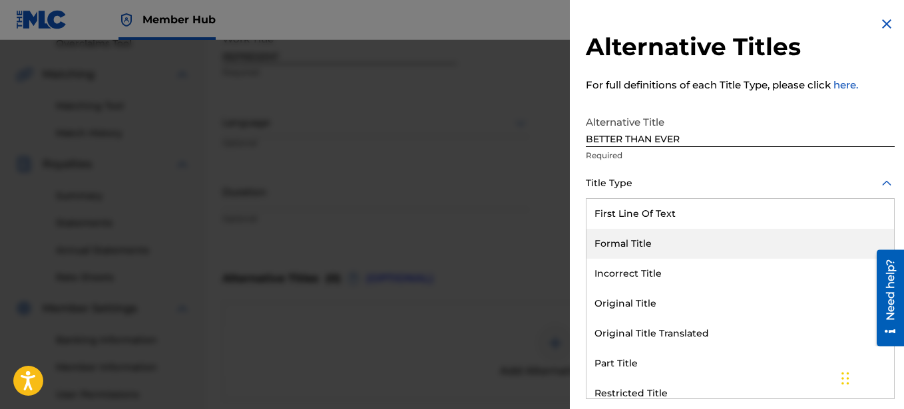
scroll to position [130, 0]
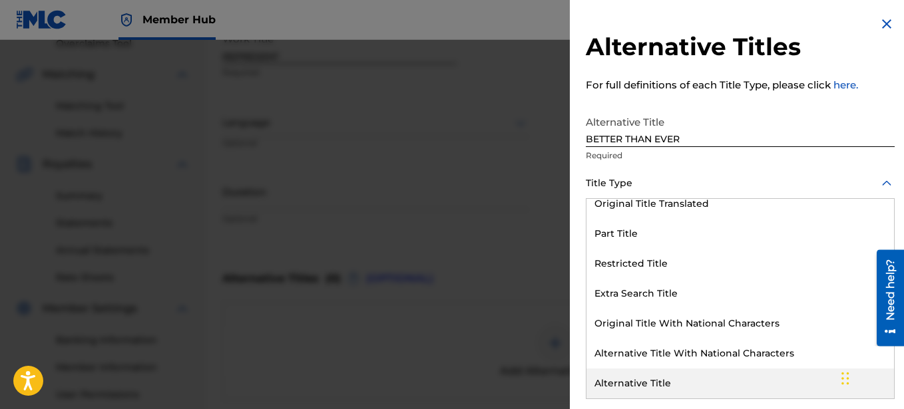
click at [648, 376] on div "Alternative Title" at bounding box center [741, 384] width 308 height 30
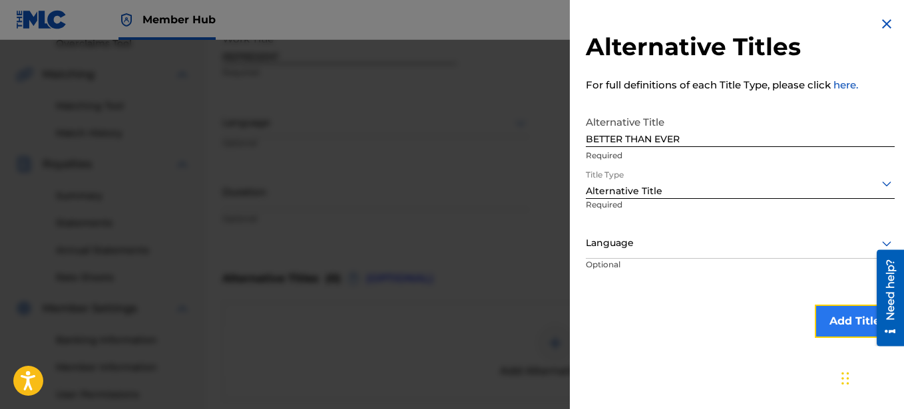
click at [837, 319] on button "Add Title" at bounding box center [855, 321] width 80 height 33
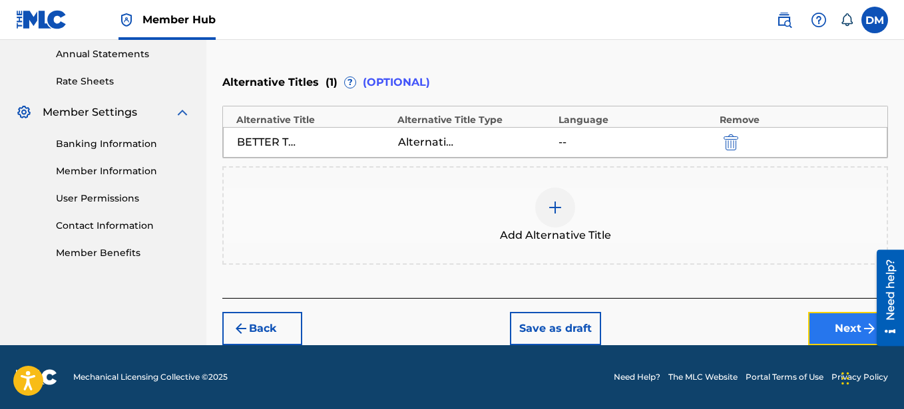
click at [849, 330] on button "Next" at bounding box center [848, 328] width 80 height 33
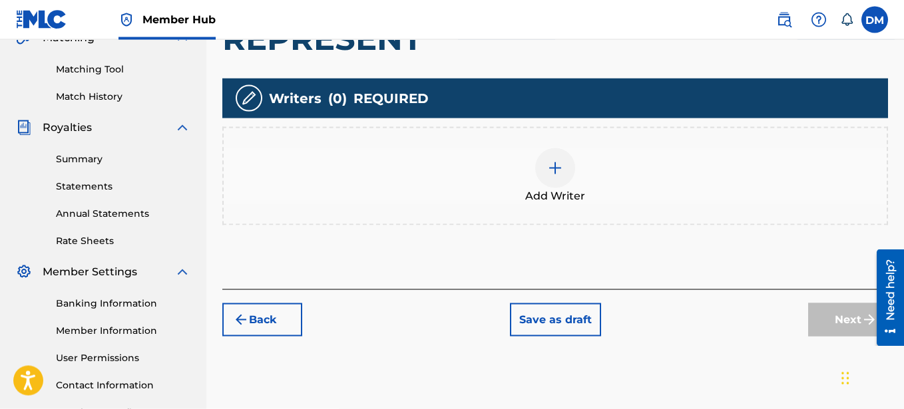
scroll to position [280, 0]
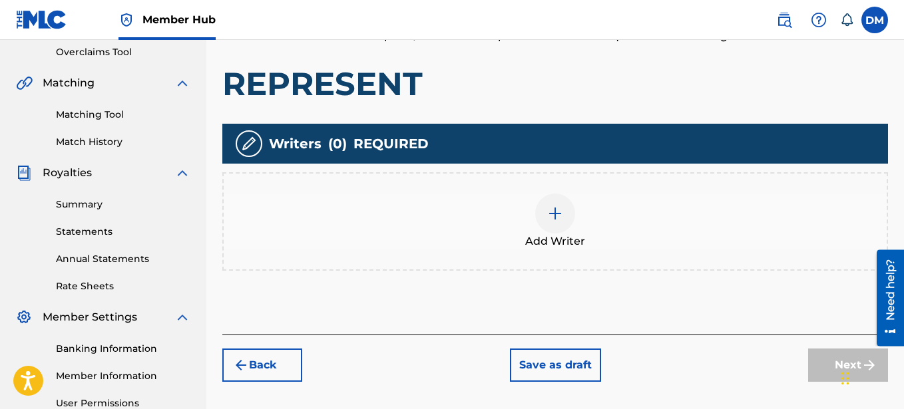
click at [563, 216] on img at bounding box center [555, 214] width 16 height 16
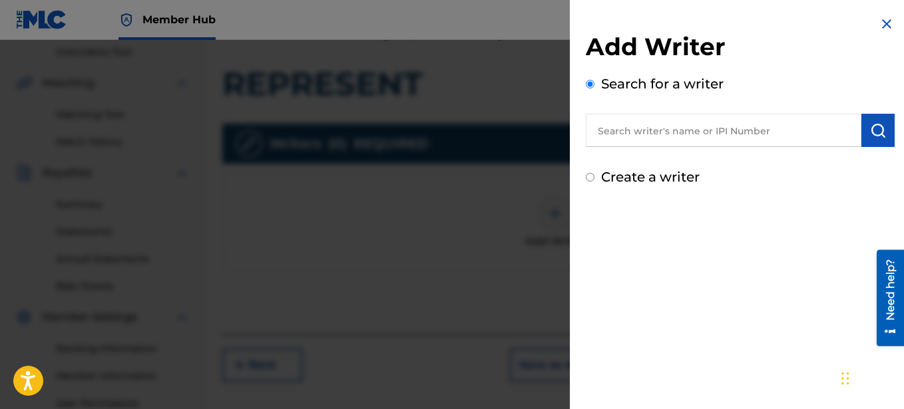
click at [607, 177] on label "Create a writer" at bounding box center [650, 177] width 99 height 16
click at [594, 177] on input "Create a writer" at bounding box center [590, 177] width 9 height 9
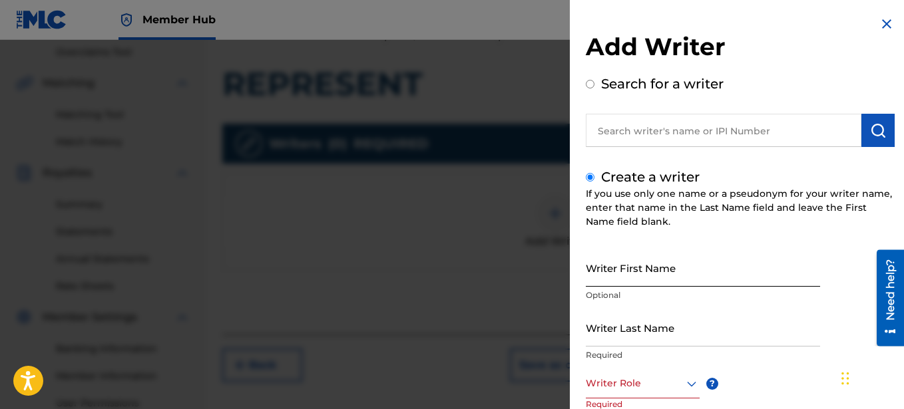
click at [624, 278] on input "Writer First Name" at bounding box center [703, 268] width 234 height 38
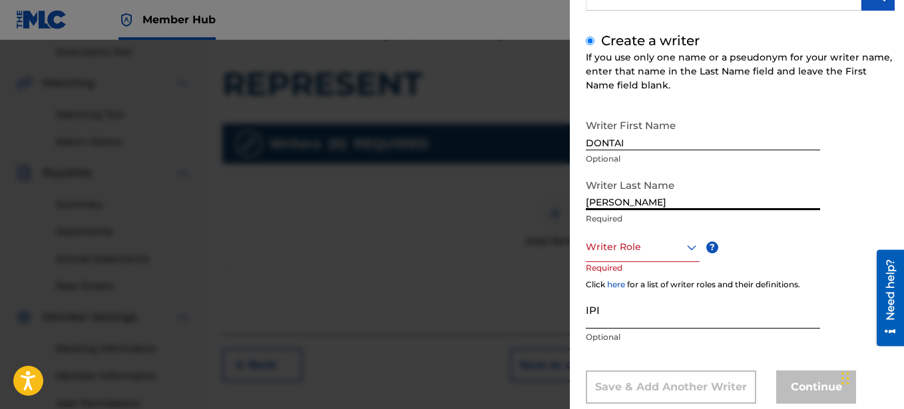
scroll to position [167, 0]
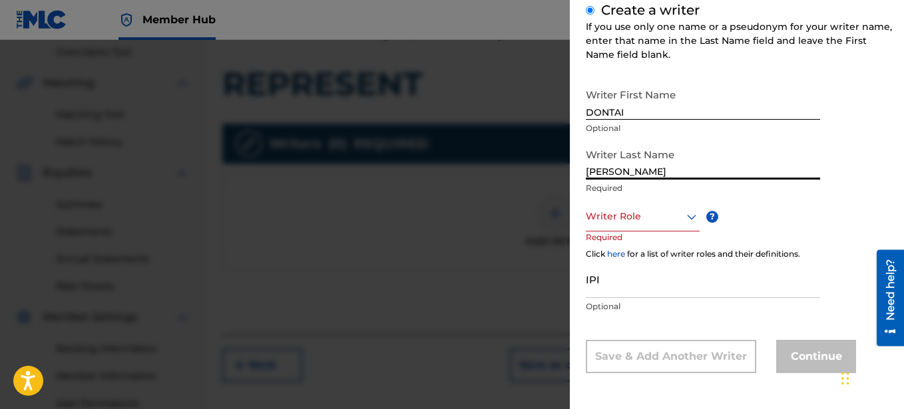
click at [673, 222] on div at bounding box center [643, 216] width 114 height 17
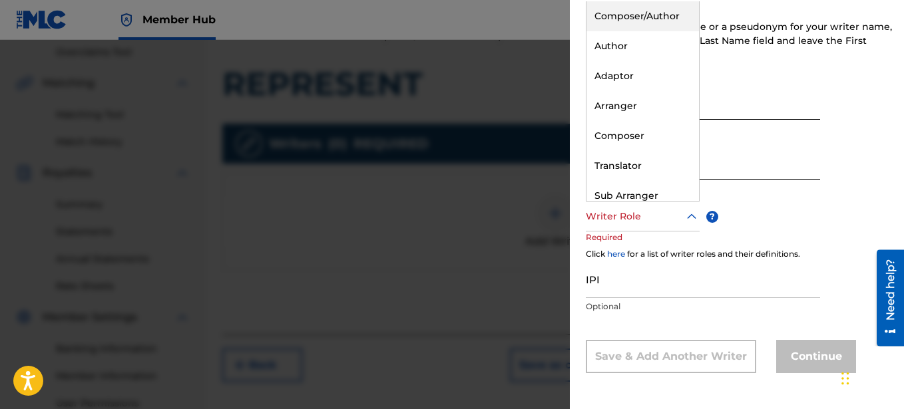
click at [652, 16] on div "Composer/Author" at bounding box center [643, 16] width 113 height 30
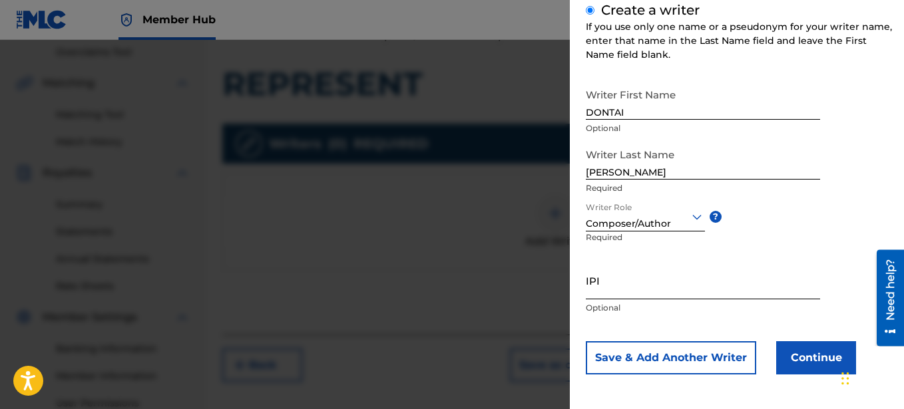
click at [652, 284] on input "IPI" at bounding box center [703, 281] width 234 height 38
paste input "00641325670"
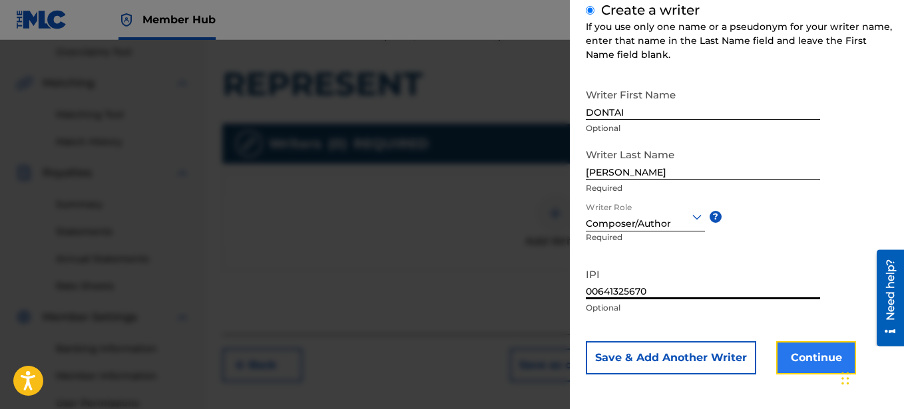
click at [804, 358] on button "Continue" at bounding box center [816, 358] width 80 height 33
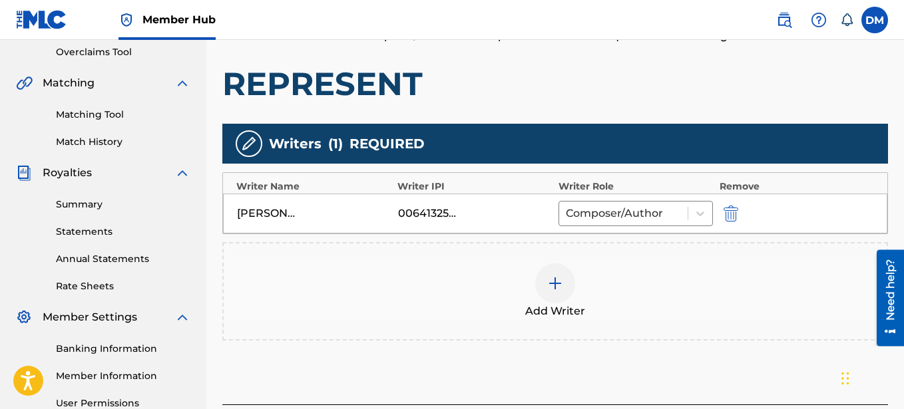
scroll to position [416, 0]
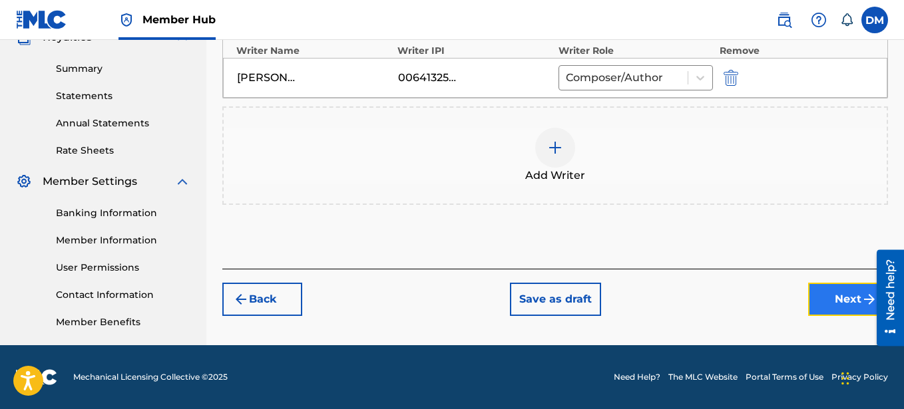
click at [829, 296] on button "Next" at bounding box center [848, 299] width 80 height 33
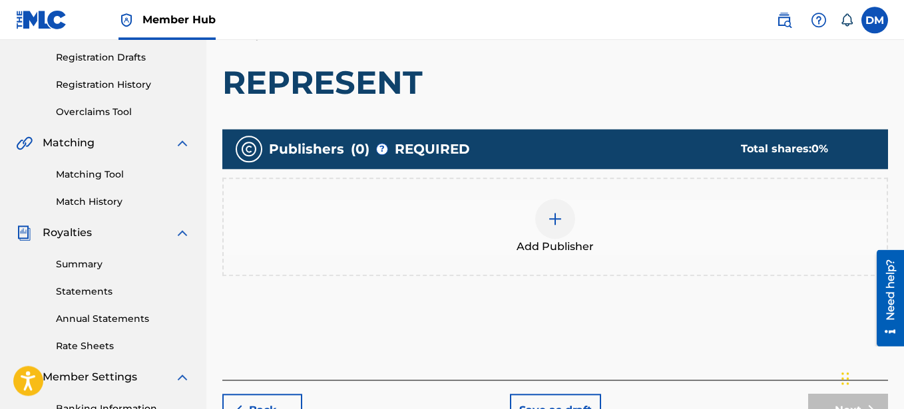
scroll to position [264, 0]
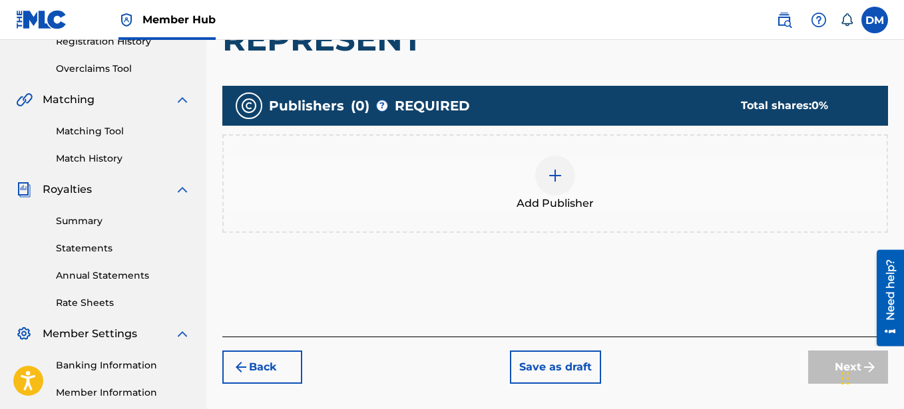
click at [552, 174] on img at bounding box center [555, 176] width 16 height 16
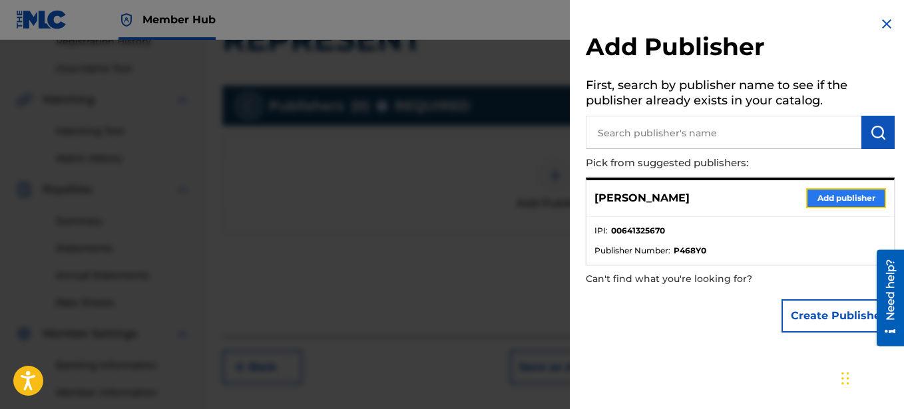
click at [850, 192] on button "Add publisher" at bounding box center [846, 198] width 80 height 20
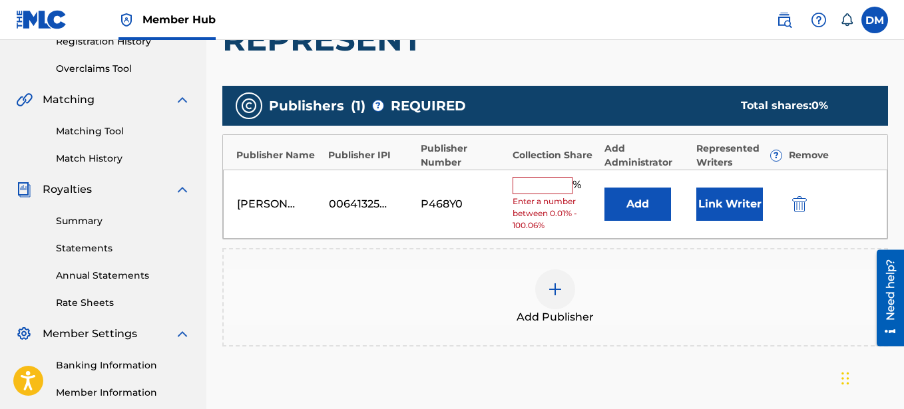
click at [552, 189] on input "text" at bounding box center [543, 185] width 60 height 17
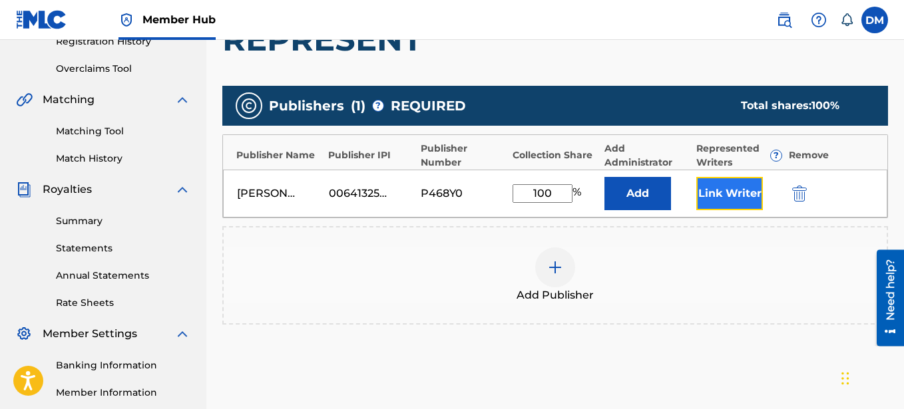
click at [727, 194] on button "Link Writer" at bounding box center [729, 193] width 67 height 33
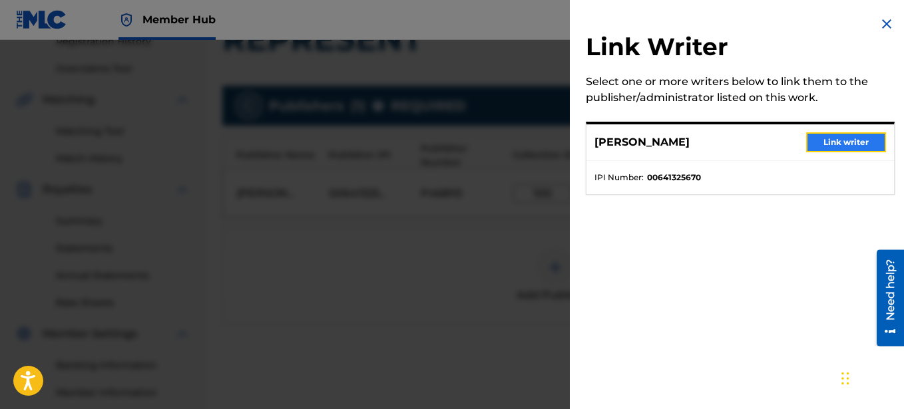
click at [833, 147] on button "Link writer" at bounding box center [846, 142] width 80 height 20
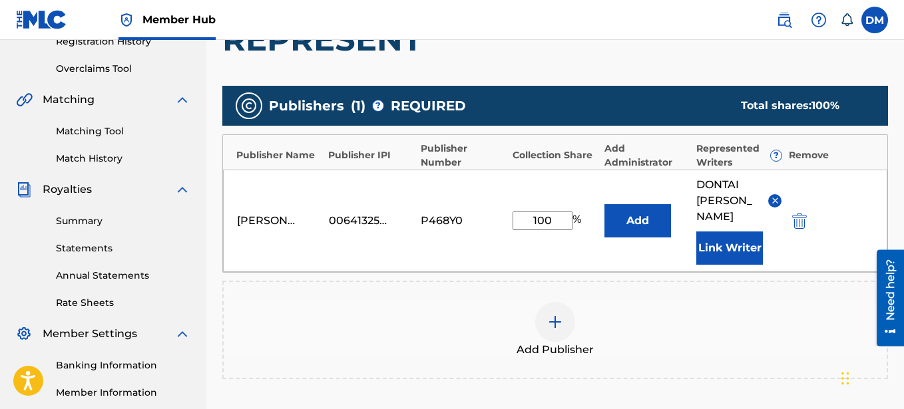
scroll to position [433, 0]
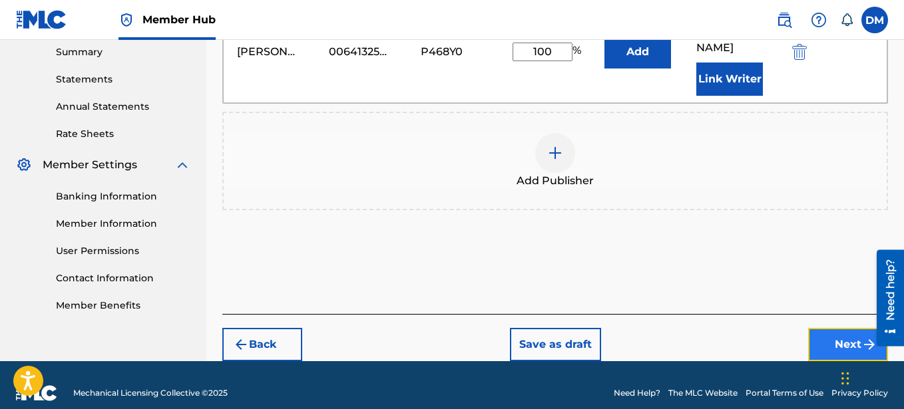
click at [835, 328] on button "Next" at bounding box center [848, 344] width 80 height 33
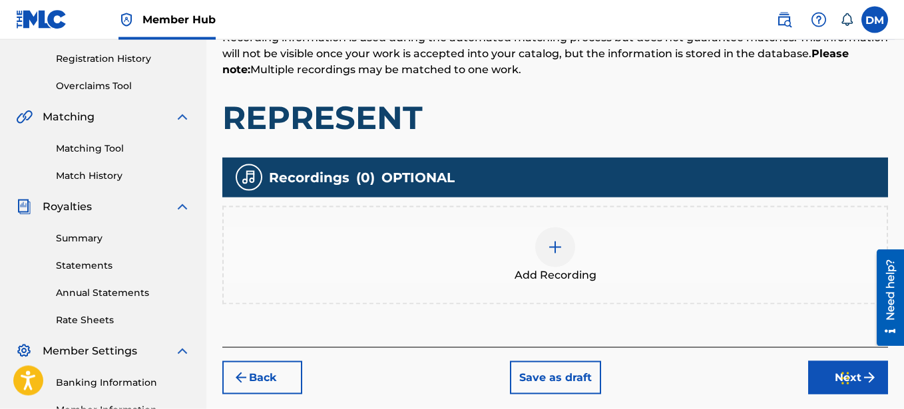
scroll to position [212, 0]
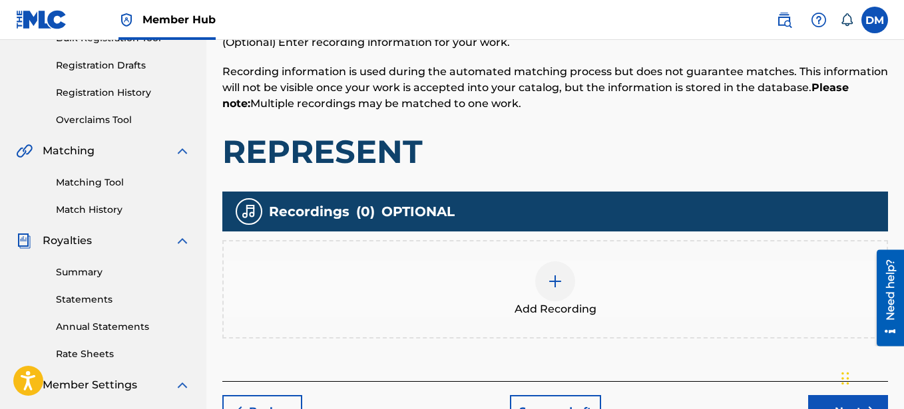
click at [551, 296] on div at bounding box center [555, 282] width 40 height 40
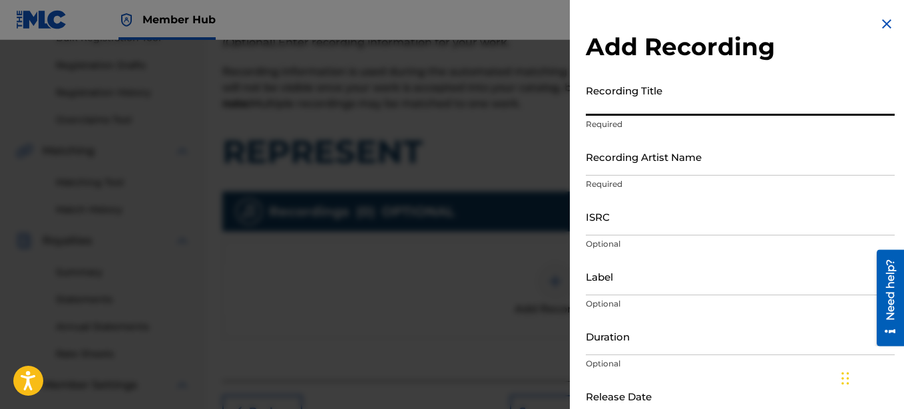
click at [621, 107] on input "Recording Title" at bounding box center [740, 97] width 309 height 38
click at [641, 162] on input "Recording Artist Name" at bounding box center [740, 157] width 309 height 38
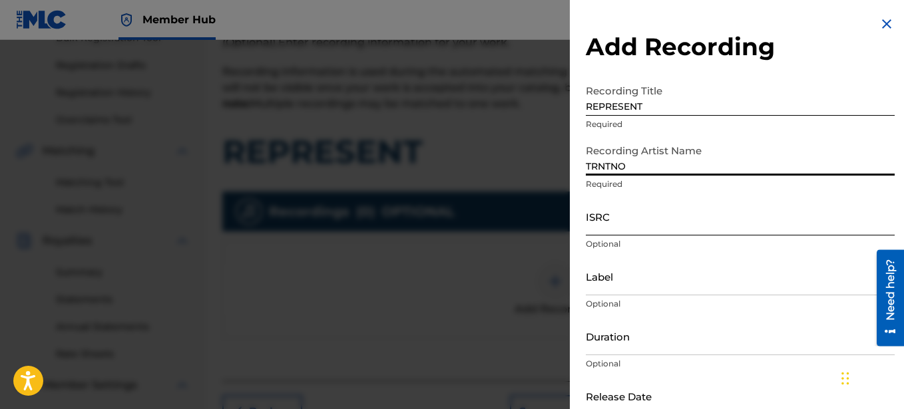
click at [610, 229] on input "ISRC" at bounding box center [740, 217] width 309 height 38
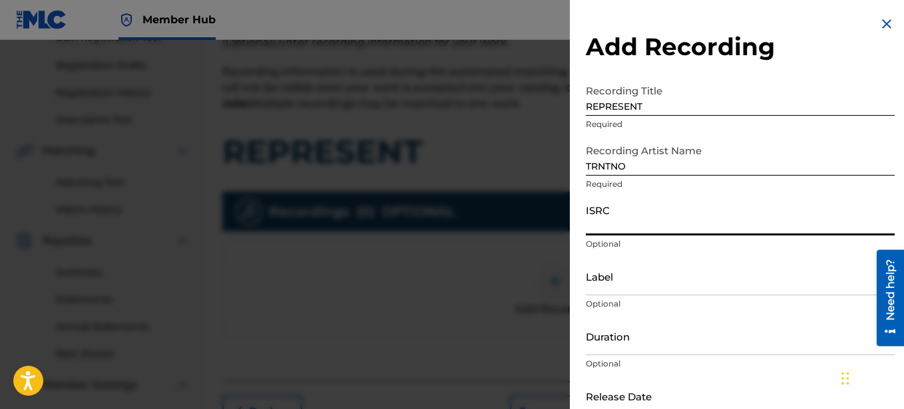
paste input "SE6XY2593651"
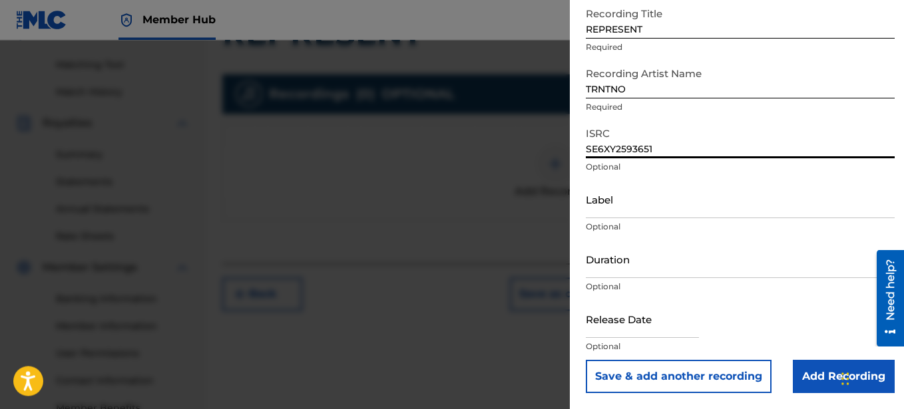
scroll to position [416, 0]
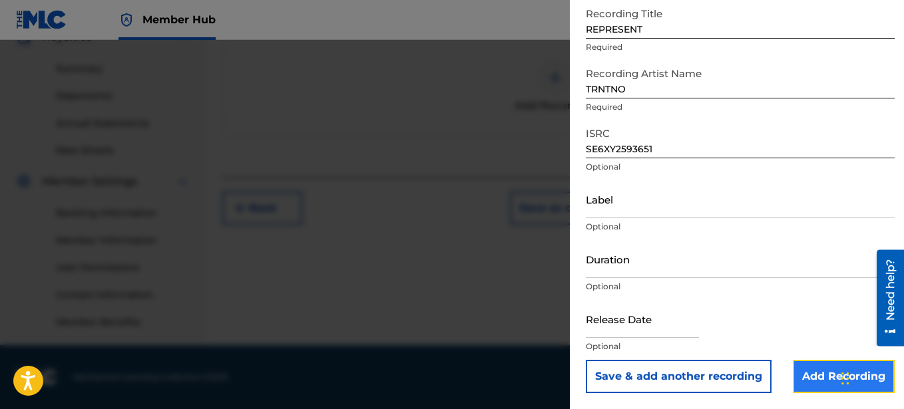
click at [834, 370] on input "Add Recording" at bounding box center [844, 376] width 102 height 33
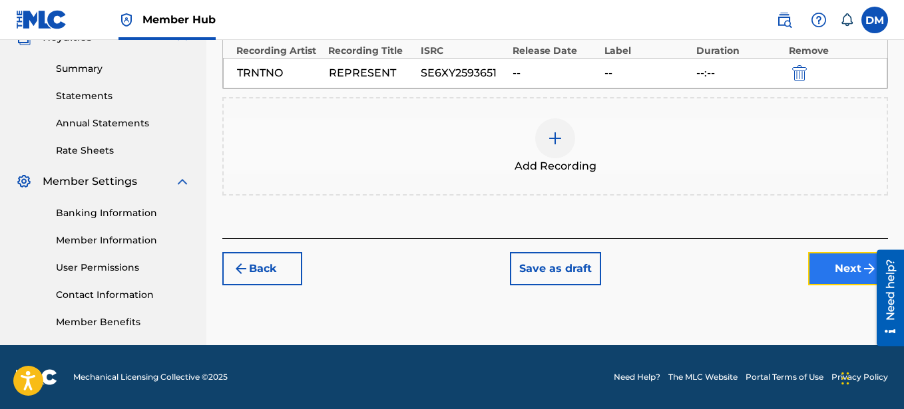
click at [842, 265] on button "Next" at bounding box center [848, 268] width 80 height 33
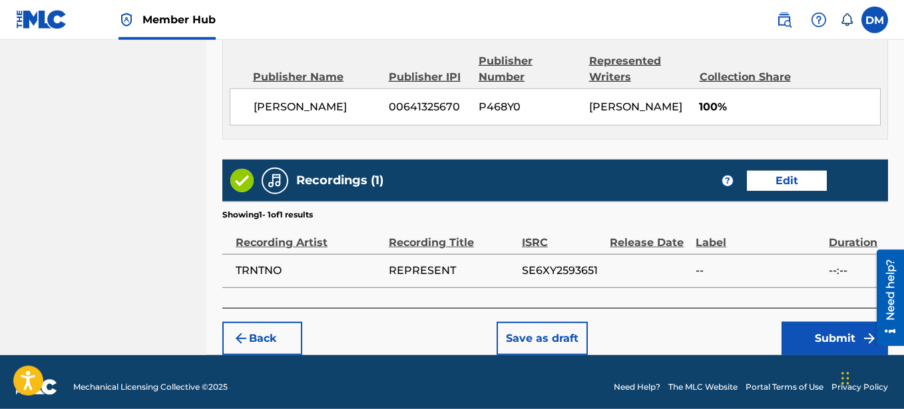
scroll to position [806, 0]
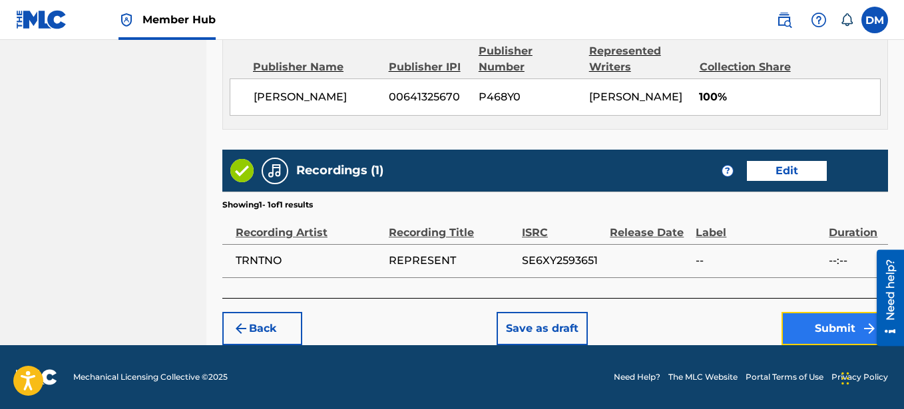
click at [841, 324] on button "Submit" at bounding box center [835, 328] width 107 height 33
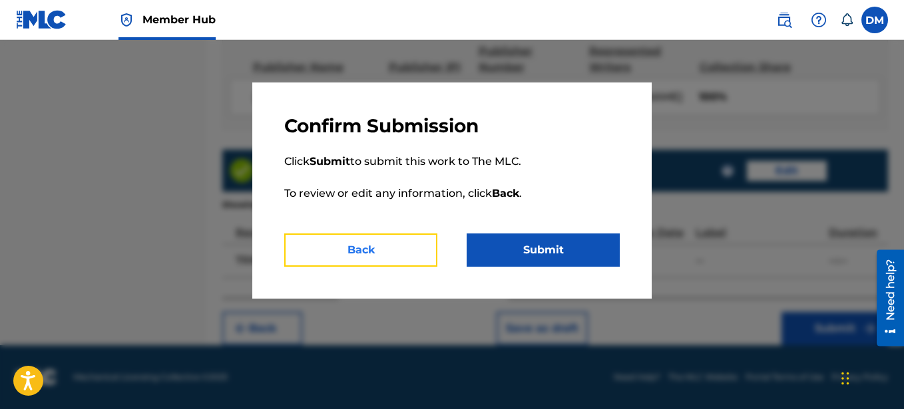
click at [401, 255] on button "Back" at bounding box center [360, 250] width 153 height 33
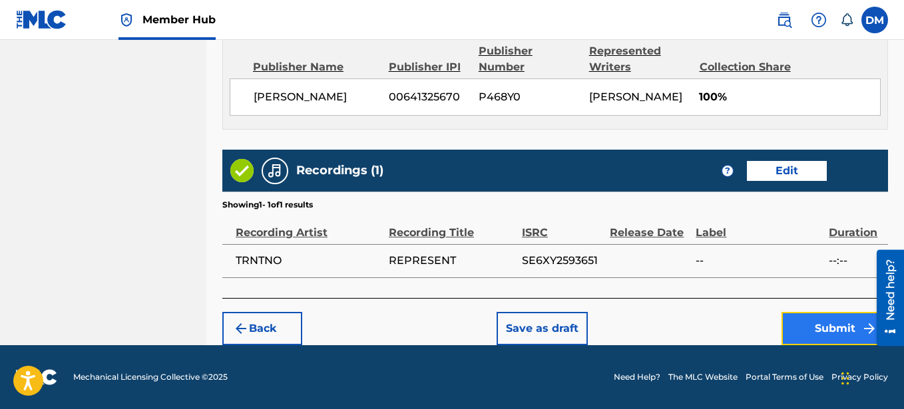
click at [848, 330] on button "Submit" at bounding box center [835, 328] width 107 height 33
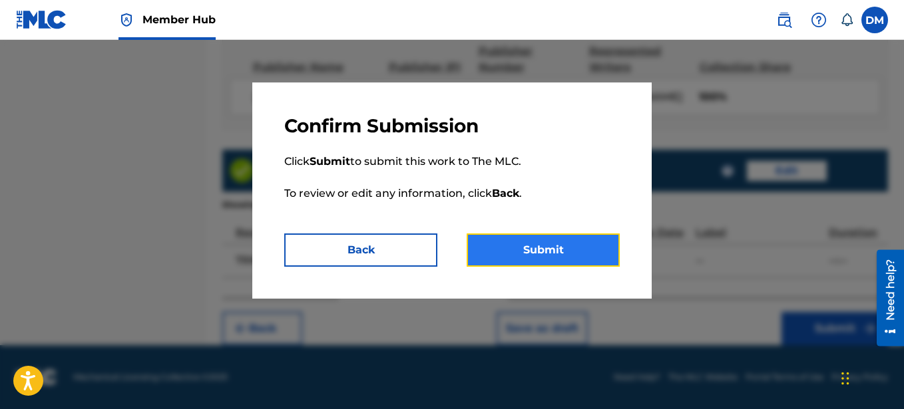
click at [558, 257] on button "Submit" at bounding box center [543, 250] width 153 height 33
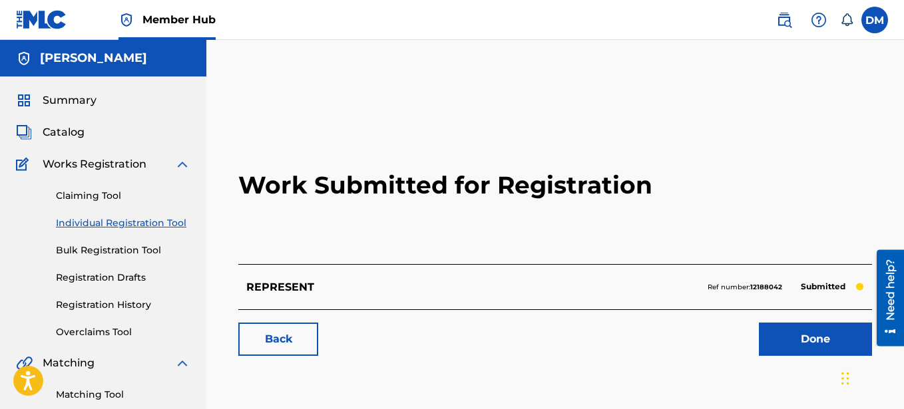
click at [126, 222] on link "Individual Registration Tool" at bounding box center [123, 223] width 134 height 14
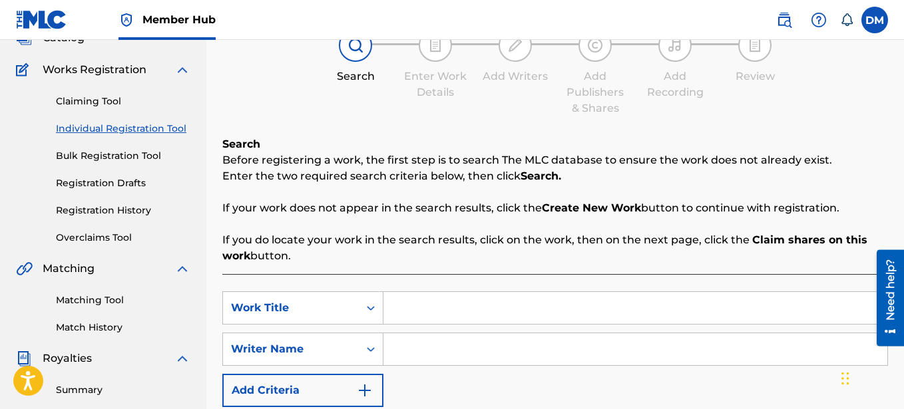
scroll to position [204, 0]
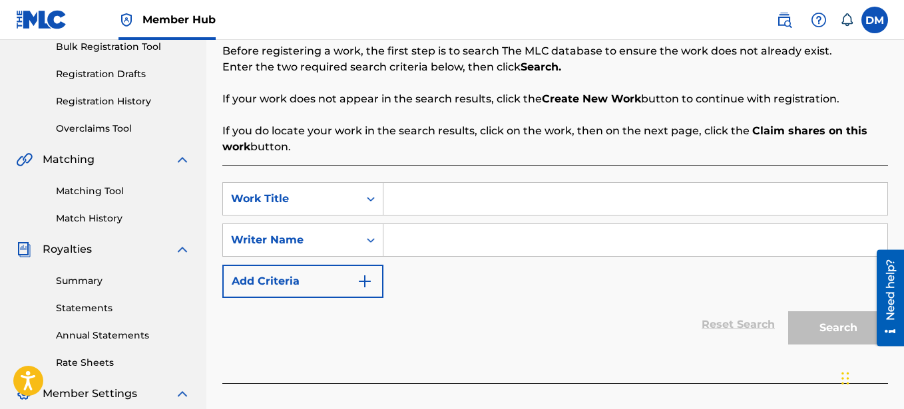
click at [408, 194] on input "Search Form" at bounding box center [635, 199] width 504 height 32
click at [426, 242] on input "Search Form" at bounding box center [635, 240] width 504 height 32
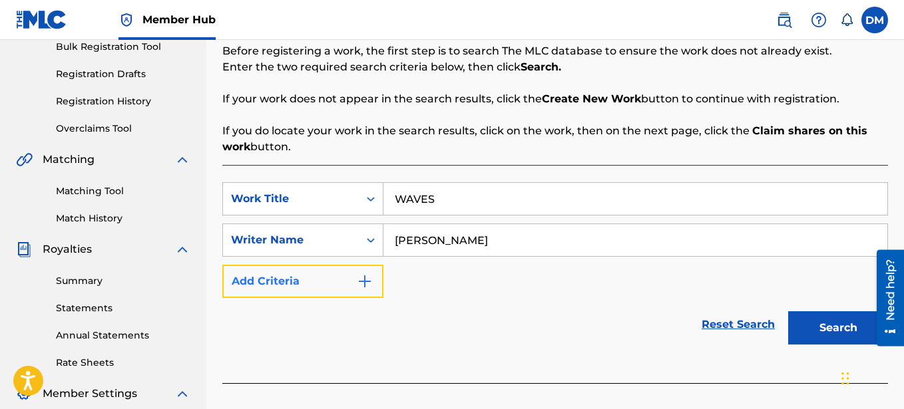
click at [315, 289] on button "Add Criteria" at bounding box center [302, 281] width 161 height 33
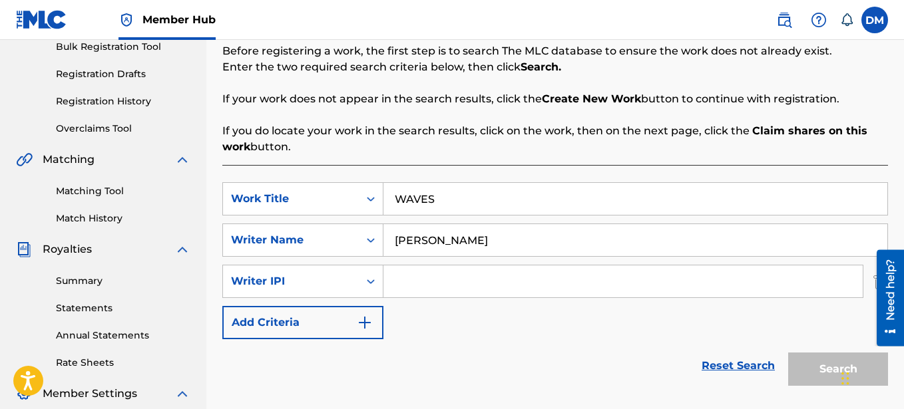
click at [411, 280] on input "Search Form" at bounding box center [622, 282] width 479 height 32
paste input "00641325670"
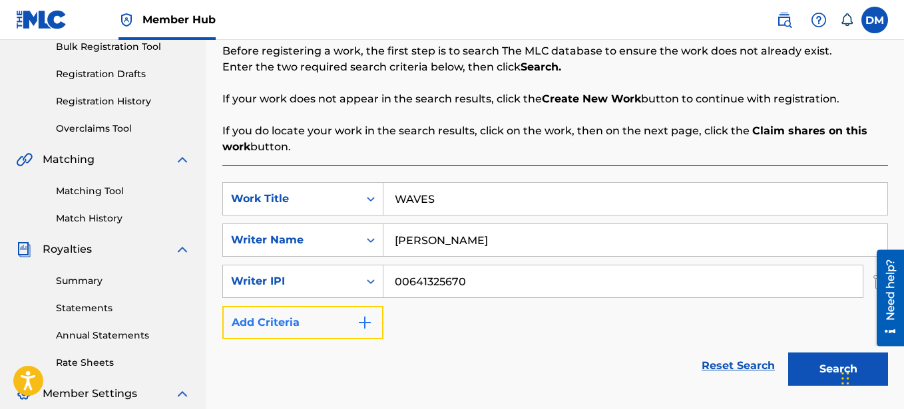
click at [334, 319] on button "Add Criteria" at bounding box center [302, 322] width 161 height 33
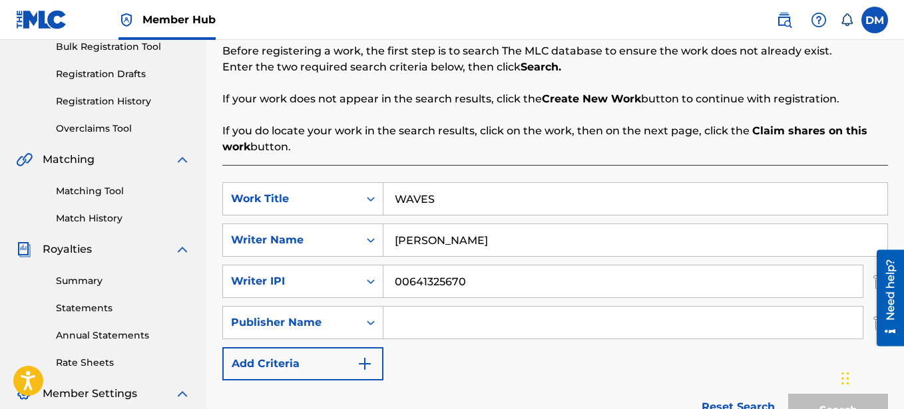
click at [411, 322] on input "Search Form" at bounding box center [622, 323] width 479 height 32
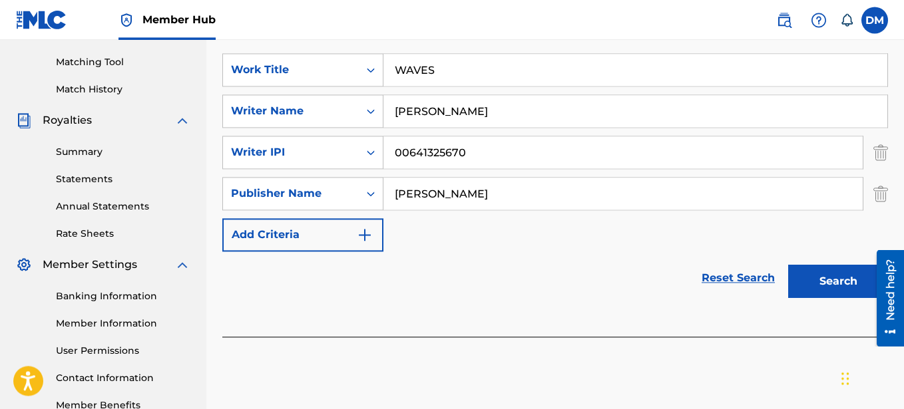
scroll to position [340, 0]
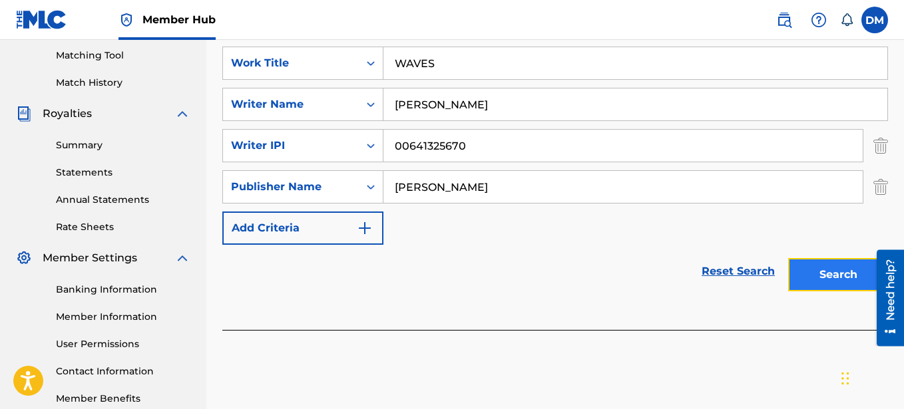
click at [819, 282] on button "Search" at bounding box center [838, 274] width 100 height 33
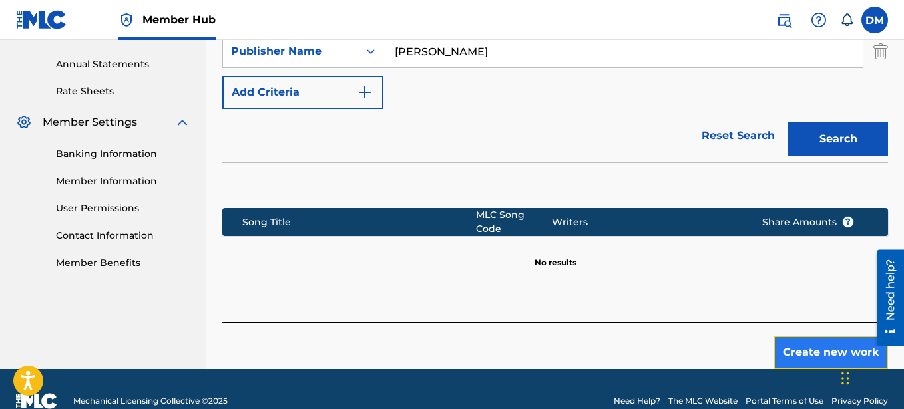
click at [839, 341] on button "Create new work" at bounding box center [831, 352] width 115 height 33
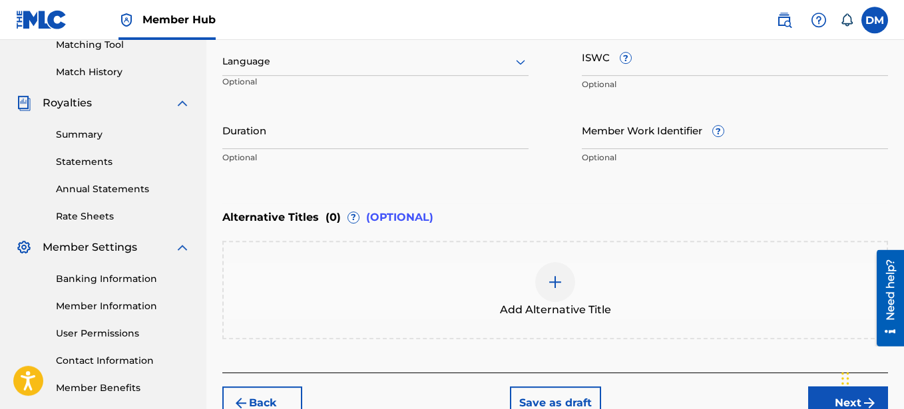
scroll to position [289, 0]
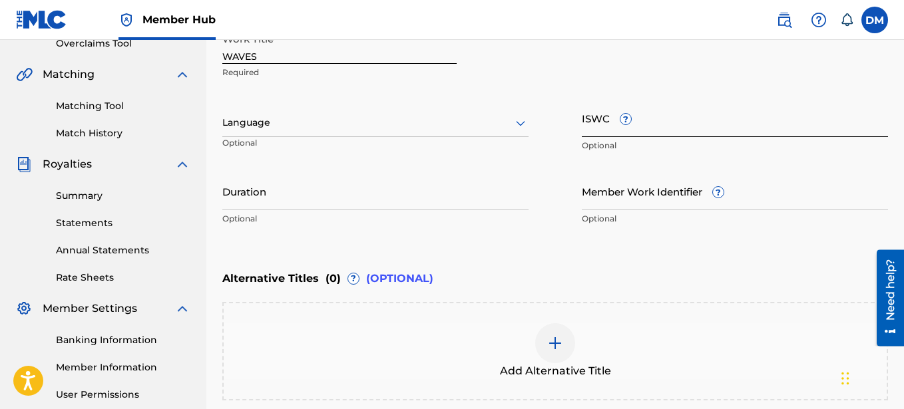
click at [602, 124] on input "ISWC ?" at bounding box center [735, 118] width 306 height 38
click at [607, 128] on input "ISWC ?" at bounding box center [735, 118] width 306 height 38
paste input "T-332.241.696-2"
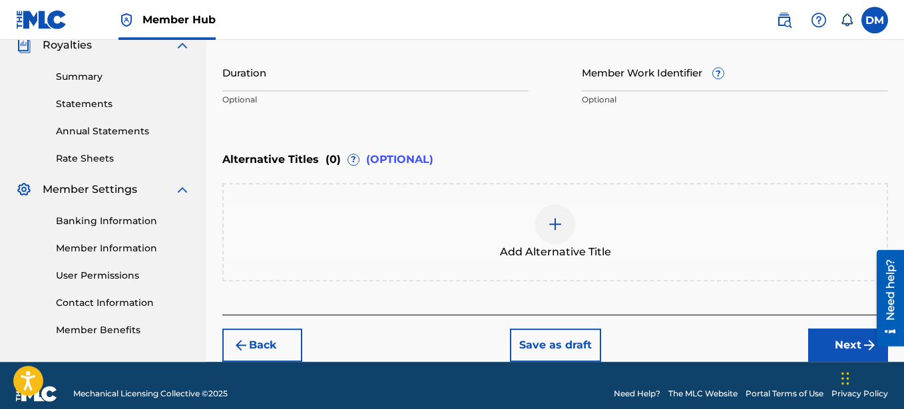
scroll to position [425, 0]
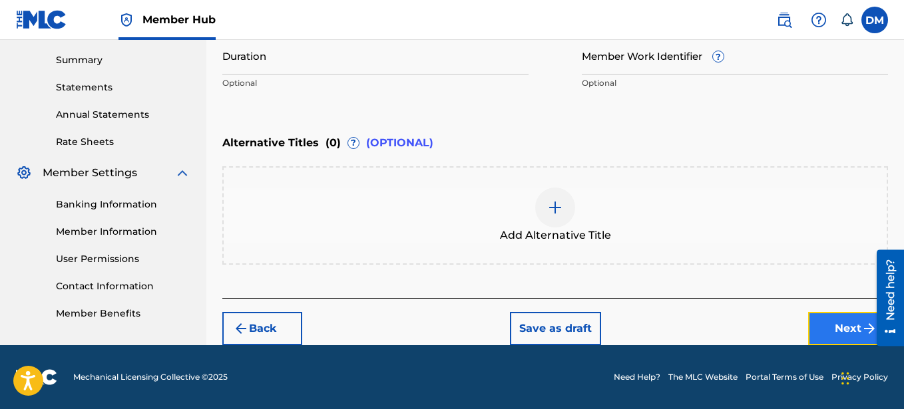
click at [852, 328] on button "Next" at bounding box center [848, 328] width 80 height 33
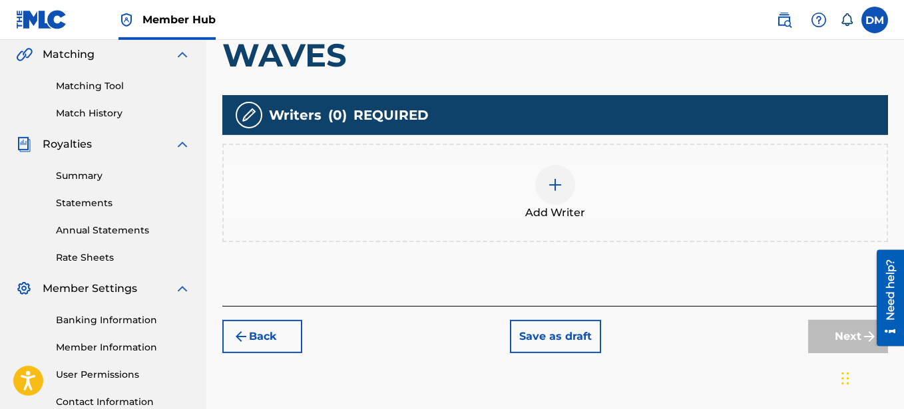
scroll to position [280, 0]
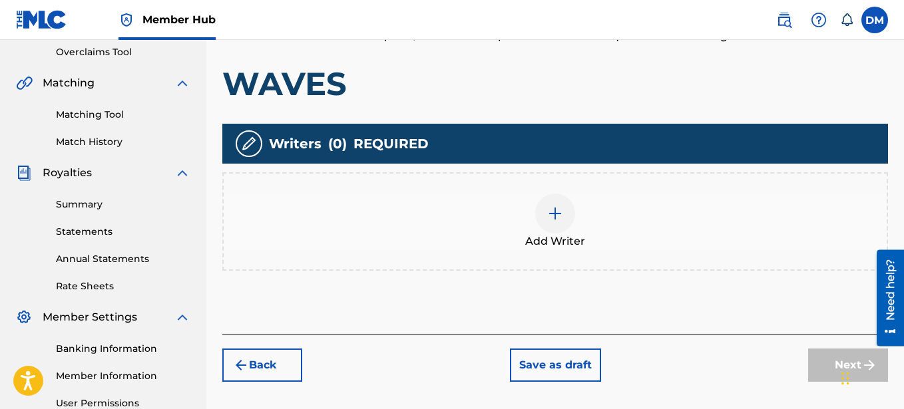
click at [559, 216] on img at bounding box center [555, 214] width 16 height 16
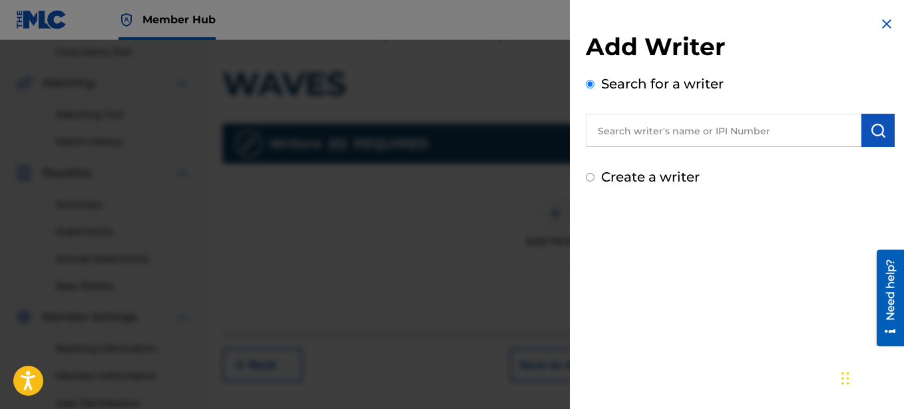
click at [647, 182] on label "Create a writer" at bounding box center [650, 177] width 99 height 16
click at [594, 182] on input "Create a writer" at bounding box center [590, 177] width 9 height 9
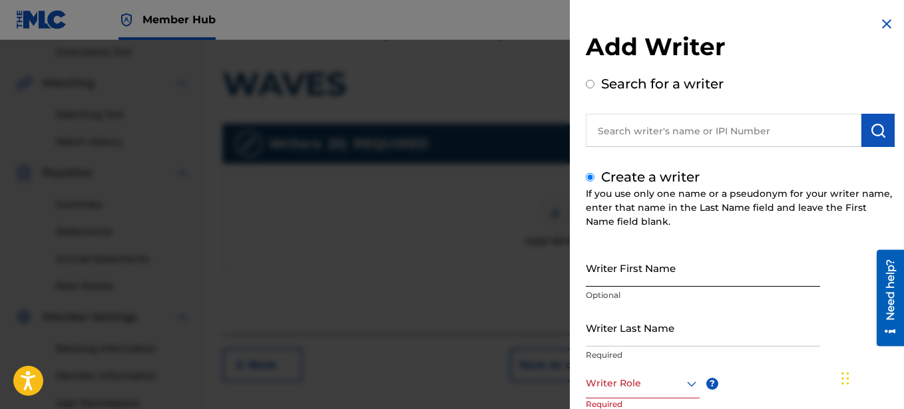
click at [630, 274] on input "Writer First Name" at bounding box center [703, 268] width 234 height 38
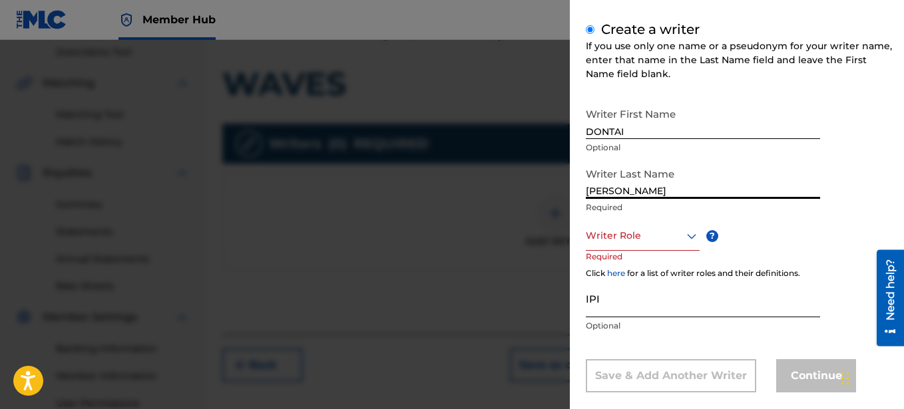
scroll to position [167, 0]
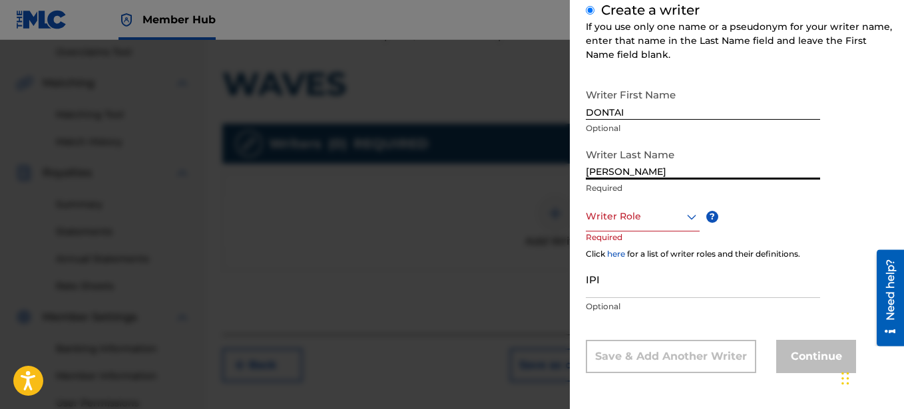
click at [674, 218] on div at bounding box center [643, 216] width 114 height 17
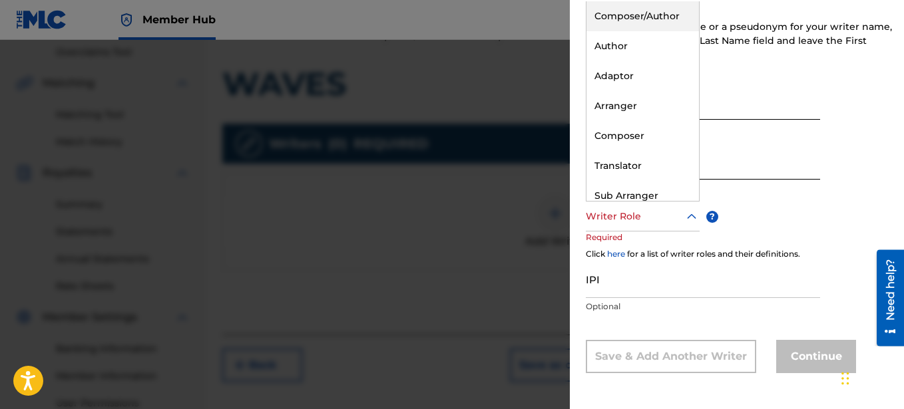
click at [659, 17] on div "Composer/Author" at bounding box center [643, 16] width 113 height 30
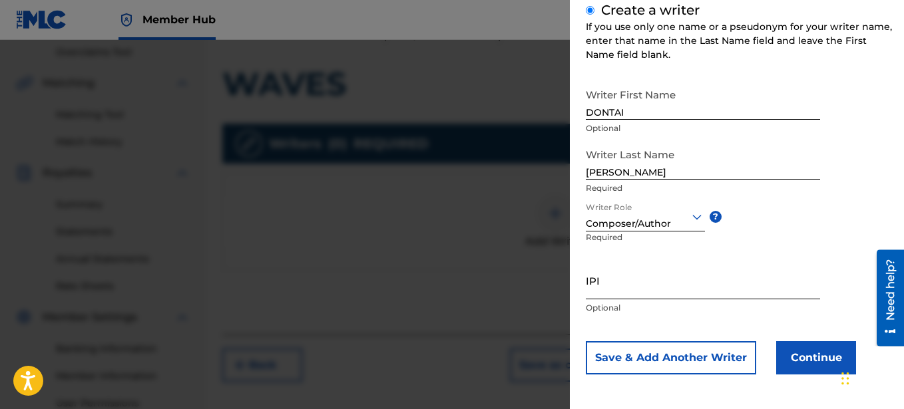
click at [653, 296] on input "IPI" at bounding box center [703, 281] width 234 height 38
paste input "00641325670"
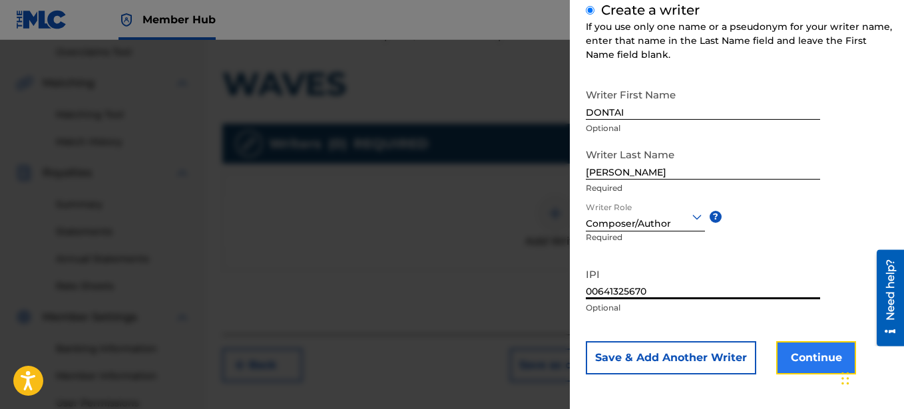
click at [827, 355] on button "Continue" at bounding box center [816, 358] width 80 height 33
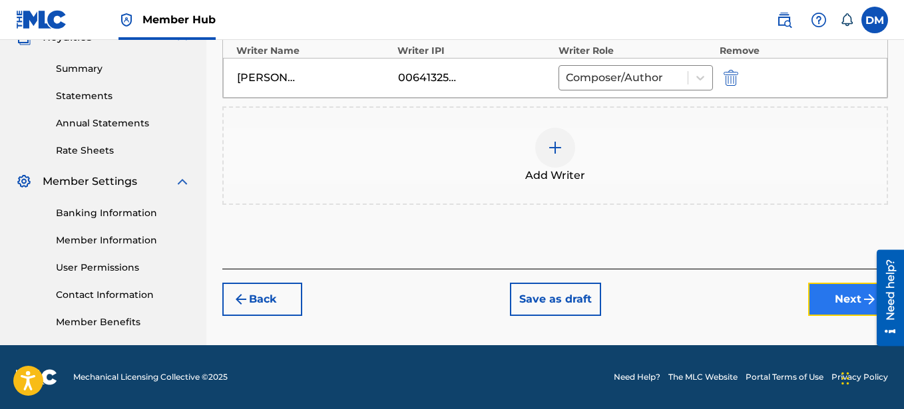
click at [823, 290] on button "Next" at bounding box center [848, 299] width 80 height 33
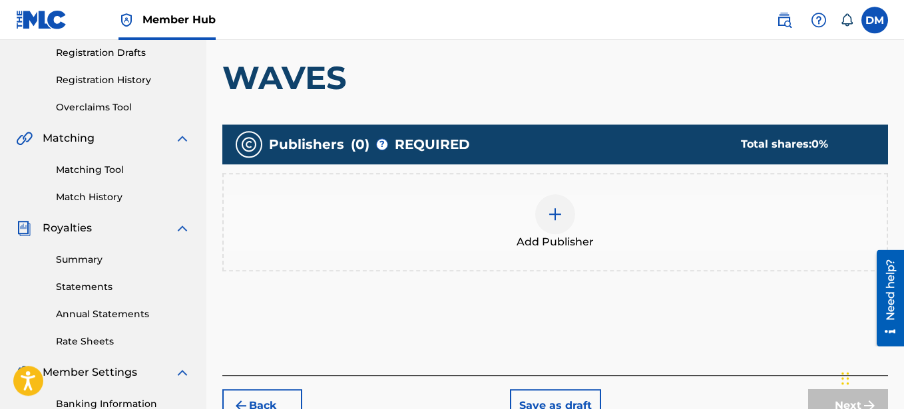
scroll to position [264, 0]
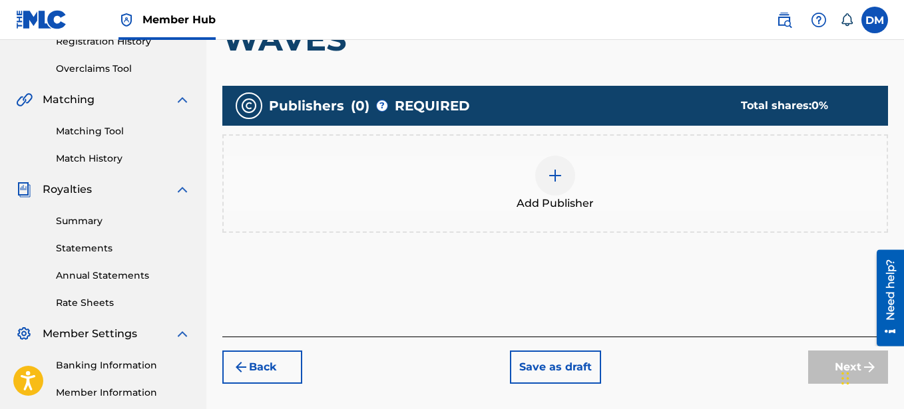
click at [560, 186] on div at bounding box center [555, 176] width 40 height 40
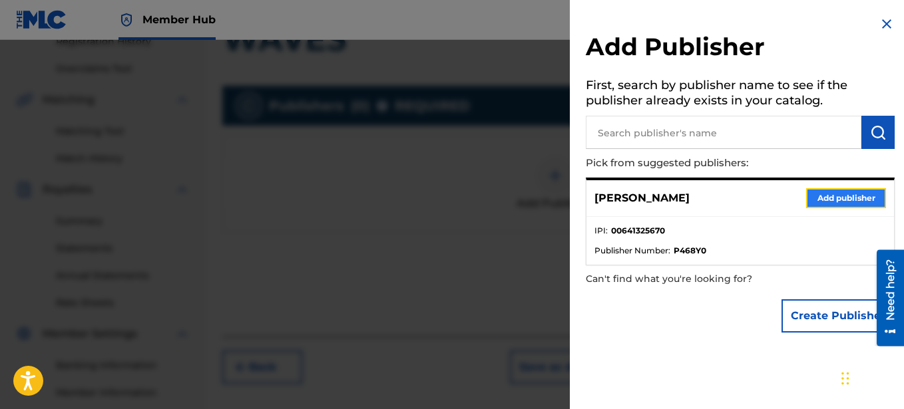
click at [820, 195] on button "Add publisher" at bounding box center [846, 198] width 80 height 20
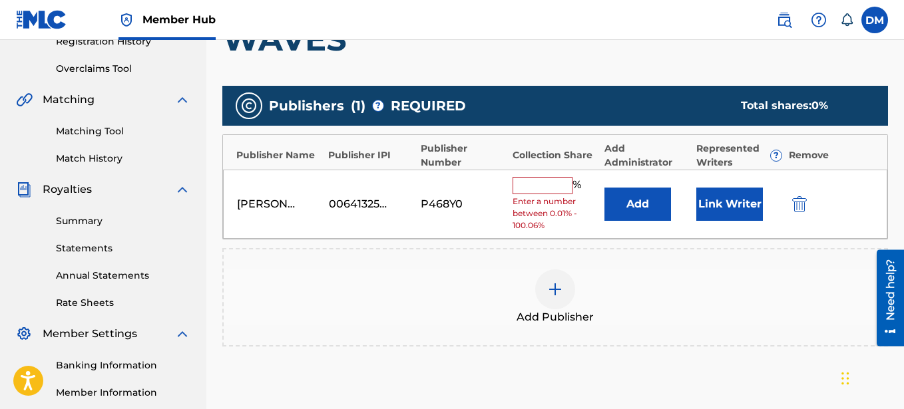
click at [549, 178] on input "text" at bounding box center [543, 185] width 60 height 17
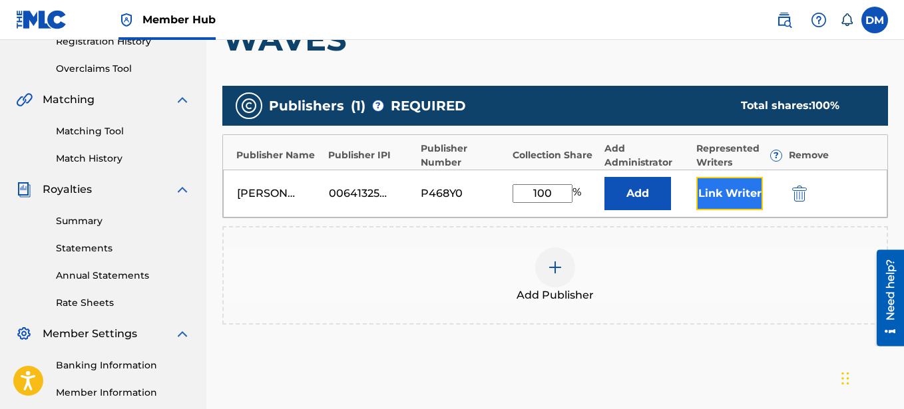
click at [732, 194] on button "Link Writer" at bounding box center [729, 193] width 67 height 33
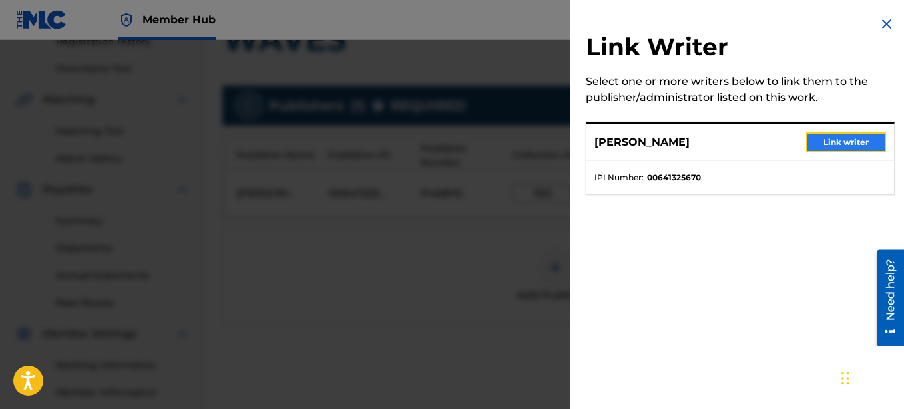
click at [829, 141] on button "Link writer" at bounding box center [846, 142] width 80 height 20
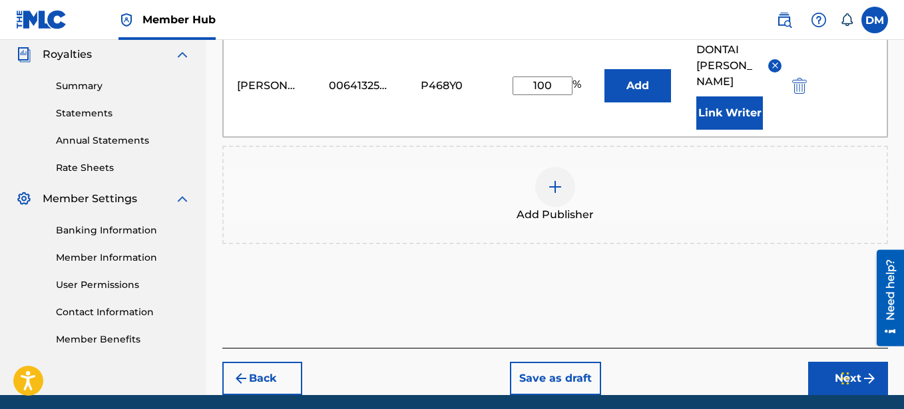
scroll to position [399, 0]
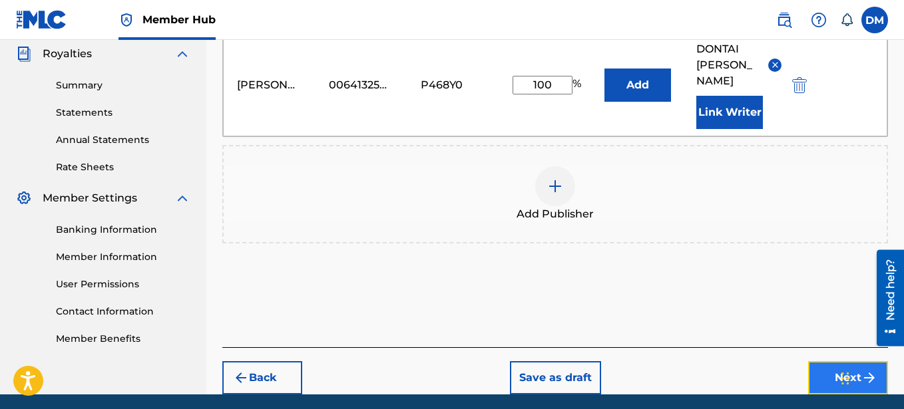
click at [833, 361] on button "Next" at bounding box center [848, 377] width 80 height 33
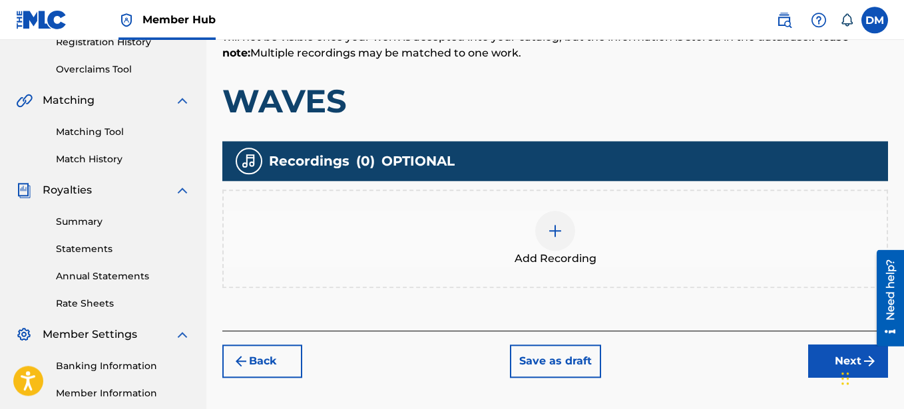
scroll to position [264, 0]
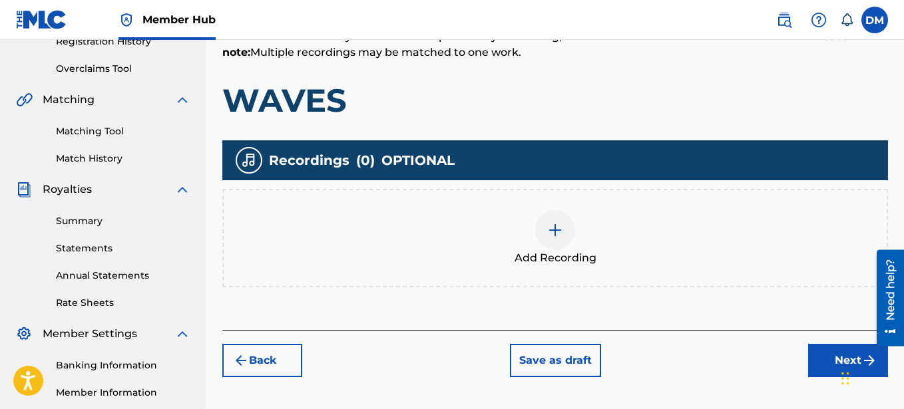
click at [557, 232] on img at bounding box center [555, 230] width 16 height 16
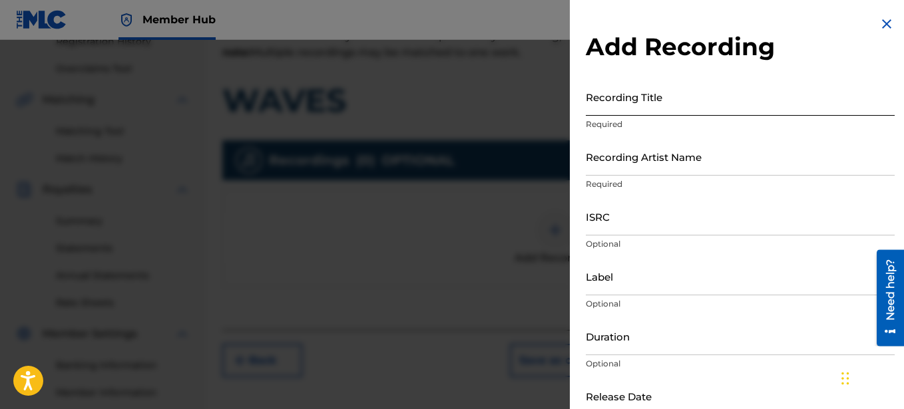
click at [669, 103] on input "Recording Title" at bounding box center [740, 97] width 309 height 38
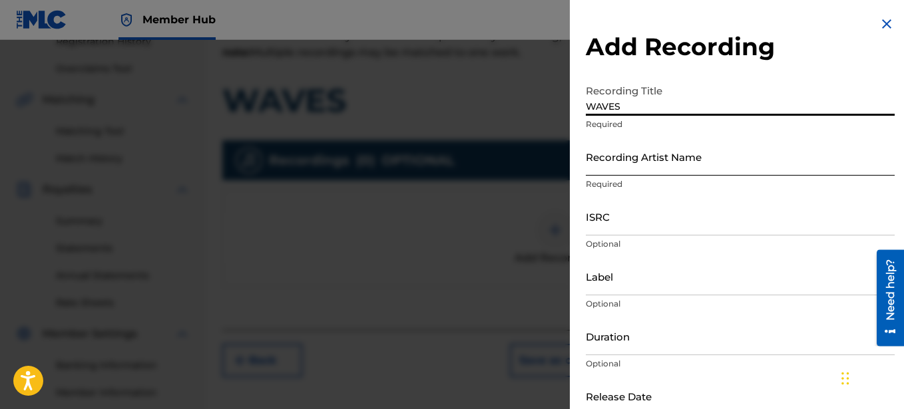
click at [648, 161] on input "Recording Artist Name" at bounding box center [740, 157] width 309 height 38
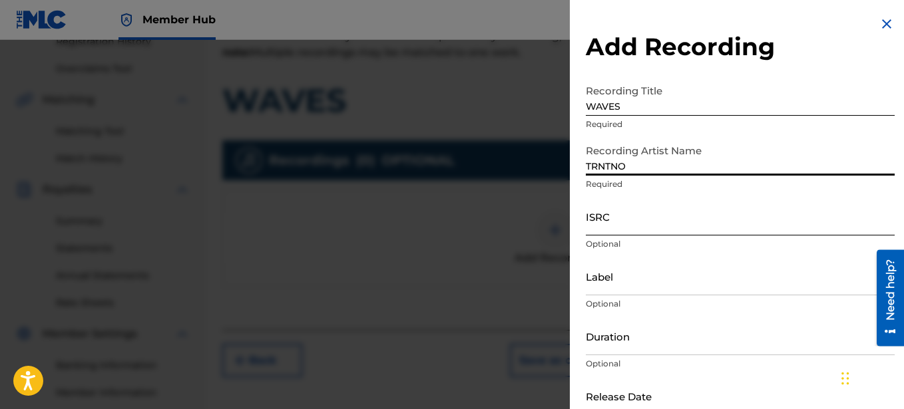
click at [646, 218] on input "ISRC" at bounding box center [740, 217] width 309 height 38
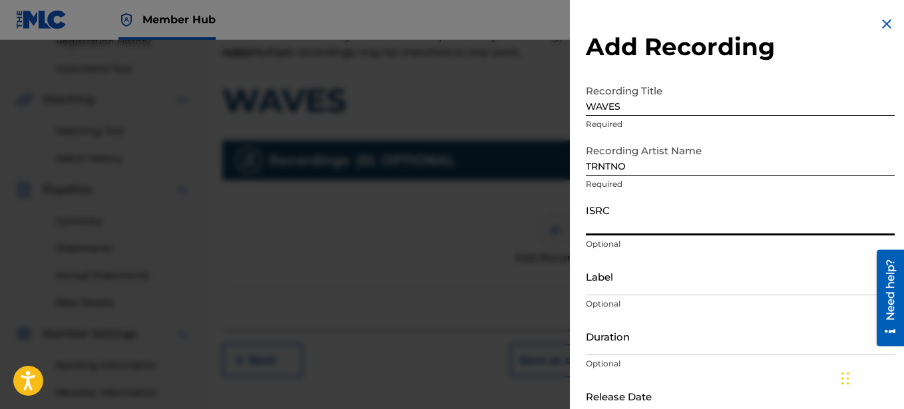
click at [606, 221] on input "ISRC" at bounding box center [740, 217] width 309 height 38
paste input "SE6XY2593652"
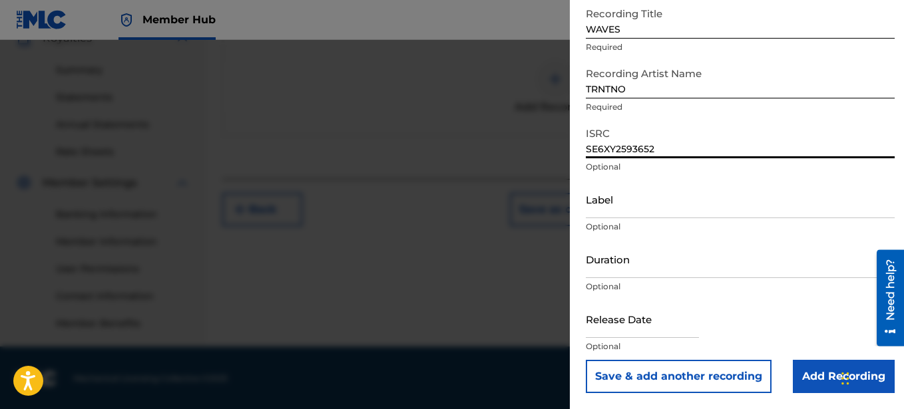
scroll to position [416, 0]
click at [836, 369] on input "Add Recording" at bounding box center [844, 376] width 102 height 33
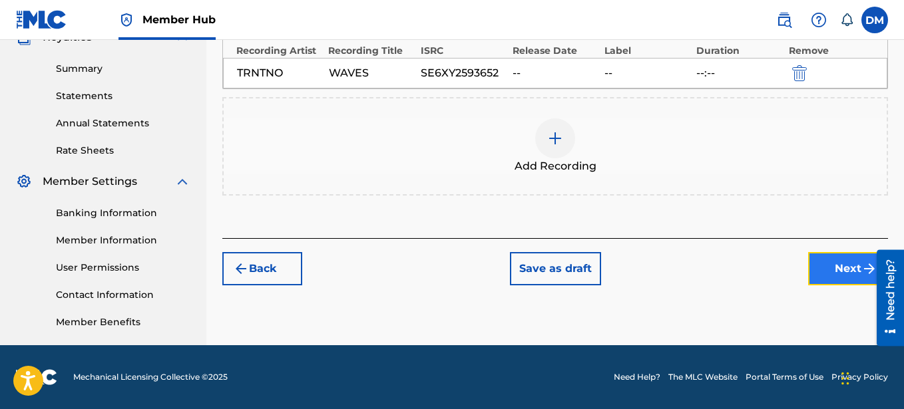
click at [831, 261] on button "Next" at bounding box center [848, 268] width 80 height 33
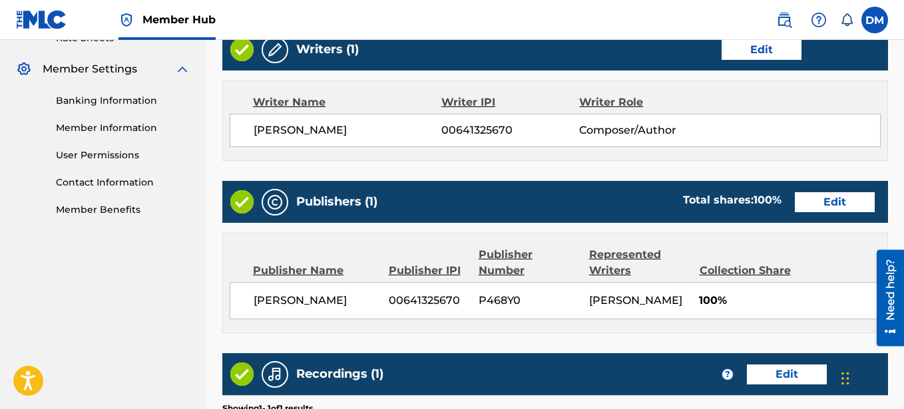
scroll to position [732, 0]
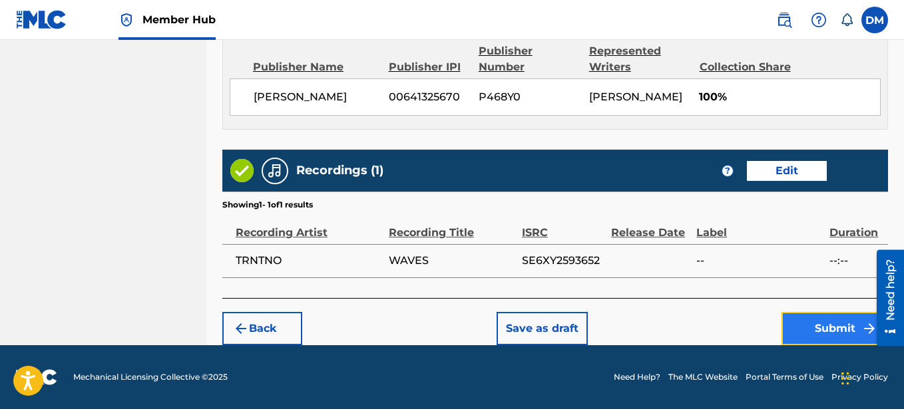
click at [820, 330] on button "Submit" at bounding box center [835, 328] width 107 height 33
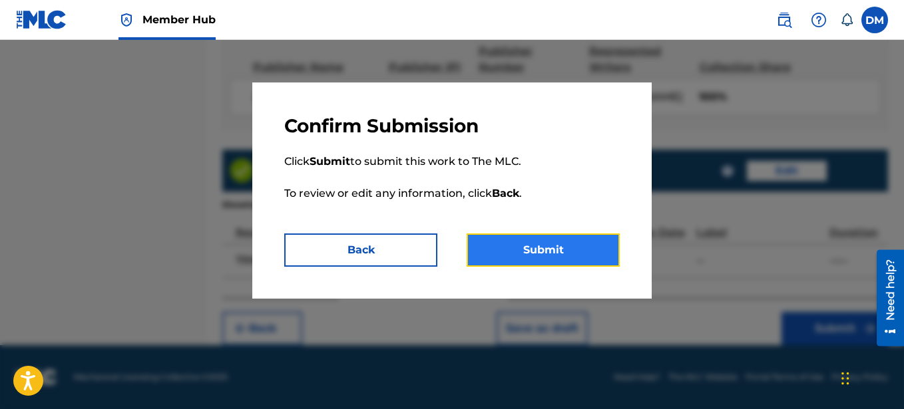
click at [592, 253] on button "Submit" at bounding box center [543, 250] width 153 height 33
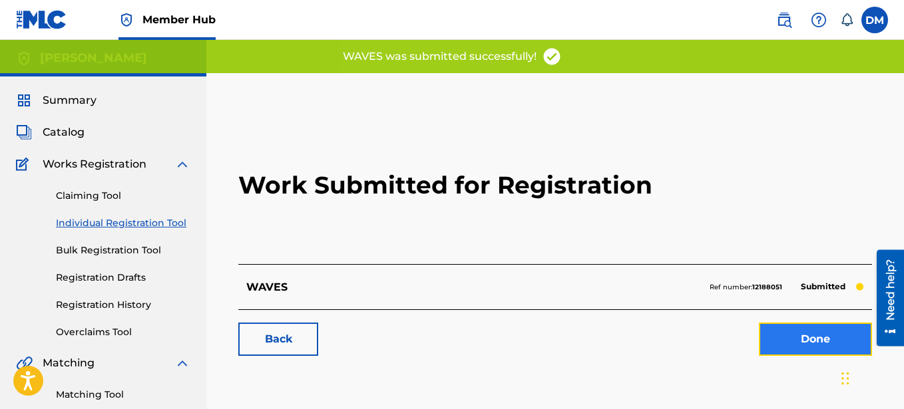
click at [821, 335] on link "Done" at bounding box center [815, 339] width 113 height 33
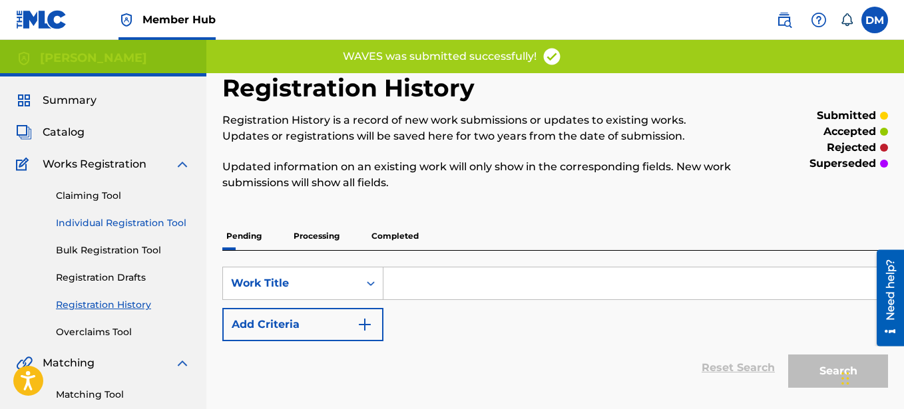
click at [136, 219] on link "Individual Registration Tool" at bounding box center [123, 223] width 134 height 14
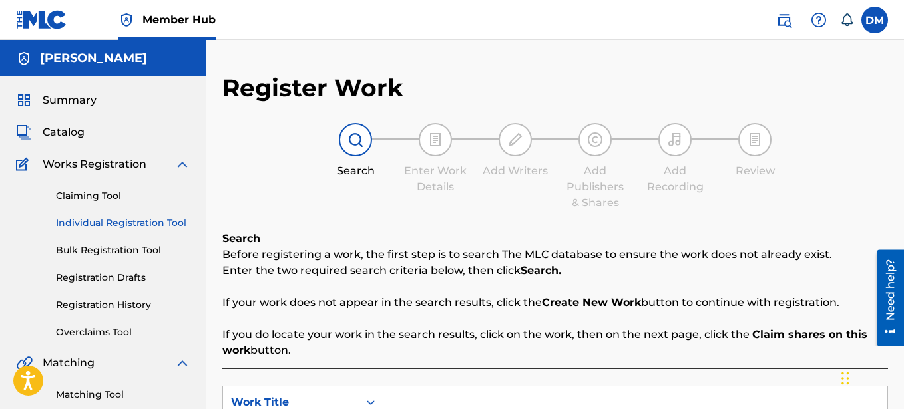
scroll to position [204, 0]
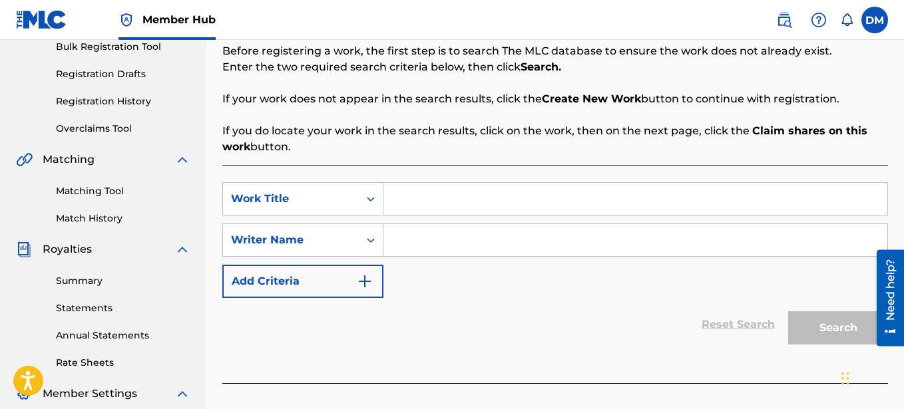
click at [408, 204] on input "Search Form" at bounding box center [635, 199] width 504 height 32
click at [425, 248] on input "Search Form" at bounding box center [635, 240] width 504 height 32
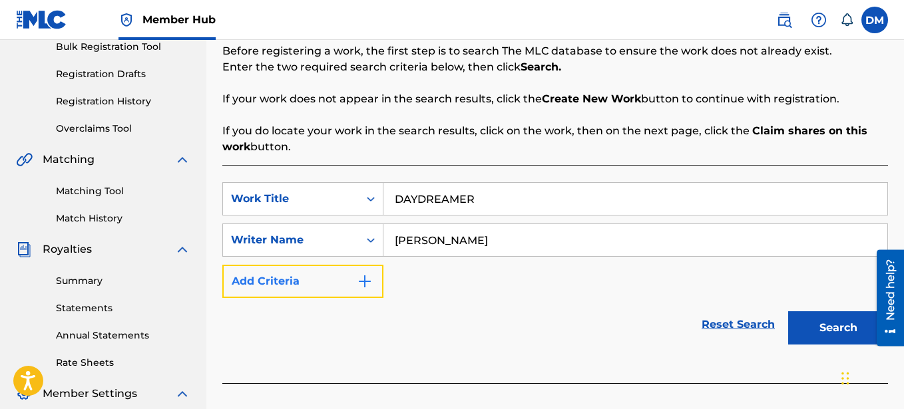
click at [346, 282] on button "Add Criteria" at bounding box center [302, 281] width 161 height 33
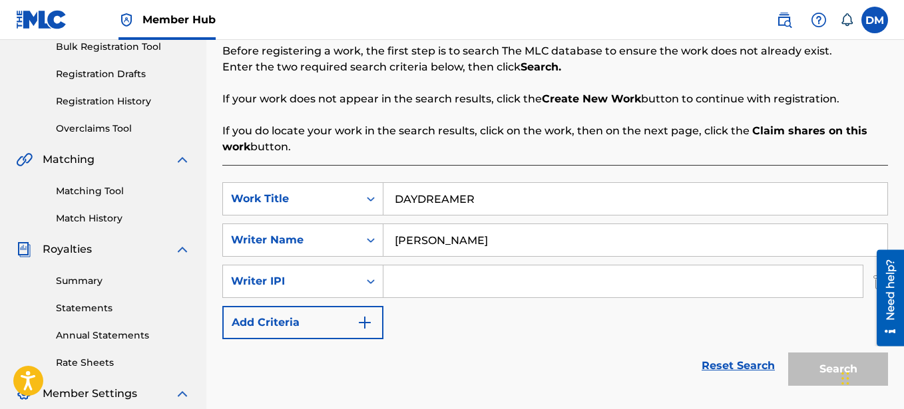
click at [421, 278] on input "Search Form" at bounding box center [622, 282] width 479 height 32
paste input "00641325670"
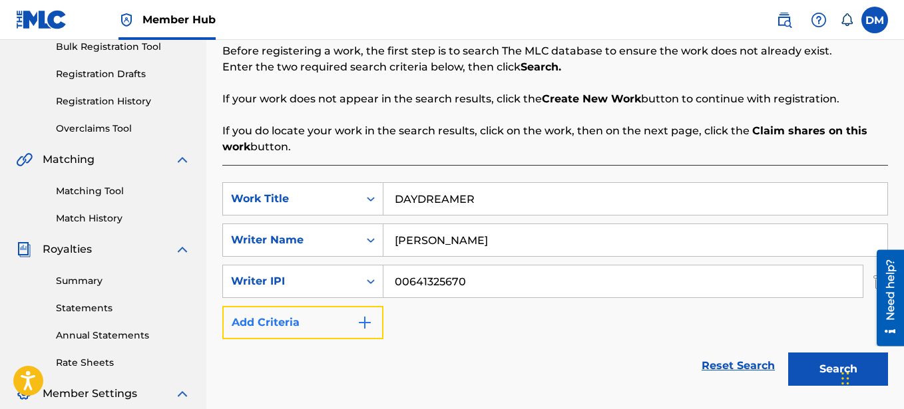
click at [308, 320] on button "Add Criteria" at bounding box center [302, 322] width 161 height 33
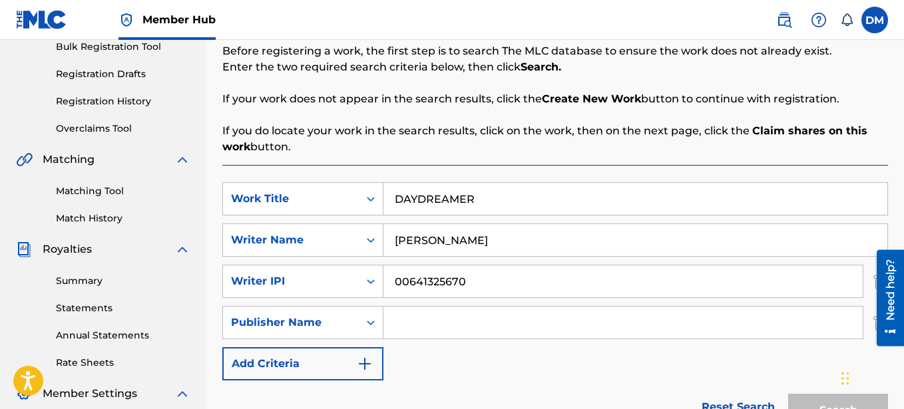
click at [404, 324] on input "Search Form" at bounding box center [622, 323] width 479 height 32
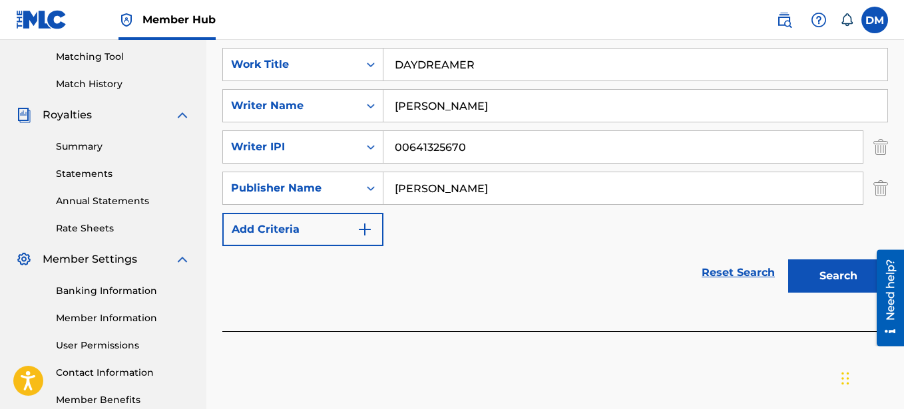
scroll to position [340, 0]
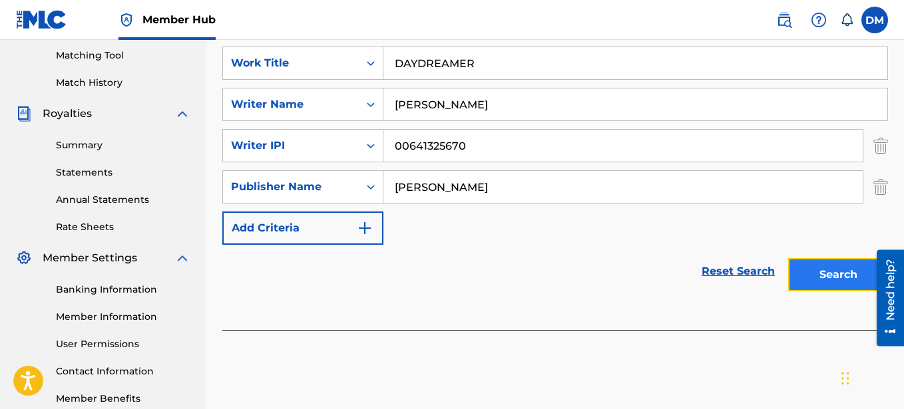
click at [808, 271] on button "Search" at bounding box center [838, 274] width 100 height 33
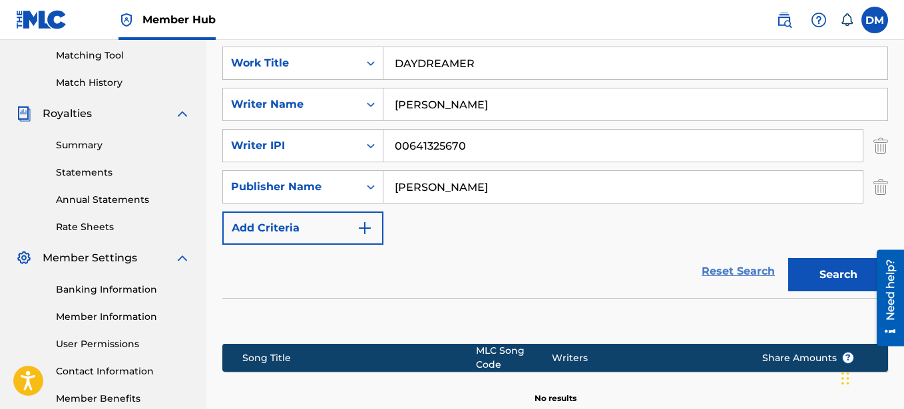
scroll to position [491, 0]
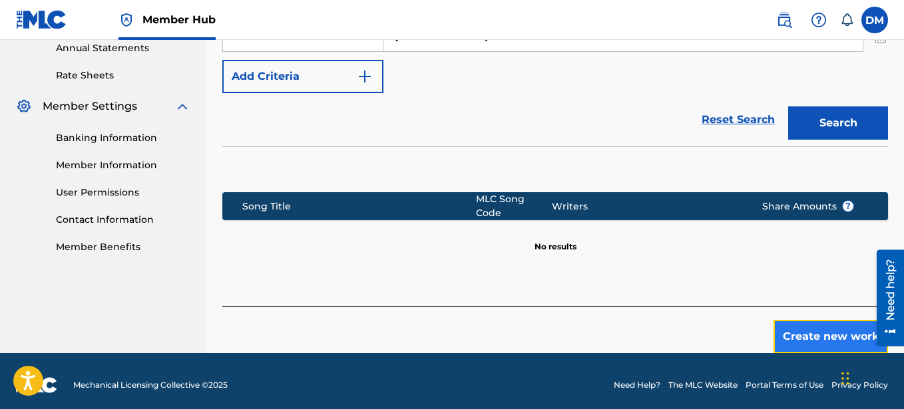
click at [826, 327] on button "Create new work" at bounding box center [831, 336] width 115 height 33
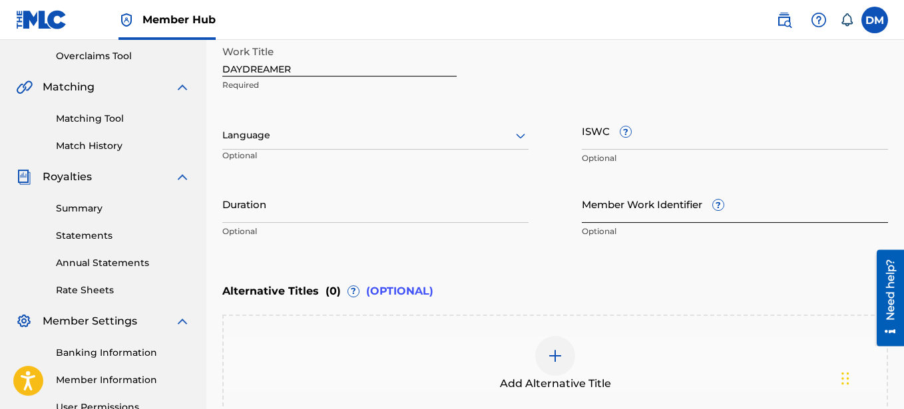
scroll to position [221, 0]
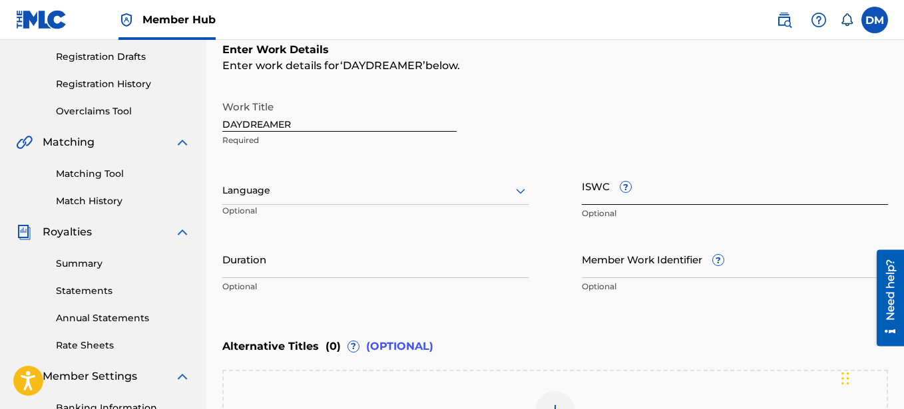
click at [663, 191] on input "ISWC ?" at bounding box center [735, 186] width 306 height 38
paste input "T-332.234.142-0"
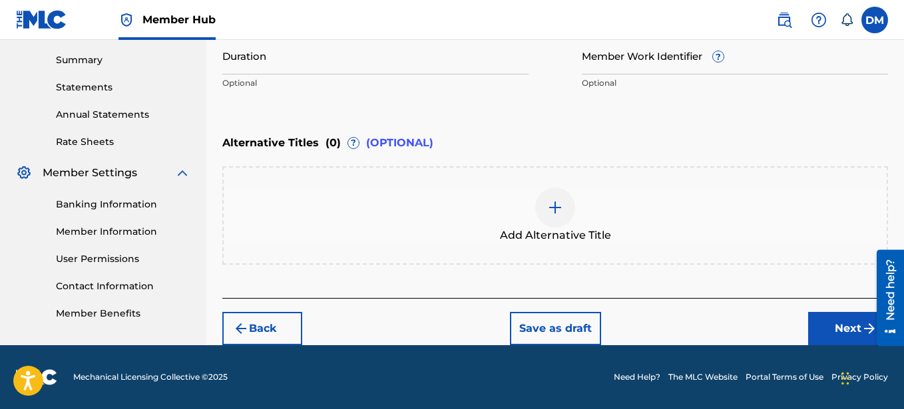
scroll to position [357, 0]
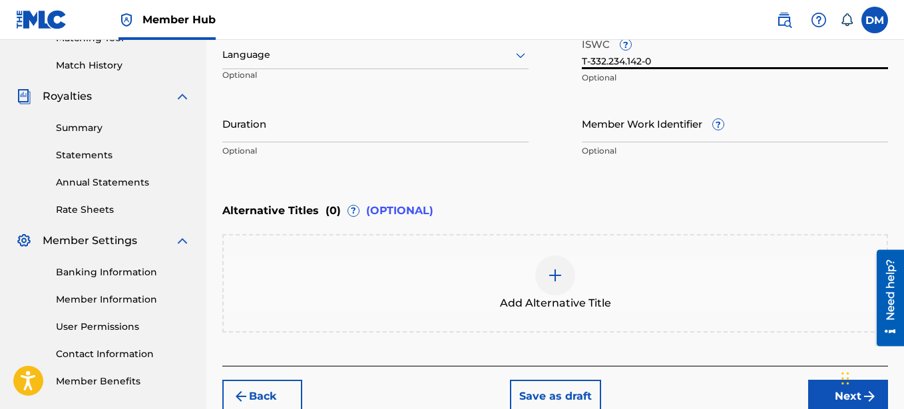
click at [553, 272] on img at bounding box center [555, 276] width 16 height 16
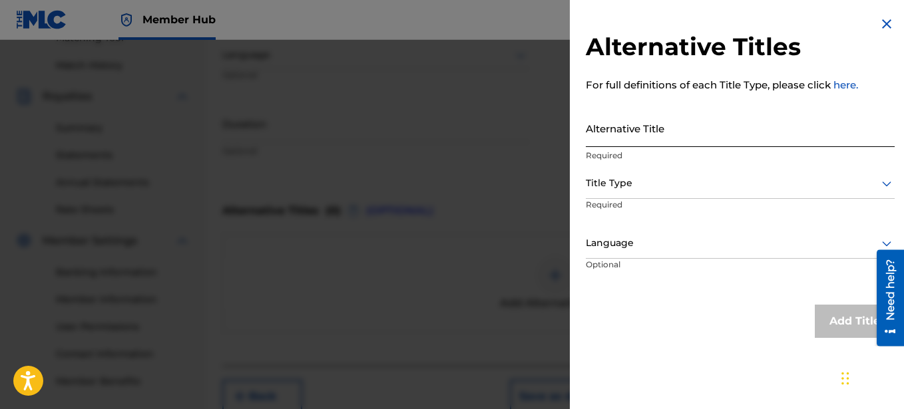
click at [642, 130] on input "Alternative Title" at bounding box center [740, 128] width 309 height 38
click at [706, 182] on div at bounding box center [740, 183] width 309 height 17
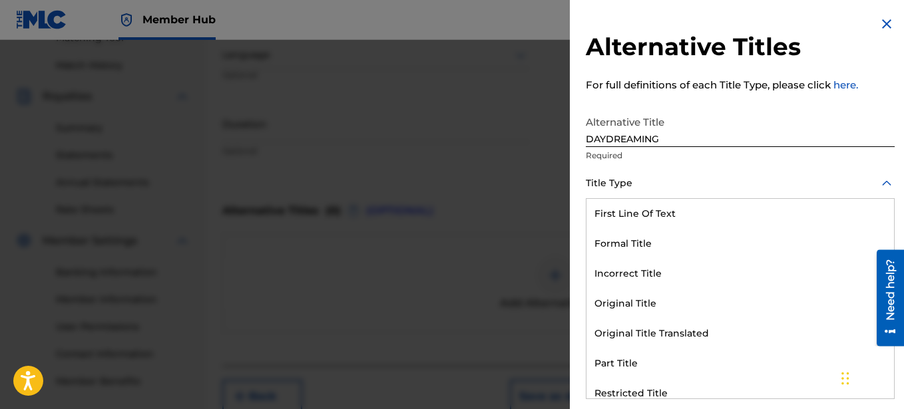
scroll to position [130, 0]
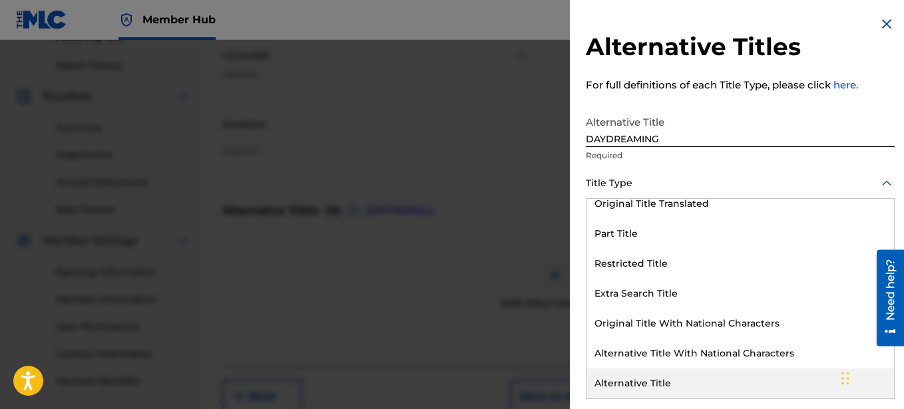
click at [675, 376] on div "Alternative Title" at bounding box center [741, 384] width 308 height 30
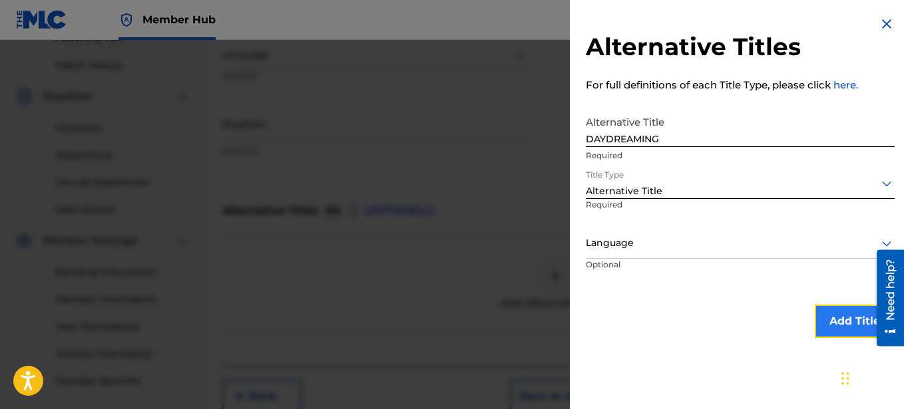
click at [831, 314] on button "Add Title" at bounding box center [855, 321] width 80 height 33
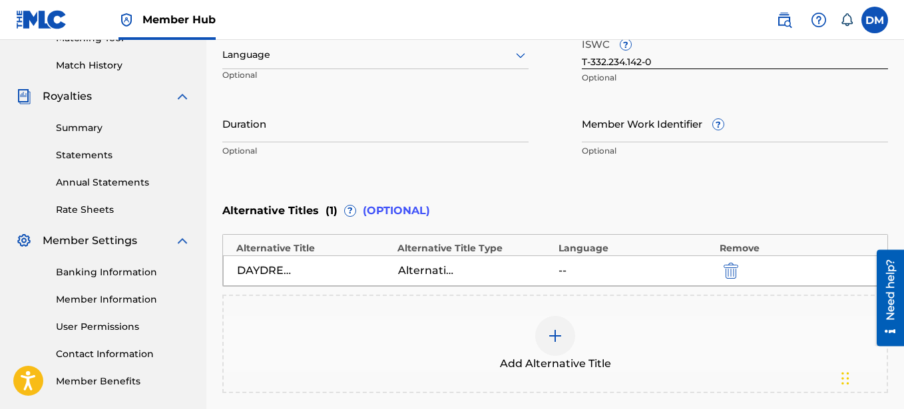
click at [551, 336] on img at bounding box center [555, 336] width 16 height 16
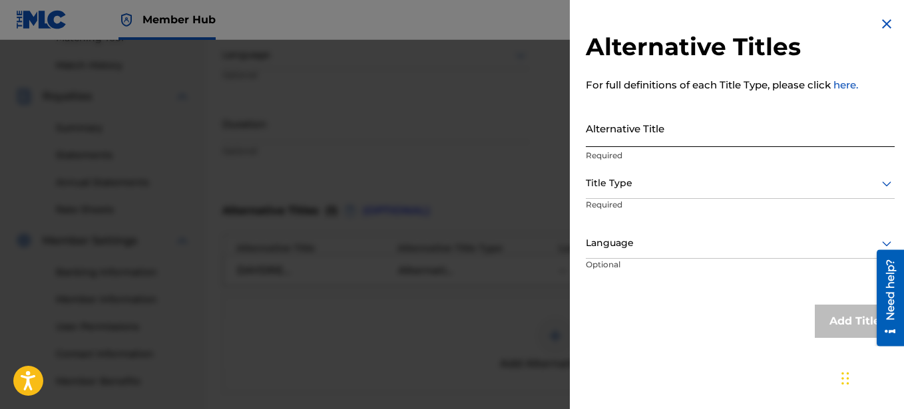
click at [614, 136] on input "Alternative Title" at bounding box center [740, 128] width 309 height 38
click at [664, 185] on div at bounding box center [740, 183] width 309 height 17
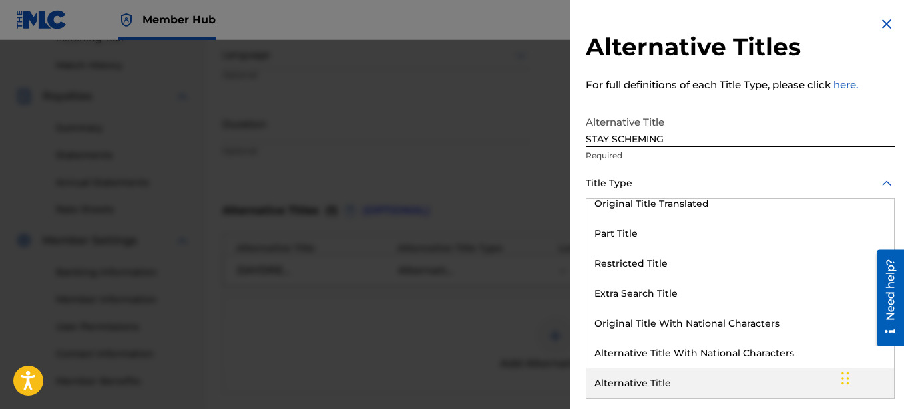
click at [654, 376] on div "Alternative Title" at bounding box center [741, 384] width 308 height 30
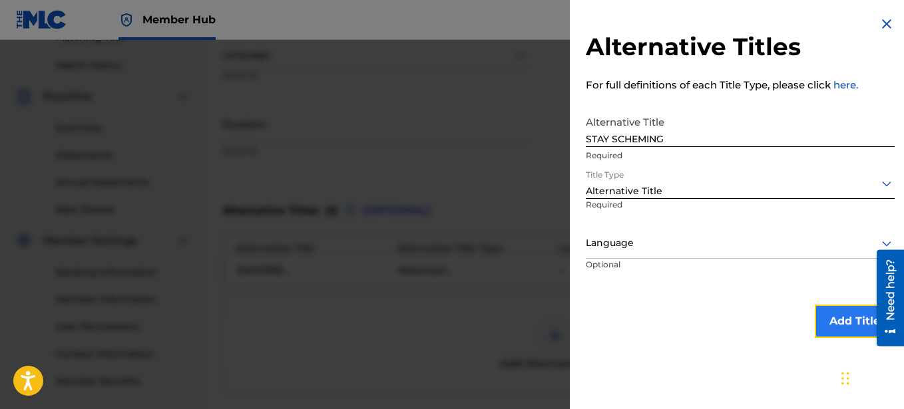
click at [827, 322] on button "Add Title" at bounding box center [855, 321] width 80 height 33
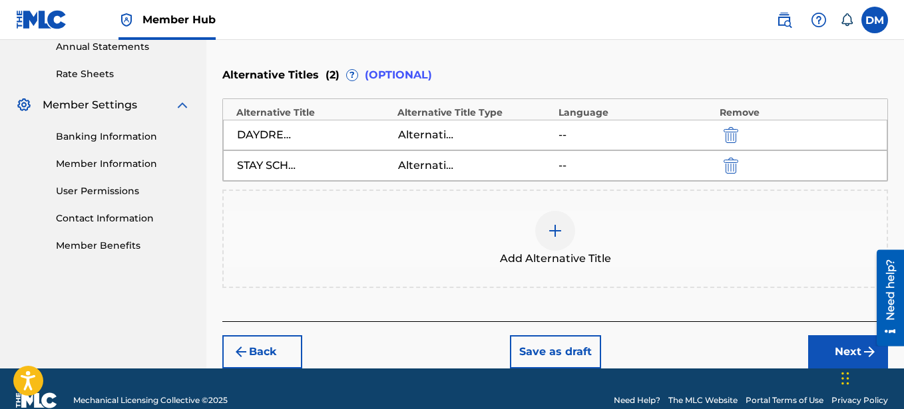
scroll to position [516, 0]
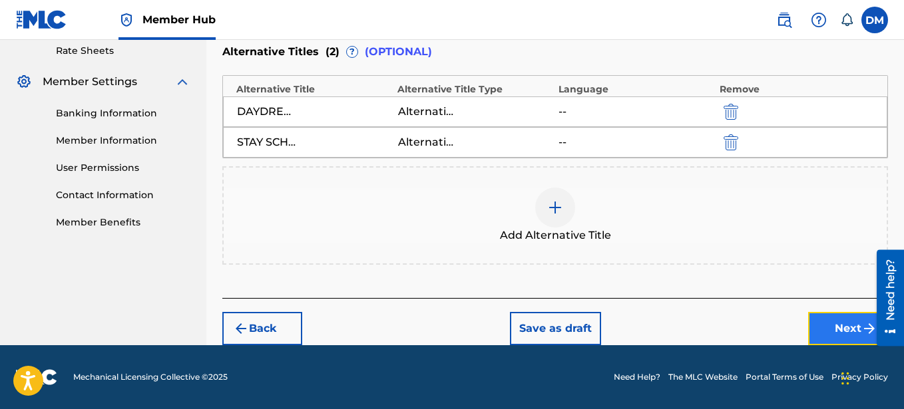
click at [859, 330] on button "Next" at bounding box center [848, 328] width 80 height 33
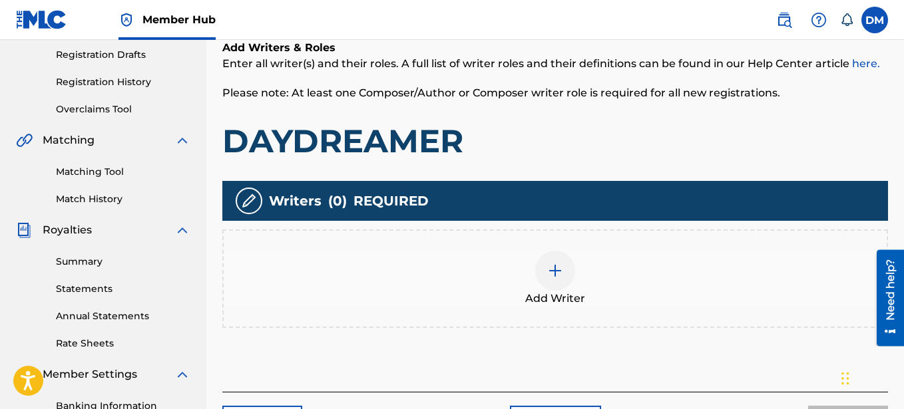
scroll to position [212, 0]
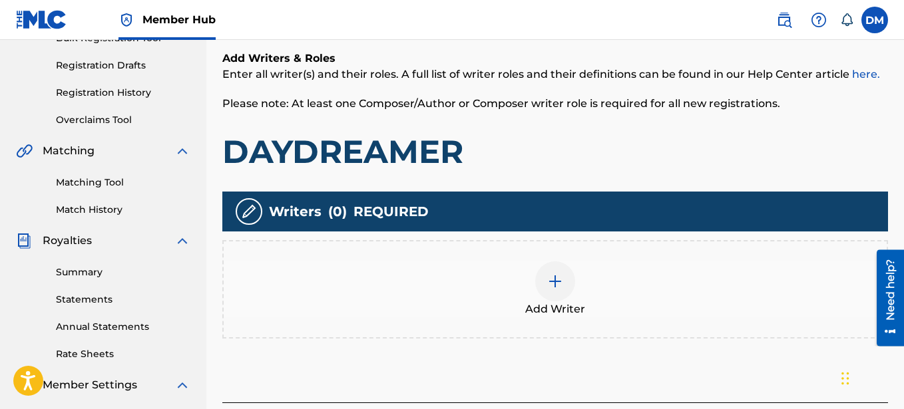
click at [555, 276] on img at bounding box center [555, 282] width 16 height 16
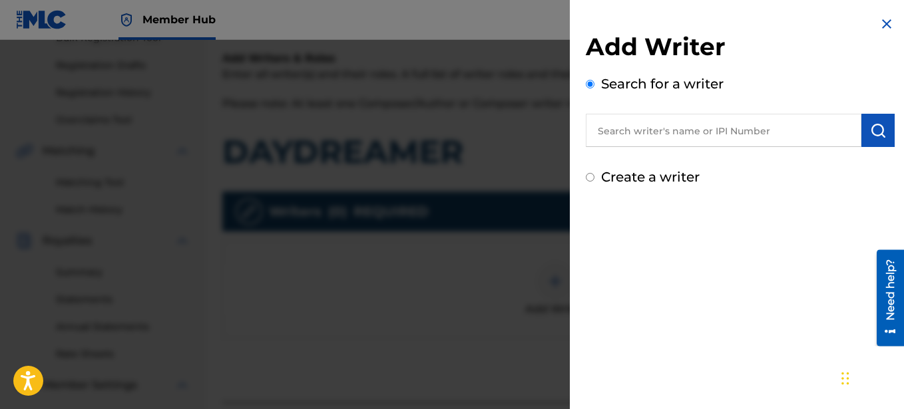
click at [602, 174] on label "Create a writer" at bounding box center [650, 177] width 99 height 16
click at [594, 174] on input "Create a writer" at bounding box center [590, 177] width 9 height 9
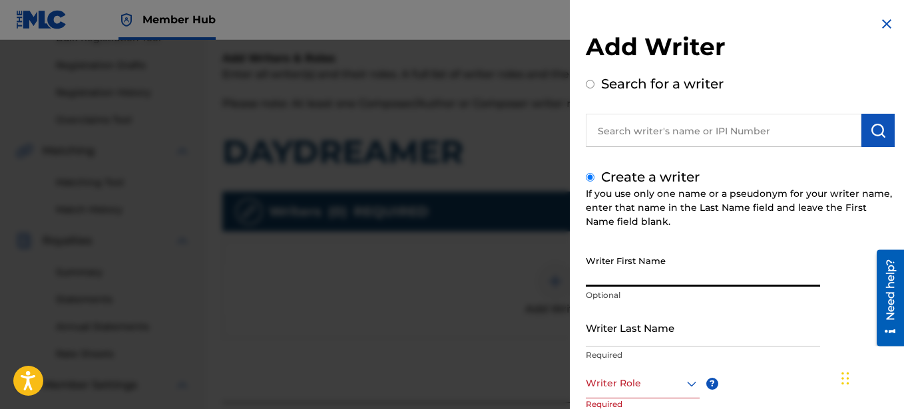
click at [641, 272] on input "Writer First Name" at bounding box center [703, 268] width 234 height 38
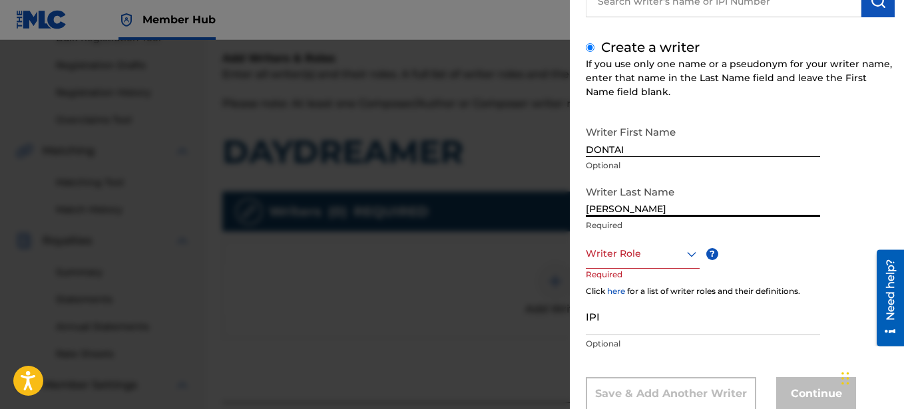
scroll to position [167, 0]
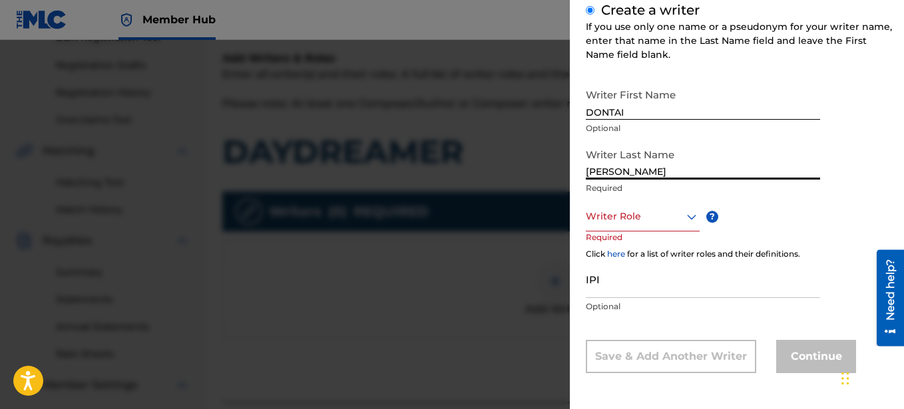
click at [656, 225] on div "Writer Role" at bounding box center [643, 217] width 114 height 30
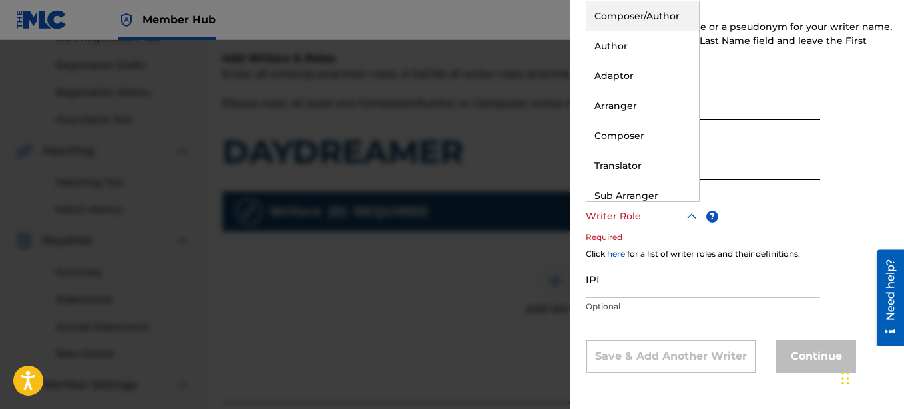
click at [636, 18] on div "Composer/Author" at bounding box center [643, 16] width 113 height 30
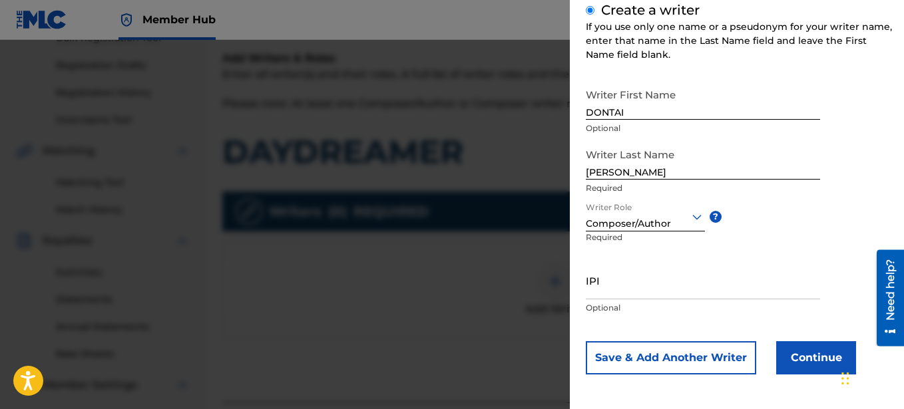
click at [644, 290] on input "IPI" at bounding box center [703, 281] width 234 height 38
paste input "00641325670"
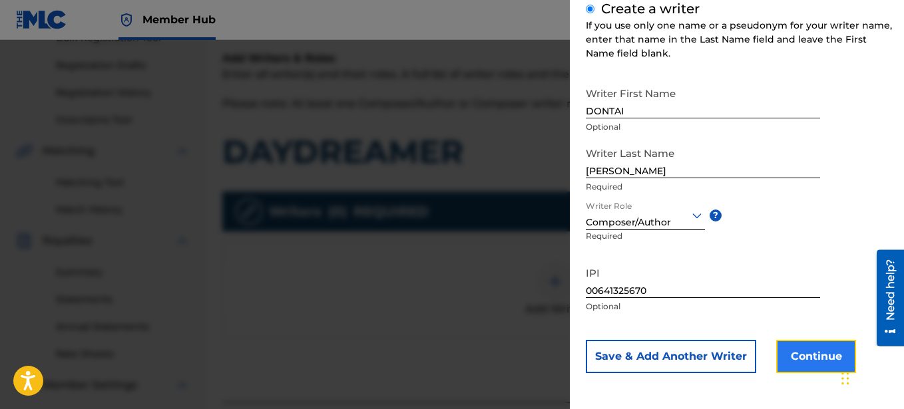
click at [812, 351] on button "Continue" at bounding box center [816, 356] width 80 height 33
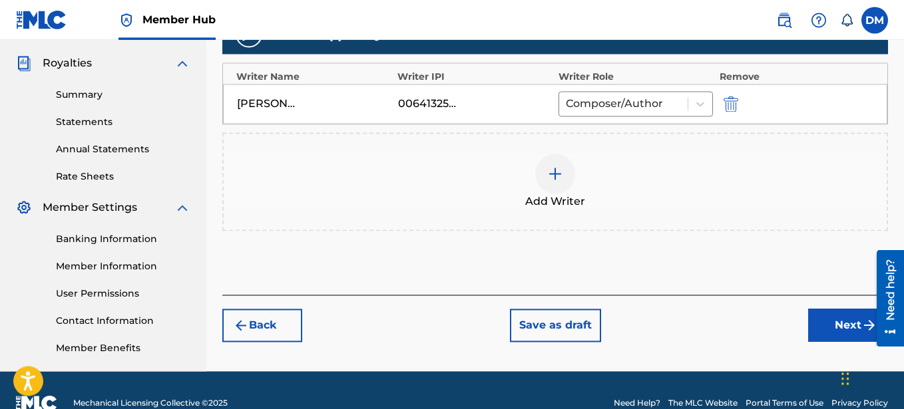
scroll to position [416, 0]
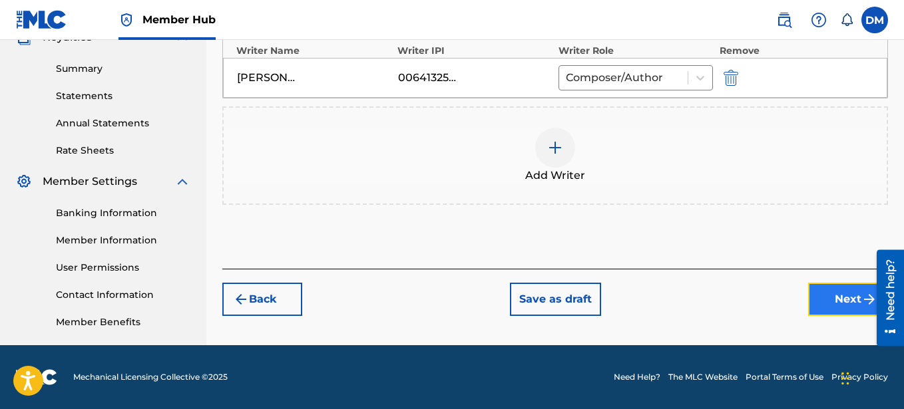
click at [844, 291] on button "Next" at bounding box center [848, 299] width 80 height 33
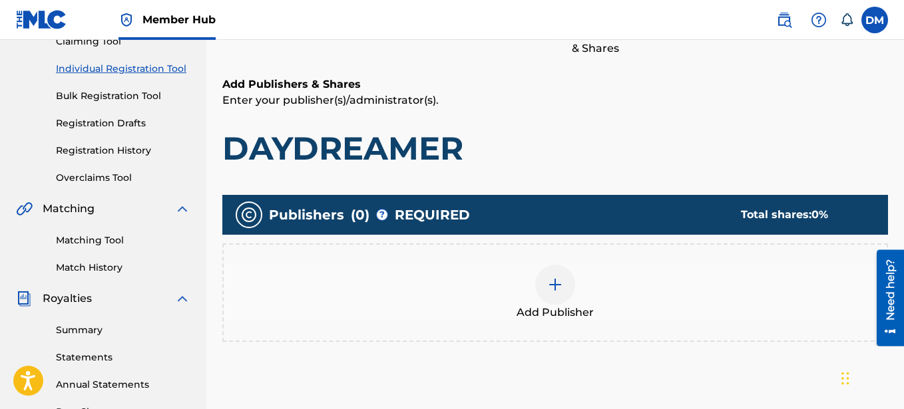
scroll to position [264, 0]
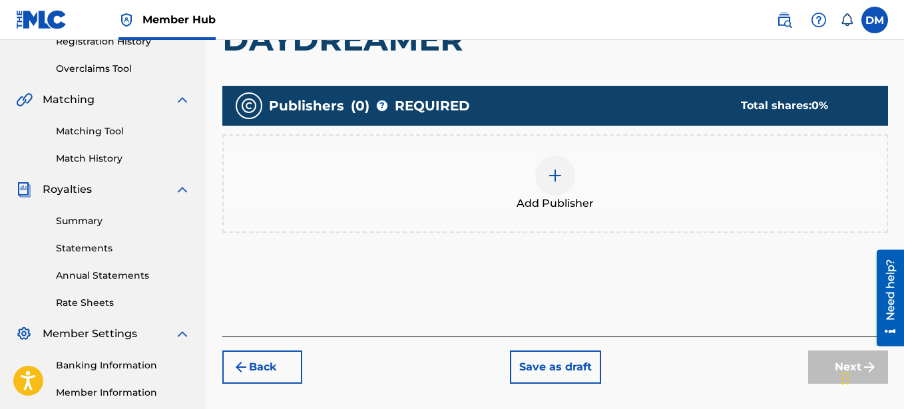
click at [548, 182] on img at bounding box center [555, 176] width 16 height 16
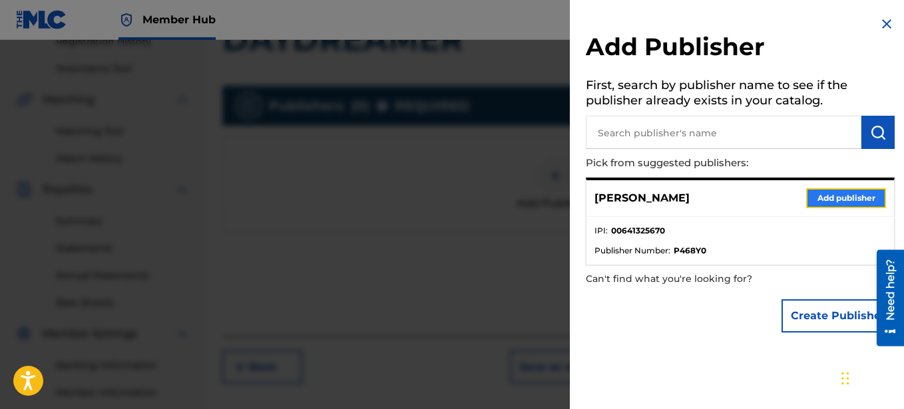
click at [847, 200] on button "Add publisher" at bounding box center [846, 198] width 80 height 20
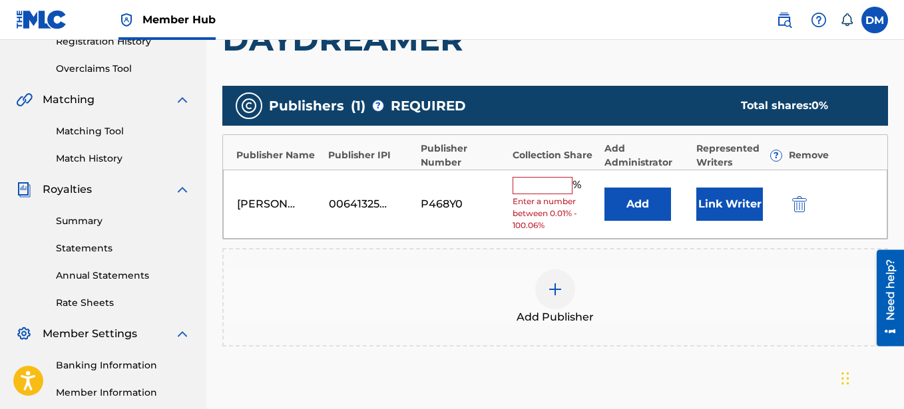
click at [525, 189] on input "text" at bounding box center [543, 185] width 60 height 17
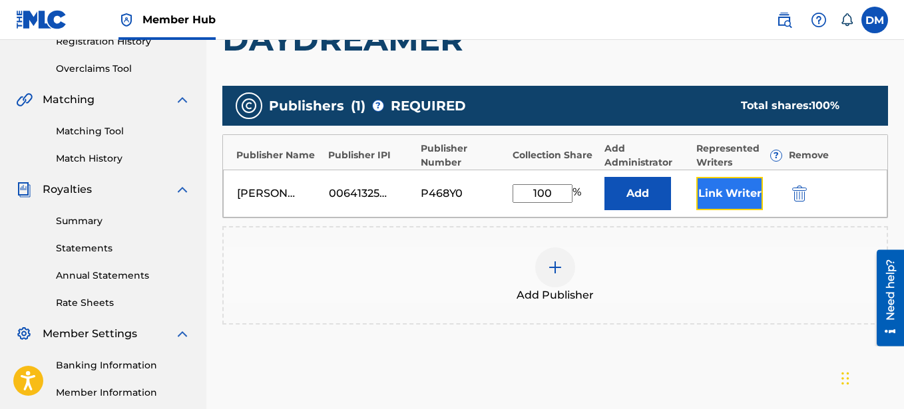
click at [728, 196] on button "Link Writer" at bounding box center [729, 193] width 67 height 33
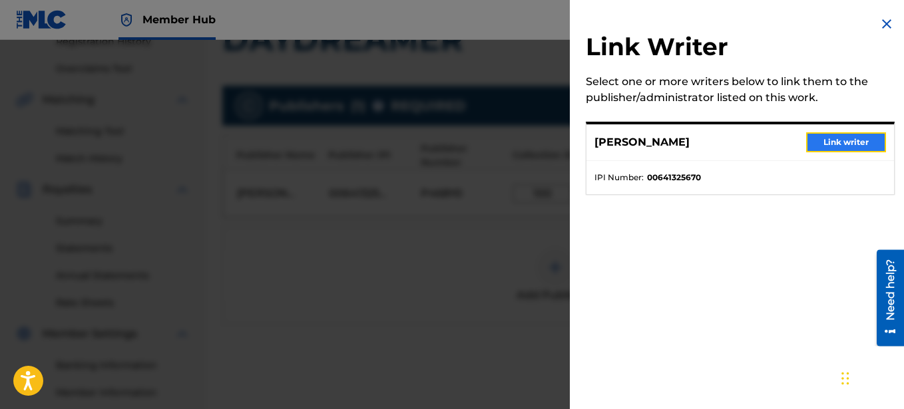
click at [824, 138] on button "Link writer" at bounding box center [846, 142] width 80 height 20
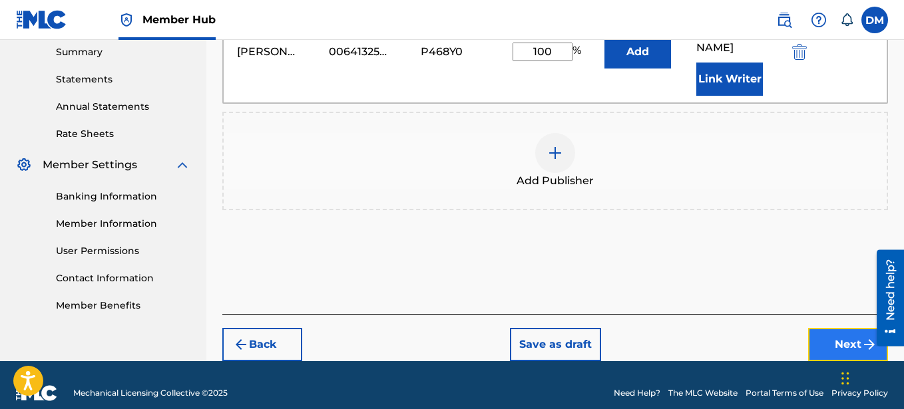
click at [843, 328] on button "Next" at bounding box center [848, 344] width 80 height 33
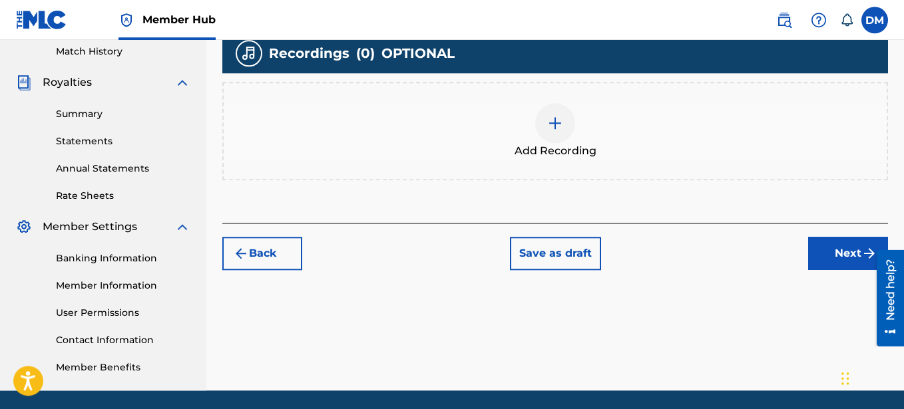
scroll to position [348, 0]
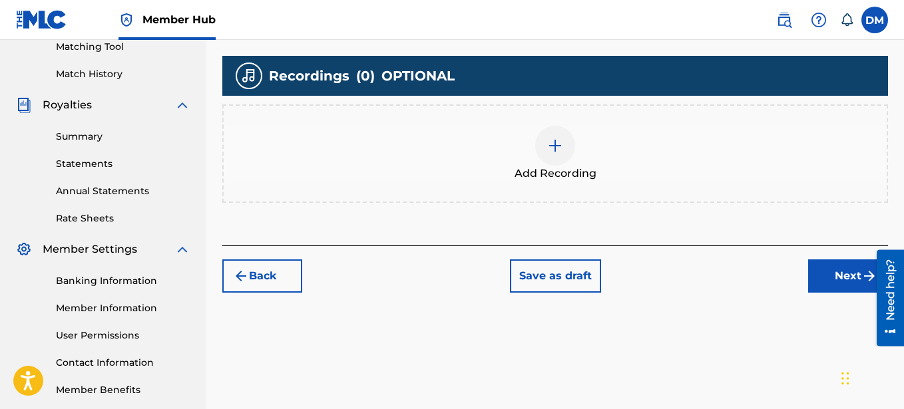
click at [557, 148] on img at bounding box center [555, 146] width 16 height 16
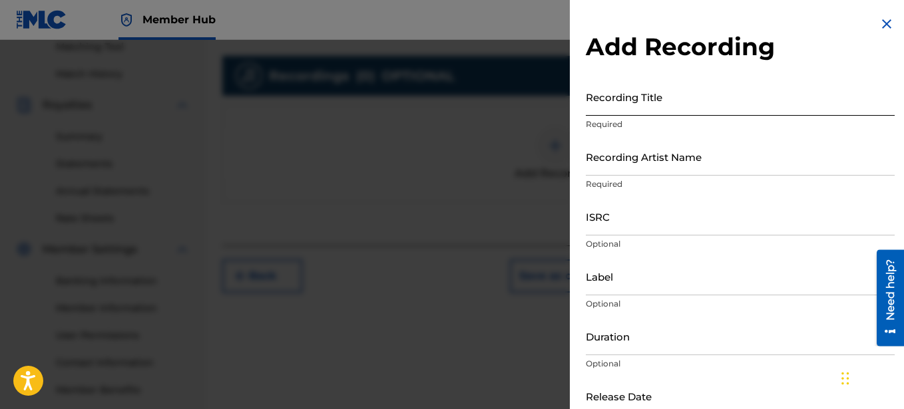
click at [652, 105] on input "Recording Title" at bounding box center [740, 97] width 309 height 38
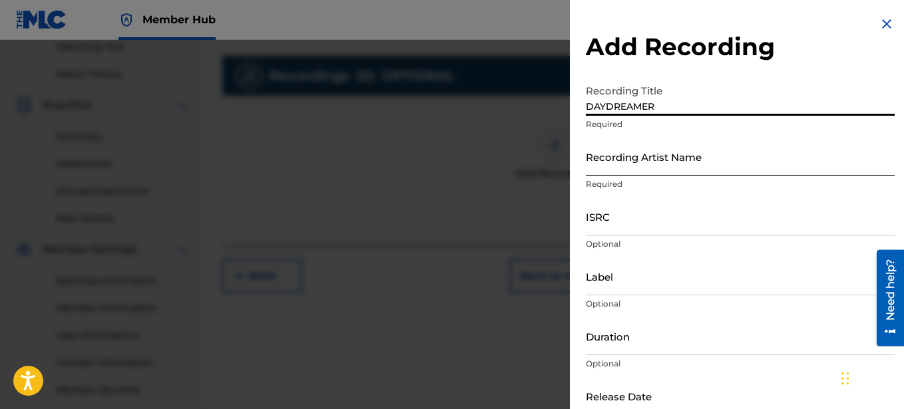
click at [687, 168] on input "Recording Artist Name" at bounding box center [740, 157] width 309 height 38
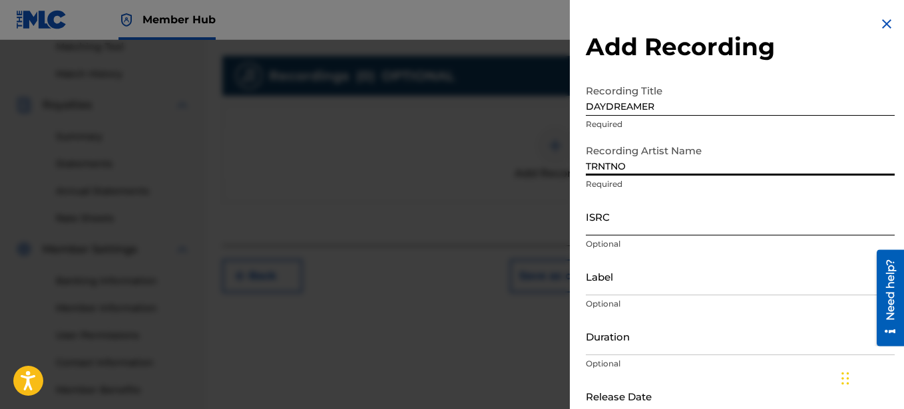
click at [639, 220] on input "ISRC" at bounding box center [740, 217] width 309 height 38
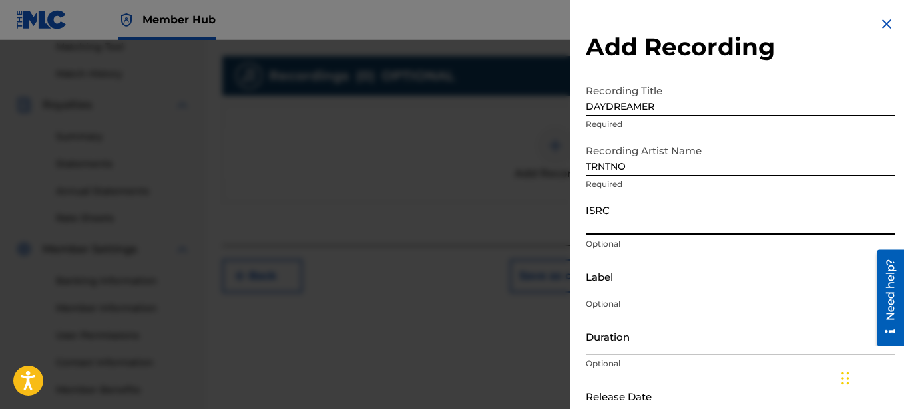
click at [618, 223] on input "ISRC" at bounding box center [740, 217] width 309 height 38
paste input "SE6XY2593653"
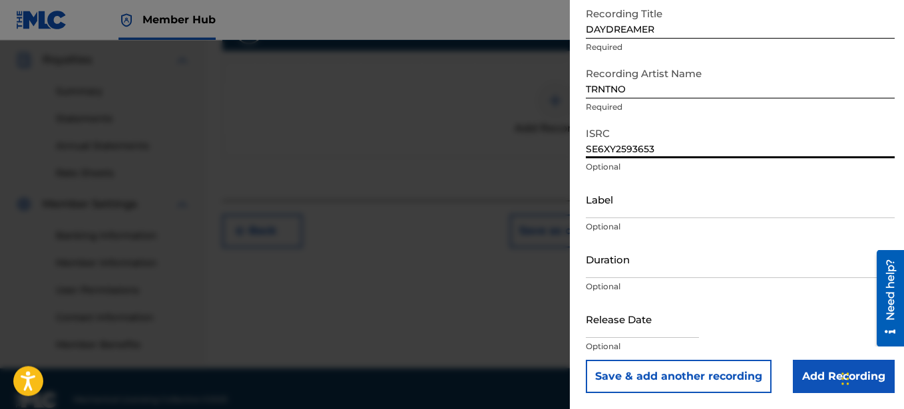
scroll to position [416, 0]
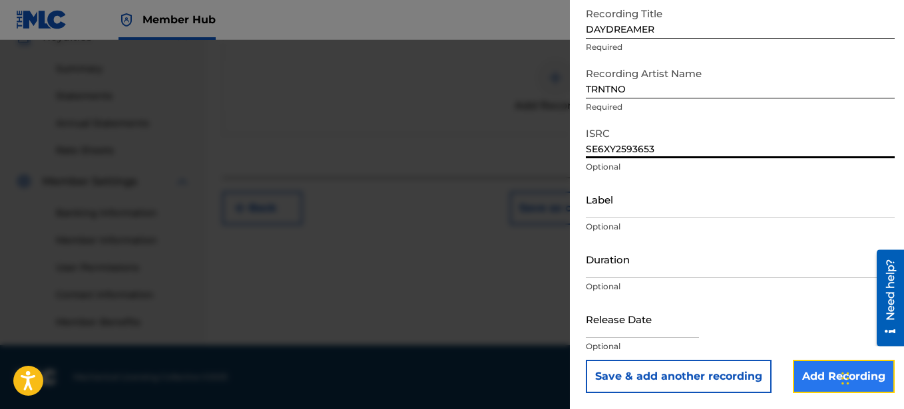
click at [833, 370] on input "Add Recording" at bounding box center [844, 376] width 102 height 33
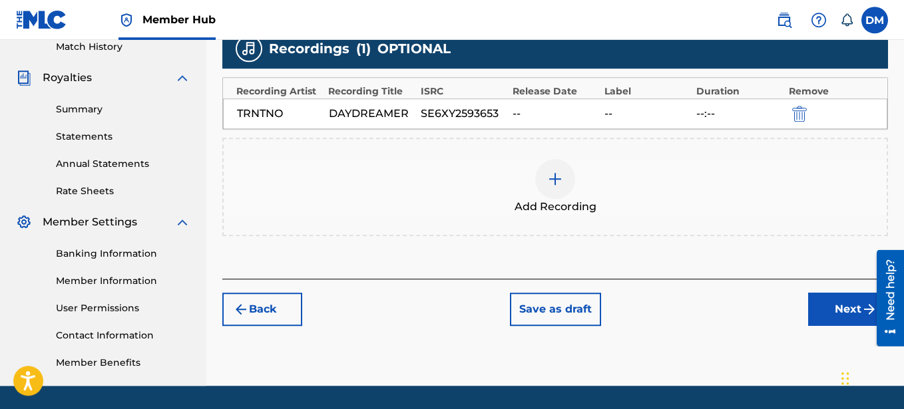
scroll to position [348, 0]
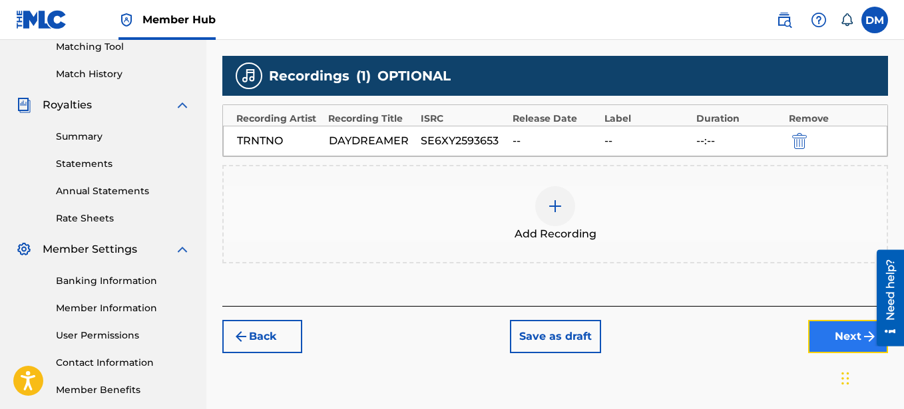
click at [826, 326] on button "Next" at bounding box center [848, 336] width 80 height 33
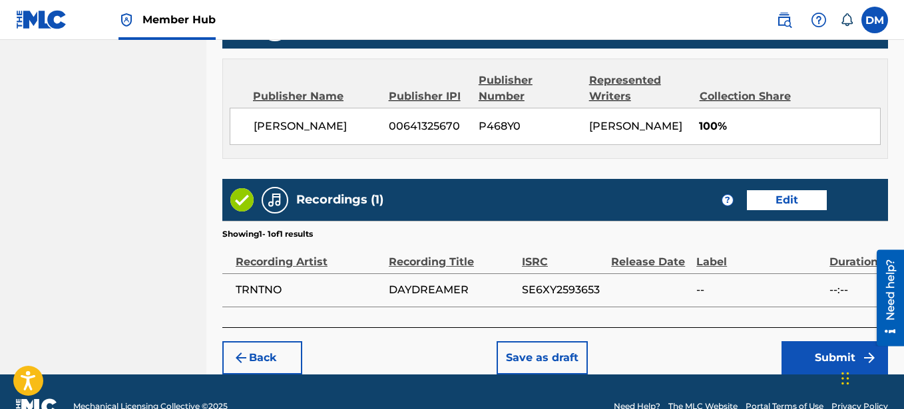
scroll to position [836, 0]
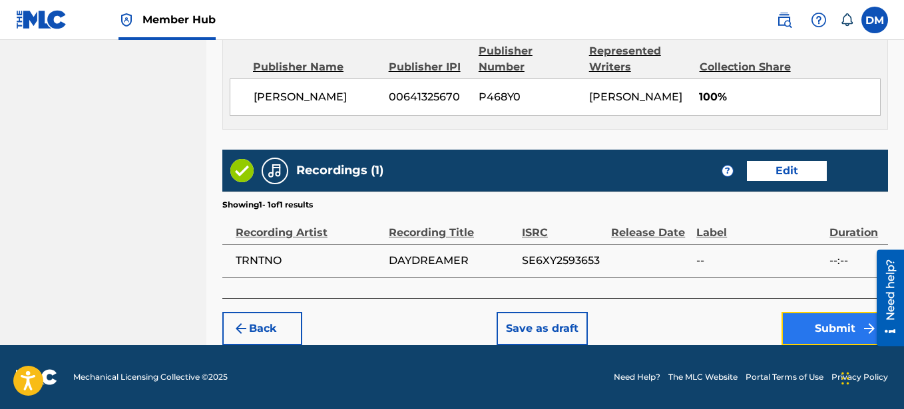
click at [817, 327] on button "Submit" at bounding box center [835, 328] width 107 height 33
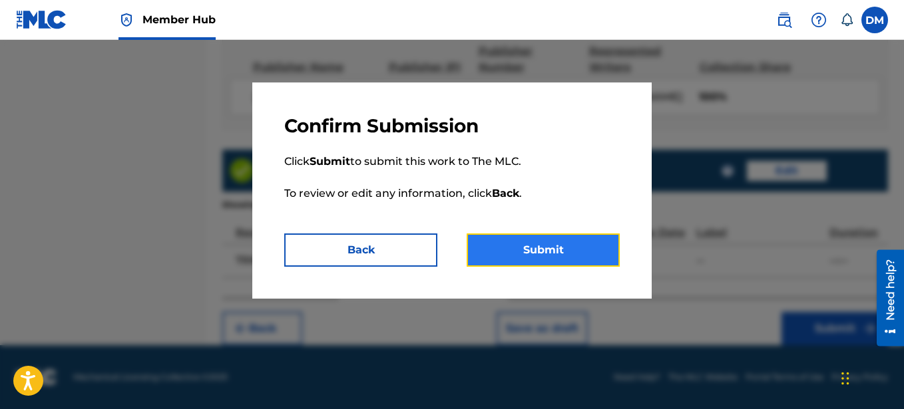
click at [547, 249] on button "Submit" at bounding box center [543, 250] width 153 height 33
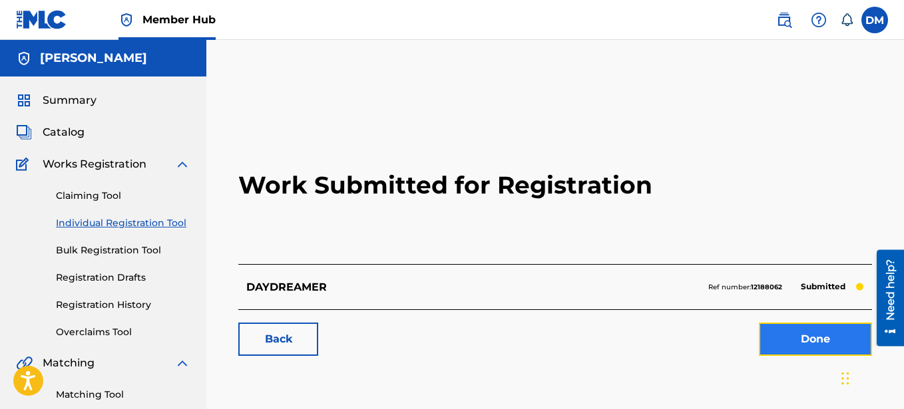
click at [786, 351] on link "Done" at bounding box center [815, 339] width 113 height 33
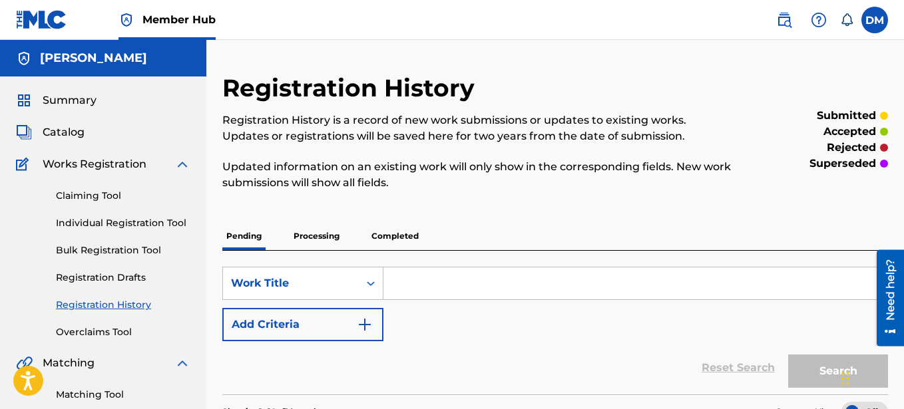
click at [421, 294] on input "Search Form" at bounding box center [635, 284] width 504 height 32
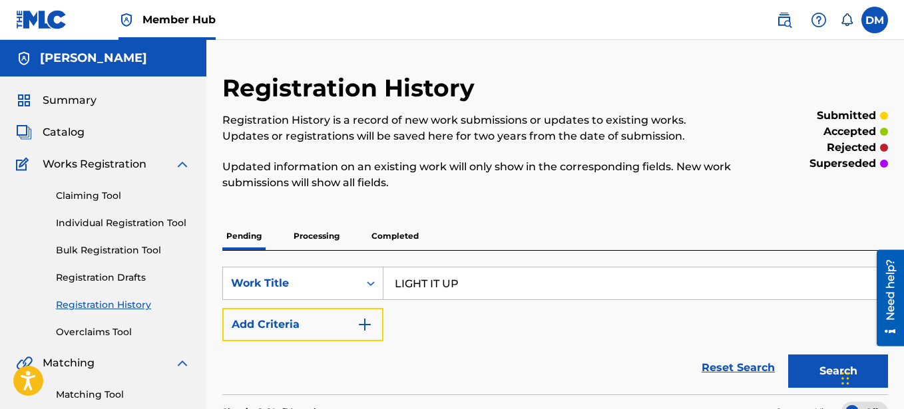
click at [342, 318] on button "Add Criteria" at bounding box center [302, 324] width 161 height 33
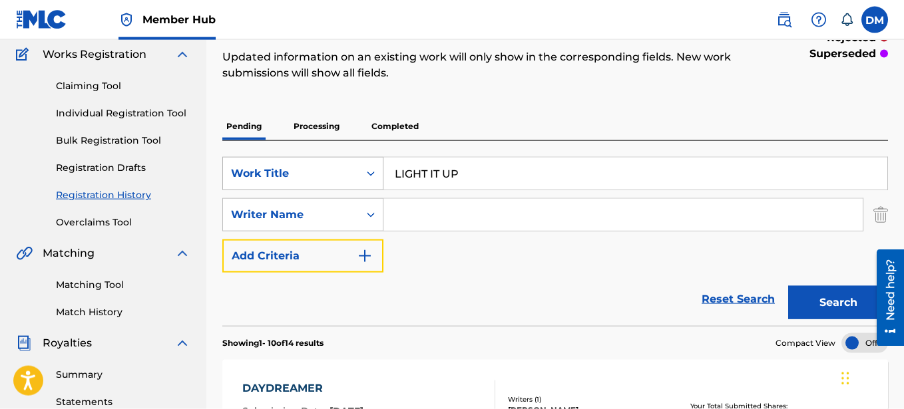
scroll to position [136, 0]
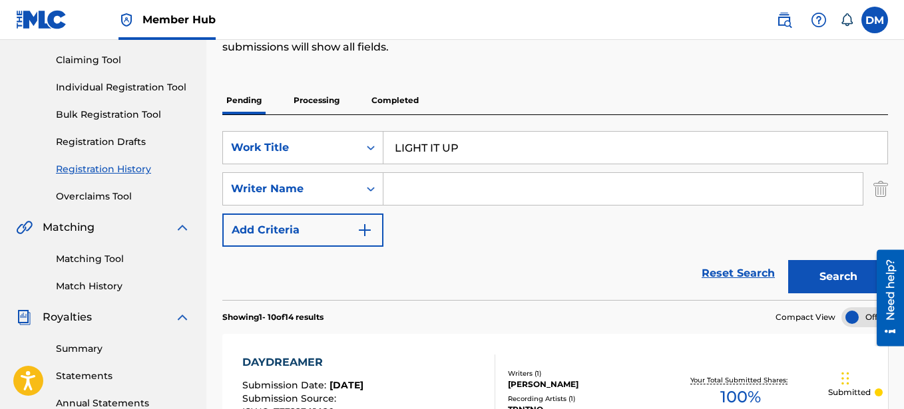
click at [407, 190] on input "Search Form" at bounding box center [622, 189] width 479 height 32
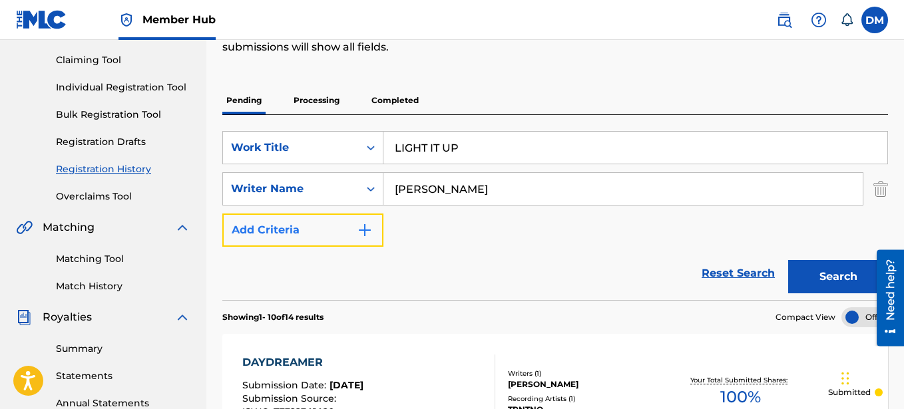
click at [342, 233] on button "Add Criteria" at bounding box center [302, 230] width 161 height 33
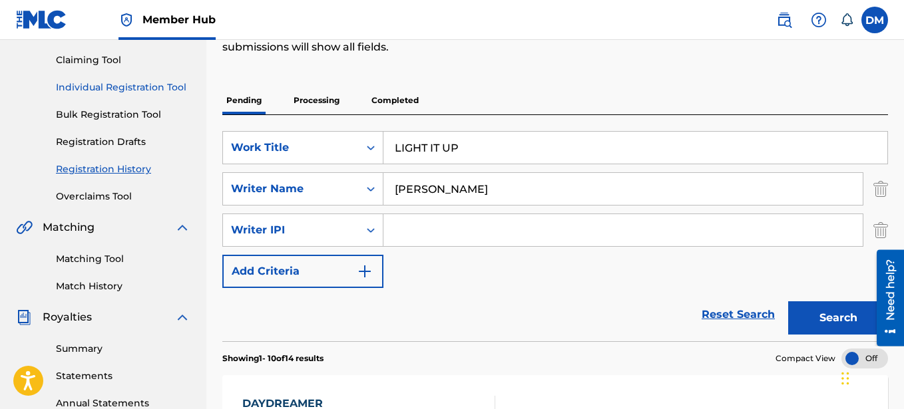
click at [141, 91] on link "Individual Registration Tool" at bounding box center [123, 88] width 134 height 14
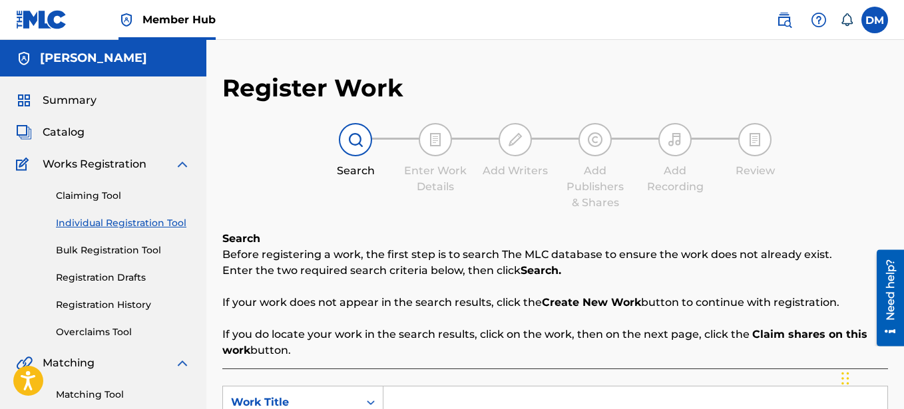
scroll to position [272, 0]
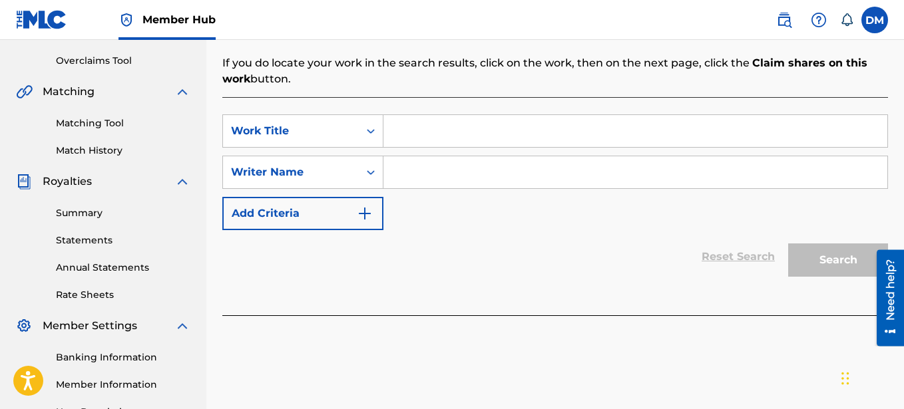
click at [441, 125] on input "Search Form" at bounding box center [635, 131] width 504 height 32
click at [403, 176] on input "Search Form" at bounding box center [635, 172] width 504 height 32
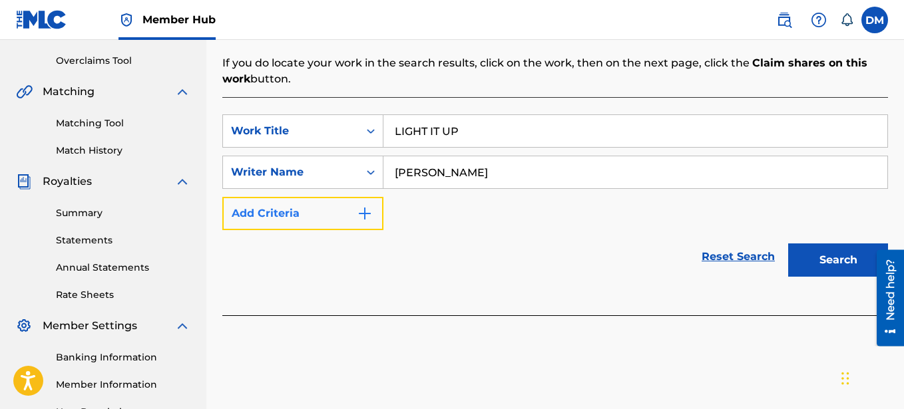
click at [346, 216] on button "Add Criteria" at bounding box center [302, 213] width 161 height 33
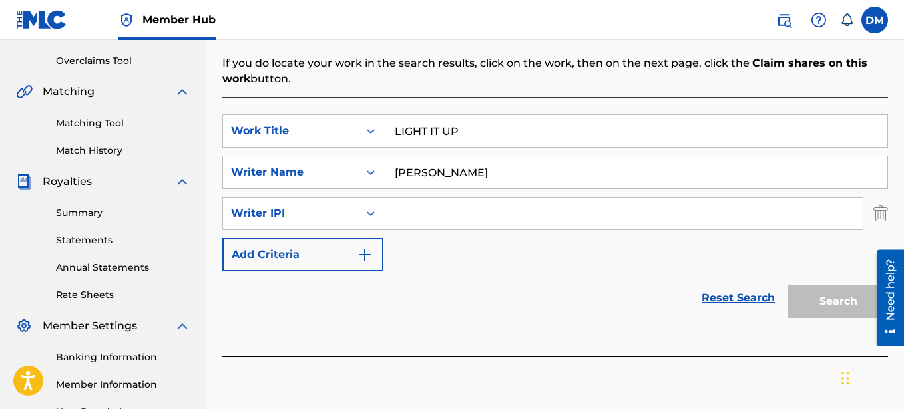
click at [421, 210] on input "Search Form" at bounding box center [622, 214] width 479 height 32
paste input "00641325670"
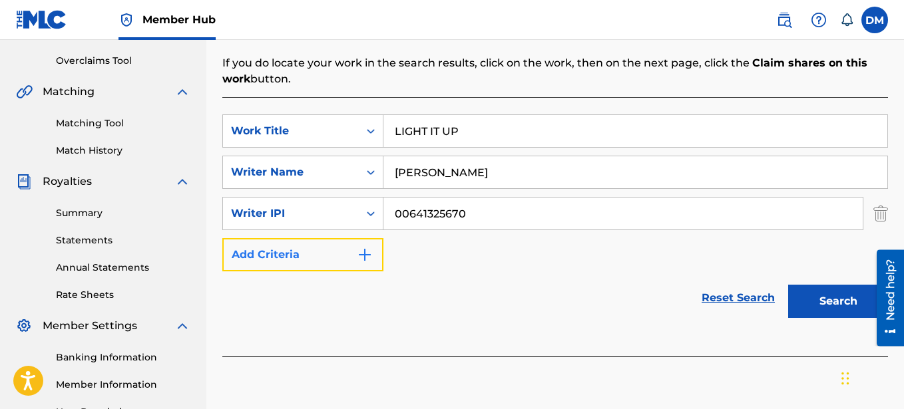
click at [335, 259] on button "Add Criteria" at bounding box center [302, 254] width 161 height 33
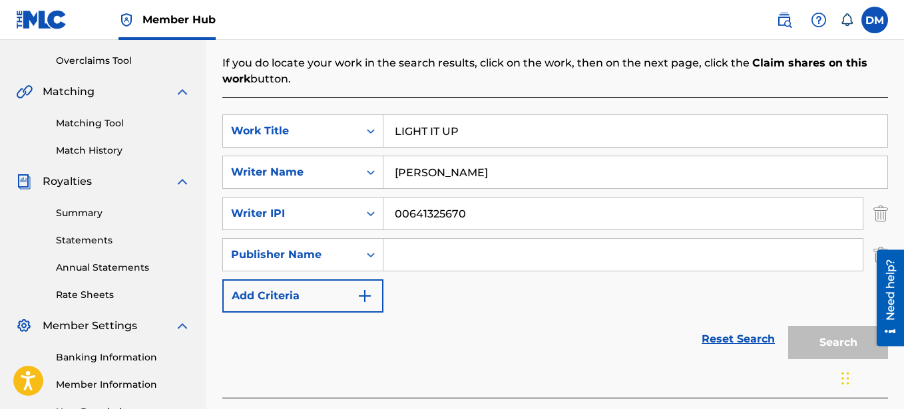
click at [409, 251] on input "Search Form" at bounding box center [622, 255] width 479 height 32
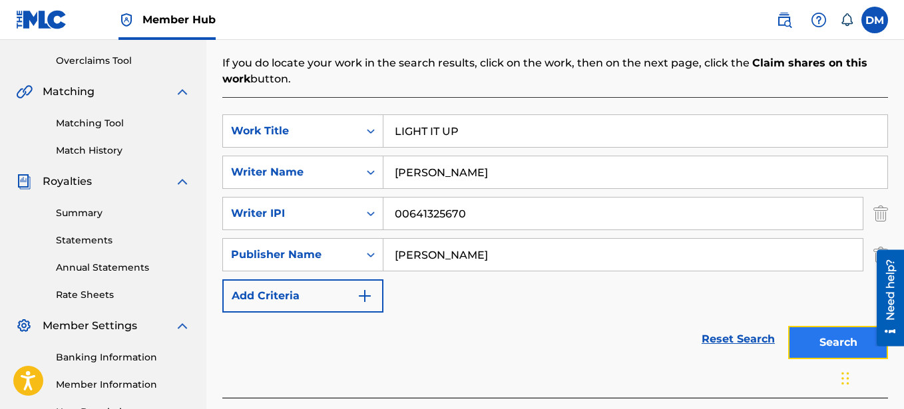
click at [816, 342] on button "Search" at bounding box center [838, 342] width 100 height 33
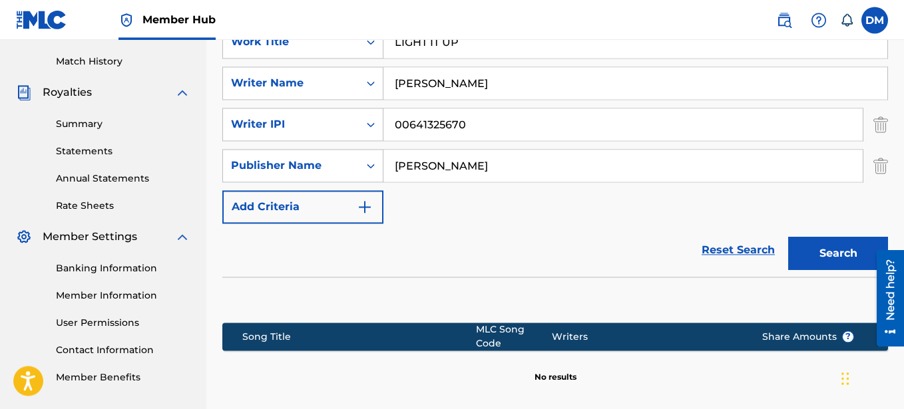
scroll to position [475, 0]
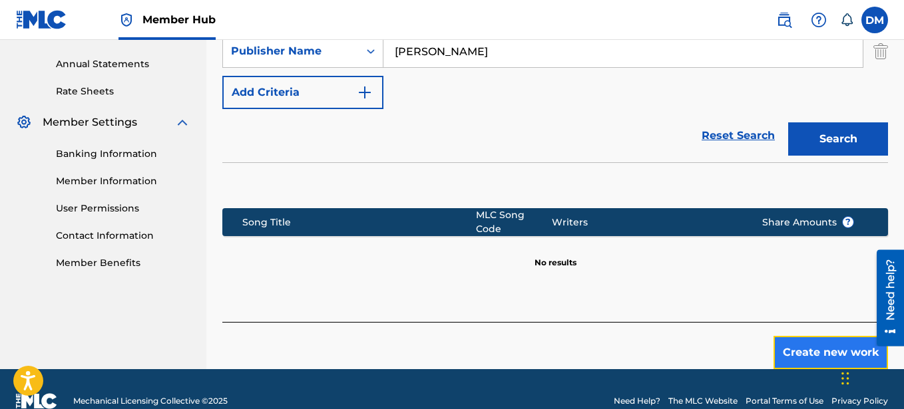
click at [822, 348] on button "Create new work" at bounding box center [831, 352] width 115 height 33
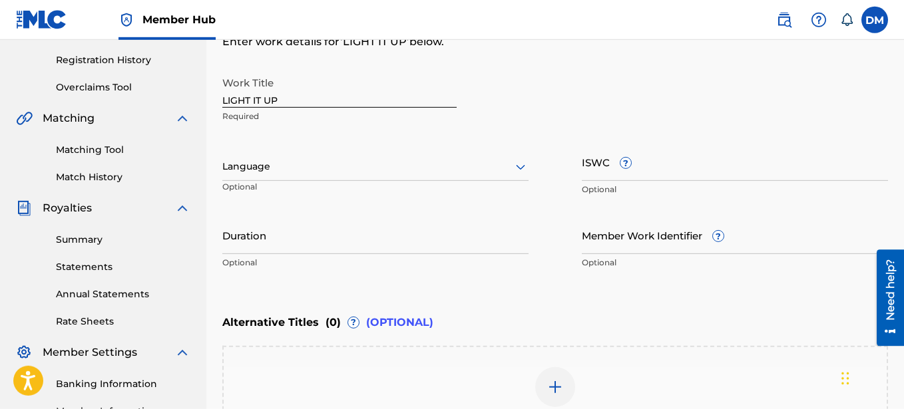
scroll to position [221, 0]
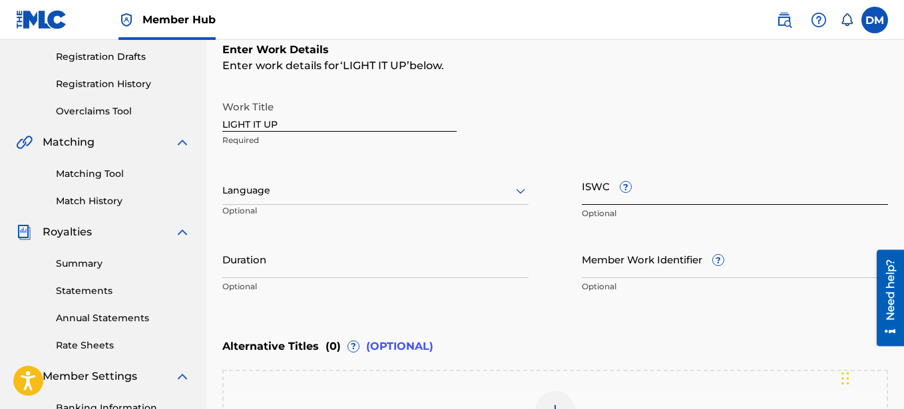
click at [594, 189] on input "ISWC ?" at bounding box center [735, 186] width 306 height 38
paste input "T-321.545.089-4"
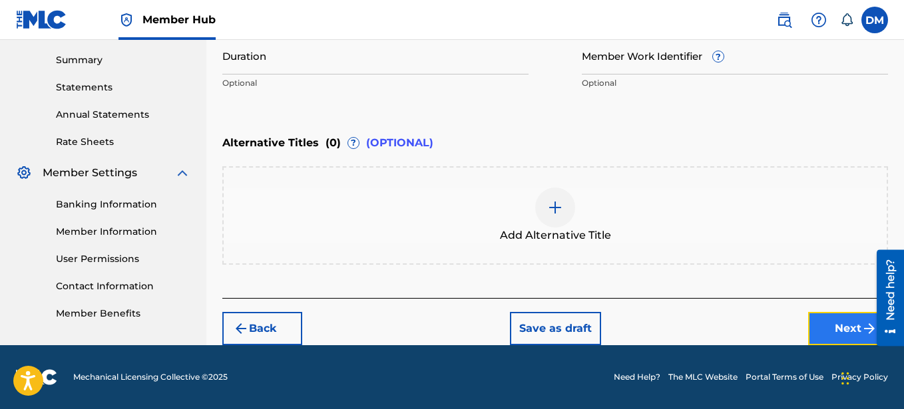
click at [817, 321] on button "Next" at bounding box center [848, 328] width 80 height 33
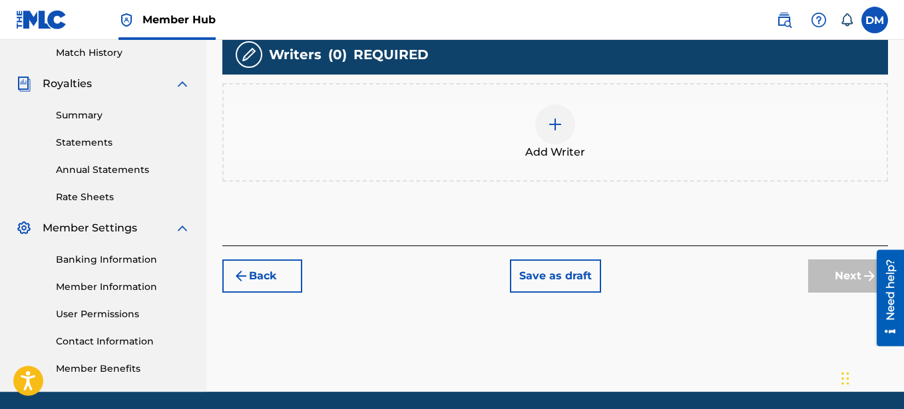
scroll to position [348, 0]
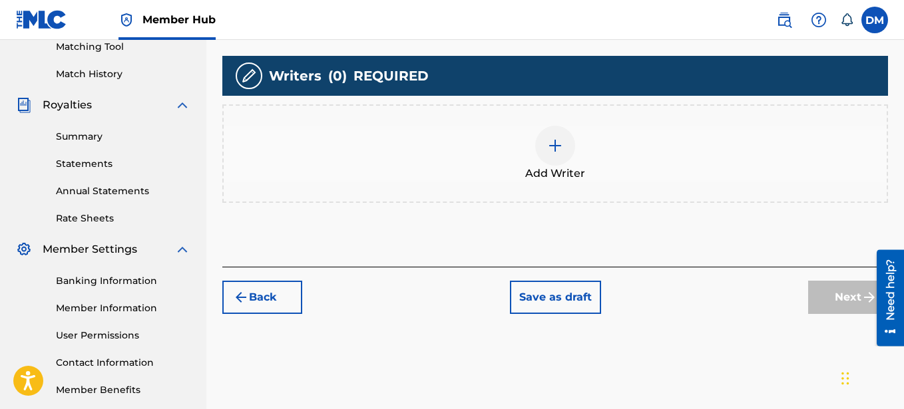
click at [561, 144] on img at bounding box center [555, 146] width 16 height 16
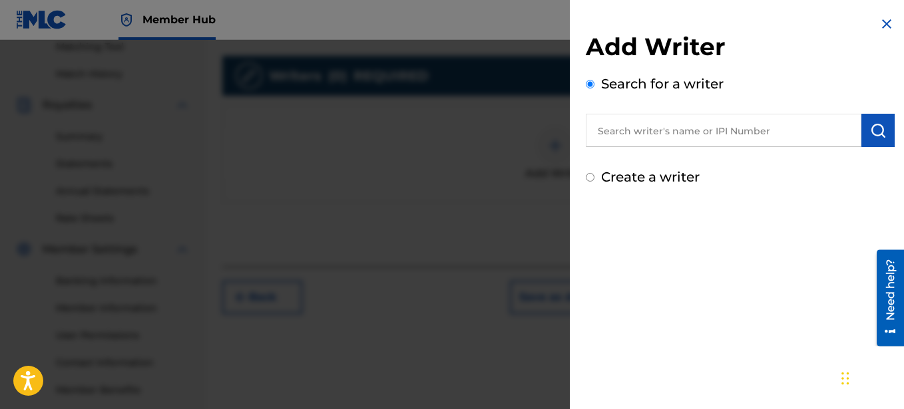
click at [608, 176] on label "Create a writer" at bounding box center [650, 177] width 99 height 16
click at [594, 176] on input "Create a writer" at bounding box center [590, 177] width 9 height 9
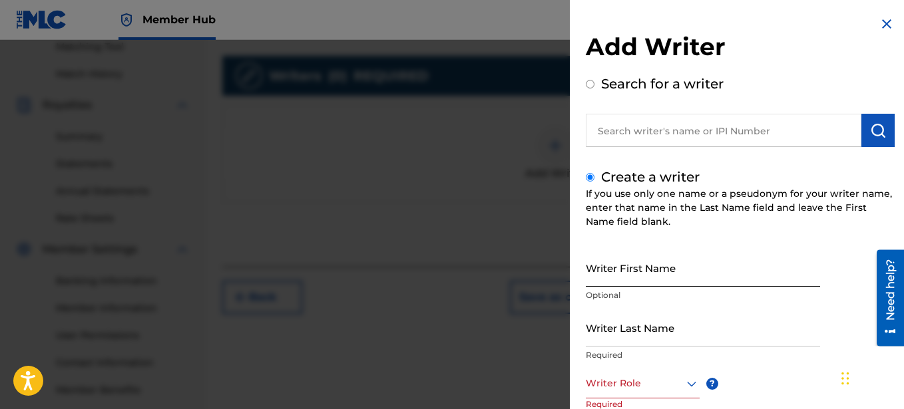
click at [618, 276] on input "Writer First Name" at bounding box center [703, 268] width 234 height 38
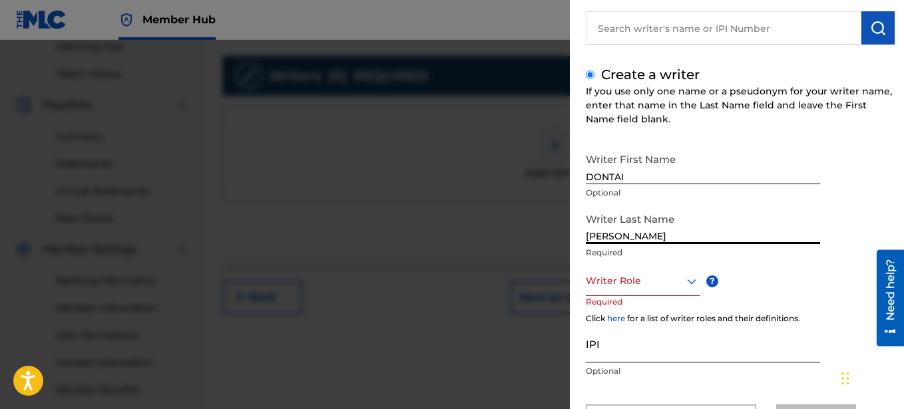
scroll to position [167, 0]
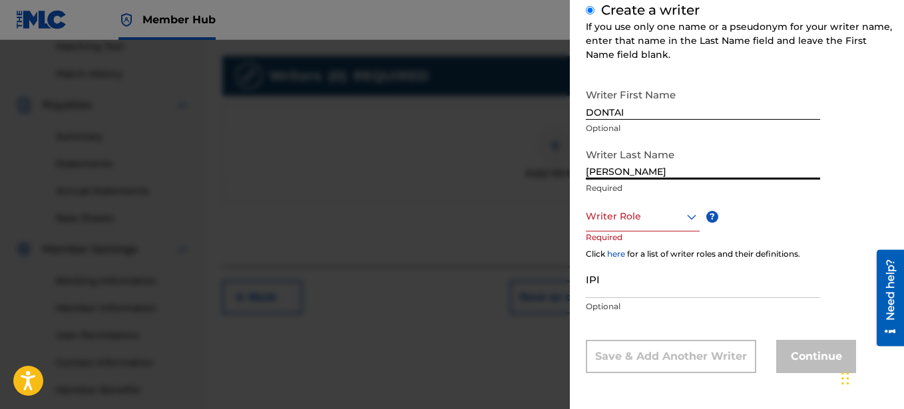
click at [659, 226] on div "Writer Role" at bounding box center [643, 217] width 114 height 30
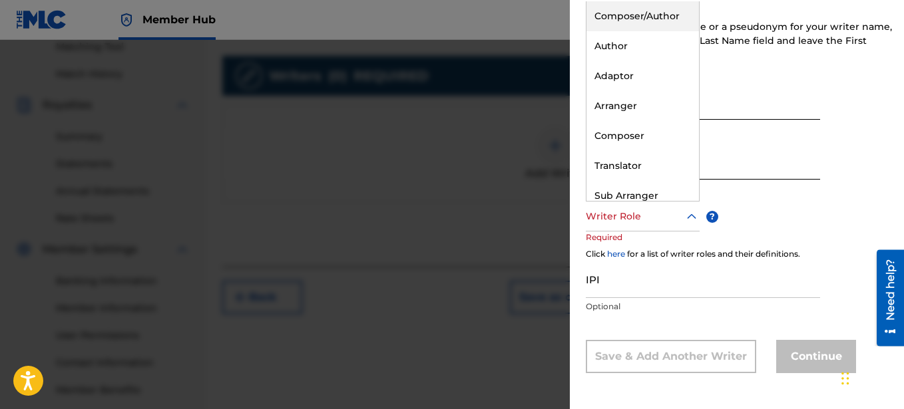
click at [646, 19] on div "Composer/Author" at bounding box center [643, 16] width 113 height 30
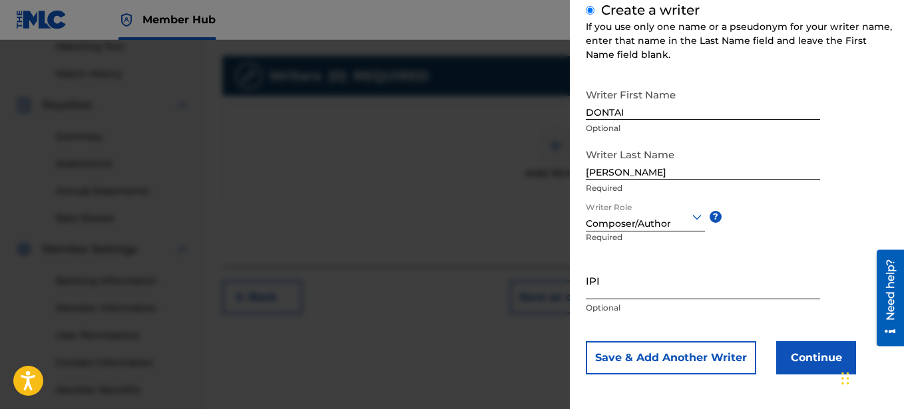
click at [616, 292] on input "IPI" at bounding box center [703, 281] width 234 height 38
paste input "00641325670"
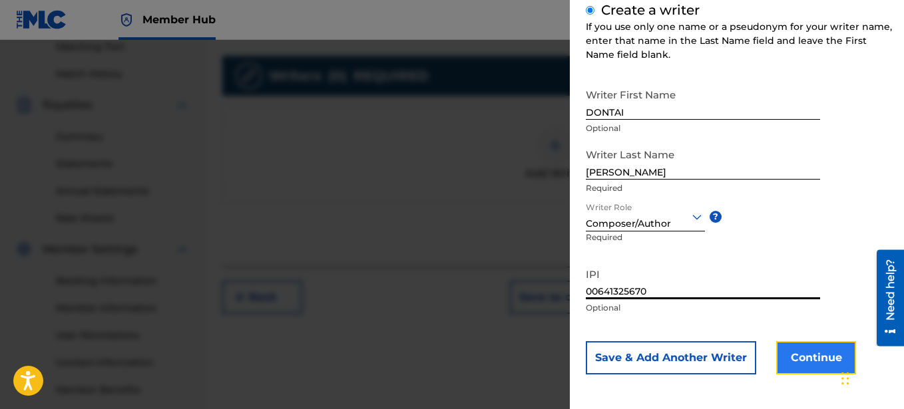
click at [811, 354] on button "Continue" at bounding box center [816, 358] width 80 height 33
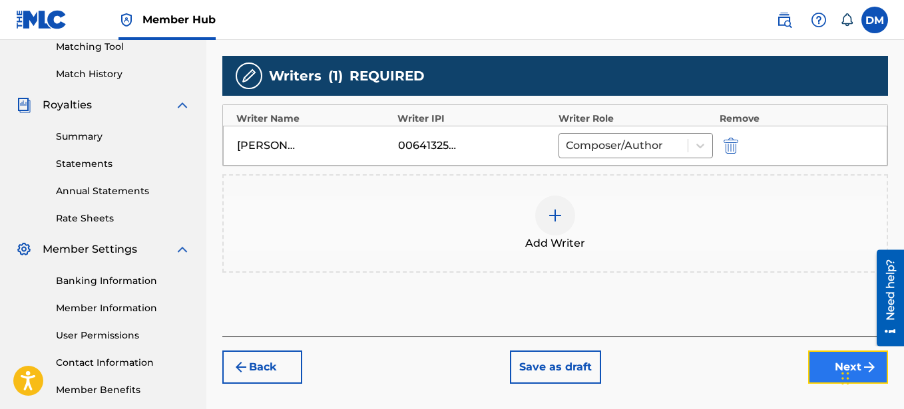
click at [831, 361] on button "Next" at bounding box center [848, 367] width 80 height 33
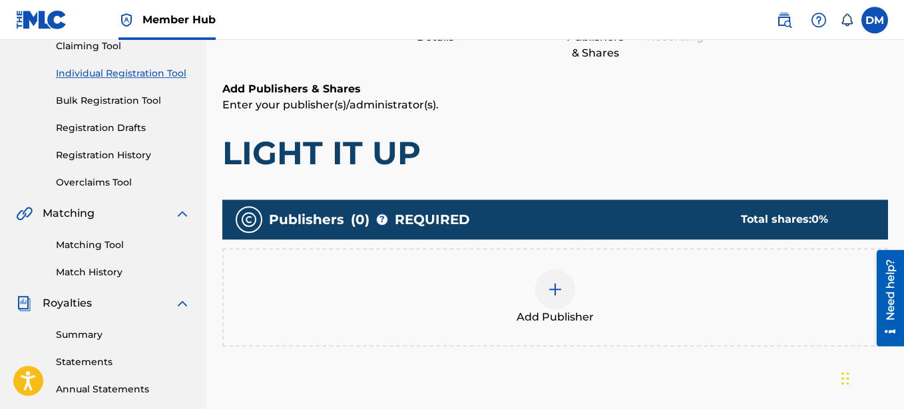
scroll to position [264, 0]
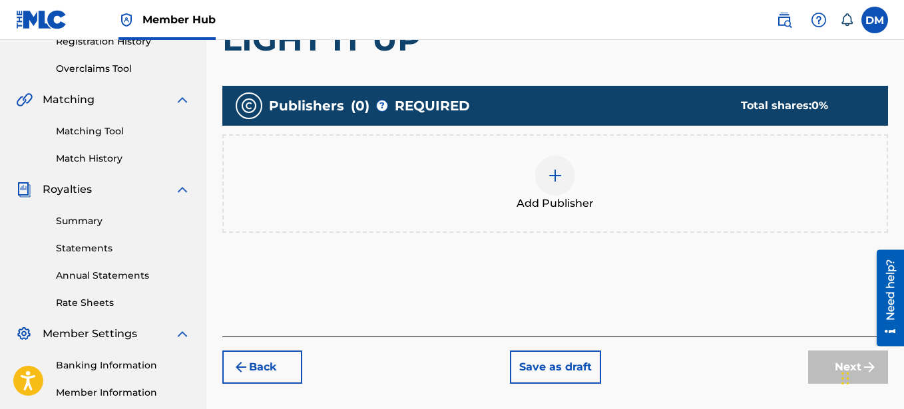
click at [549, 164] on div at bounding box center [555, 176] width 40 height 40
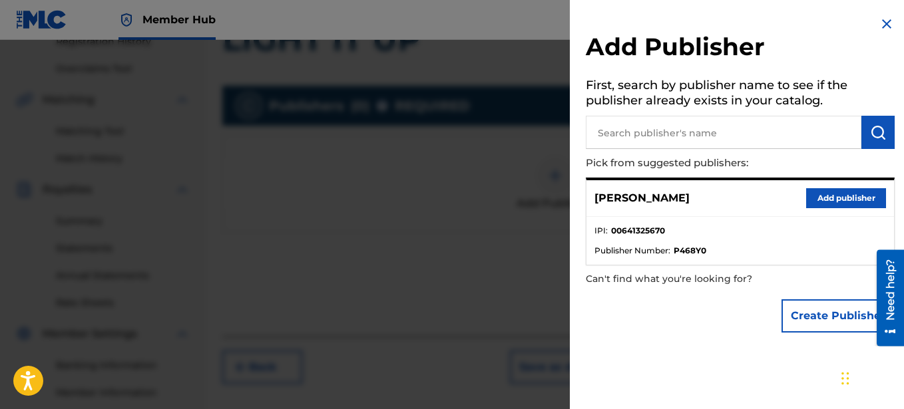
click at [847, 211] on div "[PERSON_NAME] Add publisher" at bounding box center [741, 198] width 308 height 37
click at [848, 196] on button "Add publisher" at bounding box center [846, 198] width 80 height 20
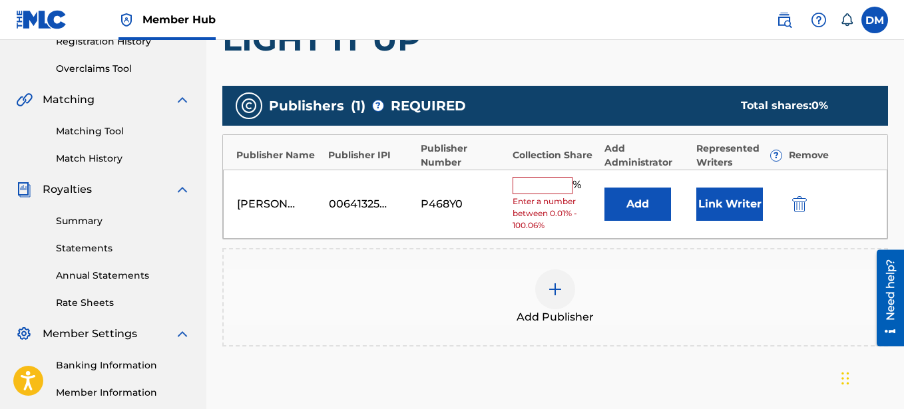
click at [561, 190] on input "text" at bounding box center [543, 185] width 60 height 17
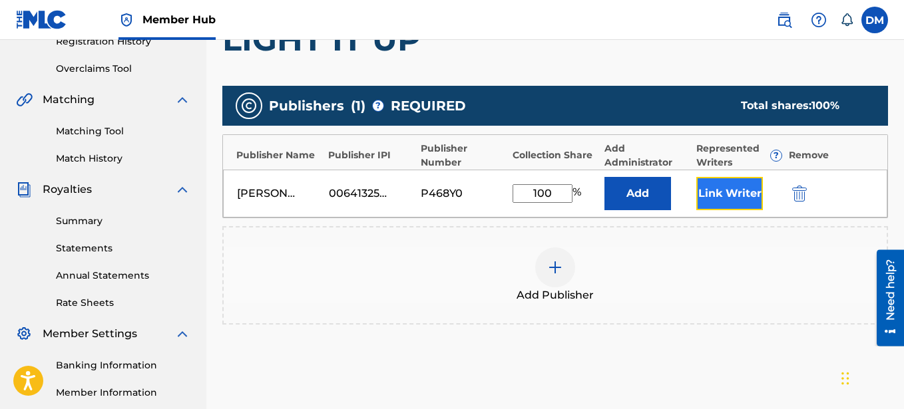
click at [738, 192] on button "Link Writer" at bounding box center [729, 193] width 67 height 33
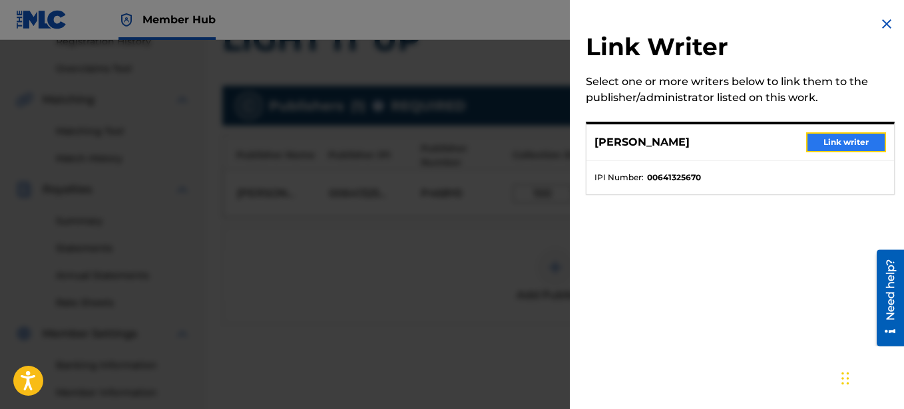
click at [853, 150] on button "Link writer" at bounding box center [846, 142] width 80 height 20
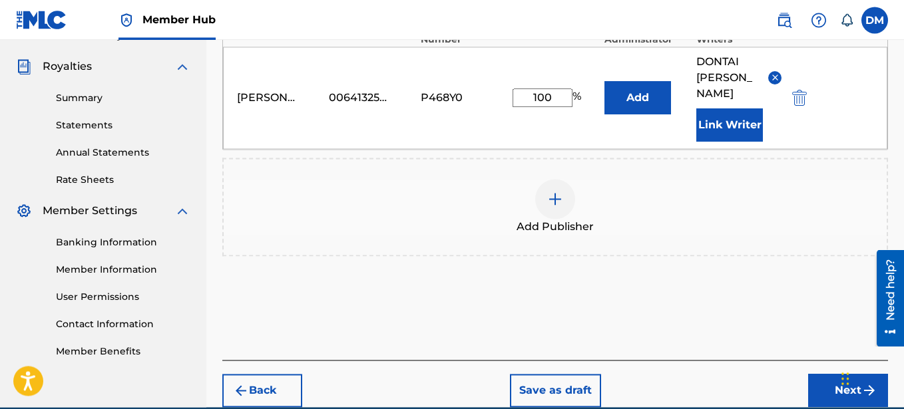
scroll to position [399, 0]
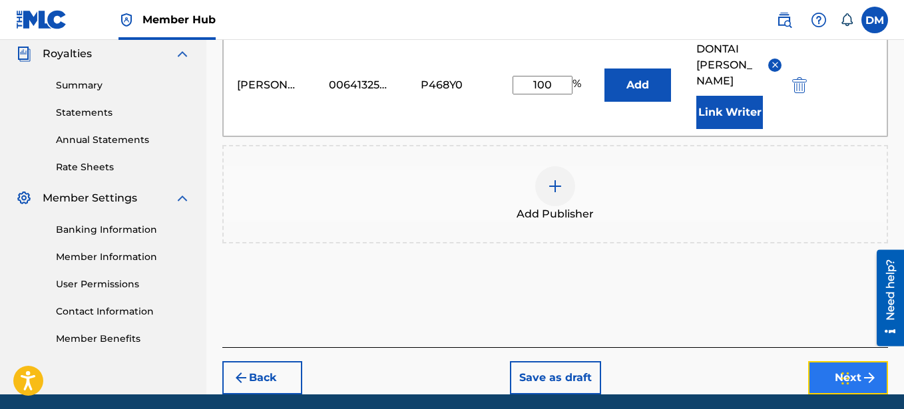
click at [829, 361] on button "Next" at bounding box center [848, 377] width 80 height 33
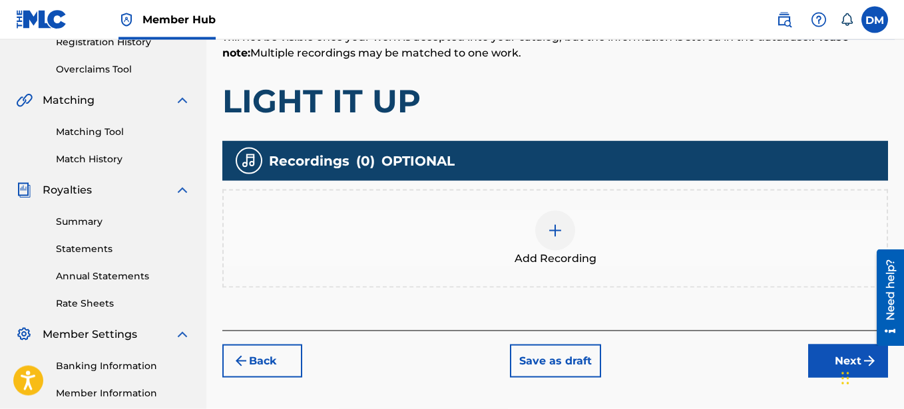
scroll to position [264, 0]
click at [545, 232] on div at bounding box center [555, 230] width 40 height 40
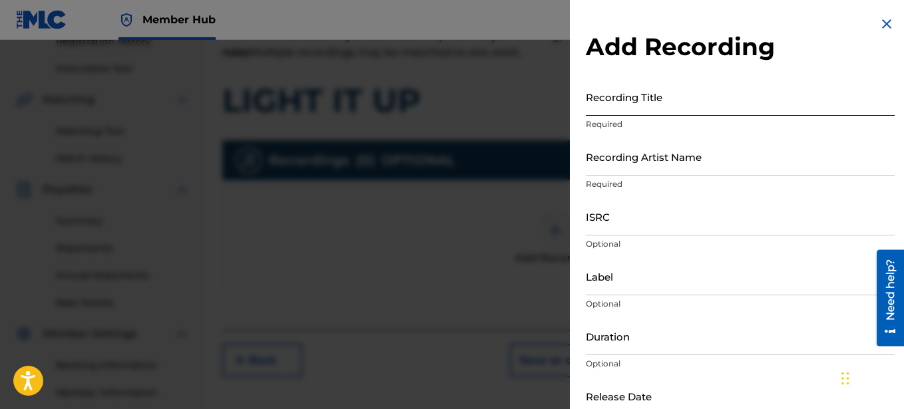
click at [634, 91] on input "Recording Title" at bounding box center [740, 97] width 309 height 38
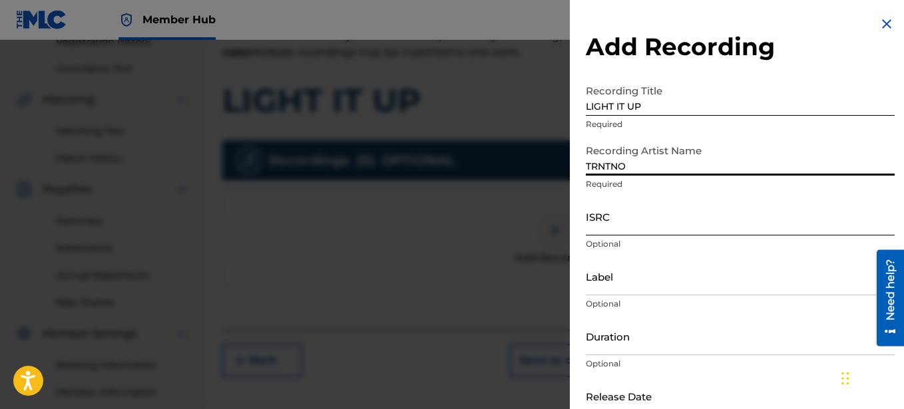
click at [637, 224] on input "ISRC" at bounding box center [740, 217] width 309 height 38
paste input "SE62M2362459"
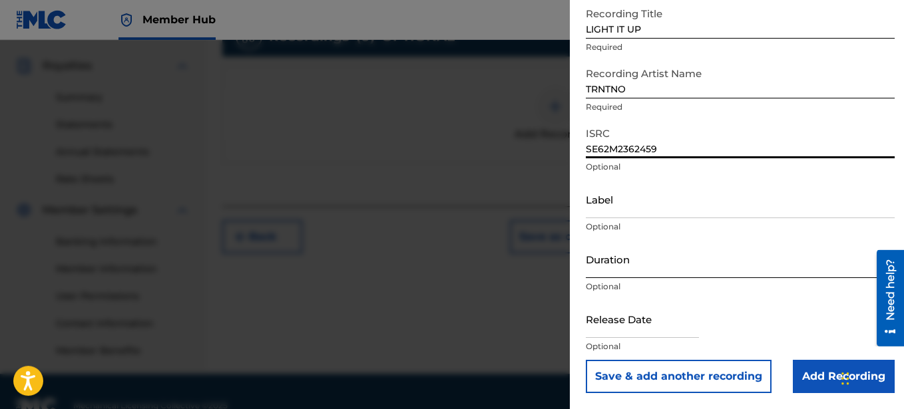
scroll to position [416, 0]
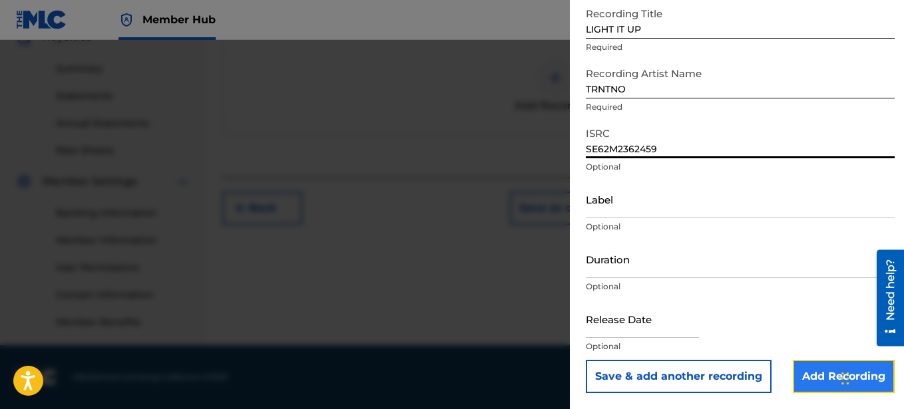
click at [829, 367] on input "Add Recording" at bounding box center [844, 376] width 102 height 33
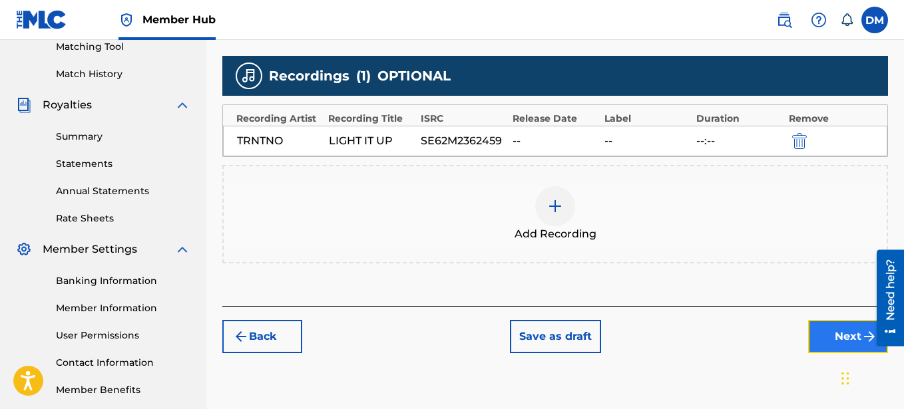
click at [835, 331] on button "Next" at bounding box center [848, 336] width 80 height 33
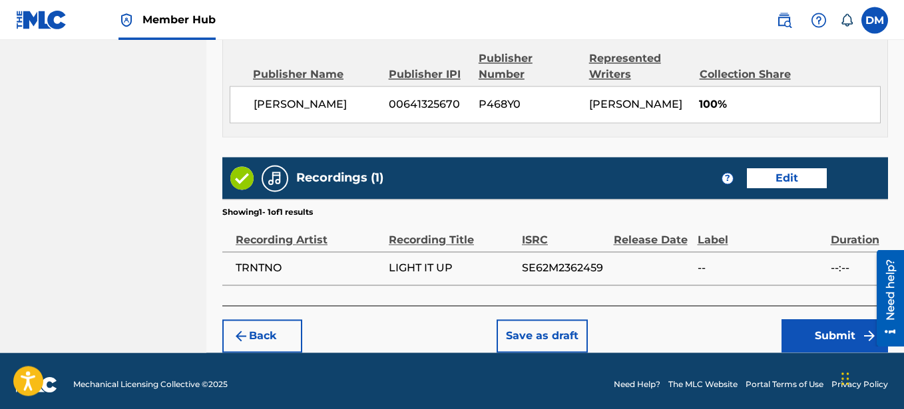
scroll to position [732, 0]
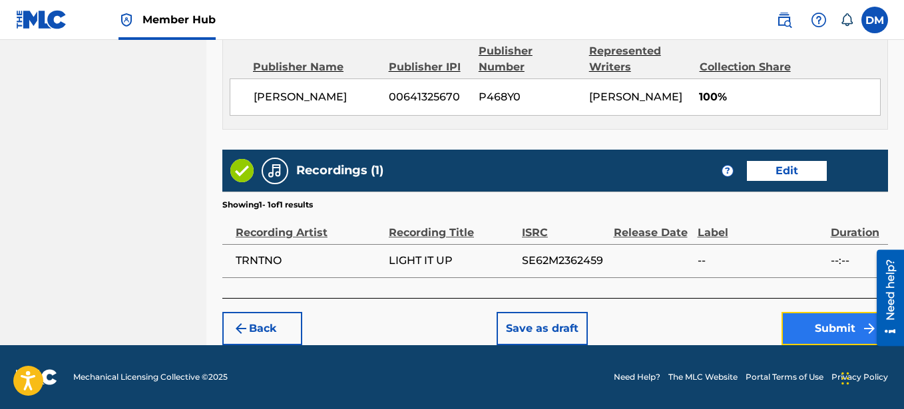
click at [850, 327] on button "Submit" at bounding box center [835, 328] width 107 height 33
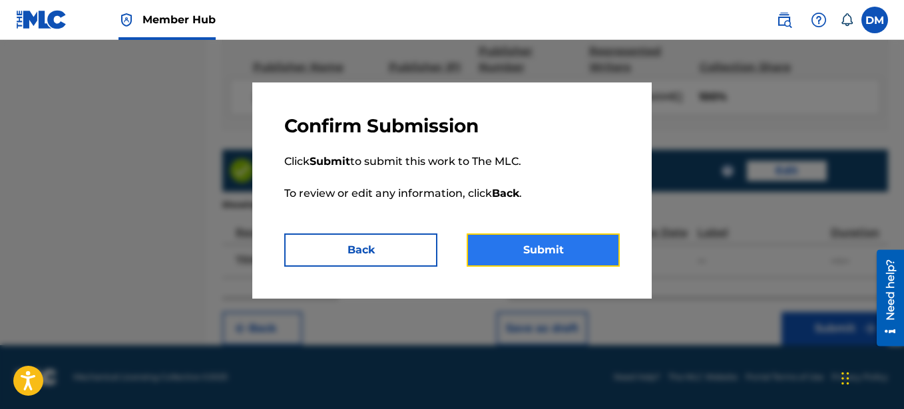
click at [592, 248] on button "Submit" at bounding box center [543, 250] width 153 height 33
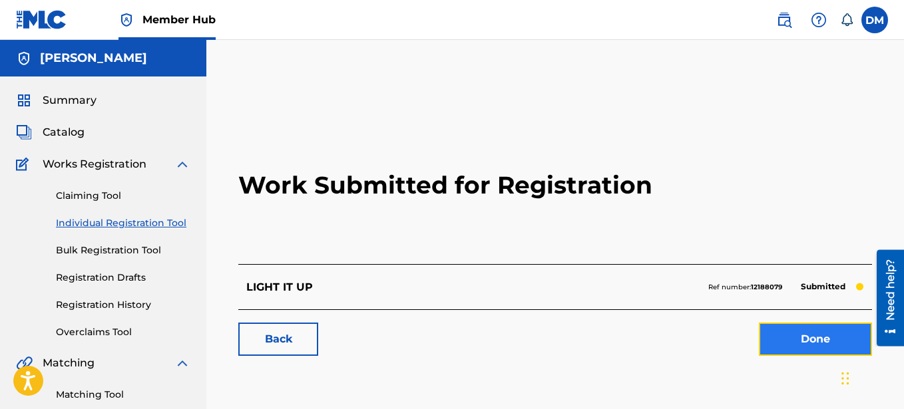
click at [806, 340] on link "Done" at bounding box center [815, 339] width 113 height 33
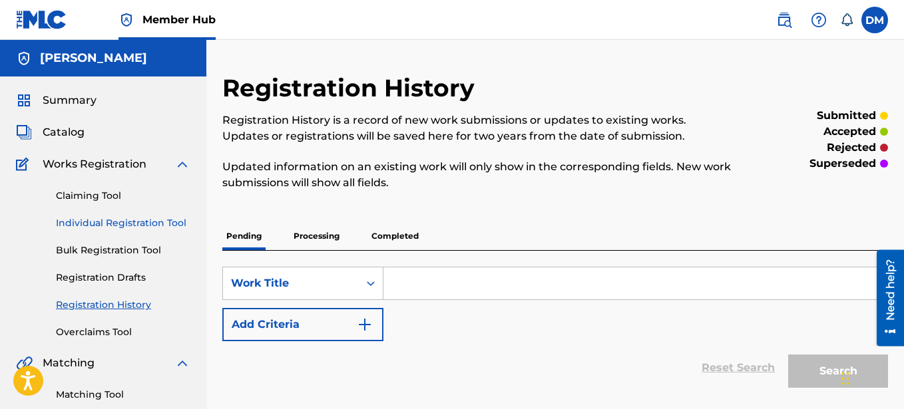
click at [153, 222] on link "Individual Registration Tool" at bounding box center [123, 223] width 134 height 14
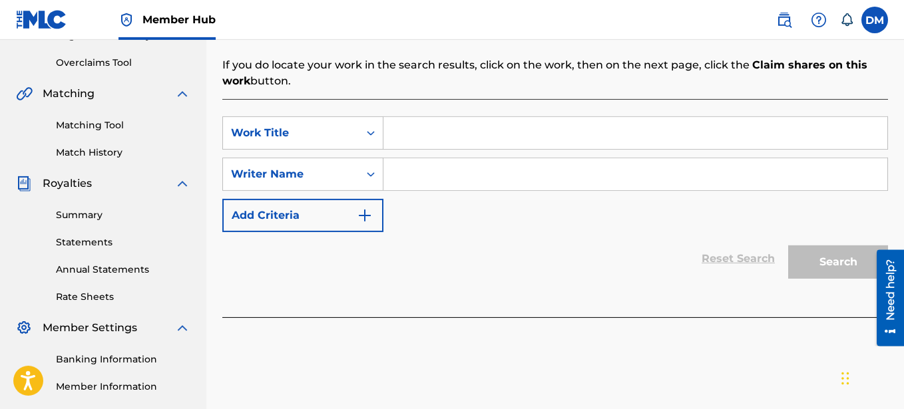
scroll to position [272, 0]
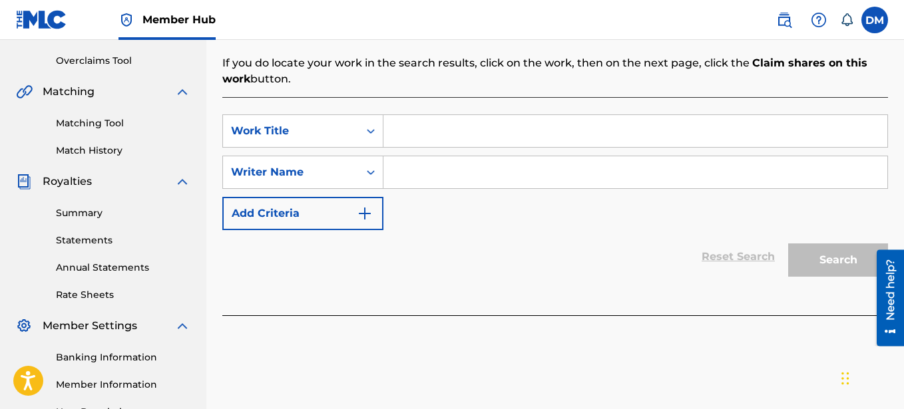
click at [418, 134] on input "Search Form" at bounding box center [635, 131] width 504 height 32
click at [438, 169] on input "Search Form" at bounding box center [635, 172] width 504 height 32
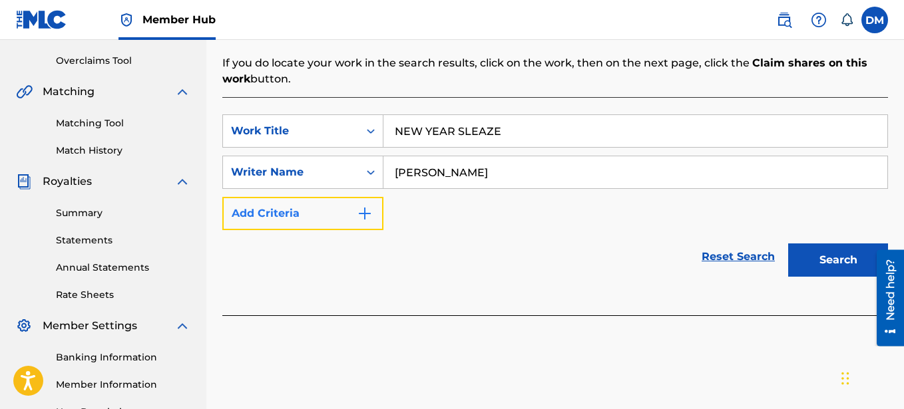
click at [349, 209] on button "Add Criteria" at bounding box center [302, 213] width 161 height 33
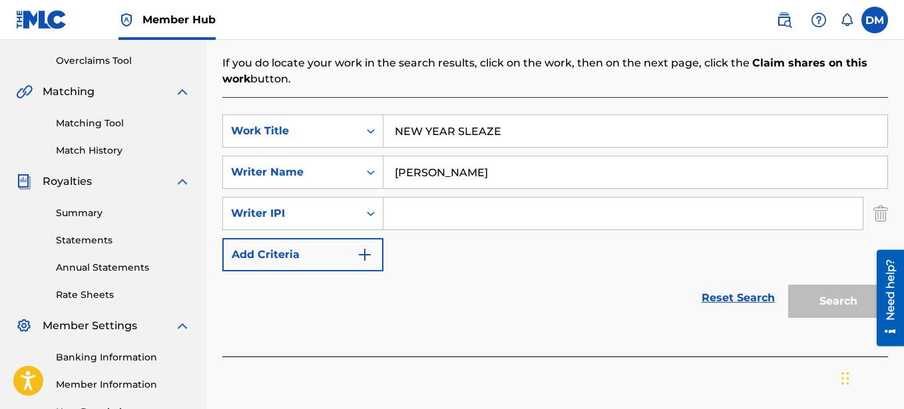
click at [437, 213] on input "Search Form" at bounding box center [622, 214] width 479 height 32
paste input "00641325670"
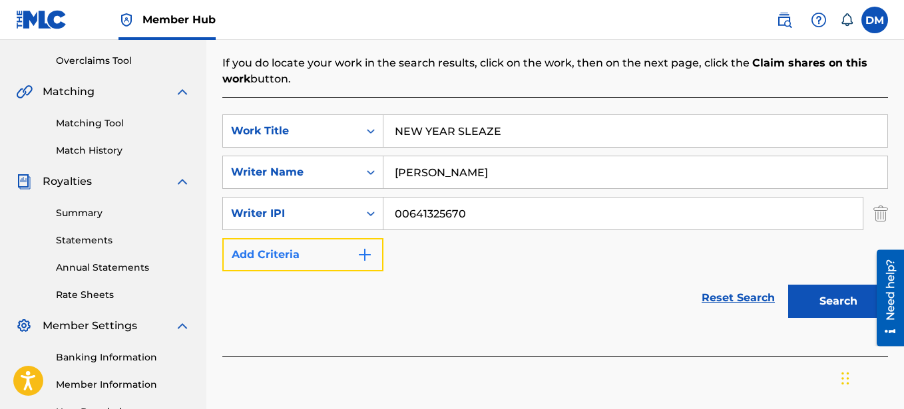
click at [318, 249] on button "Add Criteria" at bounding box center [302, 254] width 161 height 33
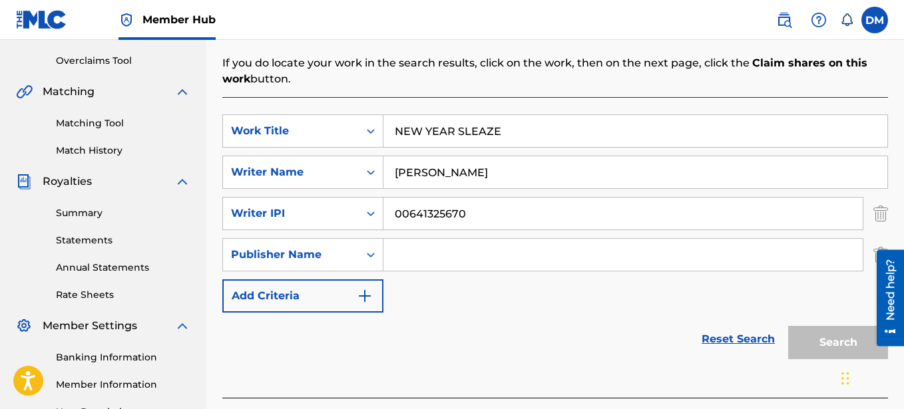
click at [417, 249] on input "Search Form" at bounding box center [622, 255] width 479 height 32
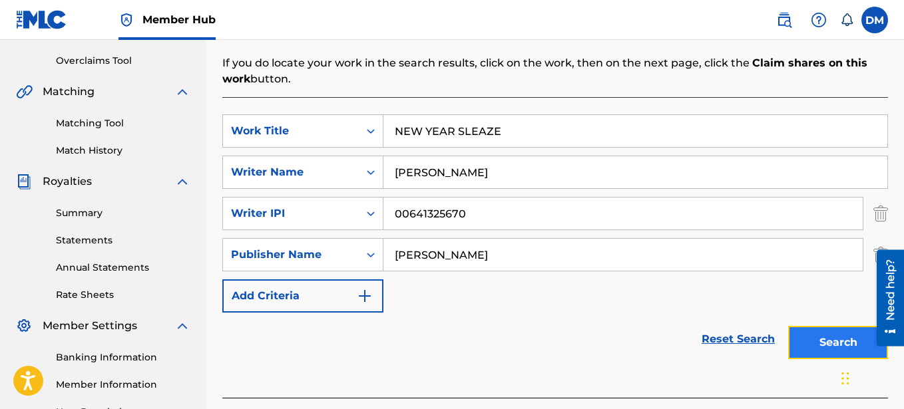
click at [827, 334] on button "Search" at bounding box center [838, 342] width 100 height 33
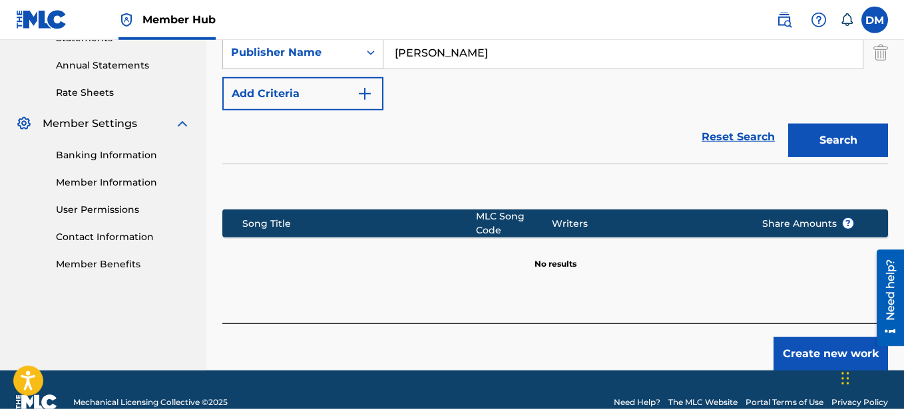
scroll to position [491, 0]
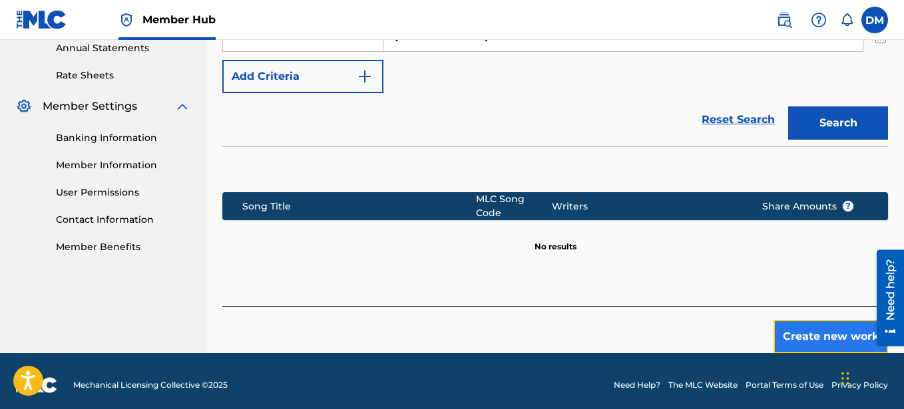
click at [819, 320] on button "Create new work" at bounding box center [831, 336] width 115 height 33
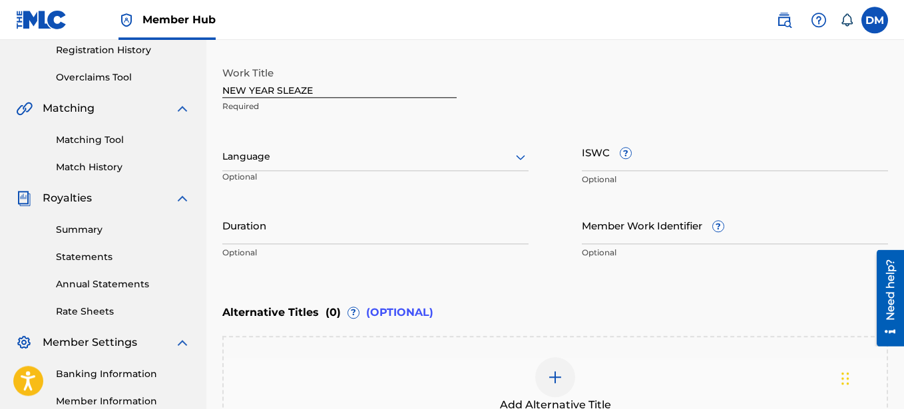
scroll to position [221, 0]
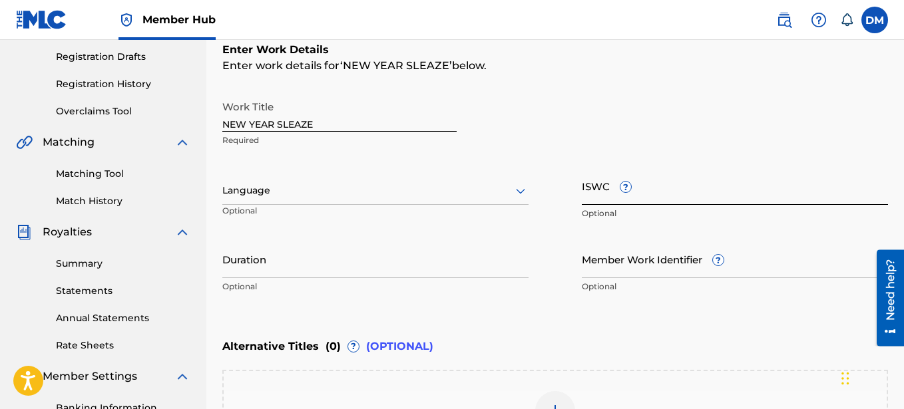
click at [604, 186] on input "ISWC ?" at bounding box center [735, 186] width 306 height 38
paste input "T-330.084.072-2"
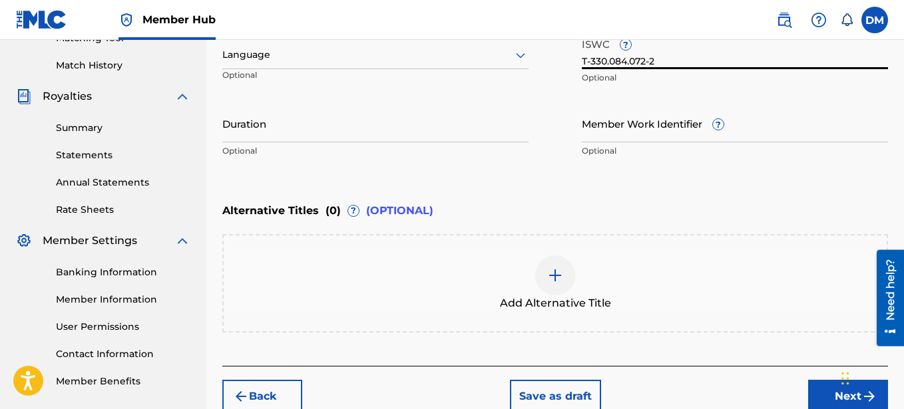
scroll to position [425, 0]
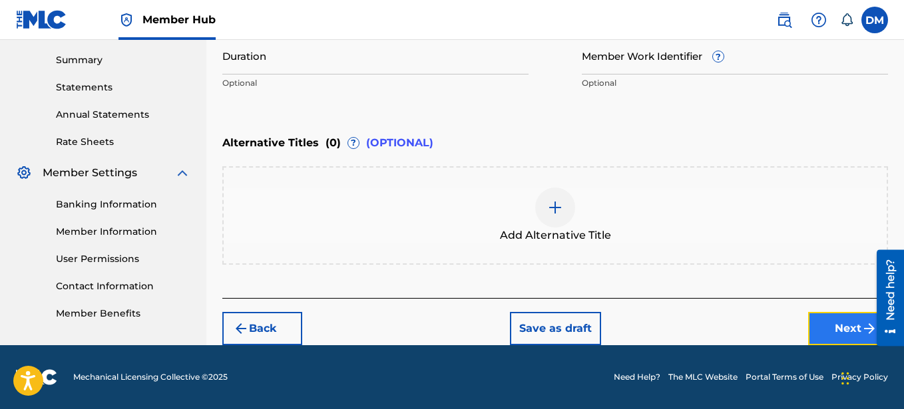
click at [849, 328] on button "Next" at bounding box center [848, 328] width 80 height 33
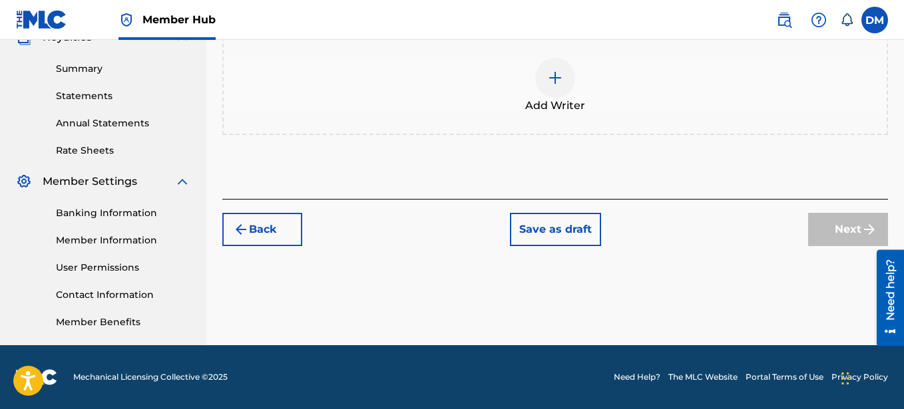
scroll to position [212, 0]
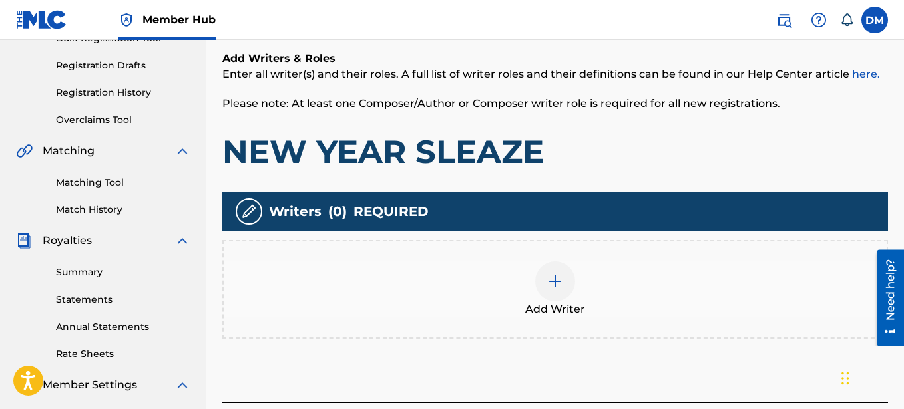
click at [564, 284] on div at bounding box center [555, 282] width 40 height 40
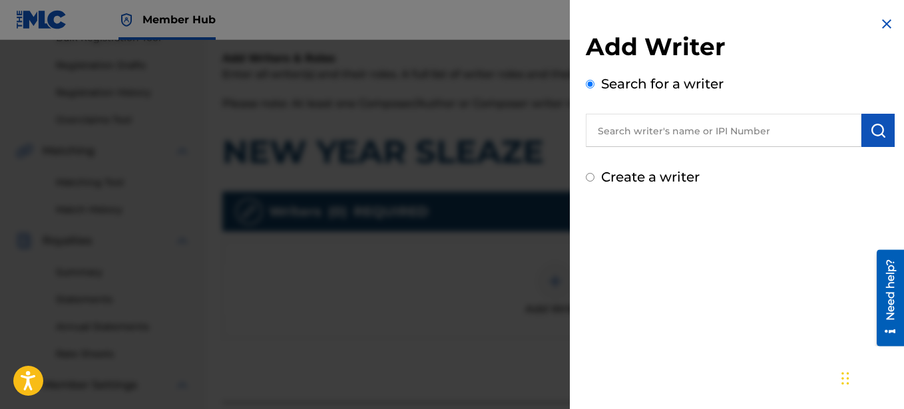
click at [610, 174] on label "Create a writer" at bounding box center [650, 177] width 99 height 16
click at [594, 174] on input "Create a writer" at bounding box center [590, 177] width 9 height 9
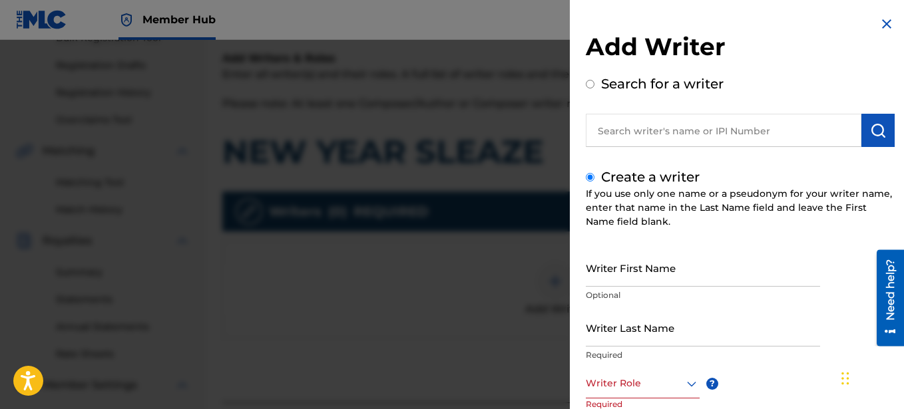
click at [587, 176] on input "Create a writer" at bounding box center [590, 177] width 9 height 9
click at [618, 272] on input "Writer First Name" at bounding box center [703, 268] width 234 height 38
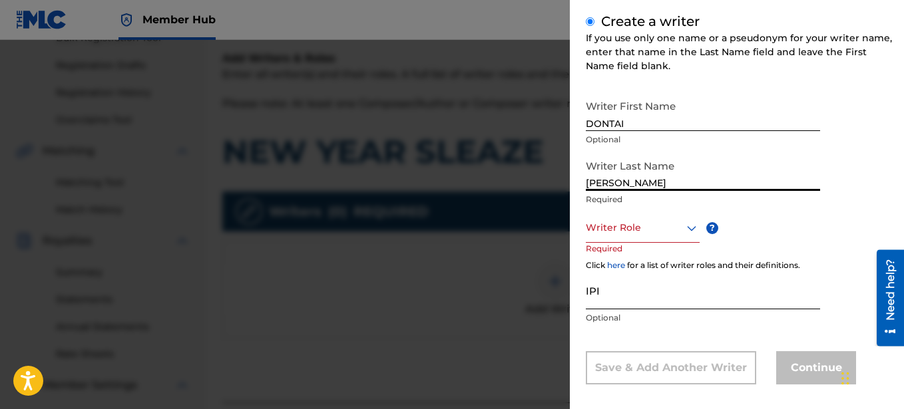
scroll to position [167, 0]
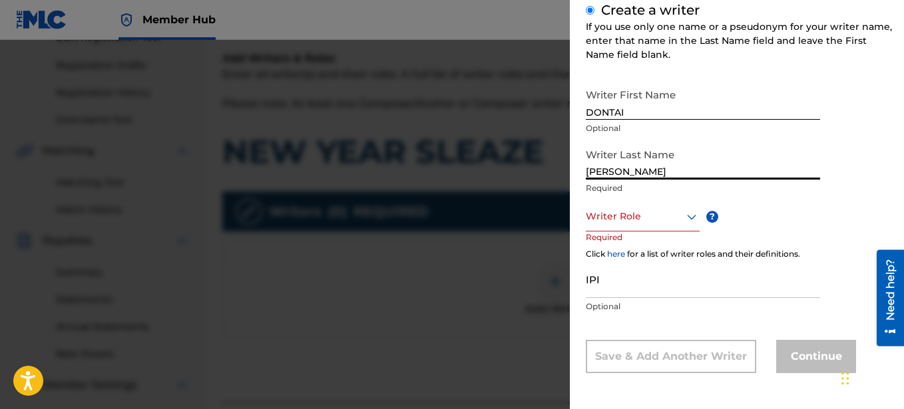
click at [640, 224] on div at bounding box center [643, 216] width 114 height 17
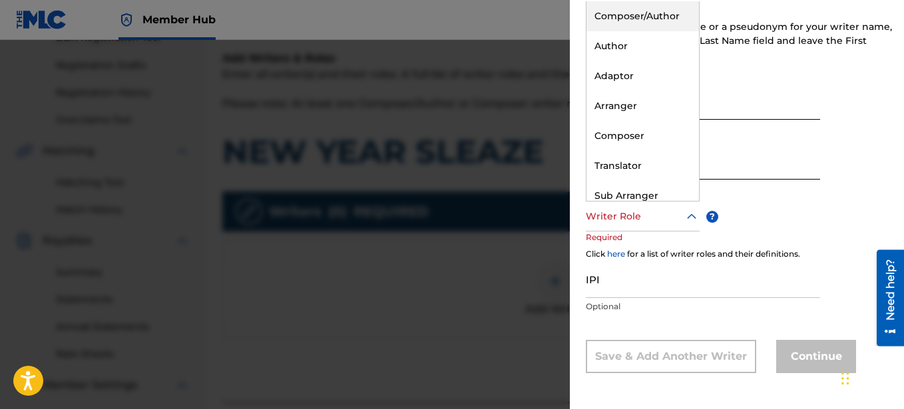
click at [622, 21] on div "Composer/Author" at bounding box center [643, 16] width 113 height 30
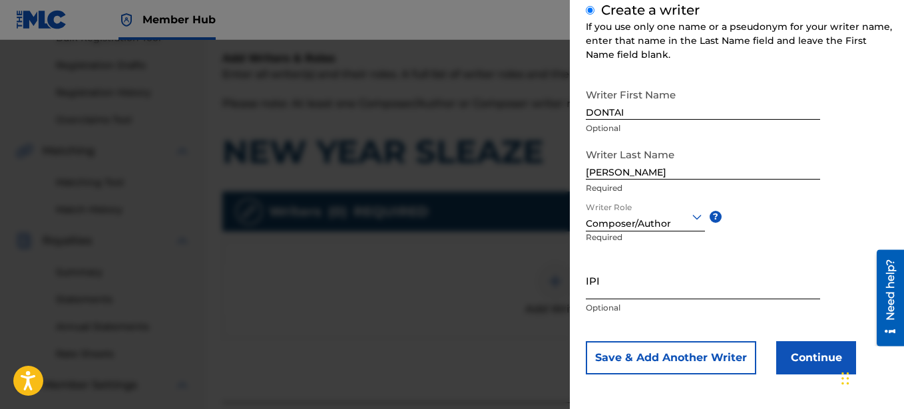
click at [626, 283] on input "IPI" at bounding box center [703, 281] width 234 height 38
paste input "00641325670"
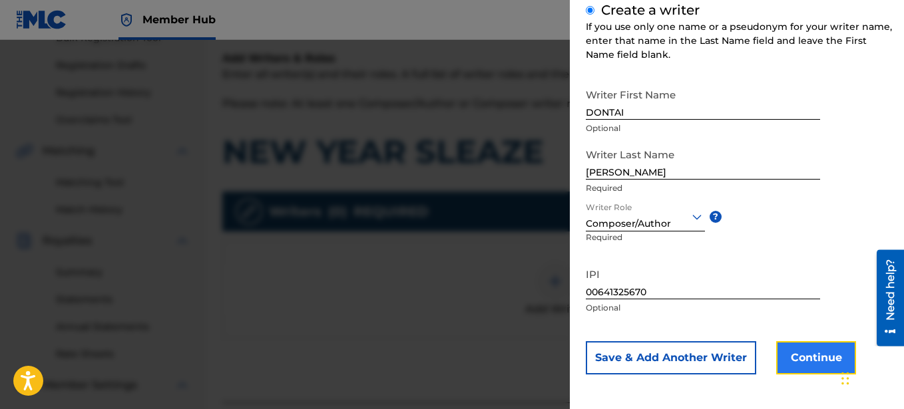
click at [817, 356] on button "Continue" at bounding box center [816, 358] width 80 height 33
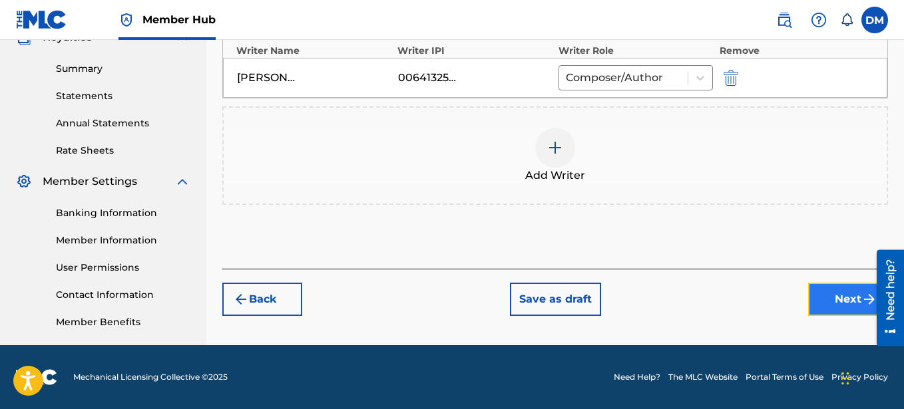
click at [830, 290] on button "Next" at bounding box center [848, 299] width 80 height 33
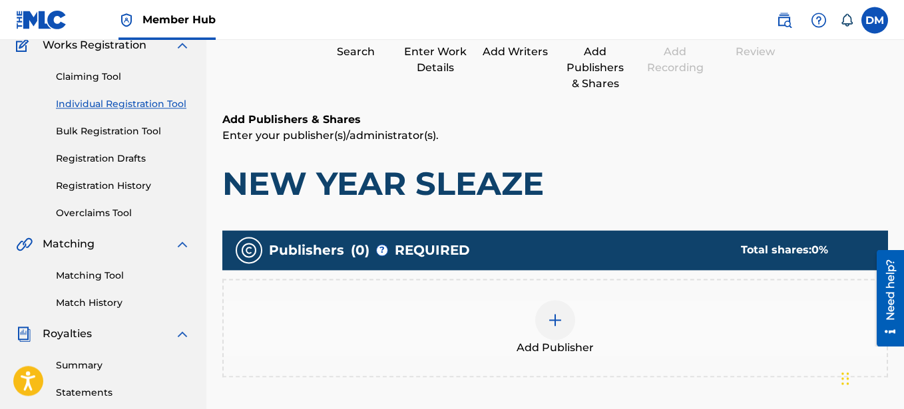
scroll to position [196, 0]
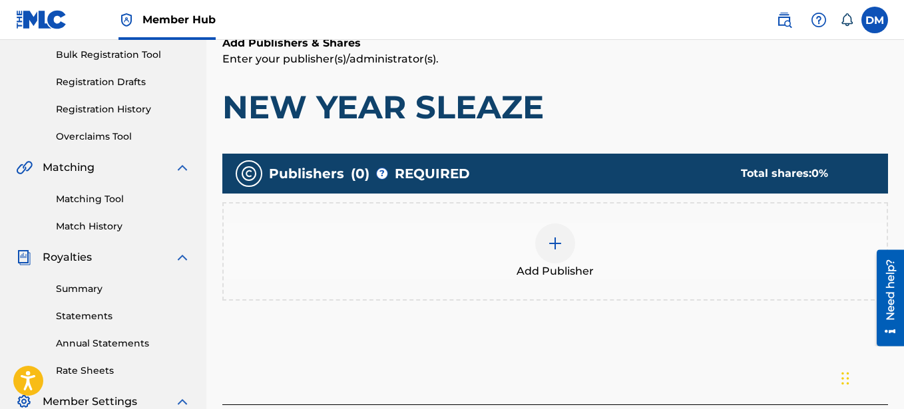
click at [563, 248] on img at bounding box center [555, 244] width 16 height 16
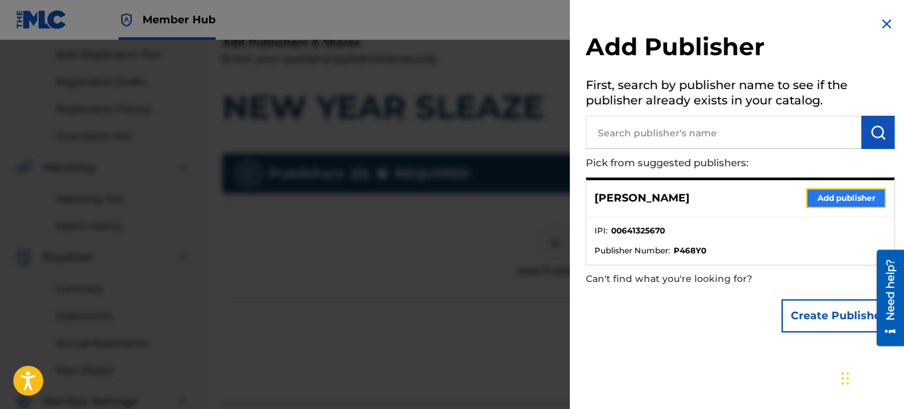
click at [845, 201] on button "Add publisher" at bounding box center [846, 198] width 80 height 20
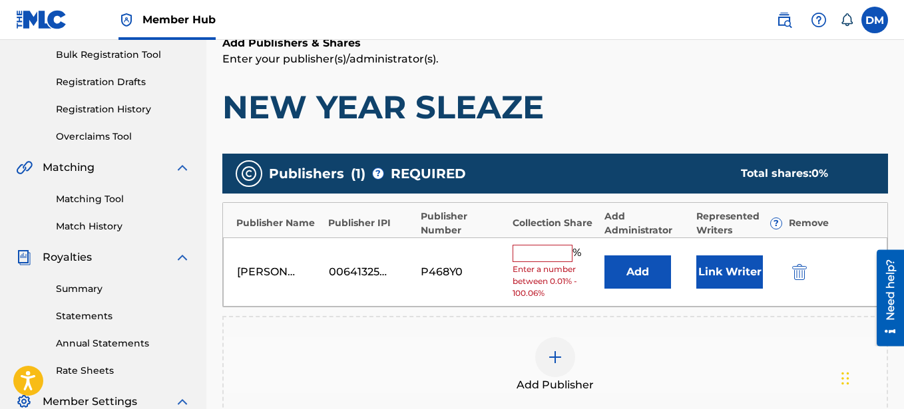
click at [568, 248] on input "text" at bounding box center [543, 253] width 60 height 17
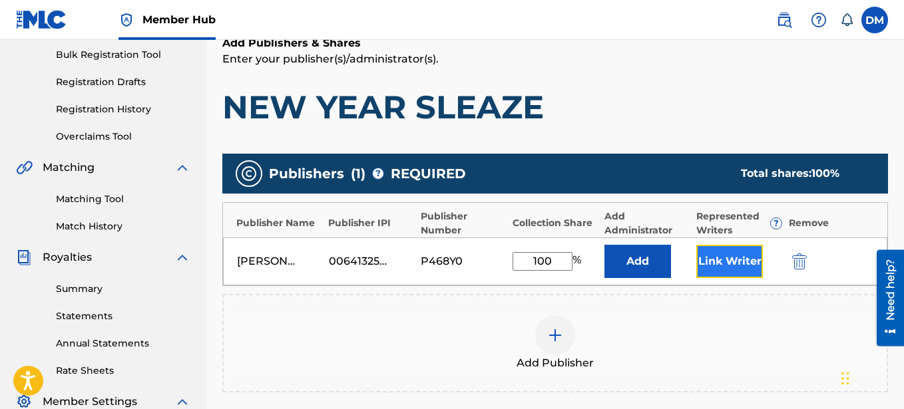
click at [756, 263] on button "Link Writer" at bounding box center [729, 261] width 67 height 33
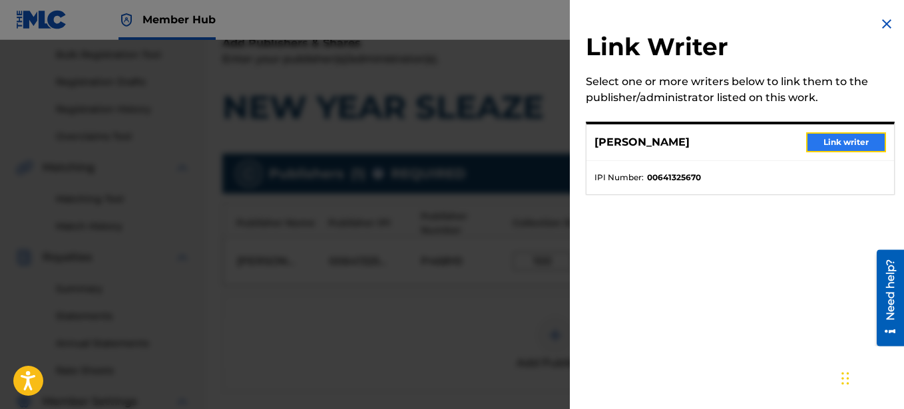
click at [844, 142] on button "Link writer" at bounding box center [846, 142] width 80 height 20
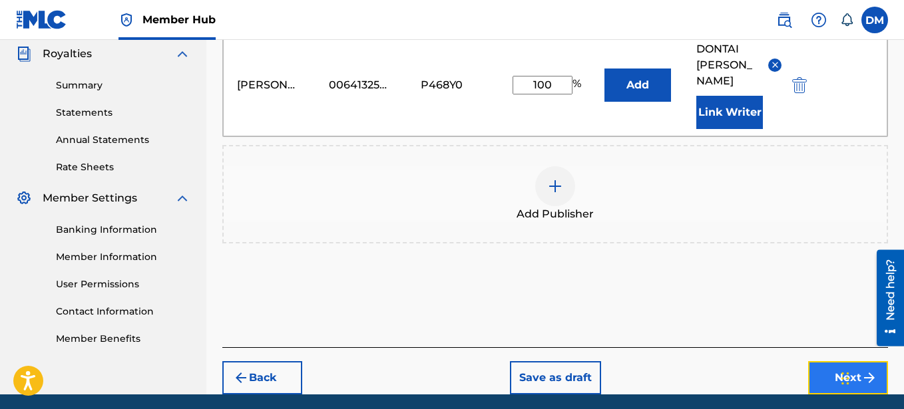
click at [833, 361] on button "Next" at bounding box center [848, 377] width 80 height 33
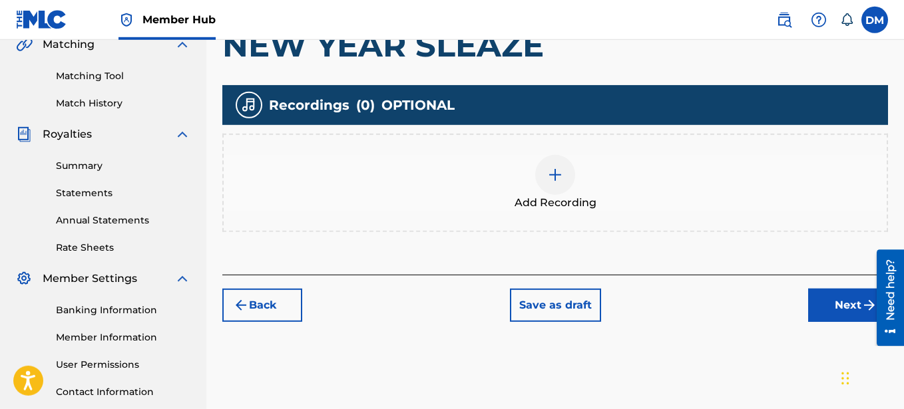
scroll to position [332, 0]
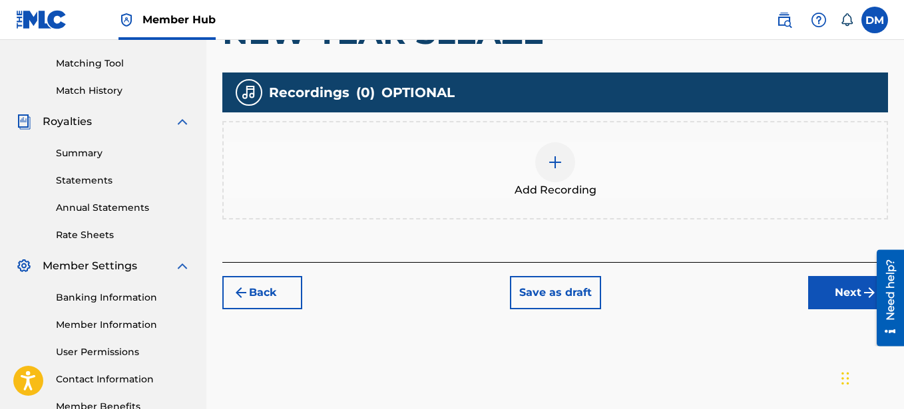
click at [559, 164] on img at bounding box center [555, 162] width 16 height 16
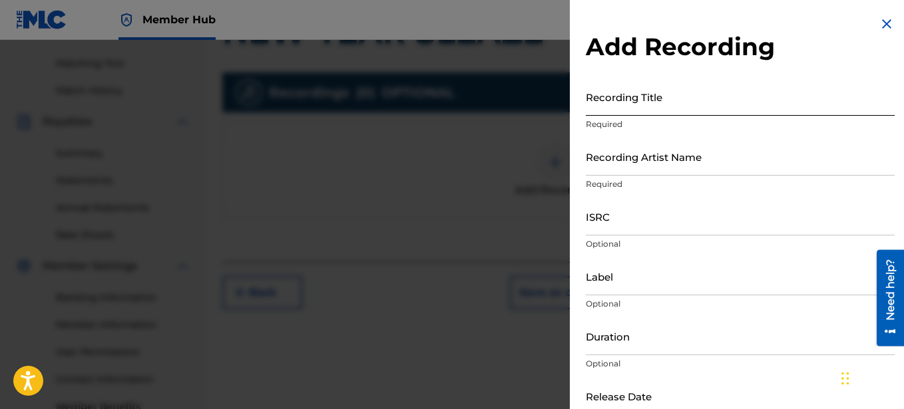
click at [663, 106] on input "Recording Title" at bounding box center [740, 97] width 309 height 38
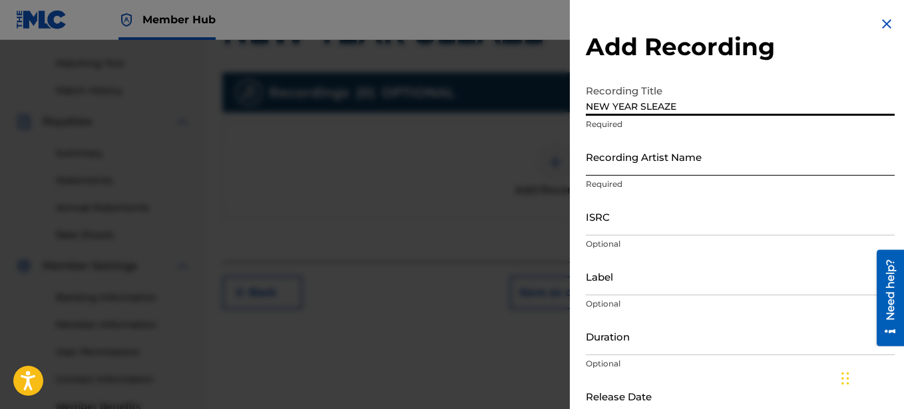
click at [667, 163] on input "Recording Artist Name" at bounding box center [740, 157] width 309 height 38
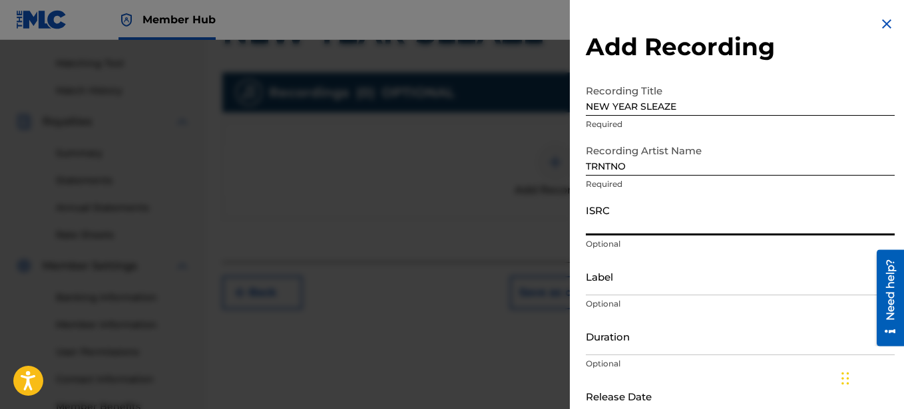
click at [624, 219] on input "ISRC" at bounding box center [740, 217] width 309 height 38
paste input "SE5BU2527981"
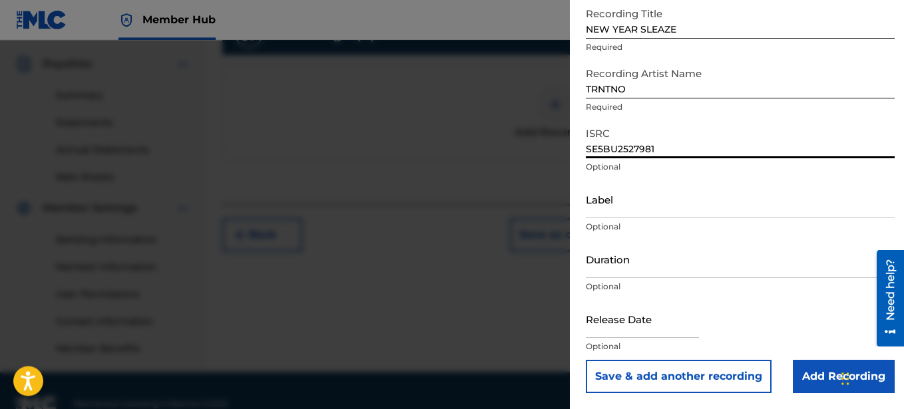
scroll to position [416, 0]
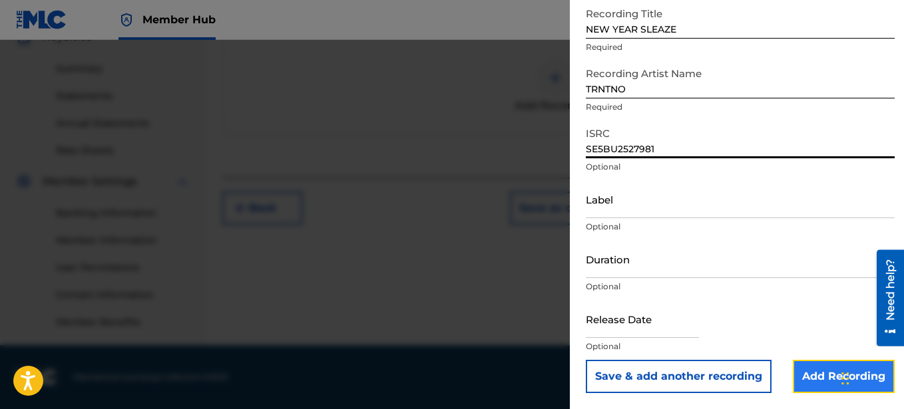
click at [831, 364] on input "Add Recording" at bounding box center [844, 376] width 102 height 33
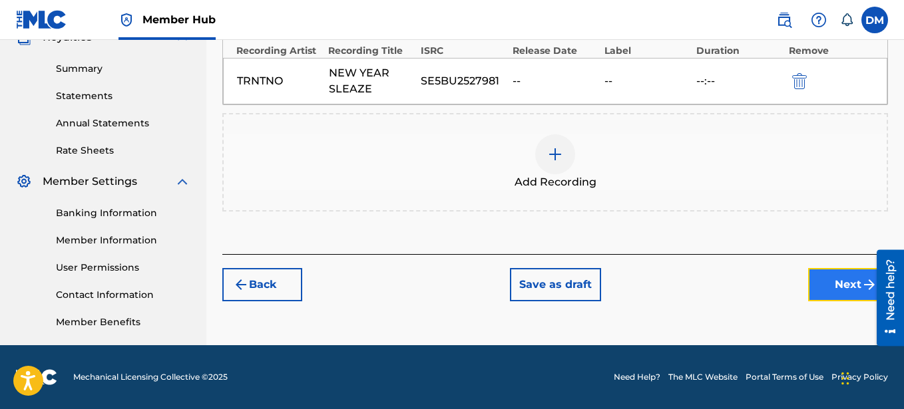
click at [830, 287] on button "Next" at bounding box center [848, 284] width 80 height 33
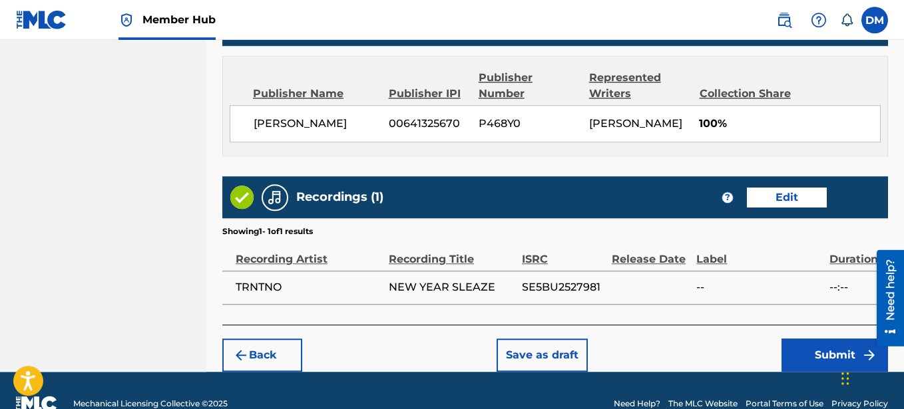
scroll to position [732, 0]
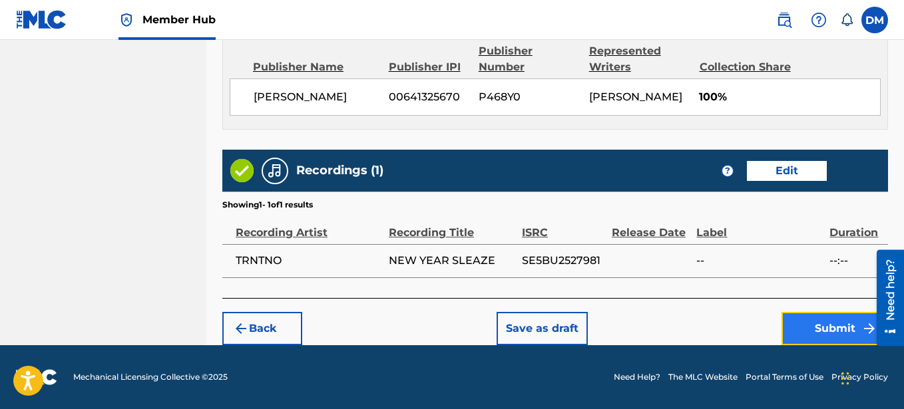
click at [823, 328] on button "Submit" at bounding box center [835, 328] width 107 height 33
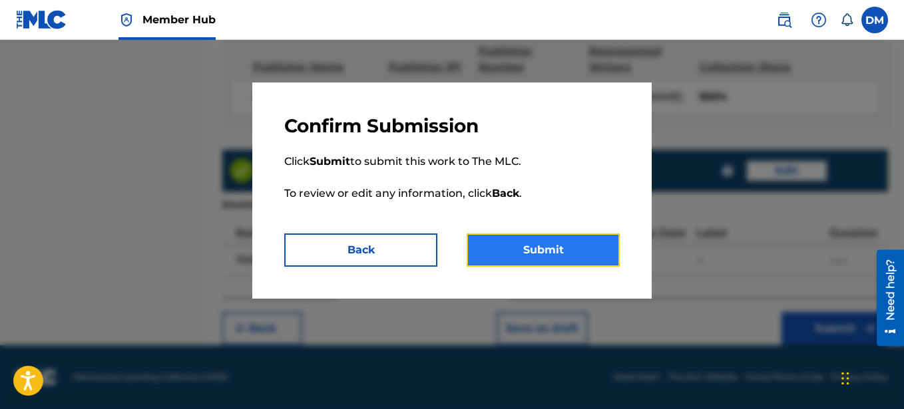
click at [540, 257] on button "Submit" at bounding box center [543, 250] width 153 height 33
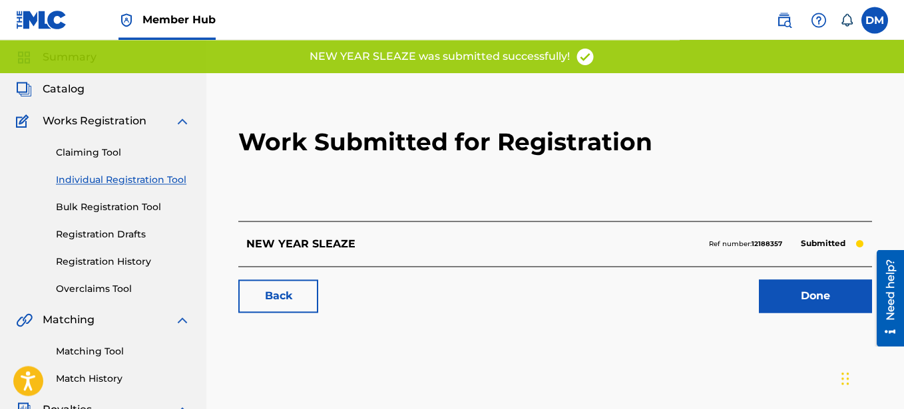
scroll to position [68, 0]
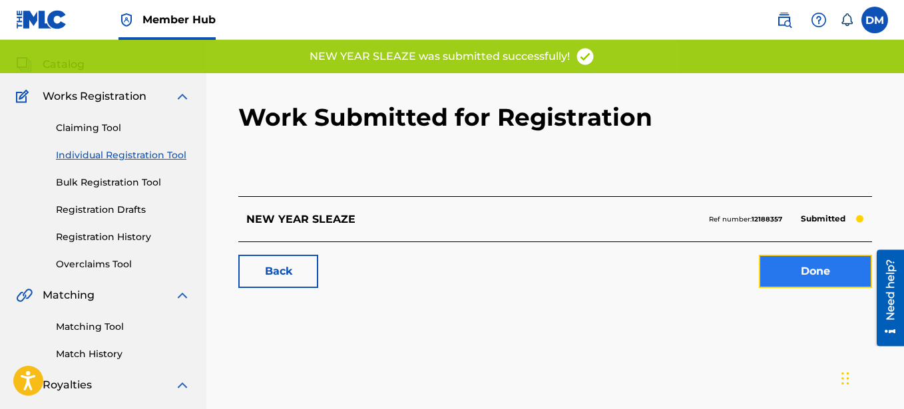
click at [792, 261] on link "Done" at bounding box center [815, 271] width 113 height 33
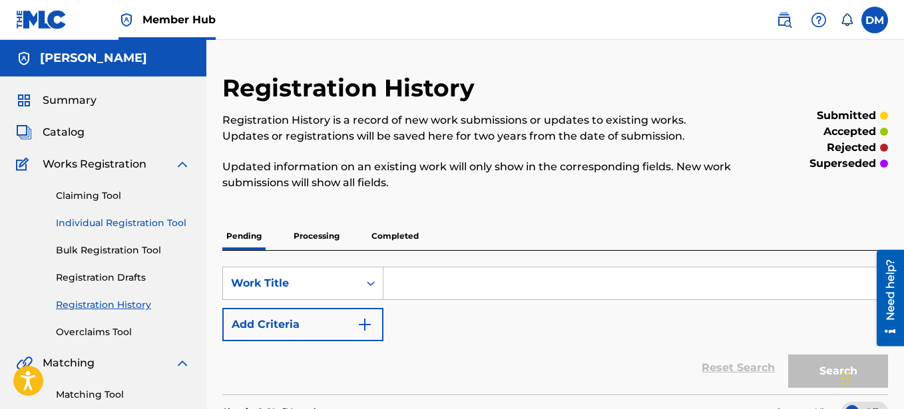
click at [109, 224] on link "Individual Registration Tool" at bounding box center [123, 223] width 134 height 14
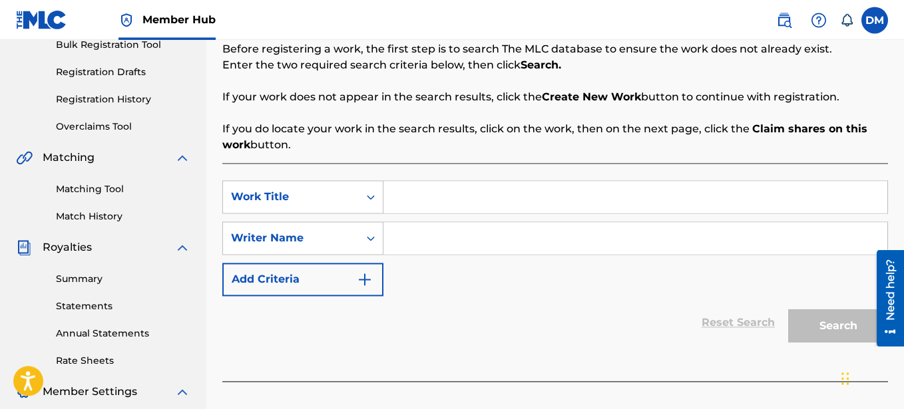
scroll to position [136, 0]
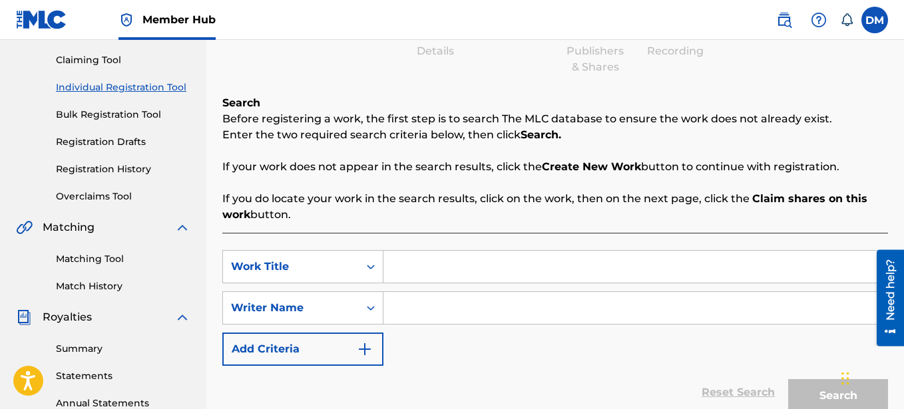
click at [409, 276] on input "Search Form" at bounding box center [635, 267] width 504 height 32
click at [461, 310] on input "Search Form" at bounding box center [635, 308] width 504 height 32
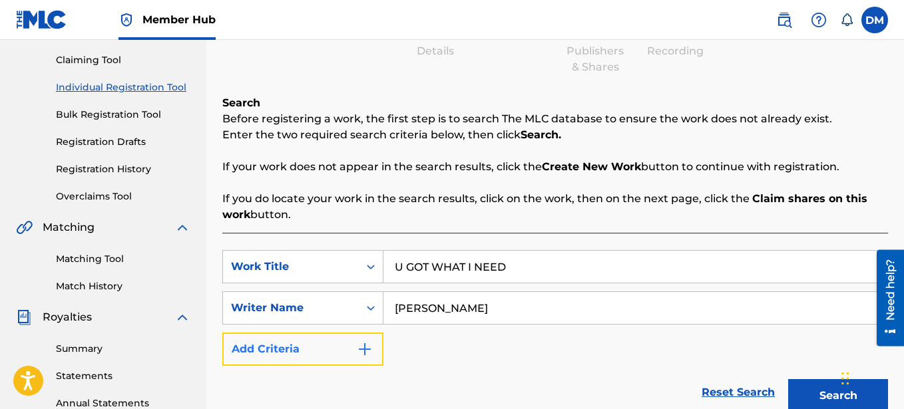
click at [355, 337] on button "Add Criteria" at bounding box center [302, 349] width 161 height 33
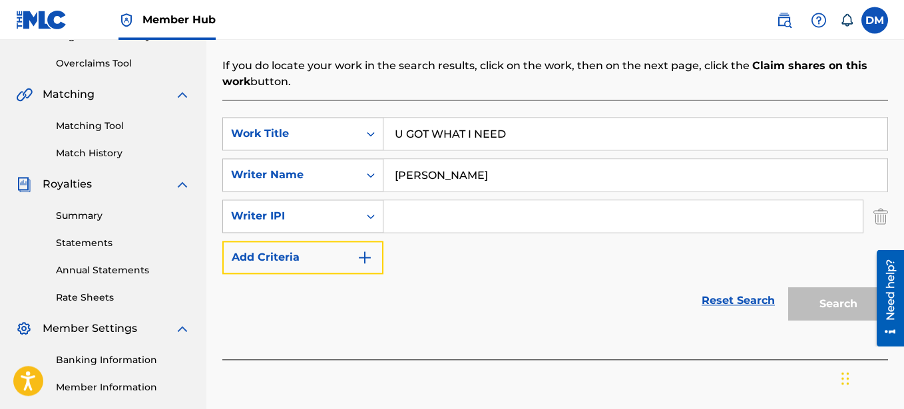
scroll to position [272, 0]
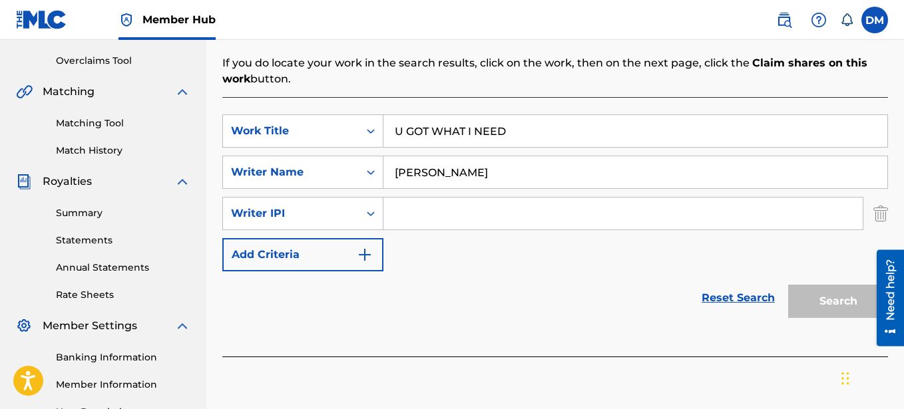
click at [415, 215] on input "Search Form" at bounding box center [622, 214] width 479 height 32
paste input "00641325670"
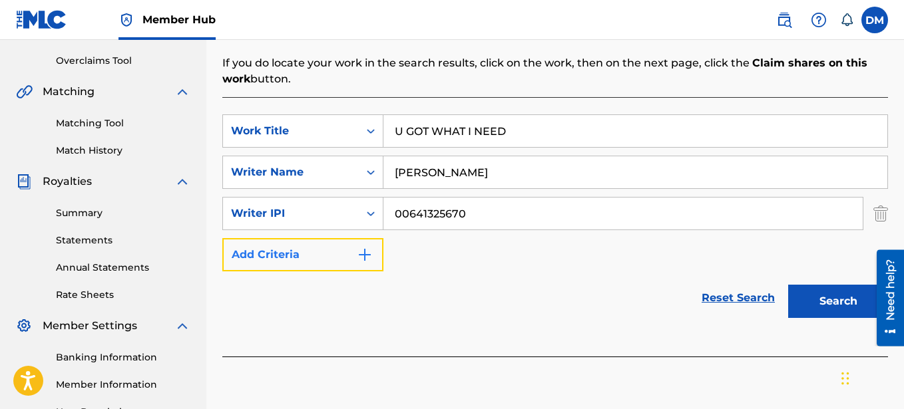
click at [354, 246] on button "Add Criteria" at bounding box center [302, 254] width 161 height 33
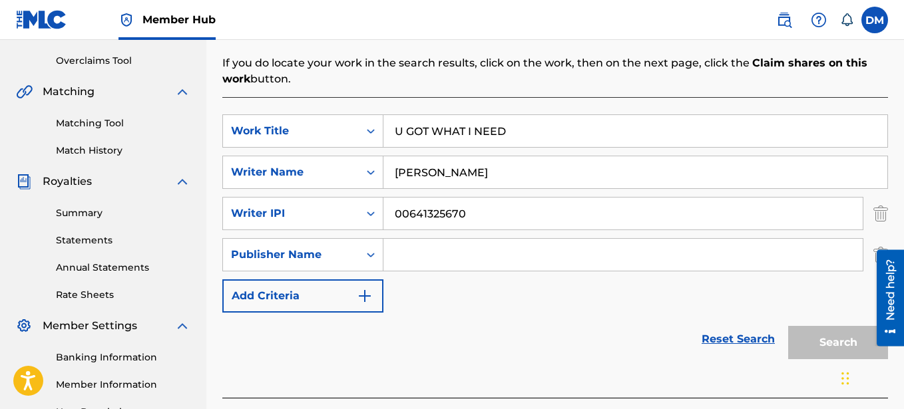
click at [423, 249] on input "Search Form" at bounding box center [622, 255] width 479 height 32
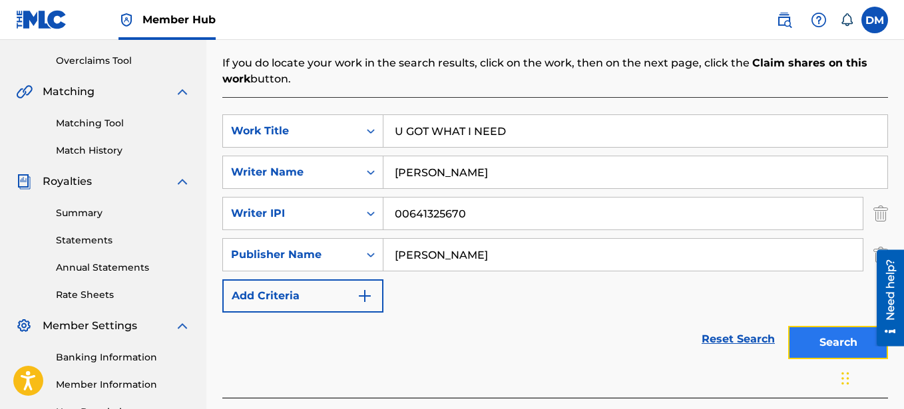
click at [808, 334] on button "Search" at bounding box center [838, 342] width 100 height 33
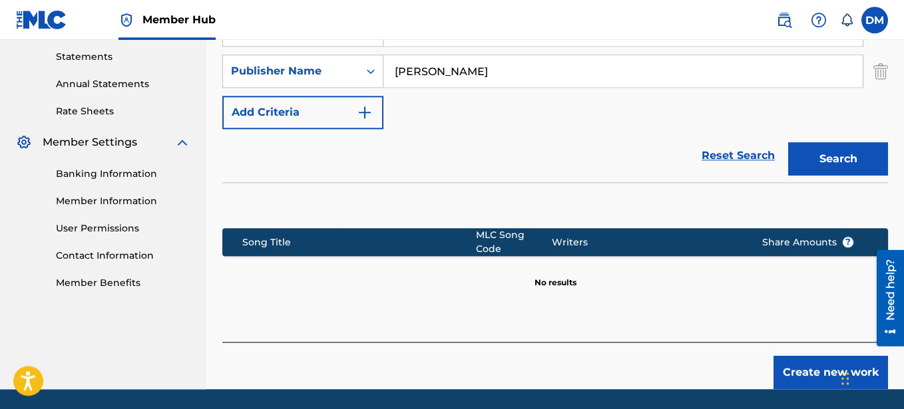
scroll to position [475, 0]
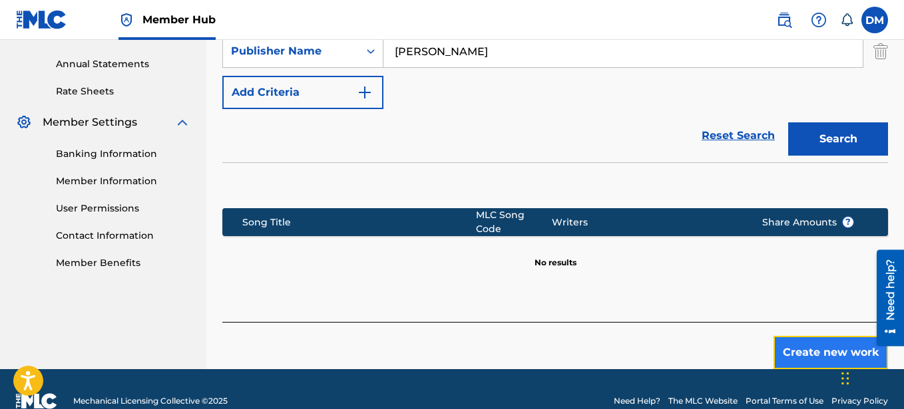
click at [820, 338] on button "Create new work" at bounding box center [831, 352] width 115 height 33
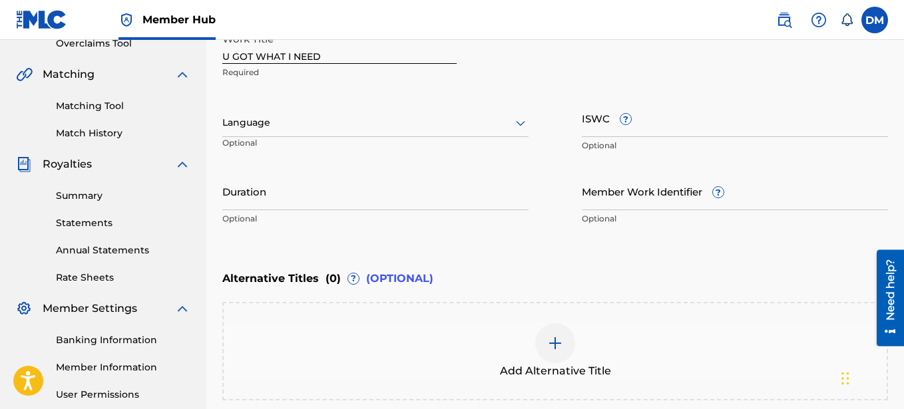
scroll to position [221, 0]
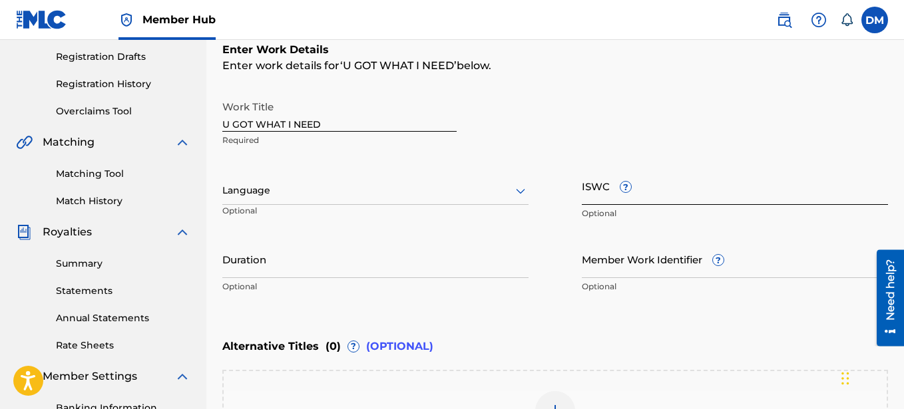
click at [604, 195] on input "ISWC ?" at bounding box center [735, 186] width 306 height 38
paste input "T-331.765.678-9"
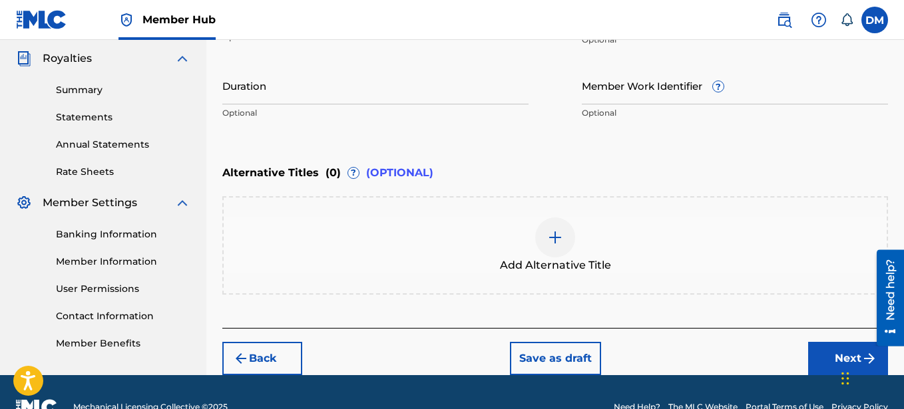
scroll to position [425, 0]
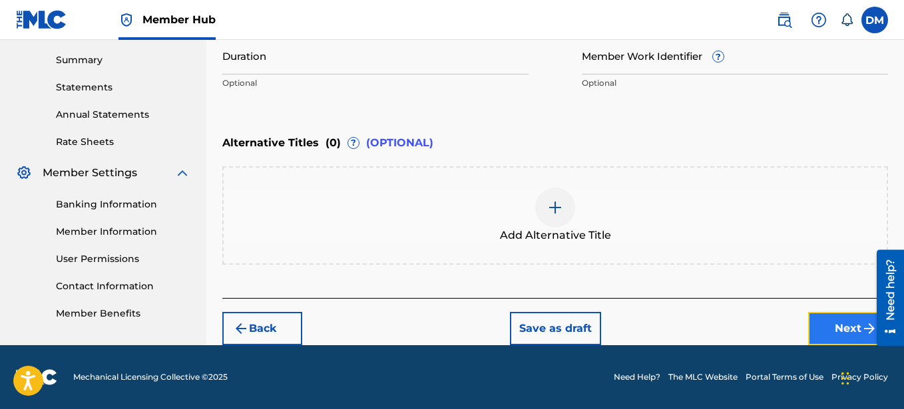
click at [824, 320] on button "Next" at bounding box center [848, 328] width 80 height 33
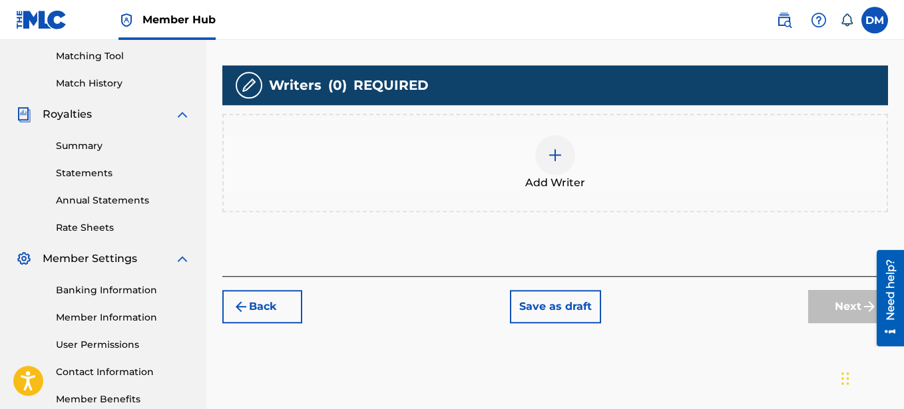
scroll to position [212, 0]
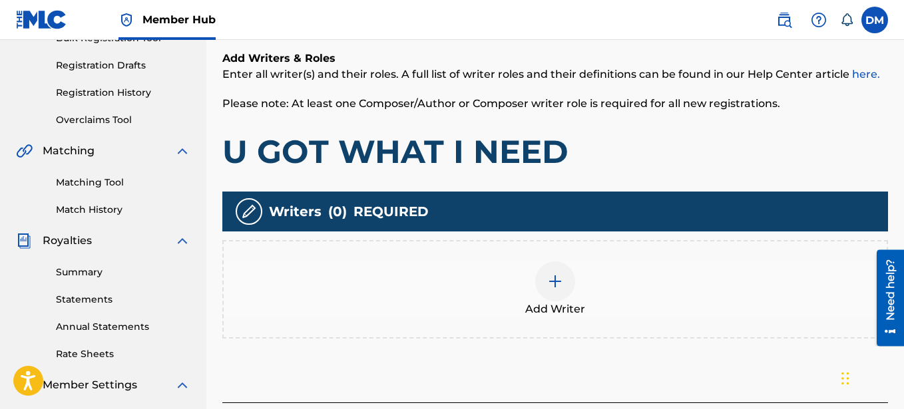
click at [553, 294] on div at bounding box center [555, 282] width 40 height 40
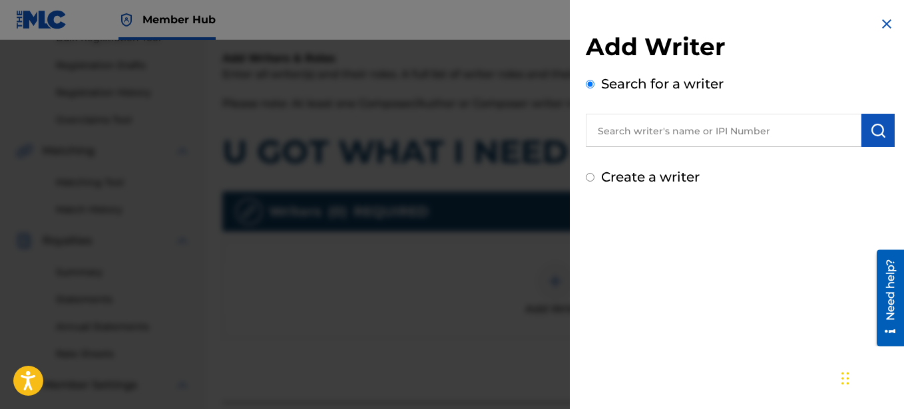
click at [618, 172] on label "Create a writer" at bounding box center [650, 177] width 99 height 16
click at [594, 173] on input "Create a writer" at bounding box center [590, 177] width 9 height 9
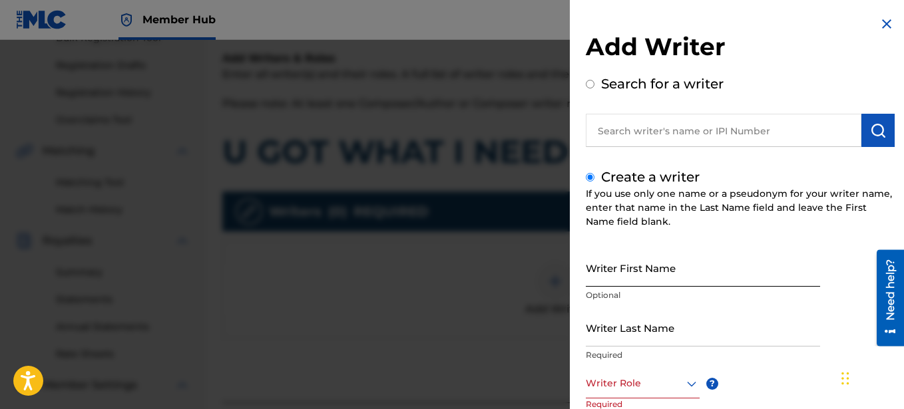
click at [624, 268] on input "Writer First Name" at bounding box center [703, 268] width 234 height 38
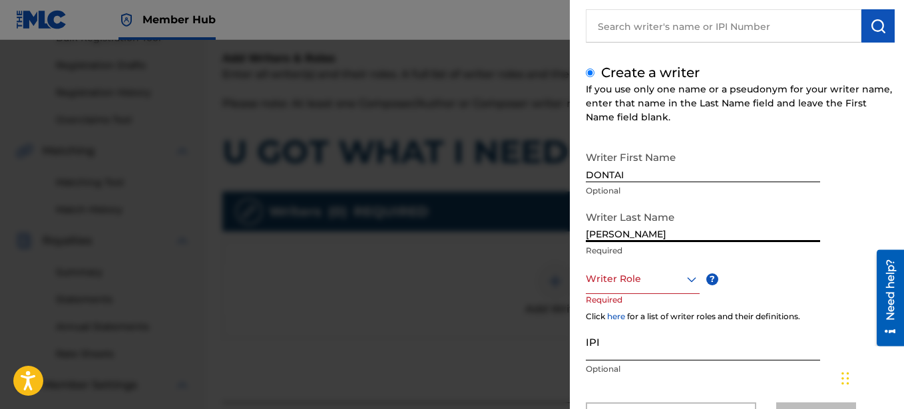
scroll to position [152, 0]
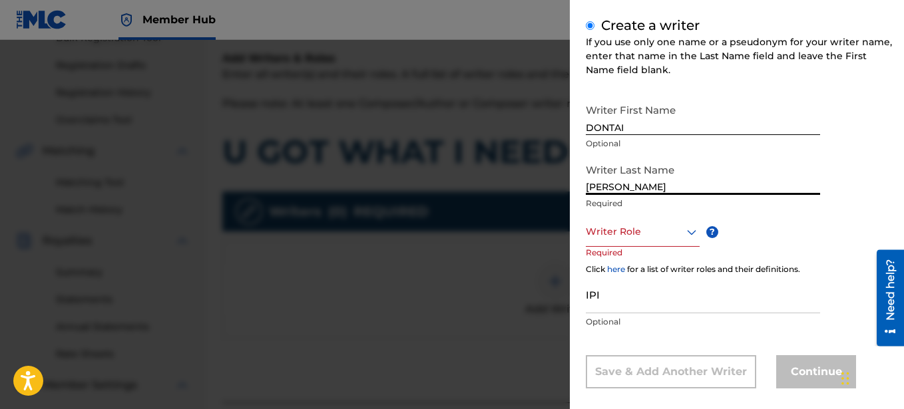
click at [650, 238] on div at bounding box center [643, 232] width 114 height 17
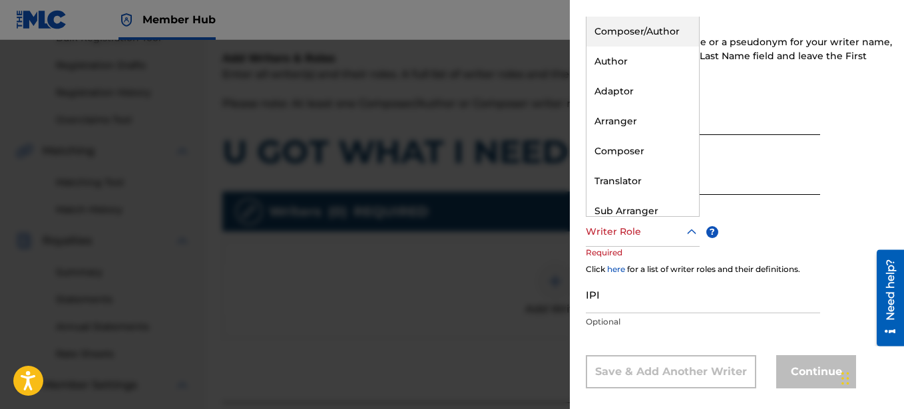
click at [643, 35] on div "Composer/Author" at bounding box center [643, 32] width 113 height 30
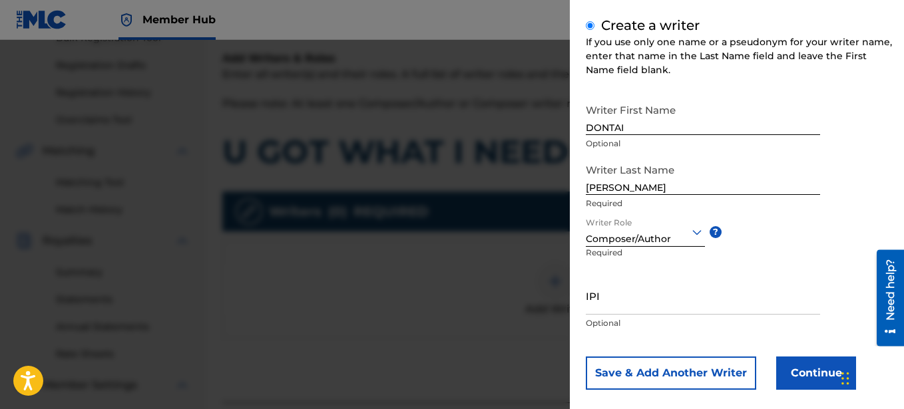
click at [636, 315] on div "IPI Optional" at bounding box center [703, 307] width 234 height 60
click at [636, 301] on input "IPI" at bounding box center [703, 296] width 234 height 38
paste input "00641325670"
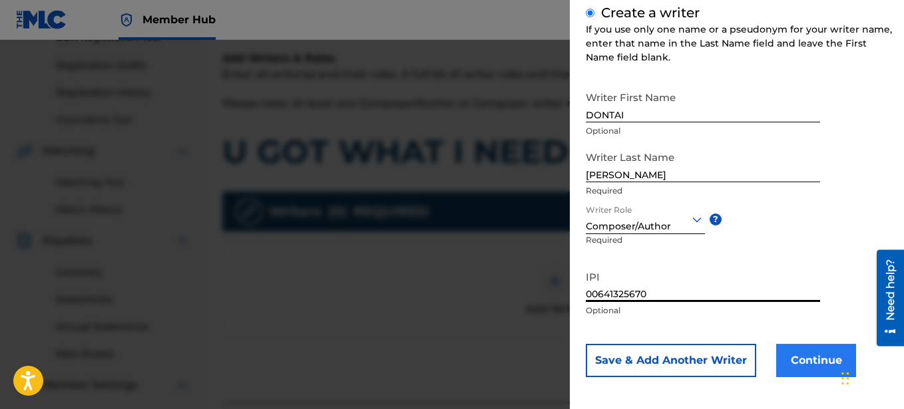
scroll to position [168, 0]
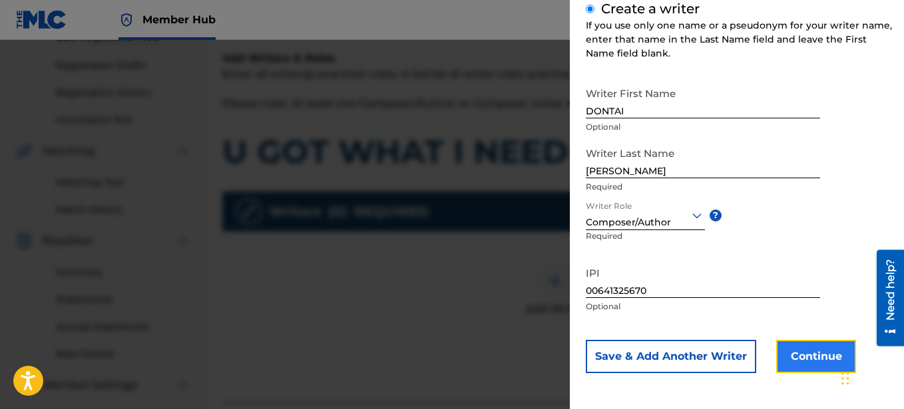
click at [818, 346] on button "Continue" at bounding box center [816, 356] width 80 height 33
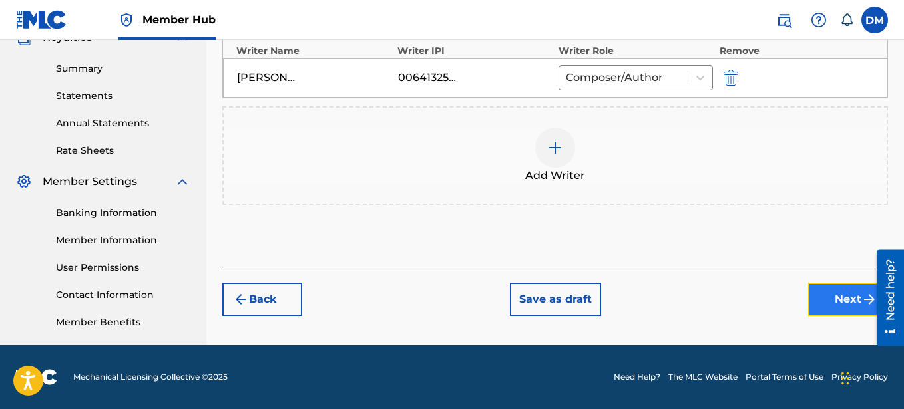
click at [850, 298] on button "Next" at bounding box center [848, 299] width 80 height 33
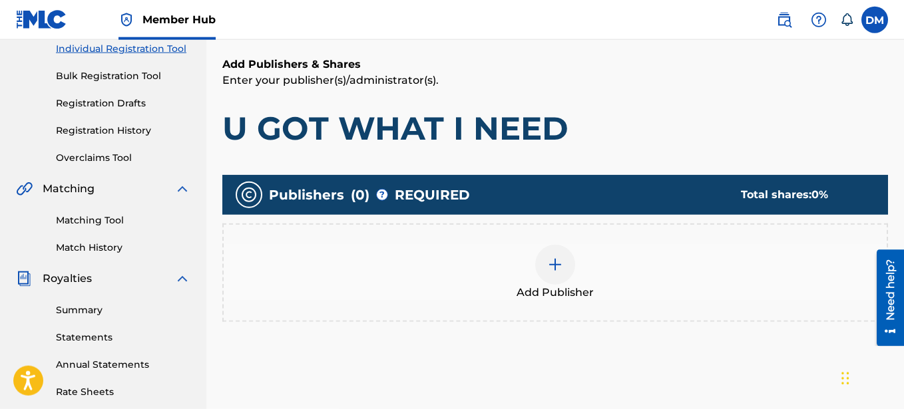
scroll to position [196, 0]
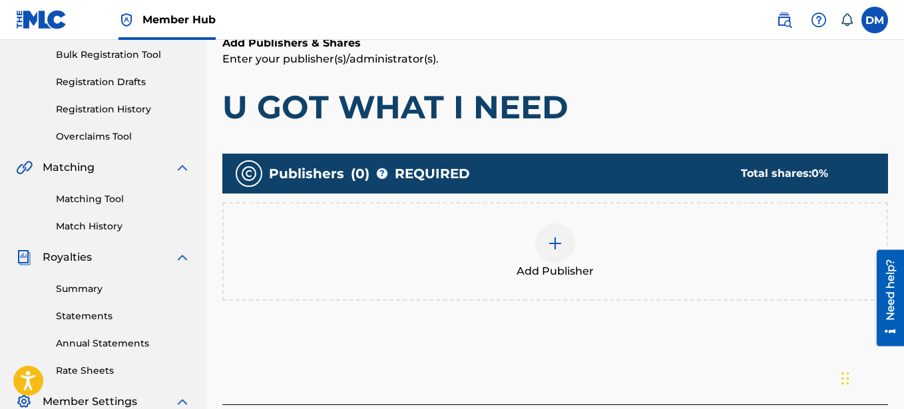
click at [563, 246] on img at bounding box center [555, 244] width 16 height 16
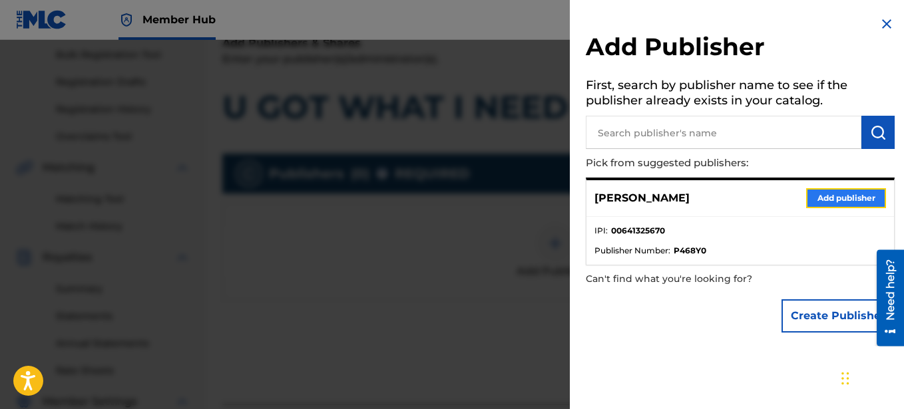
click at [863, 199] on button "Add publisher" at bounding box center [846, 198] width 80 height 20
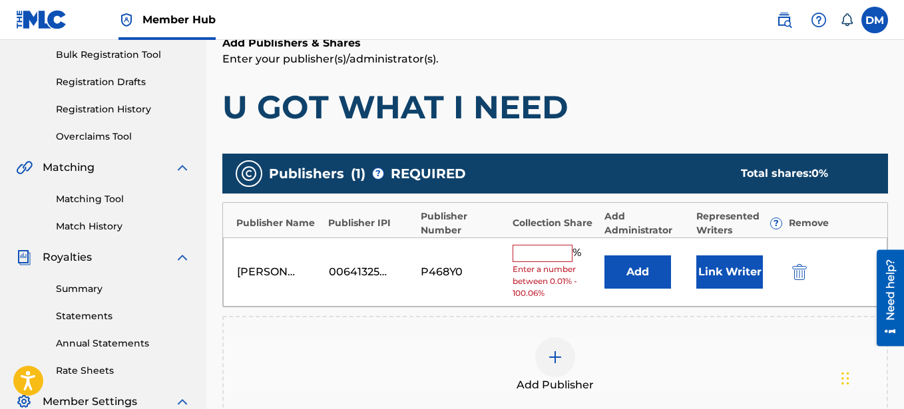
click at [555, 252] on input "text" at bounding box center [543, 253] width 60 height 17
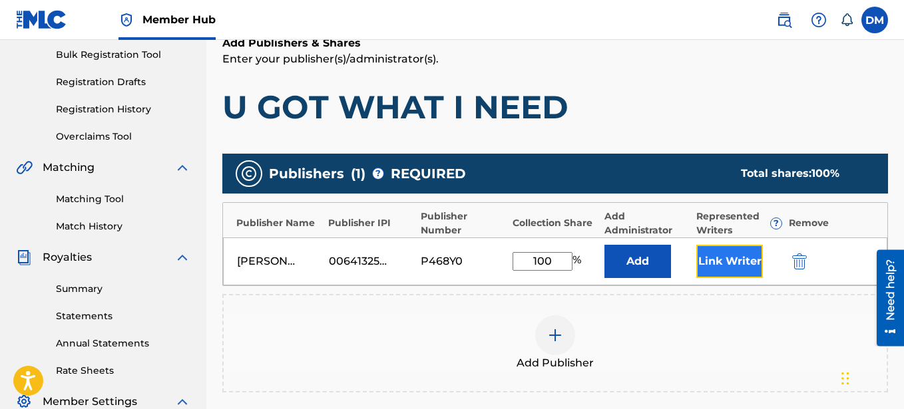
click at [720, 260] on button "Link Writer" at bounding box center [729, 261] width 67 height 33
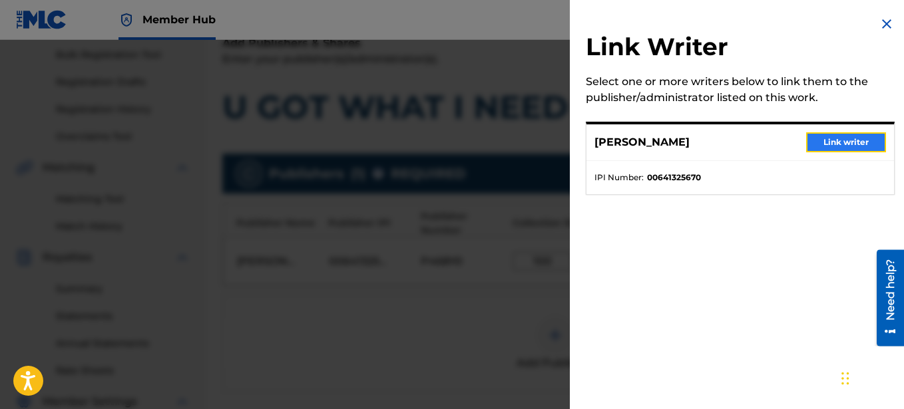
click at [831, 146] on button "Link writer" at bounding box center [846, 142] width 80 height 20
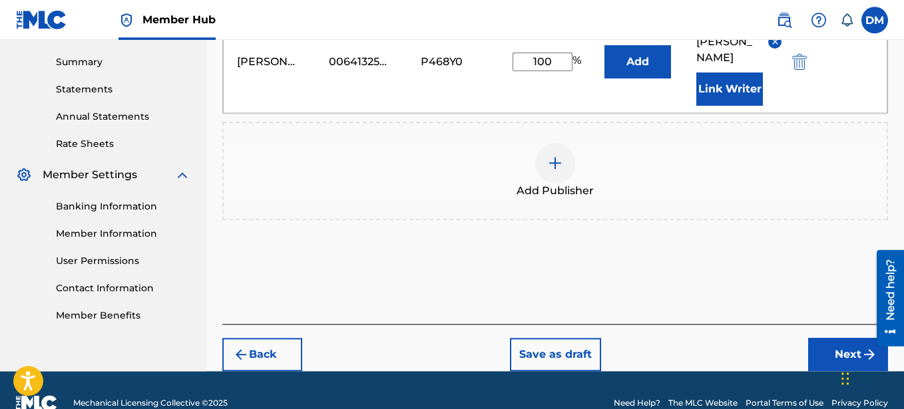
scroll to position [433, 0]
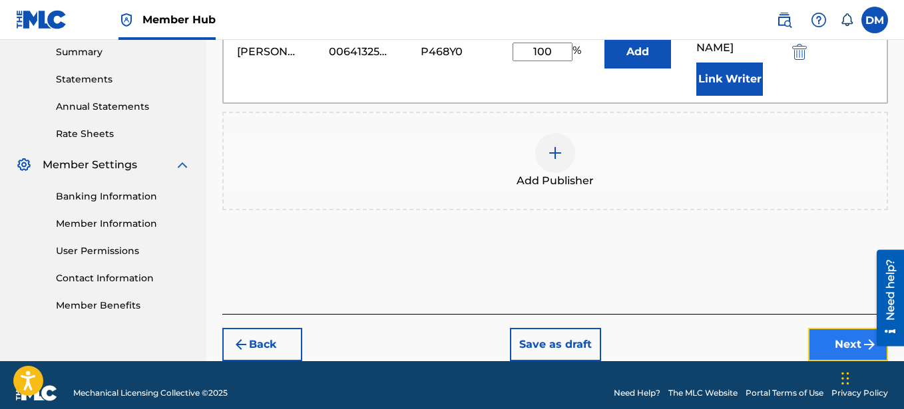
click at [847, 330] on button "Next" at bounding box center [848, 344] width 80 height 33
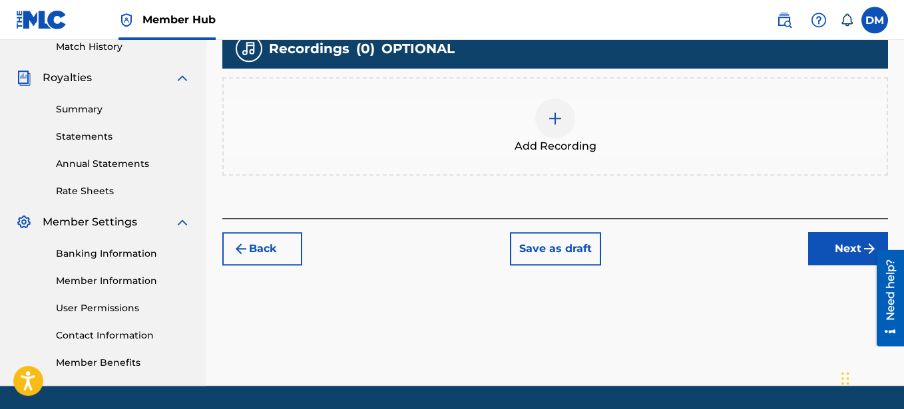
scroll to position [348, 0]
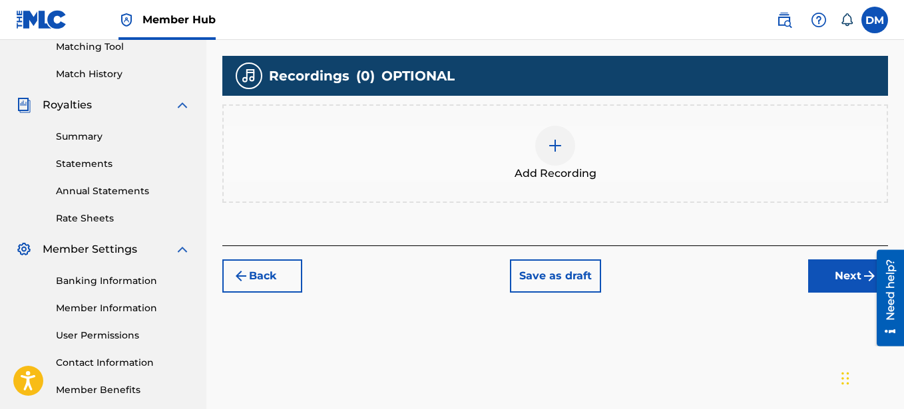
click at [553, 144] on img at bounding box center [555, 146] width 16 height 16
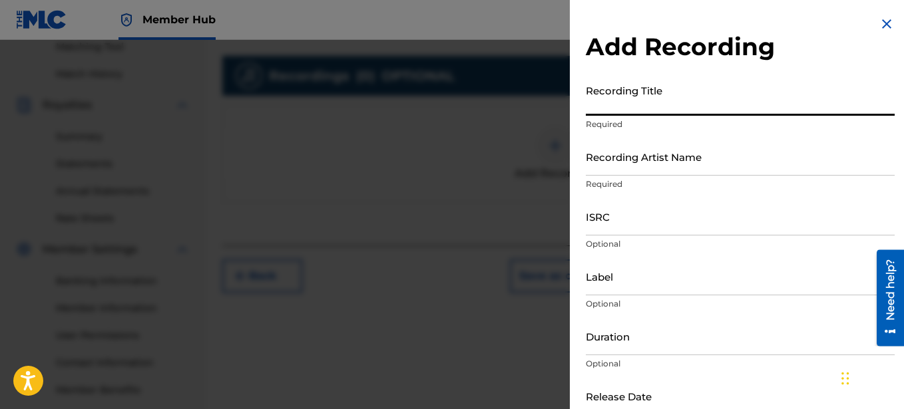
click at [680, 99] on input "Recording Title" at bounding box center [740, 97] width 309 height 38
click at [665, 157] on input "Recording Artist Name" at bounding box center [740, 157] width 309 height 38
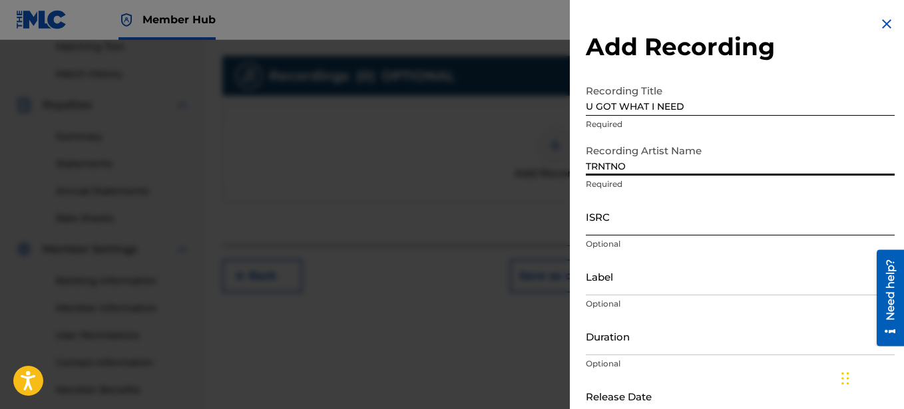
click at [612, 220] on input "ISRC" at bounding box center [740, 217] width 309 height 38
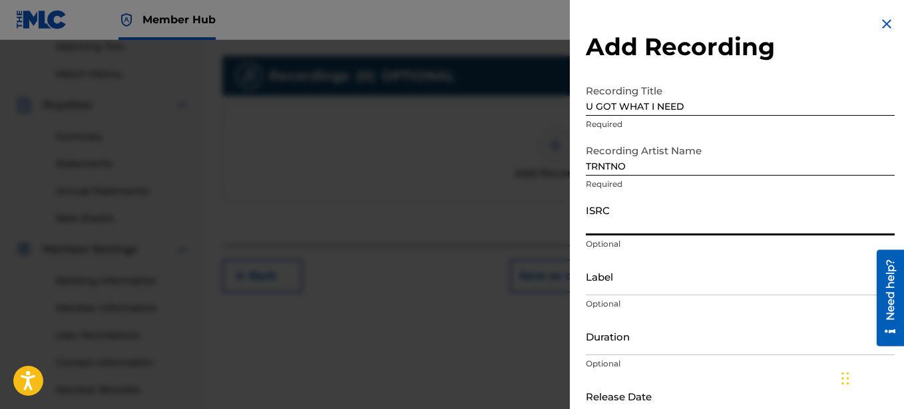
paste input "SE6XY2538643"
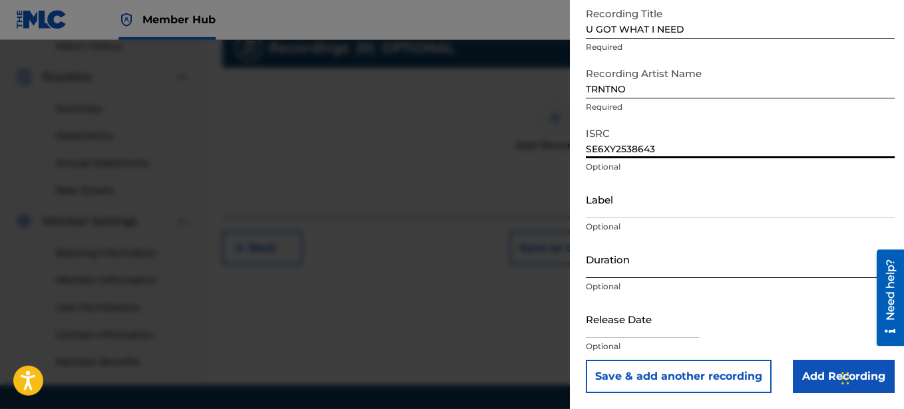
scroll to position [416, 0]
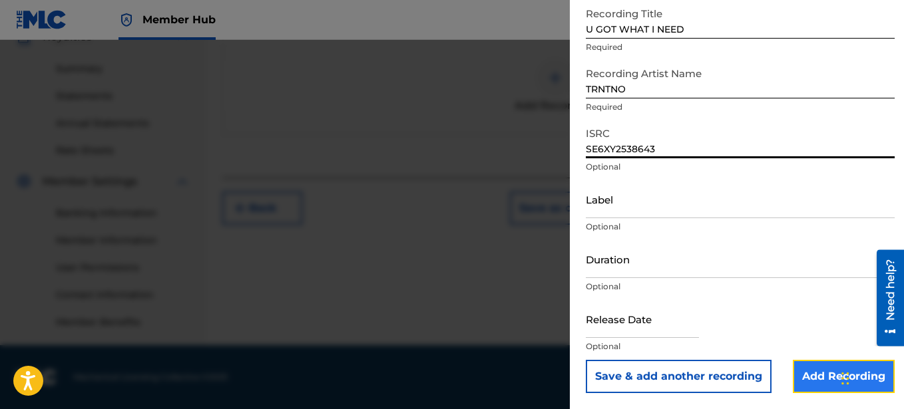
click at [823, 371] on input "Add Recording" at bounding box center [844, 376] width 102 height 33
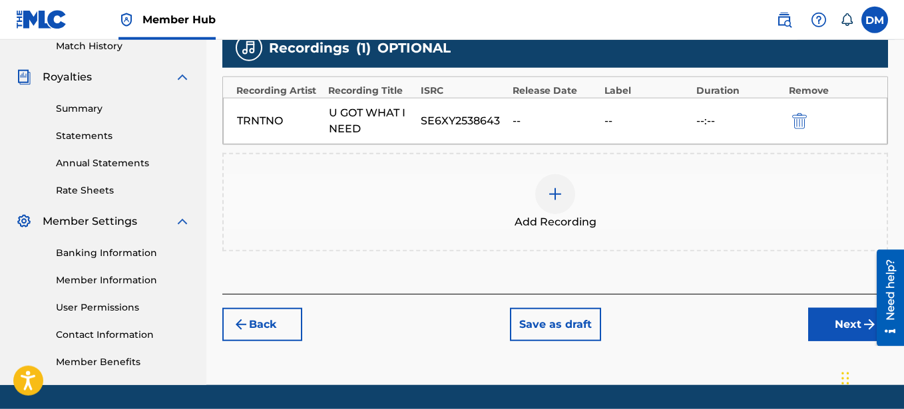
scroll to position [348, 0]
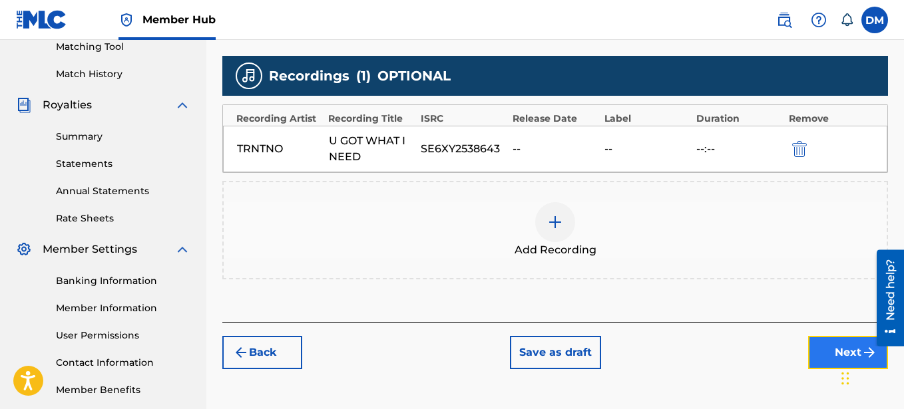
click at [837, 357] on button "Next" at bounding box center [848, 352] width 80 height 33
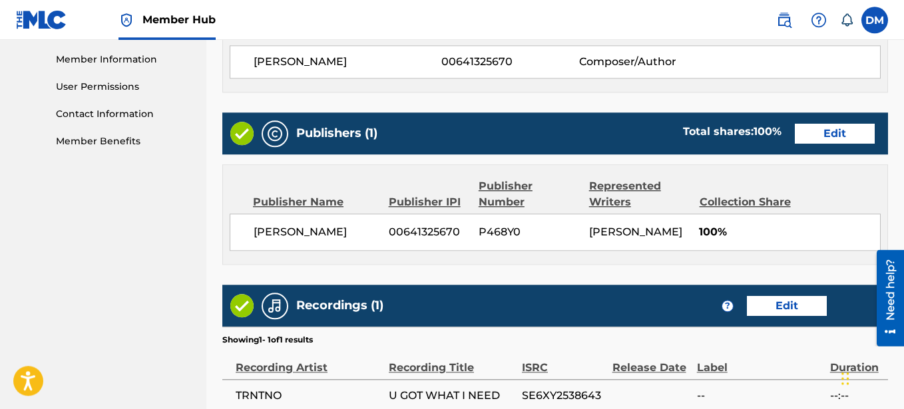
scroll to position [732, 0]
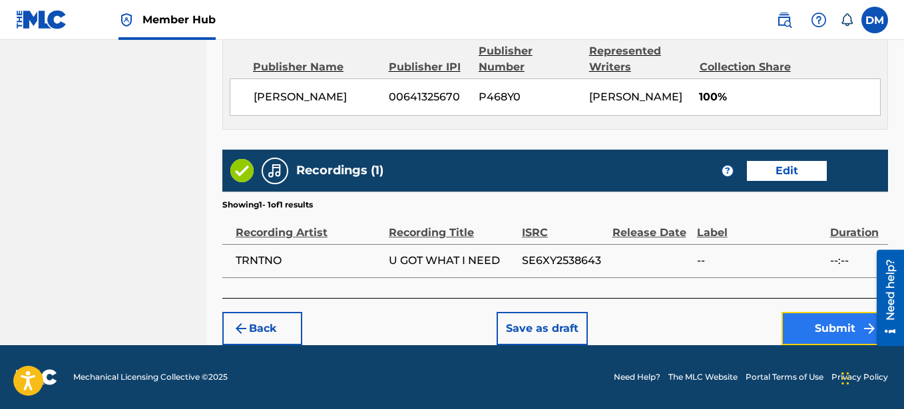
click at [820, 324] on button "Submit" at bounding box center [835, 328] width 107 height 33
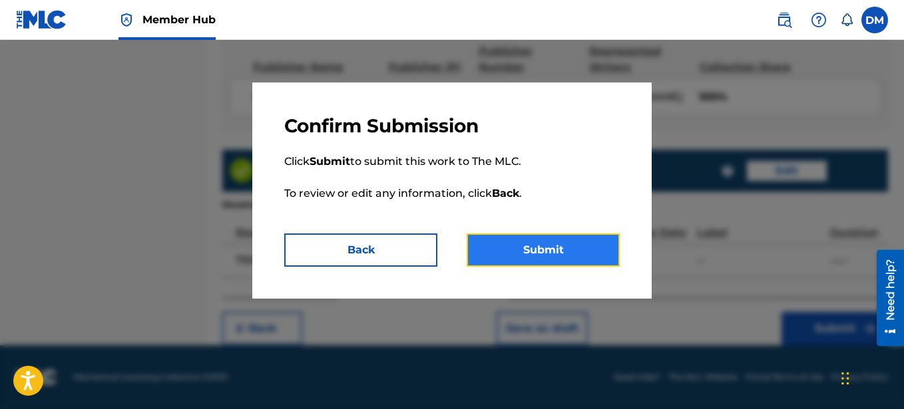
click at [552, 244] on button "Submit" at bounding box center [543, 250] width 153 height 33
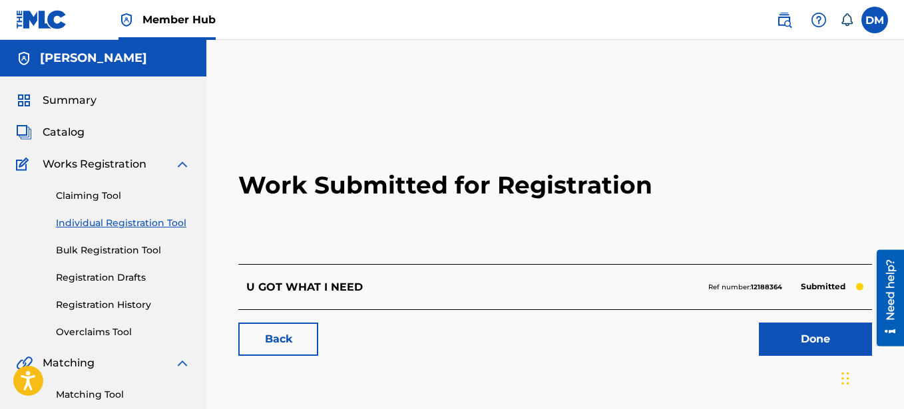
click at [150, 224] on link "Individual Registration Tool" at bounding box center [123, 223] width 134 height 14
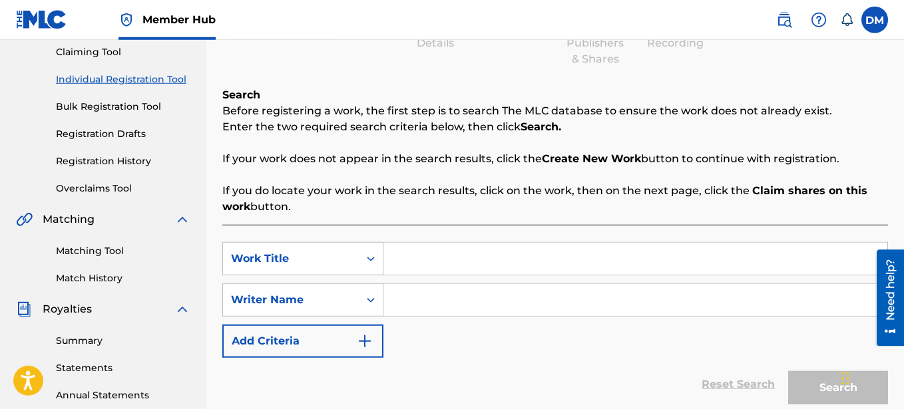
scroll to position [272, 0]
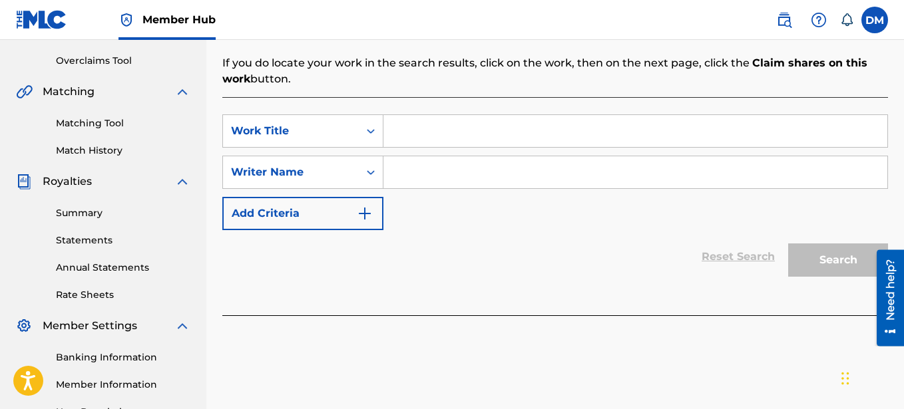
click at [411, 135] on input "Search Form" at bounding box center [635, 131] width 504 height 32
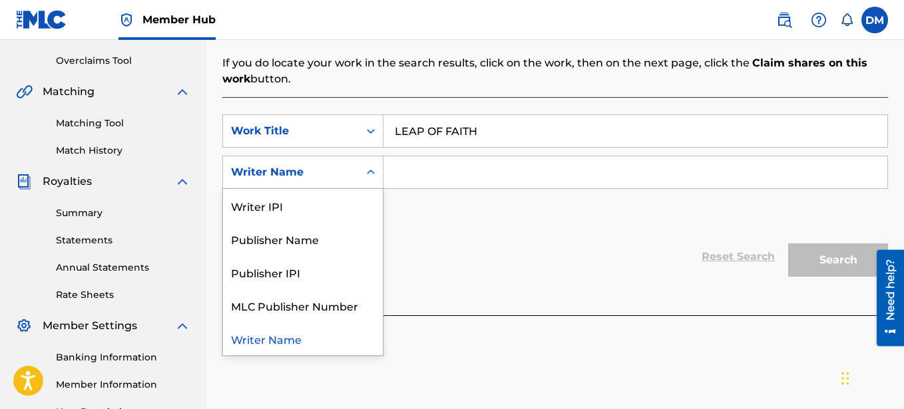
click at [389, 169] on input "Search Form" at bounding box center [635, 172] width 504 height 32
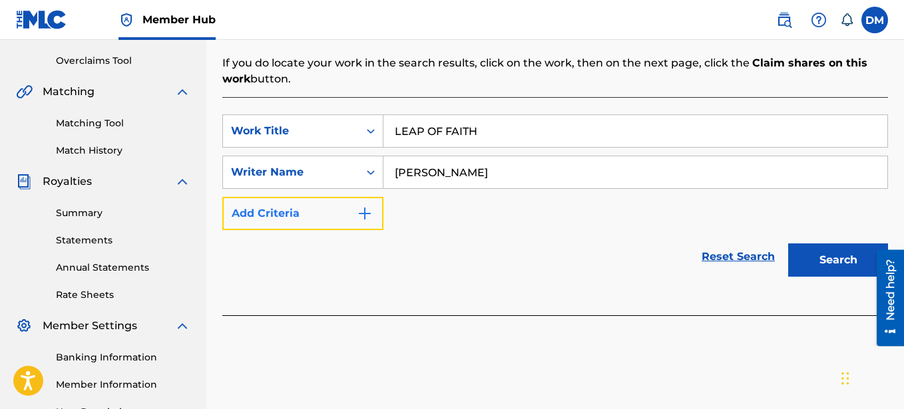
click at [323, 208] on button "Add Criteria" at bounding box center [302, 213] width 161 height 33
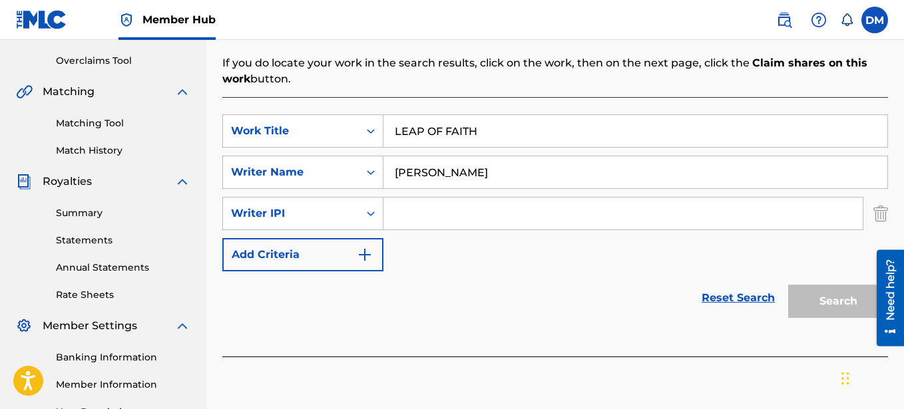
click at [398, 211] on input "Search Form" at bounding box center [622, 214] width 479 height 32
paste input "00641325670"
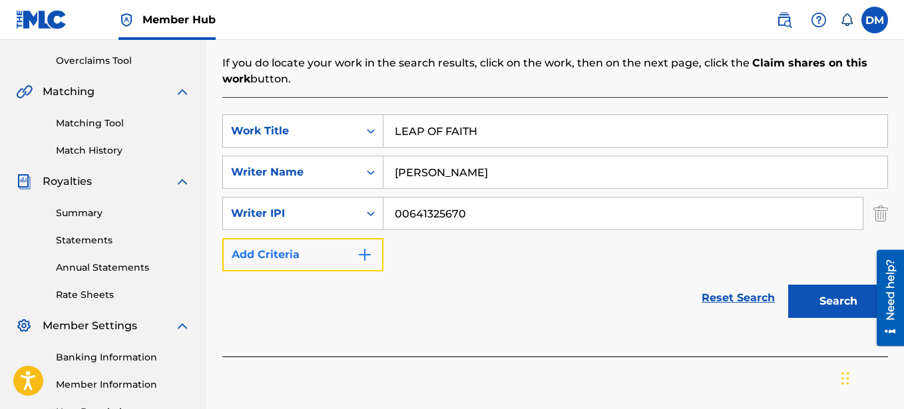
click at [338, 254] on button "Add Criteria" at bounding box center [302, 254] width 161 height 33
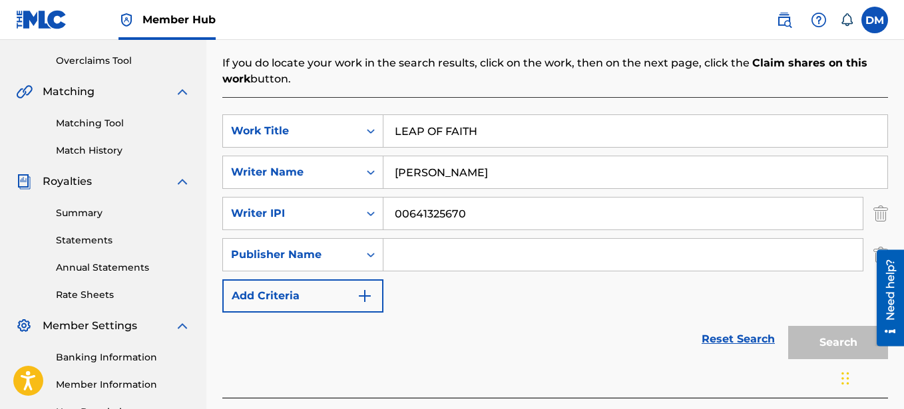
click at [406, 256] on input "Search Form" at bounding box center [622, 255] width 479 height 32
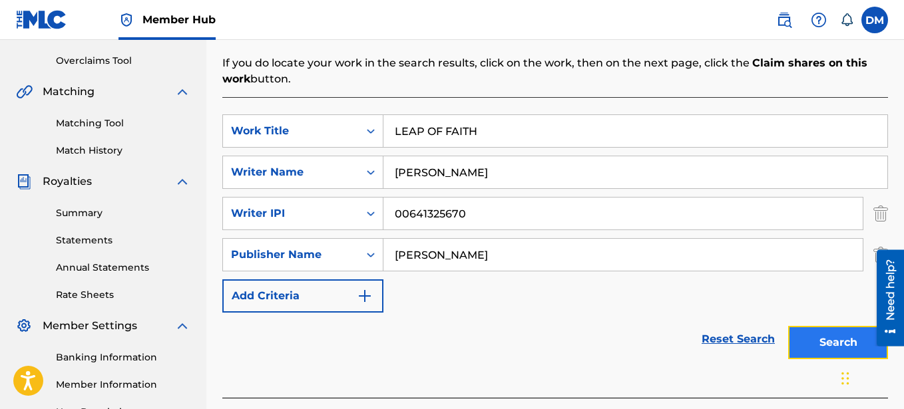
click at [829, 338] on button "Search" at bounding box center [838, 342] width 100 height 33
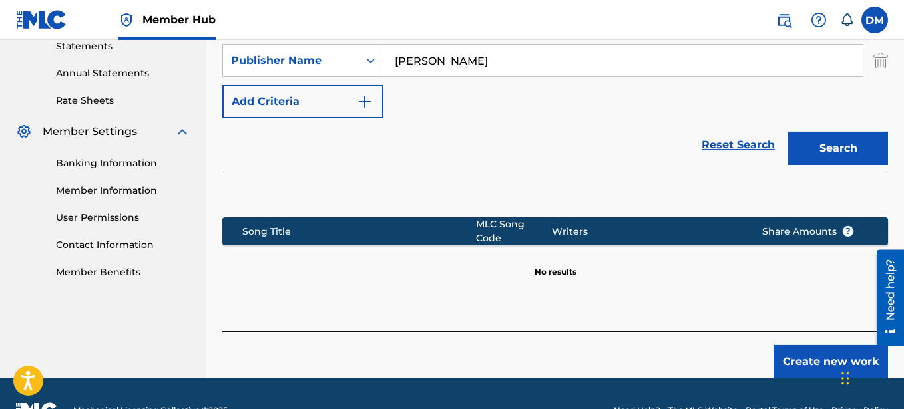
scroll to position [475, 0]
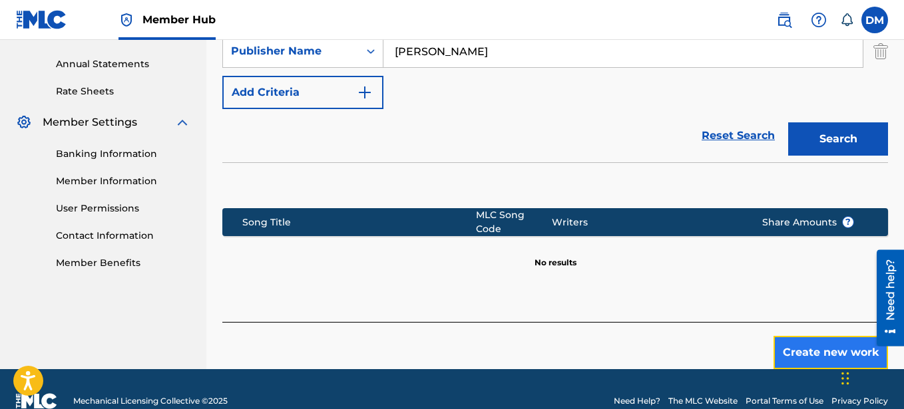
click at [829, 342] on button "Create new work" at bounding box center [831, 352] width 115 height 33
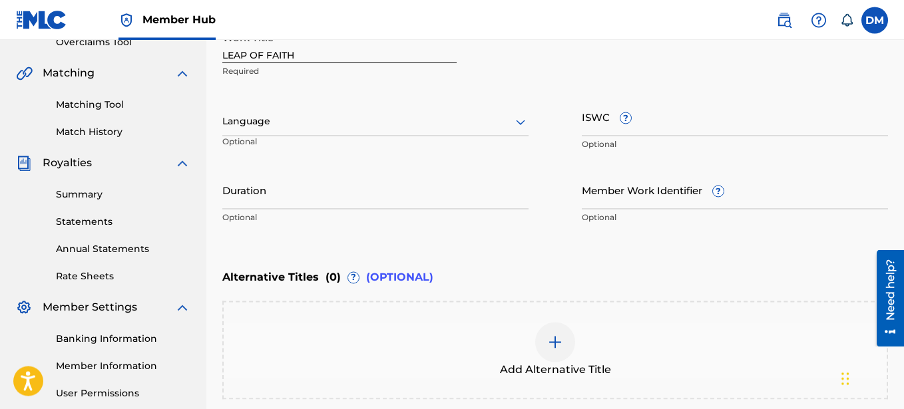
scroll to position [289, 0]
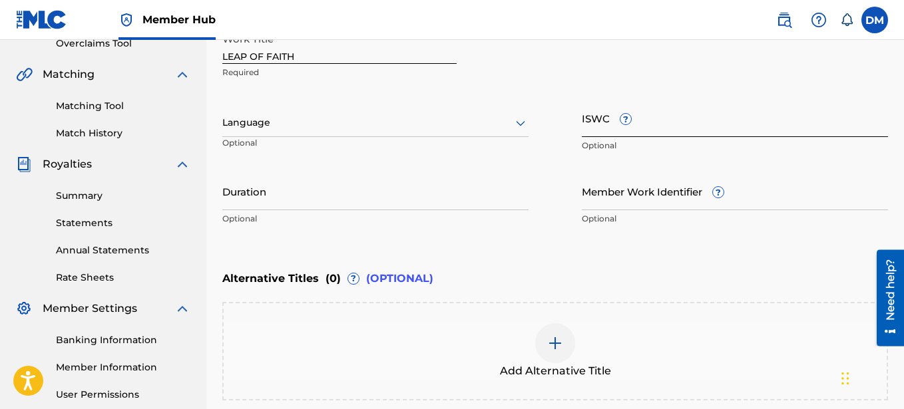
click at [646, 130] on input "ISWC ?" at bounding box center [735, 118] width 306 height 38
paste input "T-906.280.045-7"
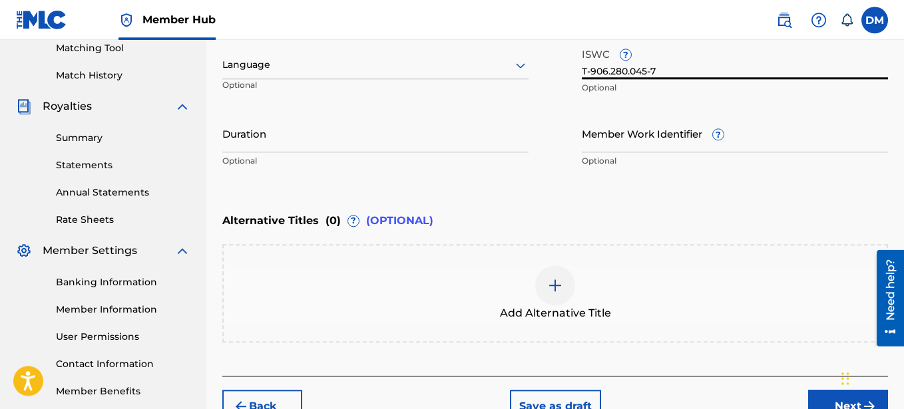
scroll to position [425, 0]
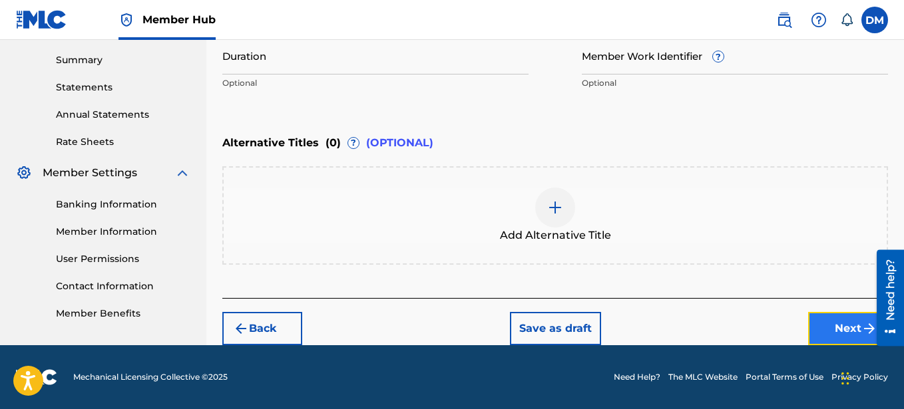
click at [840, 317] on button "Next" at bounding box center [848, 328] width 80 height 33
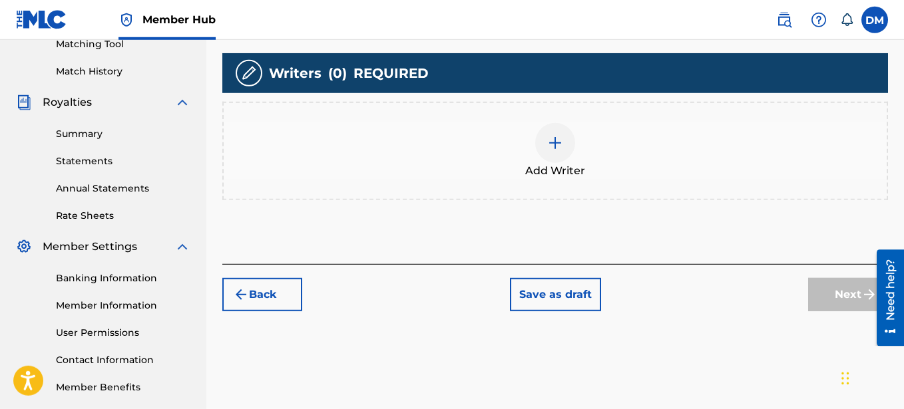
scroll to position [348, 0]
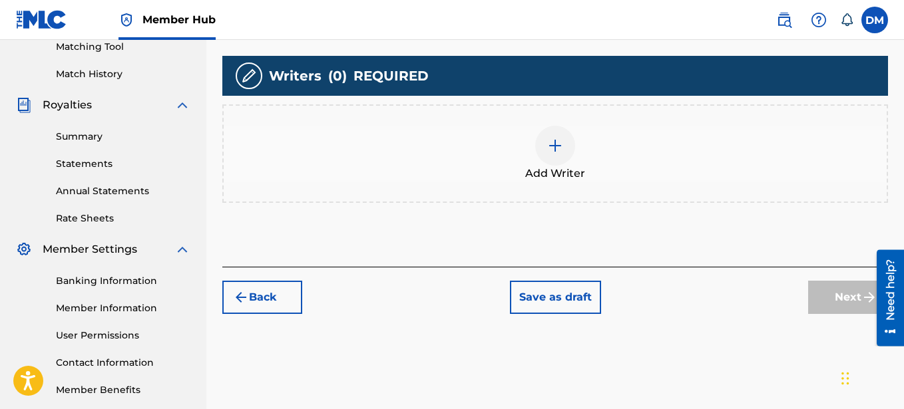
click at [552, 145] on img at bounding box center [555, 146] width 16 height 16
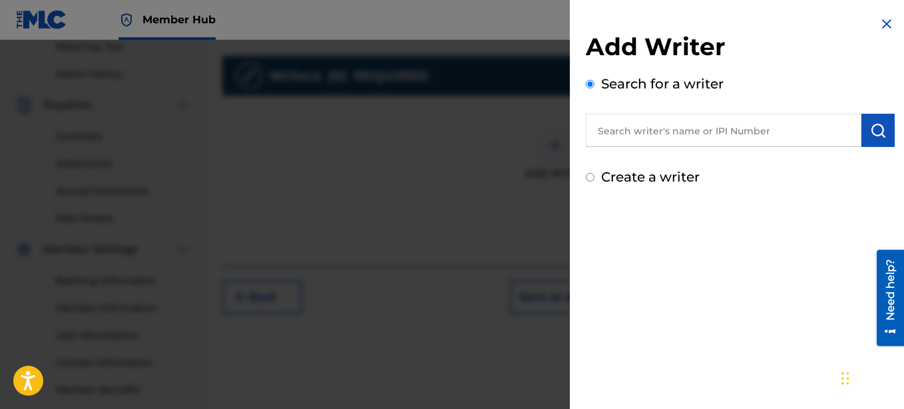
drag, startPoint x: 610, startPoint y: 172, endPoint x: 604, endPoint y: 179, distance: 8.5
click at [610, 174] on label "Create a writer" at bounding box center [650, 177] width 99 height 16
click at [594, 174] on input "Create a writer" at bounding box center [590, 177] width 9 height 9
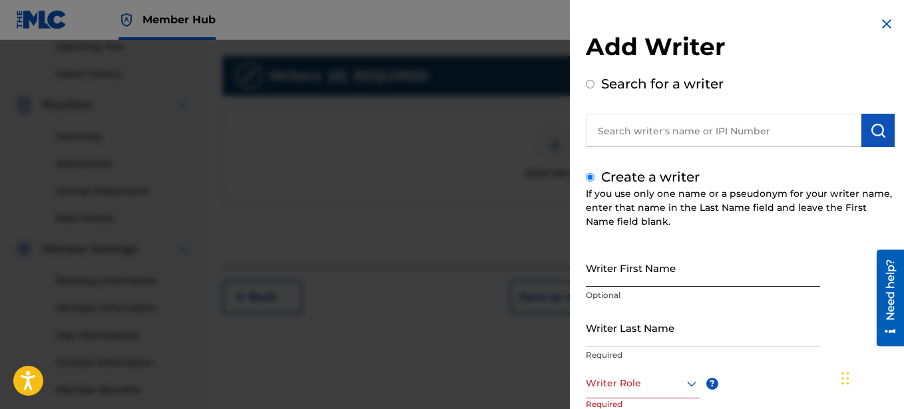
click at [604, 272] on input "Writer First Name" at bounding box center [703, 268] width 234 height 38
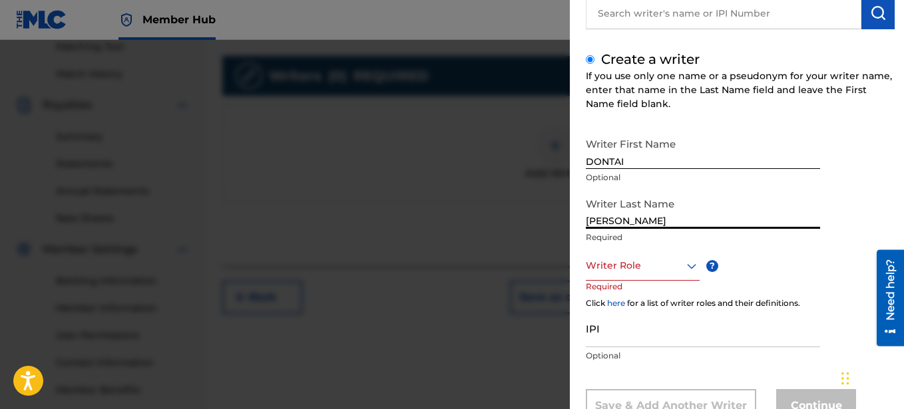
scroll to position [167, 0]
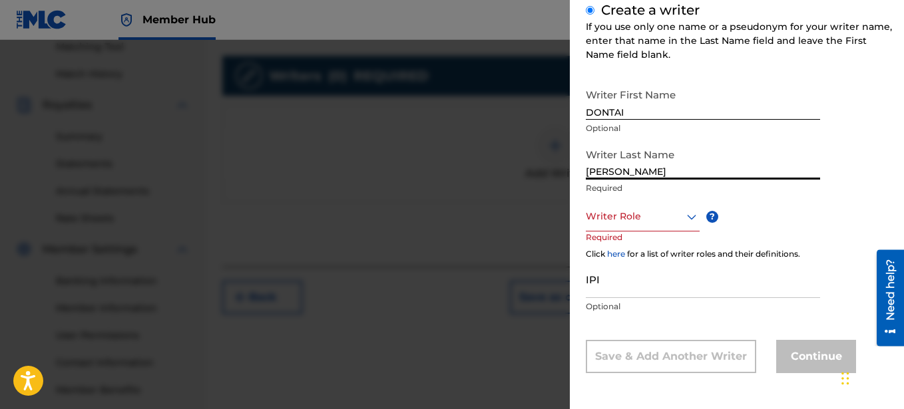
click at [641, 223] on div at bounding box center [643, 216] width 114 height 17
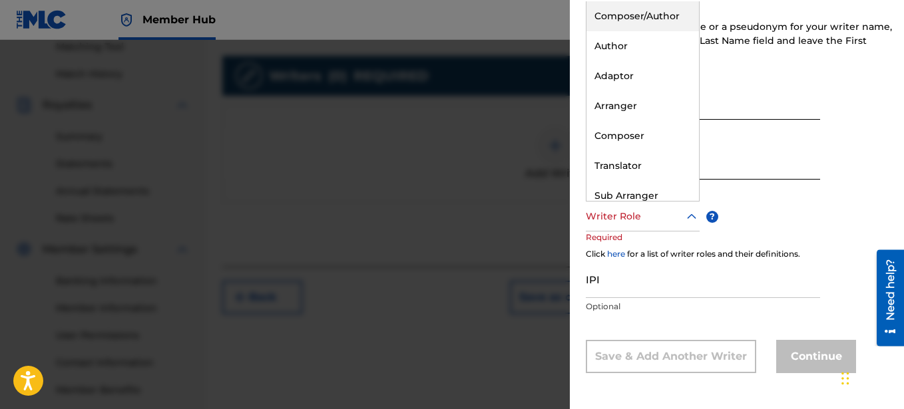
click at [629, 19] on div "Composer/Author" at bounding box center [643, 16] width 113 height 30
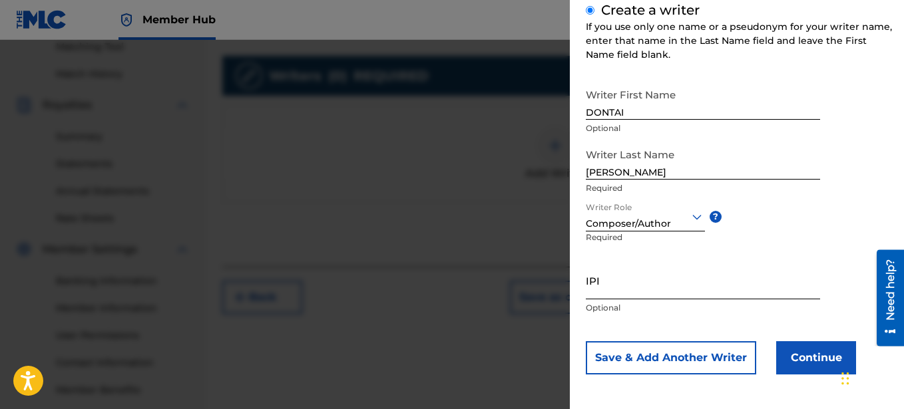
click at [622, 288] on input "IPI" at bounding box center [703, 281] width 234 height 38
paste input "00641325670"
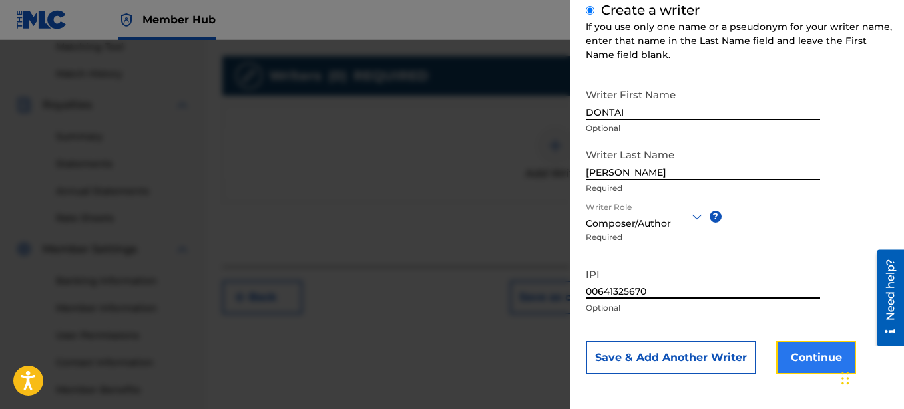
click at [796, 355] on button "Continue" at bounding box center [816, 358] width 80 height 33
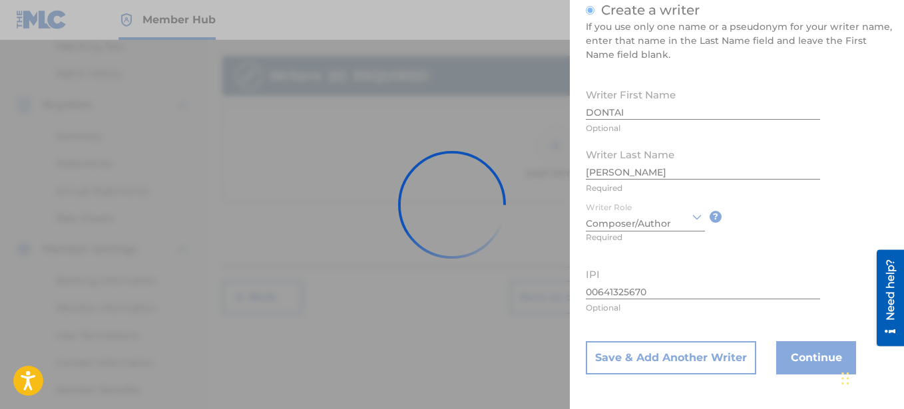
click at [650, 104] on div at bounding box center [452, 204] width 904 height 409
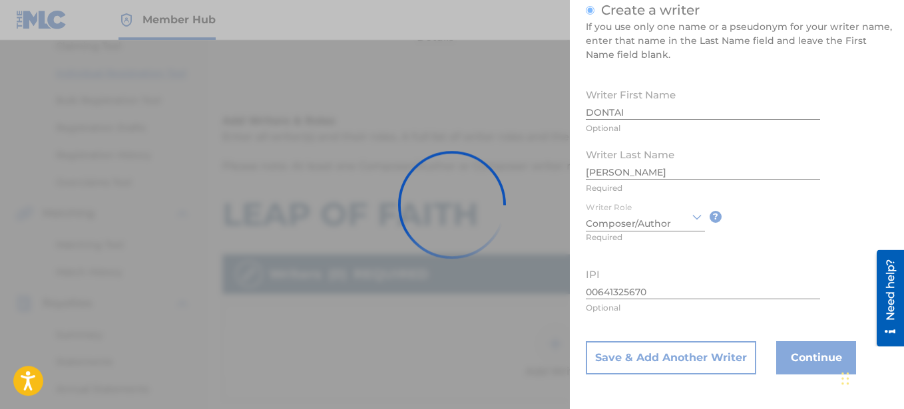
scroll to position [280, 0]
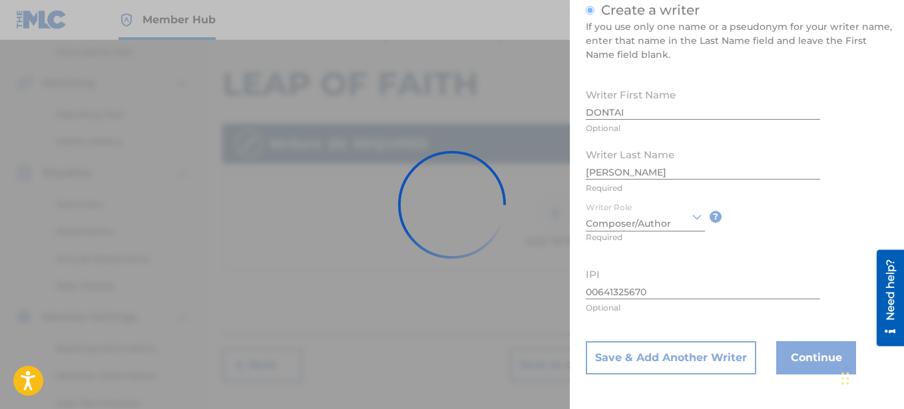
click at [621, 152] on div at bounding box center [452, 204] width 904 height 409
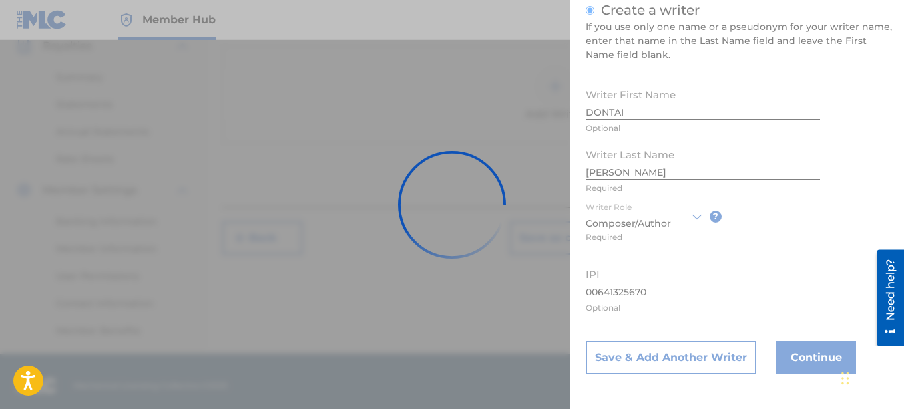
scroll to position [416, 0]
click at [442, 158] on img at bounding box center [452, 205] width 108 height 108
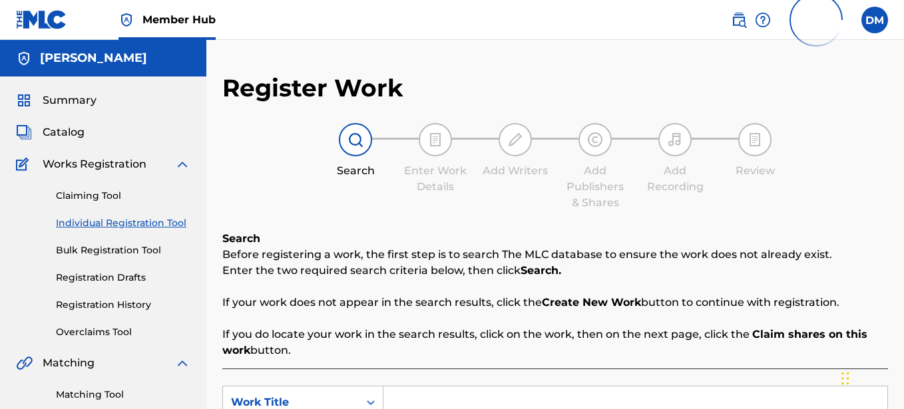
click at [418, 387] on input "Search Form" at bounding box center [635, 403] width 504 height 32
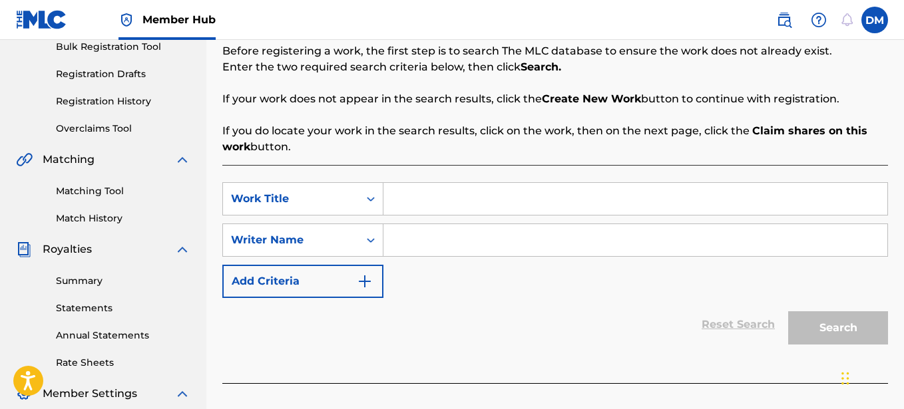
click at [450, 192] on input "Search Form" at bounding box center [635, 199] width 504 height 32
click at [435, 186] on input "Search Form" at bounding box center [635, 199] width 504 height 32
click at [424, 199] on input "Search Form" at bounding box center [635, 199] width 504 height 32
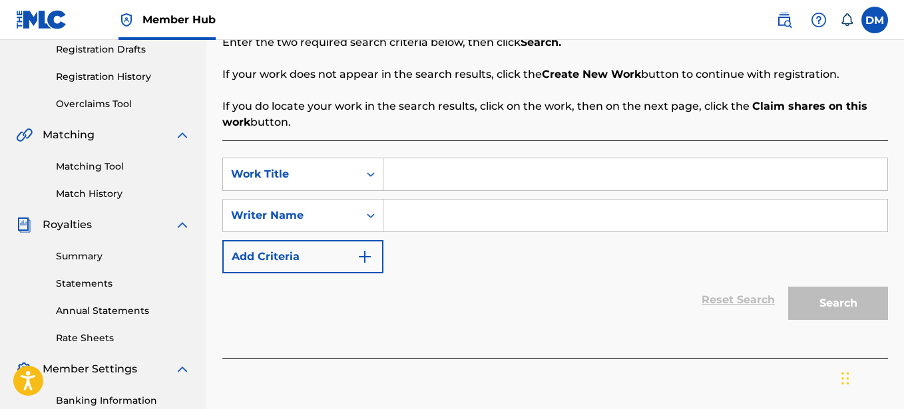
click at [397, 176] on input "Search Form" at bounding box center [635, 174] width 504 height 32
type input "LEAP OF FAITH"
click at [411, 216] on input "Search Form" at bounding box center [635, 216] width 504 height 32
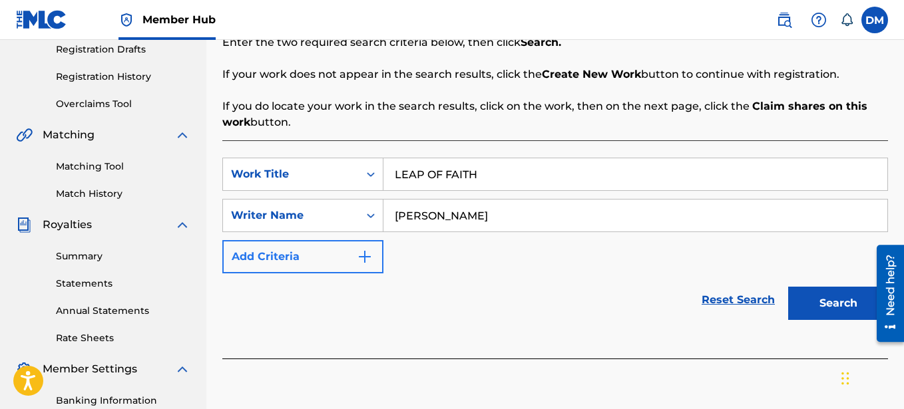
type input "[PERSON_NAME]"
click at [352, 252] on button "Add Criteria" at bounding box center [302, 256] width 161 height 33
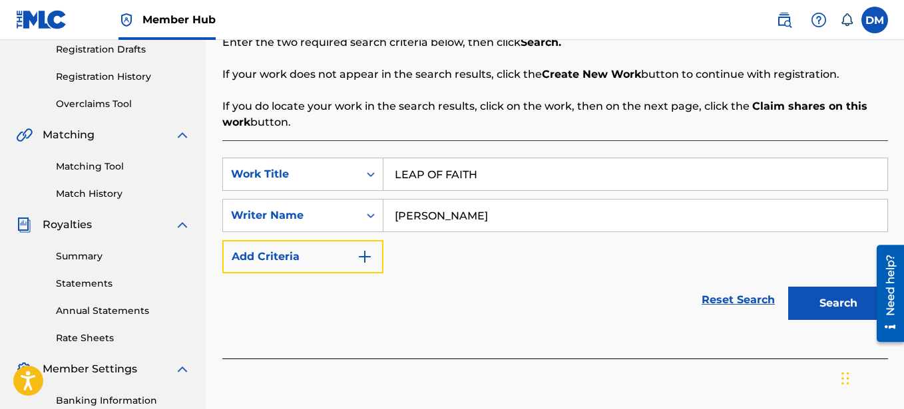
click at [360, 257] on div "Register Work Search Enter Work Details Add Writers Add Publishers & Shares Add…" at bounding box center [555, 189] width 698 height 688
click at [321, 255] on div "Register Work Search Enter Work Details Add Writers Add Publishers & Shares Add…" at bounding box center [555, 189] width 698 height 688
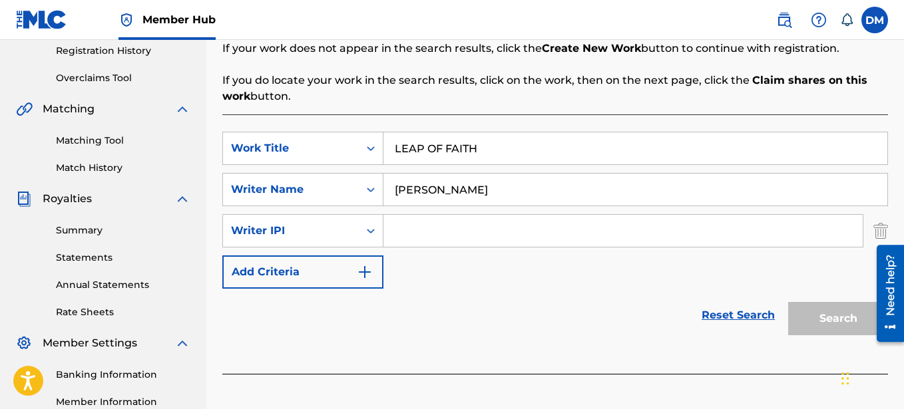
scroll to position [348, 0]
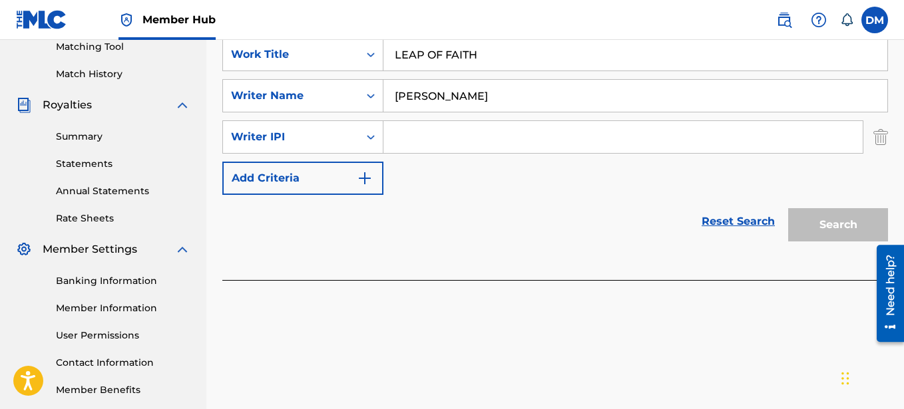
click at [407, 140] on input "Search Form" at bounding box center [622, 137] width 479 height 32
paste input "00641325670"
type input "00641325670"
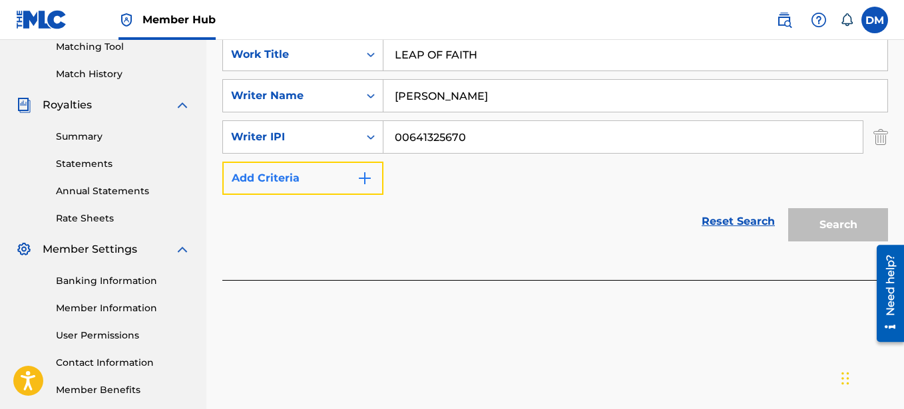
click at [357, 179] on img "Search Form" at bounding box center [365, 178] width 16 height 16
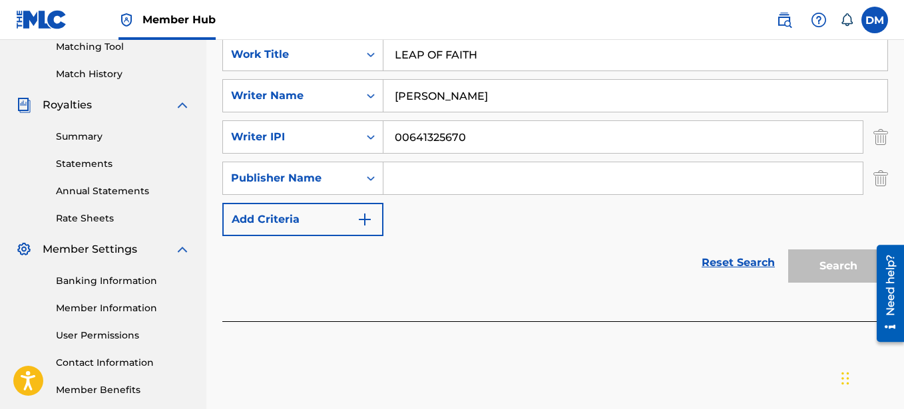
click at [405, 184] on input "Search Form" at bounding box center [622, 178] width 479 height 32
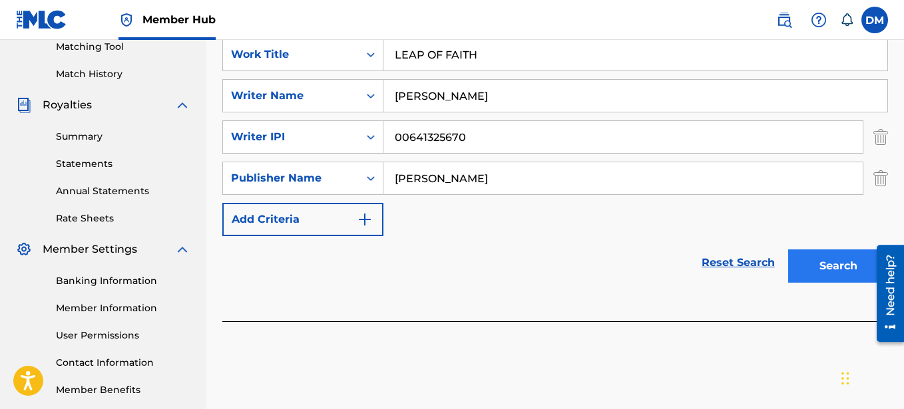
type input "[PERSON_NAME]"
click at [810, 263] on button "Search" at bounding box center [838, 266] width 100 height 33
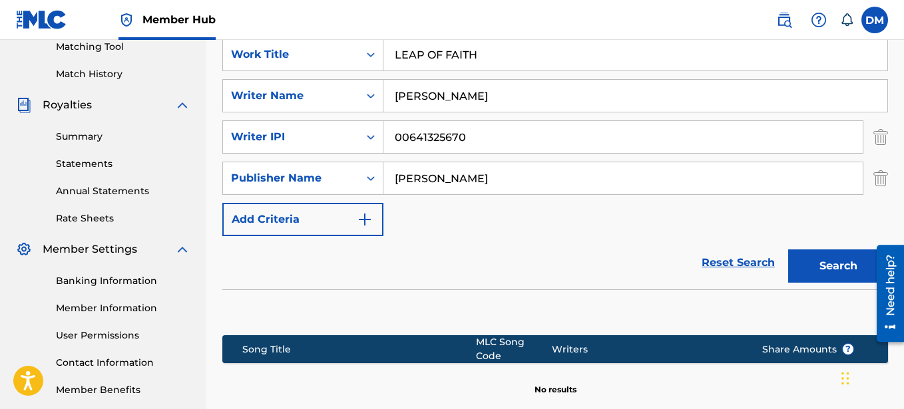
scroll to position [457, 0]
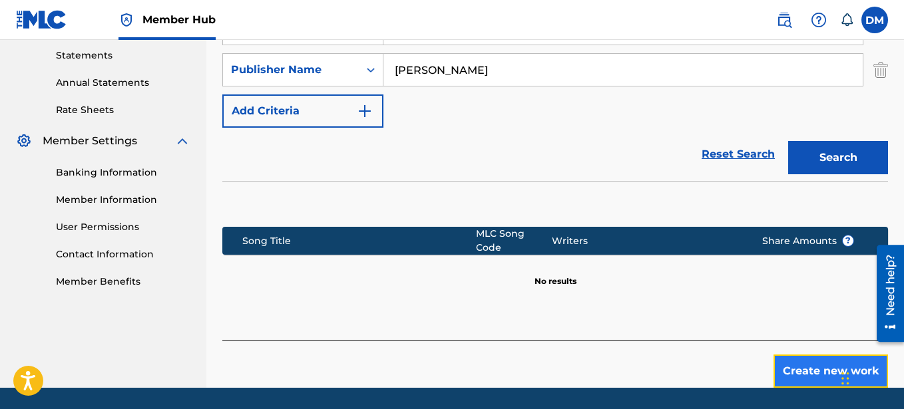
click at [827, 365] on button "Create new work" at bounding box center [831, 371] width 115 height 33
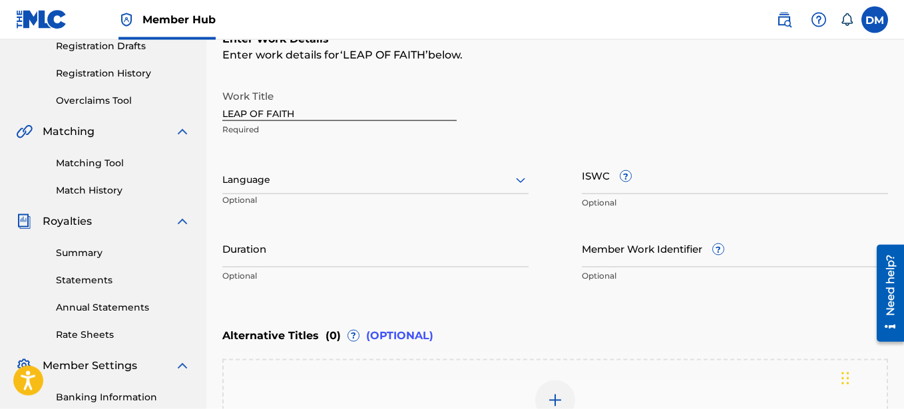
scroll to position [221, 0]
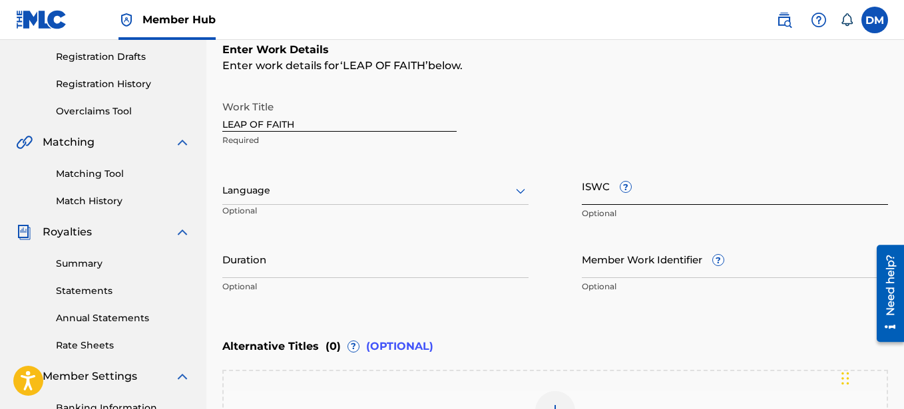
click at [648, 185] on input "ISWC ?" at bounding box center [735, 186] width 306 height 38
paste input "T-906.280.045-7"
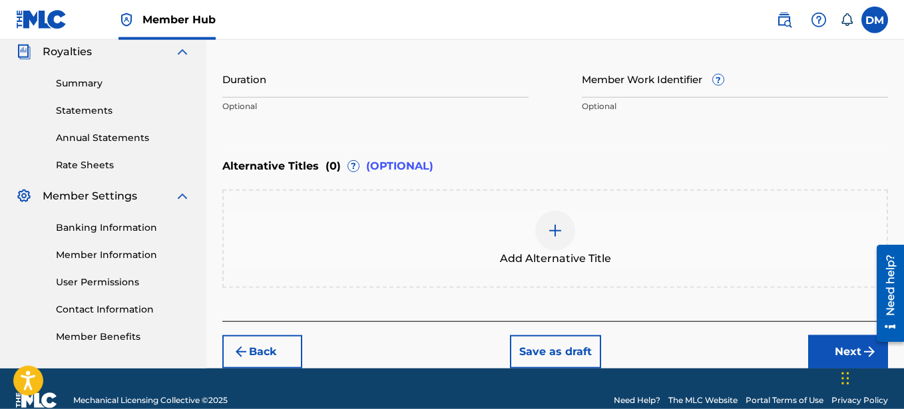
scroll to position [425, 0]
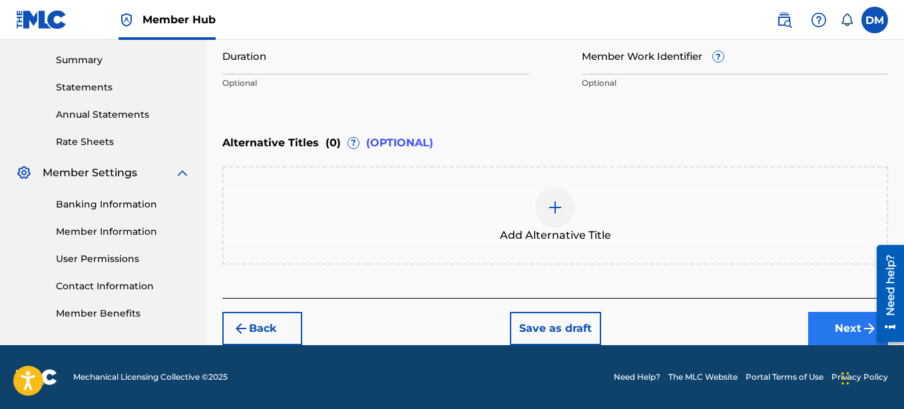
type input "T-906.280.045-7"
click at [828, 326] on button "Next" at bounding box center [848, 328] width 80 height 33
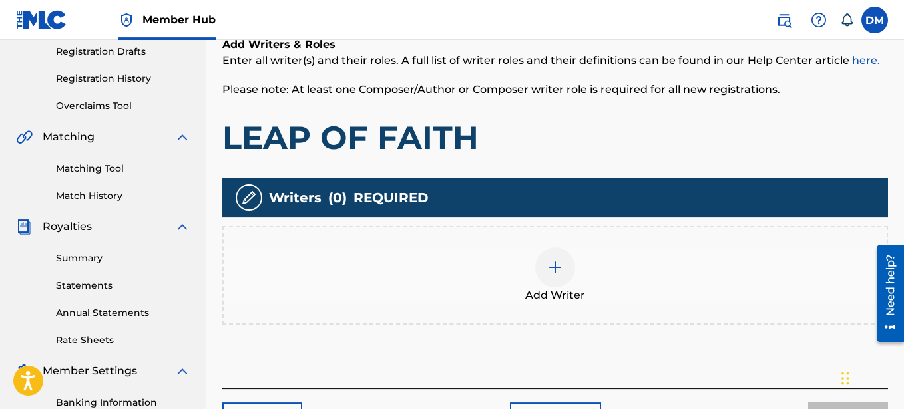
scroll to position [348, 0]
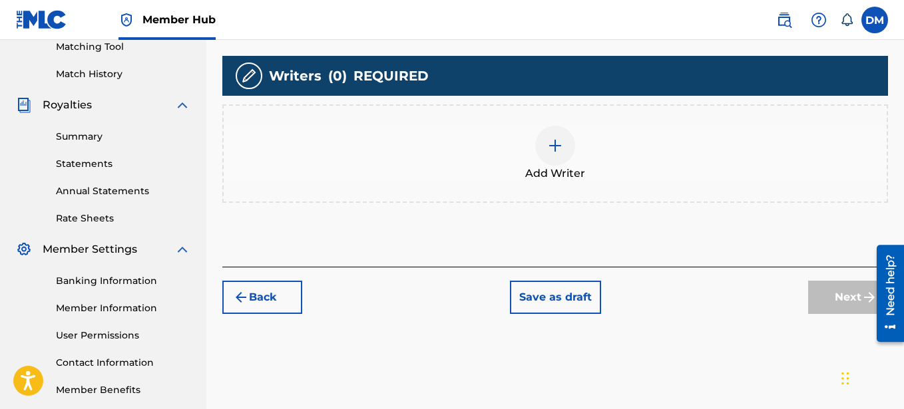
click at [559, 148] on img at bounding box center [555, 146] width 16 height 16
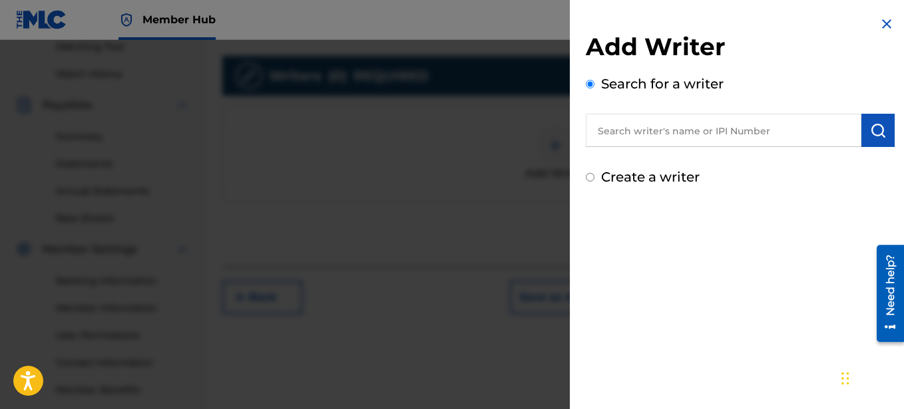
click at [618, 180] on label "Create a writer" at bounding box center [650, 177] width 99 height 16
click at [594, 180] on input "Create a writer" at bounding box center [590, 177] width 9 height 9
radio input "false"
radio input "true"
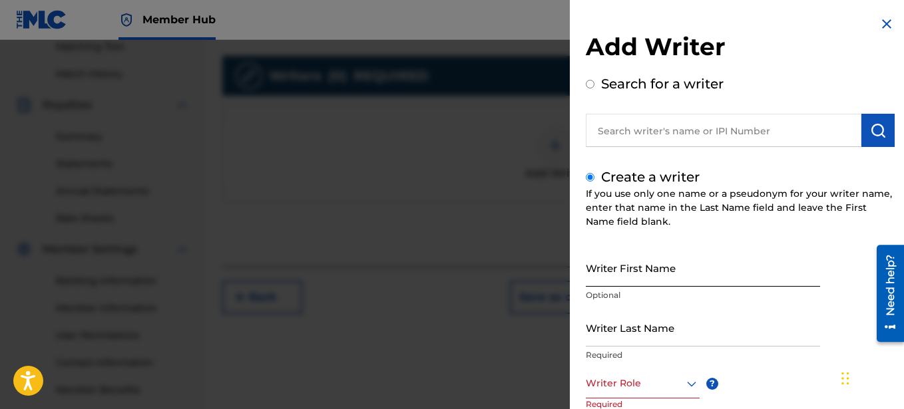
click at [615, 271] on input "Writer First Name" at bounding box center [703, 268] width 234 height 38
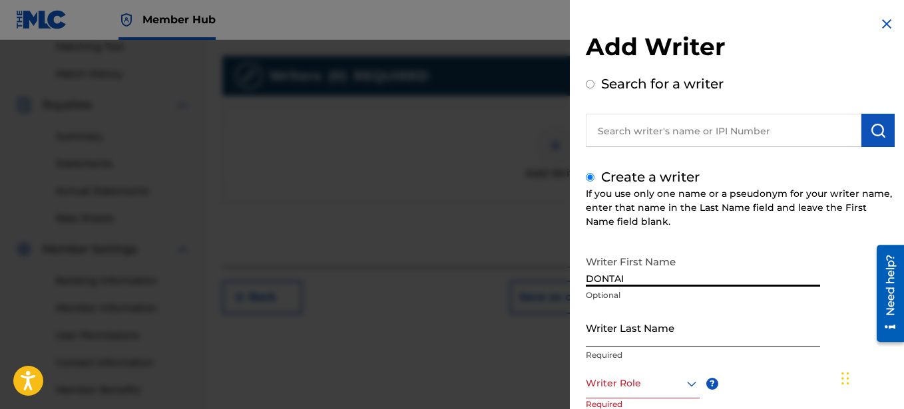
type input "DONTAI"
click at [606, 340] on input "Writer Last Name" at bounding box center [703, 328] width 234 height 38
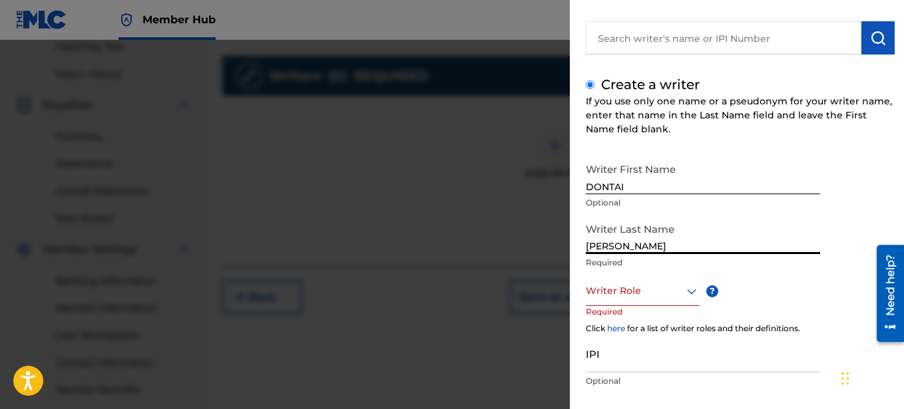
scroll to position [167, 0]
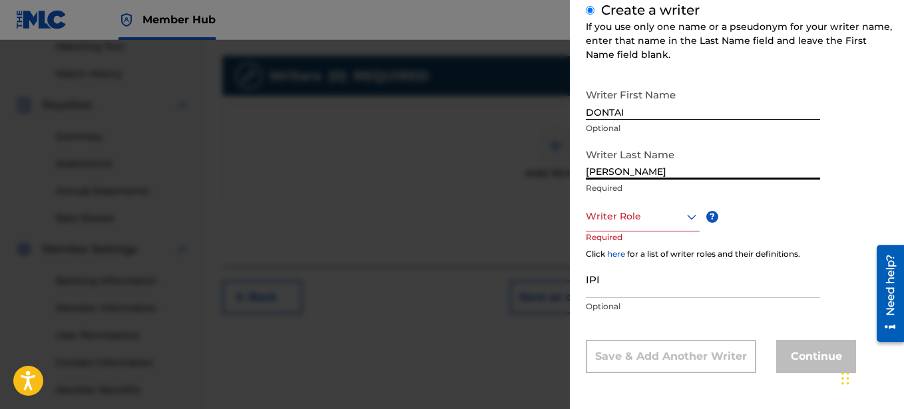
type input "[PERSON_NAME]"
click at [690, 214] on icon at bounding box center [692, 217] width 16 height 16
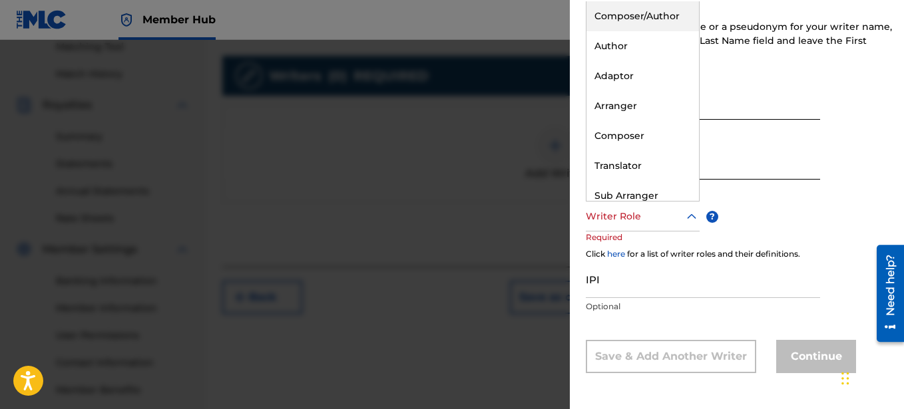
click at [652, 19] on div "Composer/Author" at bounding box center [643, 16] width 113 height 30
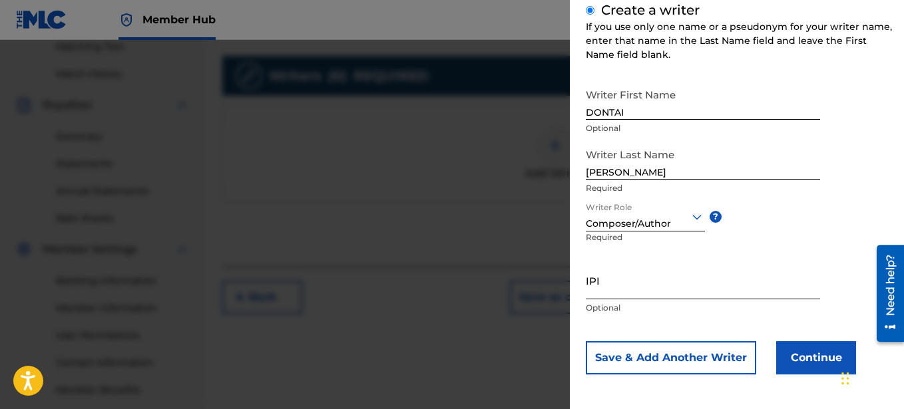
click at [630, 289] on input "IPI" at bounding box center [703, 281] width 234 height 38
paste input "00641325670"
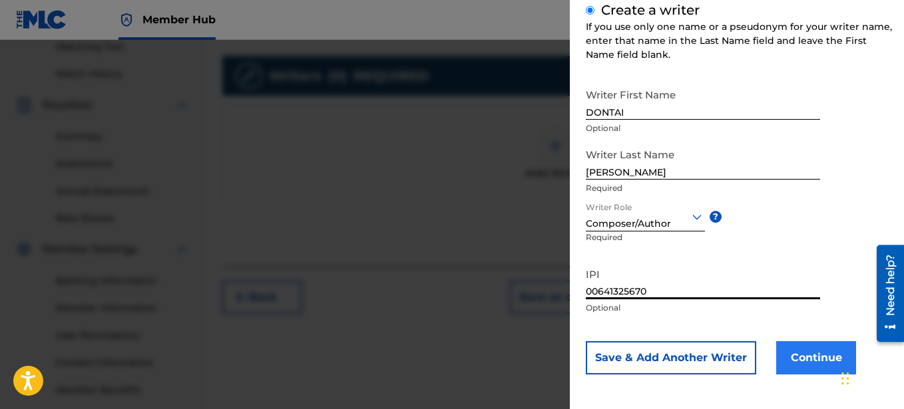
type input "00641325670"
click at [816, 348] on button "Continue" at bounding box center [816, 358] width 80 height 33
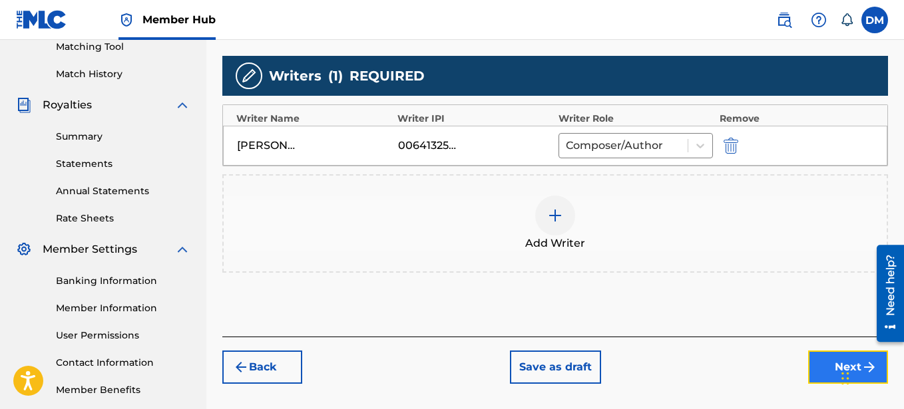
click at [831, 357] on button "Next" at bounding box center [848, 367] width 80 height 33
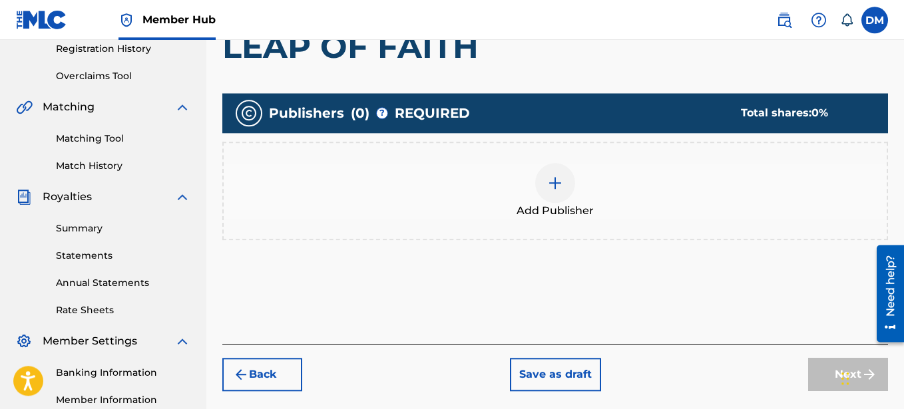
scroll to position [264, 0]
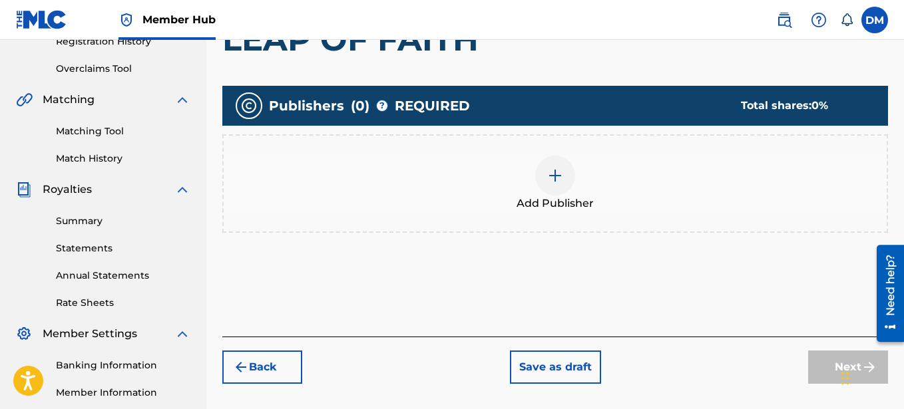
click at [553, 183] on img at bounding box center [555, 176] width 16 height 16
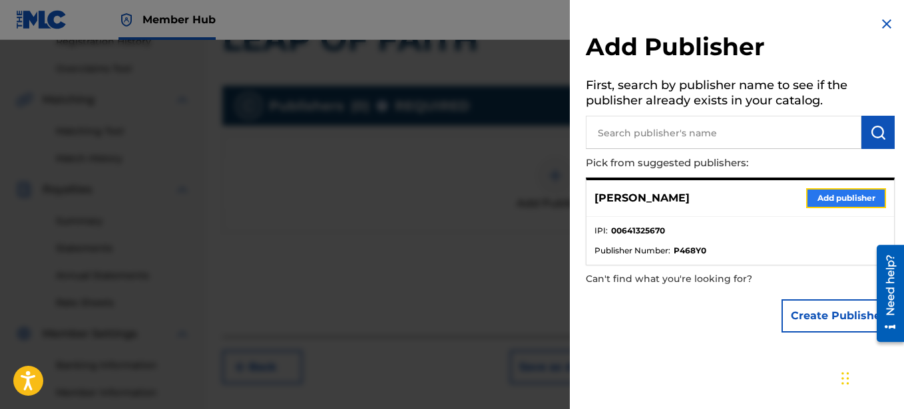
click at [836, 198] on button "Add publisher" at bounding box center [846, 198] width 80 height 20
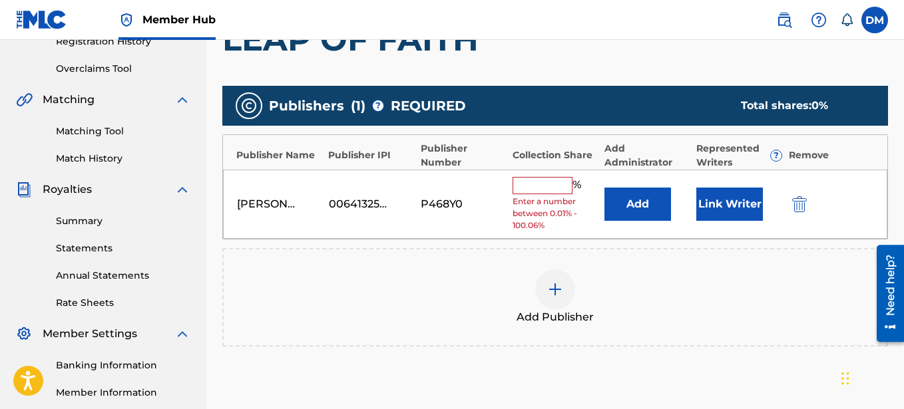
click at [551, 183] on input "text" at bounding box center [543, 185] width 60 height 17
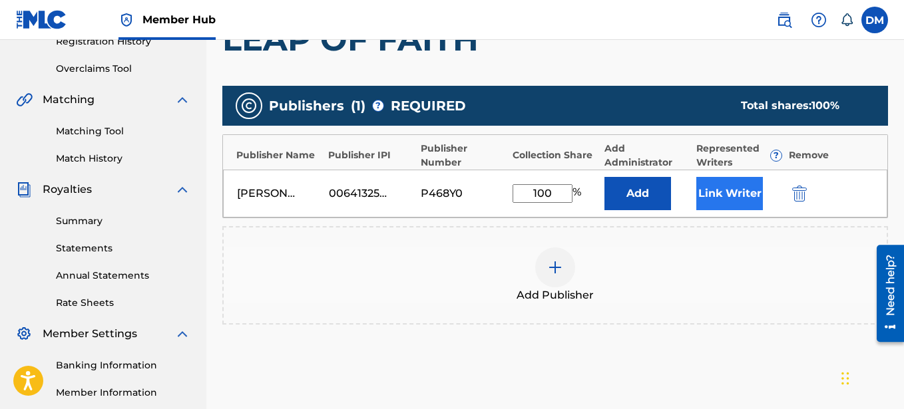
type input "100"
click at [749, 194] on button "Link Writer" at bounding box center [729, 193] width 67 height 33
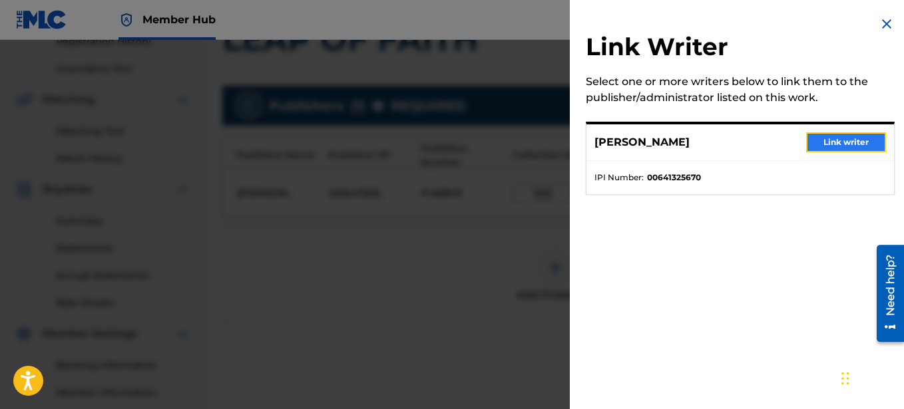
click at [836, 146] on button "Link writer" at bounding box center [846, 142] width 80 height 20
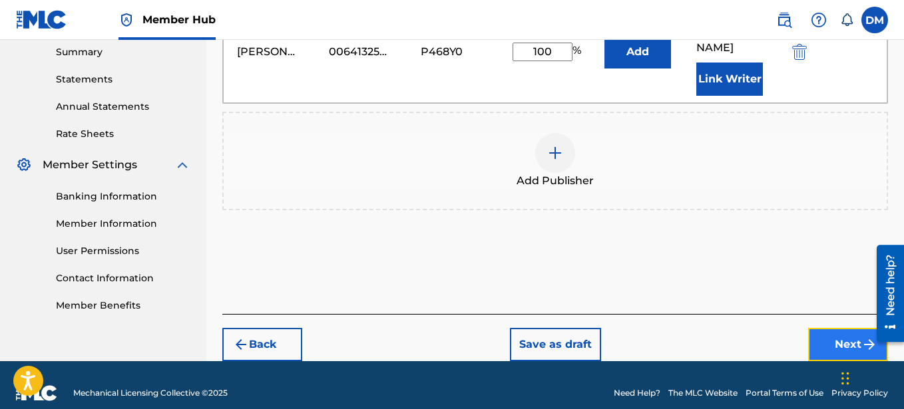
click at [830, 328] on button "Next" at bounding box center [848, 344] width 80 height 33
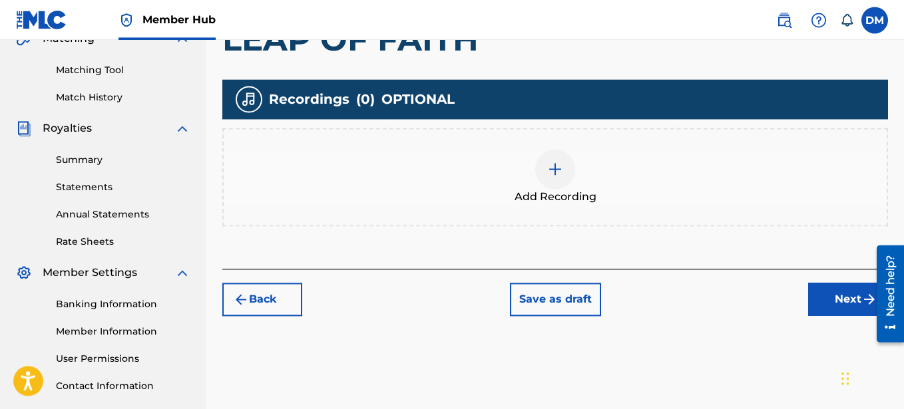
scroll to position [280, 0]
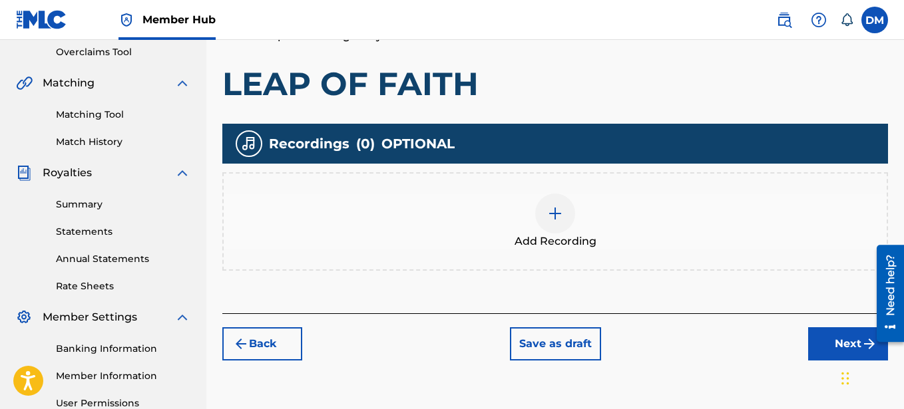
click at [555, 217] on img at bounding box center [555, 214] width 16 height 16
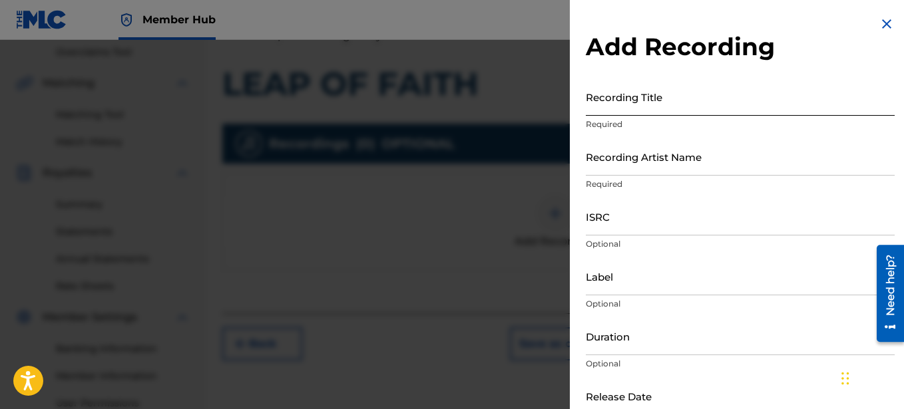
click at [642, 106] on input "Recording Title" at bounding box center [740, 97] width 309 height 38
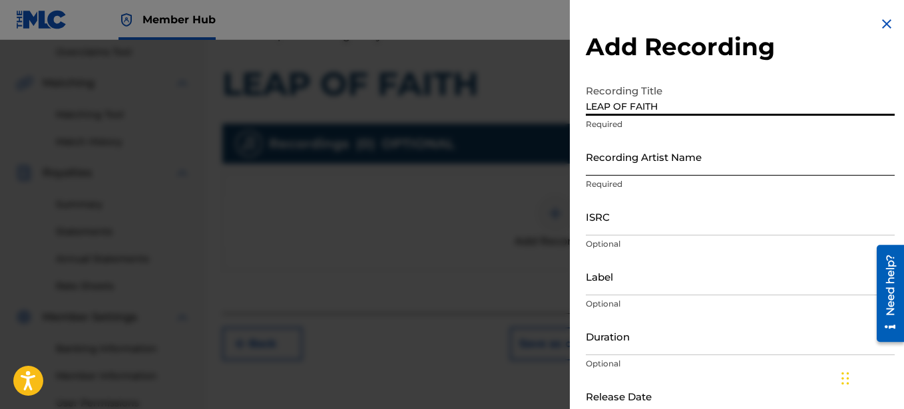
type input "LEAP OF FAITH"
click at [642, 160] on input "Recording Artist Name" at bounding box center [740, 157] width 309 height 38
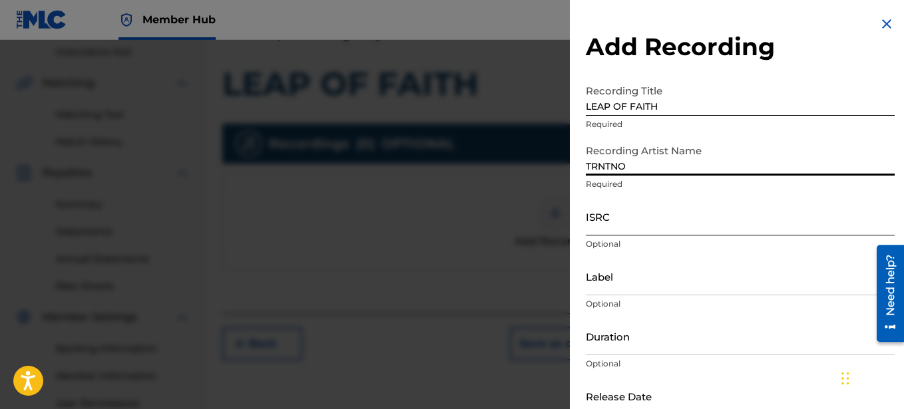
type input "TRNTNO"
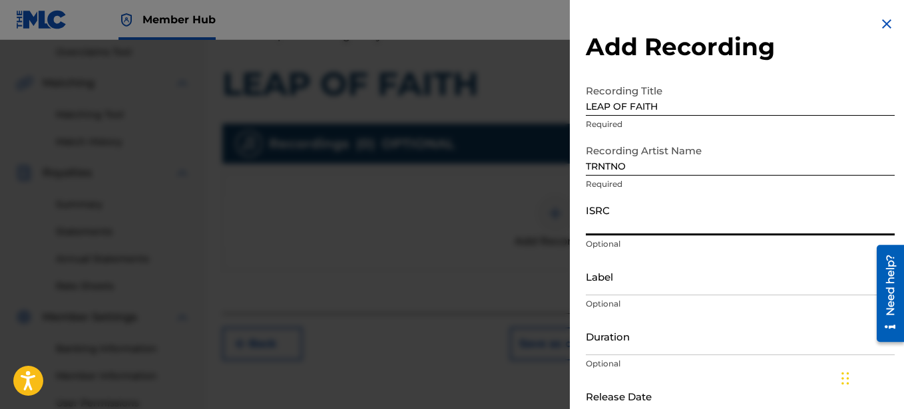
click at [628, 220] on input "ISRC" at bounding box center [740, 217] width 309 height 38
paste input "SE6XY2556058"
type input "SE6XY2556058"
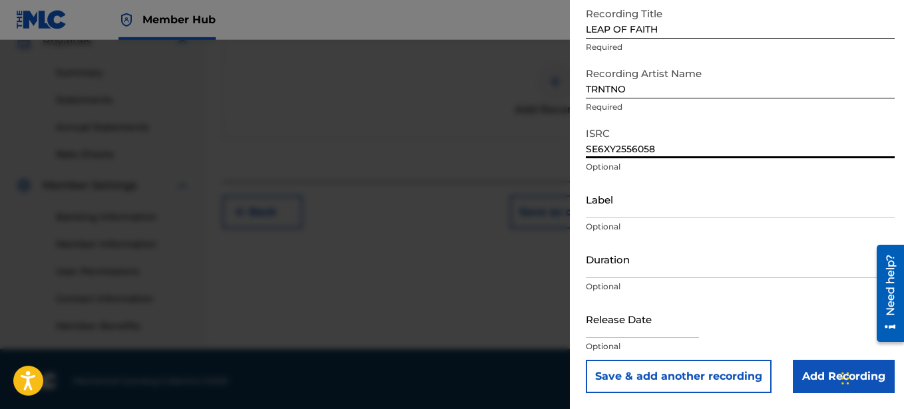
scroll to position [416, 0]
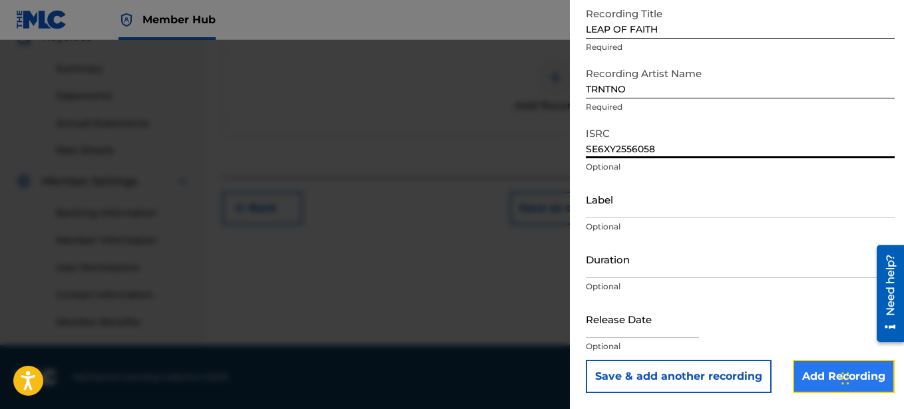
click at [826, 374] on input "Add Recording" at bounding box center [844, 376] width 102 height 33
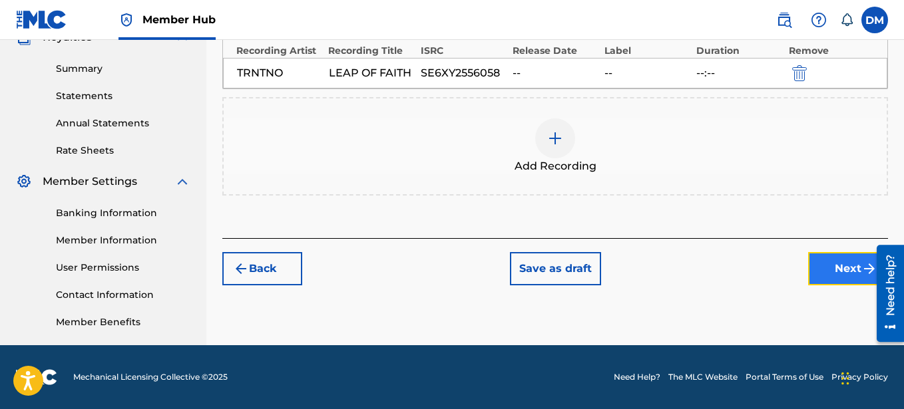
click at [823, 267] on button "Next" at bounding box center [848, 268] width 80 height 33
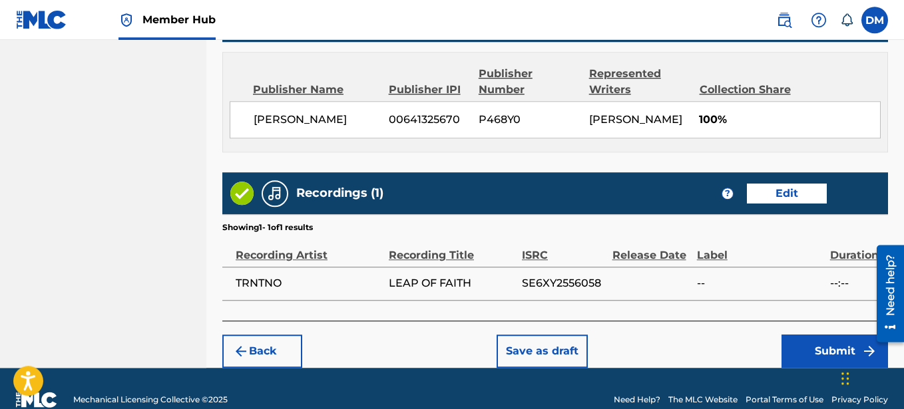
scroll to position [732, 0]
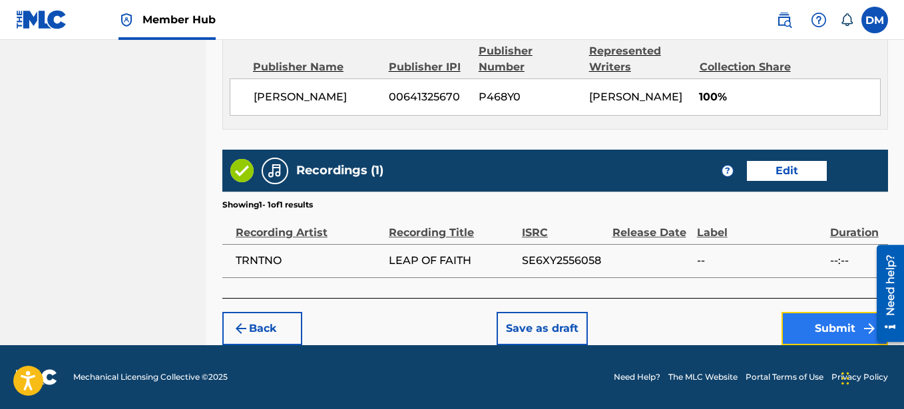
click at [812, 324] on button "Submit" at bounding box center [835, 328] width 107 height 33
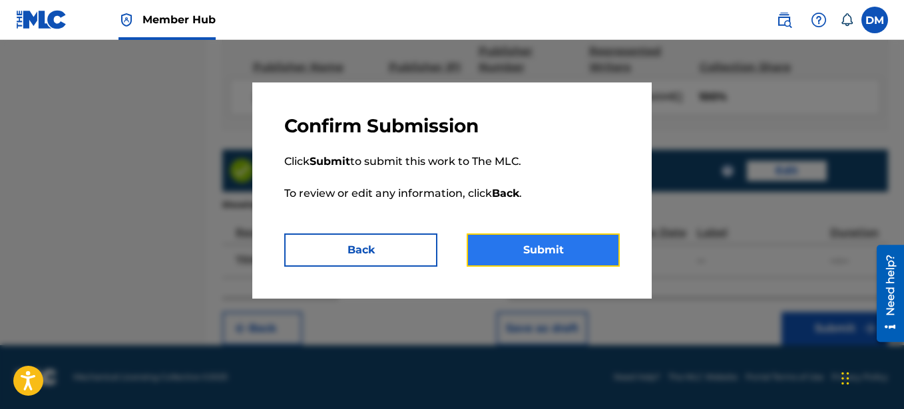
click at [541, 242] on button "Submit" at bounding box center [543, 250] width 153 height 33
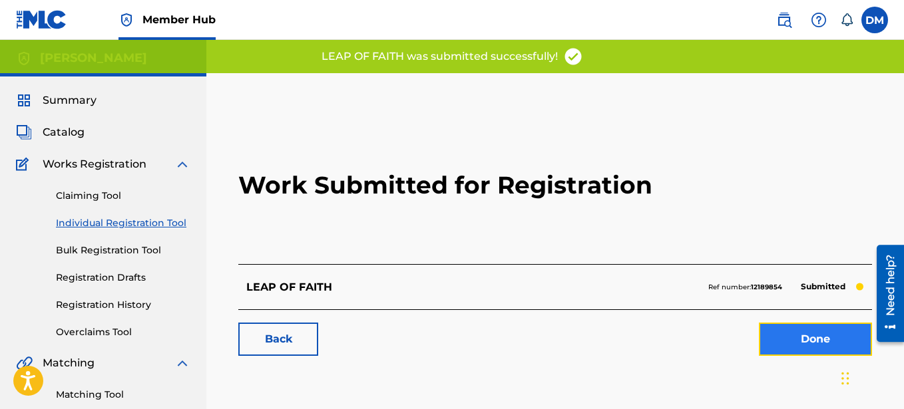
click at [792, 342] on link "Done" at bounding box center [815, 339] width 113 height 33
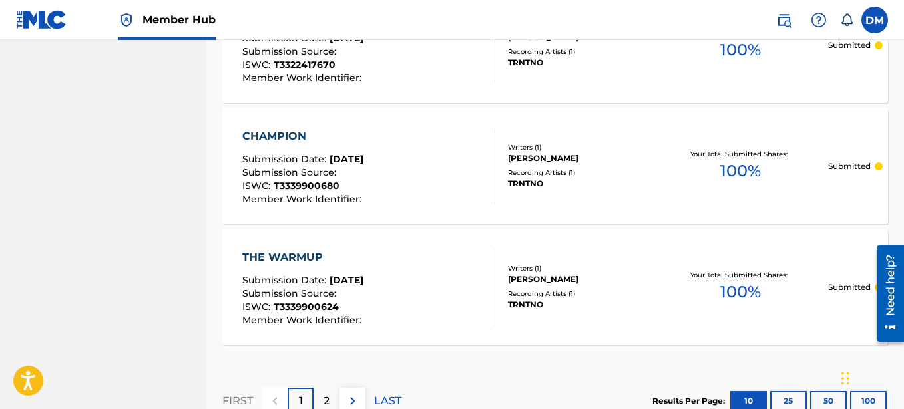
scroll to position [1380, 0]
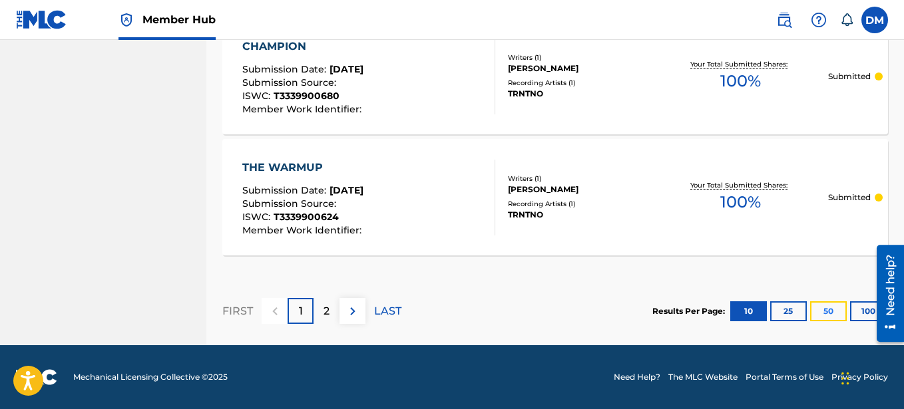
click at [825, 309] on button "50" at bounding box center [828, 312] width 37 height 20
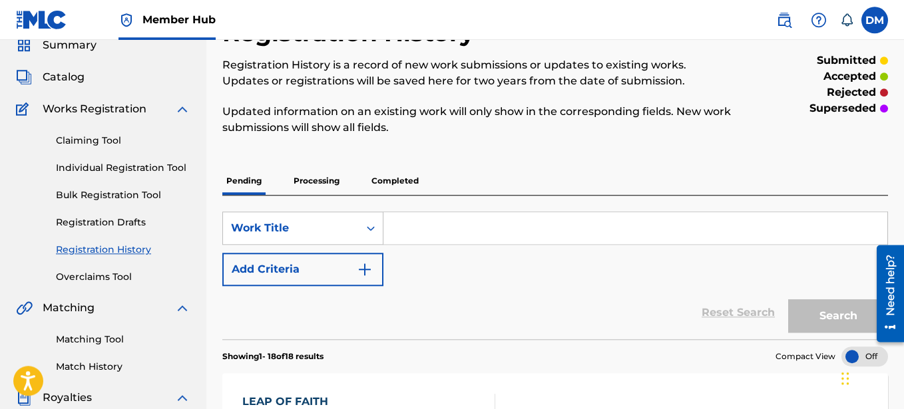
scroll to position [35, 0]
